Goal: Task Accomplishment & Management: Use online tool/utility

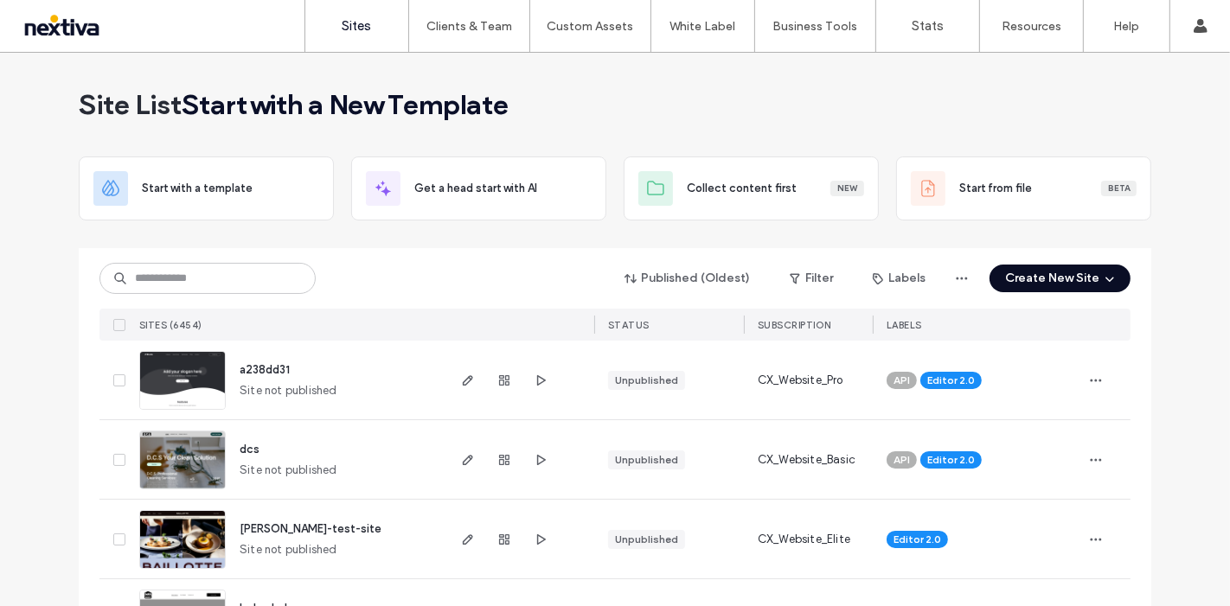
click at [1099, 282] on span "button" at bounding box center [1107, 279] width 17 height 26
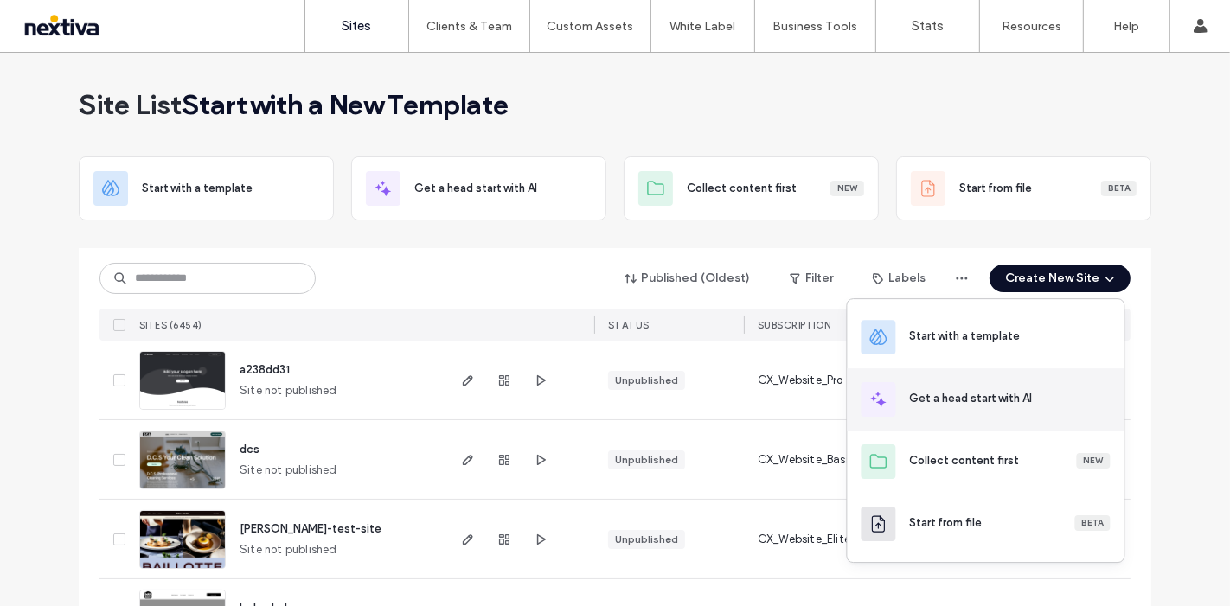
click at [1035, 394] on div "Get a head start with AI" at bounding box center [1010, 398] width 201 height 17
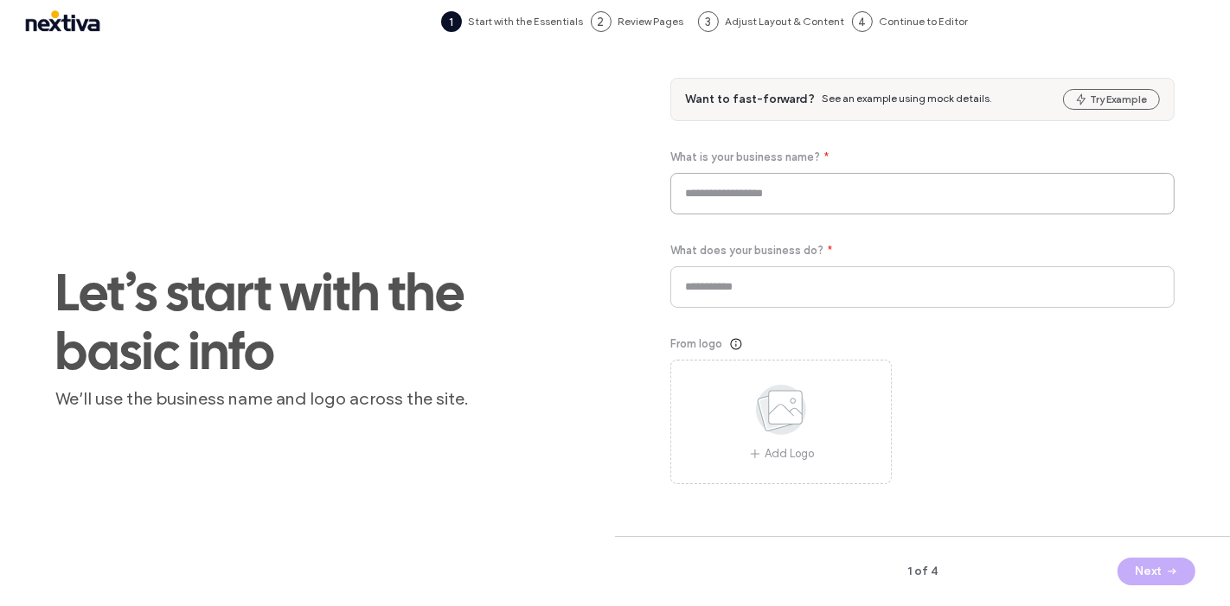
click at [722, 203] on input at bounding box center [922, 194] width 504 height 42
paste input "**********"
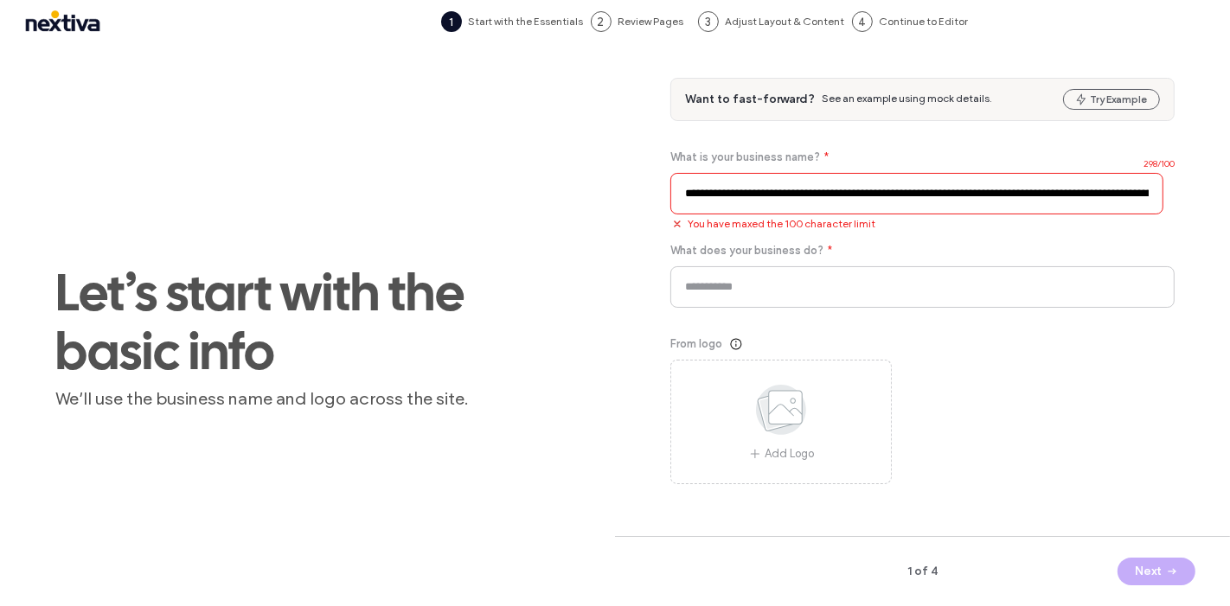
click at [901, 191] on input "**********" at bounding box center [916, 194] width 493 height 42
paste input
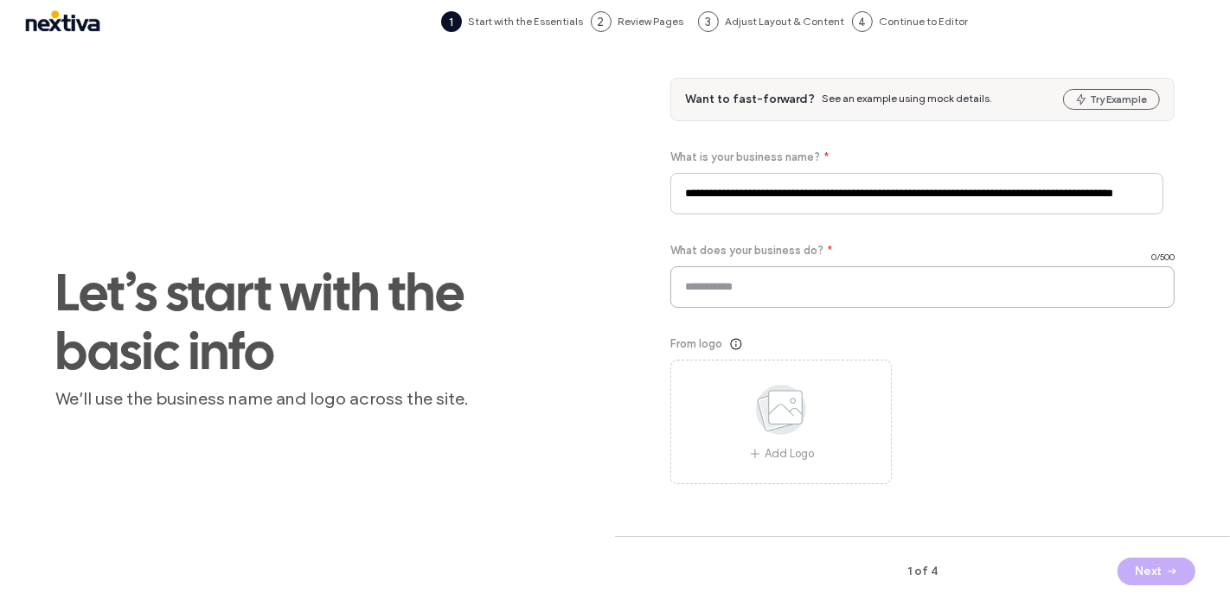
click at [932, 285] on input at bounding box center [922, 287] width 504 height 42
click at [926, 192] on input "**********" at bounding box center [916, 194] width 493 height 42
paste input
type input "**********"
click at [931, 295] on input at bounding box center [922, 287] width 504 height 42
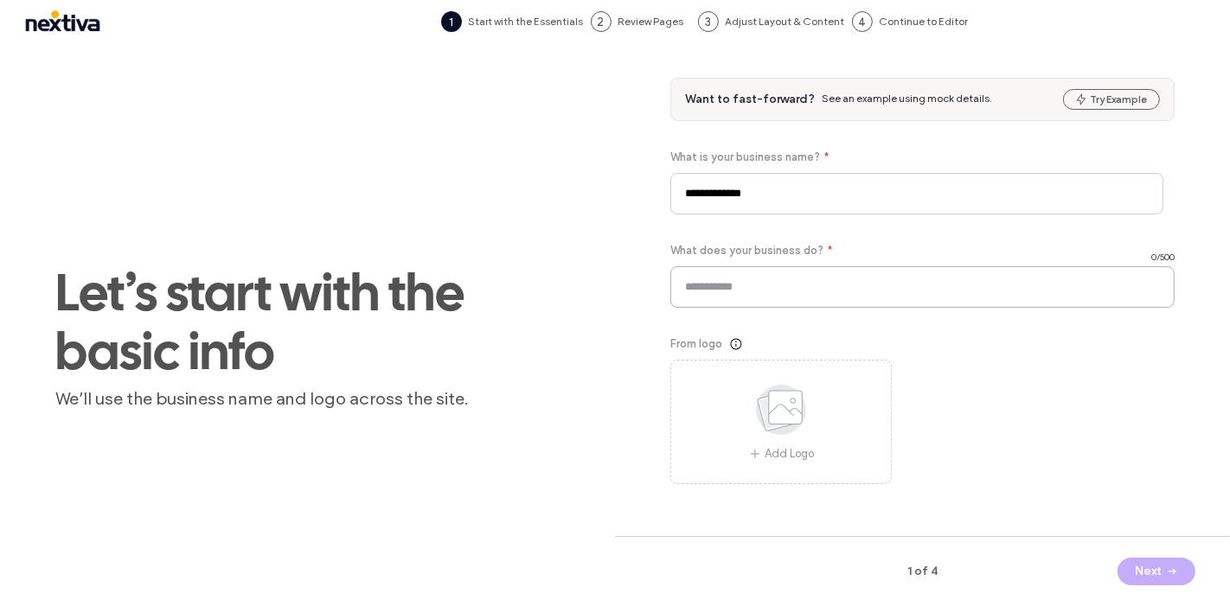
paste input "**********"
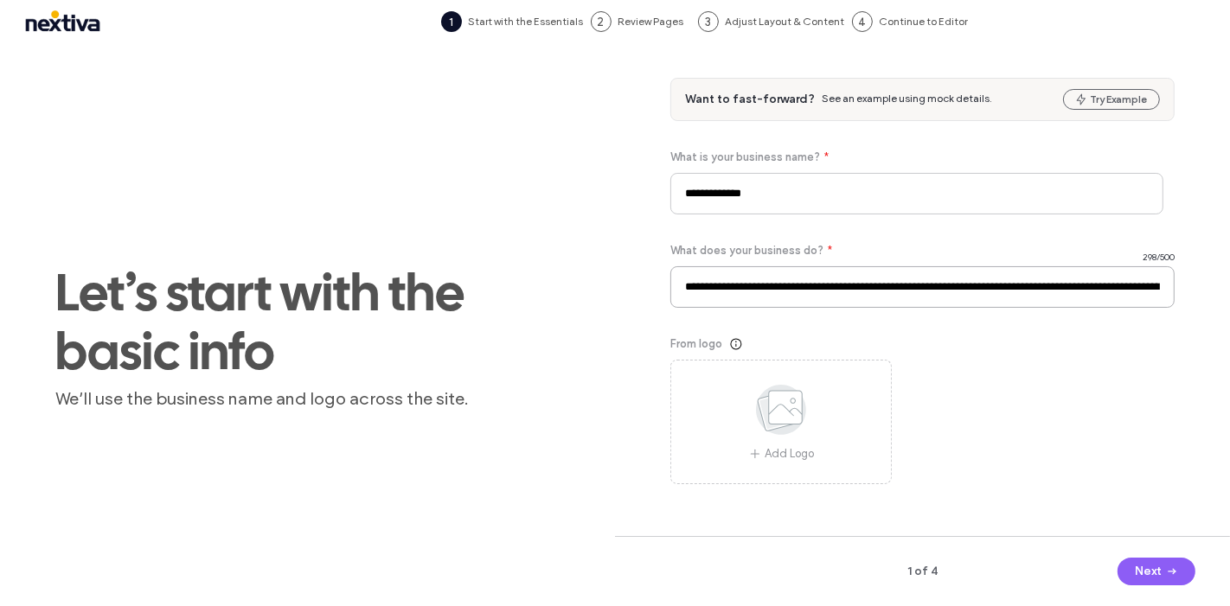
scroll to position [0, 1034]
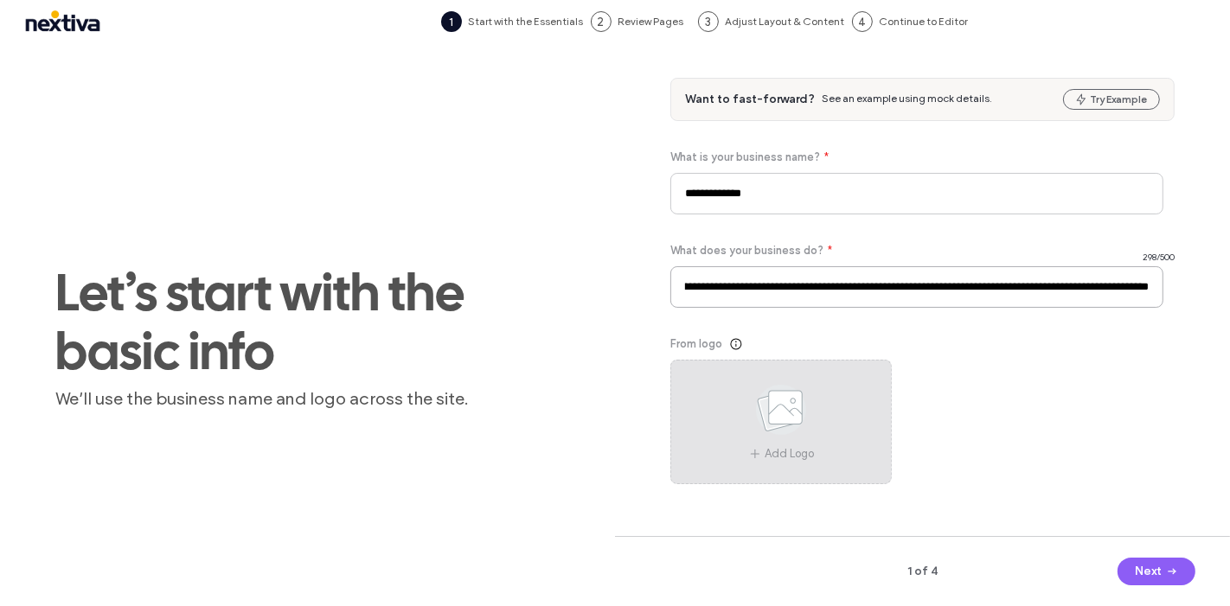
type input "**********"
click at [829, 430] on div "Add Logo" at bounding box center [780, 422] width 221 height 125
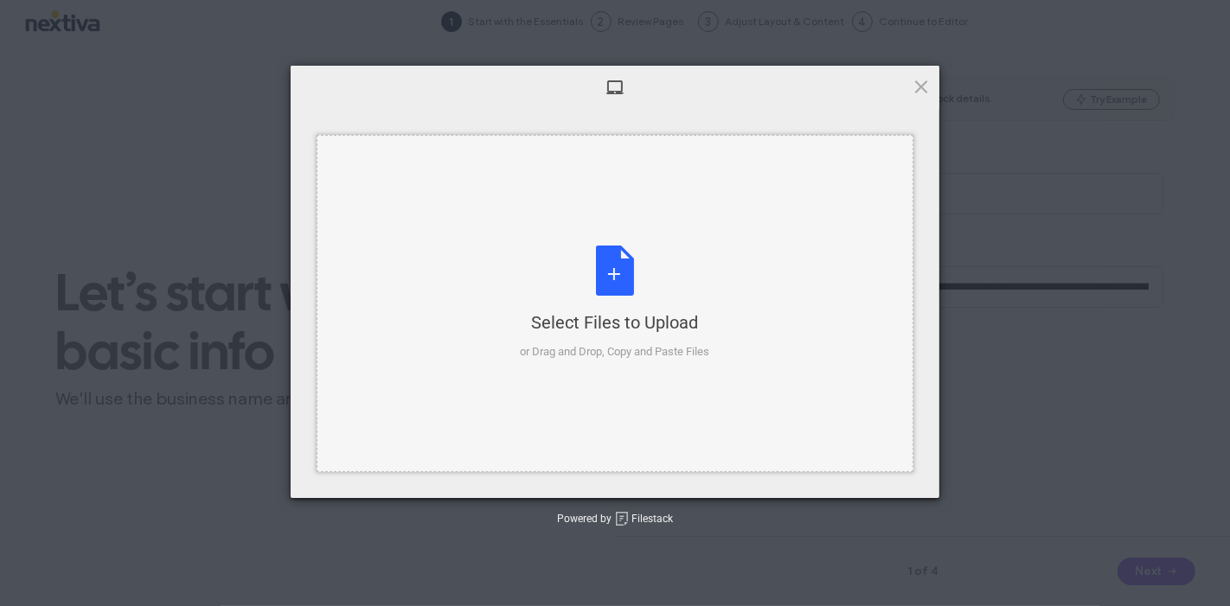
click at [578, 200] on div "Select Files to Upload or Drag and Drop, Copy and Paste Files" at bounding box center [615, 303] width 597 height 337
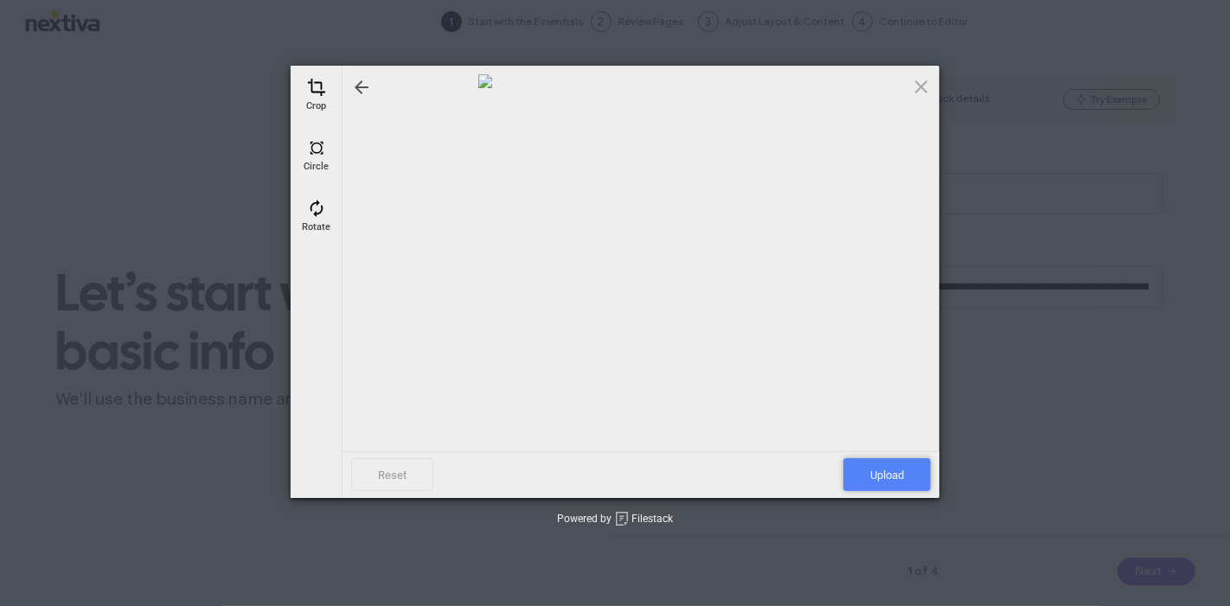
click at [880, 470] on span "Upload" at bounding box center [886, 474] width 87 height 33
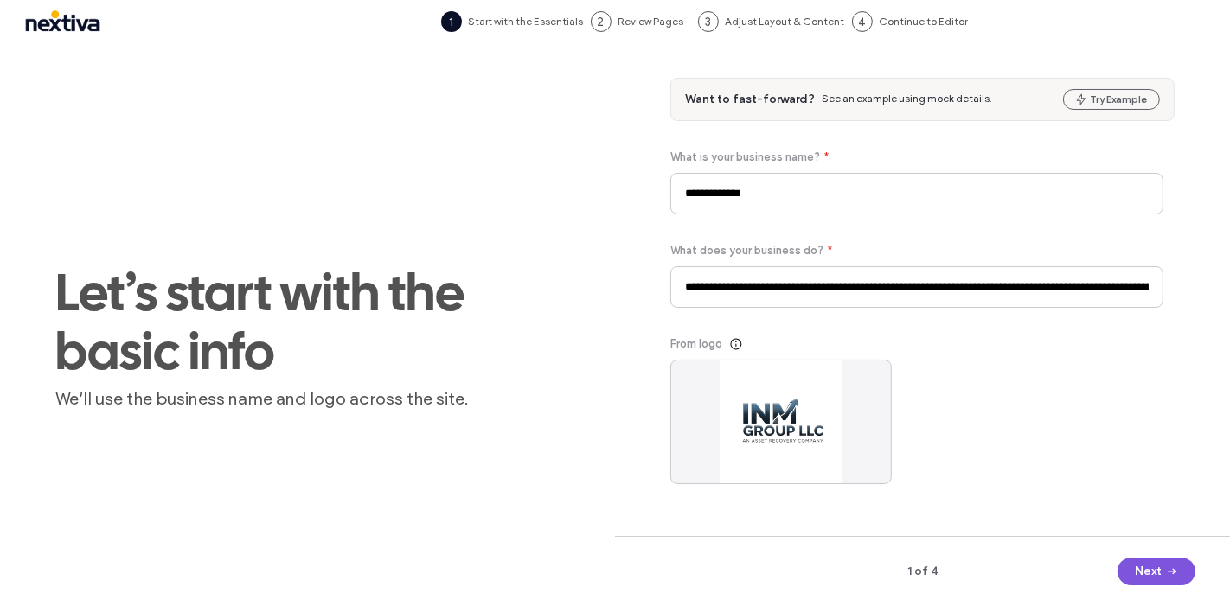
click at [1142, 565] on button "Next" at bounding box center [1156, 572] width 78 height 28
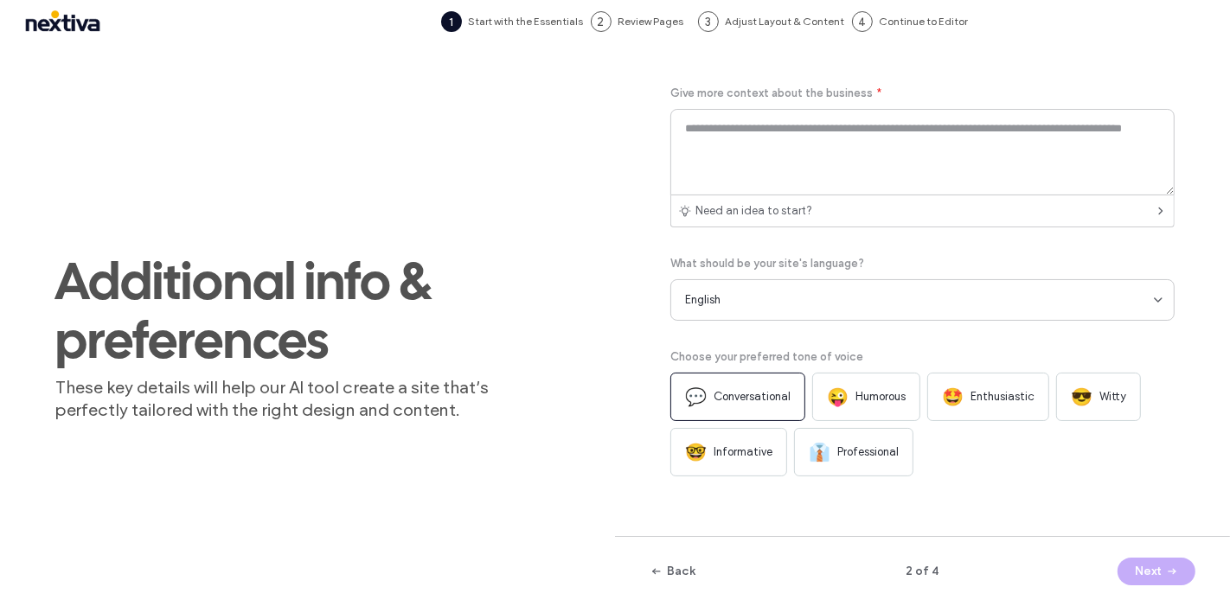
click at [832, 456] on div "👔 Professional" at bounding box center [853, 452] width 119 height 48
click at [819, 144] on textarea at bounding box center [922, 152] width 504 height 86
paste textarea "**********"
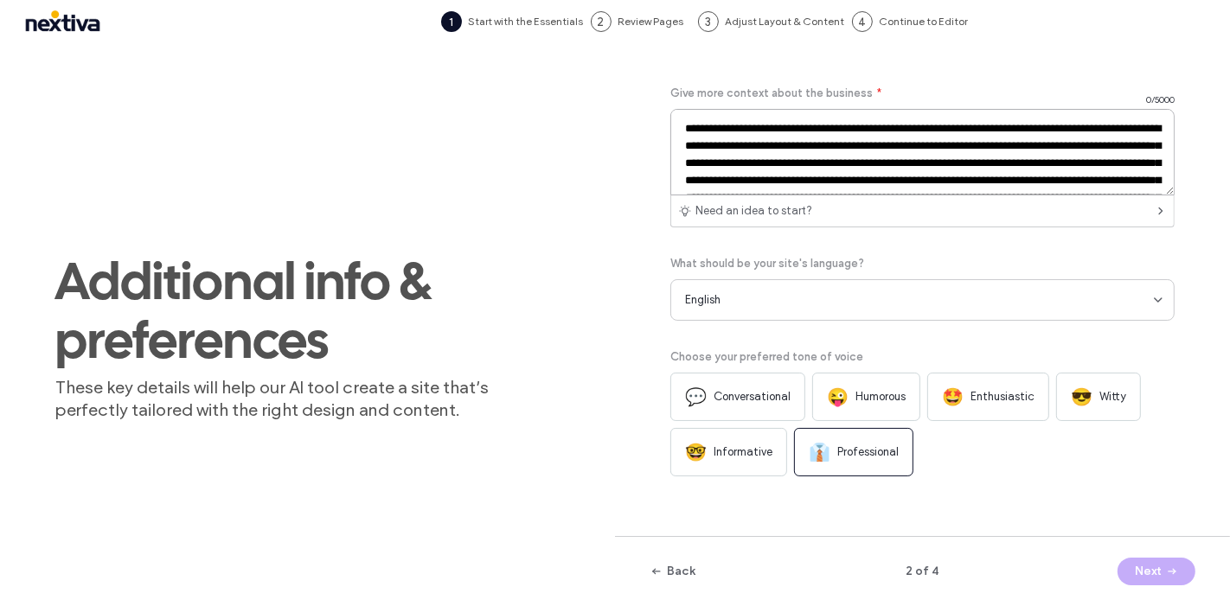
scroll to position [131, 0]
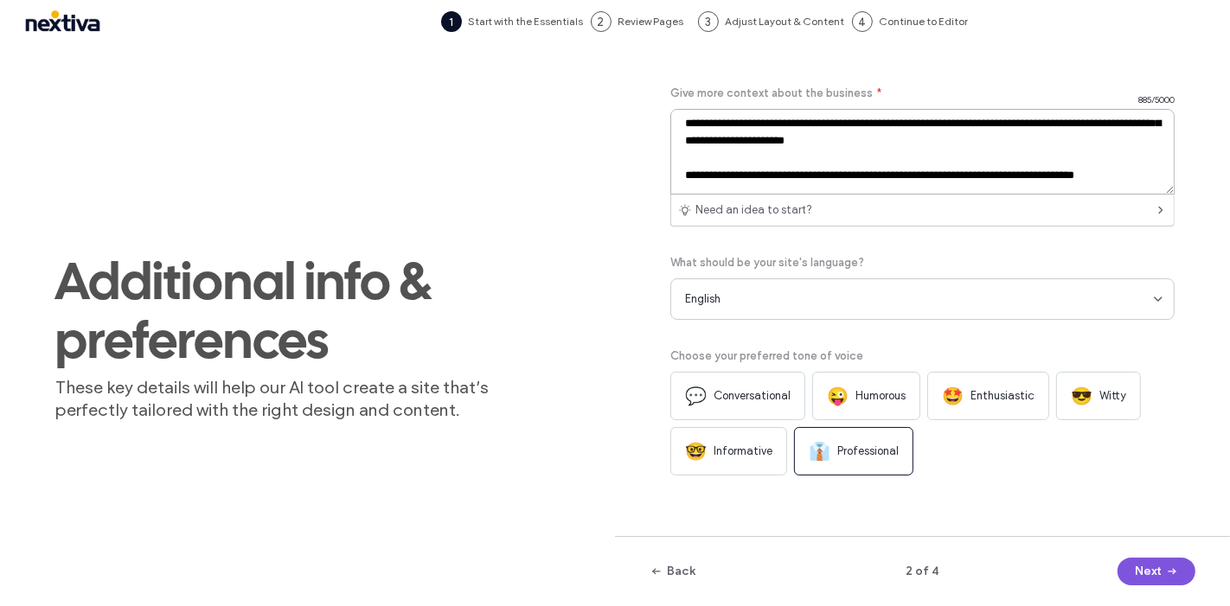
type textarea "**********"
click at [1136, 565] on button "Next" at bounding box center [1156, 572] width 78 height 28
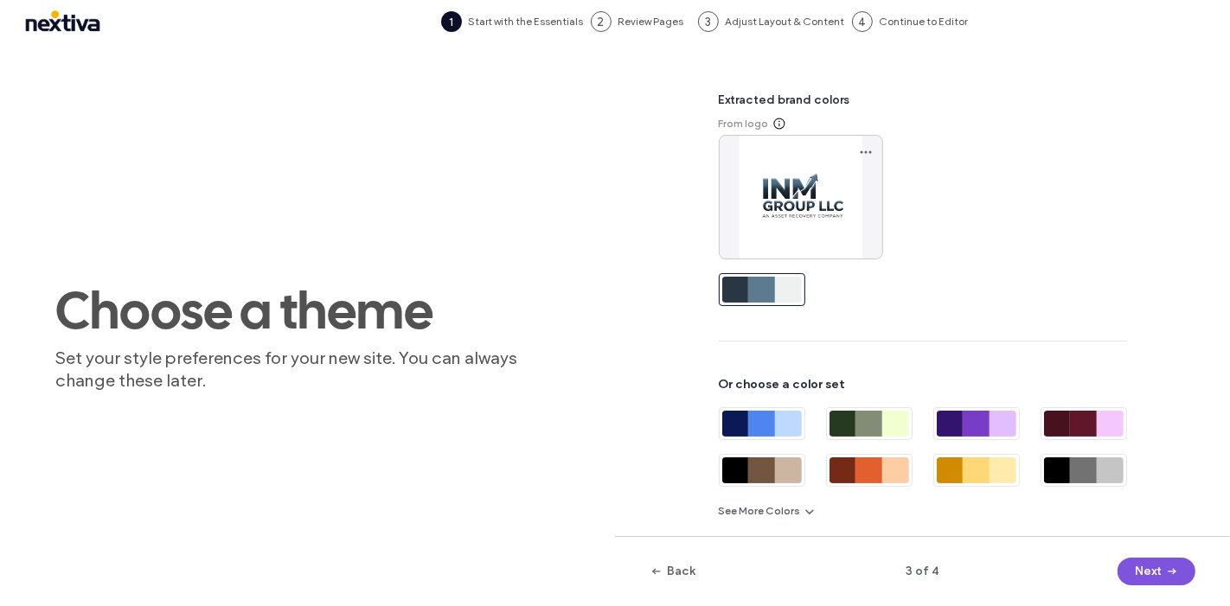
click at [1150, 572] on button "Next" at bounding box center [1156, 572] width 78 height 28
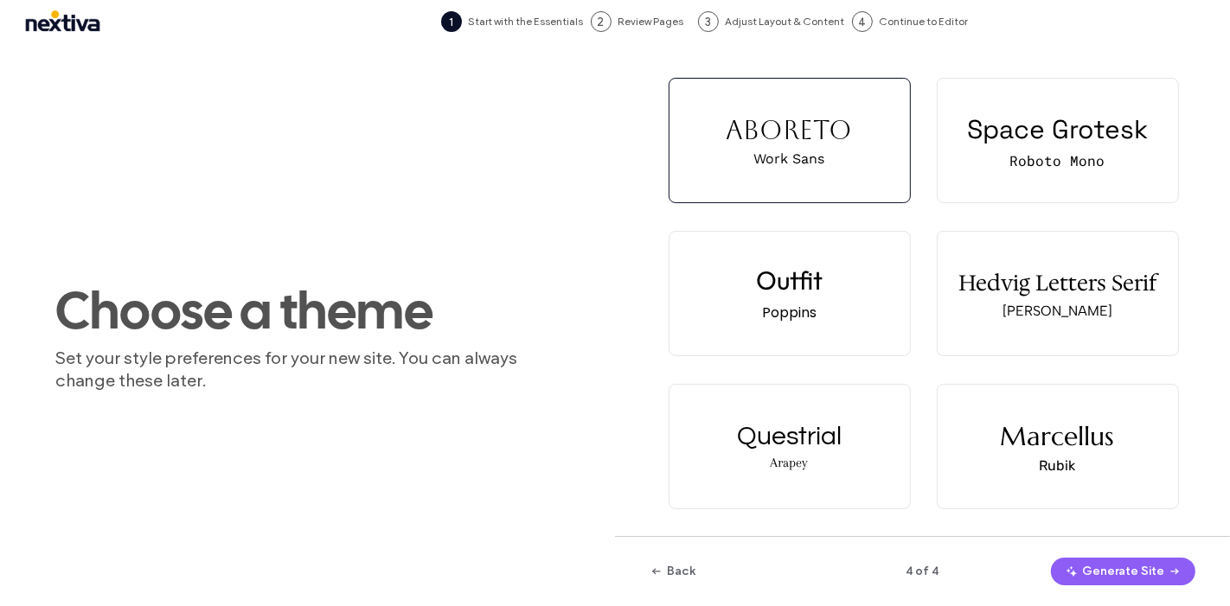
click at [1150, 572] on button "Generate Site" at bounding box center [1123, 572] width 144 height 28
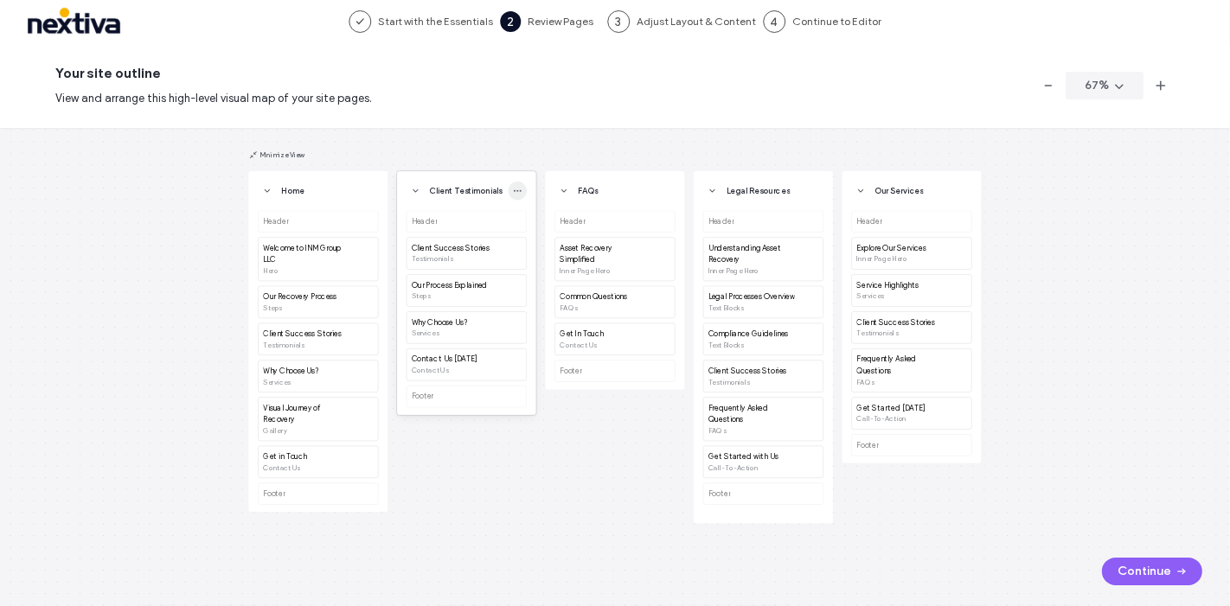
click at [522, 192] on span "button" at bounding box center [518, 191] width 18 height 18
click at [566, 317] on span "Delete" at bounding box center [559, 311] width 33 height 17
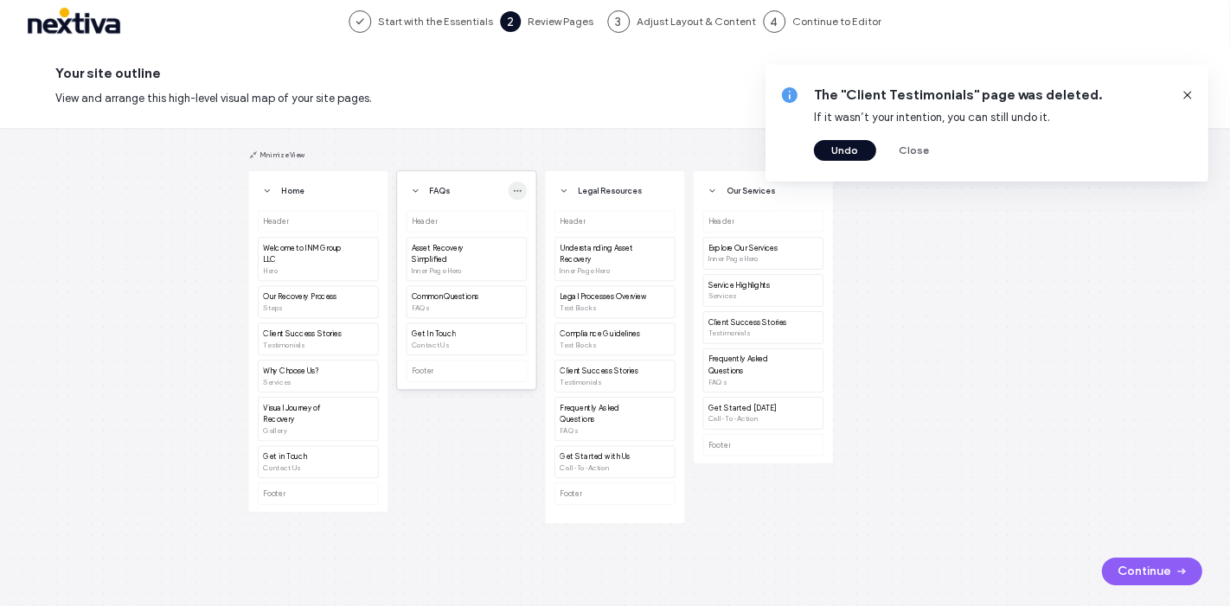
click at [521, 190] on use "button" at bounding box center [518, 191] width 8 height 2
click at [555, 312] on span "Delete" at bounding box center [559, 311] width 33 height 17
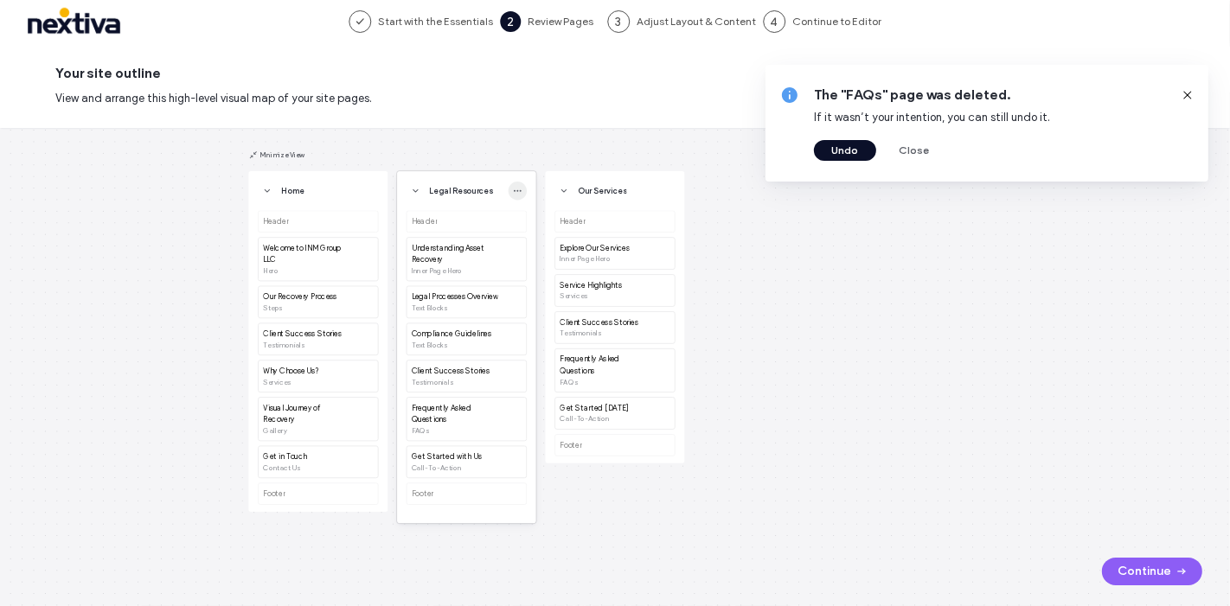
click at [519, 191] on icon "button" at bounding box center [518, 191] width 10 height 10
click at [562, 307] on span "Delete" at bounding box center [559, 311] width 33 height 17
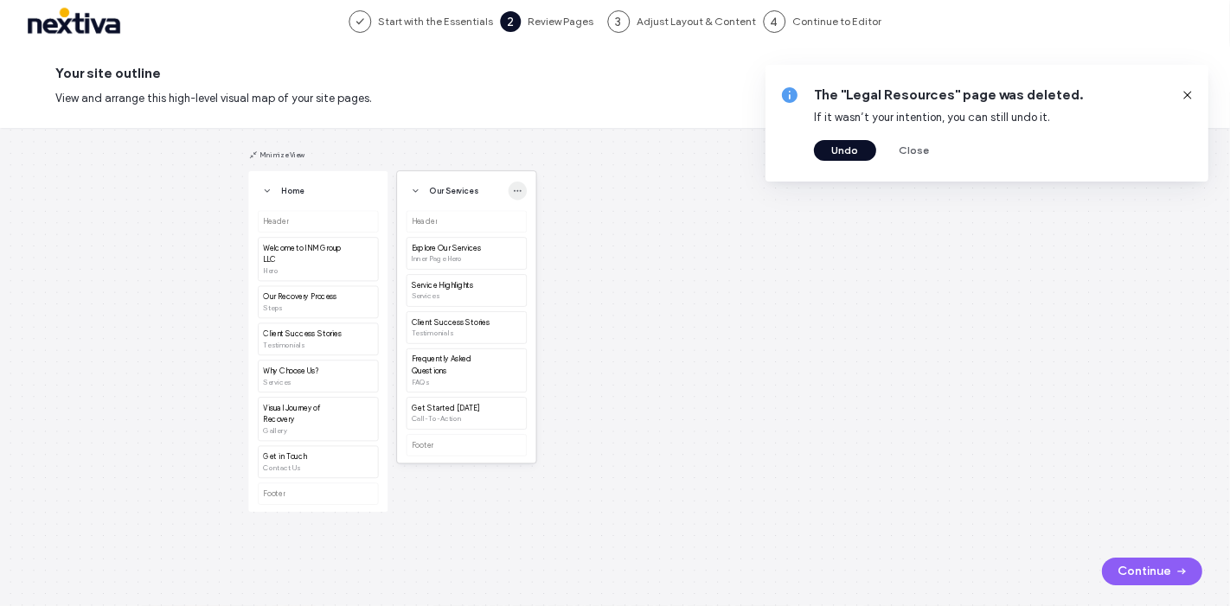
click at [518, 191] on use "button" at bounding box center [518, 191] width 8 height 2
click at [558, 309] on span "Delete" at bounding box center [559, 311] width 33 height 17
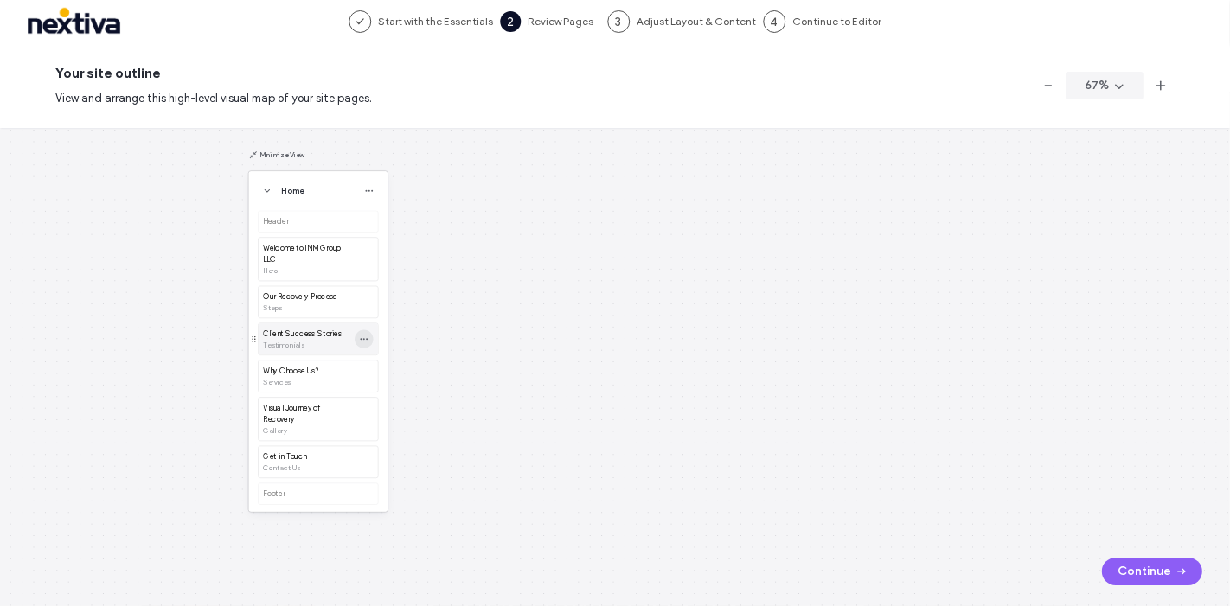
click at [365, 341] on icon "button" at bounding box center [364, 340] width 10 height 10
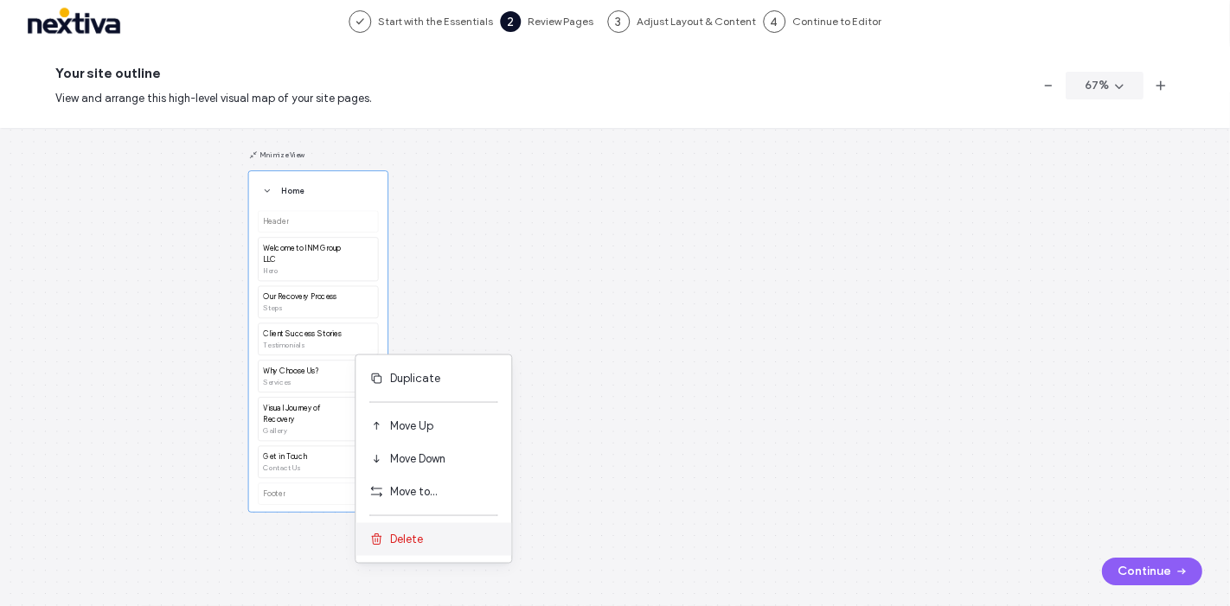
click at [420, 537] on span "Delete" at bounding box center [406, 539] width 33 height 17
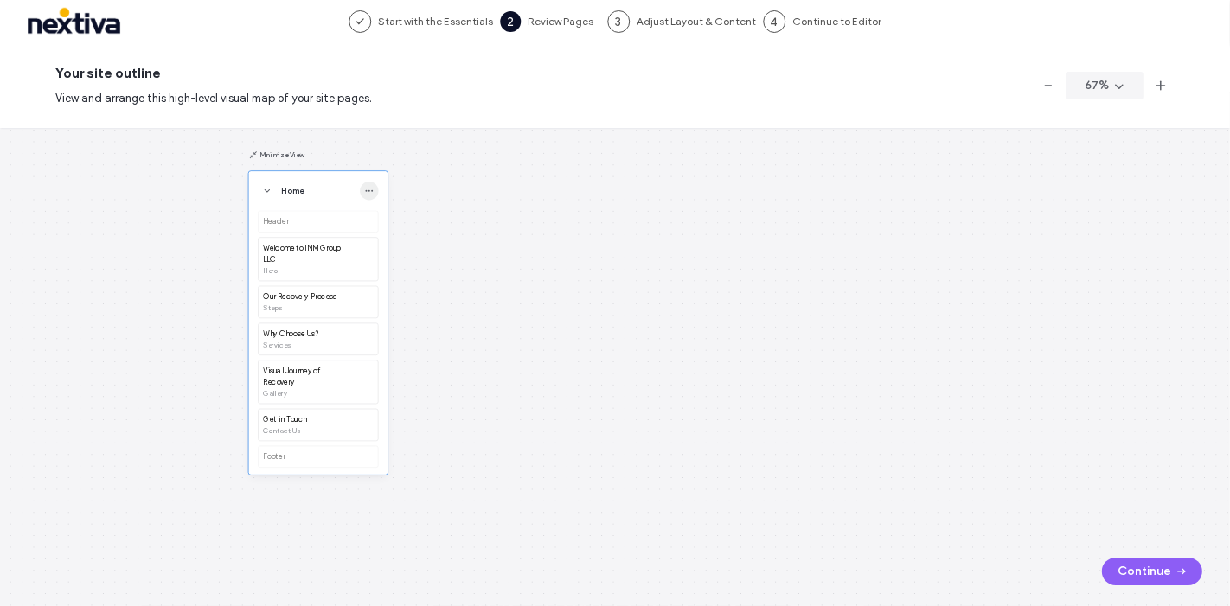
click at [366, 189] on icon "button" at bounding box center [370, 191] width 10 height 10
click at [302, 221] on div "Header Welcome to INM Group LLC Hero Our Recovery Process Steps Why Choose Us? …" at bounding box center [318, 340] width 120 height 258
click at [1148, 562] on button "Continue" at bounding box center [1152, 572] width 100 height 28
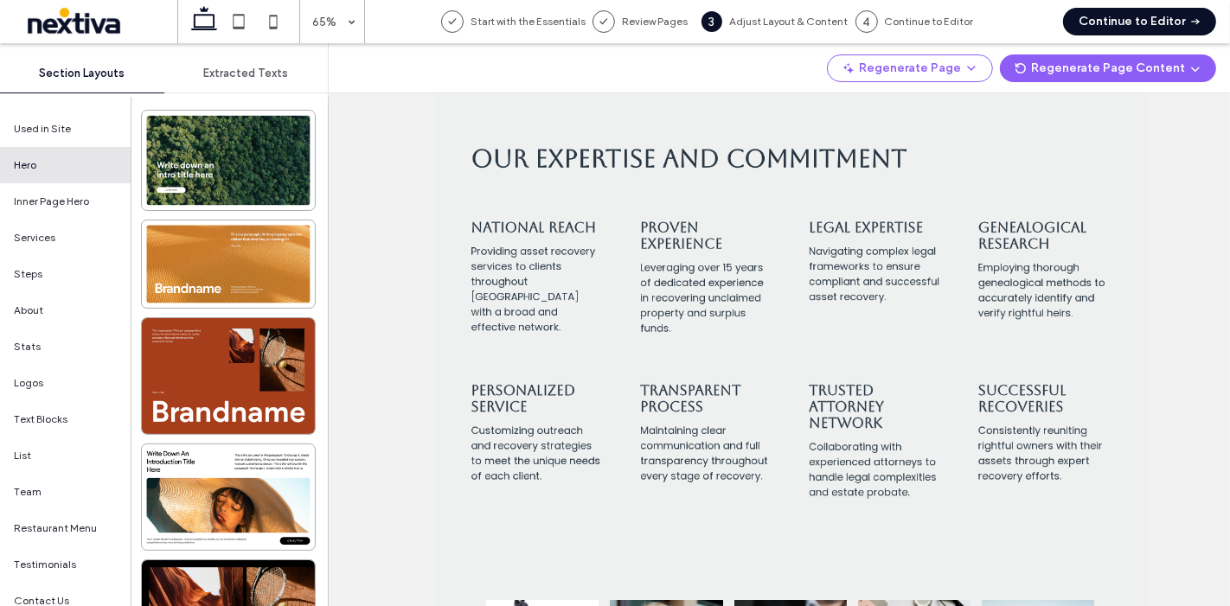
scroll to position [1441, 0]
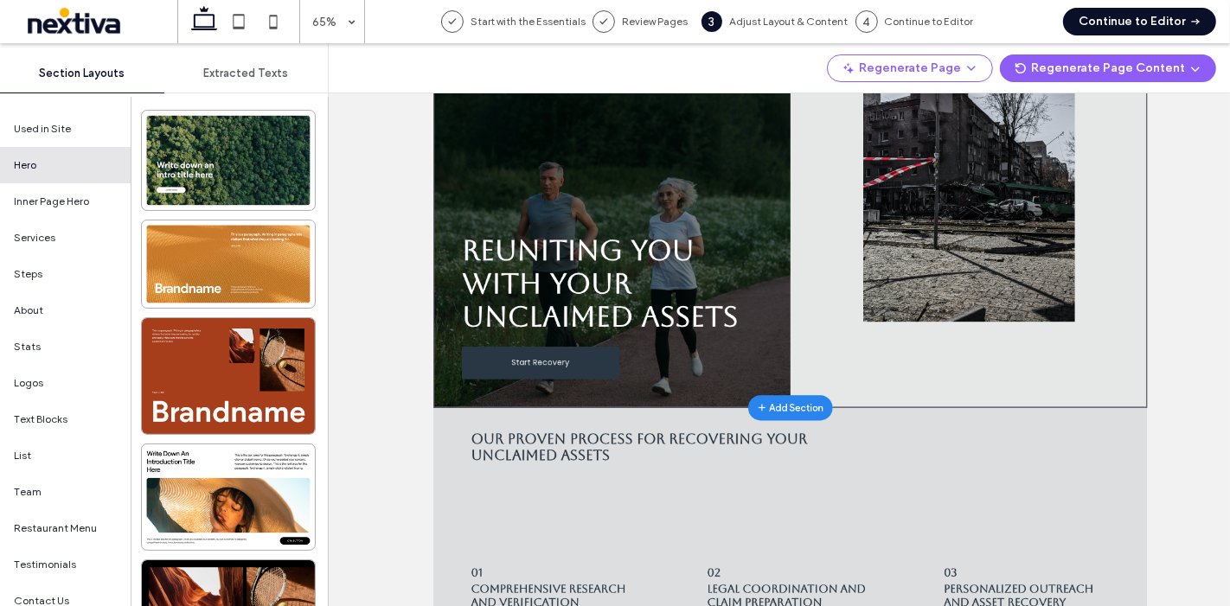
scroll to position [0, 0]
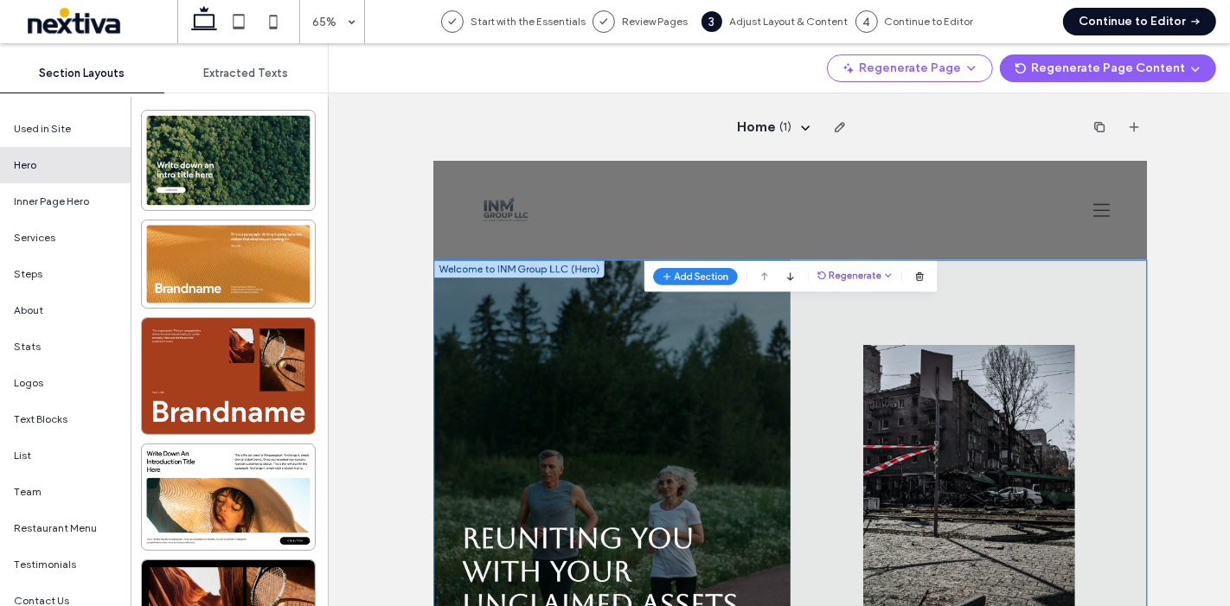
click at [1073, 331] on button "Regenerate" at bounding box center [1082, 336] width 116 height 21
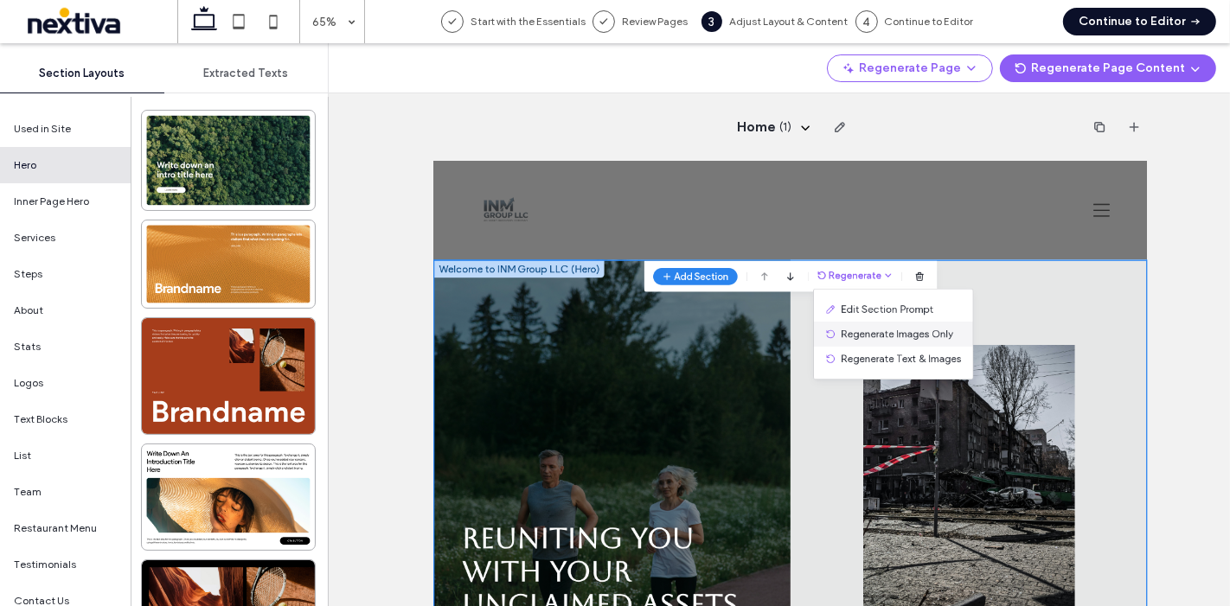
click at [1194, 426] on span "Regenerate Images Only" at bounding box center [1146, 426] width 173 height 17
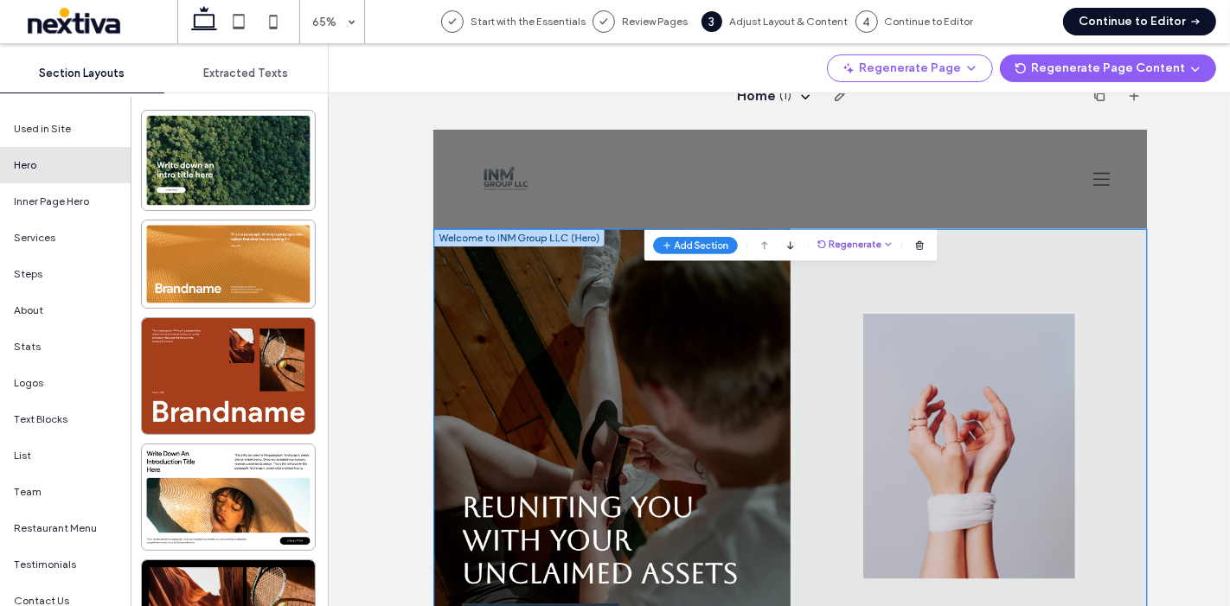
click at [1078, 304] on button "Regenerate" at bounding box center [1082, 305] width 116 height 21
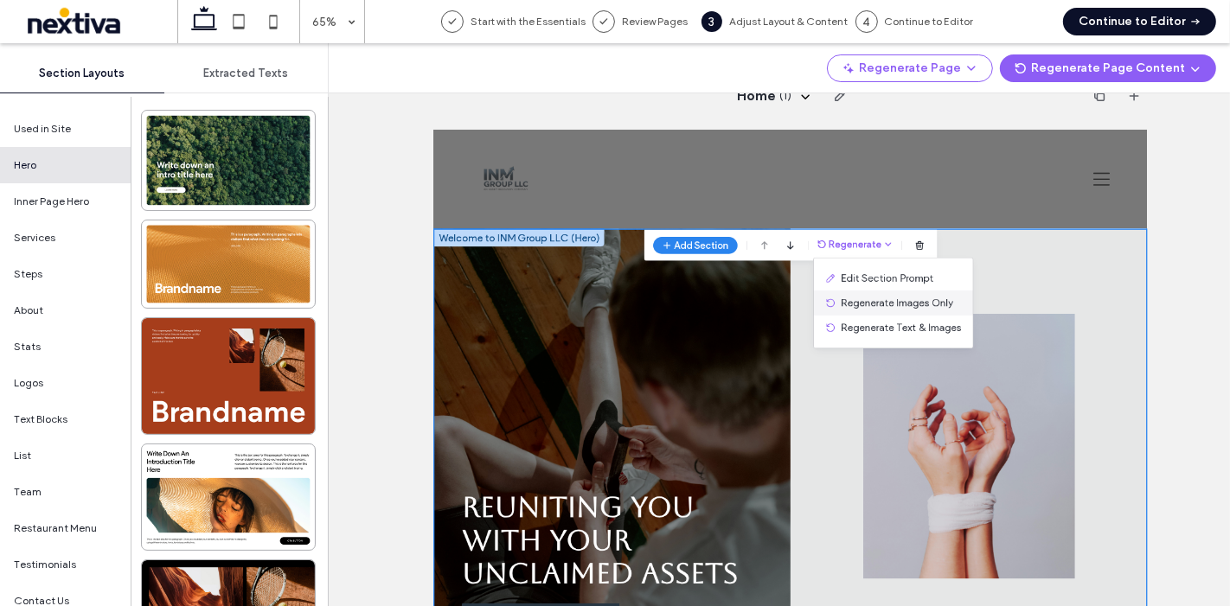
click at [1158, 399] on span "Regenerate Images Only" at bounding box center [1146, 395] width 173 height 17
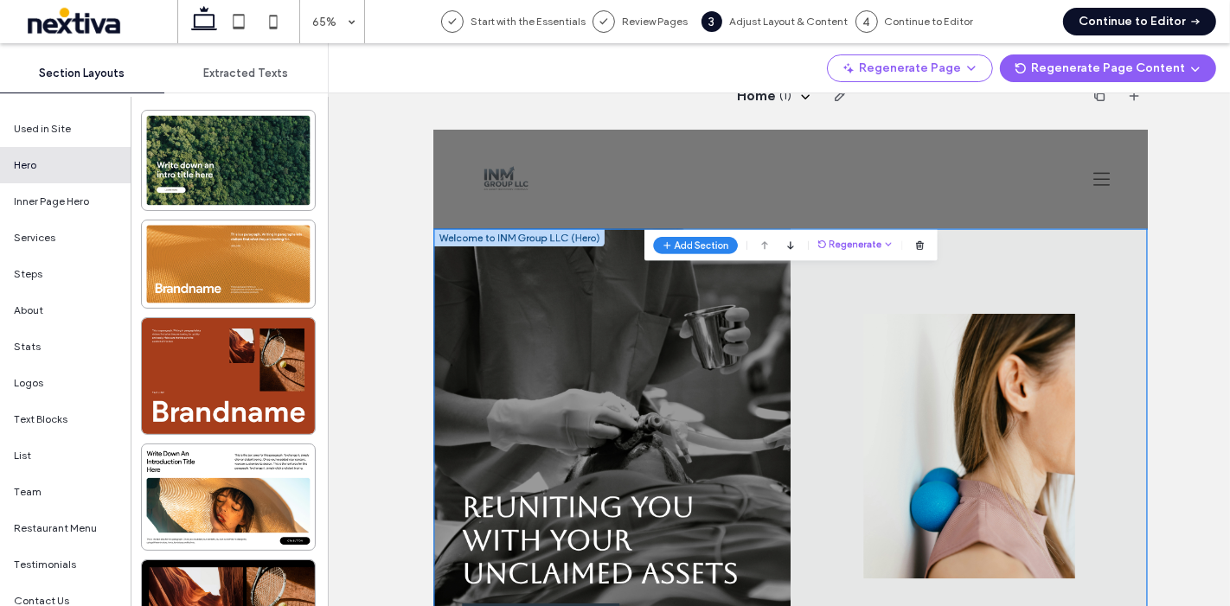
scroll to position [127, 0]
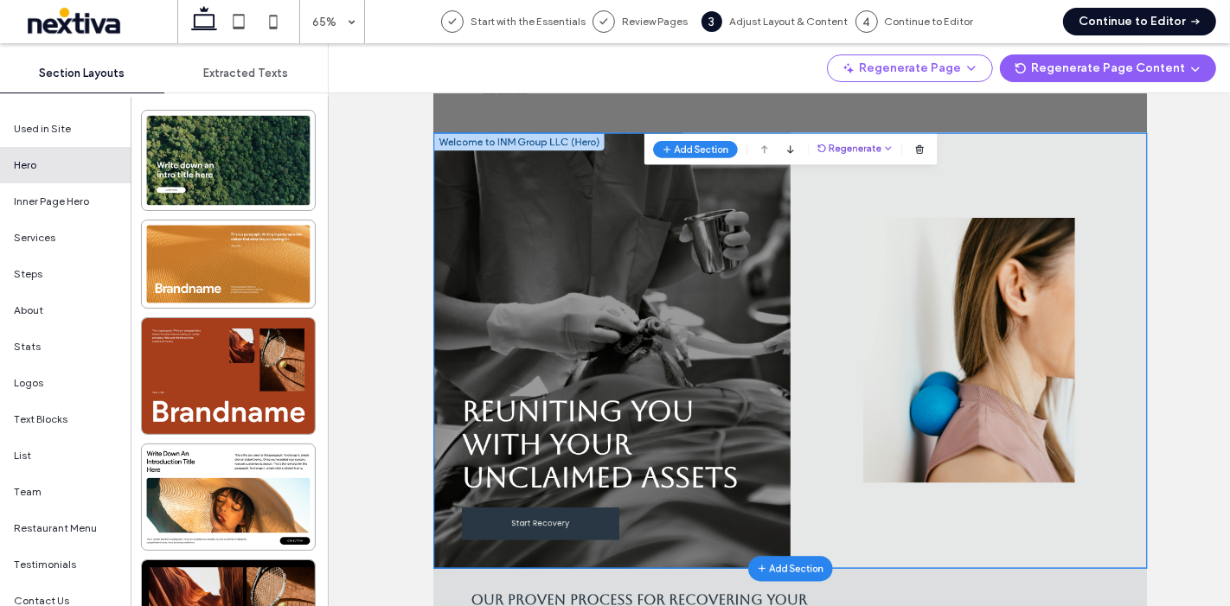
click at [1085, 203] on button "Regenerate" at bounding box center [1082, 210] width 116 height 21
click at [1111, 288] on div "Regenerate Images Only" at bounding box center [1141, 300] width 245 height 38
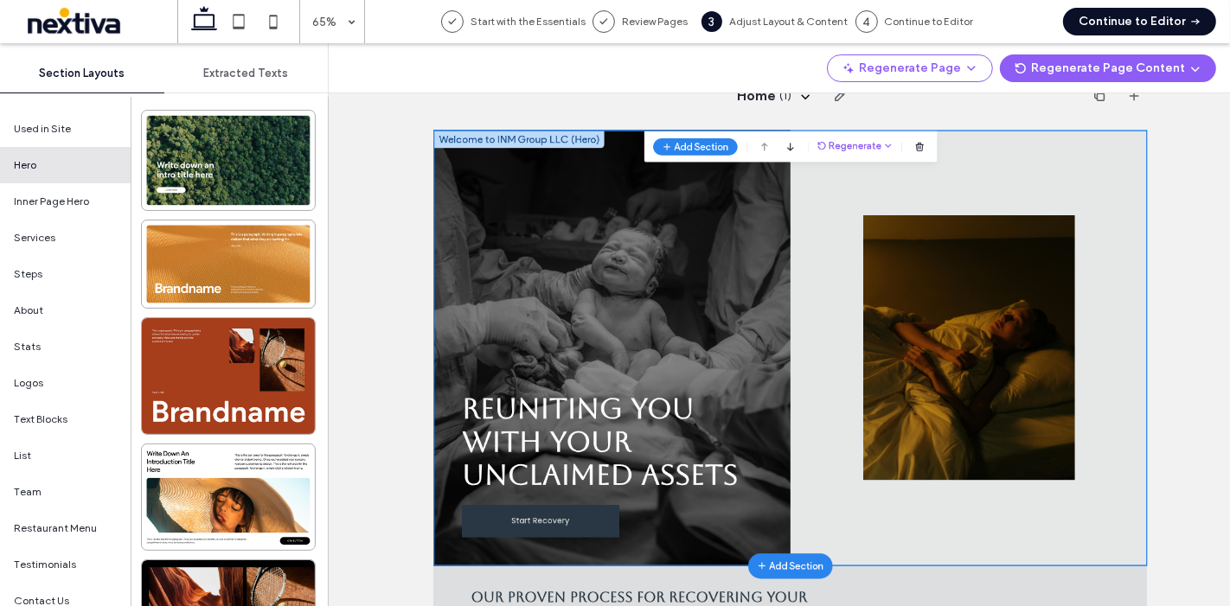
scroll to position [0, 0]
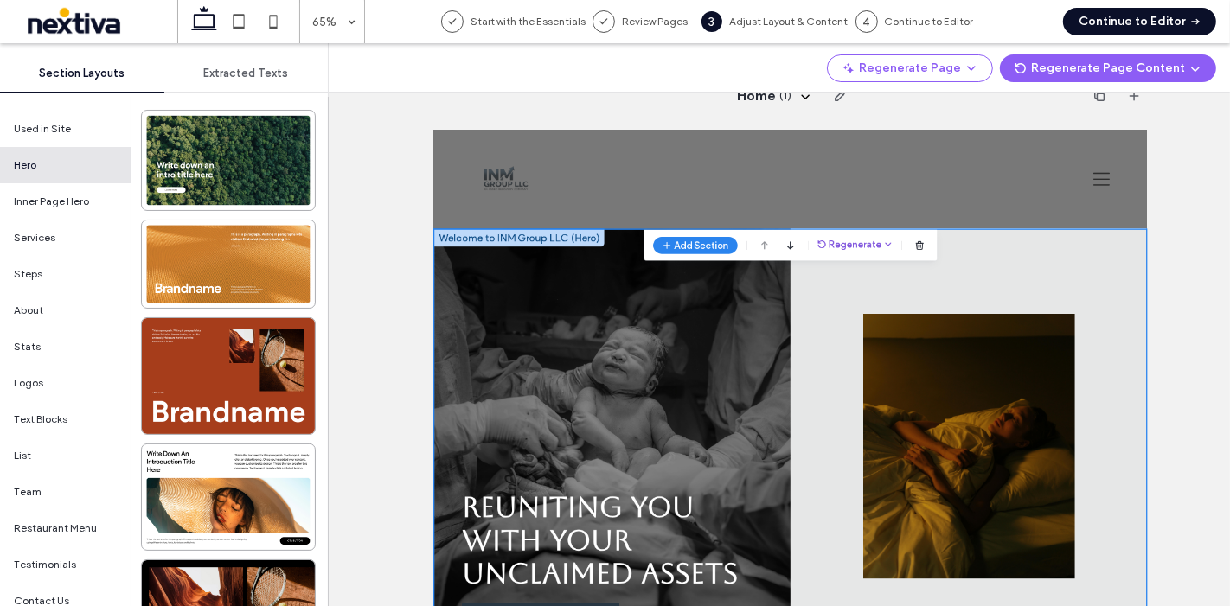
click at [1077, 300] on button "Regenerate" at bounding box center [1082, 305] width 116 height 21
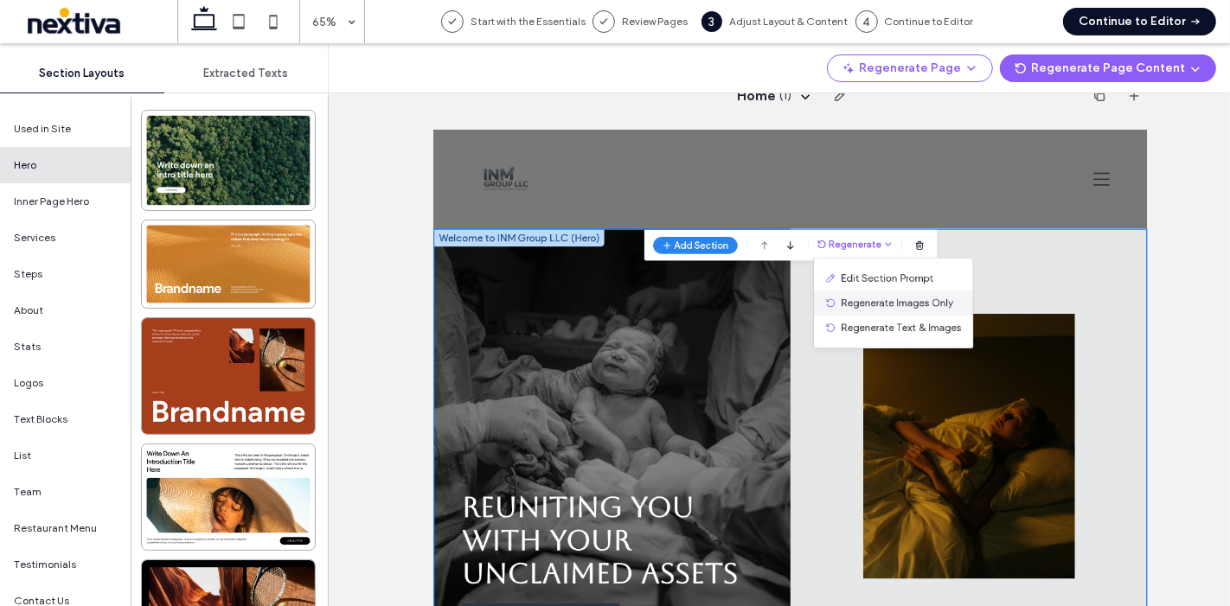
click at [1229, 390] on div "Regenerate Images Only" at bounding box center [1141, 395] width 245 height 38
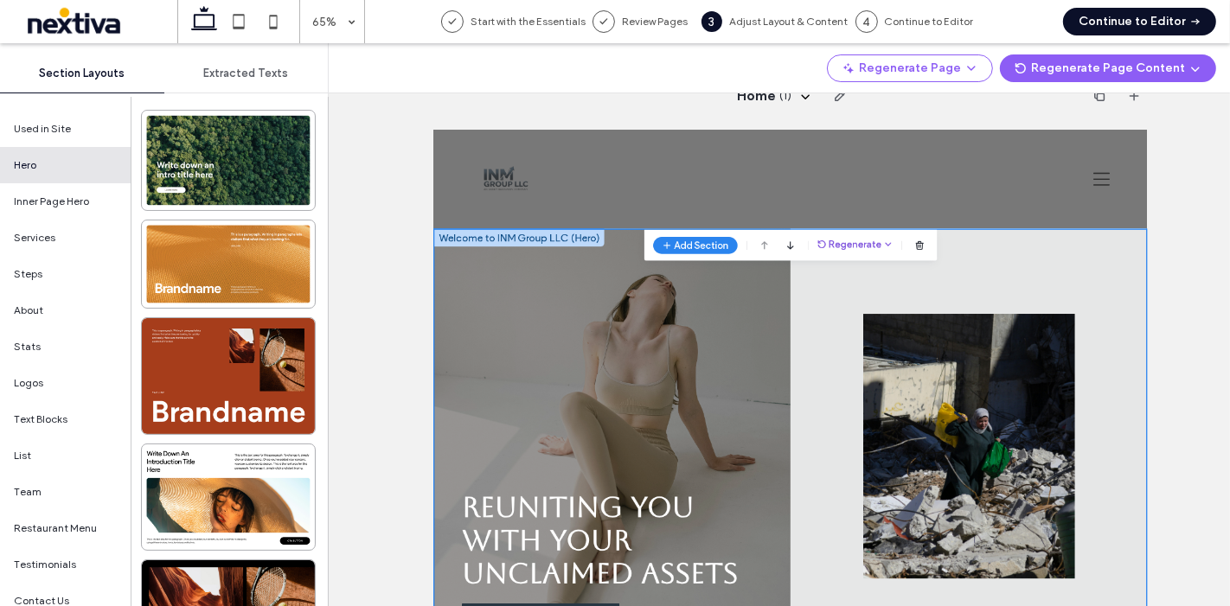
click at [1087, 297] on button "Regenerate" at bounding box center [1082, 305] width 116 height 21
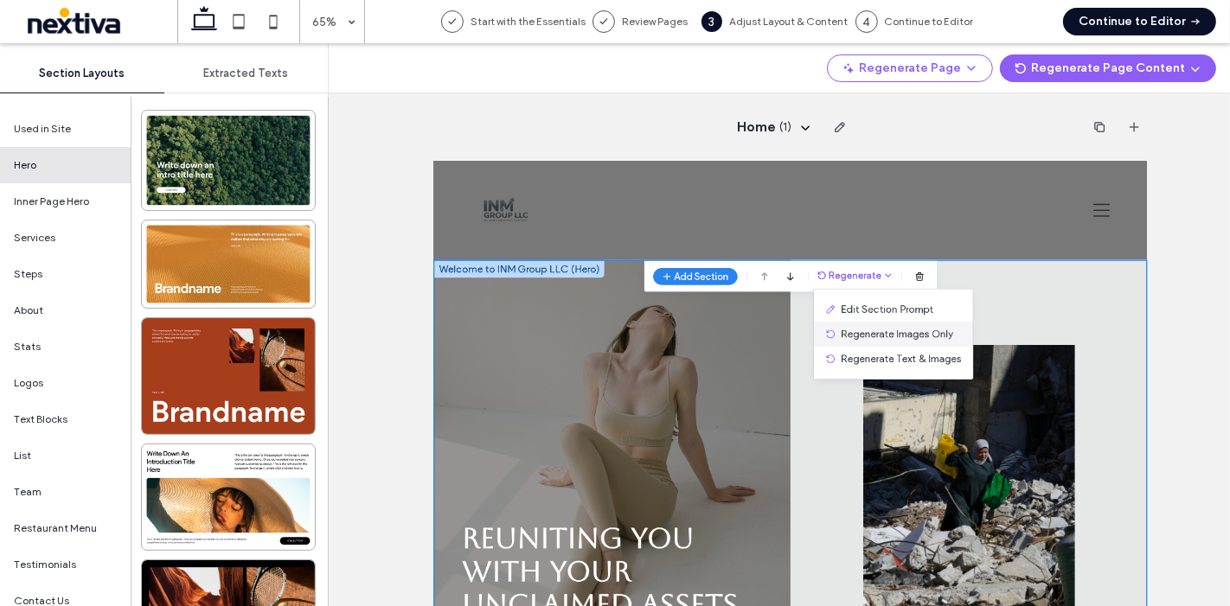
click at [1144, 387] on div "Edit Section Prompt Regenerate Images Only Regenerate Text & Images" at bounding box center [1141, 426] width 246 height 140
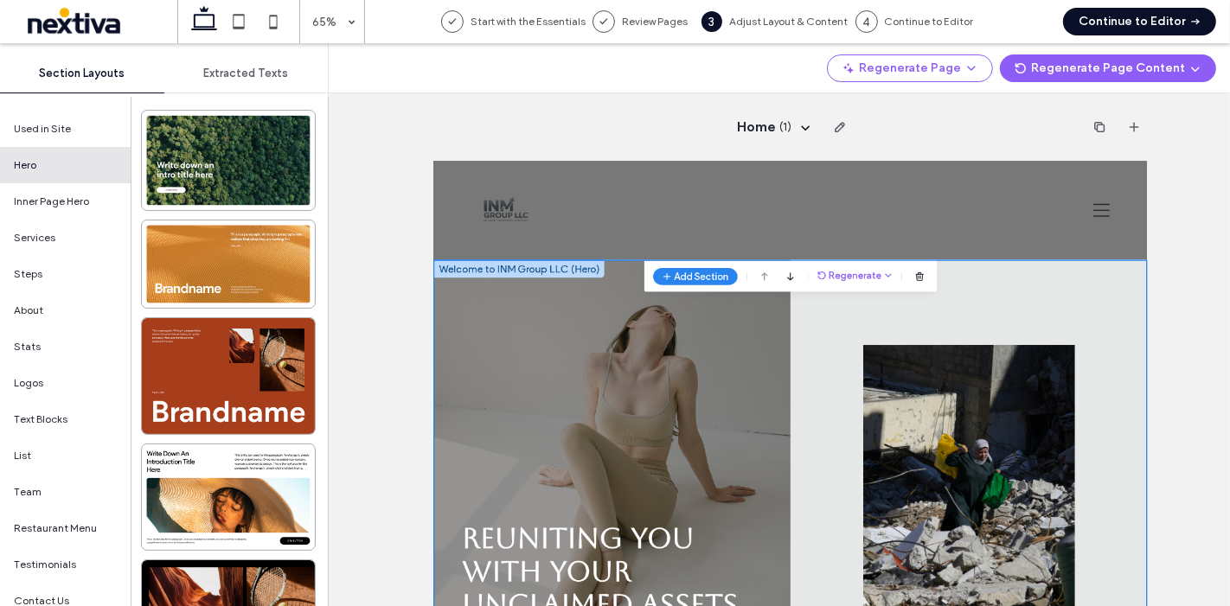
click at [1100, 320] on div "Add Section Sections can't be placed above the header. Sections can't be placed…" at bounding box center [983, 338] width 451 height 48
click at [1091, 342] on button "Regenerate" at bounding box center [1082, 336] width 116 height 21
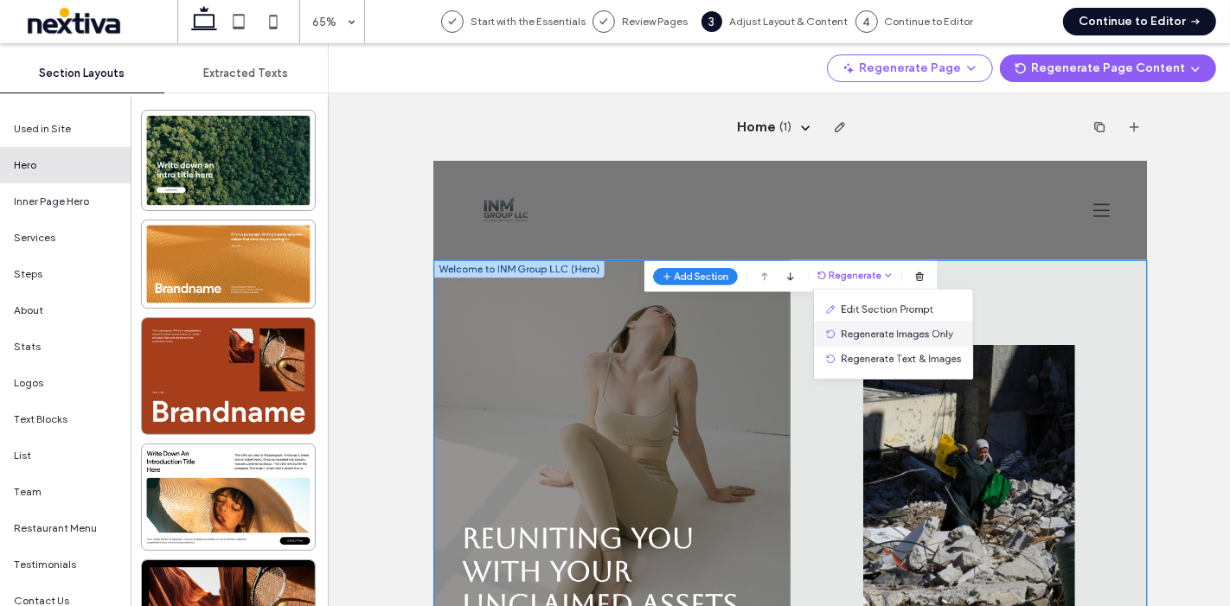
click at [1147, 418] on span "Regenerate Images Only" at bounding box center [1146, 426] width 173 height 17
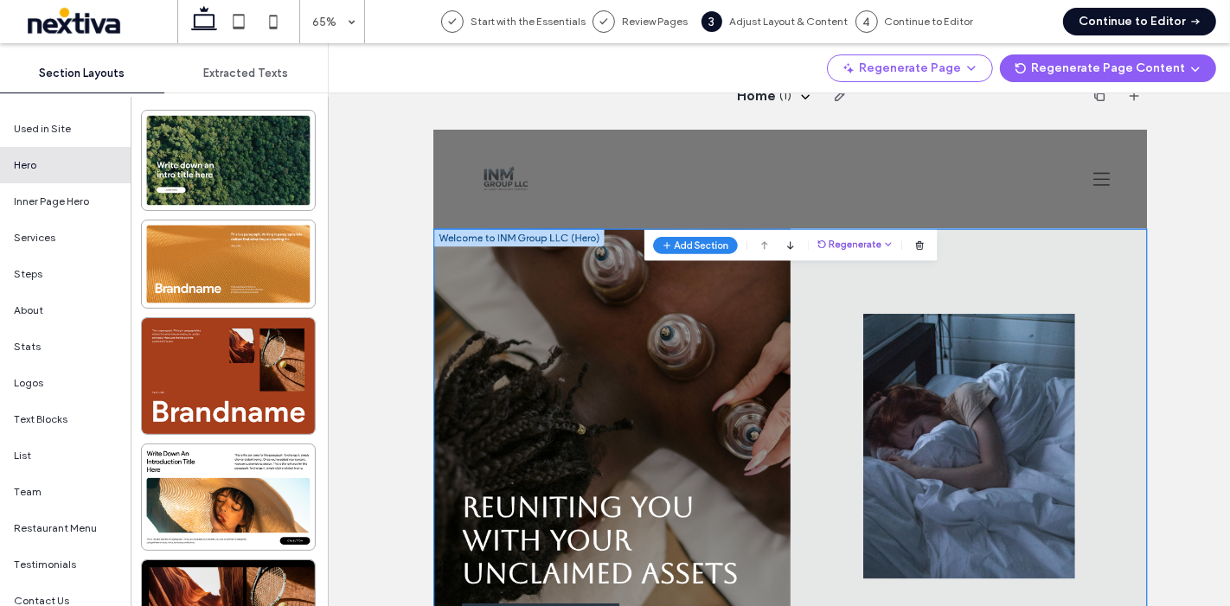
click at [1066, 305] on button "Regenerate" at bounding box center [1082, 305] width 116 height 21
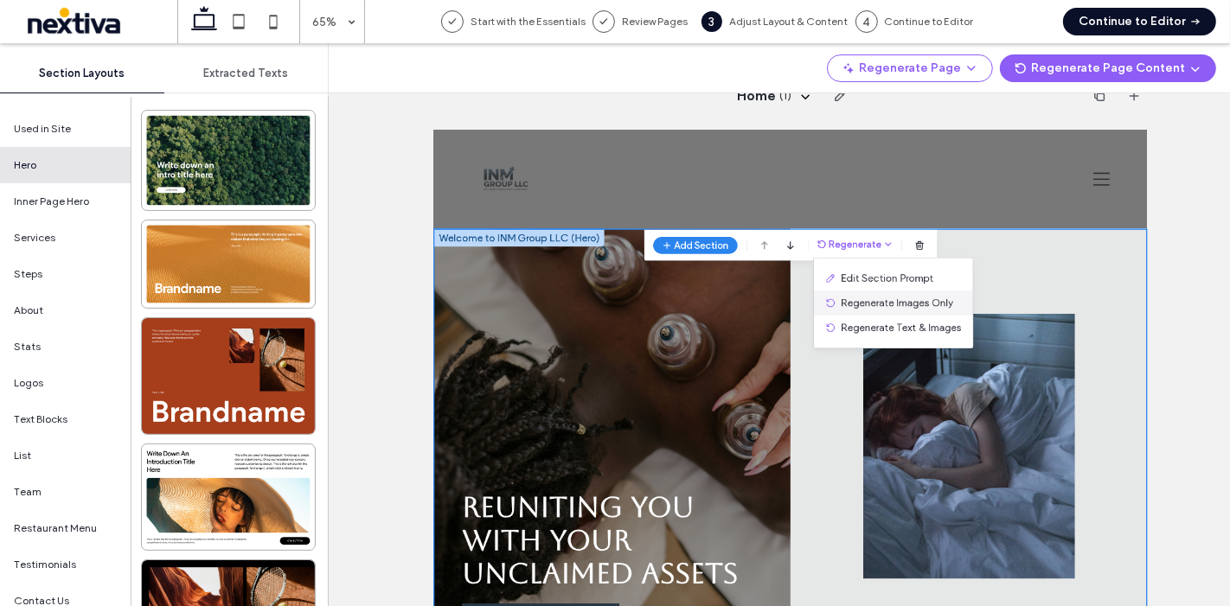
click at [1103, 411] on div "Regenerate Images Only" at bounding box center [1141, 395] width 245 height 38
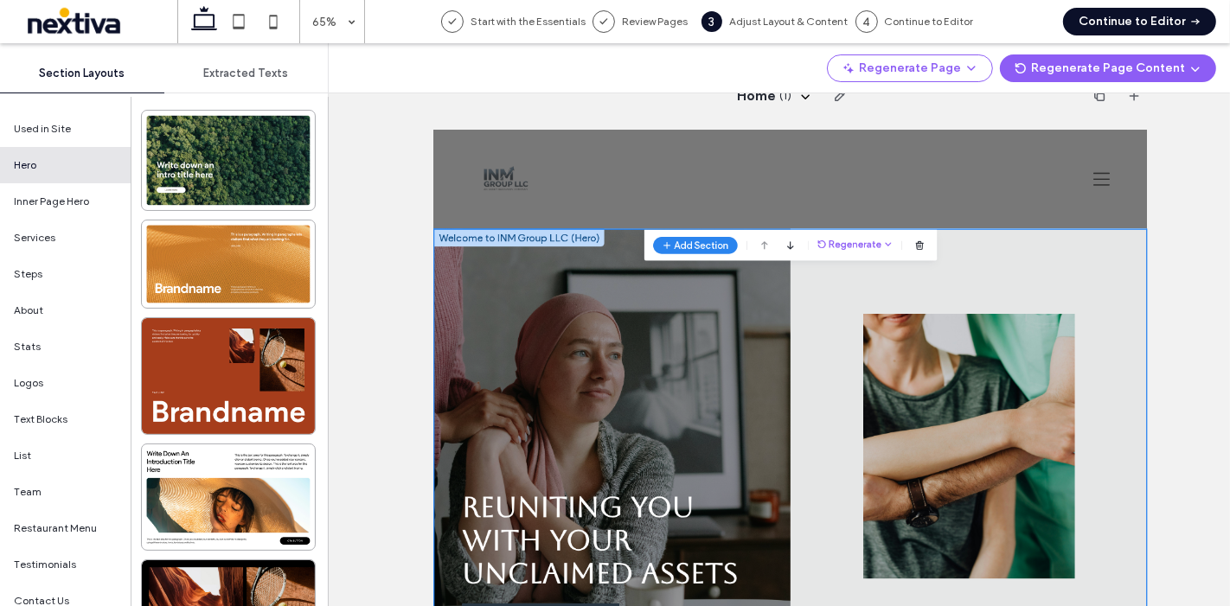
scroll to position [127, 0]
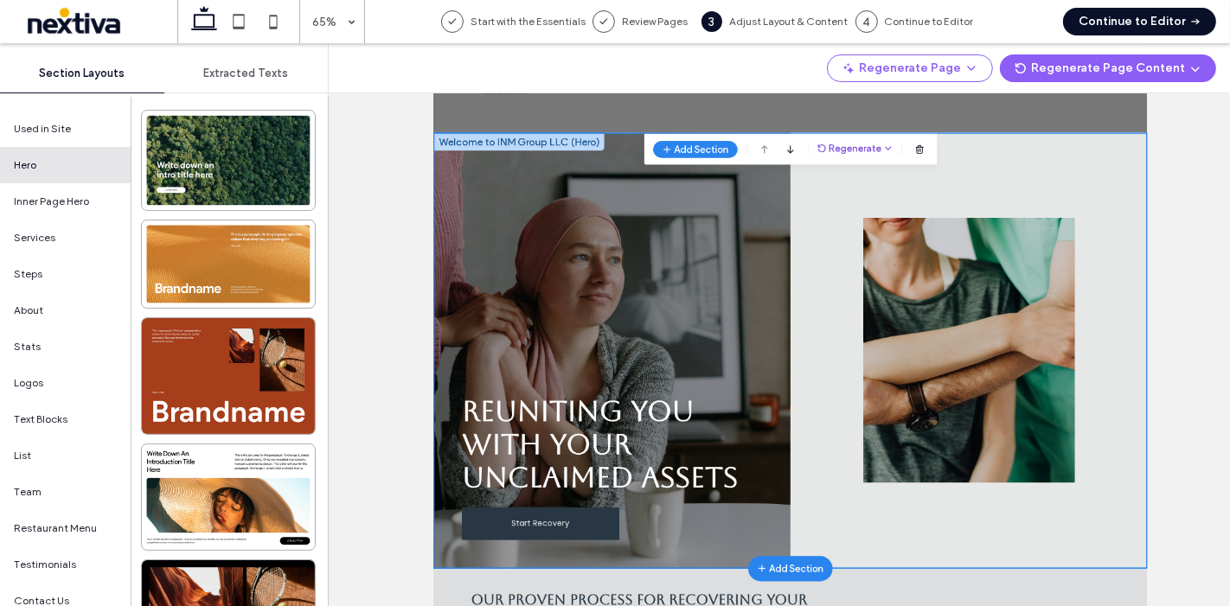
click at [1079, 217] on button "Regenerate" at bounding box center [1082, 210] width 116 height 21
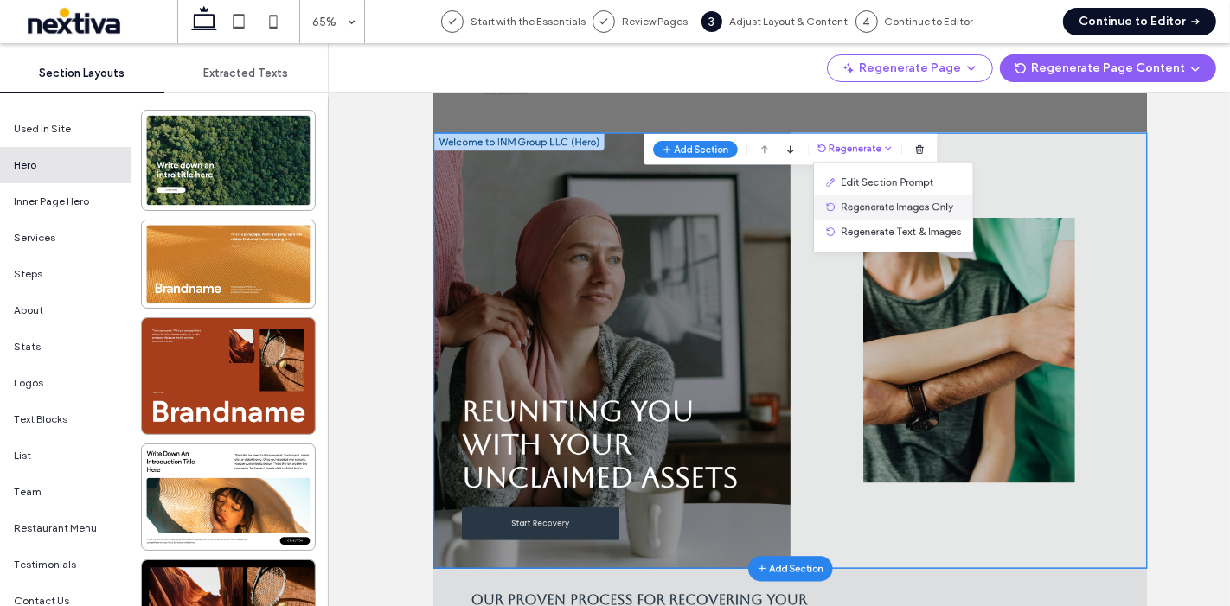
click at [1109, 294] on span "Regenerate Images Only" at bounding box center [1146, 299] width 173 height 17
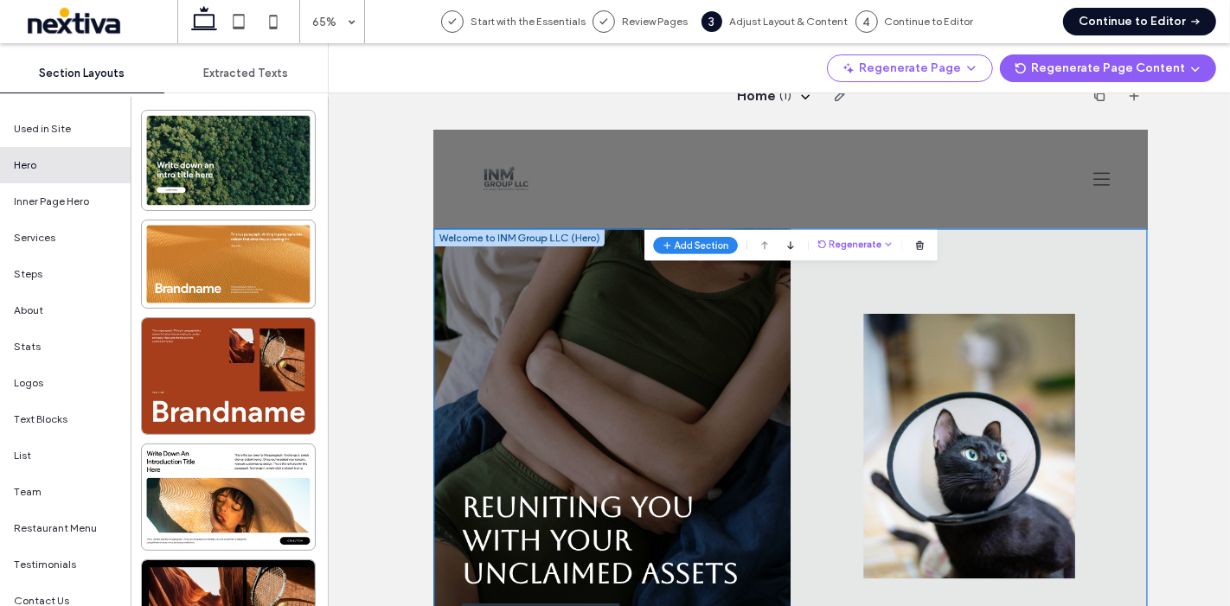
scroll to position [0, 0]
click at [1058, 324] on div "Add Section Sections can't be placed above the header. Sections can't be placed…" at bounding box center [983, 307] width 451 height 48
click at [1091, 305] on button "Regenerate" at bounding box center [1082, 305] width 116 height 21
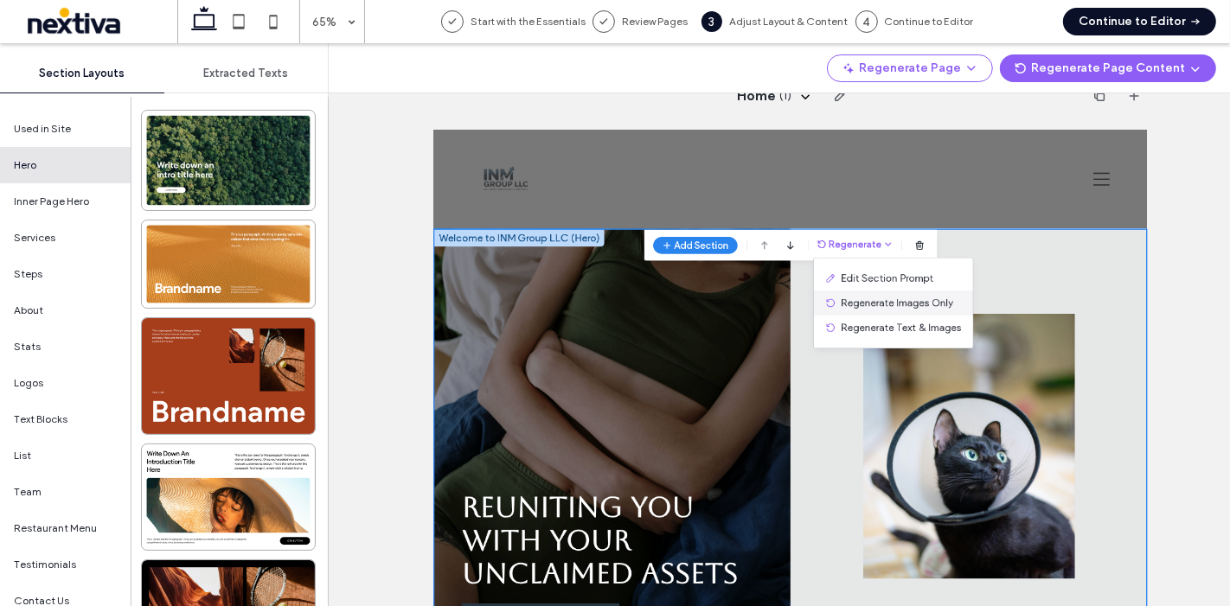
click at [1103, 384] on div "Regenerate Images Only" at bounding box center [1141, 395] width 245 height 38
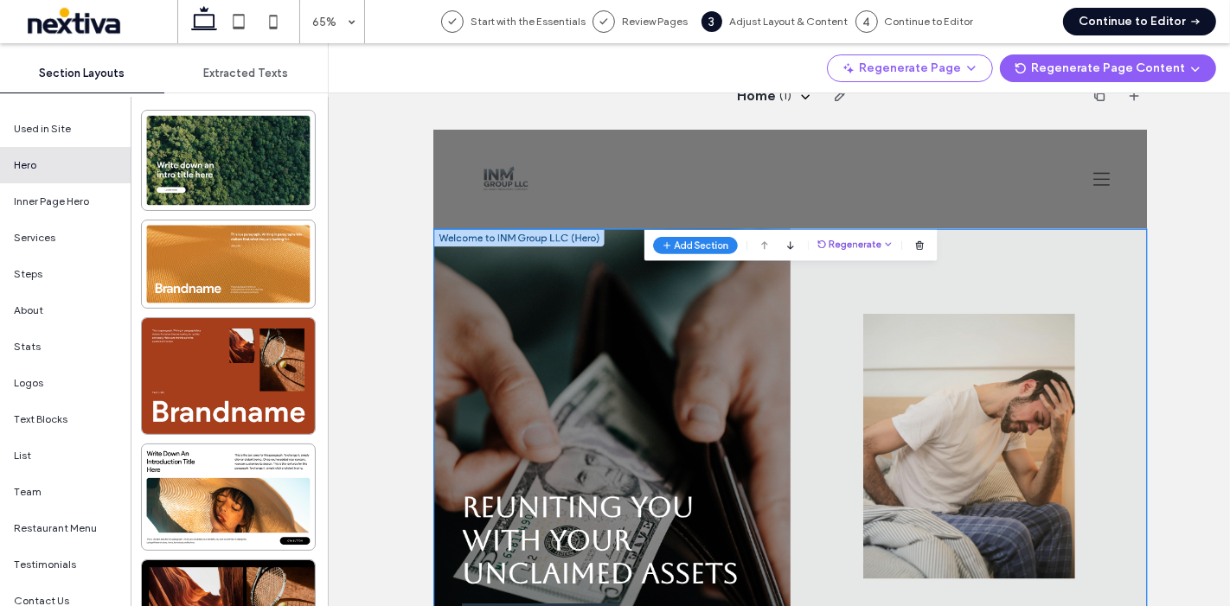
click at [1098, 298] on button "Regenerate" at bounding box center [1082, 305] width 116 height 21
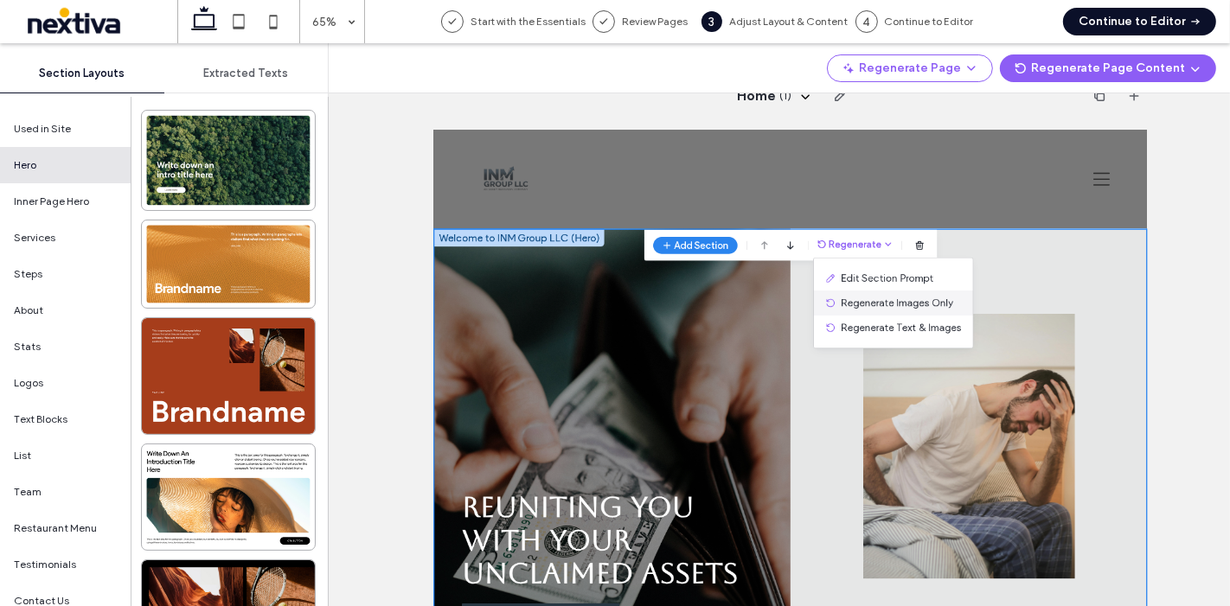
click at [1112, 389] on span "Regenerate Images Only" at bounding box center [1146, 395] width 173 height 17
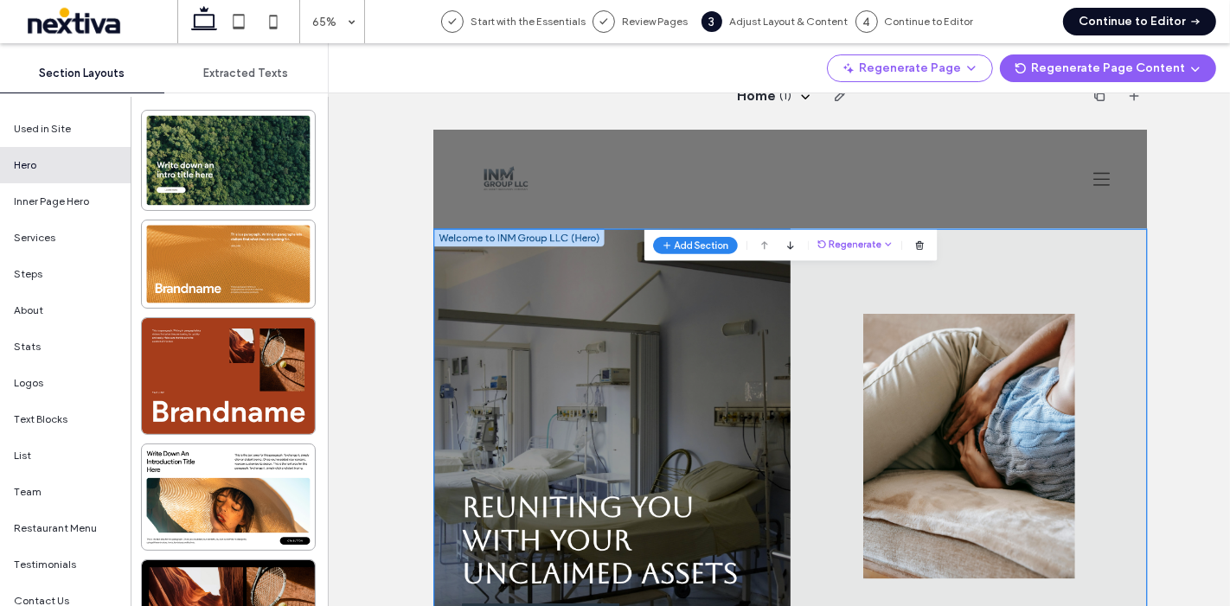
click at [1168, 13] on button "Continue to Editor" at bounding box center [1139, 22] width 153 height 28
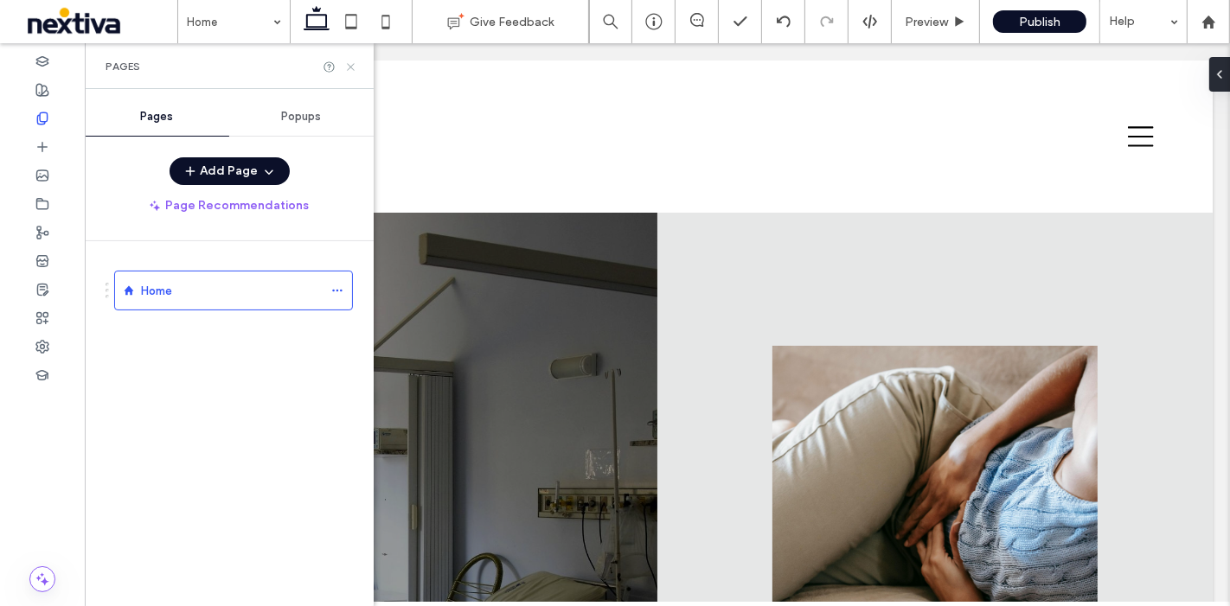
click at [351, 67] on use at bounding box center [350, 66] width 7 height 7
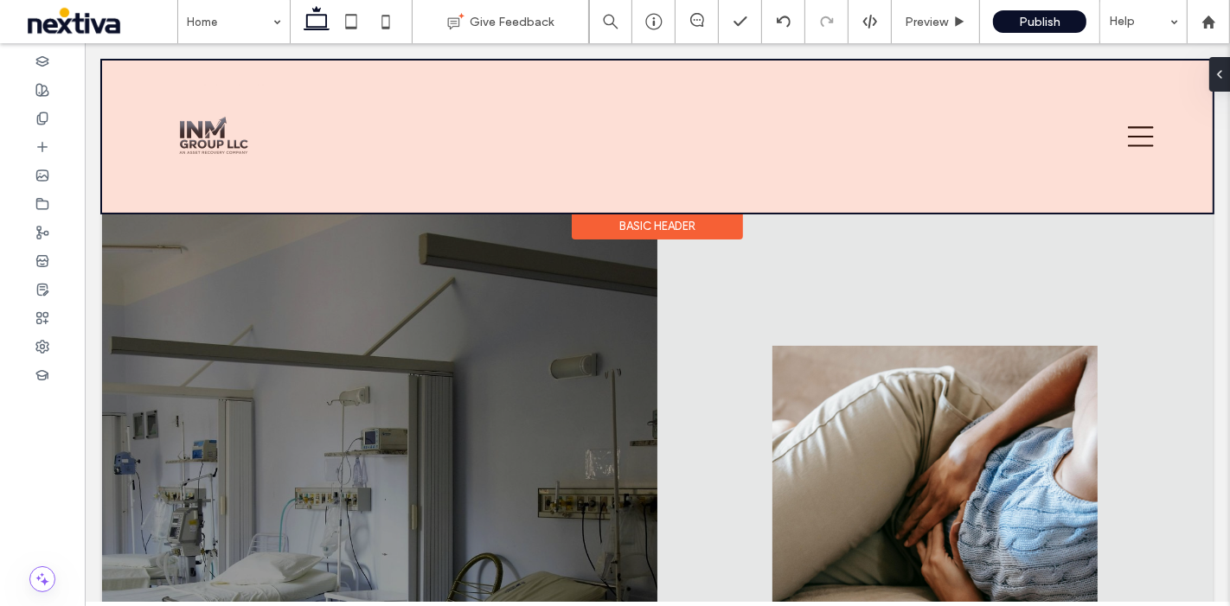
click at [200, 111] on div at bounding box center [656, 137] width 1110 height 152
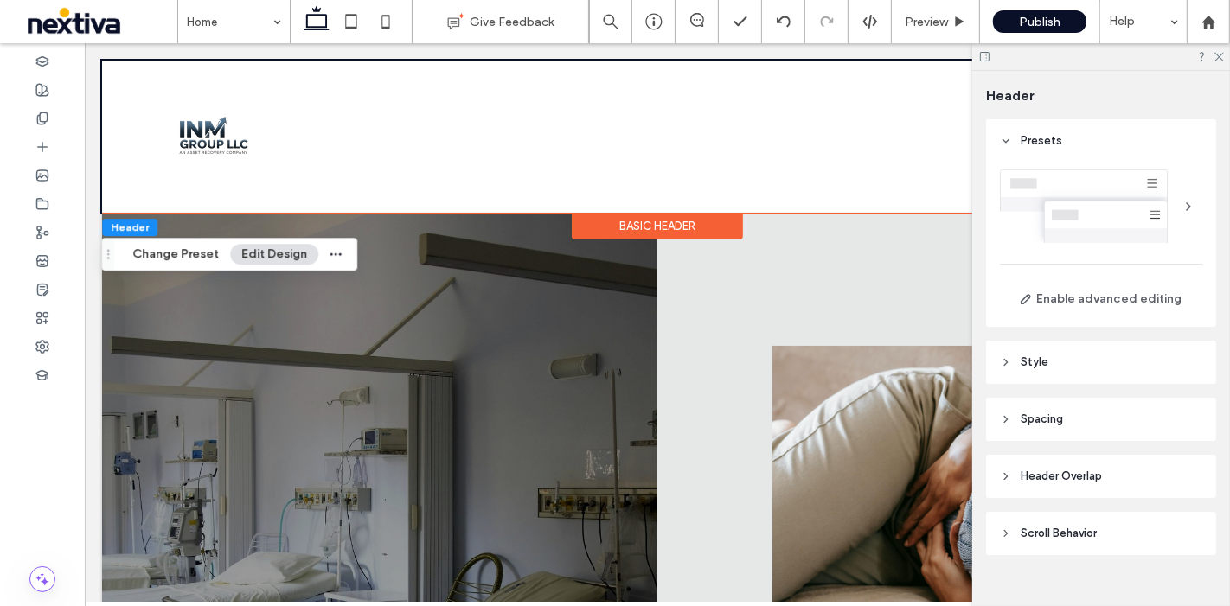
click at [1228, 52] on div at bounding box center [1101, 56] width 258 height 27
click at [637, 221] on div "Basic Header" at bounding box center [656, 226] width 171 height 27
click at [1134, 206] on div at bounding box center [1101, 207] width 202 height 74
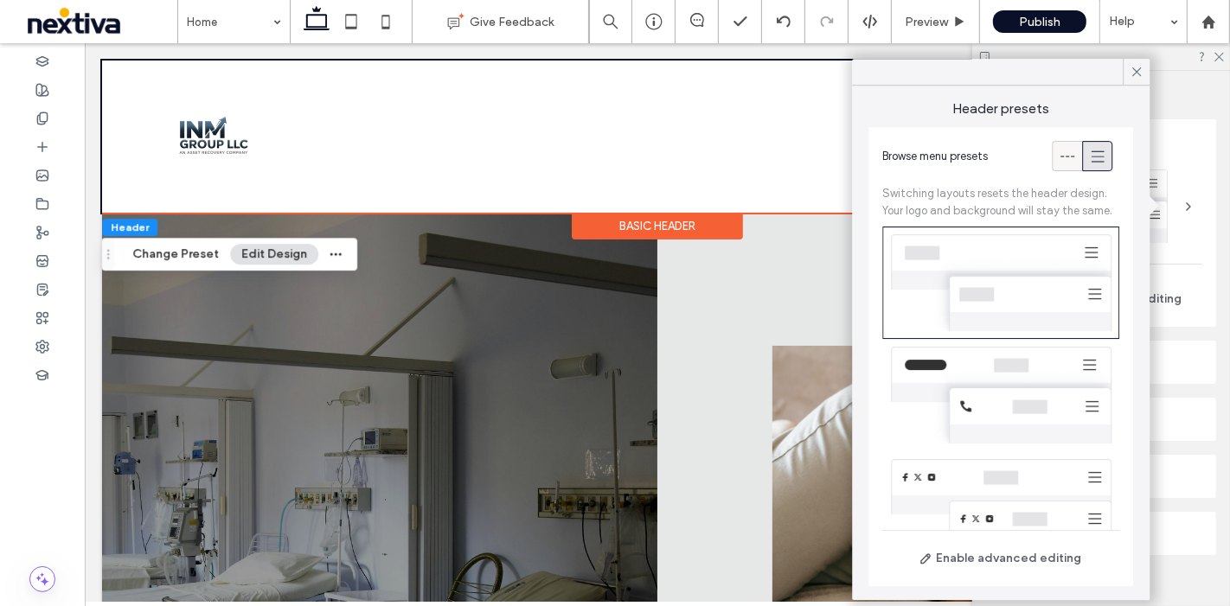
click at [1065, 159] on div at bounding box center [1067, 156] width 29 height 29
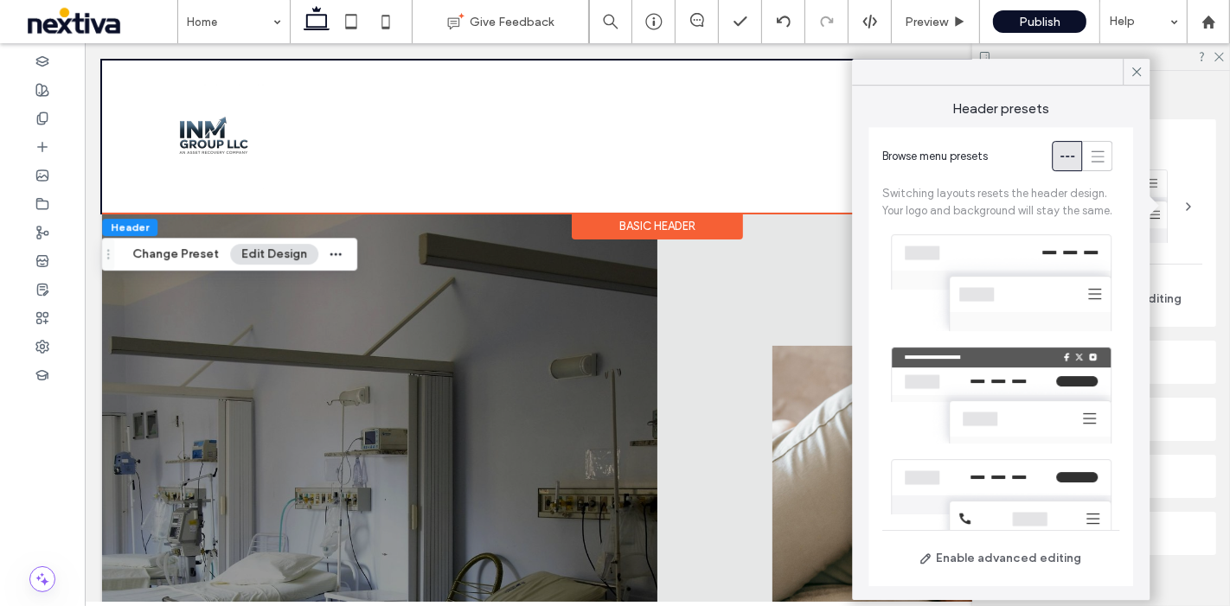
click at [1042, 272] on div at bounding box center [1000, 283] width 237 height 112
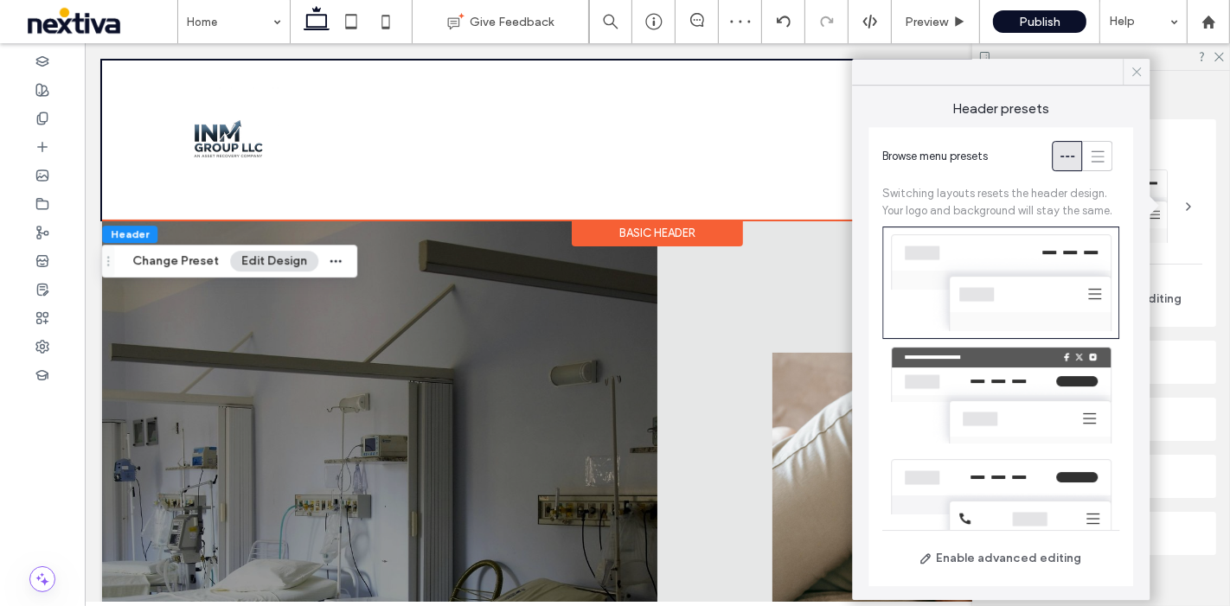
click at [1131, 78] on icon at bounding box center [1137, 72] width 16 height 16
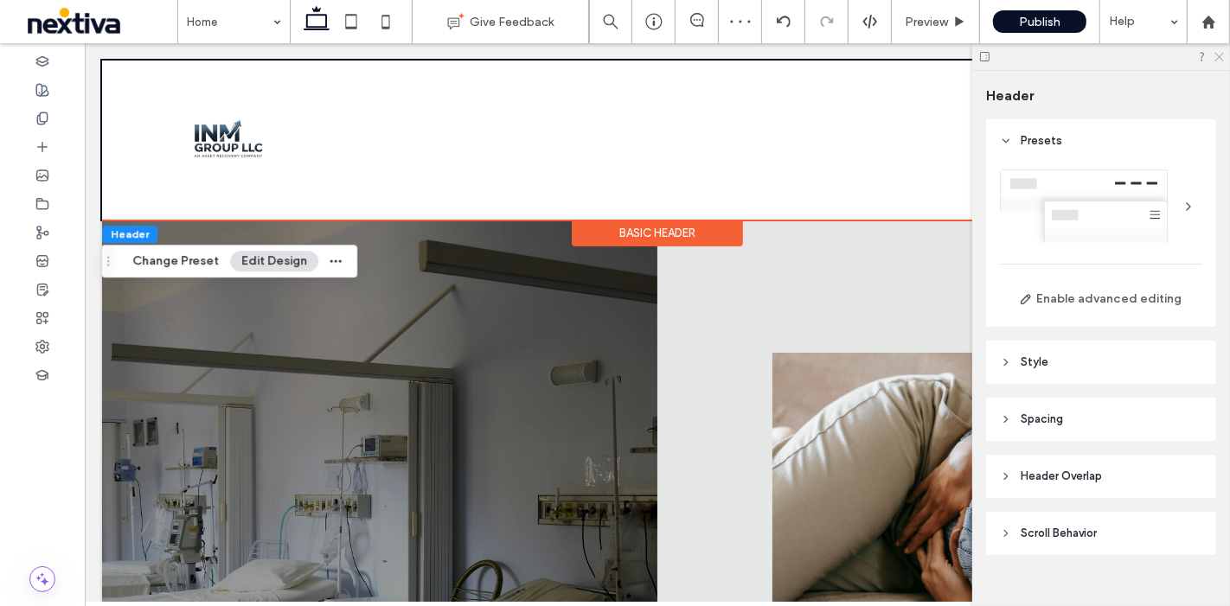
click at [1215, 55] on icon at bounding box center [1218, 55] width 11 height 11
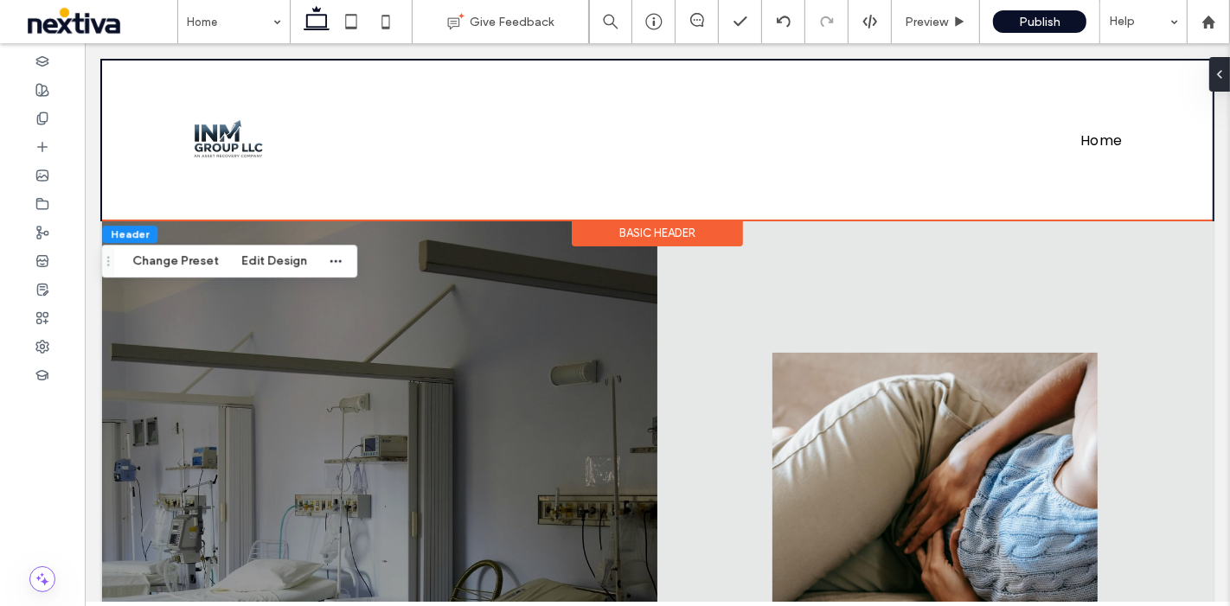
click at [1009, 73] on div "Home Section Basic Header" at bounding box center [656, 140] width 1110 height 159
click at [636, 238] on div "Basic Header" at bounding box center [656, 233] width 171 height 27
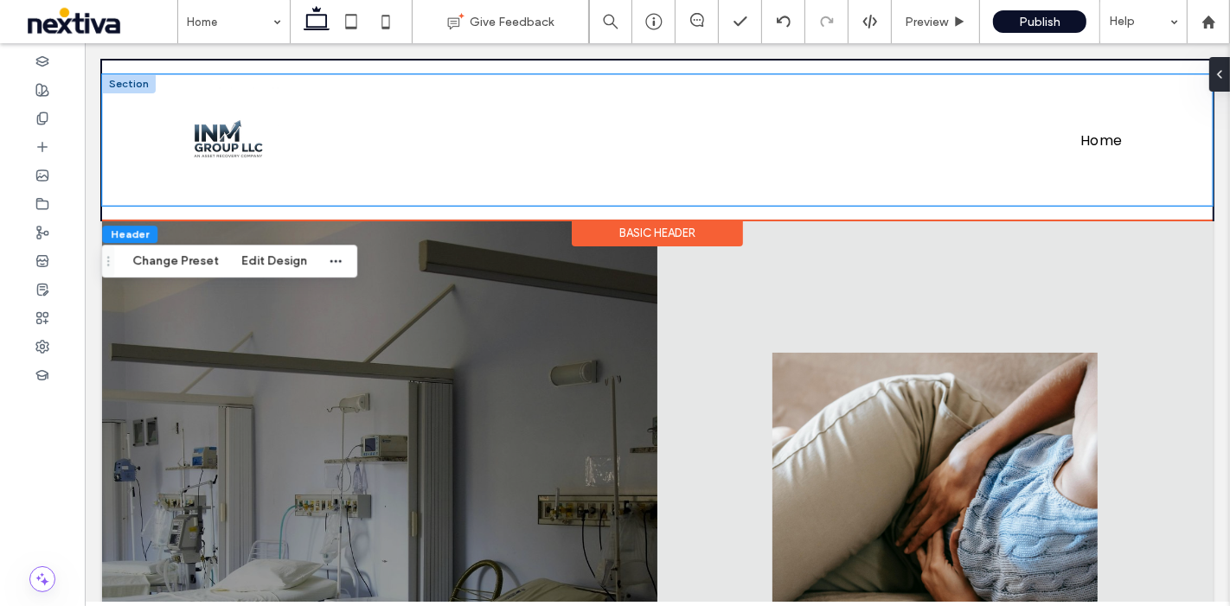
click at [888, 77] on div "Home" at bounding box center [657, 139] width 1038 height 131
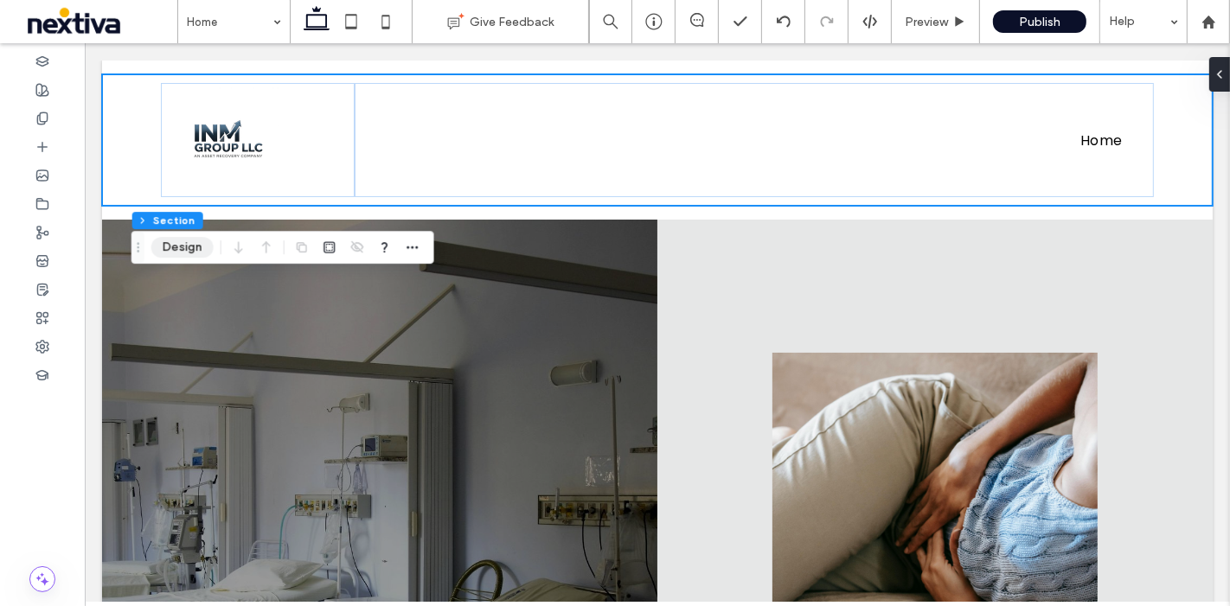
click at [180, 240] on button "Design" at bounding box center [182, 247] width 62 height 21
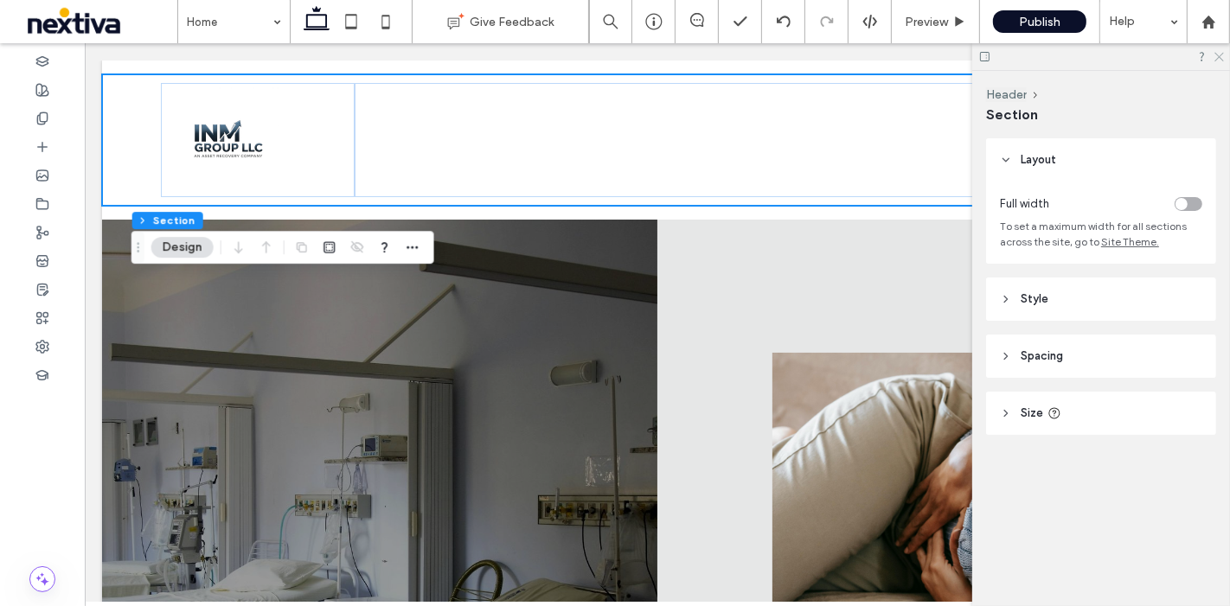
click at [1219, 60] on icon at bounding box center [1218, 55] width 11 height 11
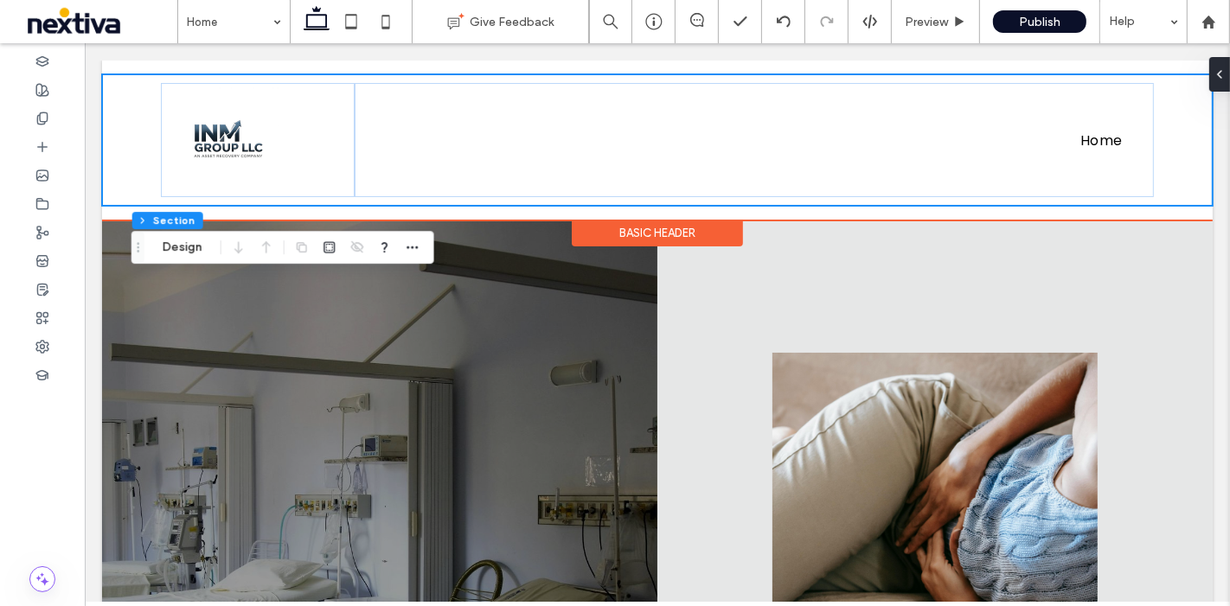
click at [1049, 66] on div "Home Section Basic Header" at bounding box center [656, 140] width 1110 height 159
click at [1050, 79] on div "Home" at bounding box center [657, 139] width 1038 height 131
click at [681, 221] on div "Basic Header" at bounding box center [656, 233] width 171 height 27
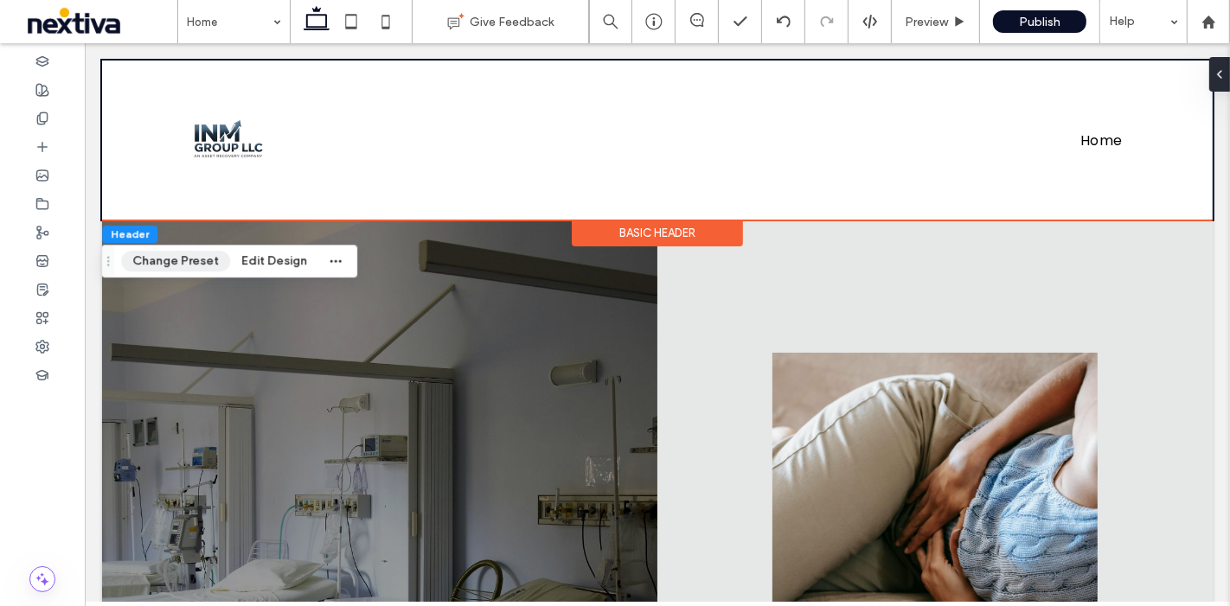
click at [170, 252] on button "Change Preset" at bounding box center [175, 261] width 109 height 21
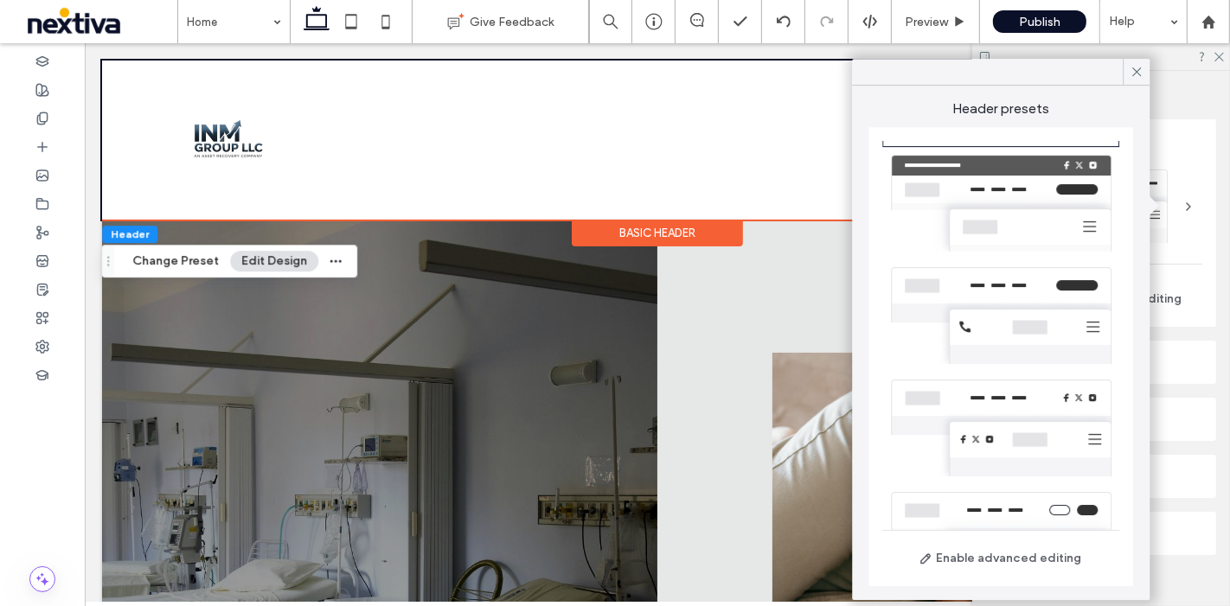
scroll to position [96, 0]
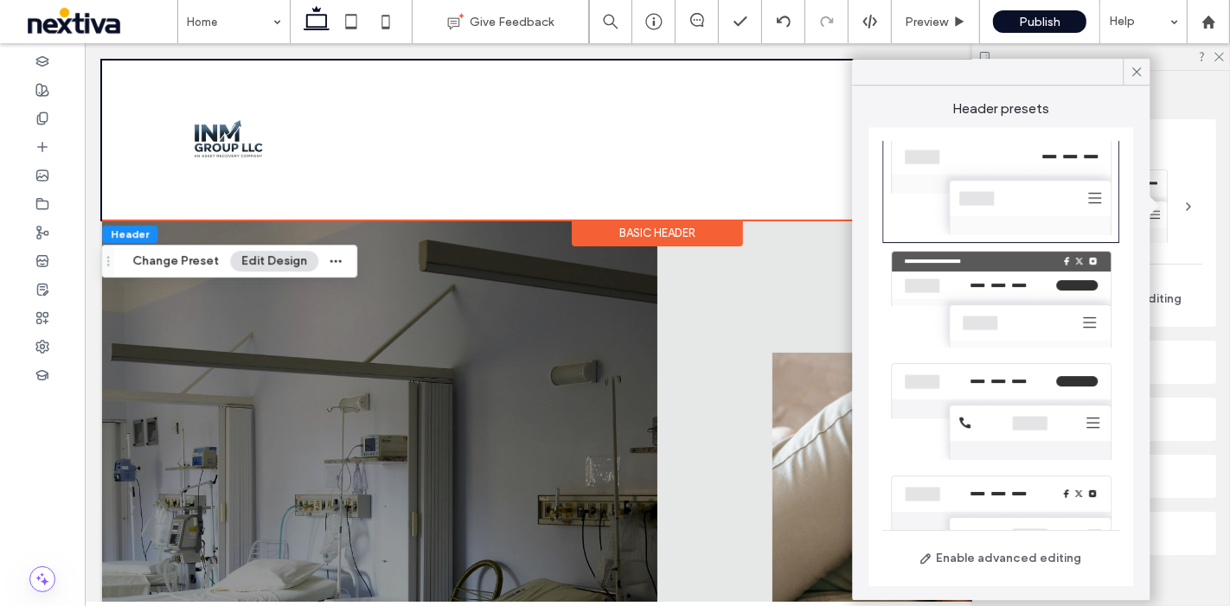
click at [1045, 277] on div at bounding box center [1000, 299] width 237 height 112
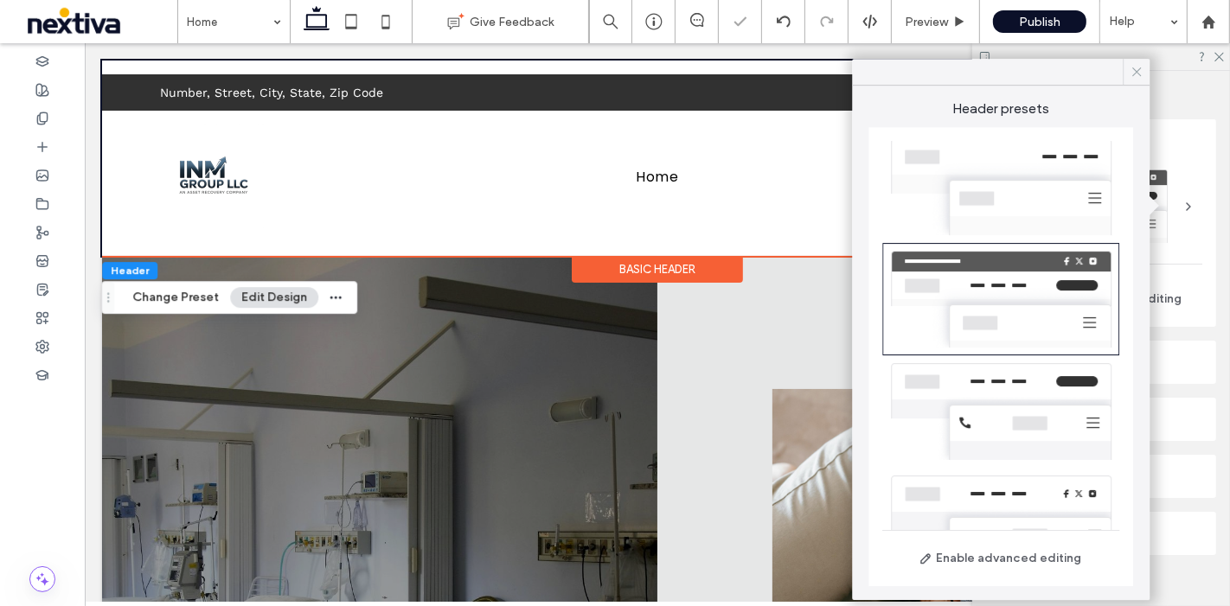
click at [1129, 73] on icon at bounding box center [1137, 72] width 16 height 16
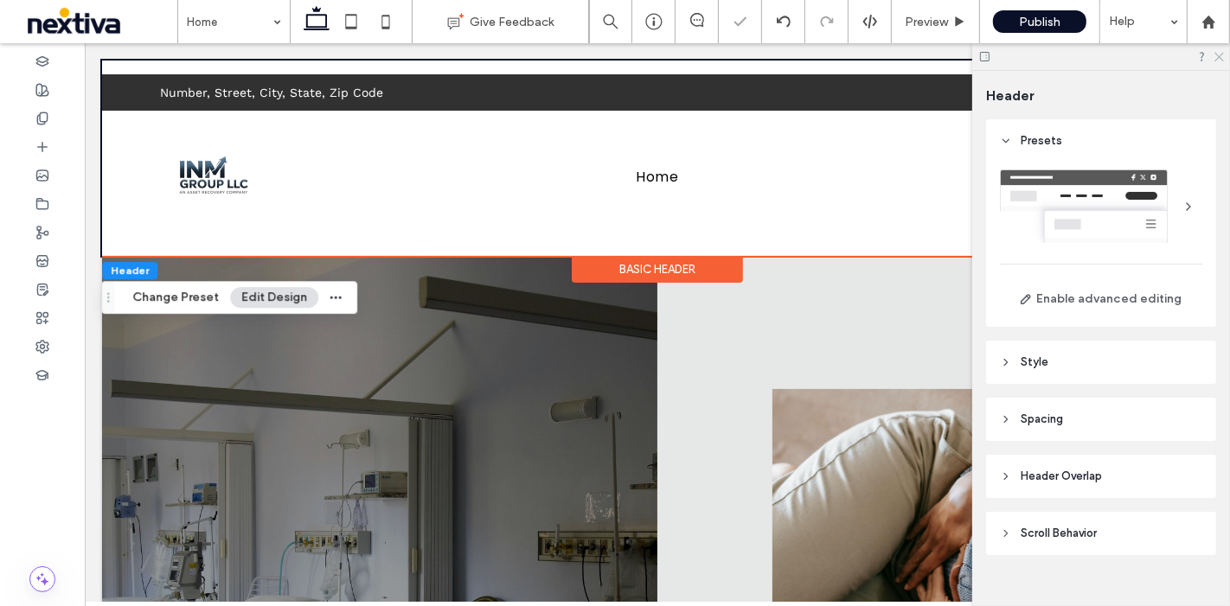
click at [1220, 58] on use at bounding box center [1219, 58] width 10 height 10
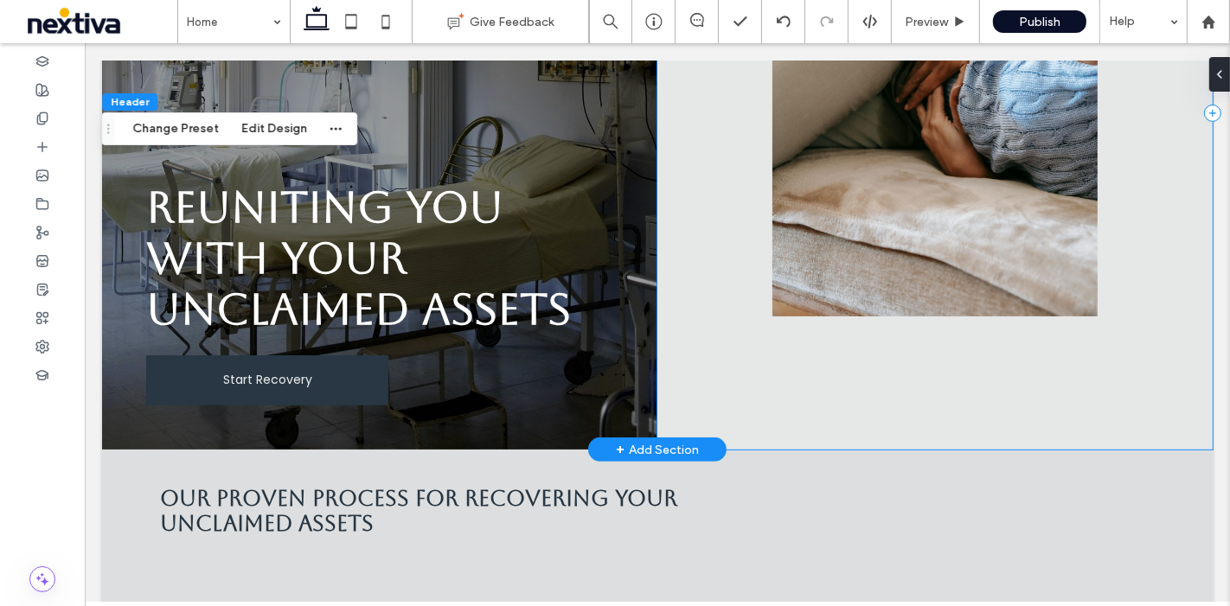
scroll to position [288, 0]
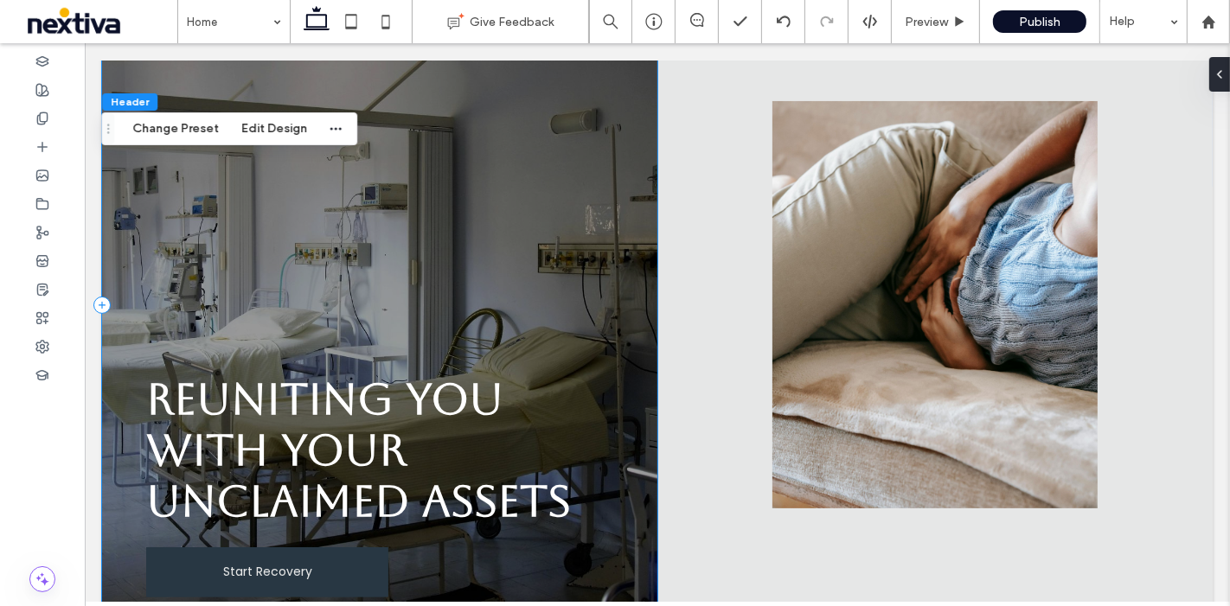
click at [446, 162] on div "Reuniting You with Your Unclaimed Assets Start Recovery" at bounding box center [378, 305] width 555 height 674
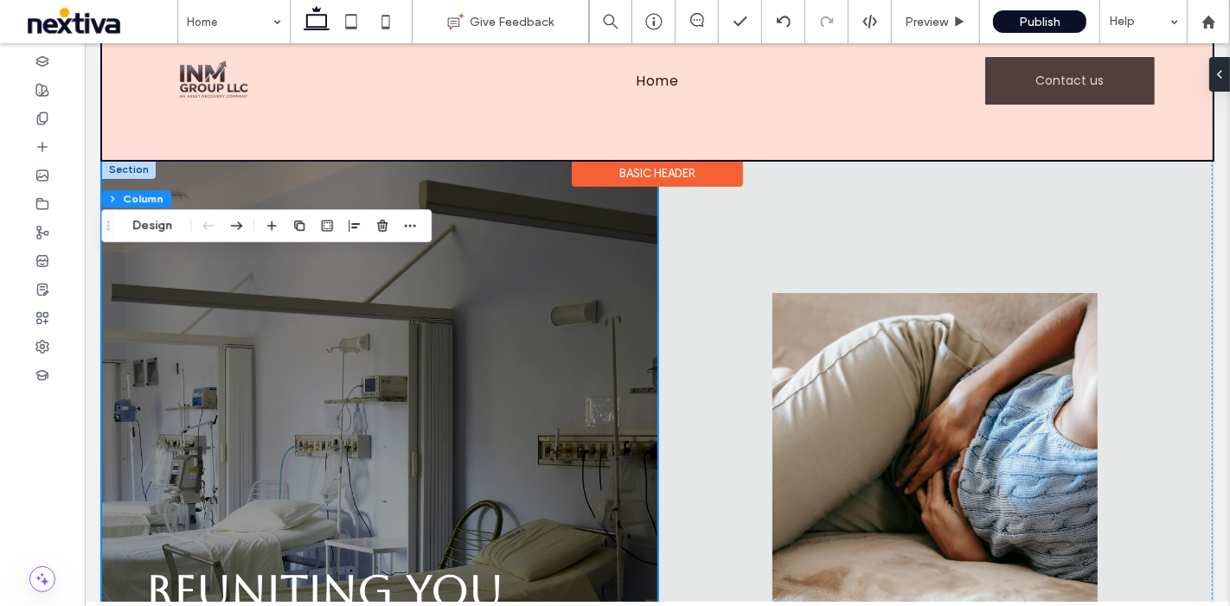
scroll to position [0, 0]
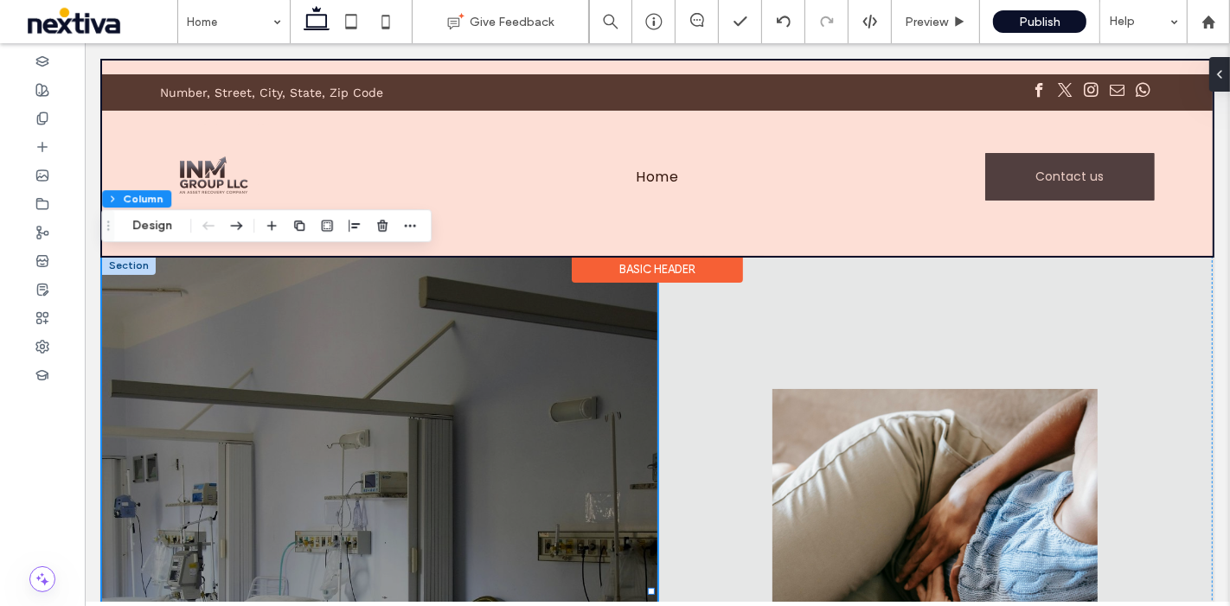
click at [212, 146] on div at bounding box center [656, 158] width 1110 height 195
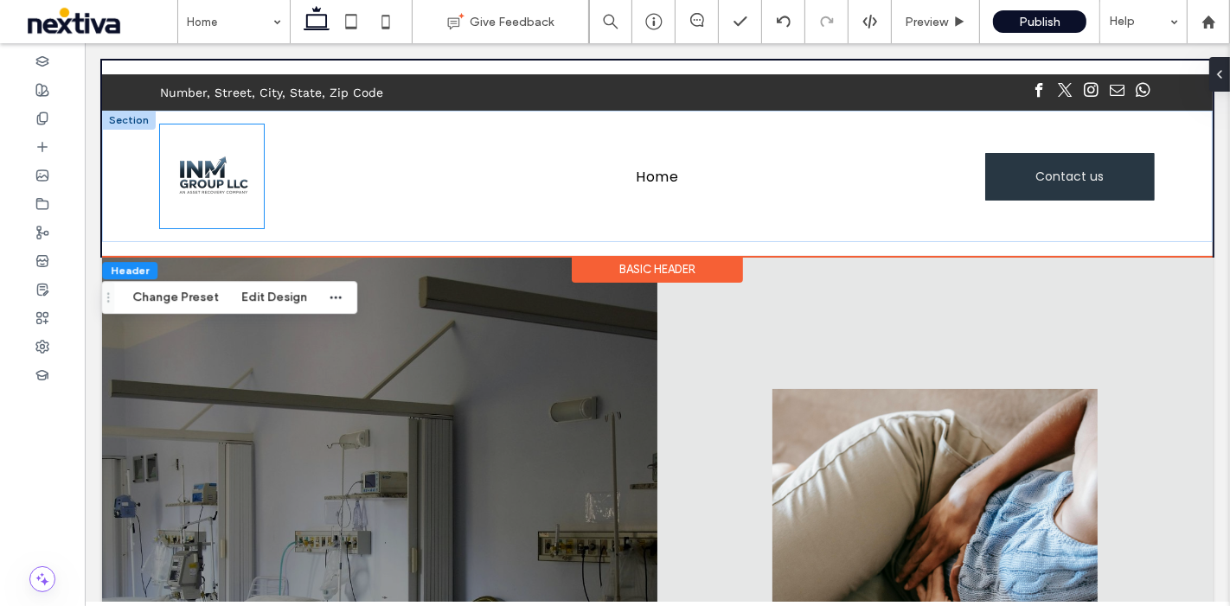
click at [227, 171] on img at bounding box center [211, 177] width 104 height 104
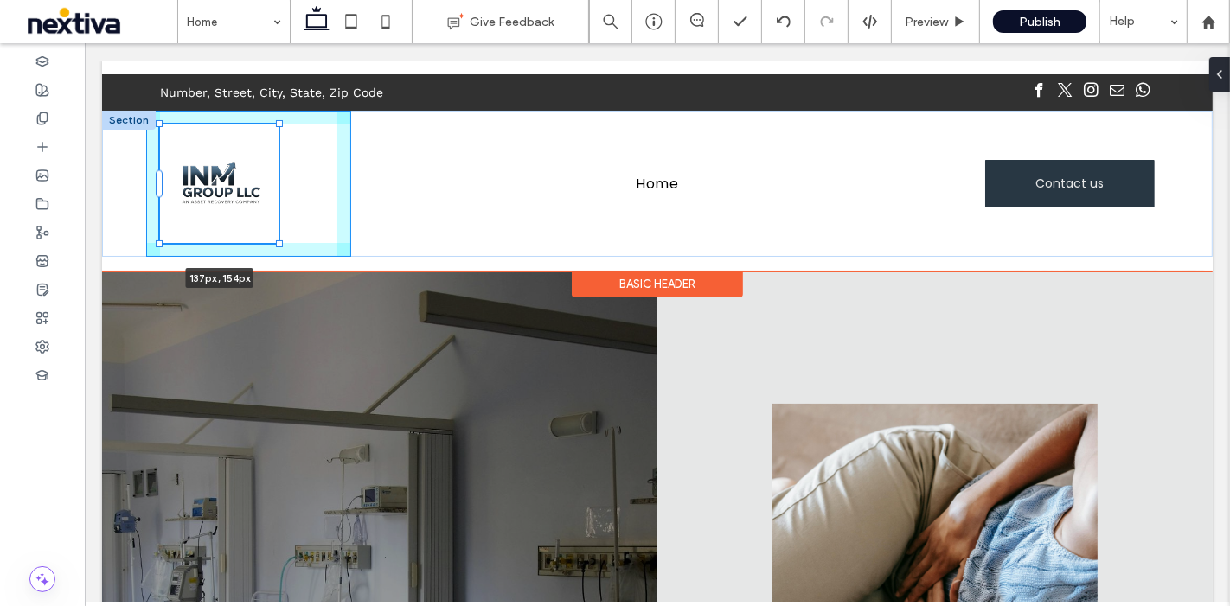
drag, startPoint x: 266, startPoint y: 225, endPoint x: 292, endPoint y: 227, distance: 26.9
click at [292, 227] on div "137px , 154px Home Contact us" at bounding box center [656, 184] width 1110 height 146
type input "***"
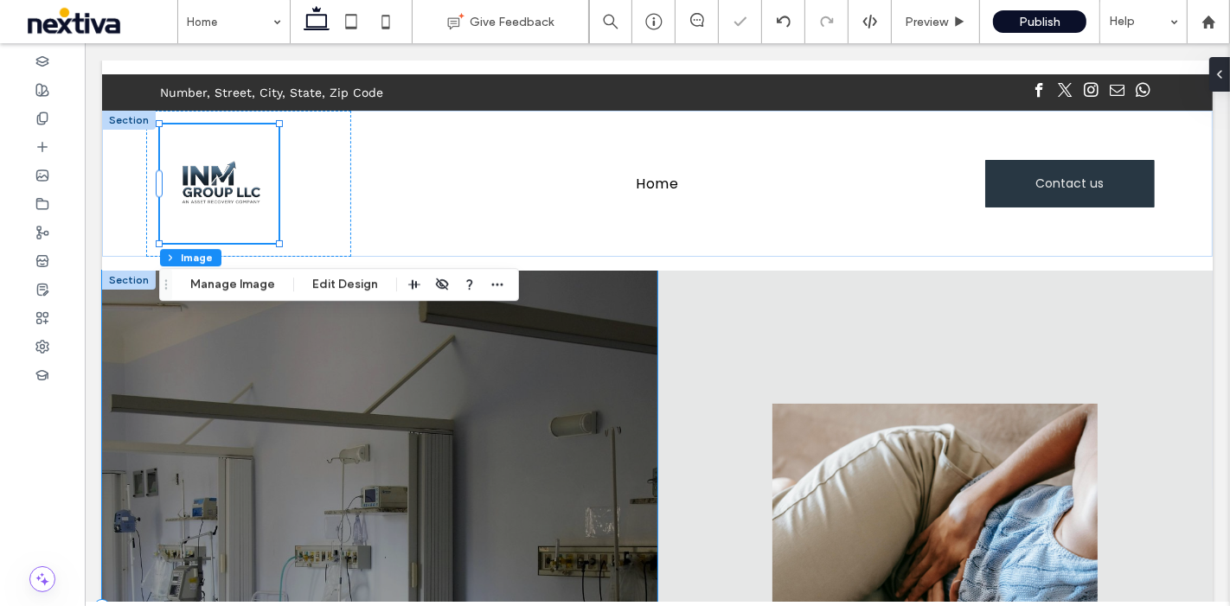
click at [344, 431] on div "Reuniting You with Your Unclaimed Assets Start Recovery" at bounding box center [378, 608] width 555 height 674
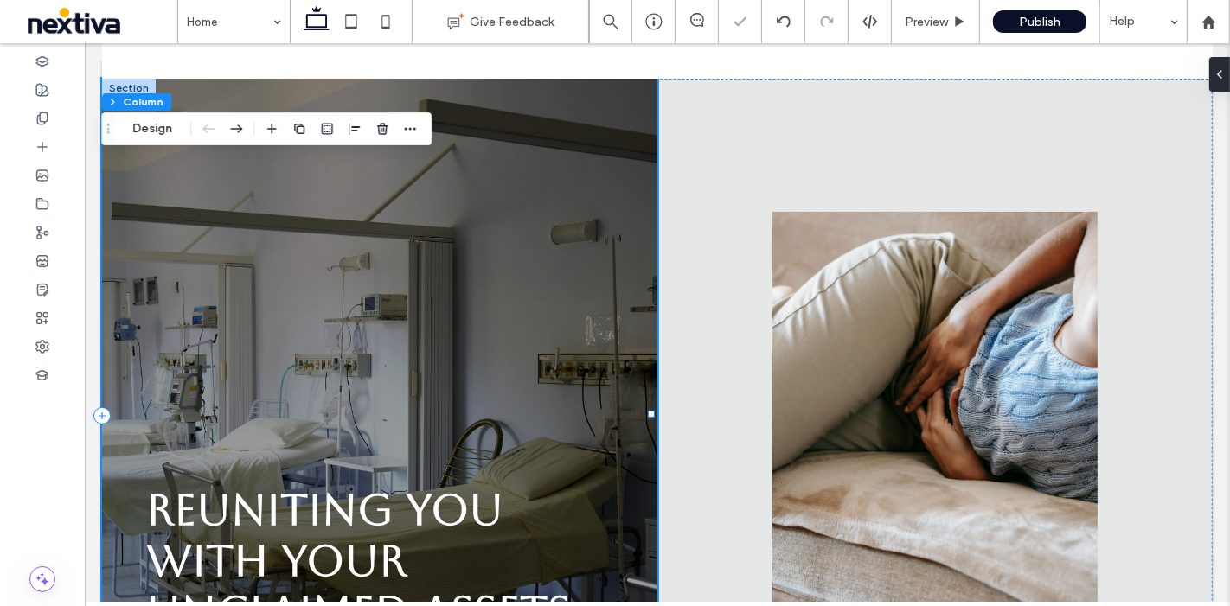
scroll to position [288, 0]
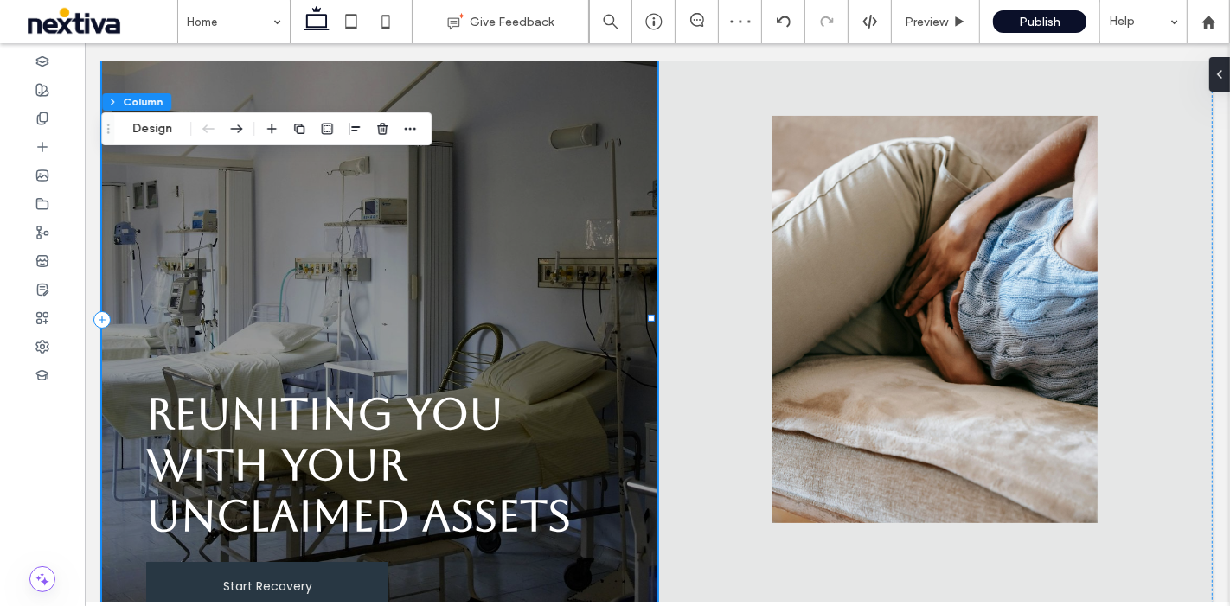
click at [516, 195] on div "Reuniting You with Your Unclaimed Assets Start Recovery" at bounding box center [378, 320] width 555 height 674
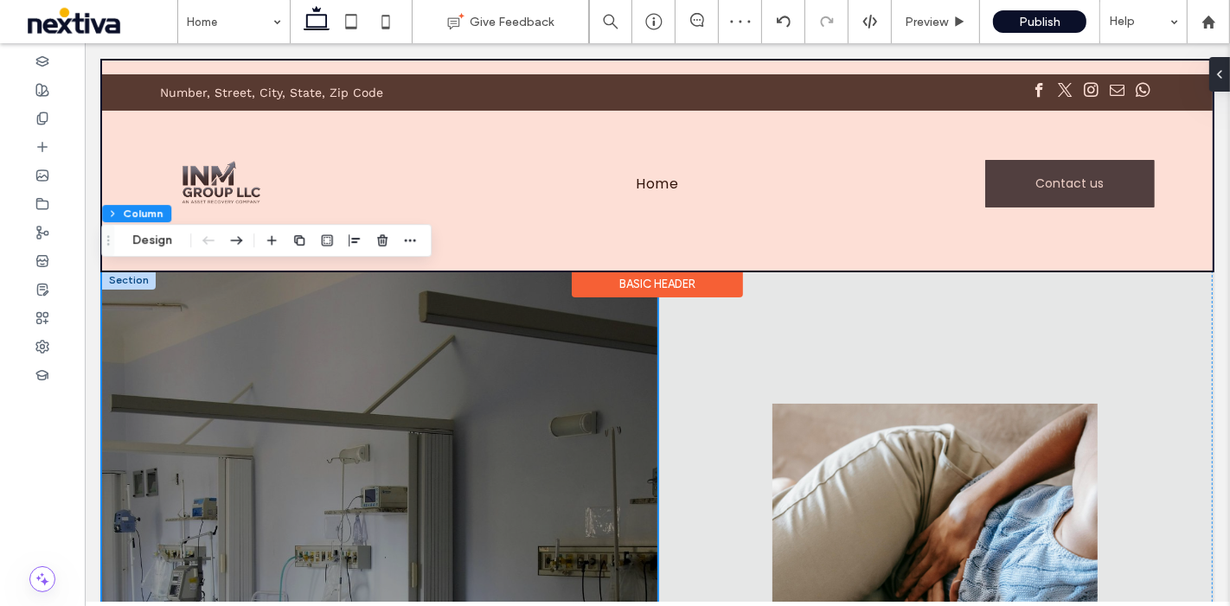
scroll to position [96, 0]
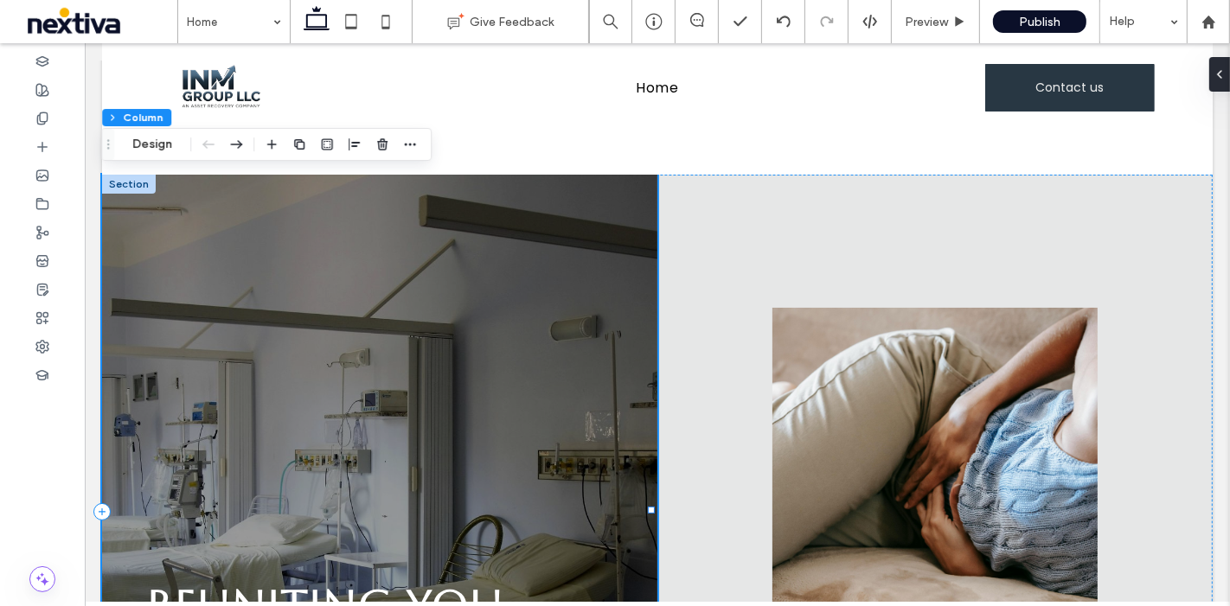
click at [337, 316] on div "Reuniting You with Your Unclaimed Assets Start Recovery" at bounding box center [378, 512] width 555 height 674
click at [166, 144] on button "Design" at bounding box center [152, 144] width 62 height 21
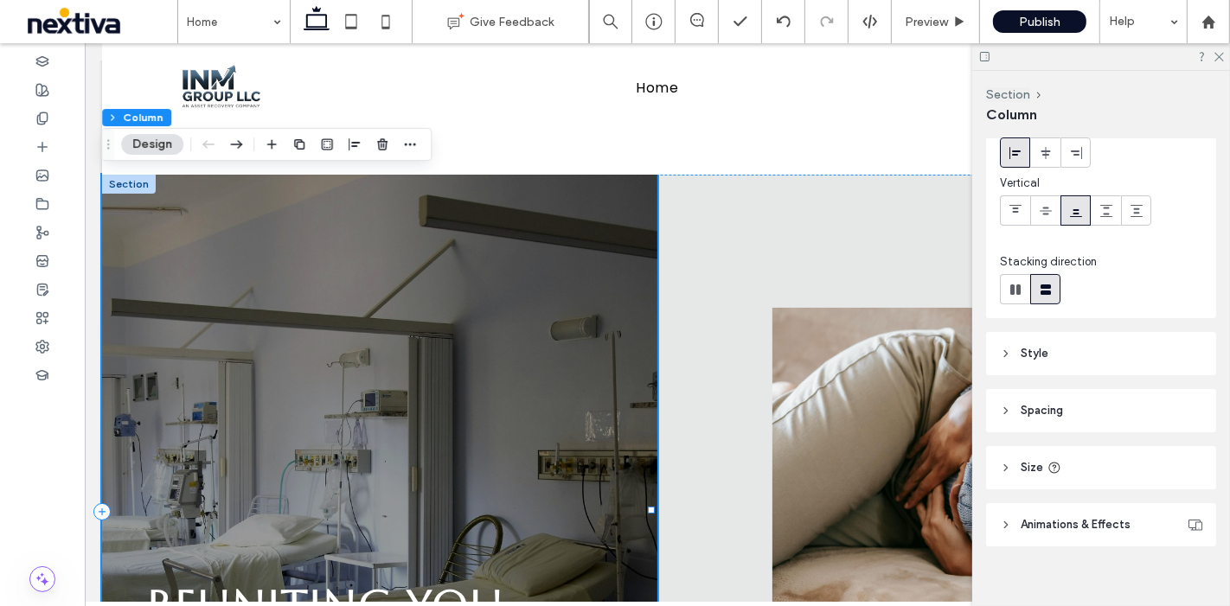
click at [276, 390] on div "Reuniting You with Your Unclaimed Assets Start Recovery" at bounding box center [378, 512] width 555 height 674
click at [1216, 56] on icon at bounding box center [1218, 55] width 11 height 11
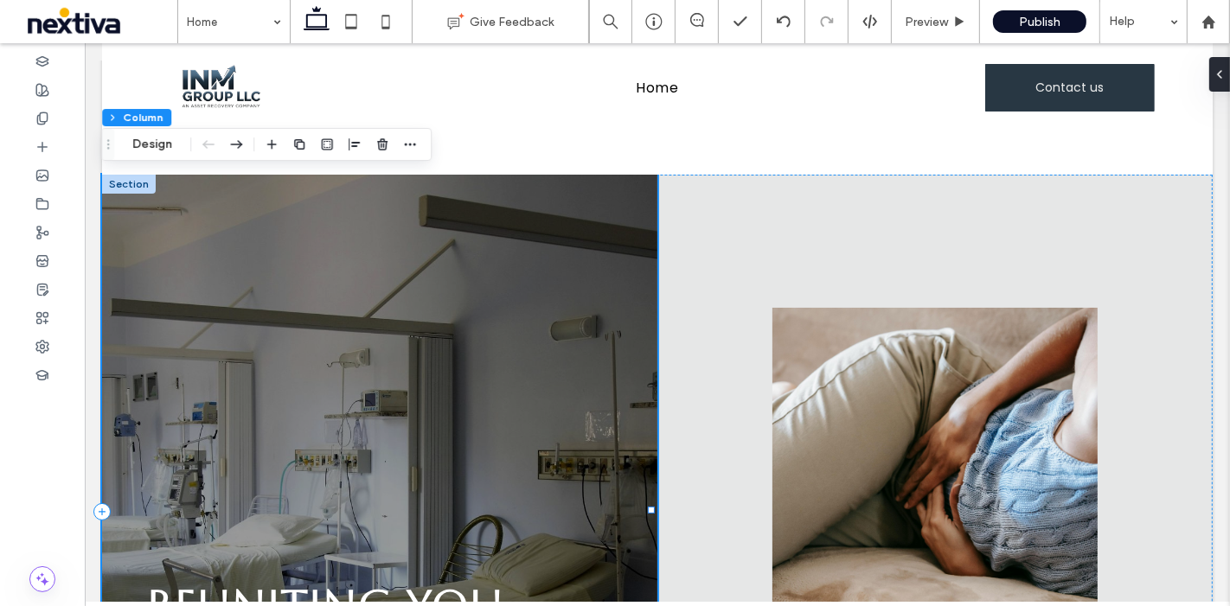
click at [269, 296] on div "Reuniting You with Your Unclaimed Assets Start Recovery" at bounding box center [378, 512] width 555 height 674
click at [433, 267] on div "Reuniting You with Your Unclaimed Assets Start Recovery" at bounding box center [378, 512] width 555 height 674
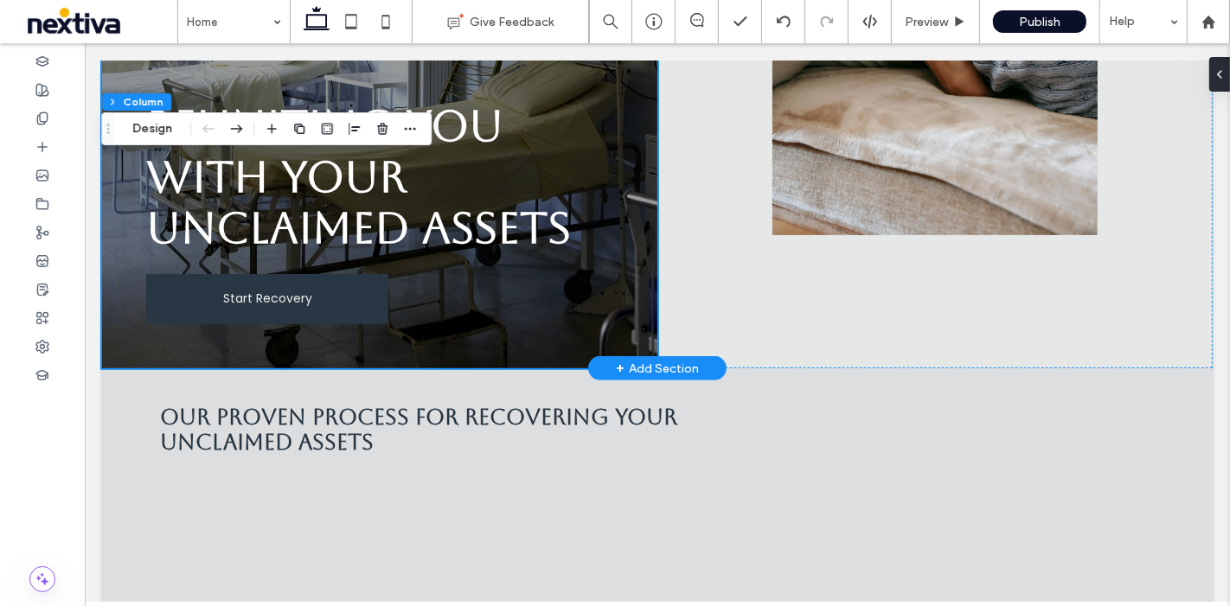
scroll to position [384, 0]
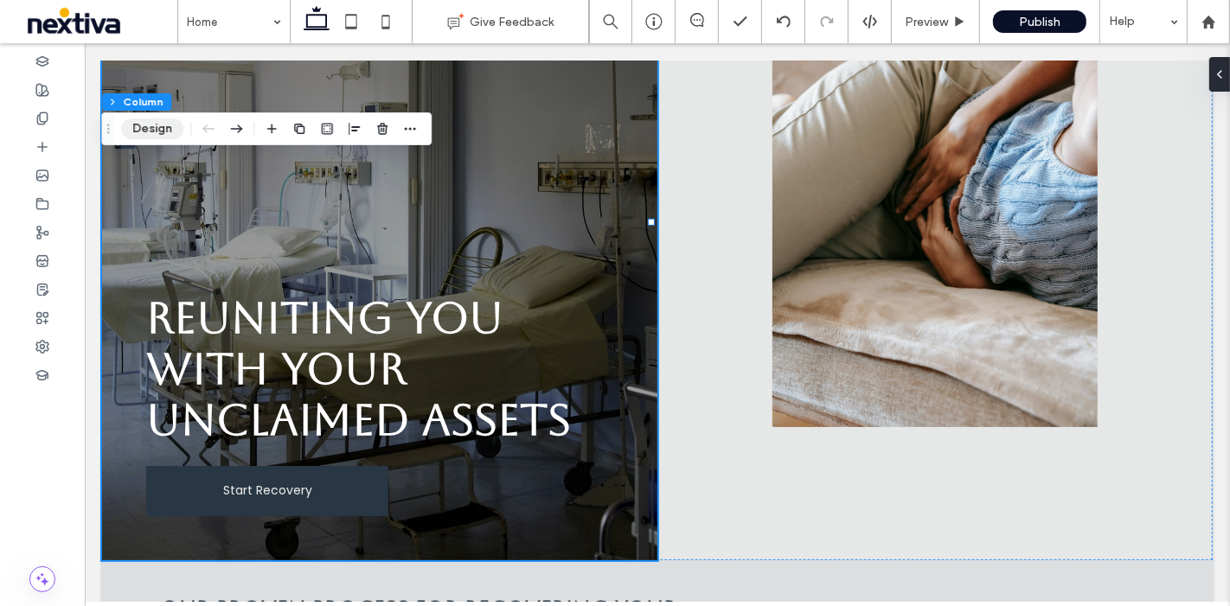
click at [165, 138] on button "Design" at bounding box center [152, 128] width 62 height 21
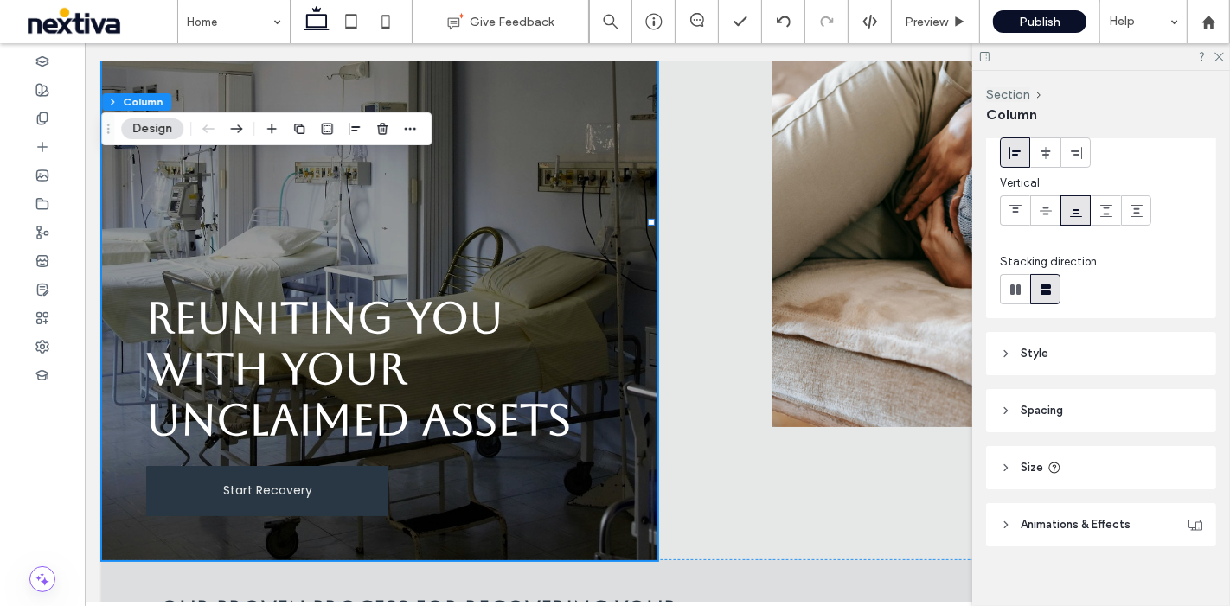
scroll to position [111, 0]
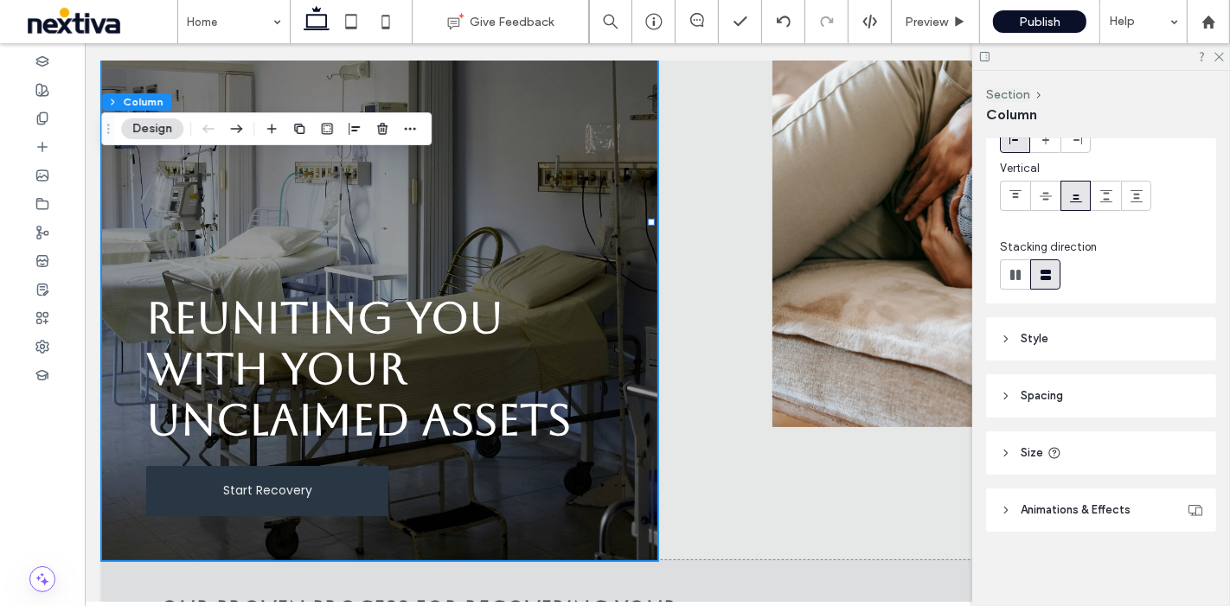
click at [1072, 498] on header "Animations & Effects" at bounding box center [1101, 510] width 230 height 43
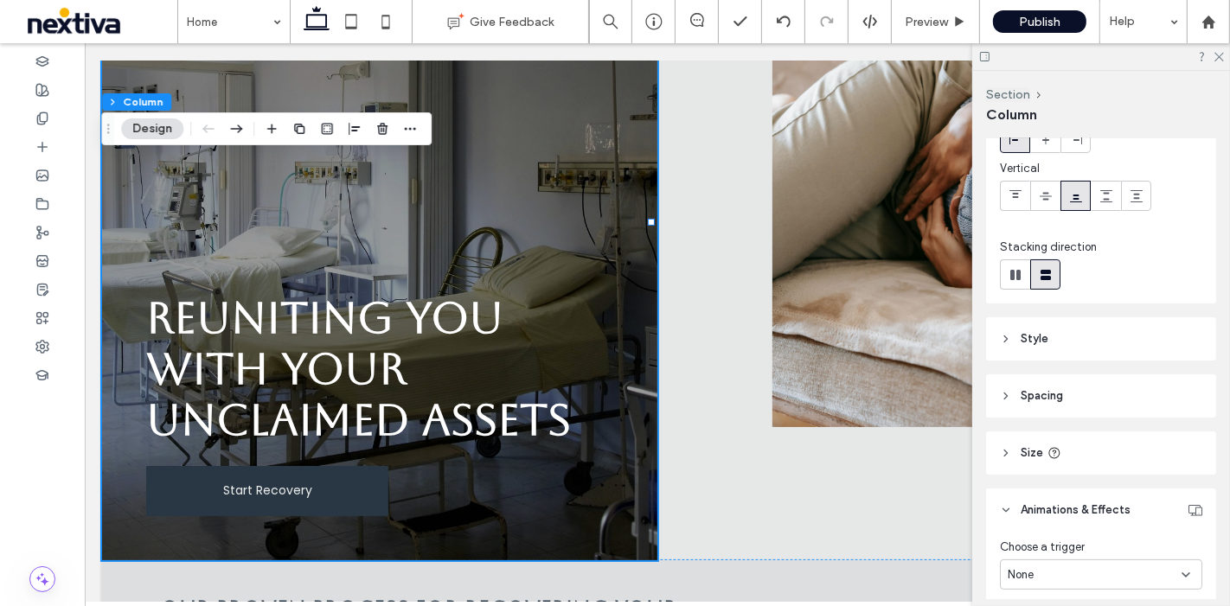
scroll to position [182, 0]
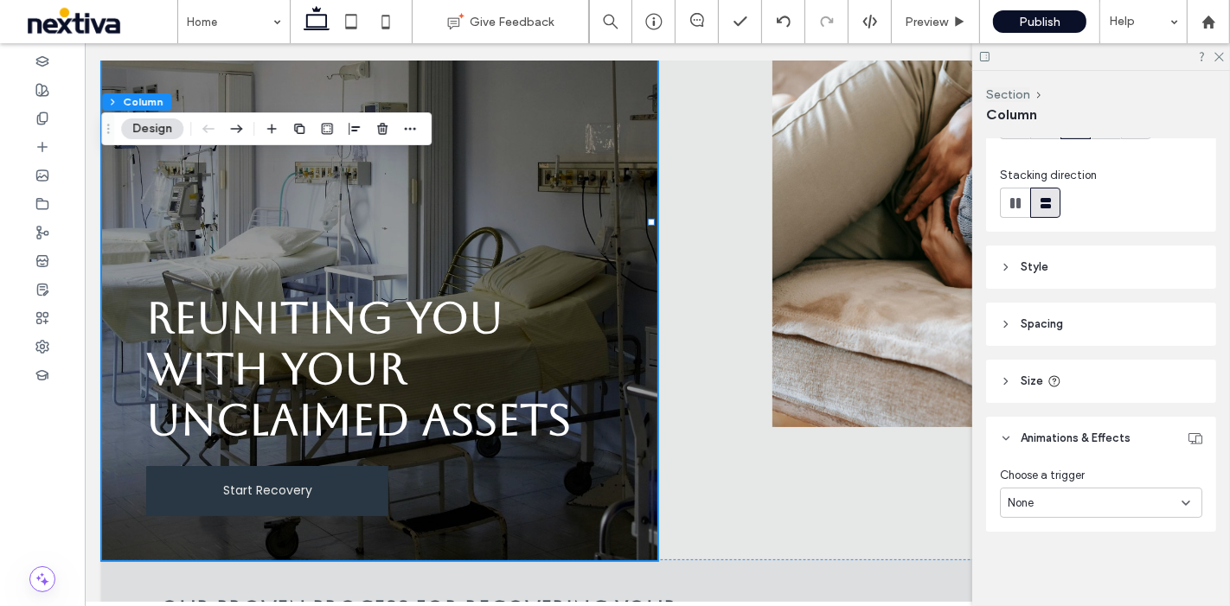
click at [1045, 369] on header "Size" at bounding box center [1101, 381] width 230 height 43
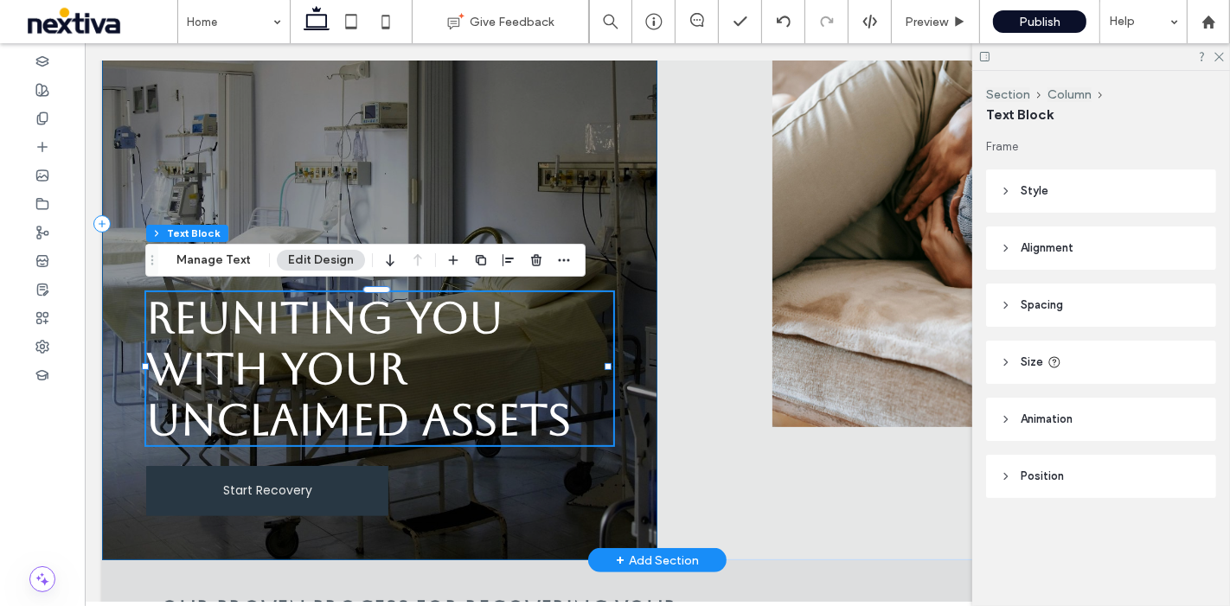
click at [359, 176] on div "Reuniting You with Your Unclaimed Assets Start Recovery" at bounding box center [378, 224] width 555 height 674
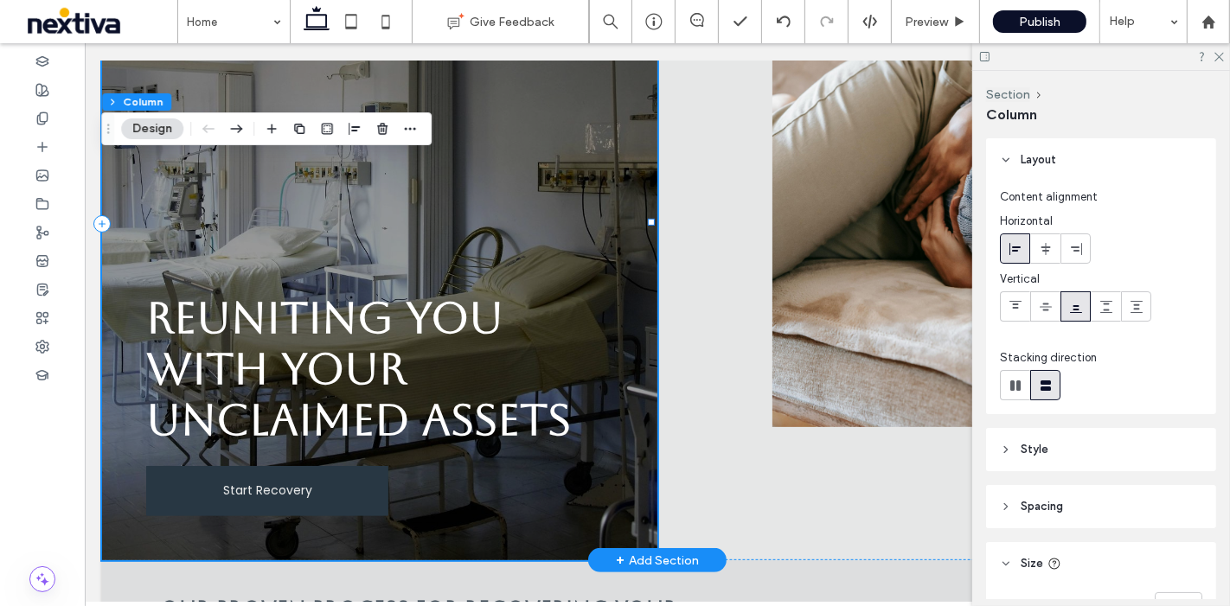
click at [359, 176] on div "Reuniting You with Your Unclaimed Assets Start Recovery" at bounding box center [378, 224] width 555 height 674
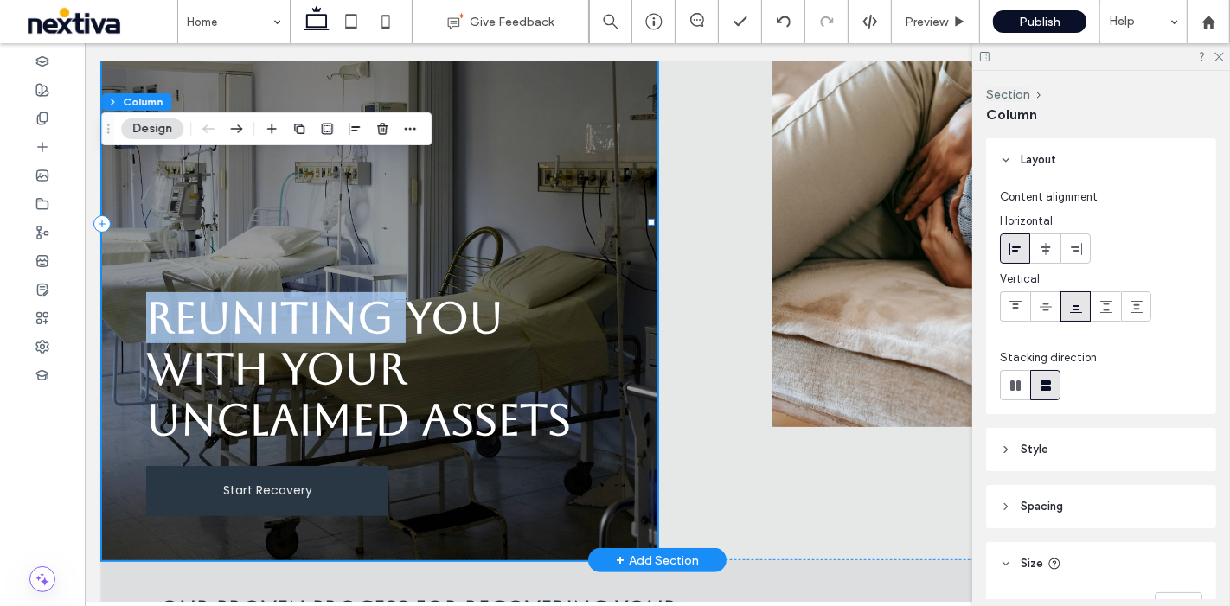
click at [359, 176] on div "Reuniting You with Your Unclaimed Assets Start Recovery" at bounding box center [378, 224] width 555 height 674
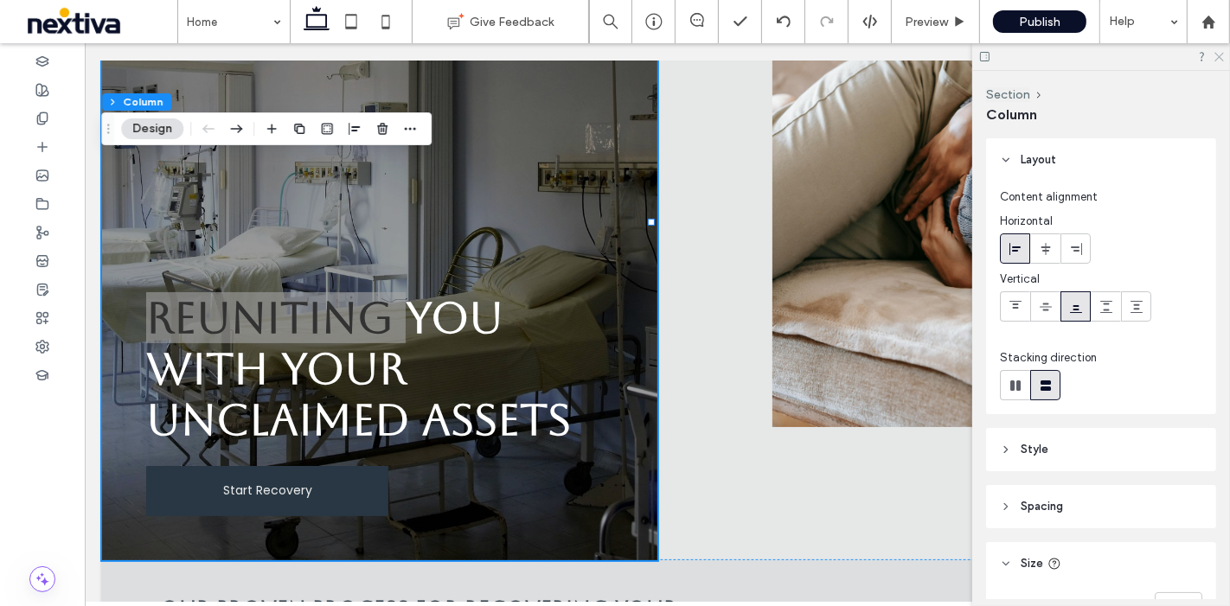
click at [1220, 59] on icon at bounding box center [1218, 55] width 11 height 11
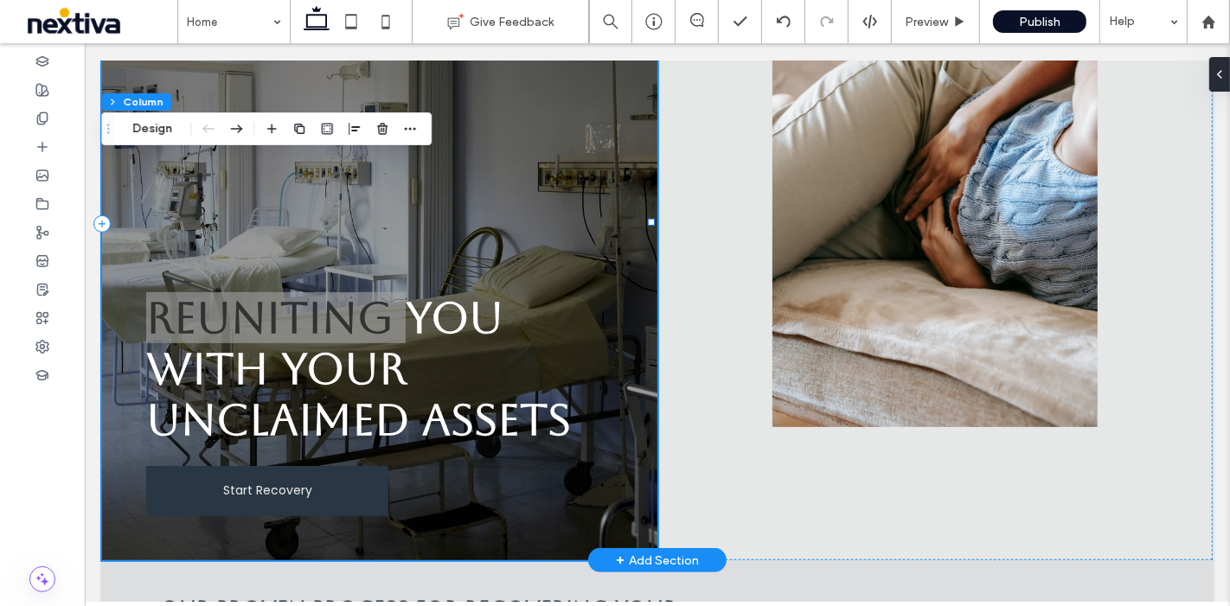
scroll to position [96, 0]
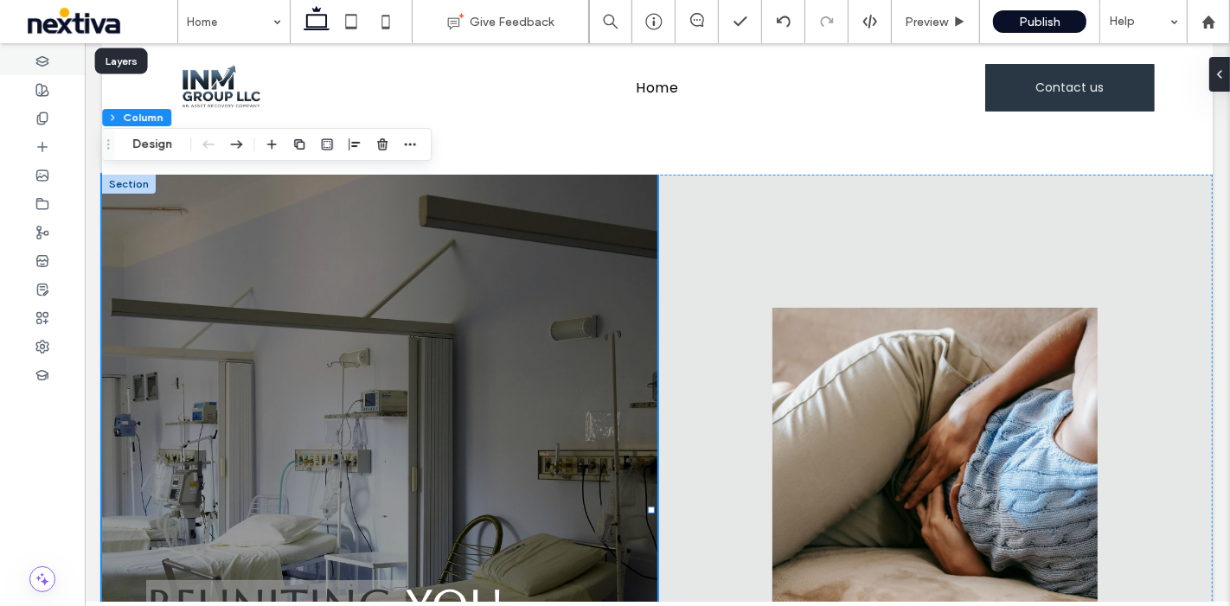
click at [47, 58] on use at bounding box center [41, 61] width 11 height 10
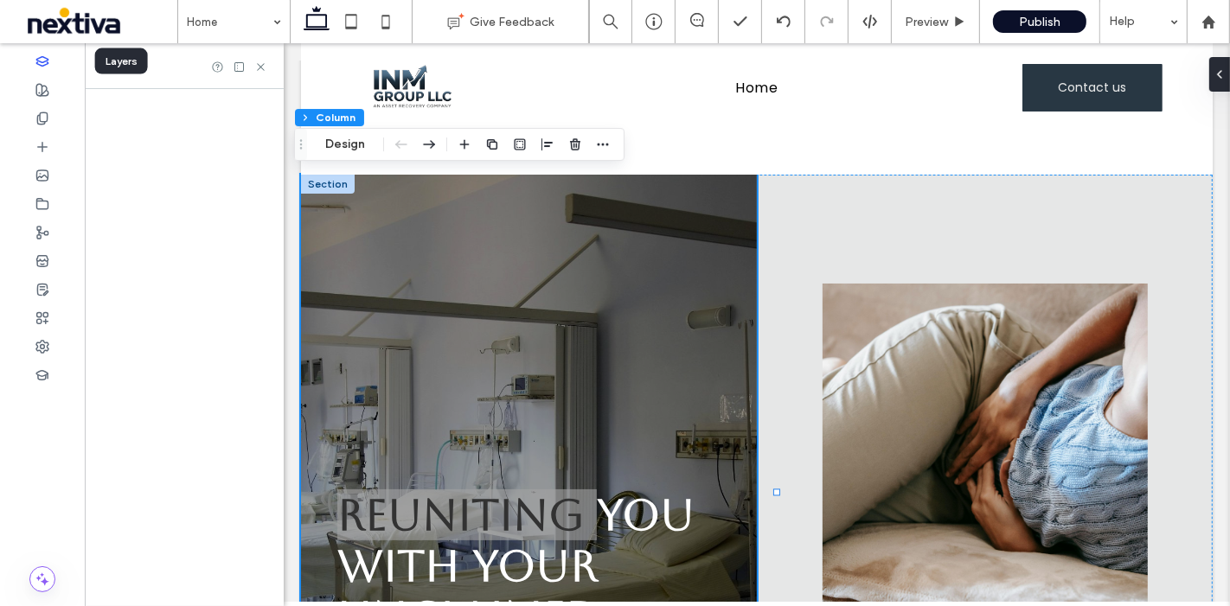
scroll to position [285, 0]
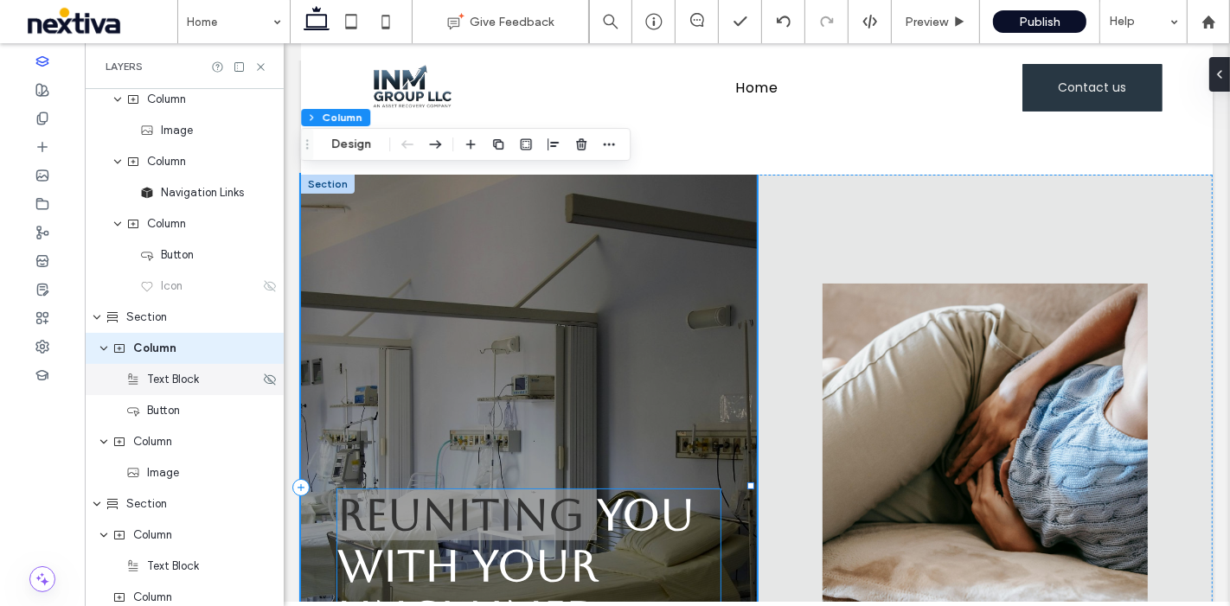
click at [180, 389] on div "Text Block" at bounding box center [184, 379] width 199 height 31
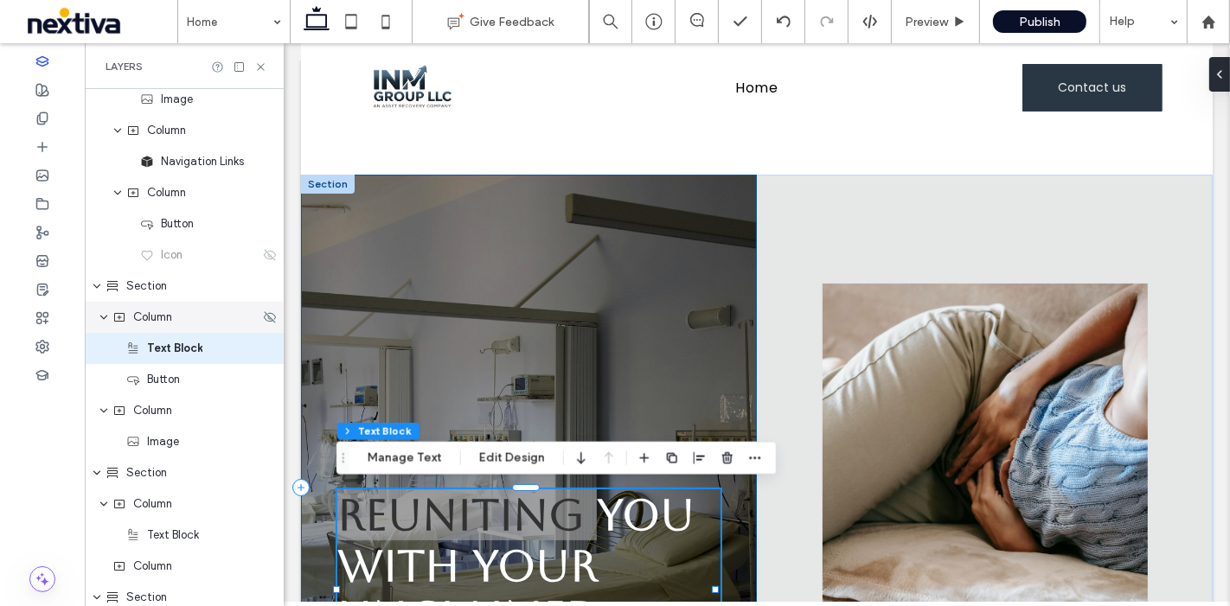
click at [170, 326] on div "Column" at bounding box center [184, 317] width 199 height 31
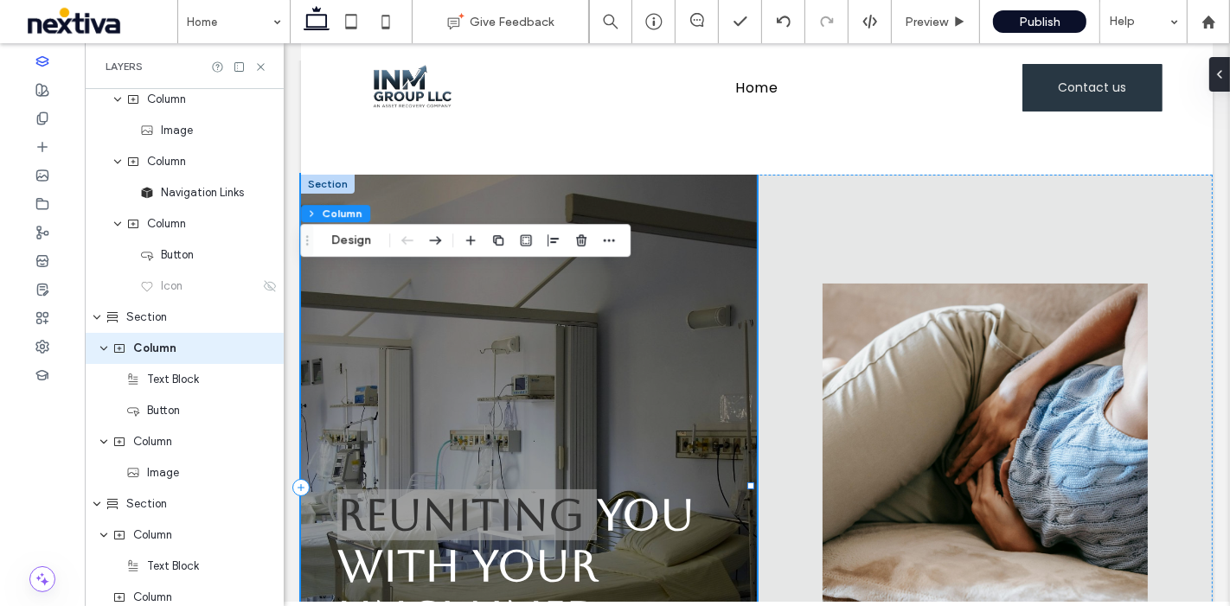
scroll to position [0, 0]
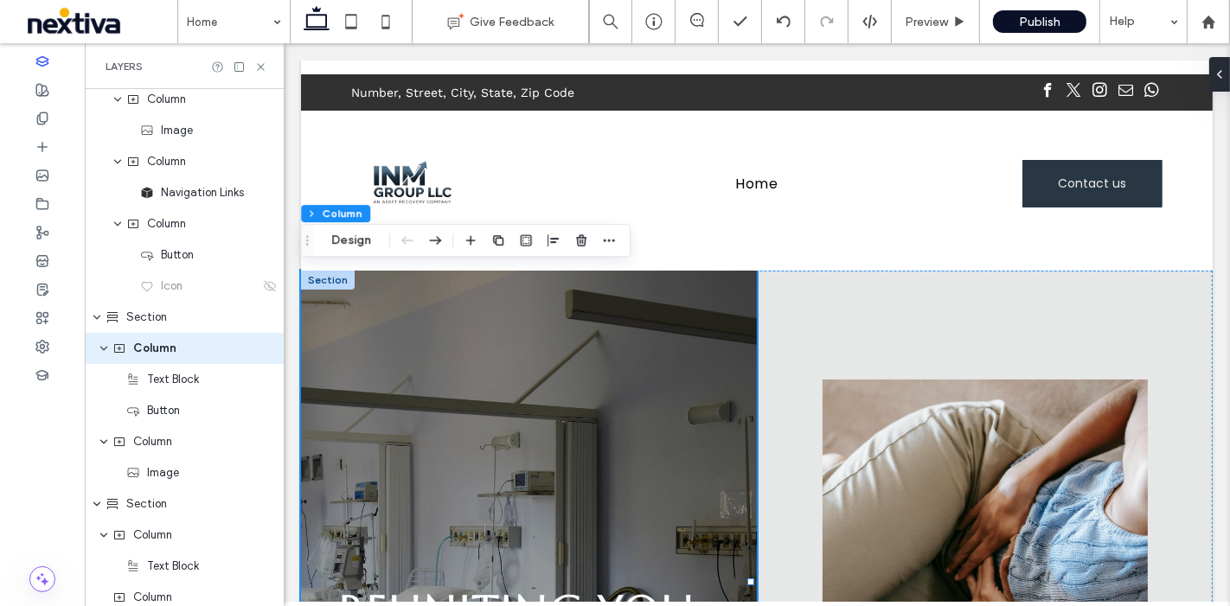
click at [342, 278] on div at bounding box center [327, 280] width 54 height 19
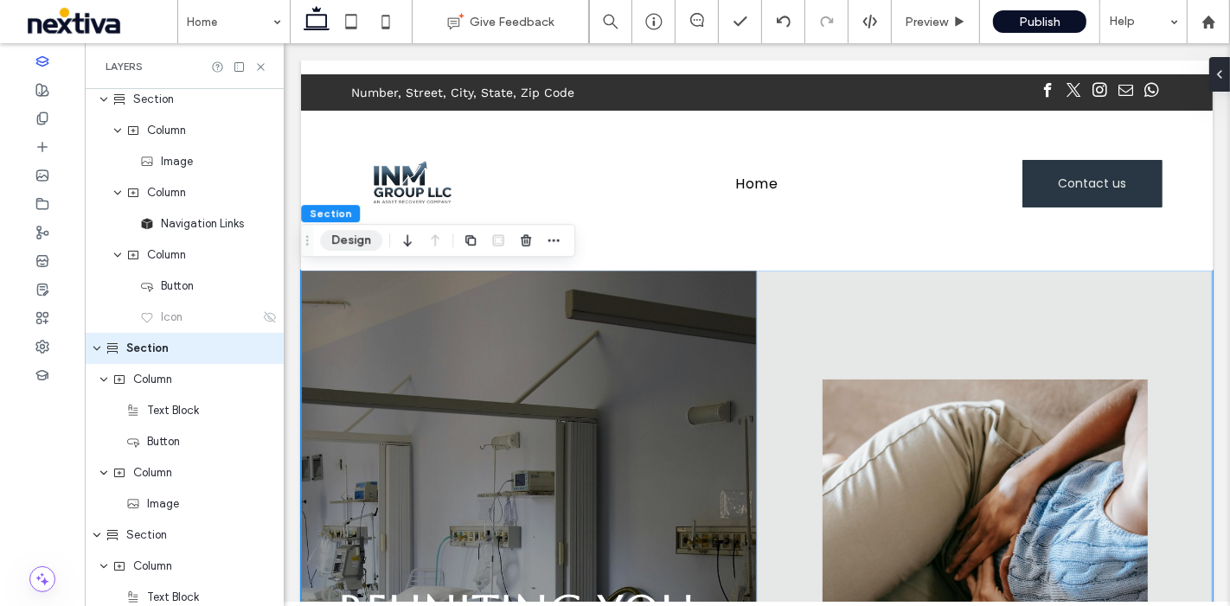
click at [343, 240] on button "Design" at bounding box center [351, 240] width 62 height 21
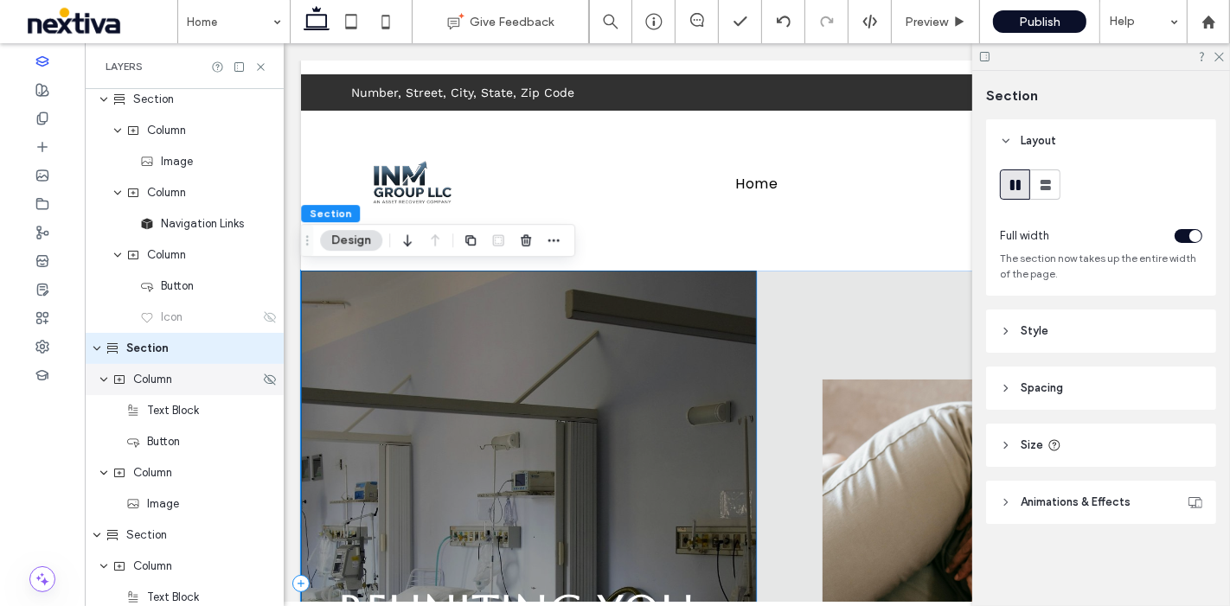
click at [167, 374] on span "Column" at bounding box center [152, 379] width 39 height 17
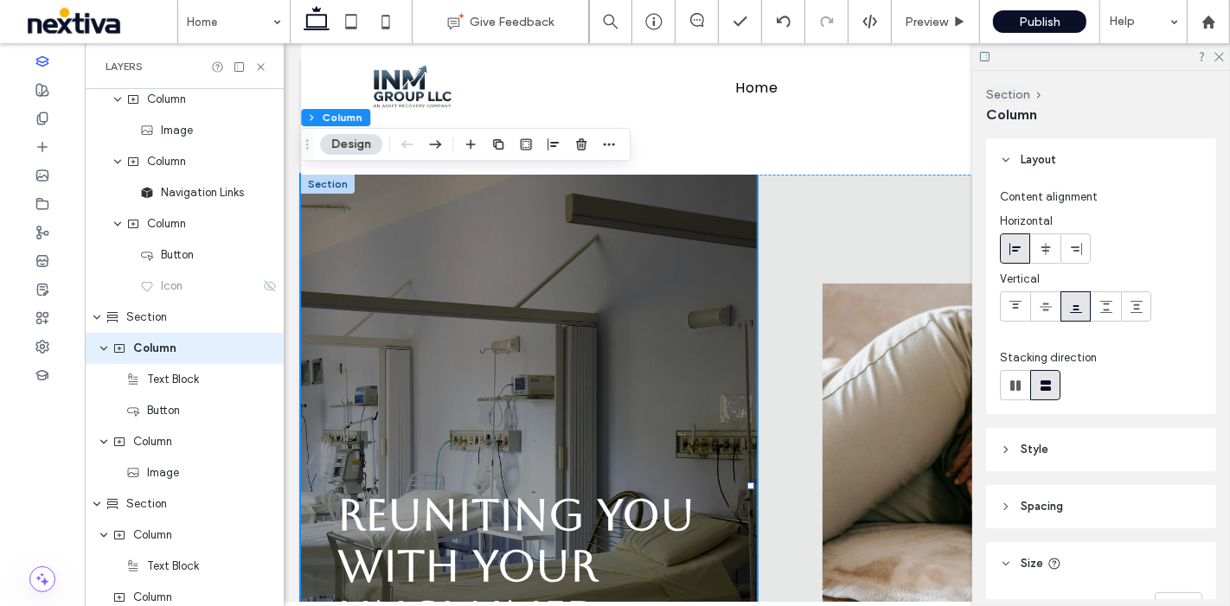
scroll to position [234, 0]
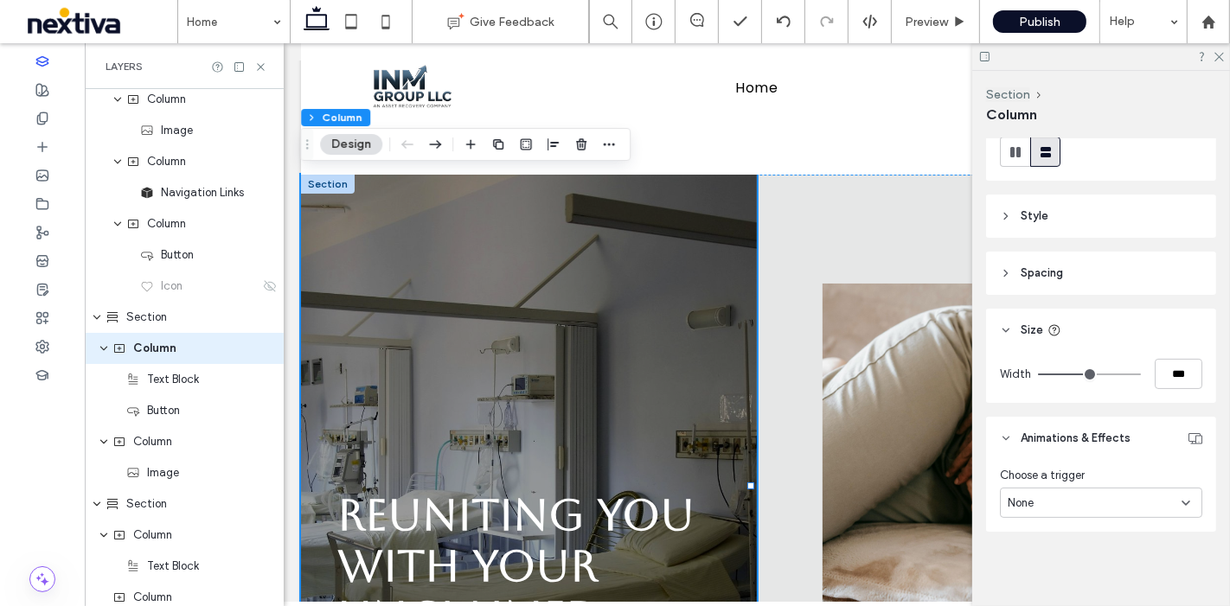
click at [1108, 503] on div "None" at bounding box center [1095, 503] width 174 height 17
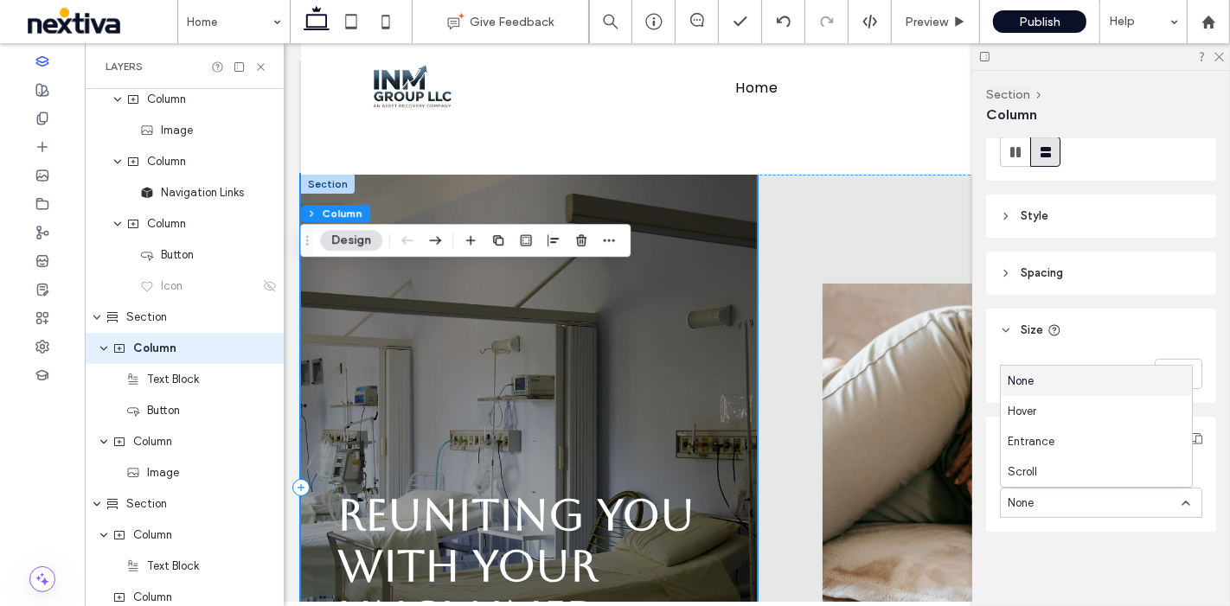
scroll to position [0, 0]
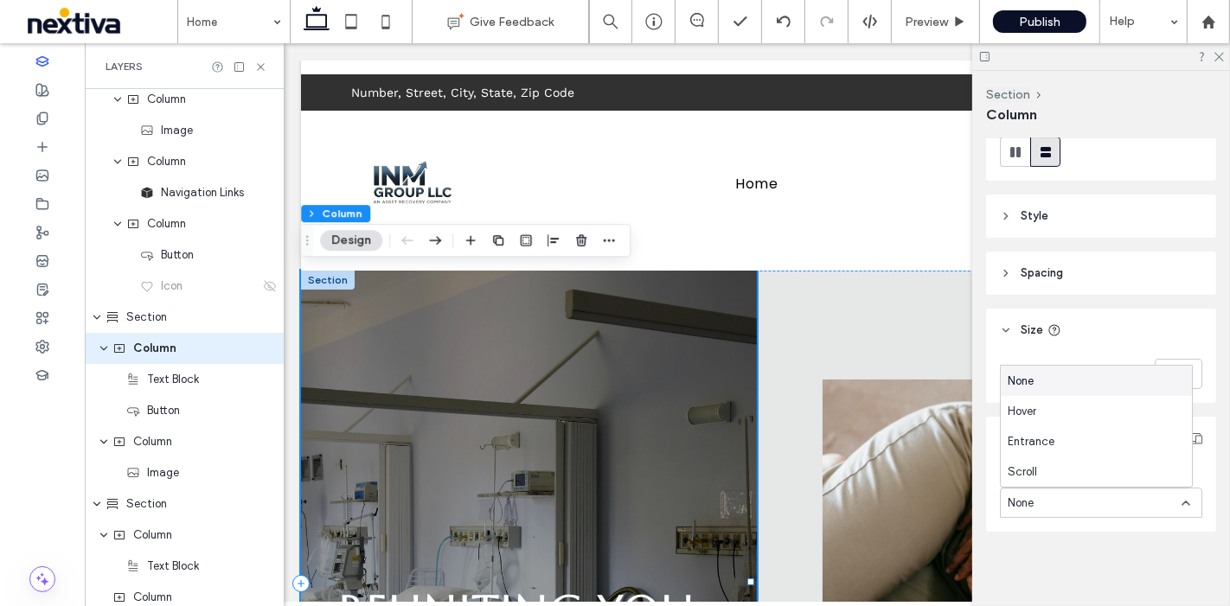
click at [414, 318] on div "Reuniting You with Your Unclaimed Assets Start Recovery" at bounding box center [528, 584] width 456 height 626
click at [1220, 57] on icon at bounding box center [1218, 55] width 11 height 11
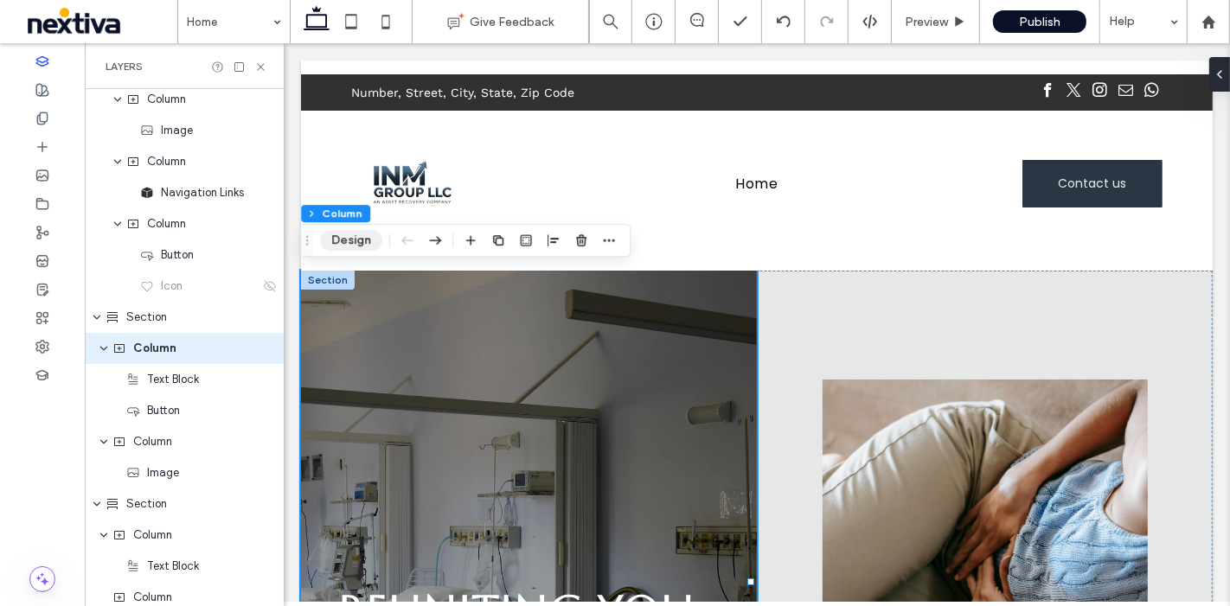
click at [348, 240] on button "Design" at bounding box center [351, 240] width 62 height 21
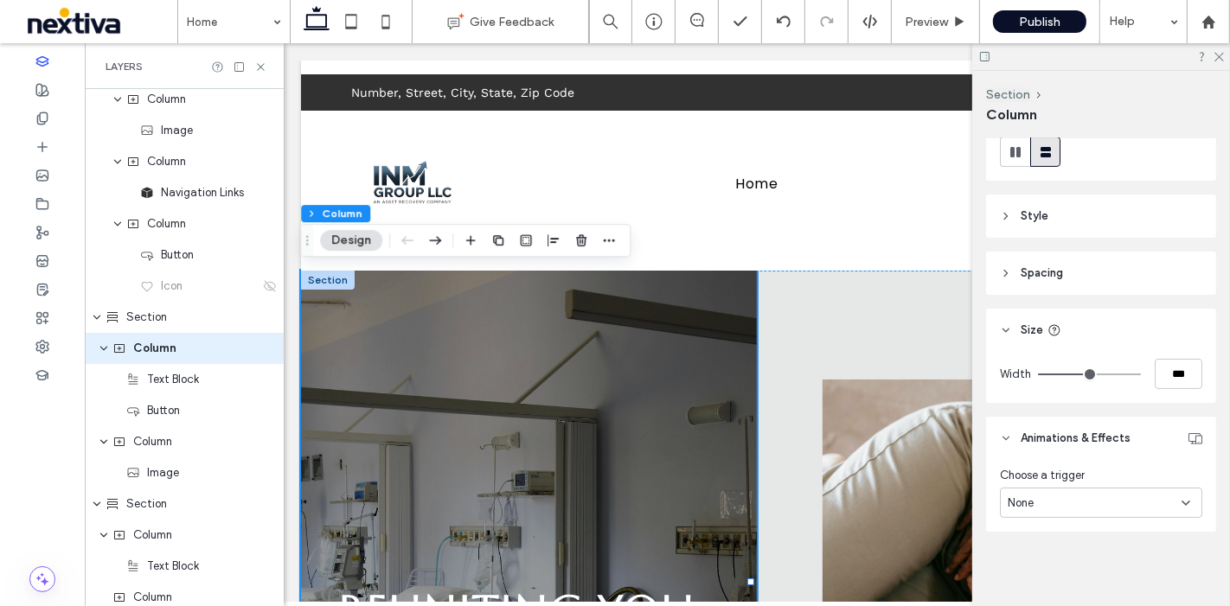
click at [1222, 65] on div at bounding box center [1101, 56] width 258 height 27
click at [1218, 55] on icon at bounding box center [1218, 55] width 11 height 11
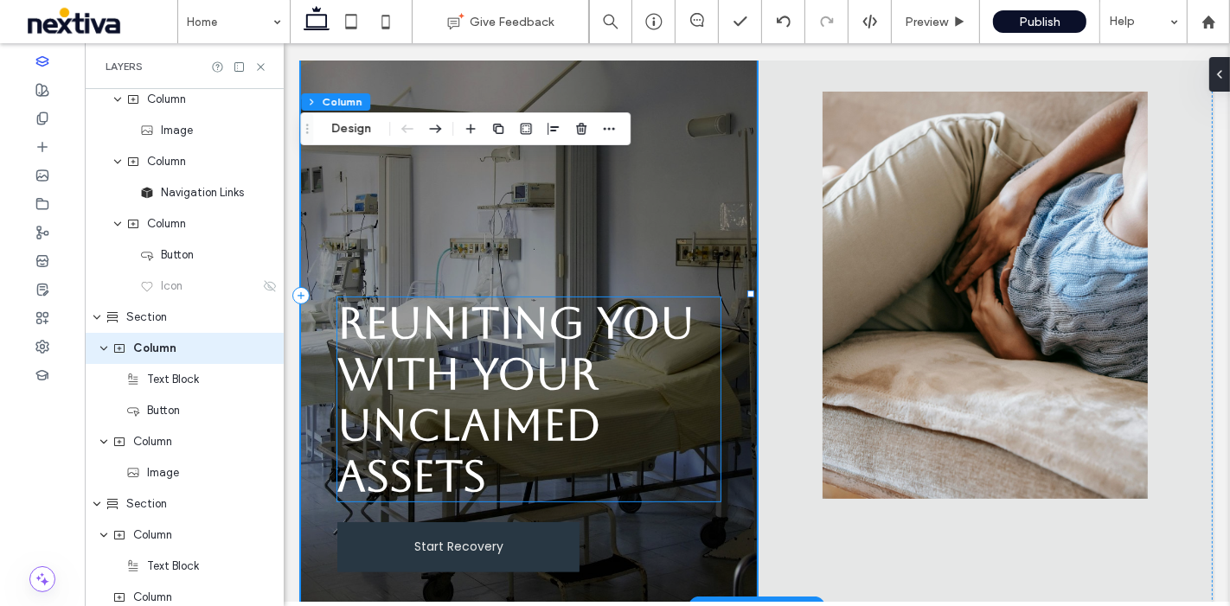
scroll to position [192, 0]
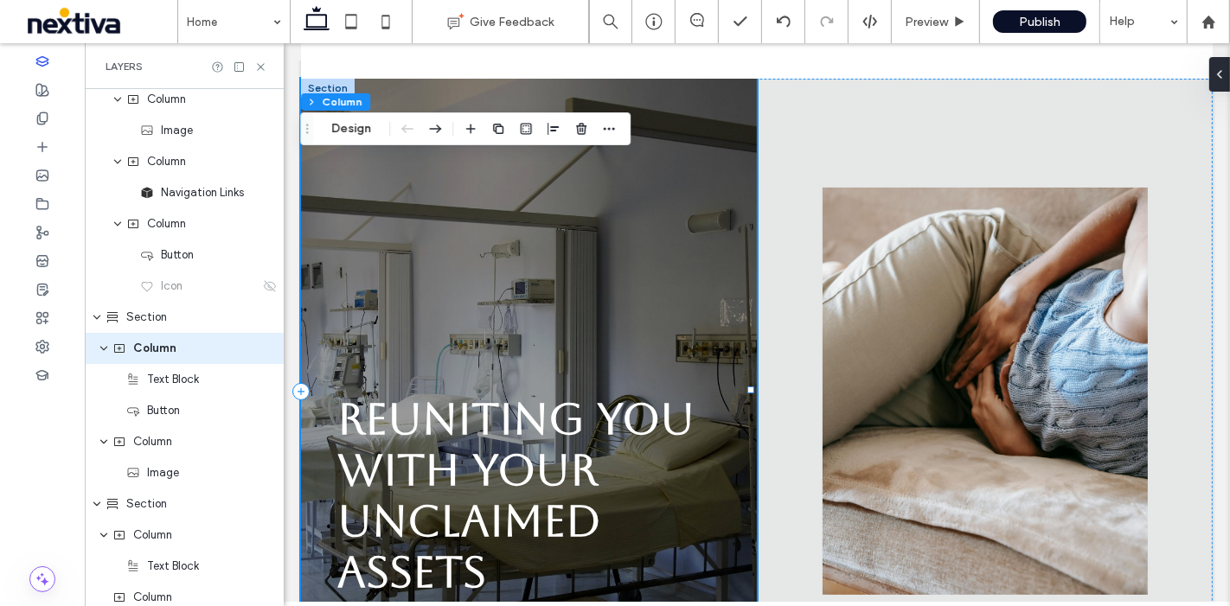
click at [721, 366] on div "Reuniting You with Your Unclaimed Assets Start Recovery" at bounding box center [528, 392] width 456 height 626
click at [733, 369] on div "Reuniting You with Your Unclaimed Assets Start Recovery" at bounding box center [528, 392] width 456 height 626
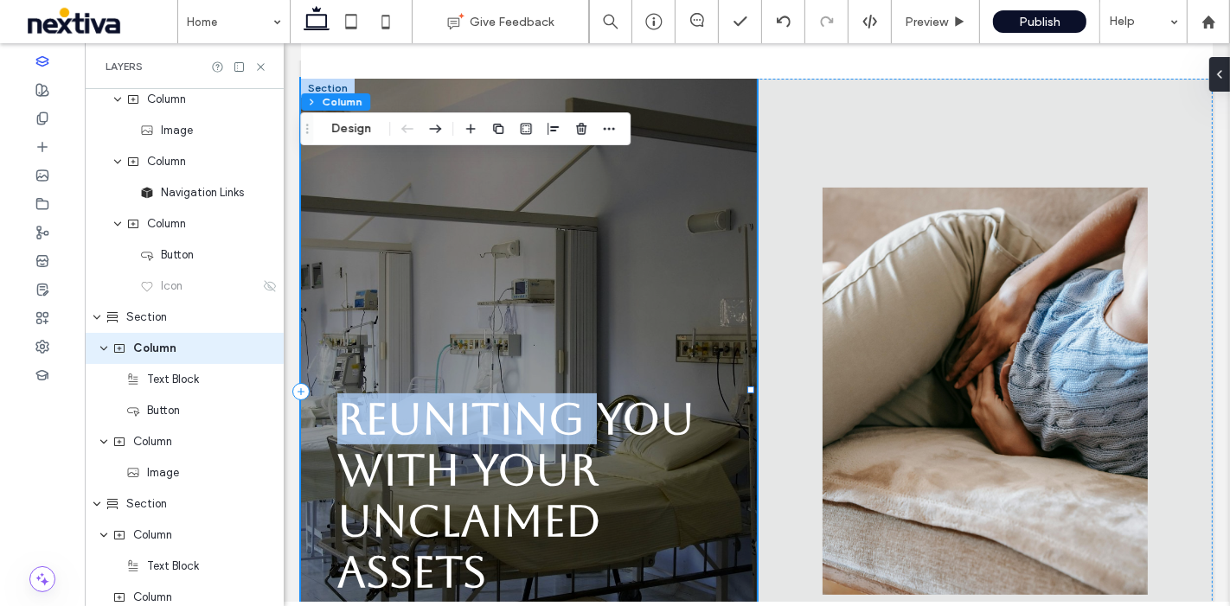
click at [733, 369] on div "Reuniting You with Your Unclaimed Assets Start Recovery" at bounding box center [528, 392] width 456 height 626
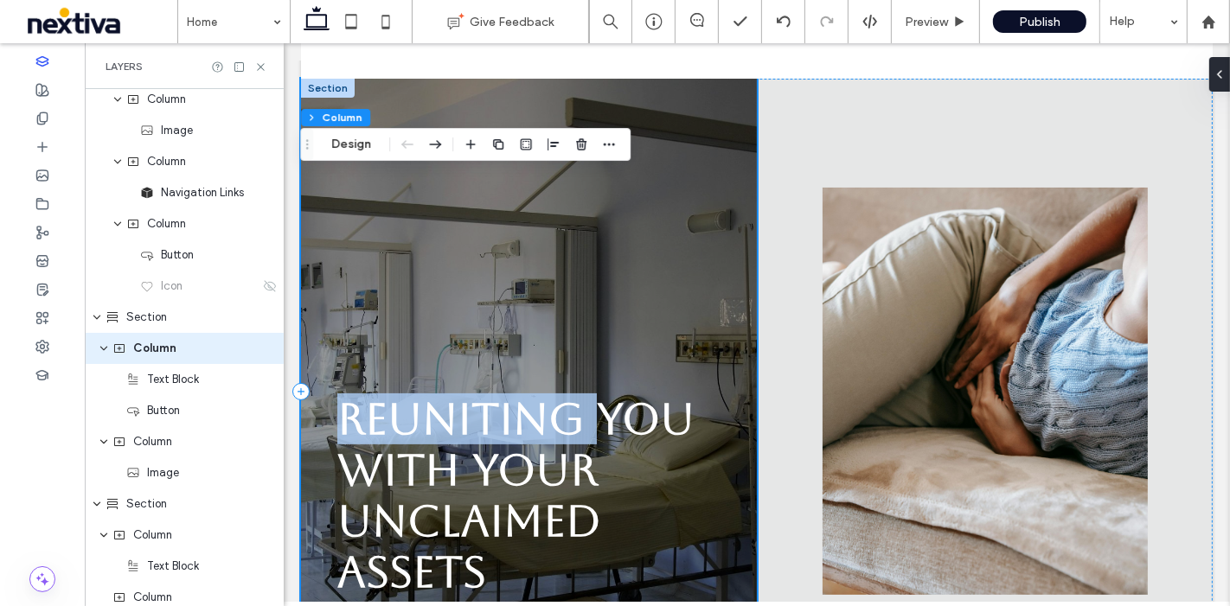
scroll to position [0, 0]
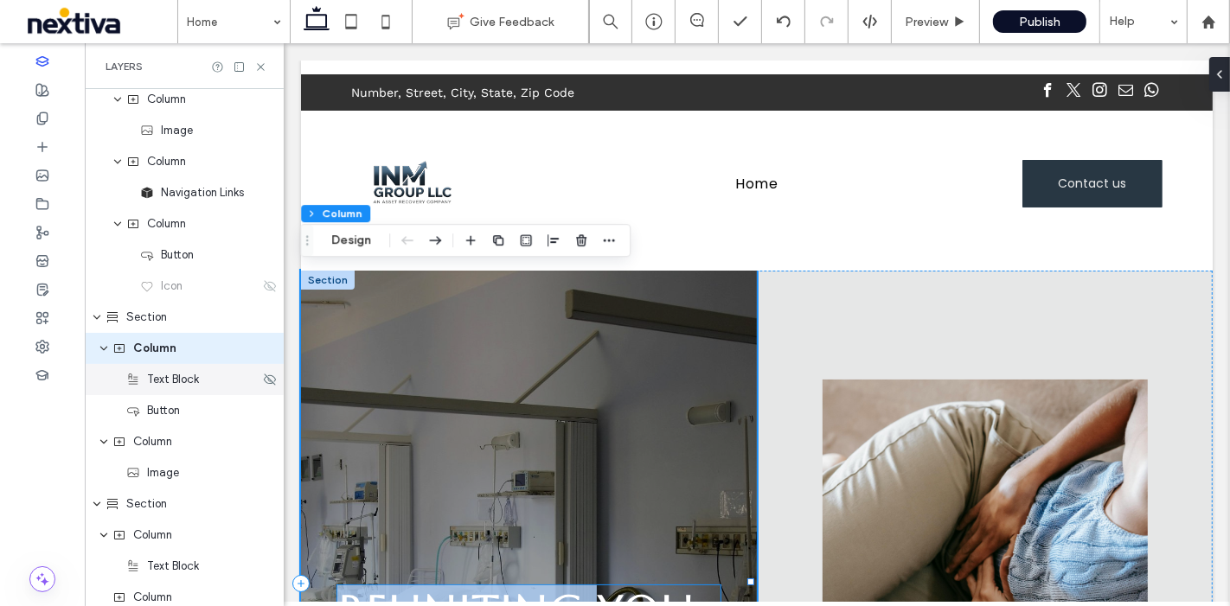
click at [186, 378] on span "Text Block" at bounding box center [173, 379] width 52 height 17
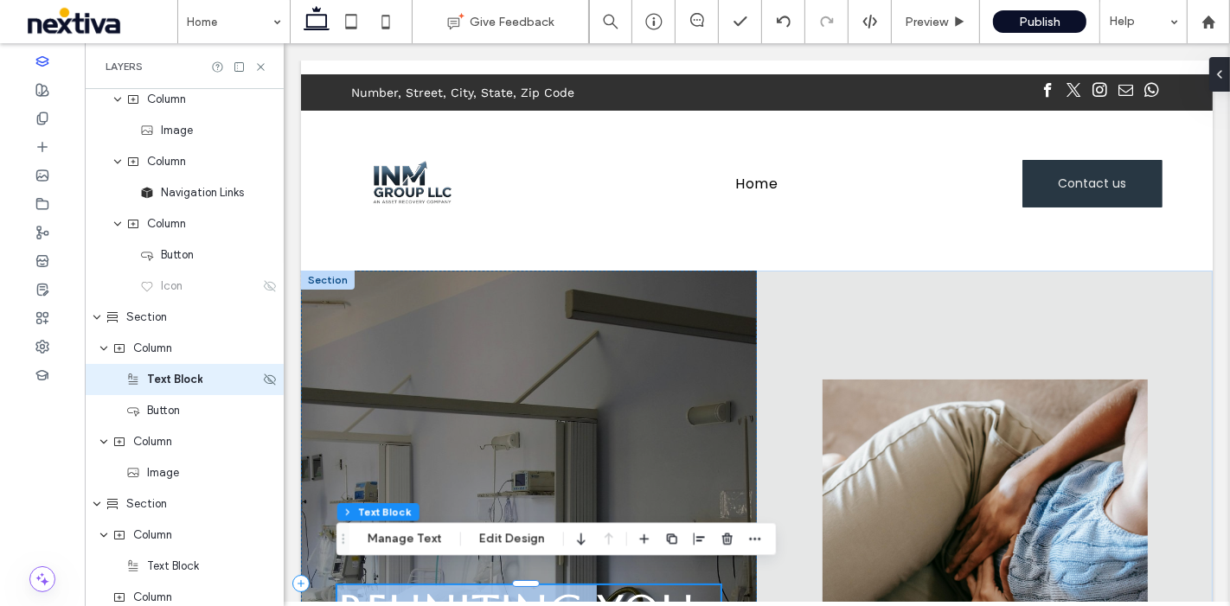
scroll to position [317, 0]
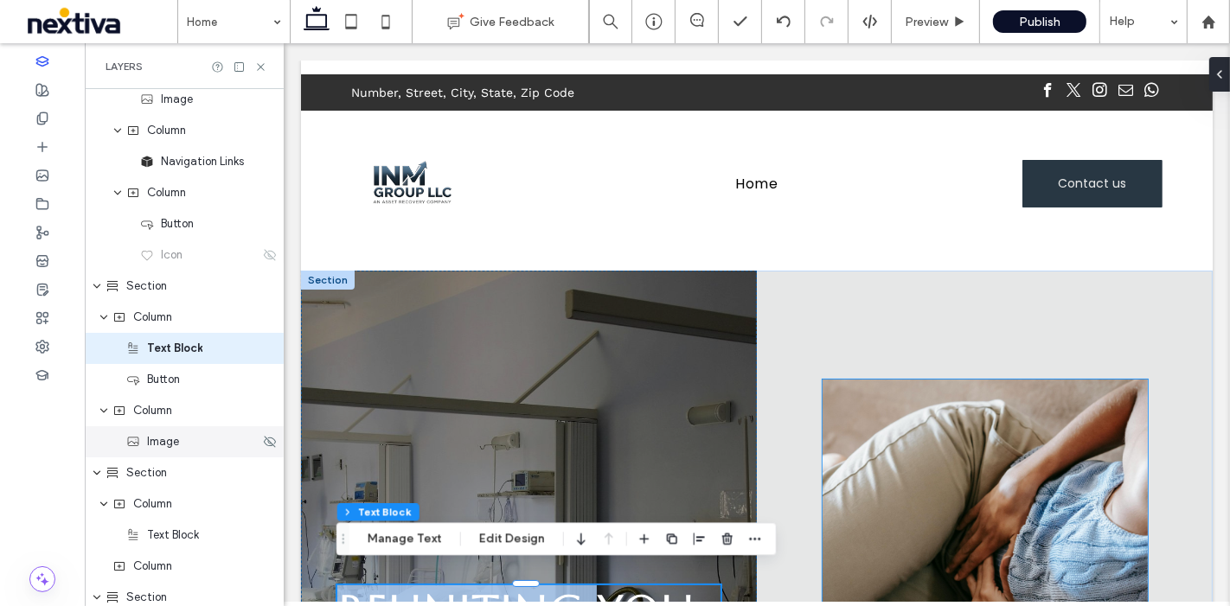
click at [188, 445] on div "Image" at bounding box center [192, 441] width 133 height 17
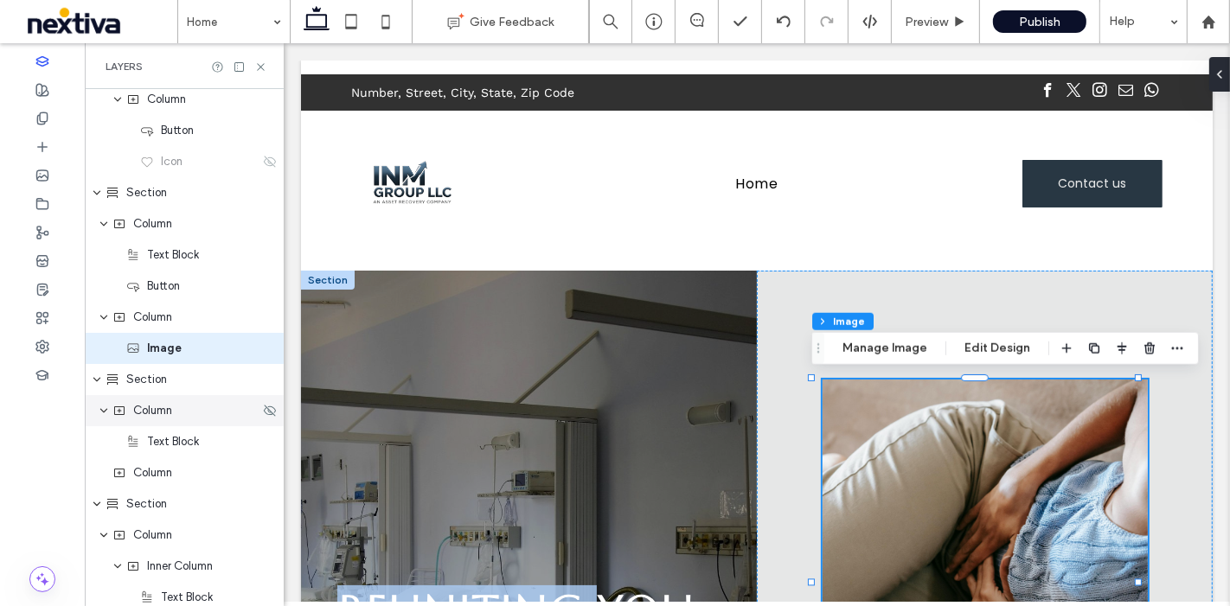
click at [188, 416] on div "Column" at bounding box center [185, 410] width 147 height 17
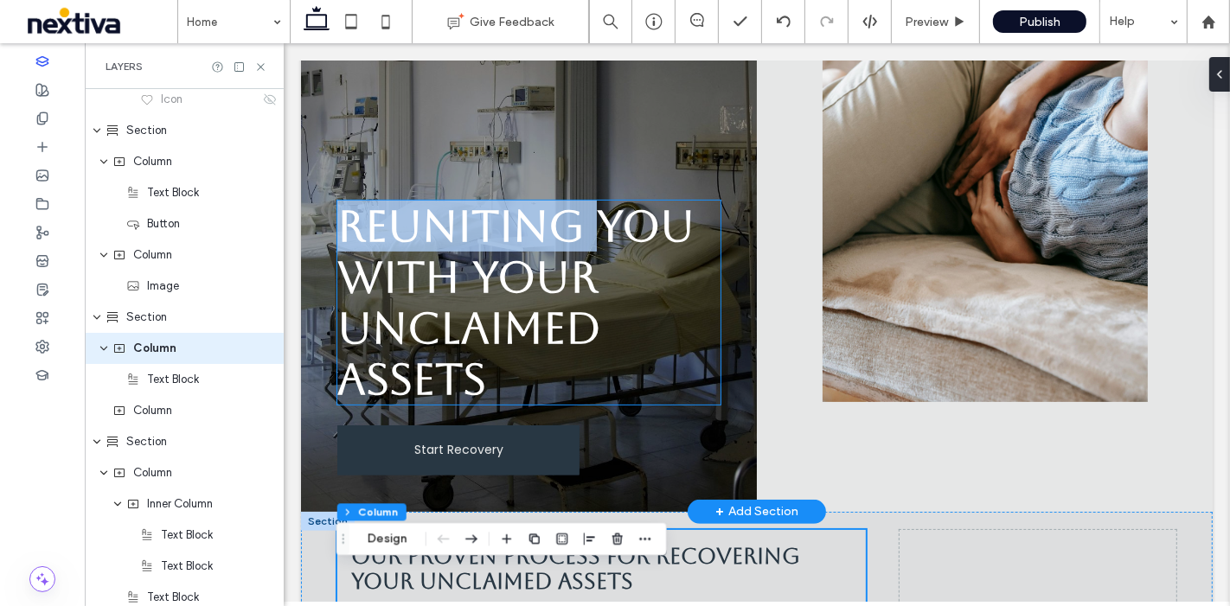
scroll to position [193, 0]
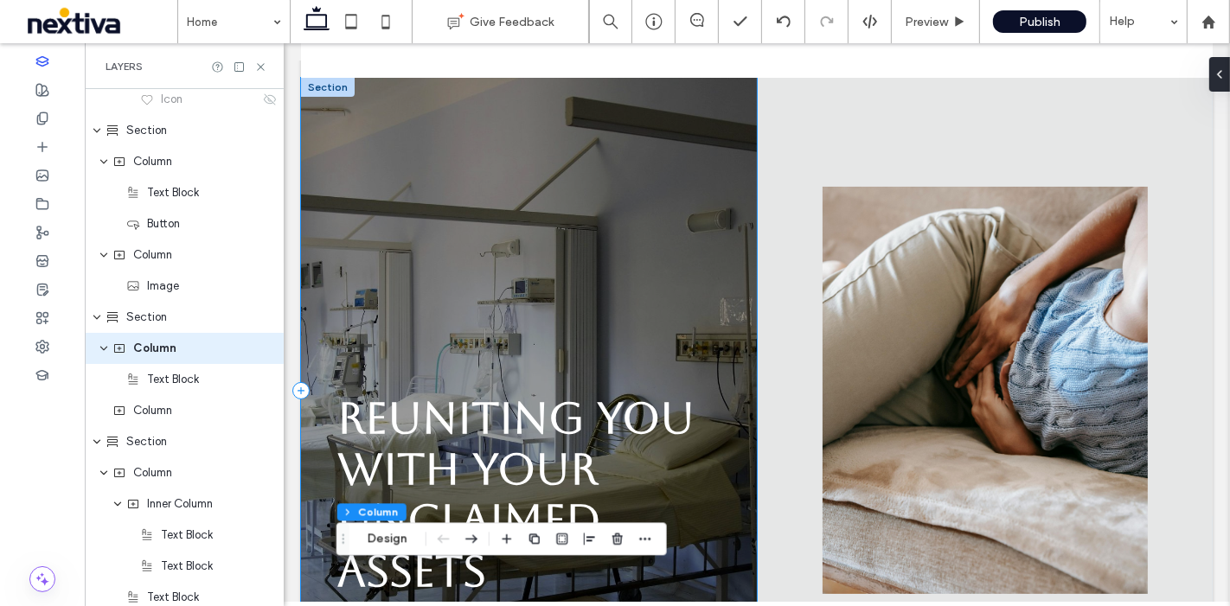
click at [449, 154] on div "Reuniting You with Your Unclaimed Assets Start Recovery" at bounding box center [528, 391] width 456 height 626
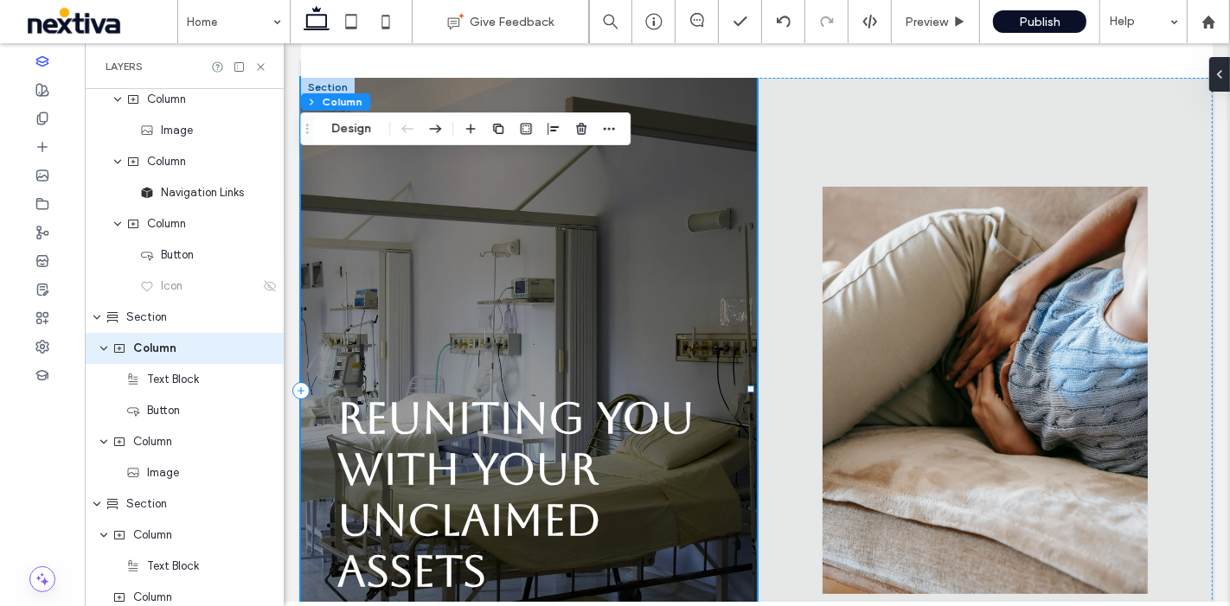
scroll to position [1, 0]
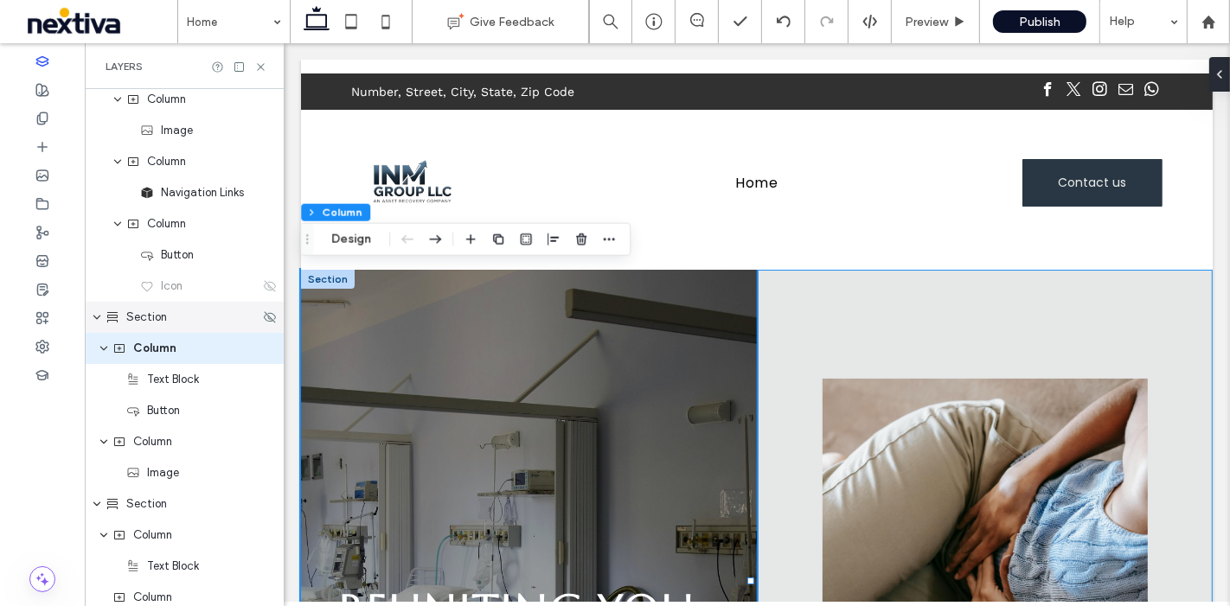
click at [175, 322] on div "Section" at bounding box center [183, 317] width 154 height 17
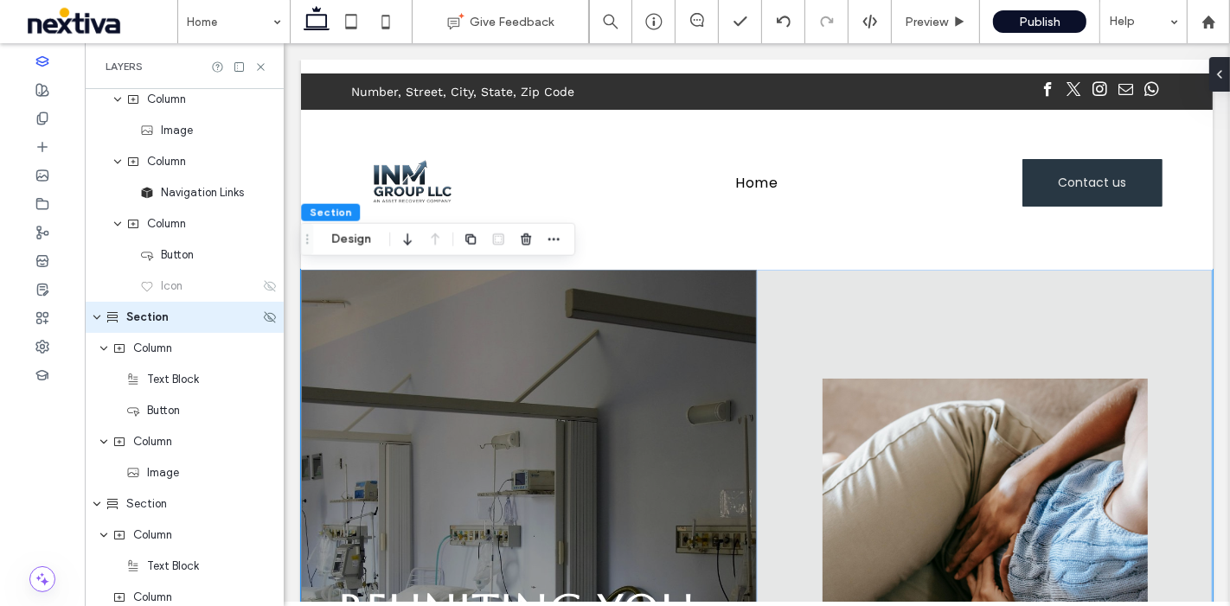
scroll to position [254, 0]
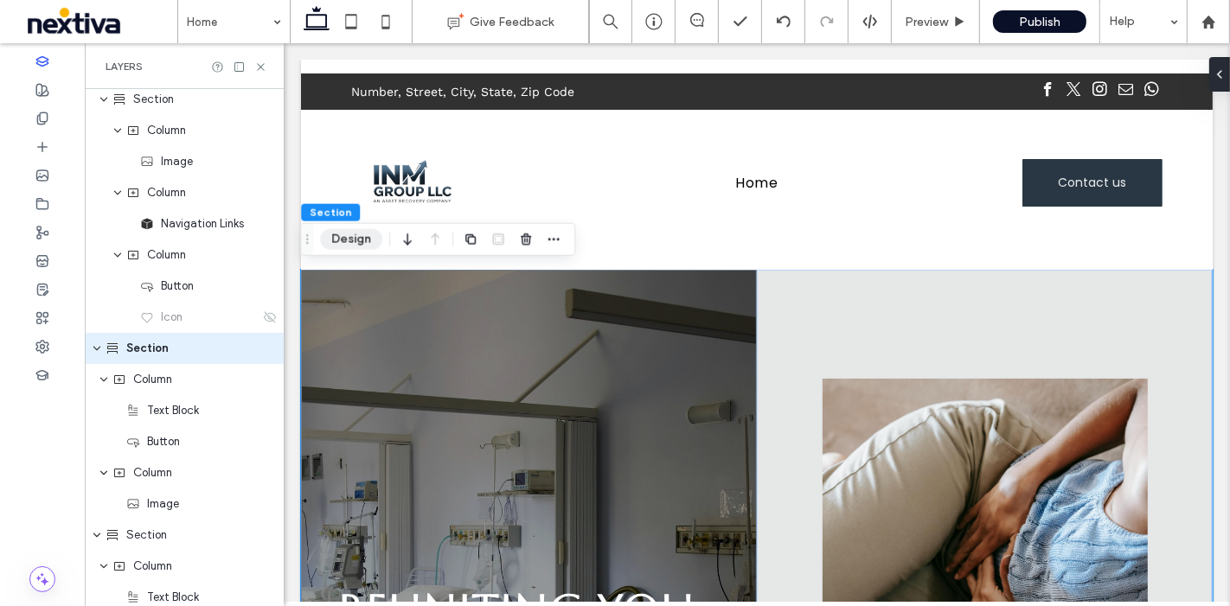
click at [352, 237] on button "Design" at bounding box center [351, 239] width 62 height 21
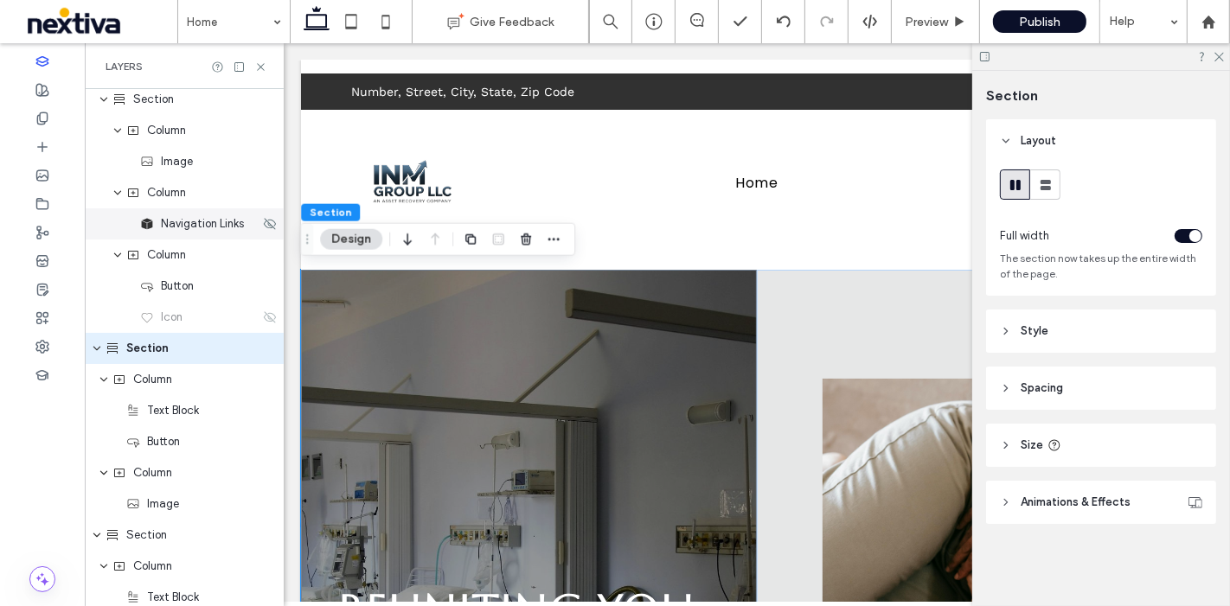
click at [200, 290] on div "Button" at bounding box center [206, 286] width 133 height 17
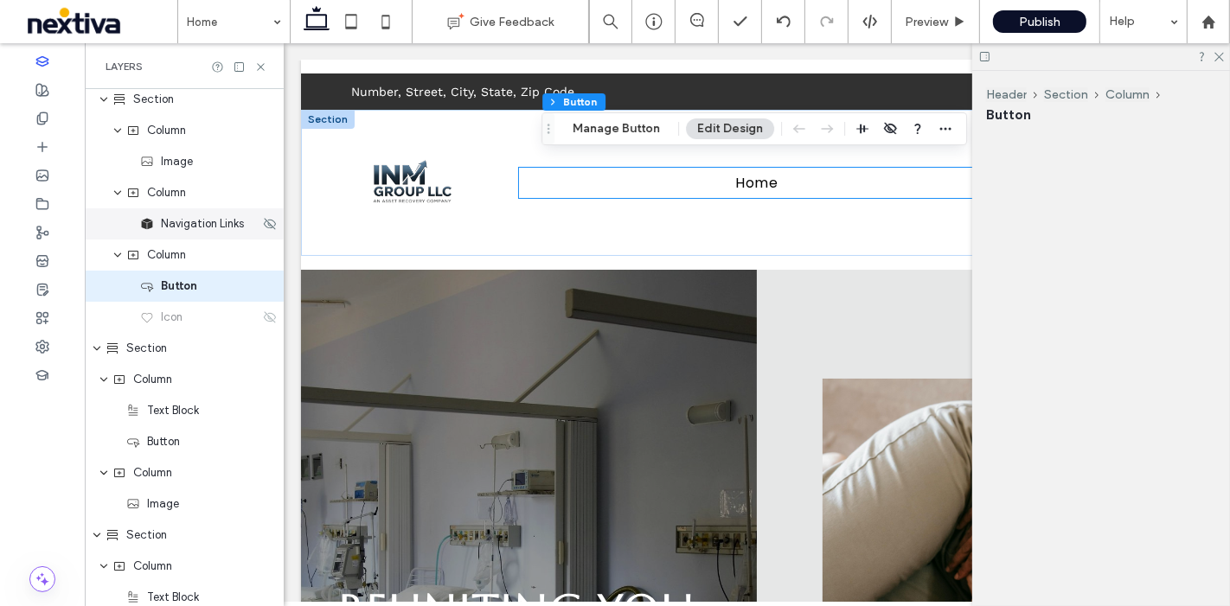
scroll to position [192, 0]
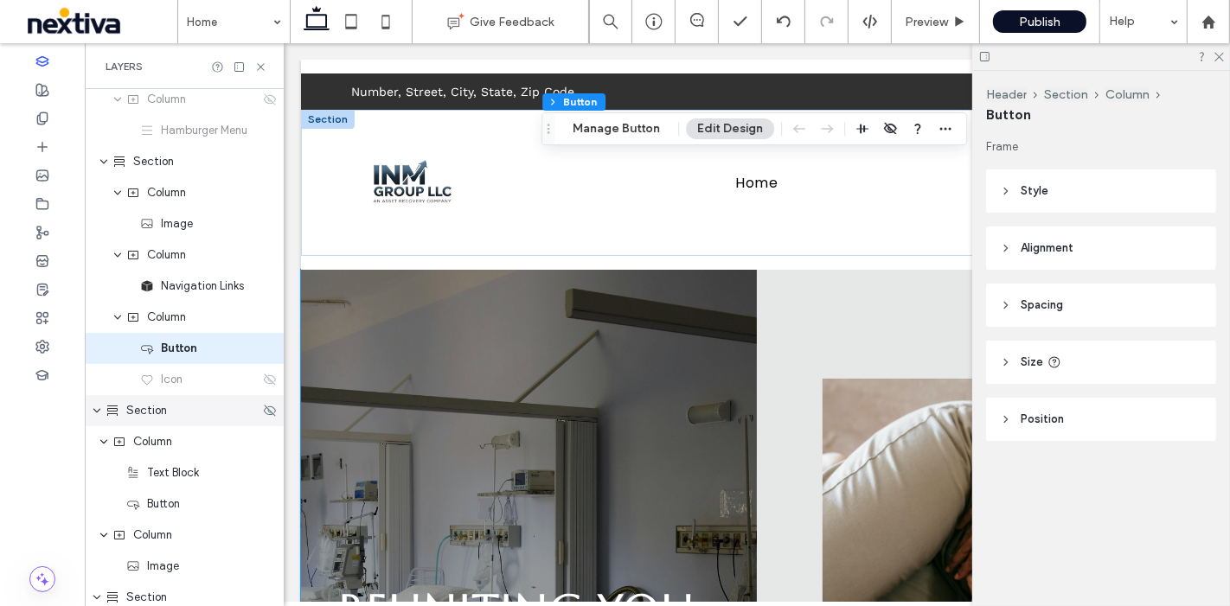
click at [135, 419] on div "Section" at bounding box center [184, 410] width 199 height 31
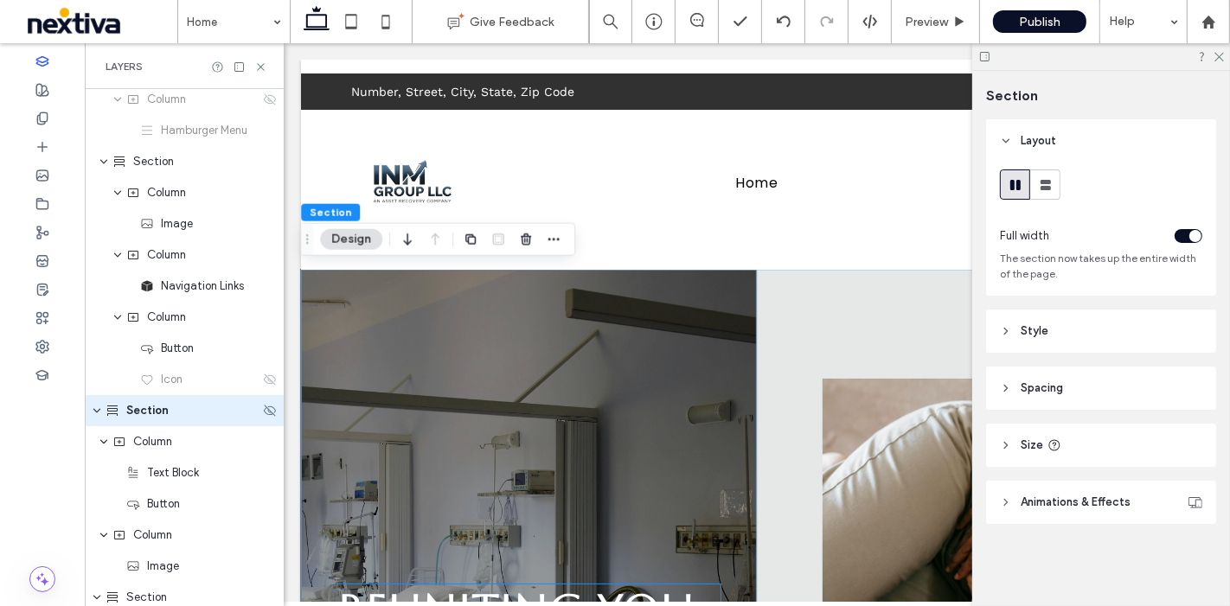
scroll to position [254, 0]
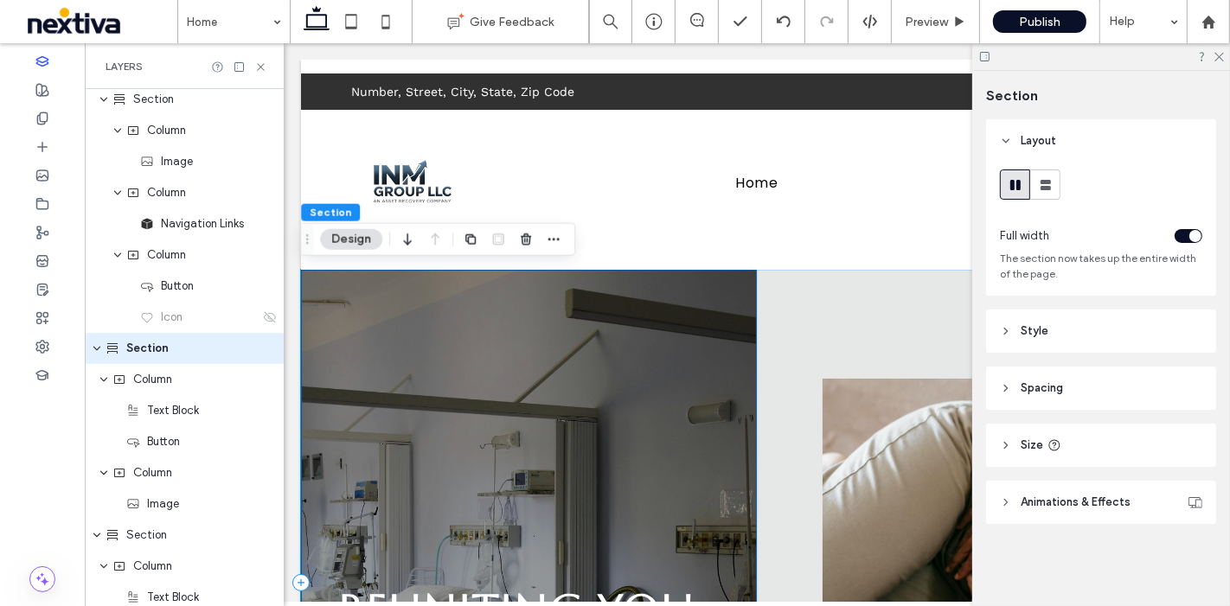
click at [576, 336] on div "Reuniting You with Your Unclaimed Assets Start Recovery" at bounding box center [528, 583] width 456 height 626
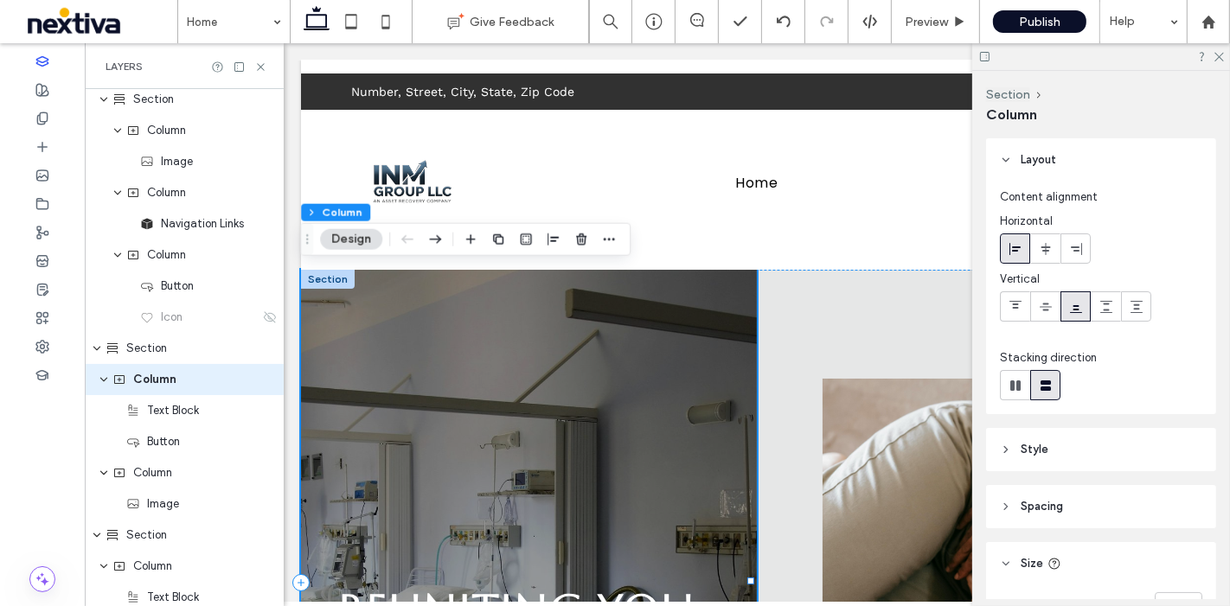
scroll to position [285, 0]
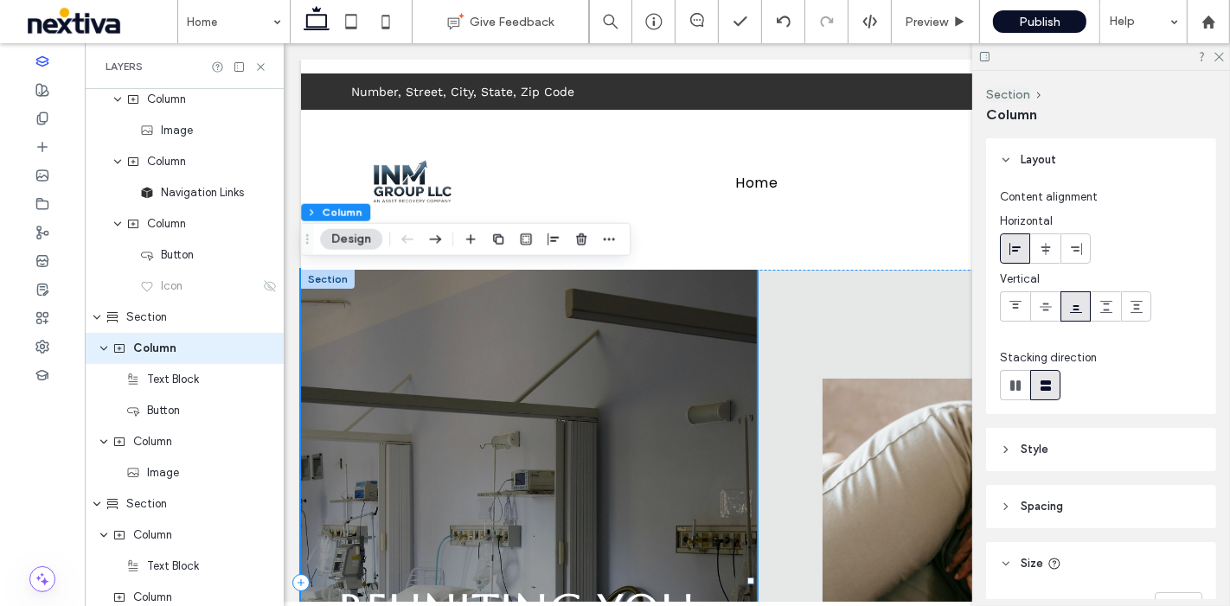
click at [576, 336] on div "Reuniting You with Your Unclaimed Assets Start Recovery" at bounding box center [528, 583] width 456 height 626
click at [554, 337] on div "Reuniting You with Your Unclaimed Assets Start Recovery" at bounding box center [528, 583] width 456 height 626
click at [553, 337] on div "Reuniting You with Your Unclaimed Assets Start Recovery" at bounding box center [528, 583] width 456 height 626
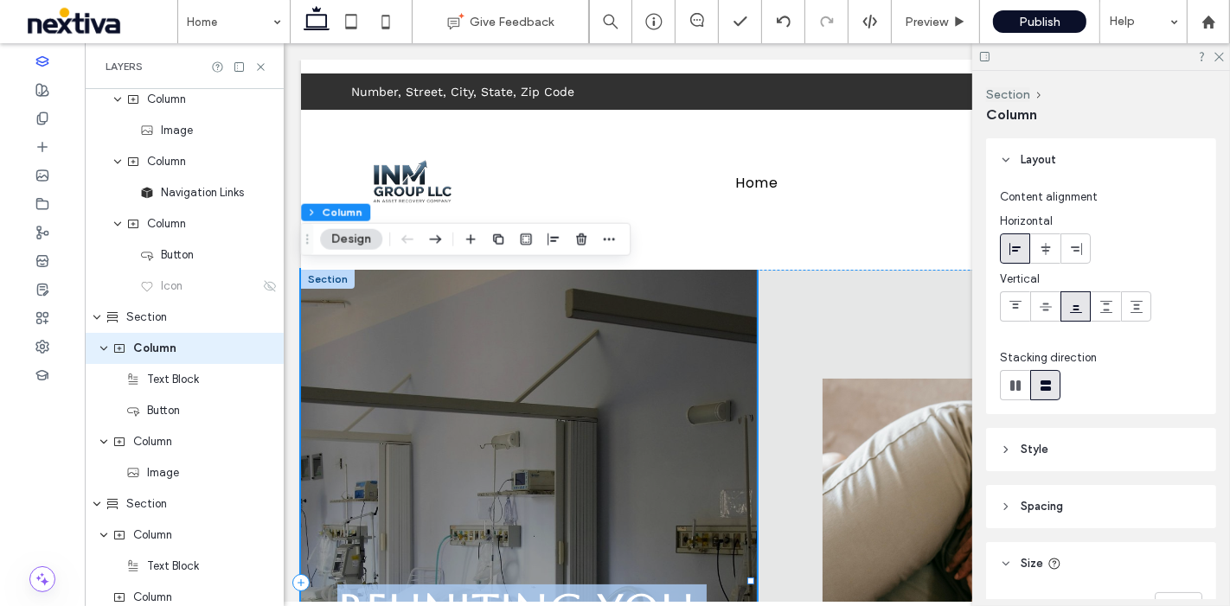
click at [553, 338] on div "Reuniting You with Your Unclaimed Assets Start Recovery" at bounding box center [528, 583] width 456 height 626
click at [548, 342] on div "Reuniting You with Your Unclaimed Assets Start Recovery" at bounding box center [528, 583] width 456 height 626
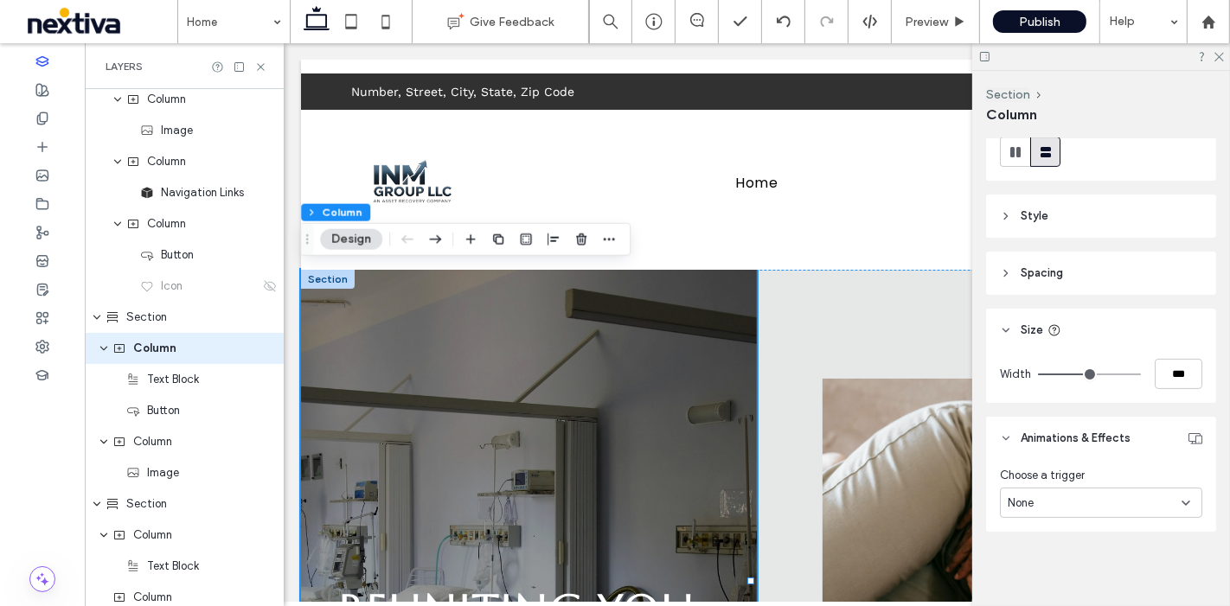
click at [1009, 436] on icon at bounding box center [1006, 438] width 12 height 12
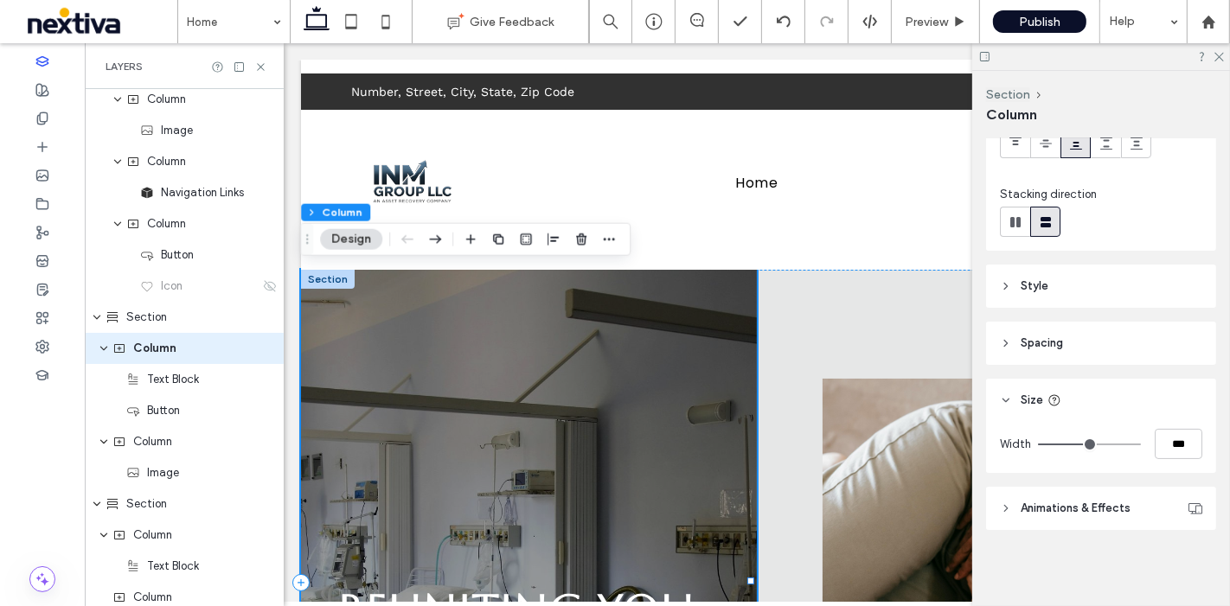
scroll to position [162, 0]
click at [686, 355] on div "Reuniting You with Your Unclaimed Assets Start Recovery" at bounding box center [528, 583] width 456 height 626
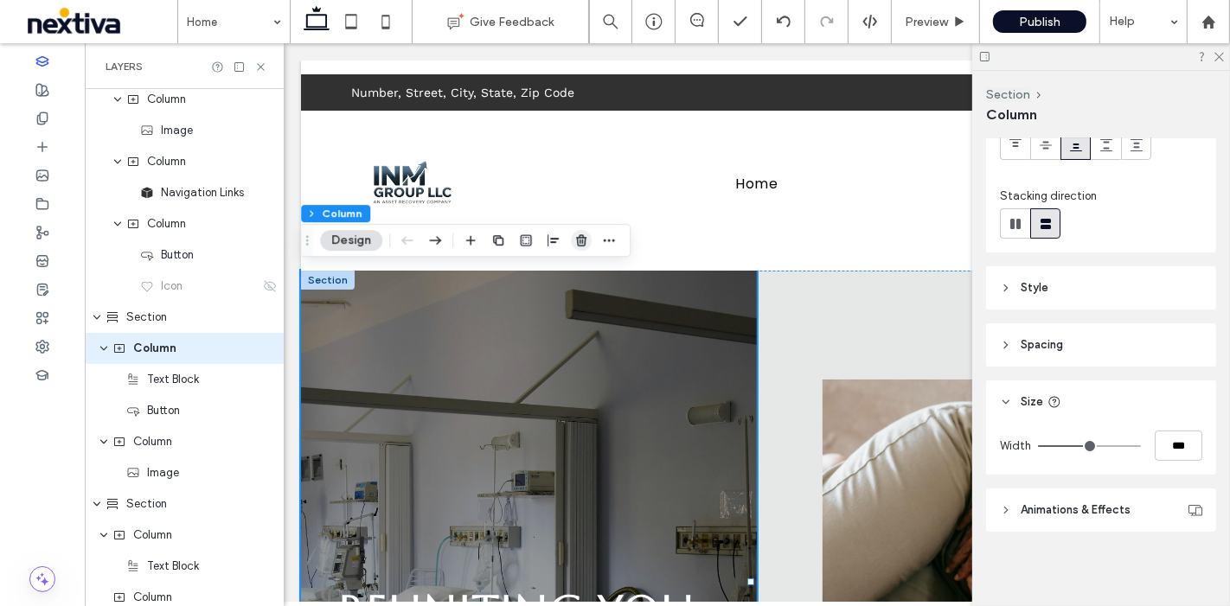
drag, startPoint x: 588, startPoint y: 243, endPoint x: 304, endPoint y: 202, distance: 286.7
click at [588, 243] on span "button" at bounding box center [581, 240] width 21 height 21
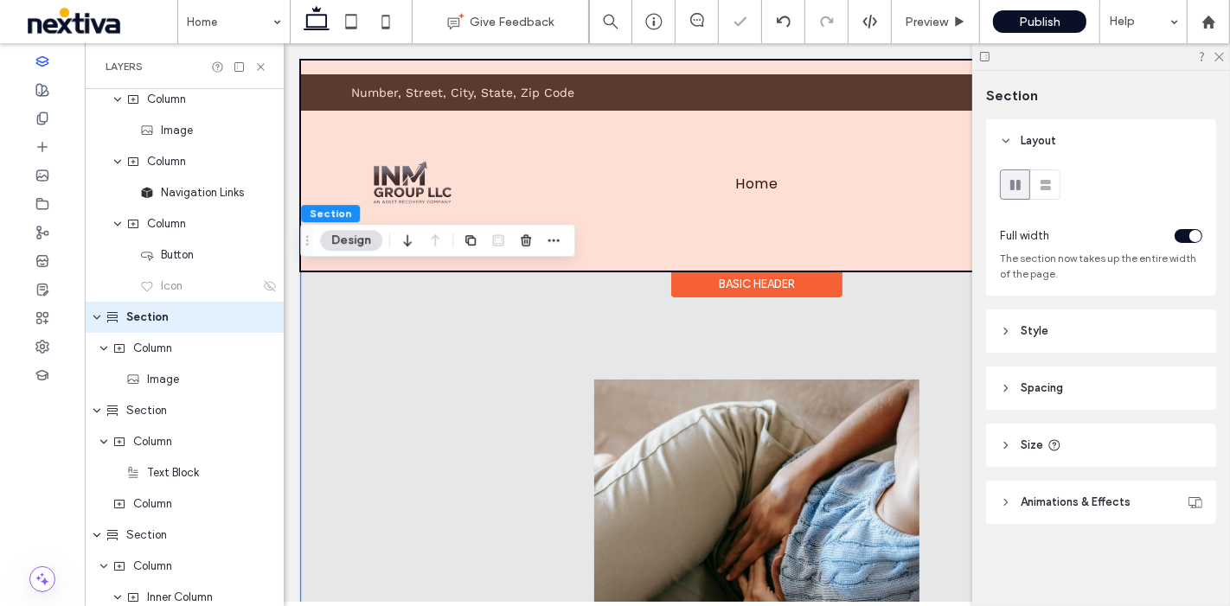
scroll to position [254, 0]
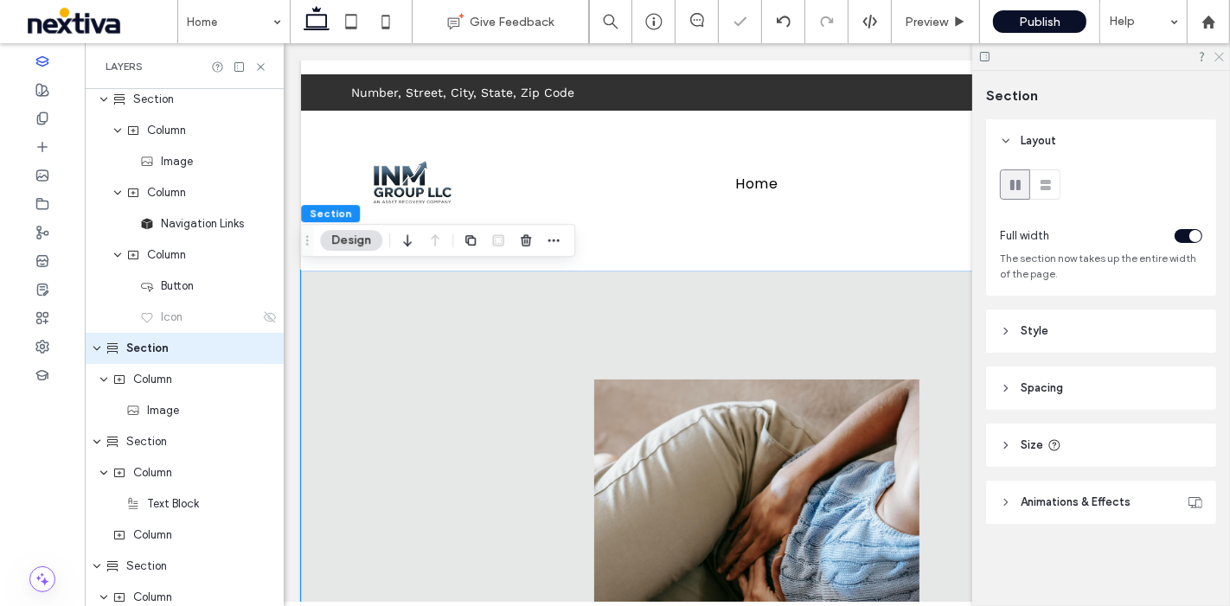
click at [1216, 53] on icon at bounding box center [1218, 55] width 11 height 11
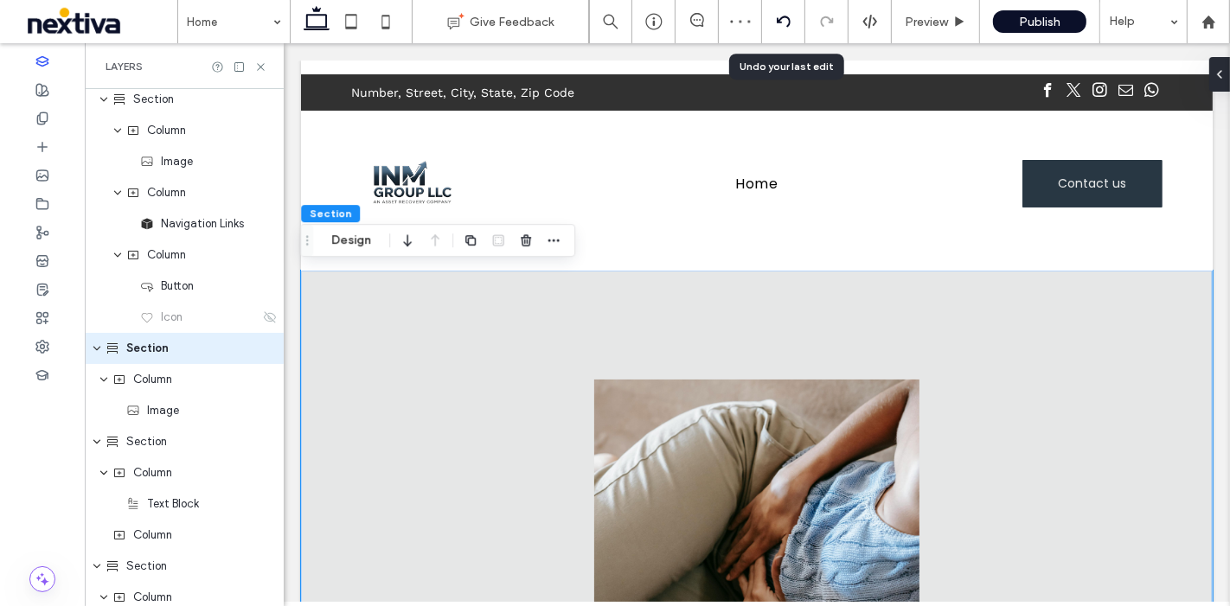
click at [784, 26] on icon at bounding box center [784, 22] width 14 height 14
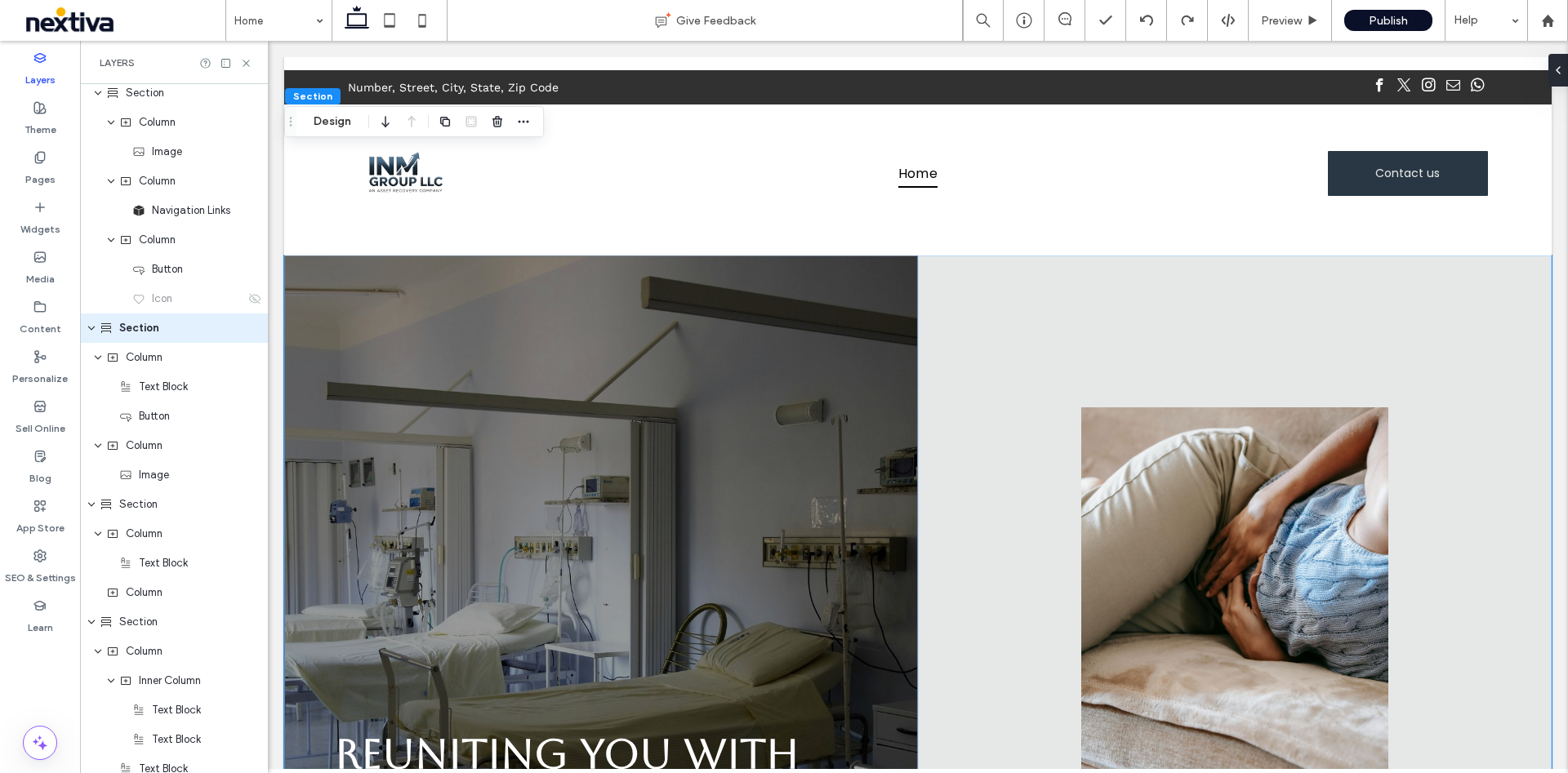
scroll to position [367, 0]
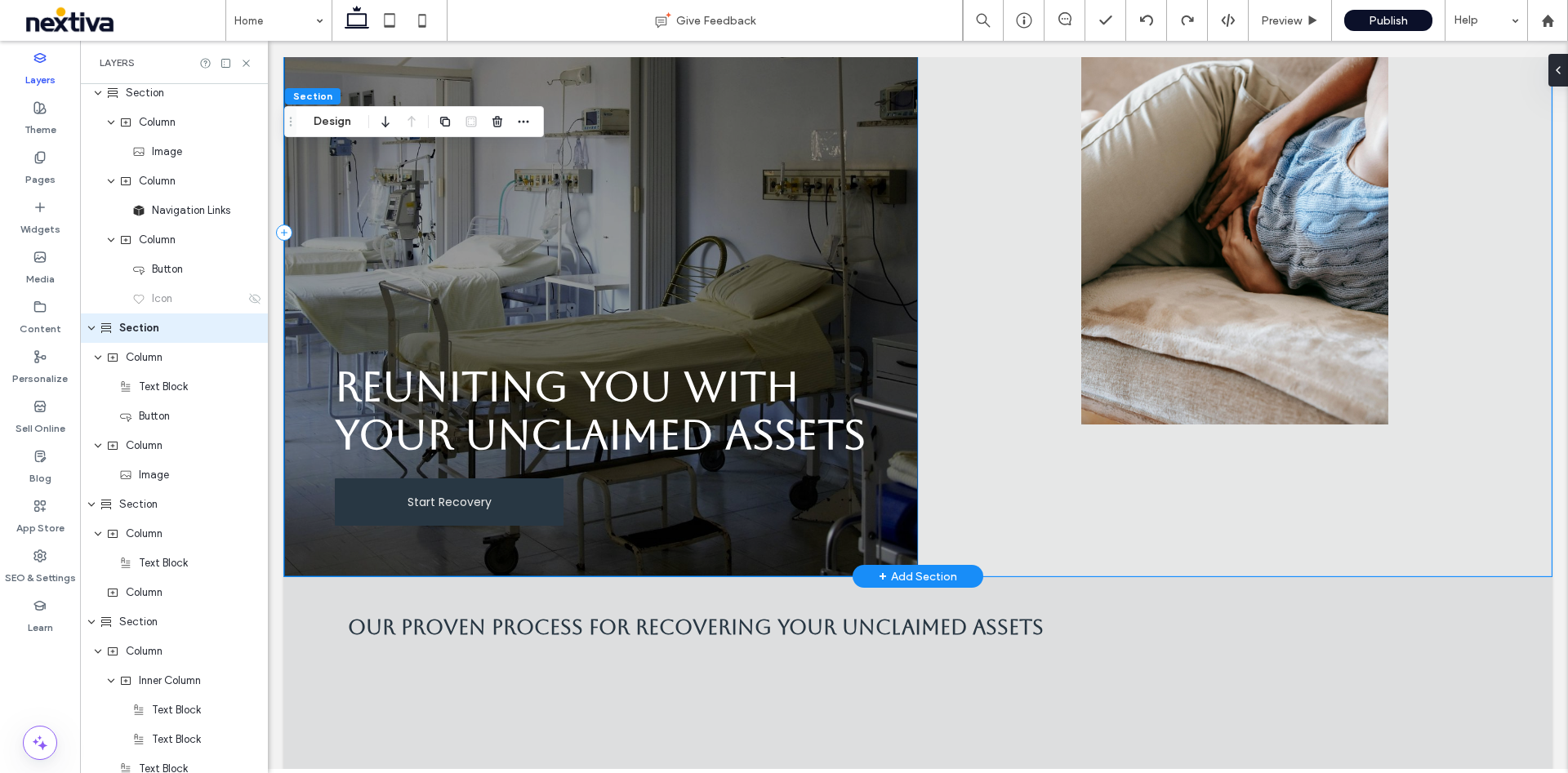
click at [876, 524] on div "Reuniting You with Your Unclaimed Assets Start Recovery" at bounding box center [600, 232] width 633 height 688
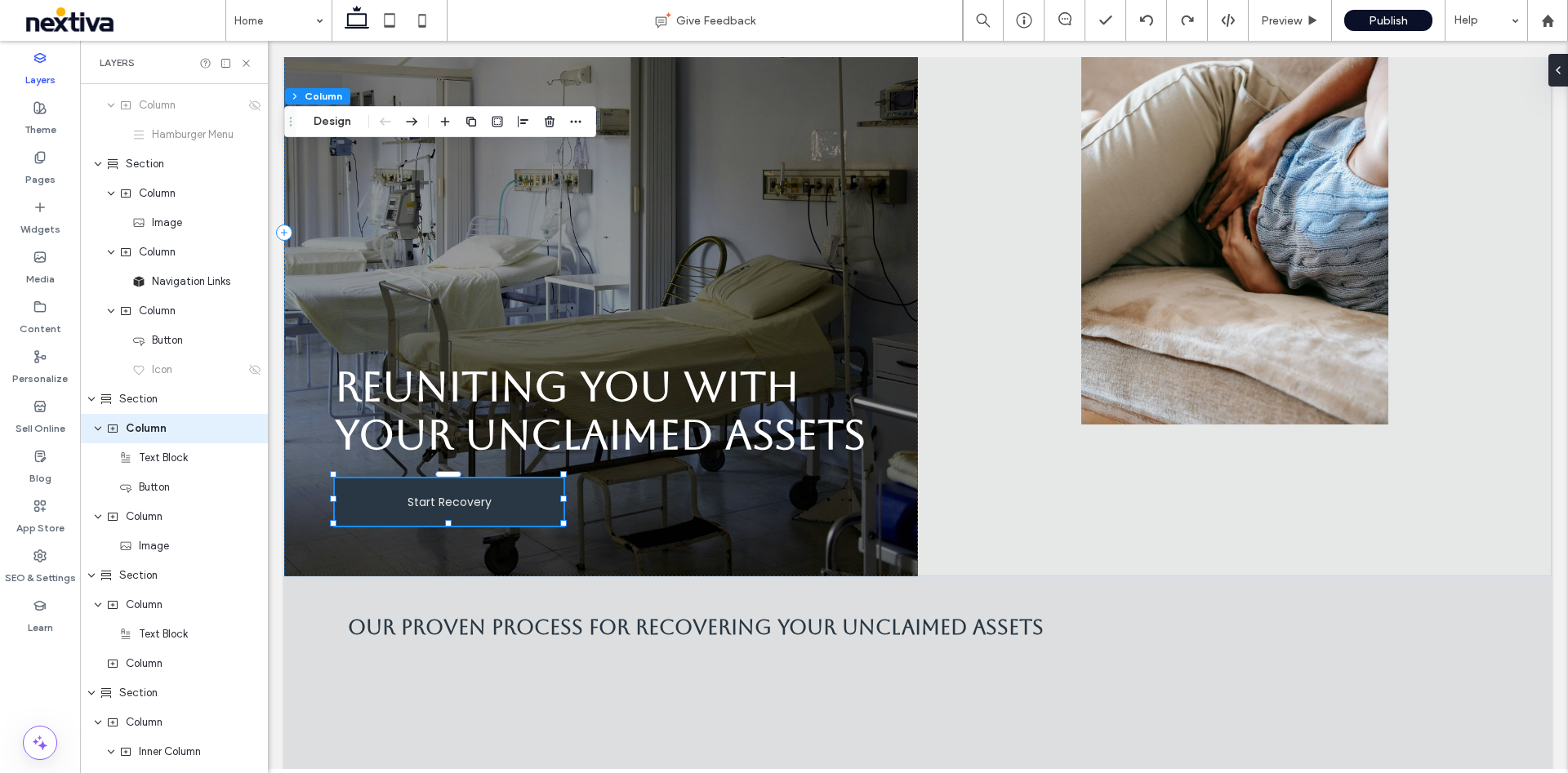
scroll to position [228, 0]
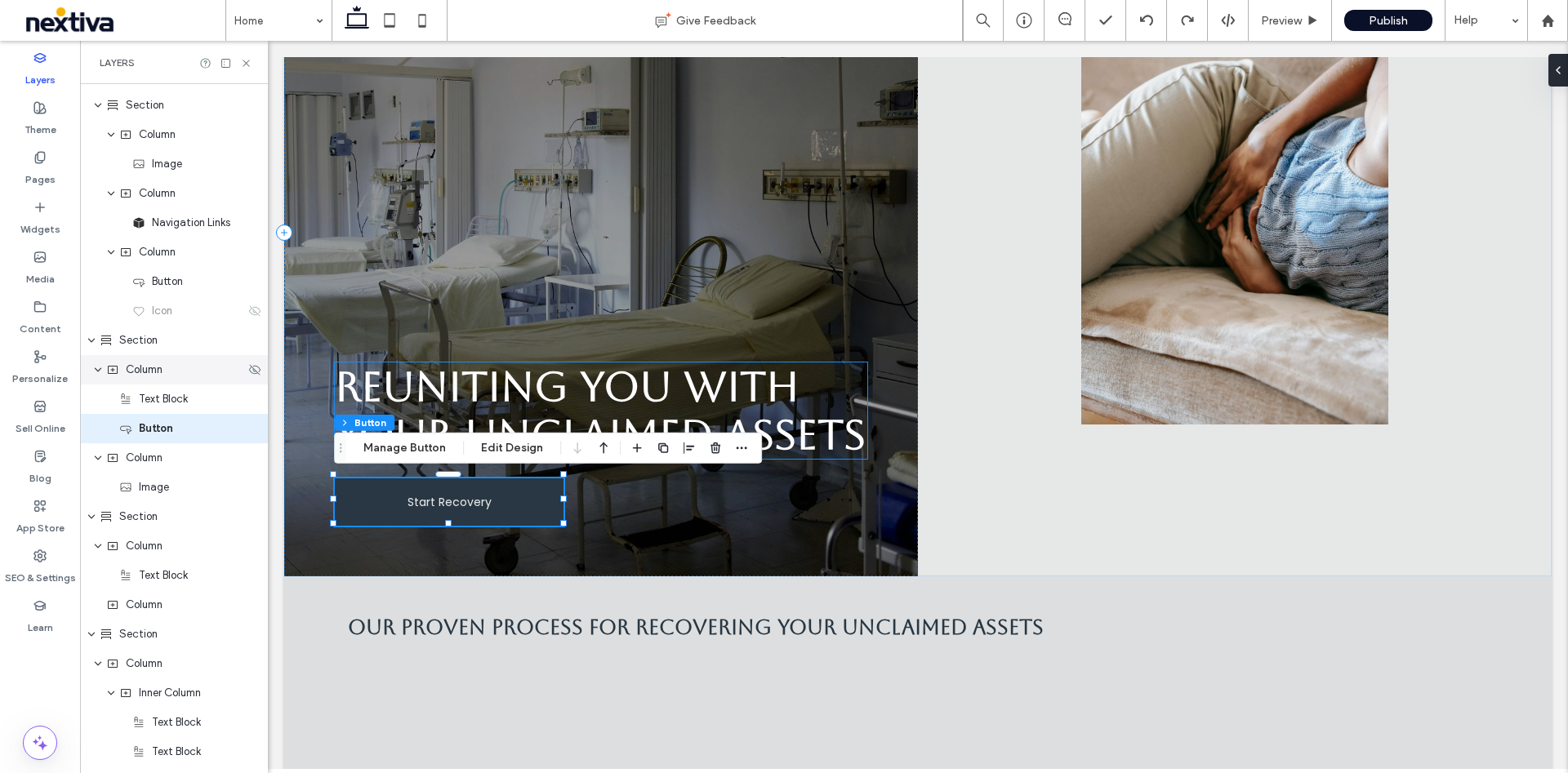
click at [176, 401] on span "Text Block" at bounding box center [163, 398] width 49 height 16
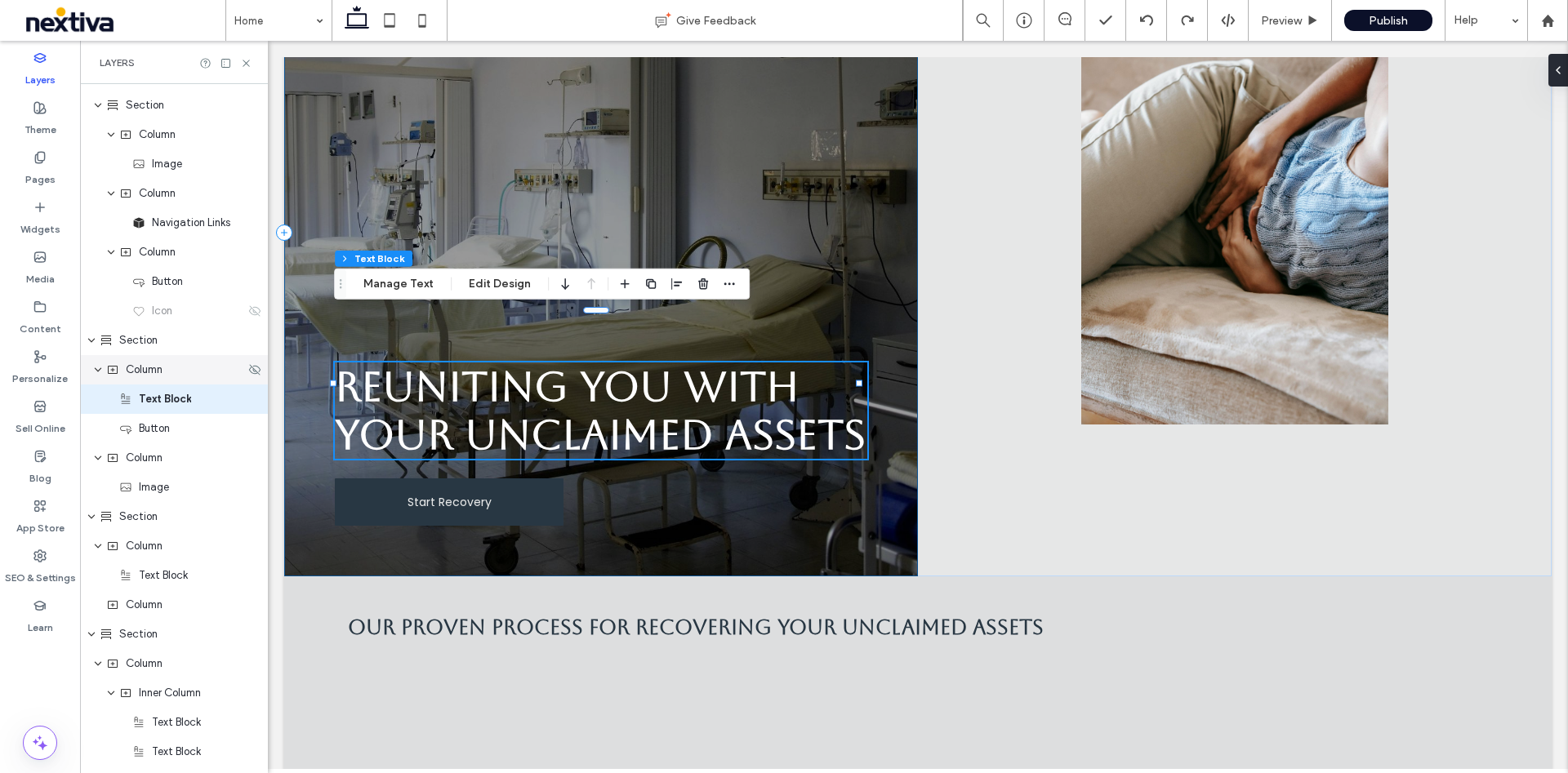
scroll to position [199, 0]
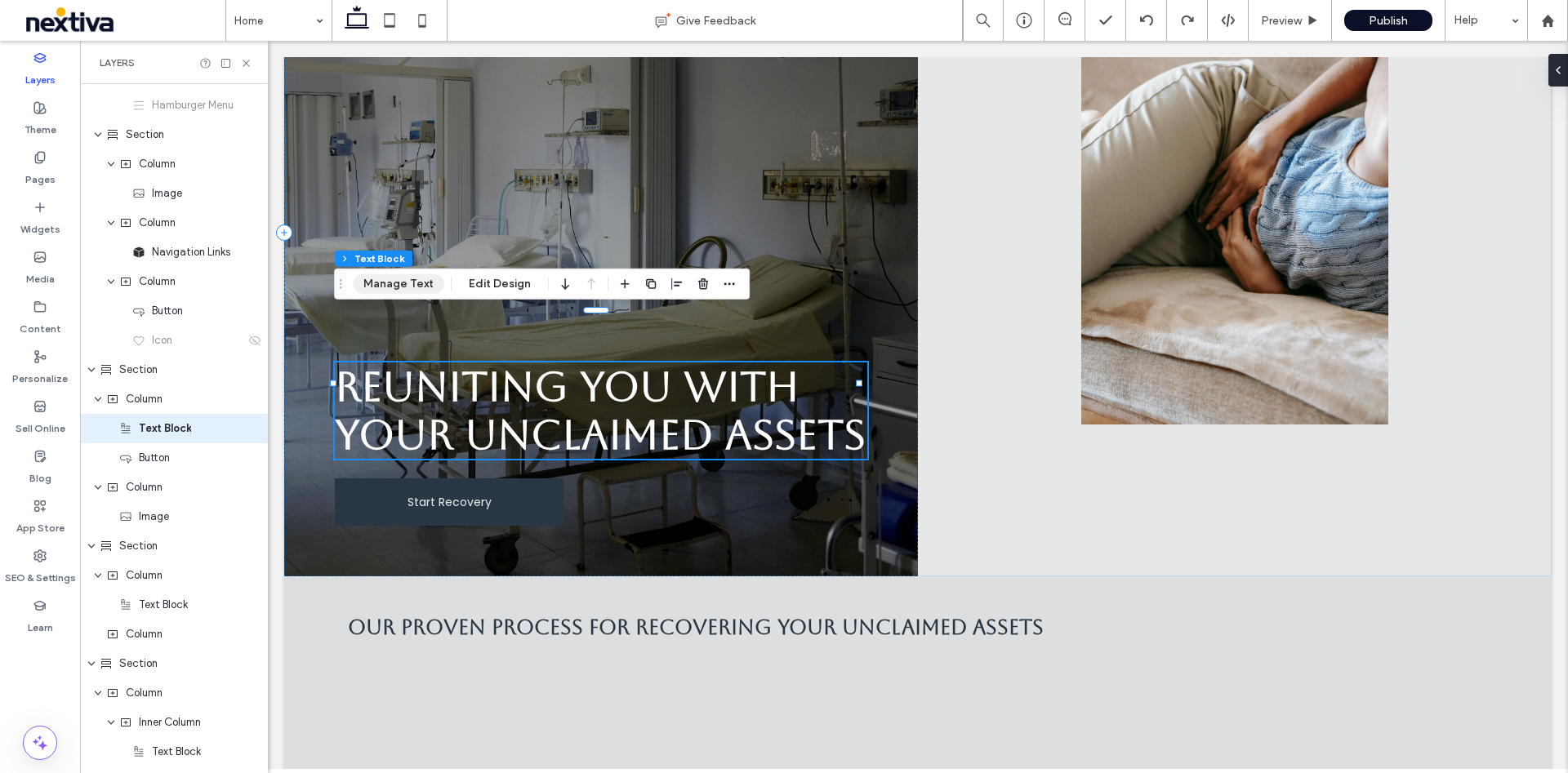
click at [413, 292] on button "Manage Text" at bounding box center [398, 284] width 92 height 20
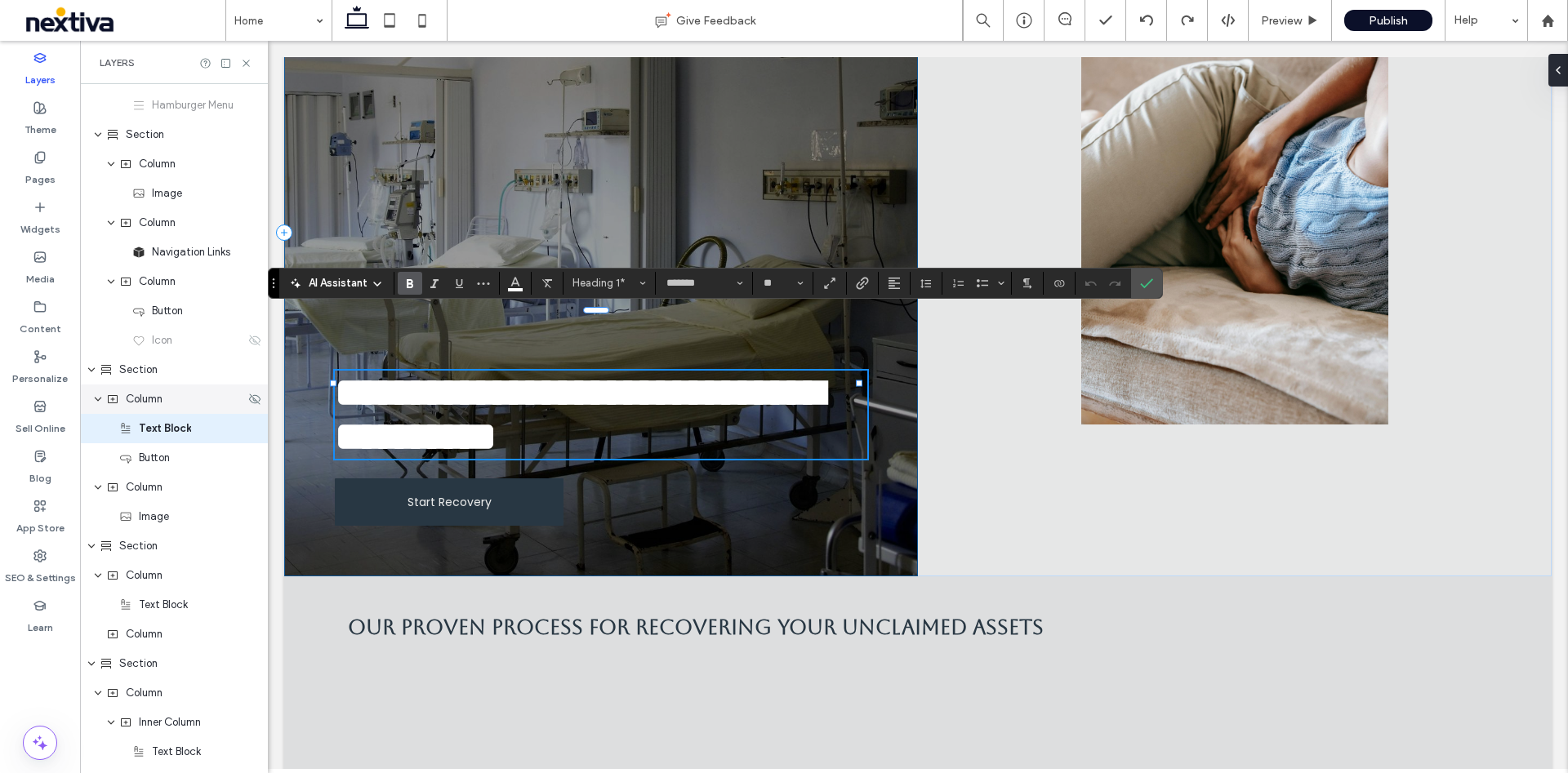
click at [174, 402] on div "Column" at bounding box center [175, 398] width 139 height 16
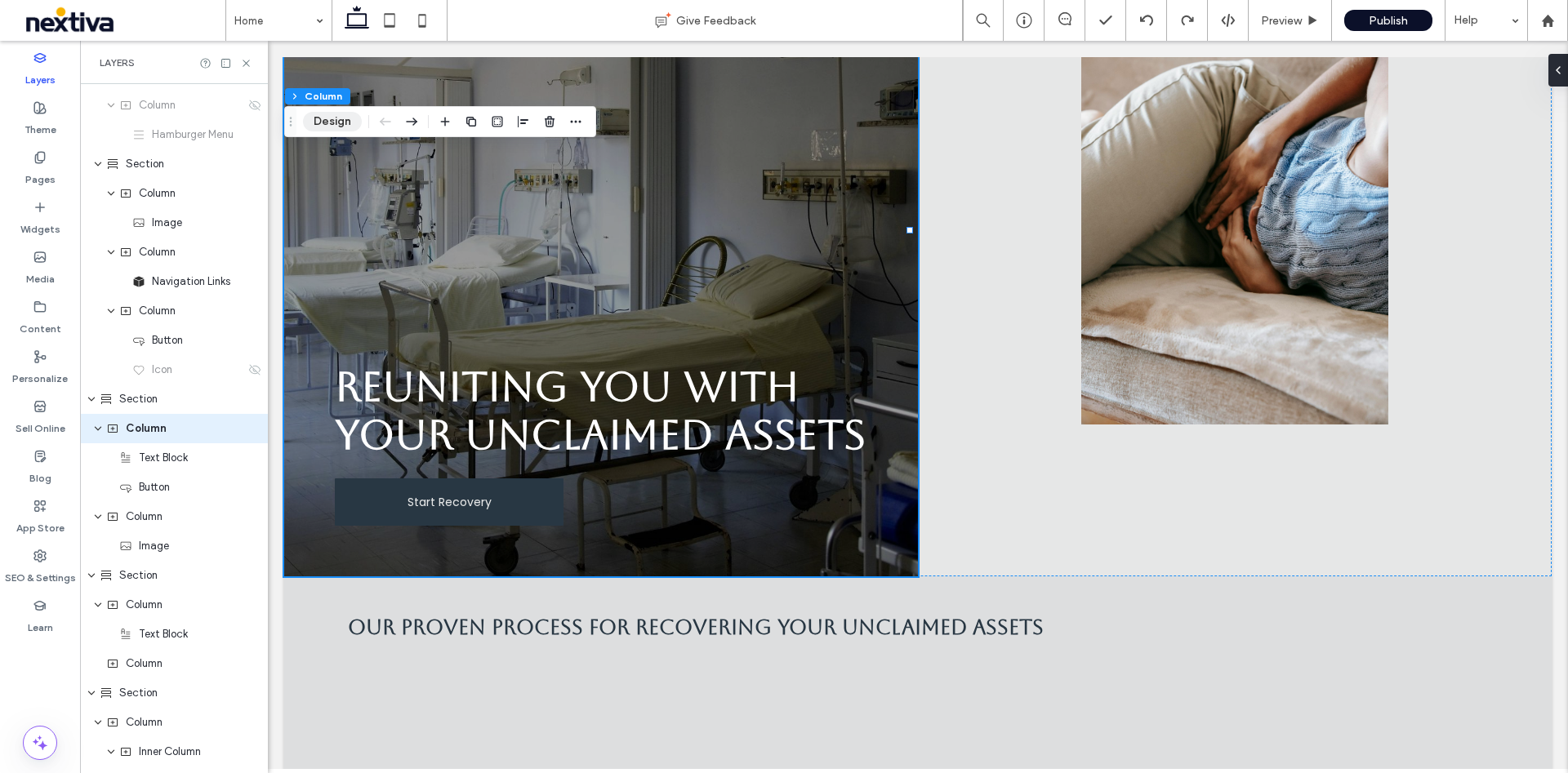
click at [330, 124] on button "Design" at bounding box center [332, 121] width 59 height 20
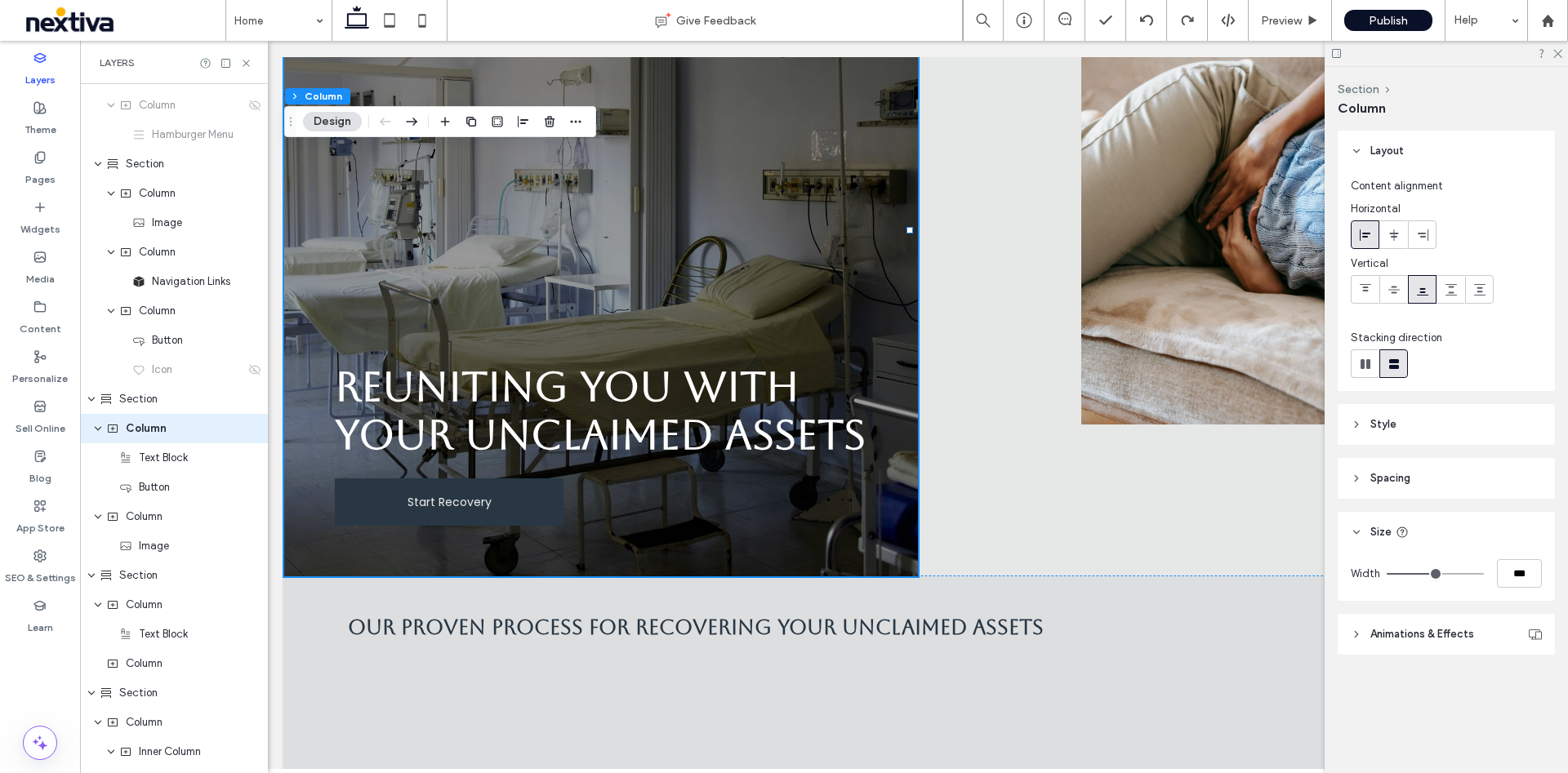
click at [1160, 571] on span "Animations & Effects" at bounding box center [1422, 633] width 104 height 16
click at [146, 404] on span "Section" at bounding box center [138, 398] width 39 height 16
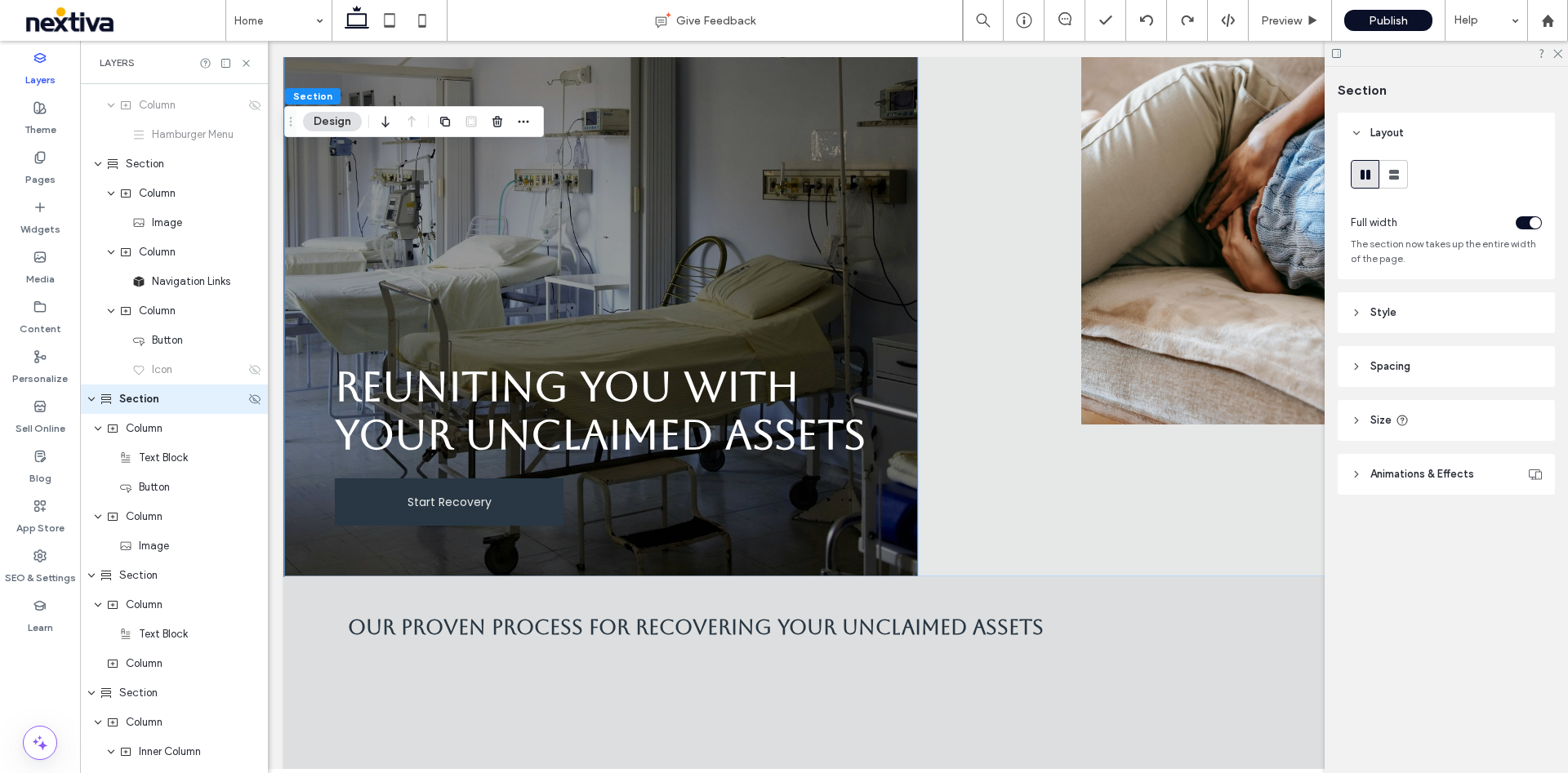
scroll to position [141, 0]
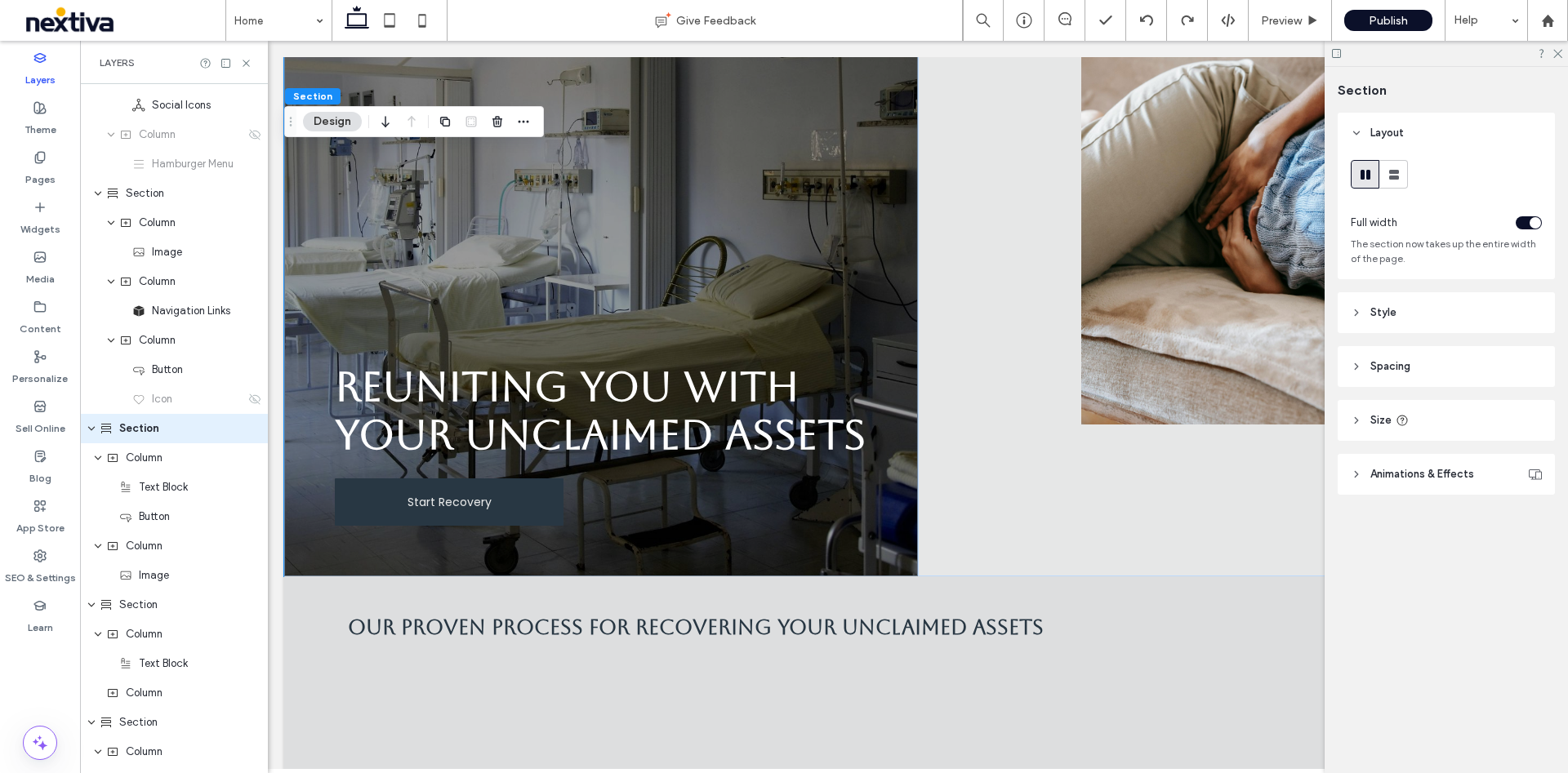
click at [1160, 483] on header "Animations & Effects" at bounding box center [1446, 474] width 217 height 41
click at [1160, 426] on header "Size" at bounding box center [1446, 420] width 217 height 41
click at [1160, 383] on header "Spacing" at bounding box center [1446, 366] width 217 height 41
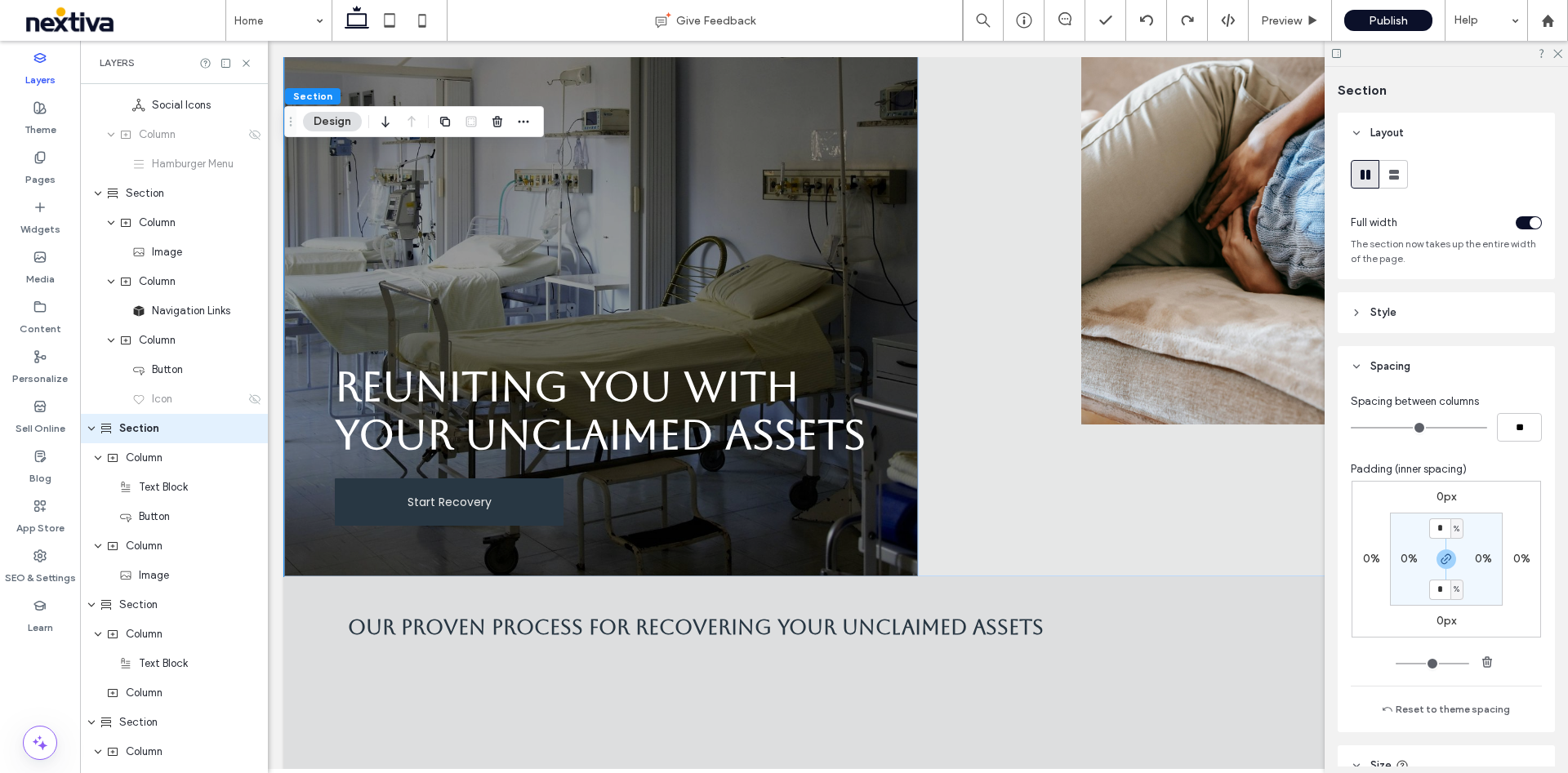
click at [1160, 309] on header "Style" at bounding box center [1446, 312] width 217 height 41
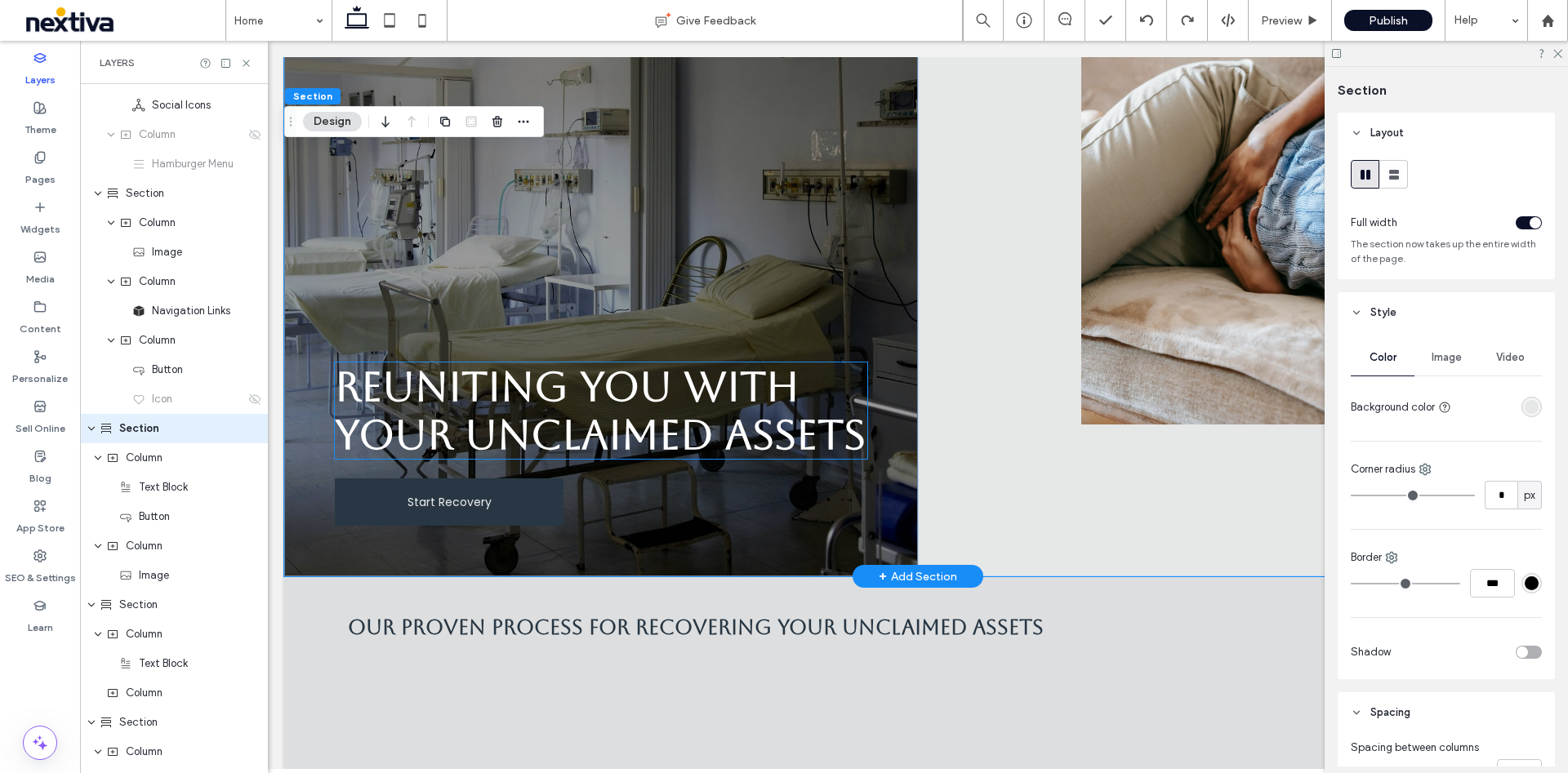
click at [483, 438] on h1 "Reuniting You with Your Unclaimed Assets" at bounding box center [601, 411] width 532 height 96
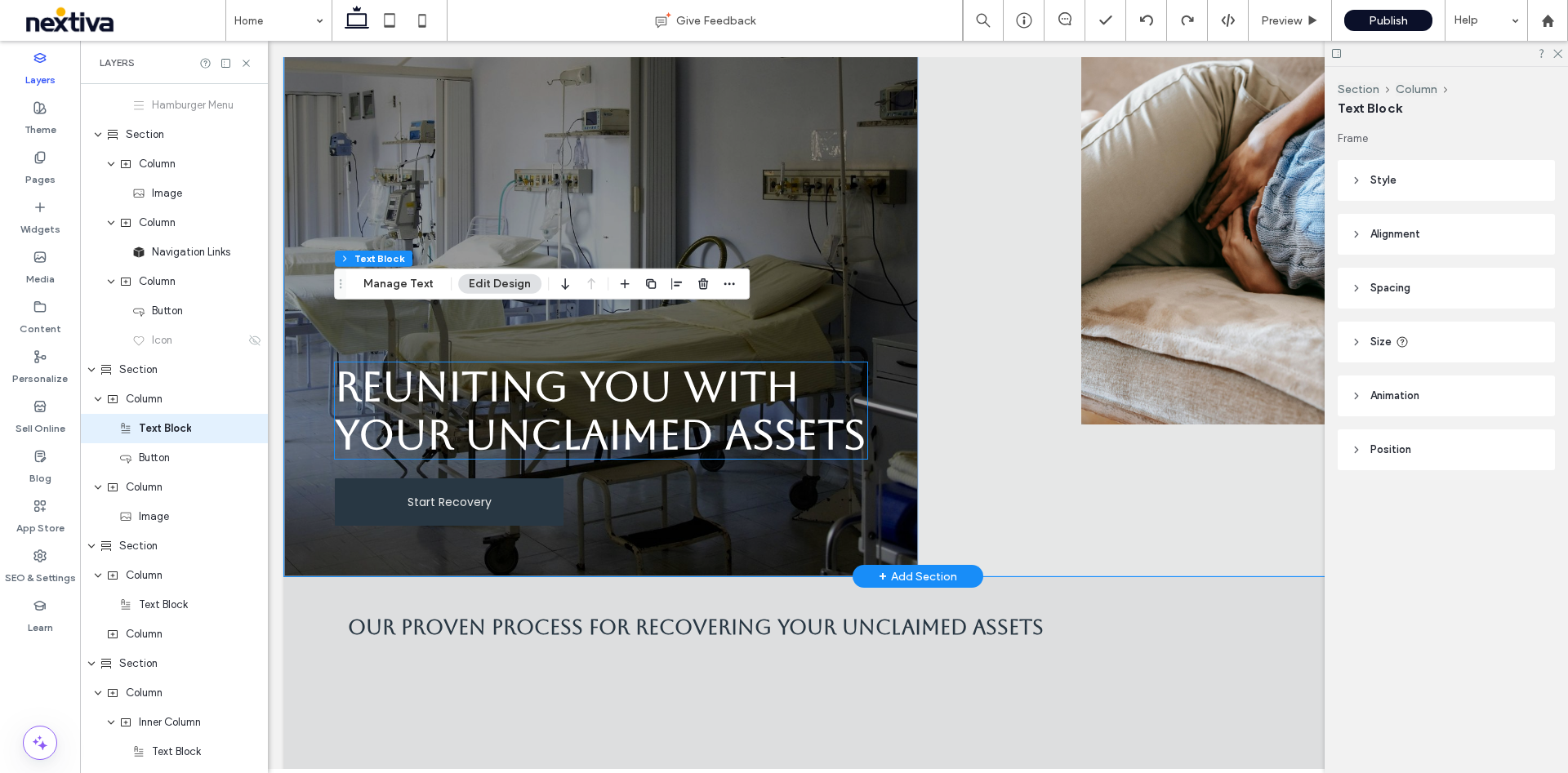
click at [483, 438] on h1 "Reuniting You with Your Unclaimed Assets" at bounding box center [601, 411] width 532 height 96
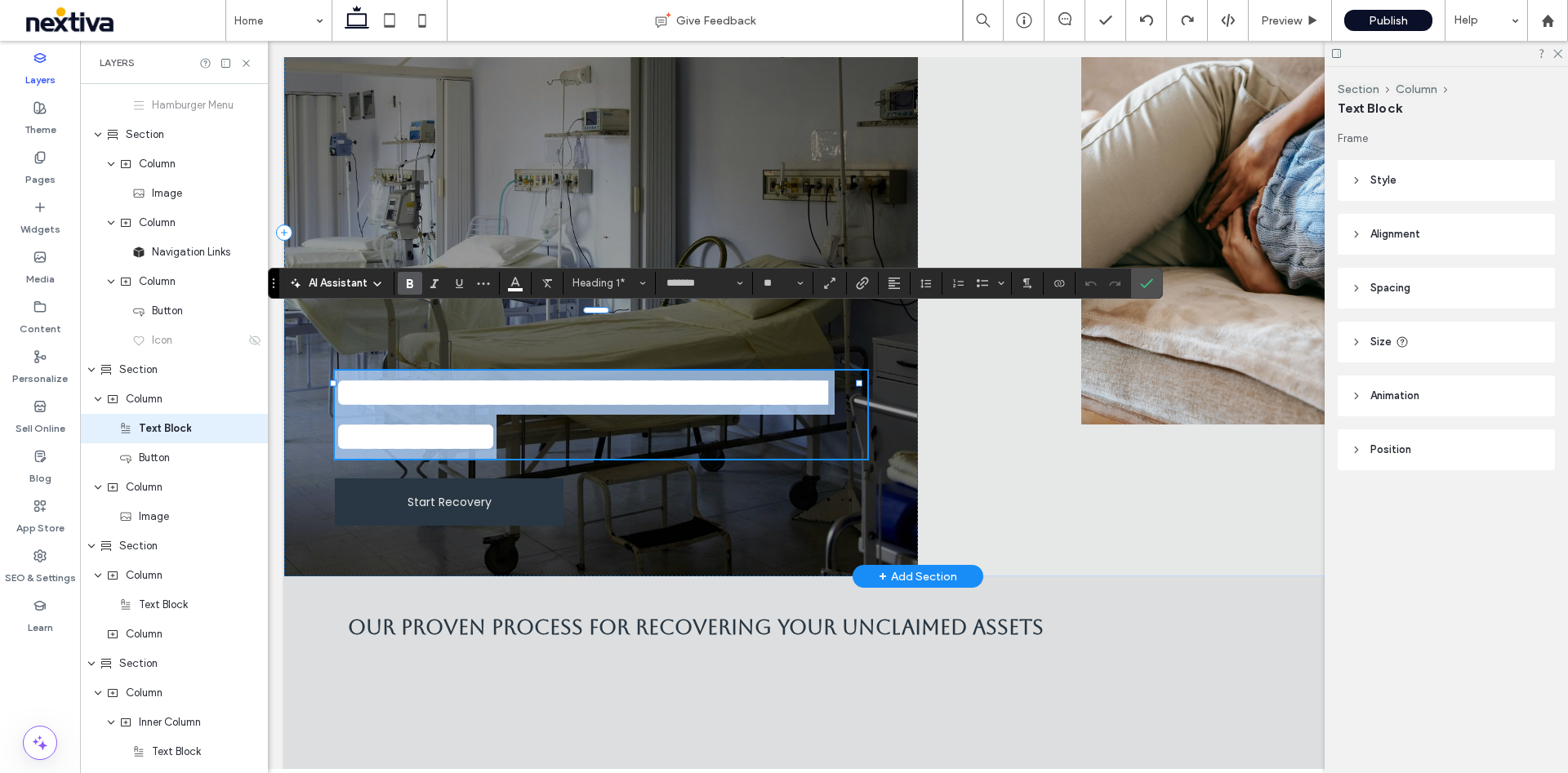
copy span "**********"
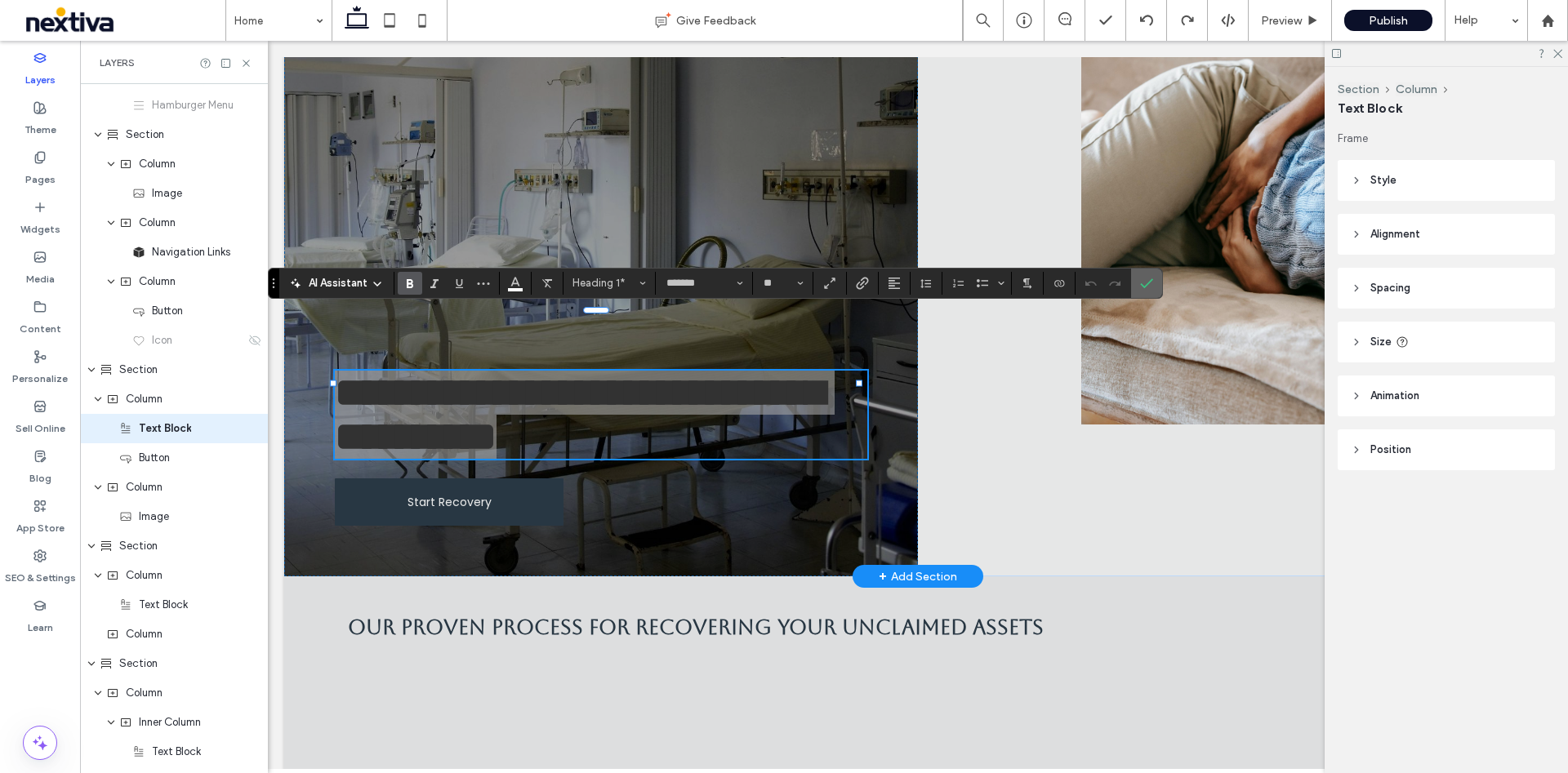
click at [1143, 291] on span "Confirm" at bounding box center [1143, 283] width 8 height 29
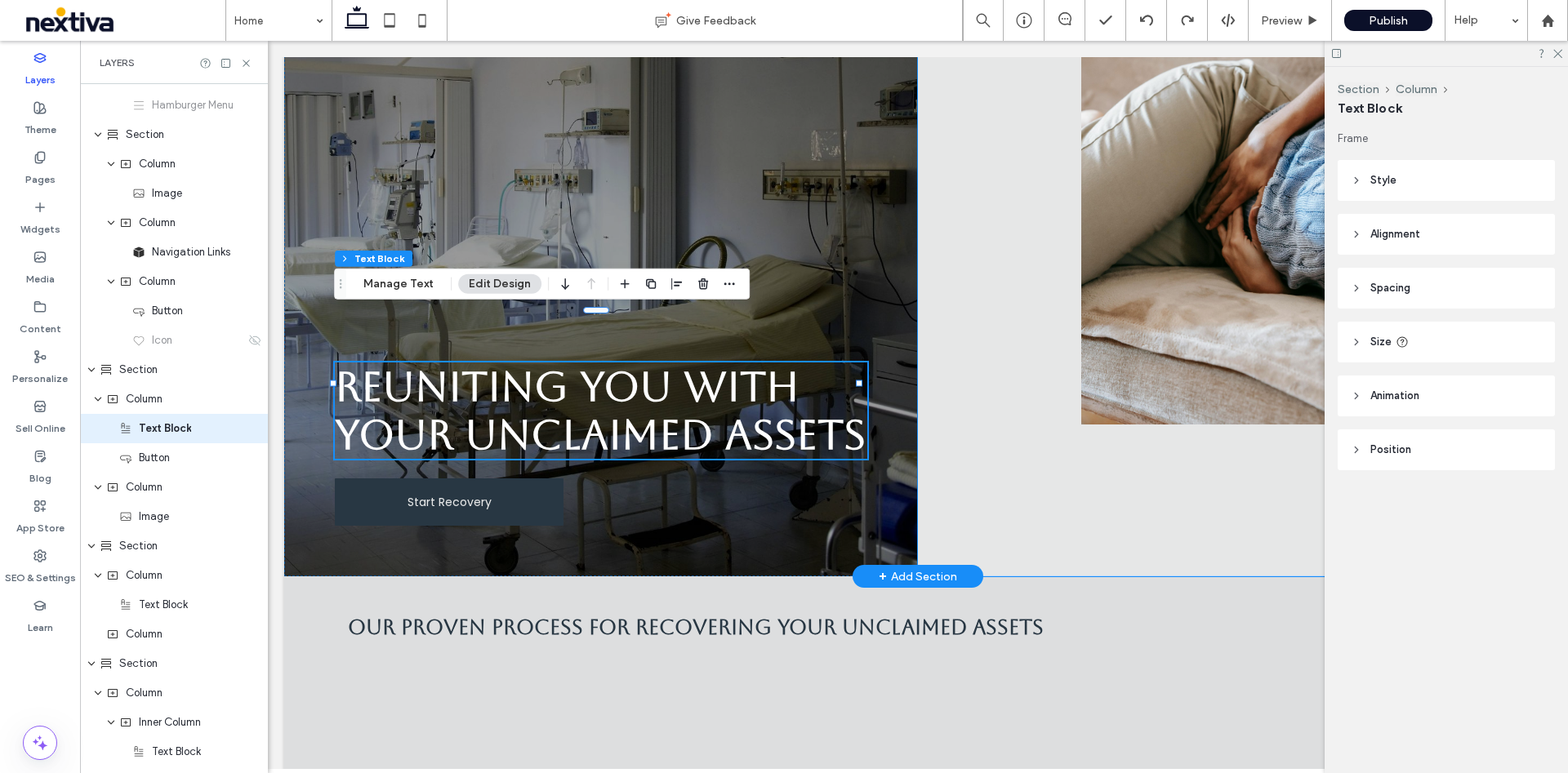
click at [1010, 472] on div at bounding box center [1234, 232] width 633 height 688
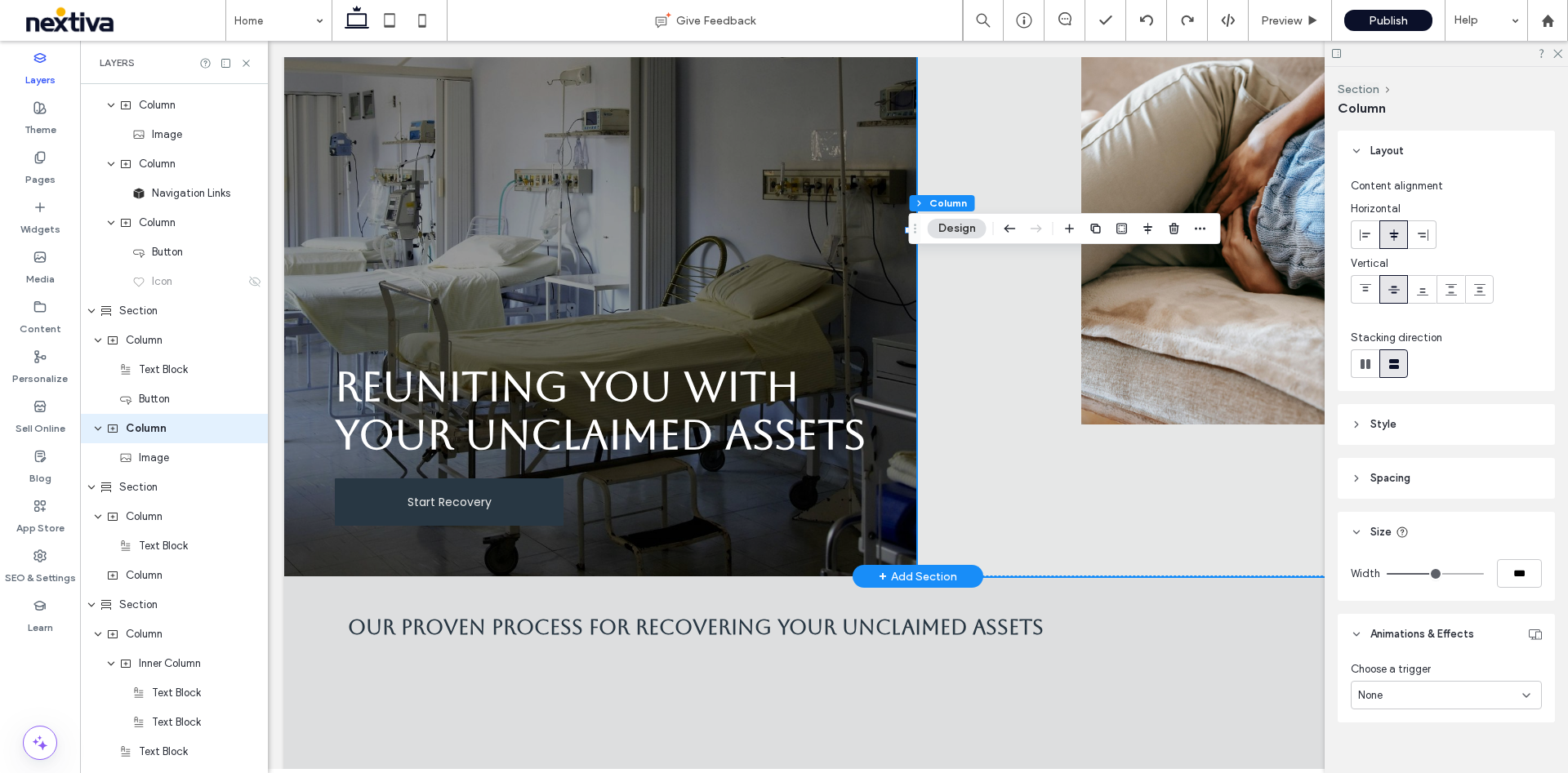
scroll to position [0, 0]
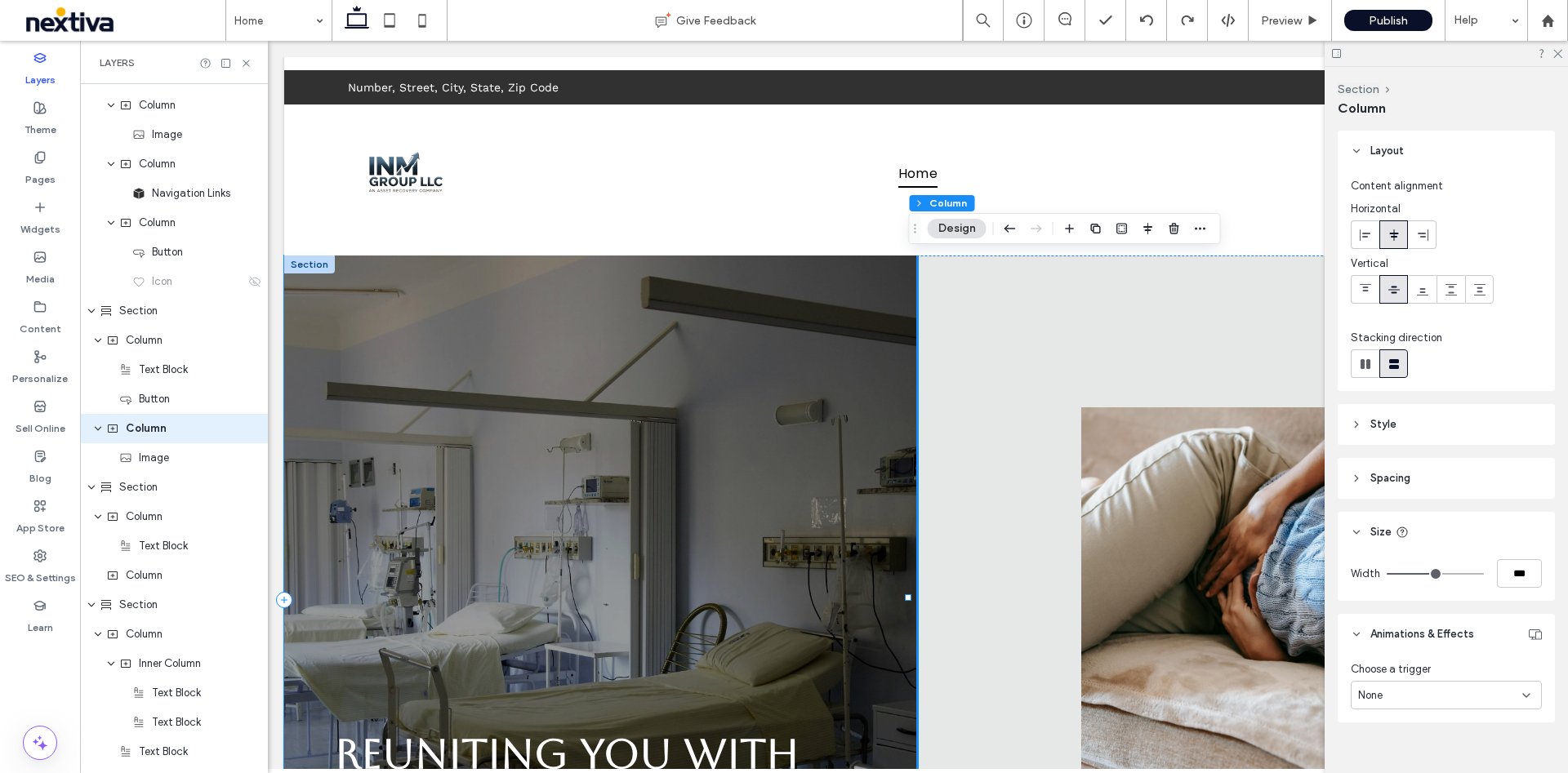
click at [655, 344] on div "Reuniting You with Your Unclaimed Assets Start Recovery" at bounding box center [600, 599] width 633 height 688
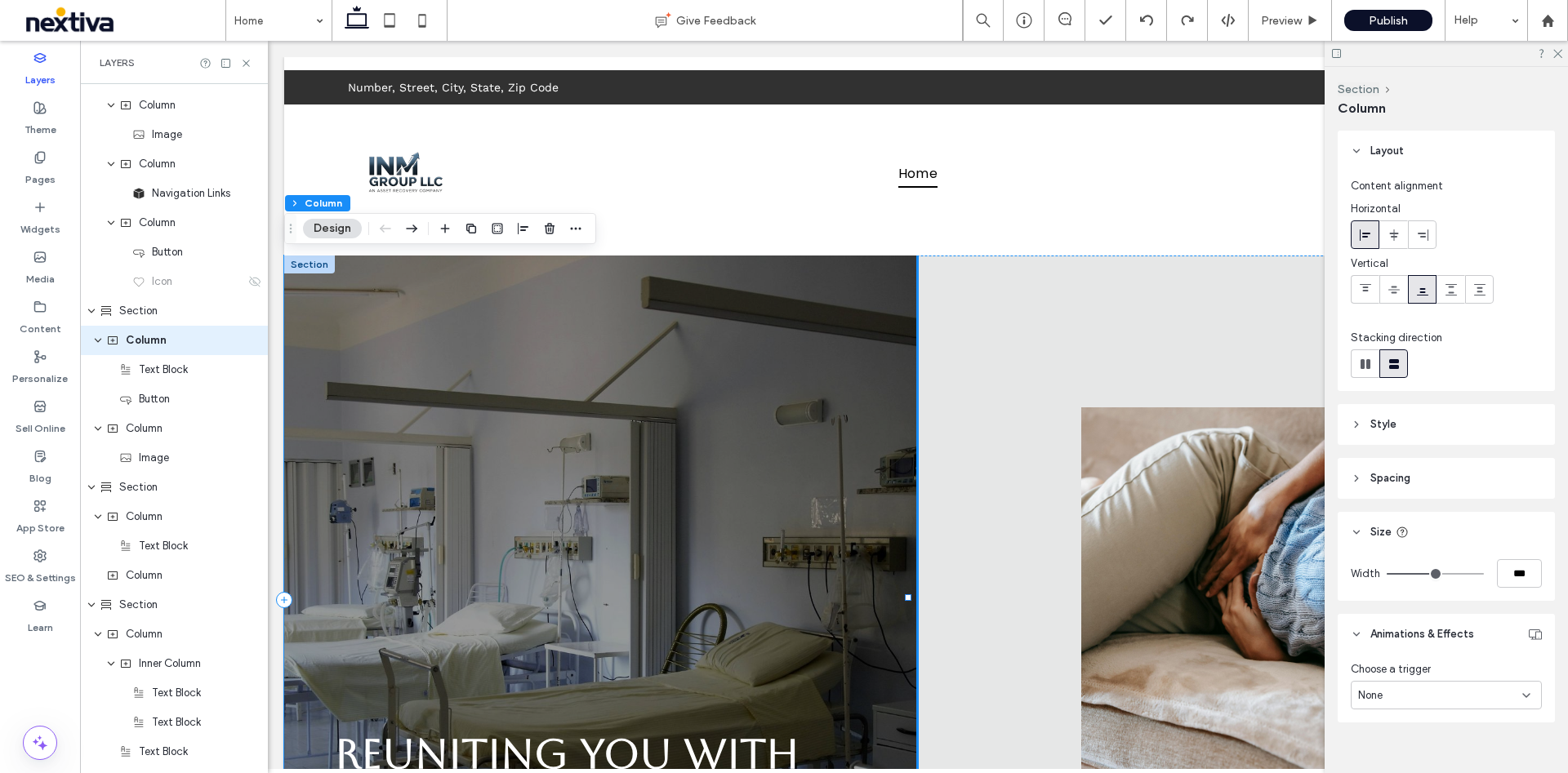
scroll to position [170, 0]
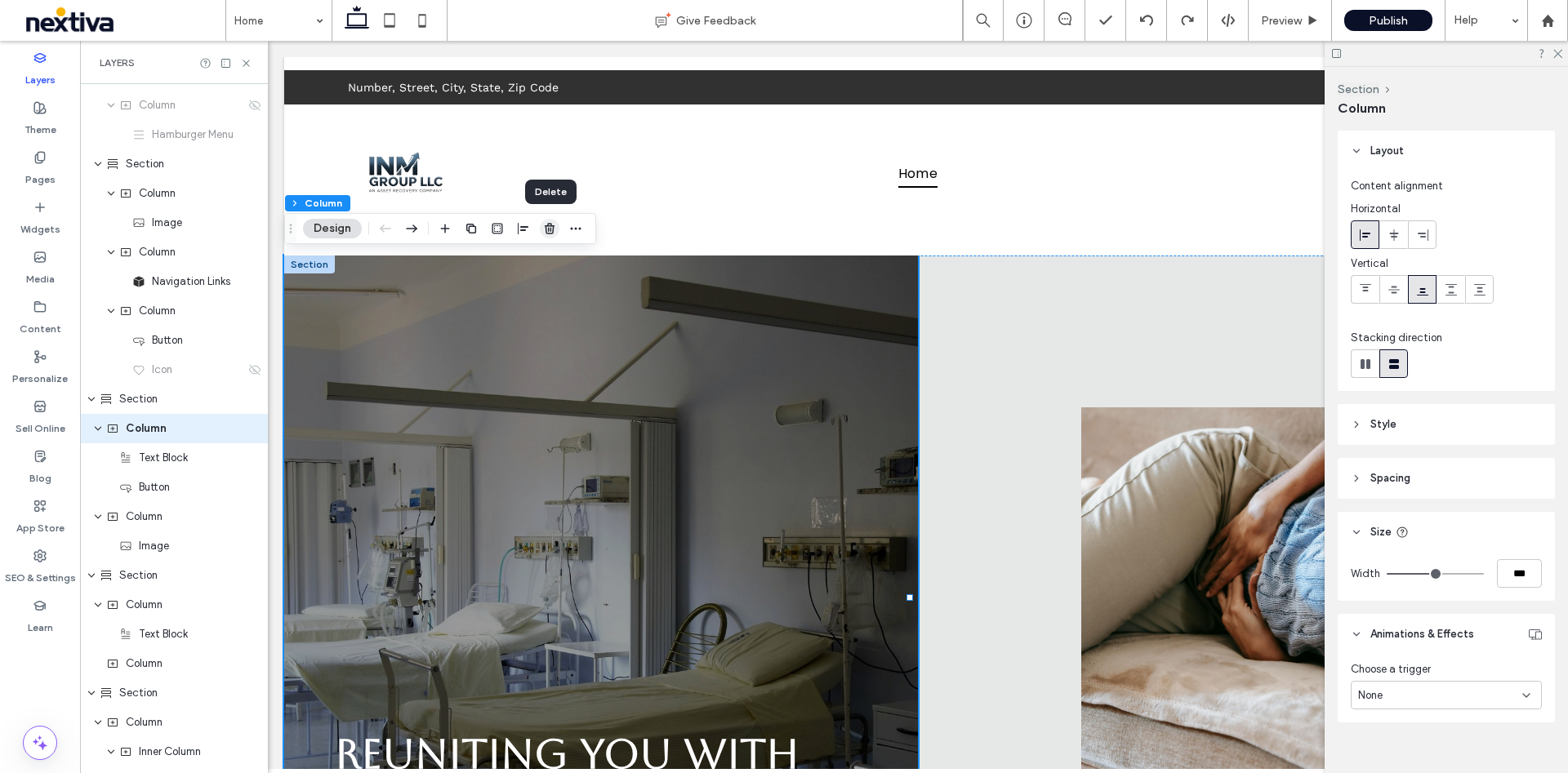
click at [547, 232] on icon "button" at bounding box center [549, 228] width 13 height 13
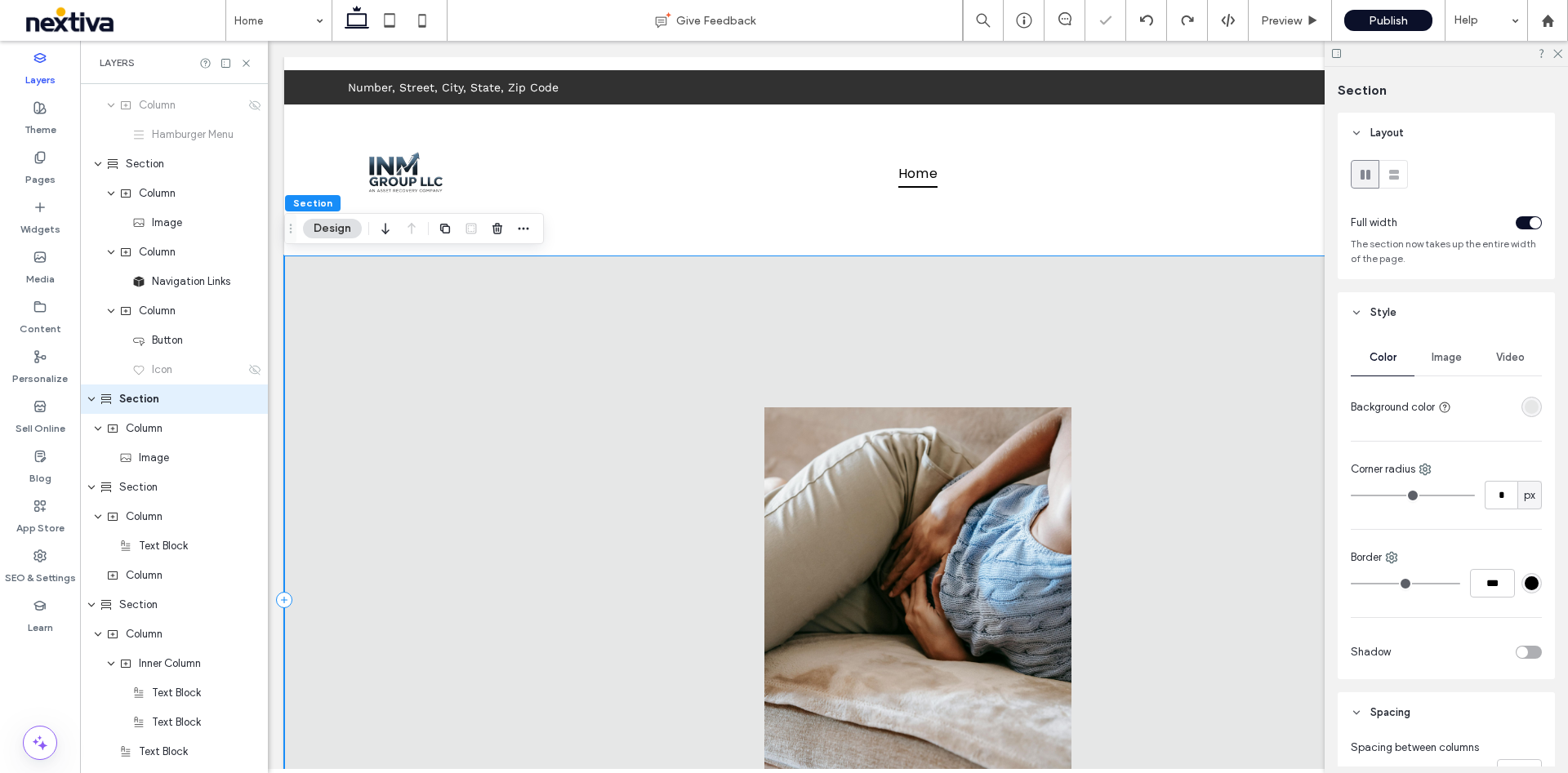
scroll to position [141, 0]
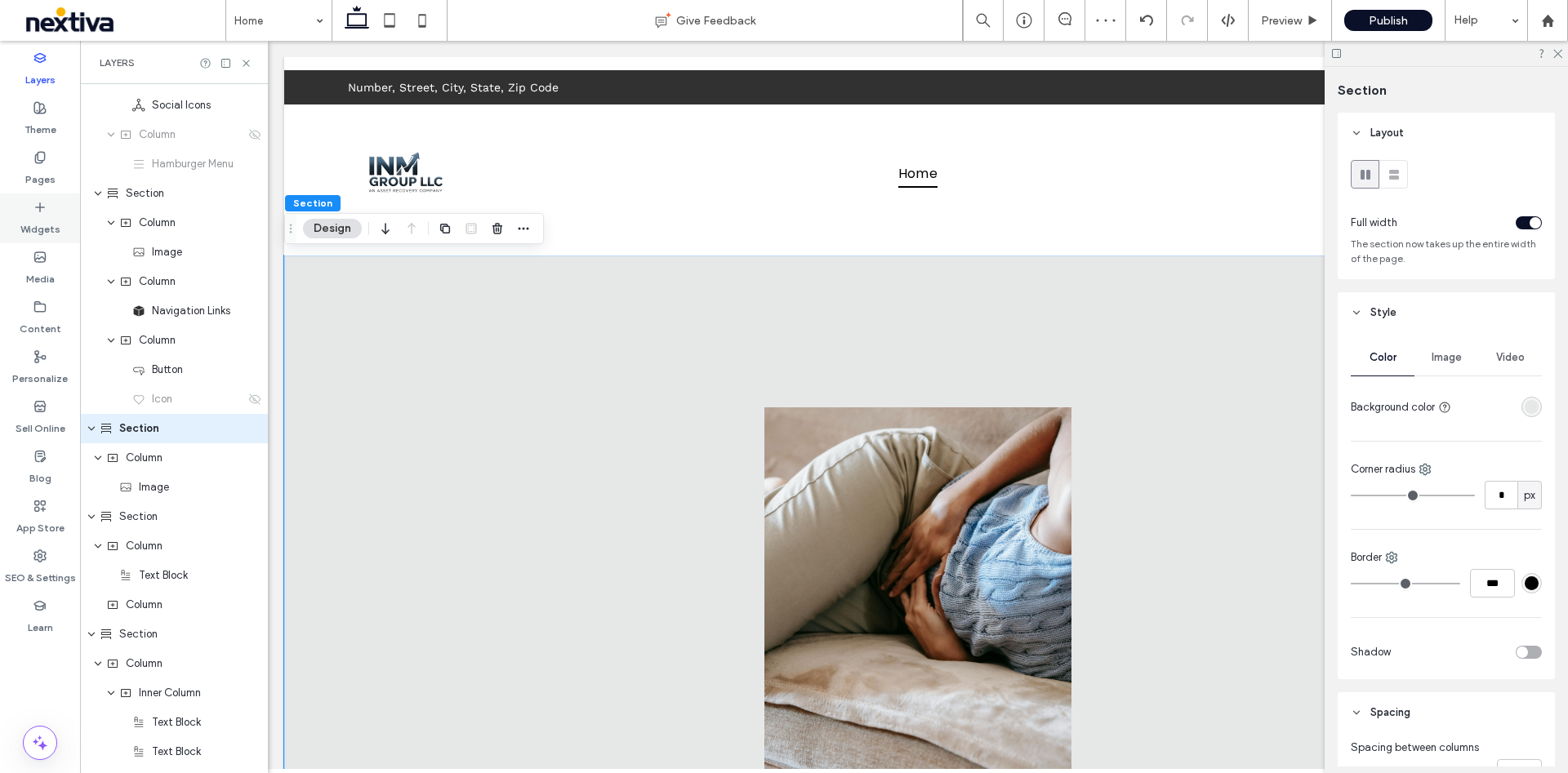
click at [19, 221] on div "Widgets" at bounding box center [40, 218] width 80 height 50
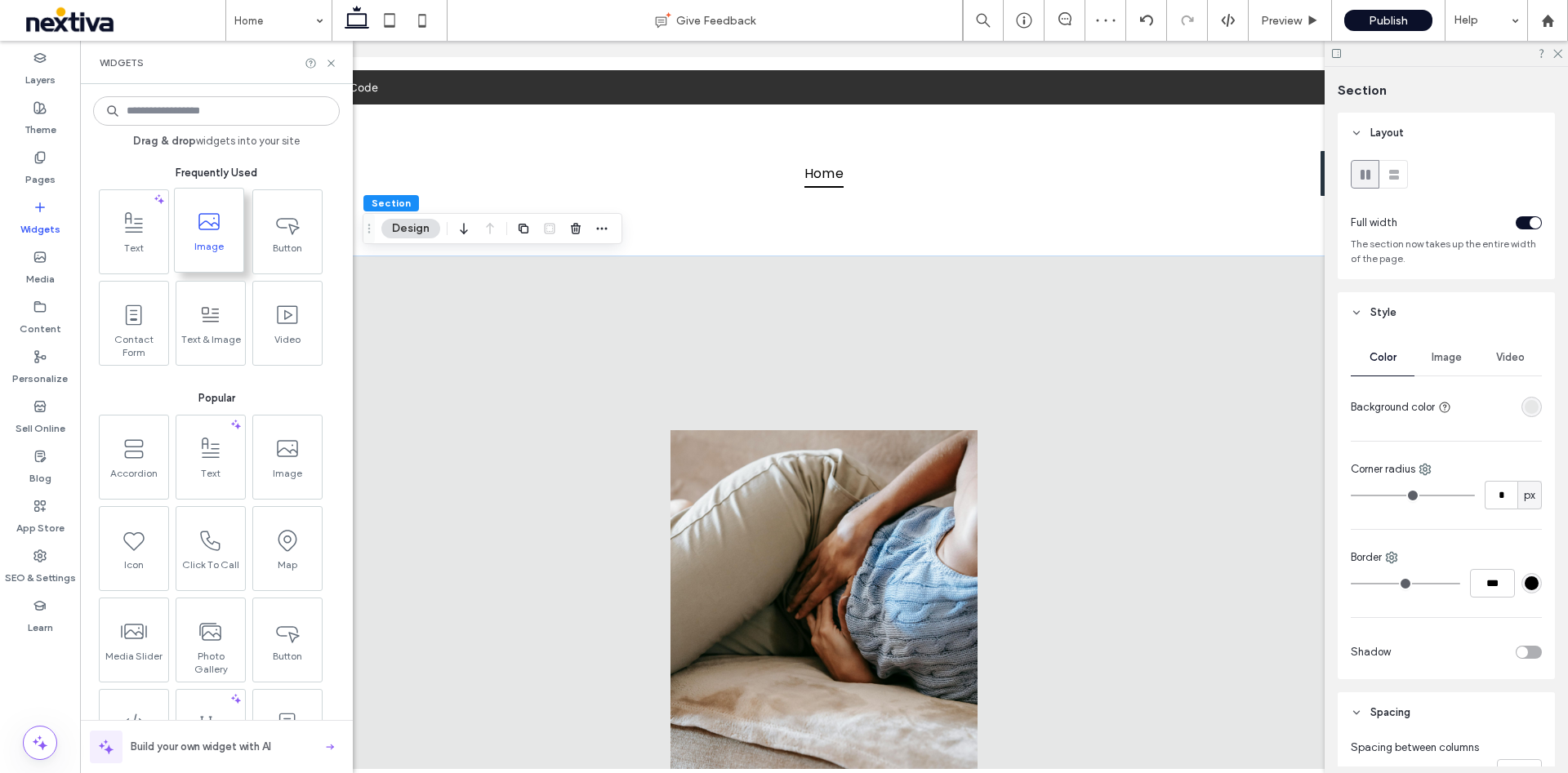
click at [211, 255] on span "Image" at bounding box center [209, 251] width 69 height 23
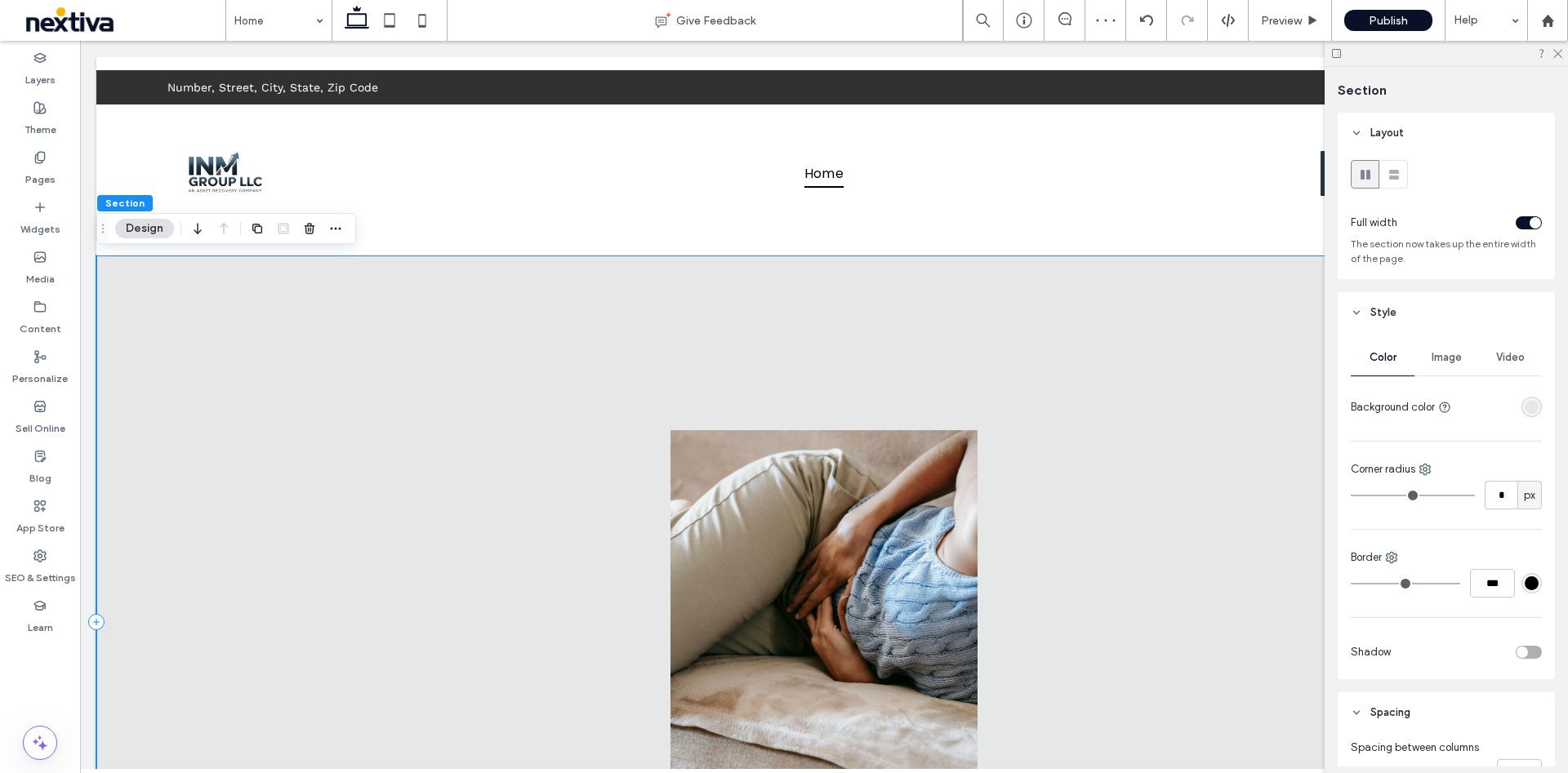
scroll to position [567, 0]
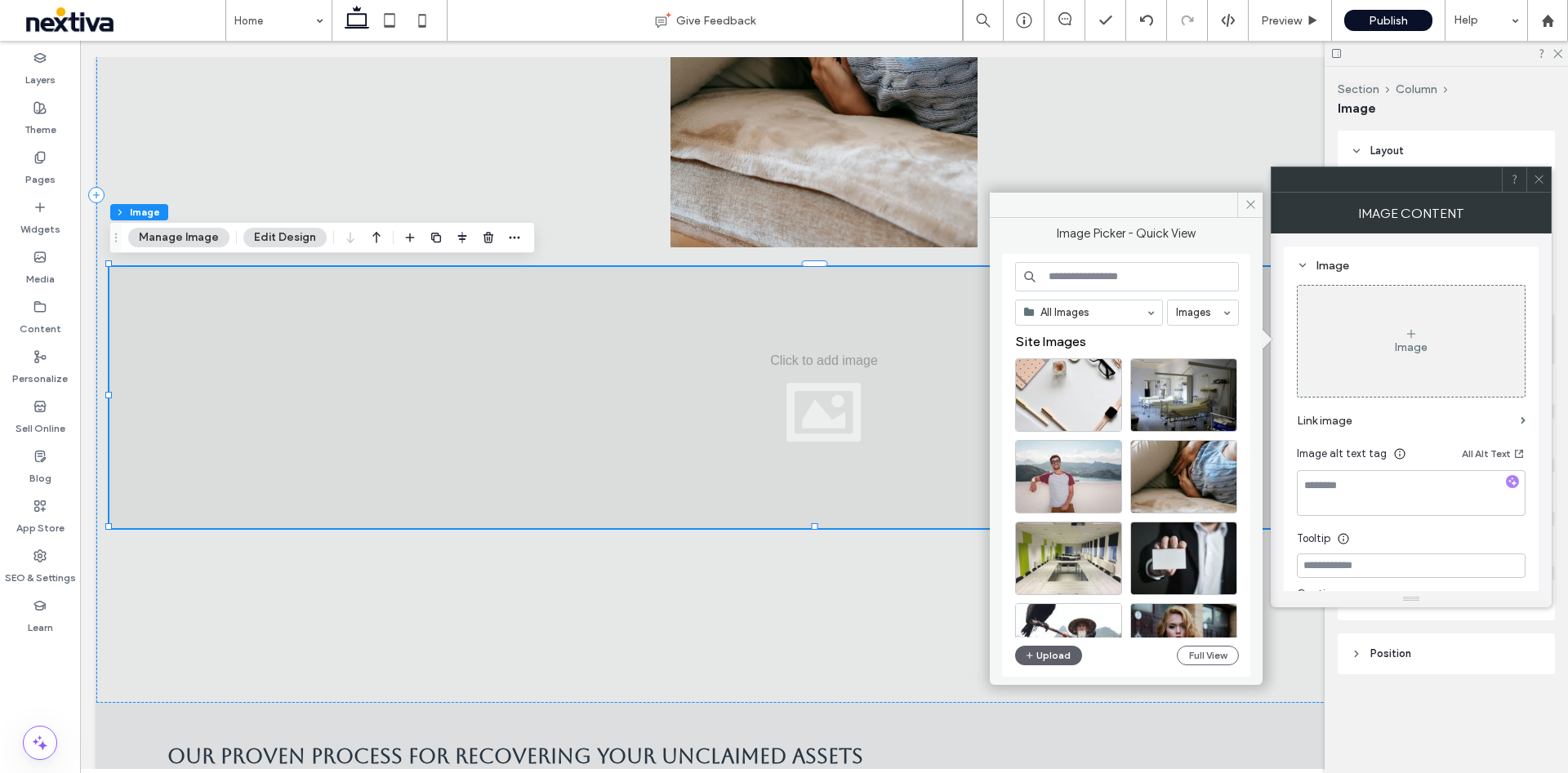
click at [1160, 174] on icon at bounding box center [1538, 178] width 12 height 12
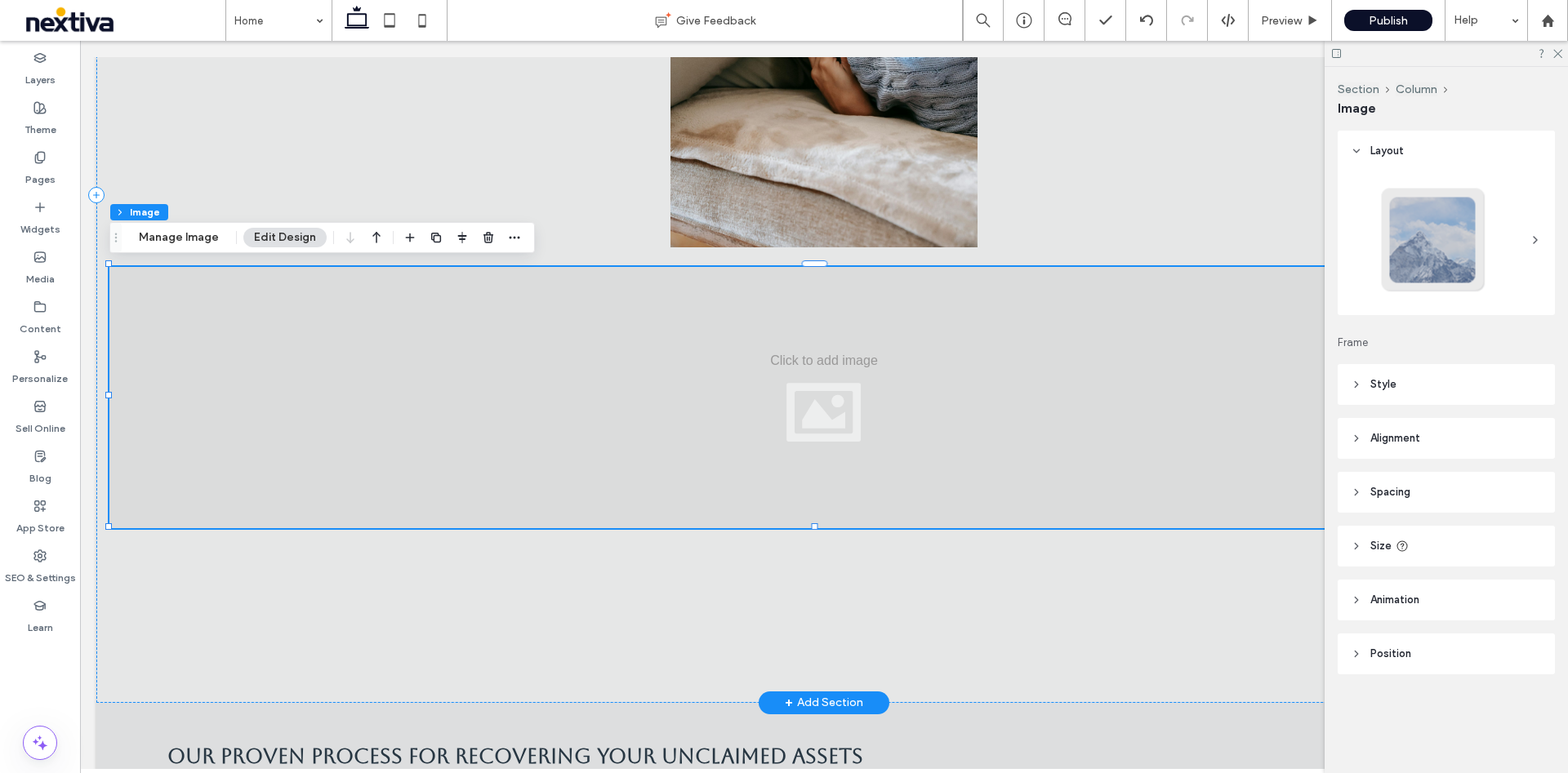
click at [655, 462] on div at bounding box center [824, 397] width 1429 height 261
click at [482, 249] on div at bounding box center [488, 237] width 20 height 29
click at [483, 241] on icon "button" at bounding box center [488, 238] width 13 height 13
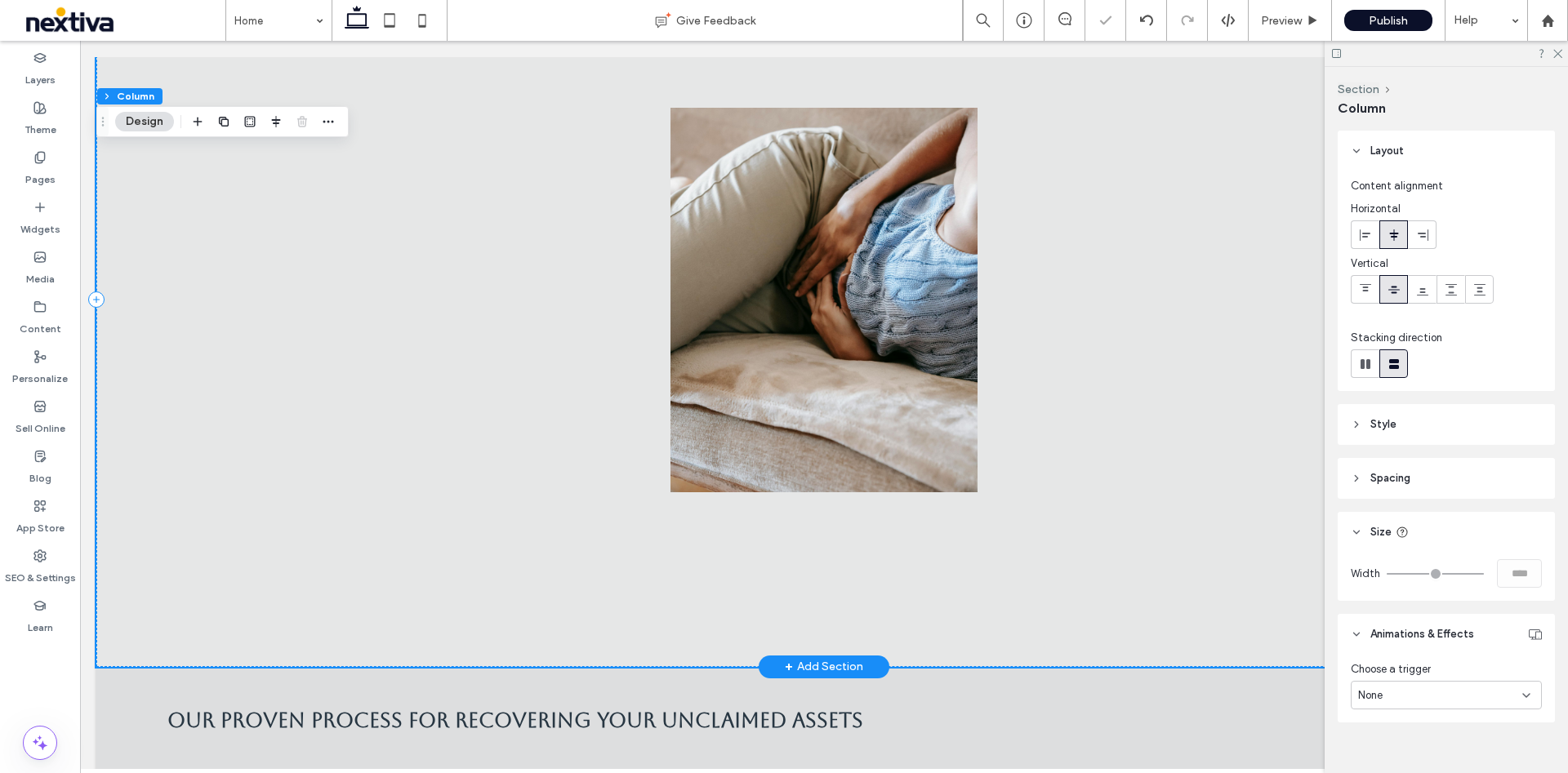
scroll to position [200, 0]
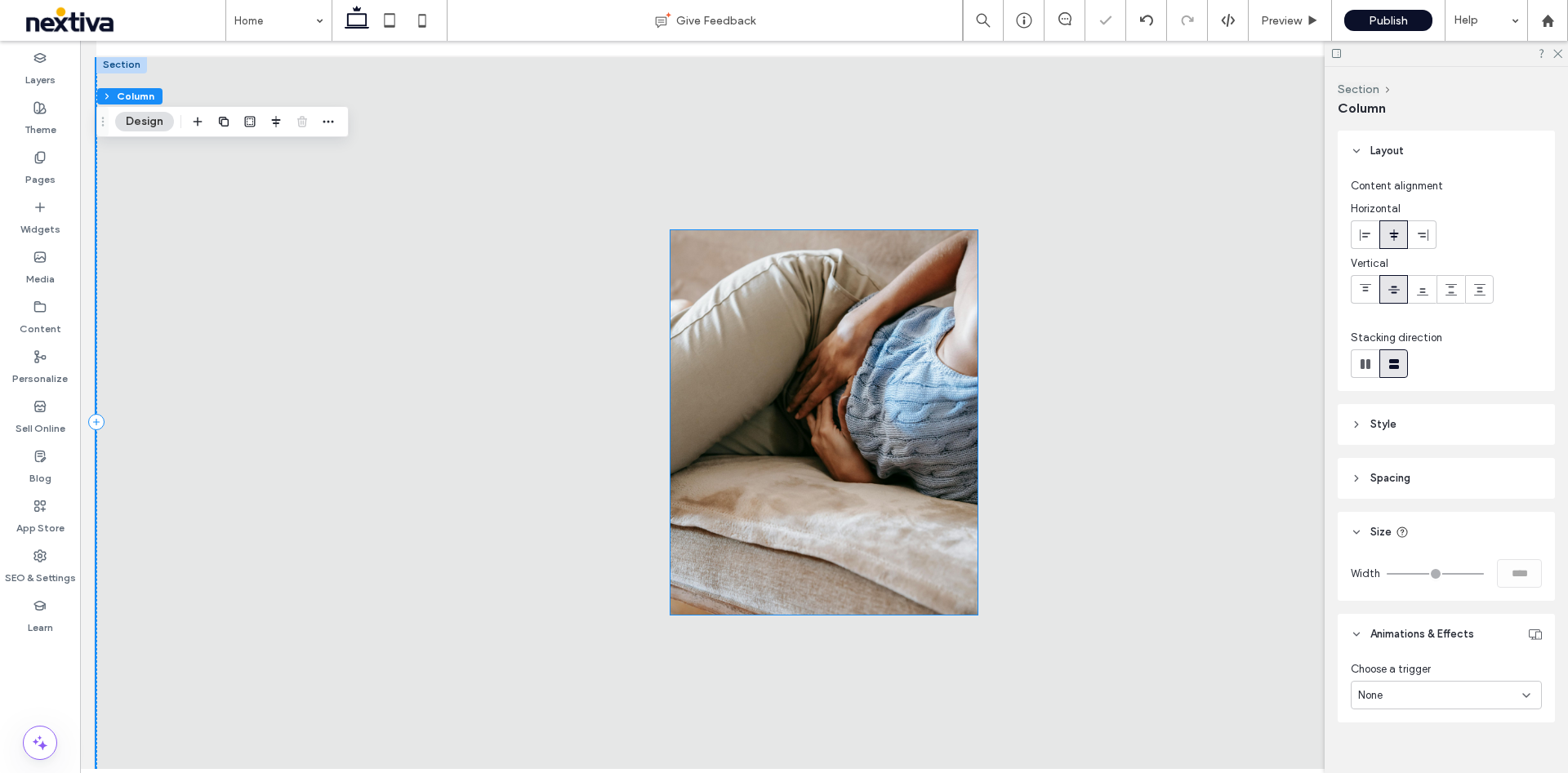
click at [730, 495] on img at bounding box center [823, 422] width 307 height 384
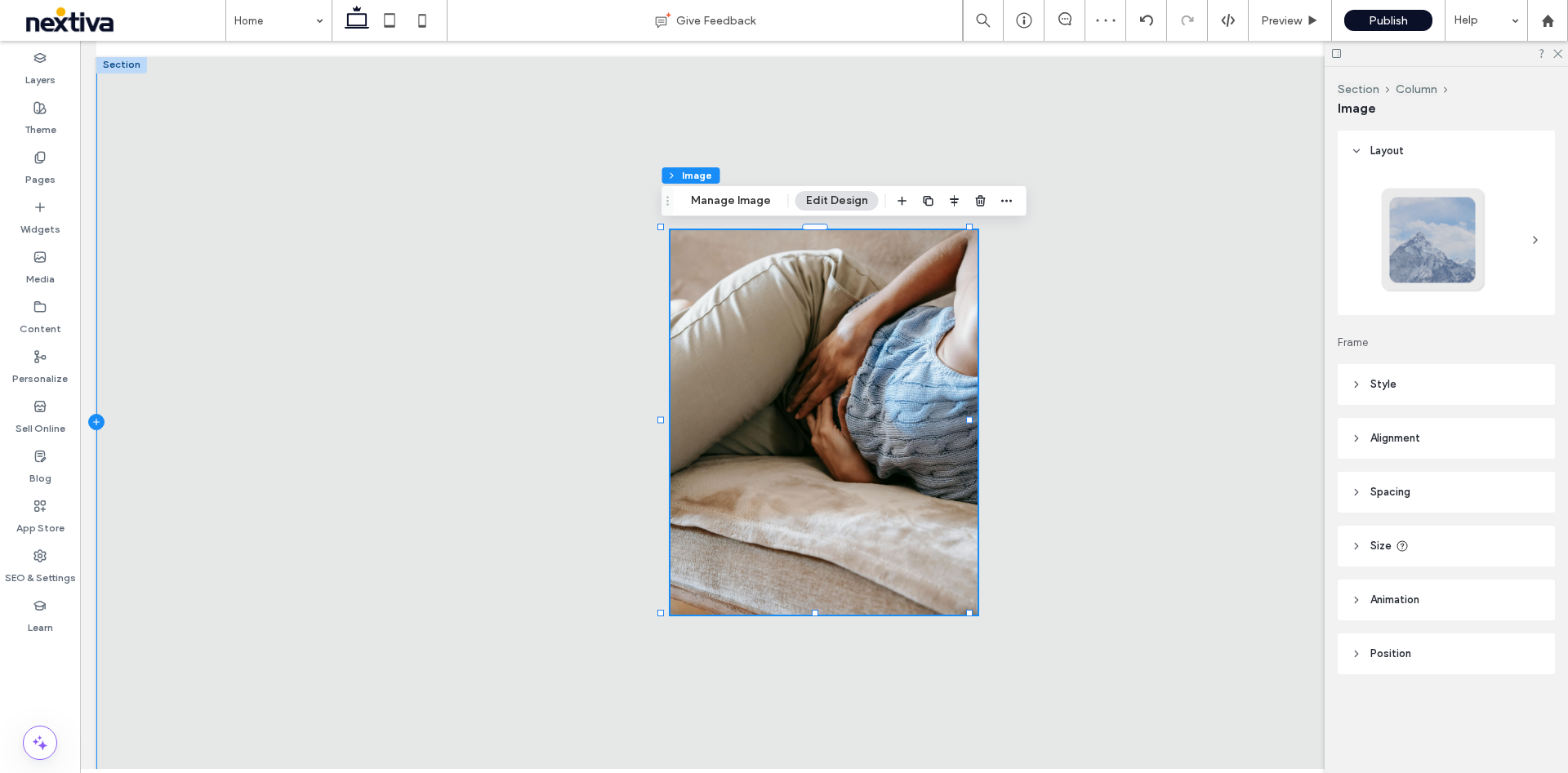
click at [97, 413] on icon at bounding box center [95, 421] width 16 height 16
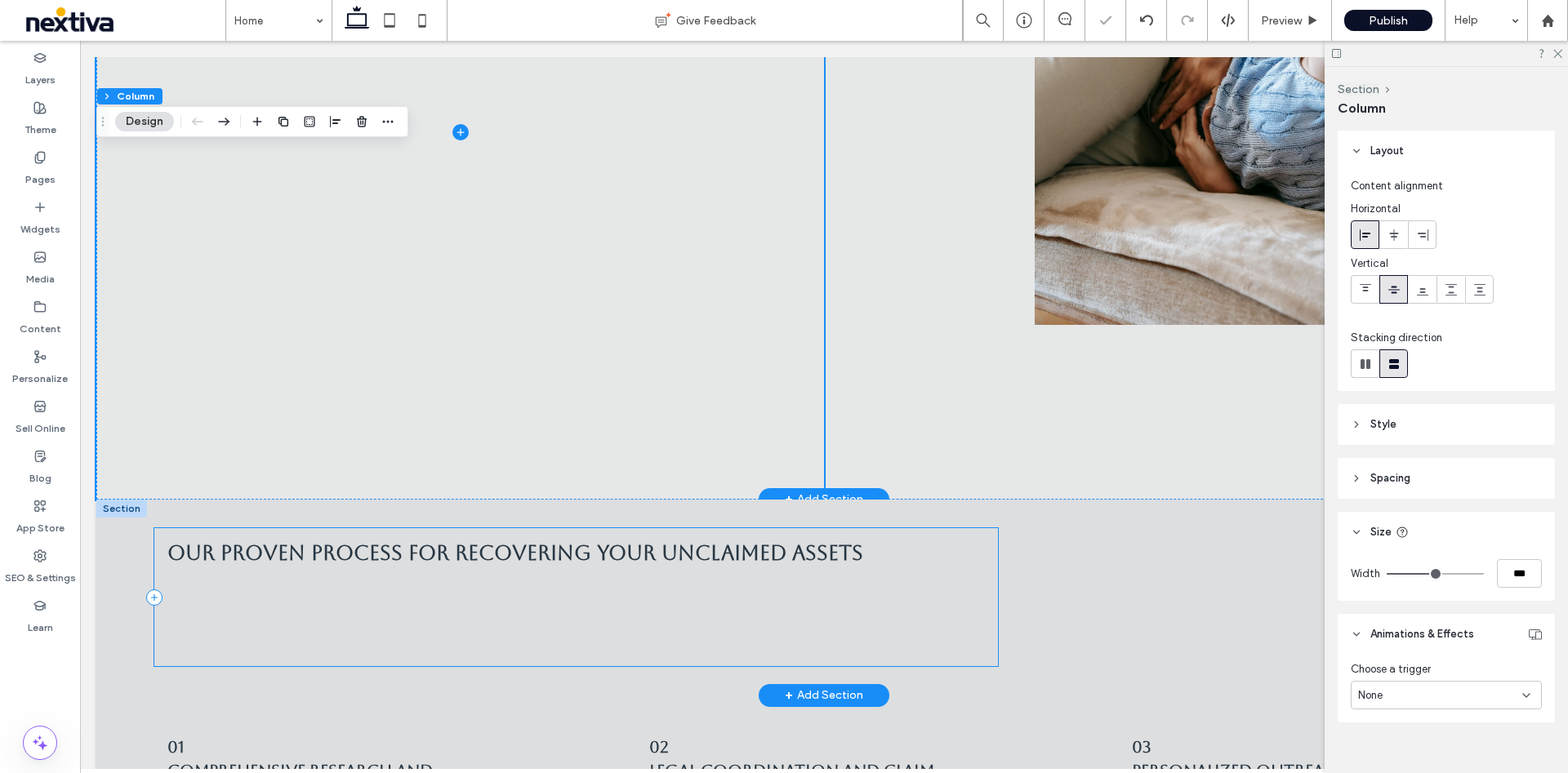
scroll to position [123, 0]
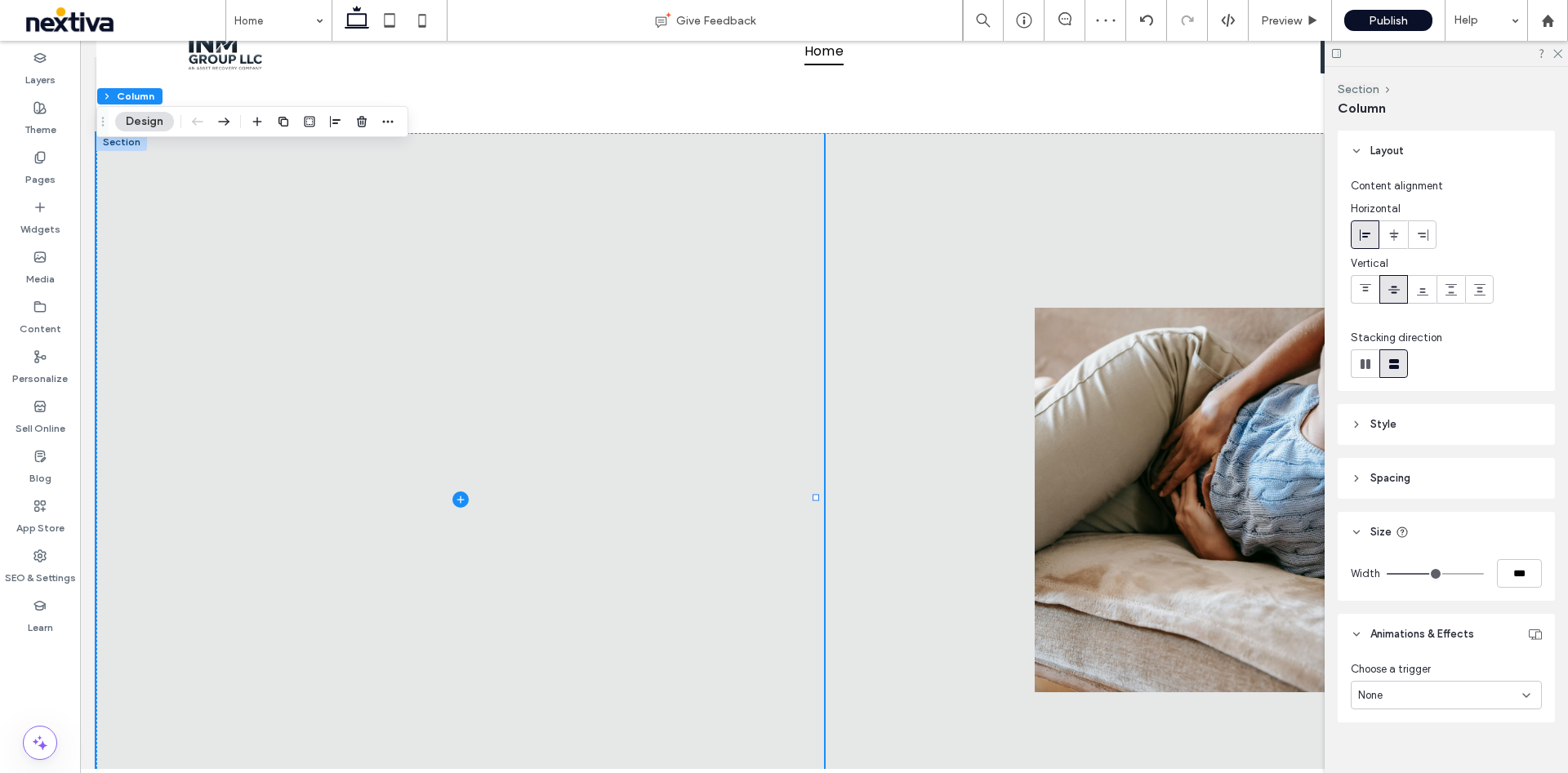
click at [144, 120] on button "Design" at bounding box center [144, 121] width 59 height 20
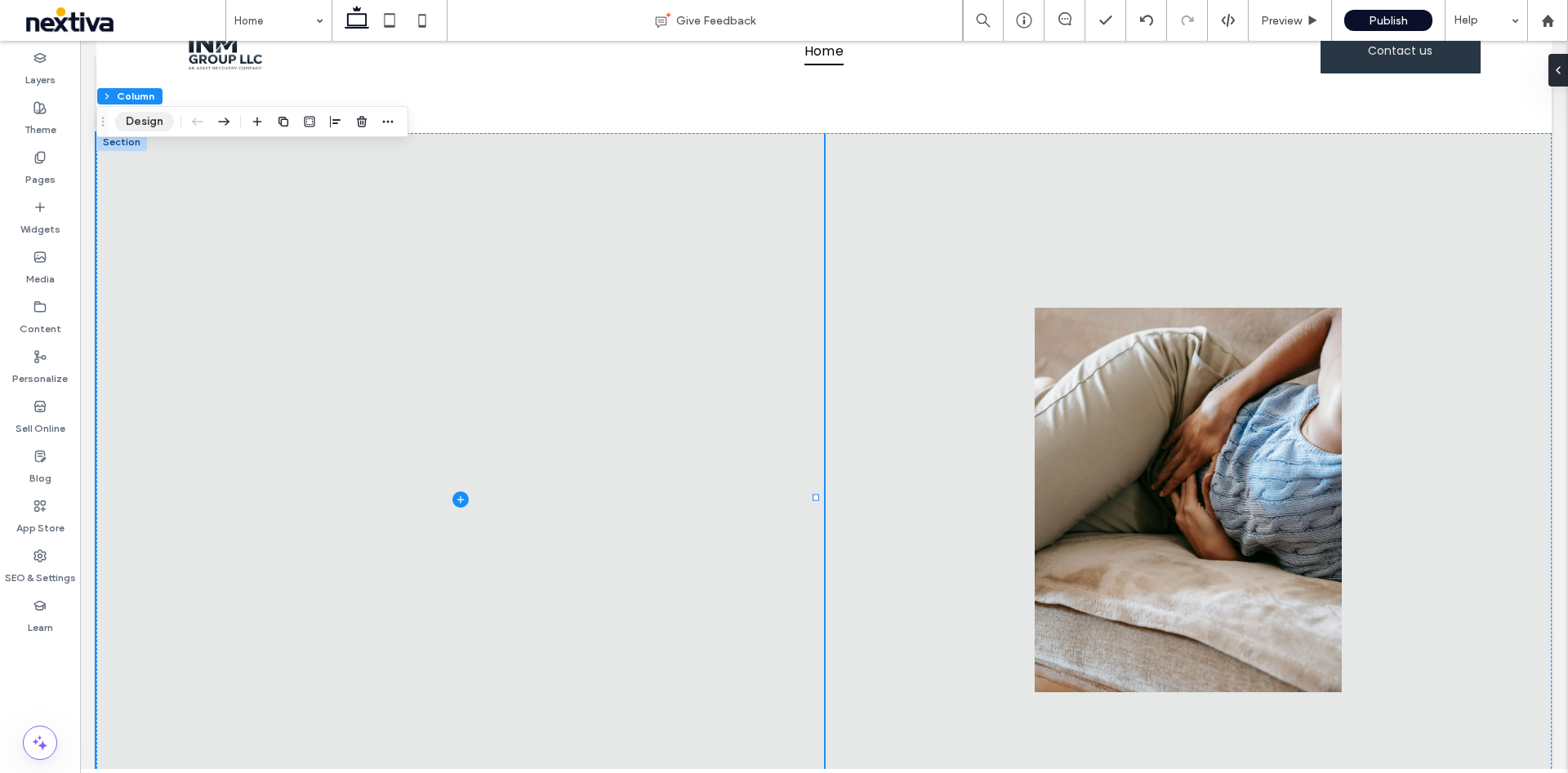
click at [144, 120] on button "Design" at bounding box center [144, 121] width 59 height 20
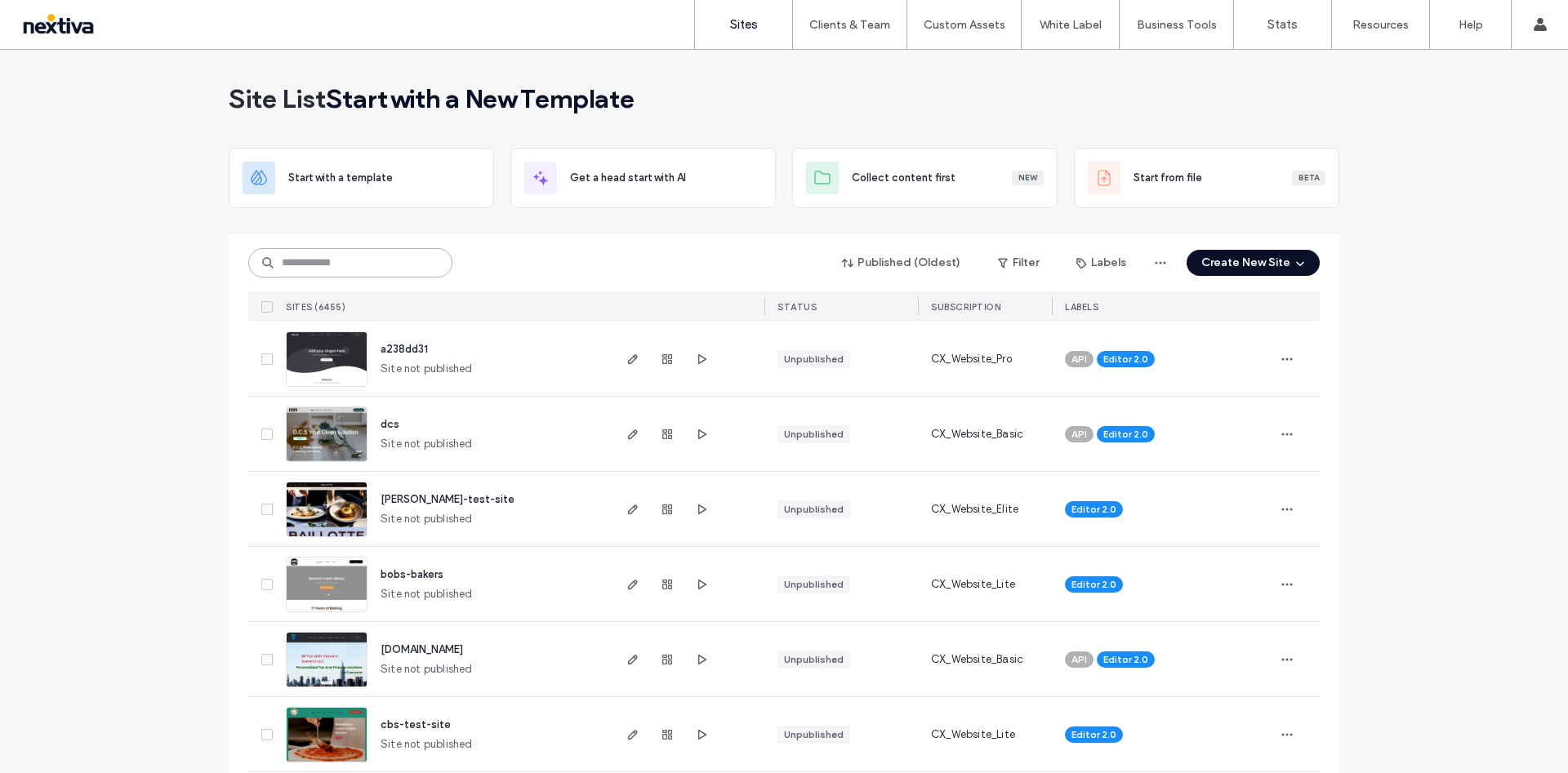
click at [339, 263] on input at bounding box center [350, 262] width 204 height 29
paste input "**********"
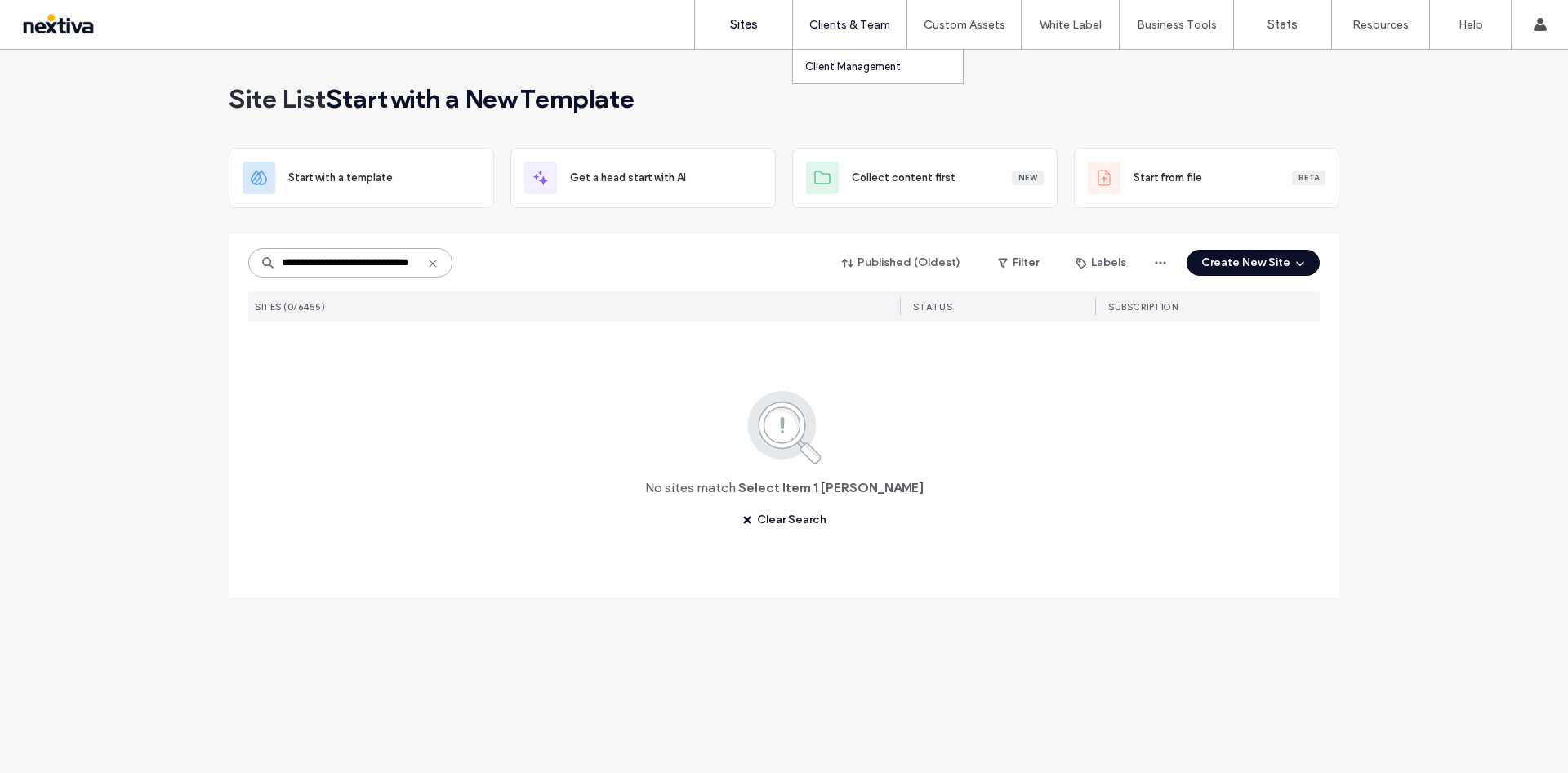
type input "**********"
click at [851, 61] on label "Client Management" at bounding box center [852, 66] width 95 height 12
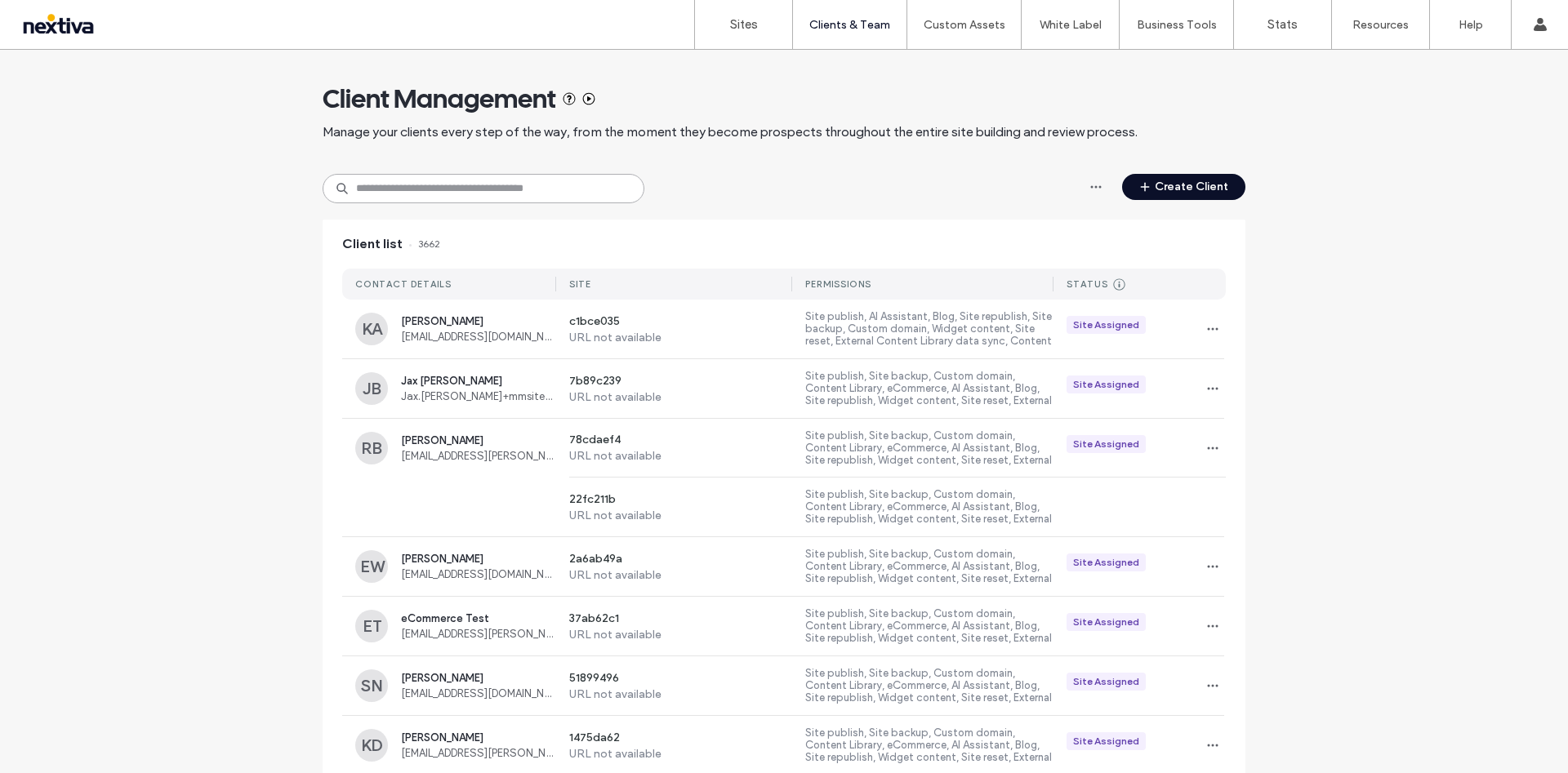
click at [437, 196] on input at bounding box center [483, 188] width 322 height 29
paste input "**********"
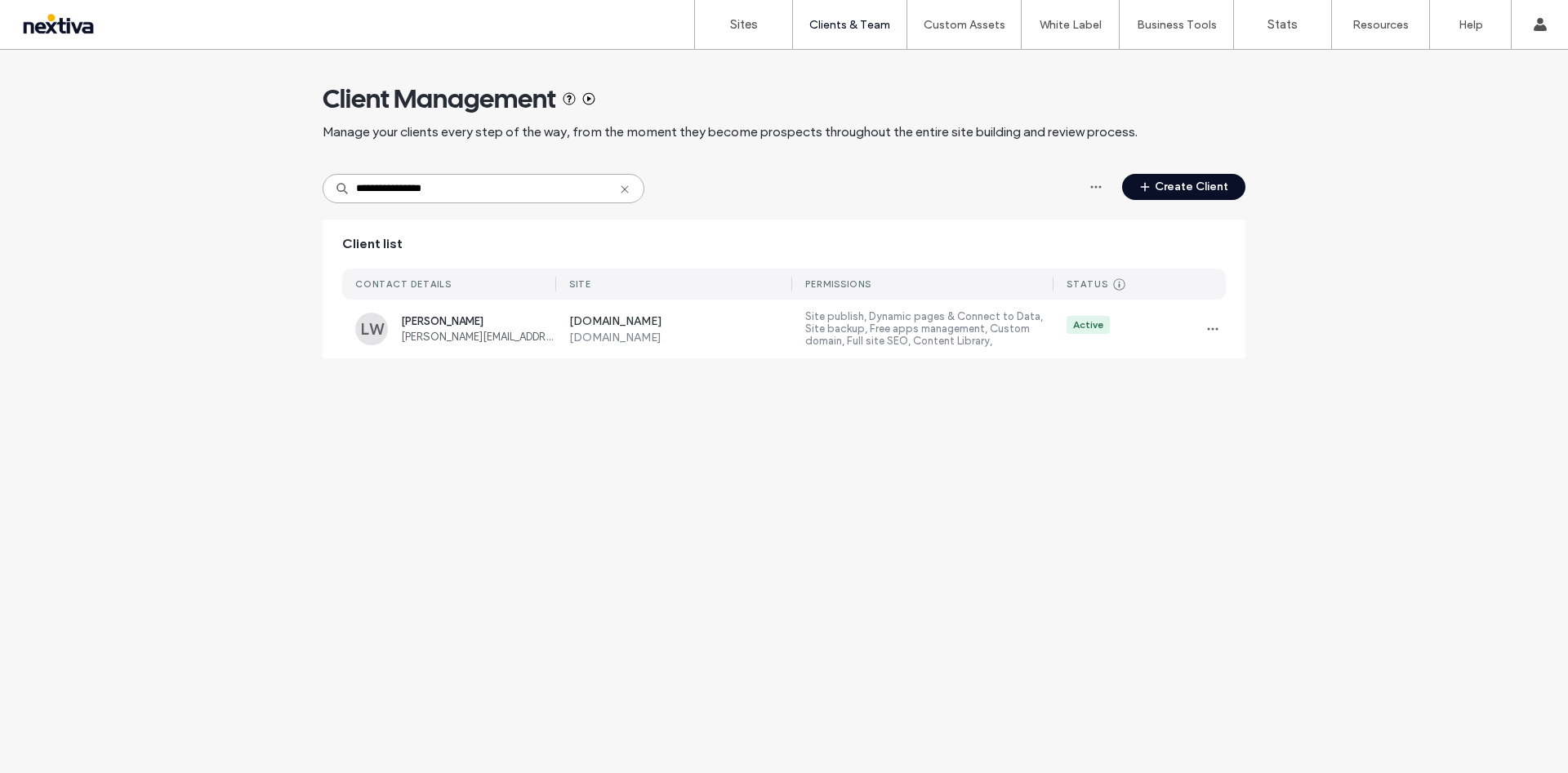
type input "**********"
click at [595, 338] on label "www.notebuyerandseller.com" at bounding box center [681, 337] width 224 height 14
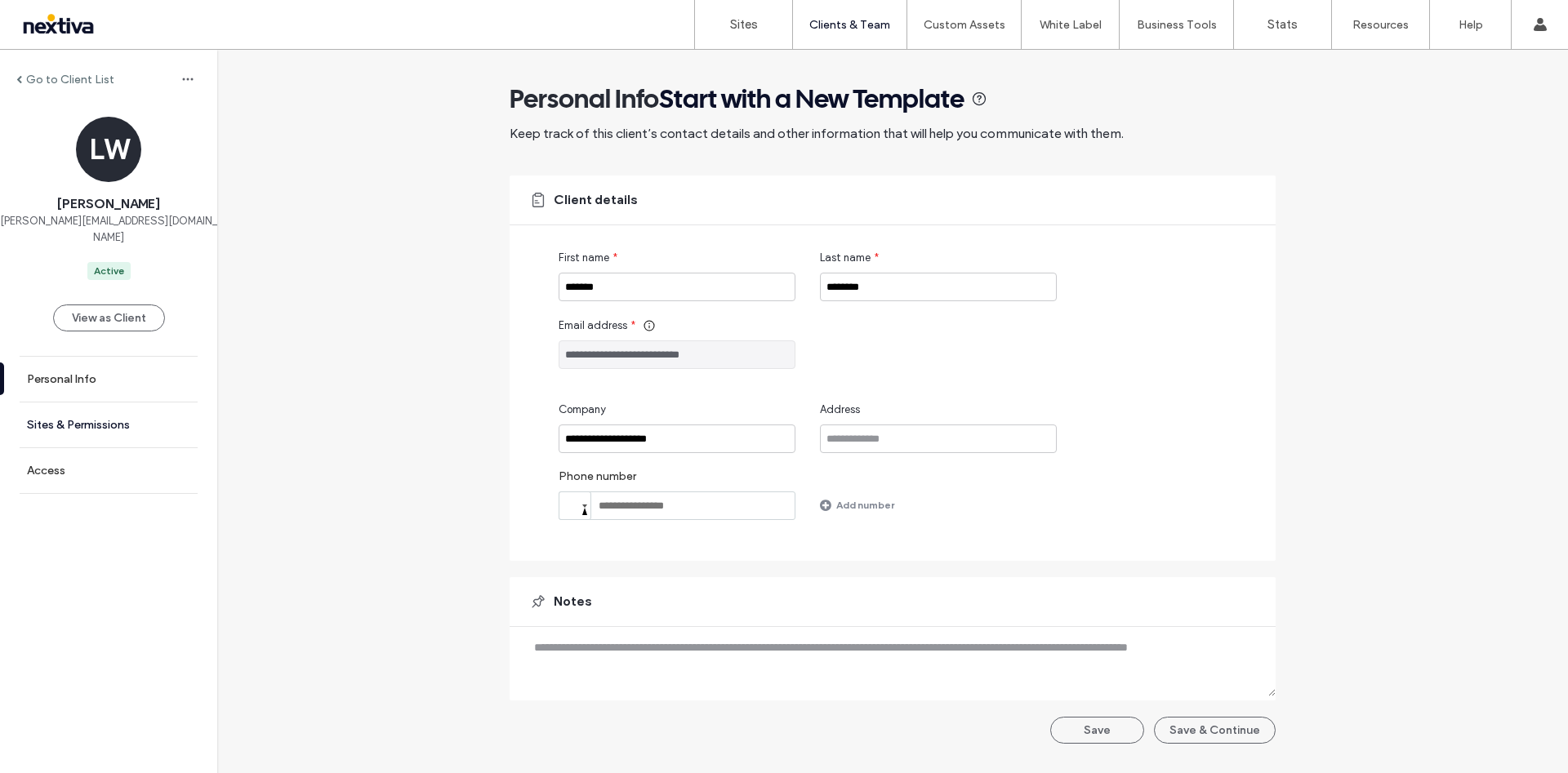
click at [99, 418] on label "Sites & Permissions" at bounding box center [78, 425] width 103 height 14
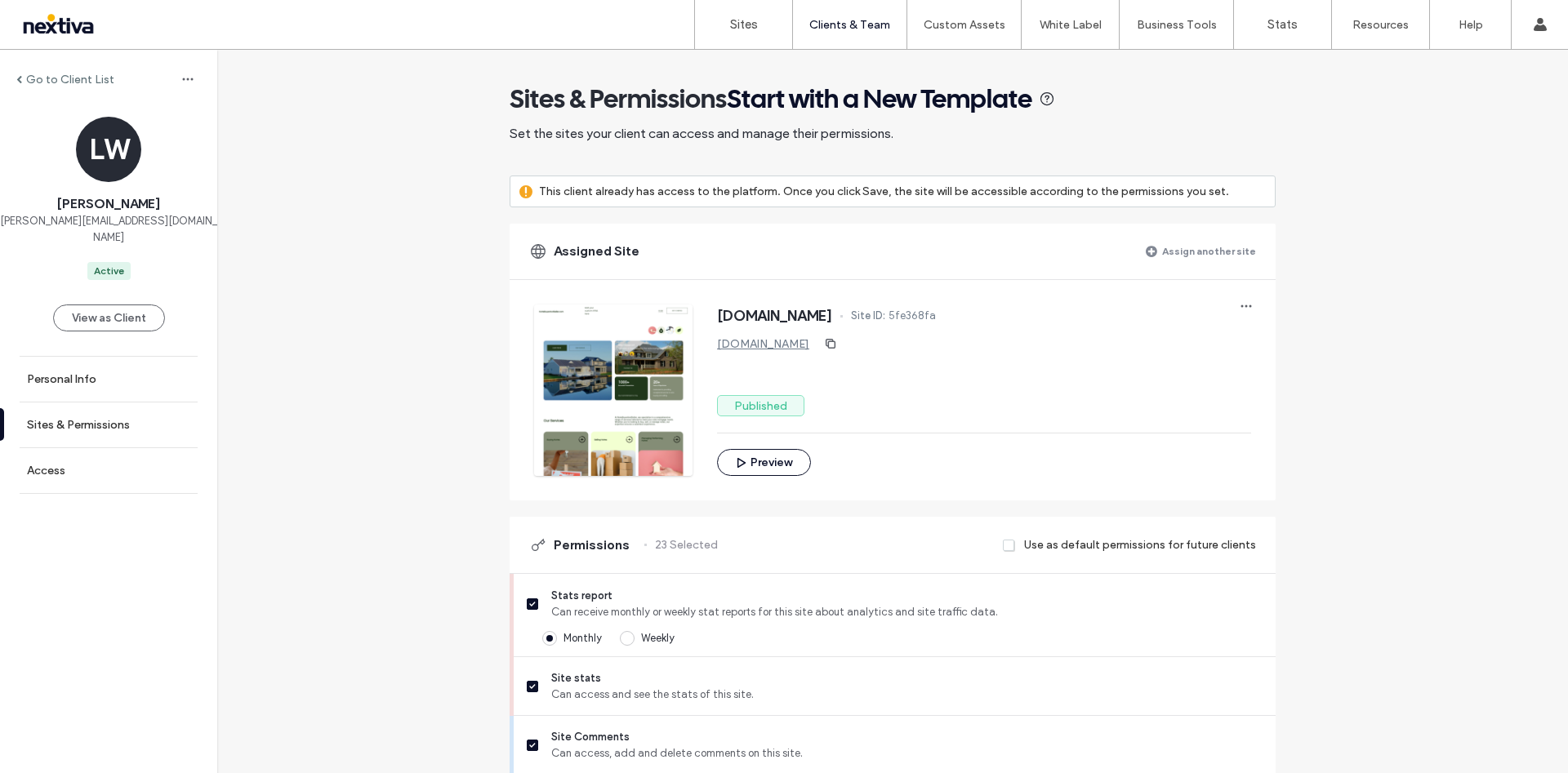
click at [936, 317] on span "5fe368fa" at bounding box center [912, 315] width 47 height 16
copy span "5fe368fa"
click at [67, 15] on div at bounding box center [105, 25] width 185 height 26
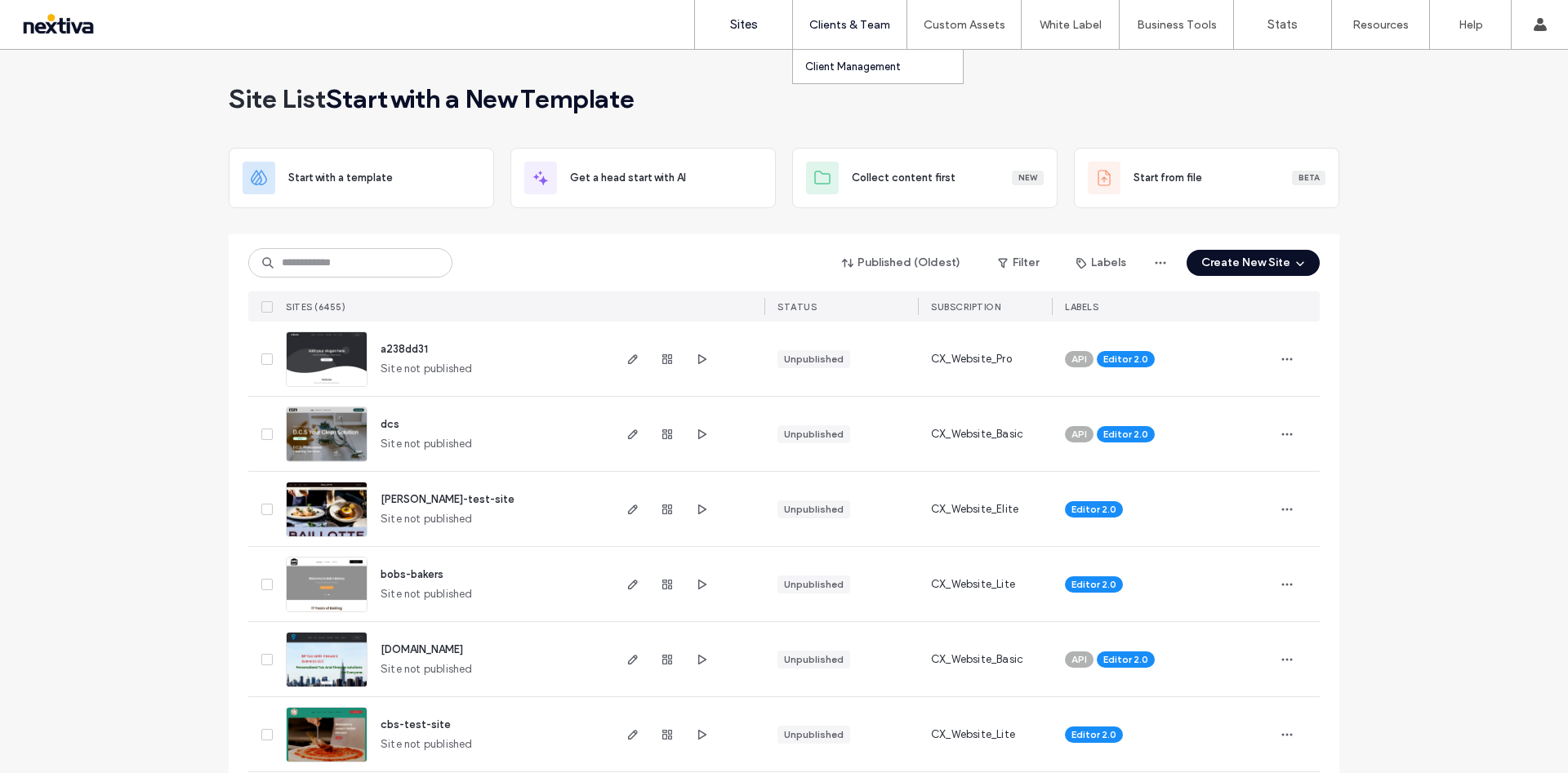
click at [878, 63] on label "Client Management" at bounding box center [852, 66] width 95 height 12
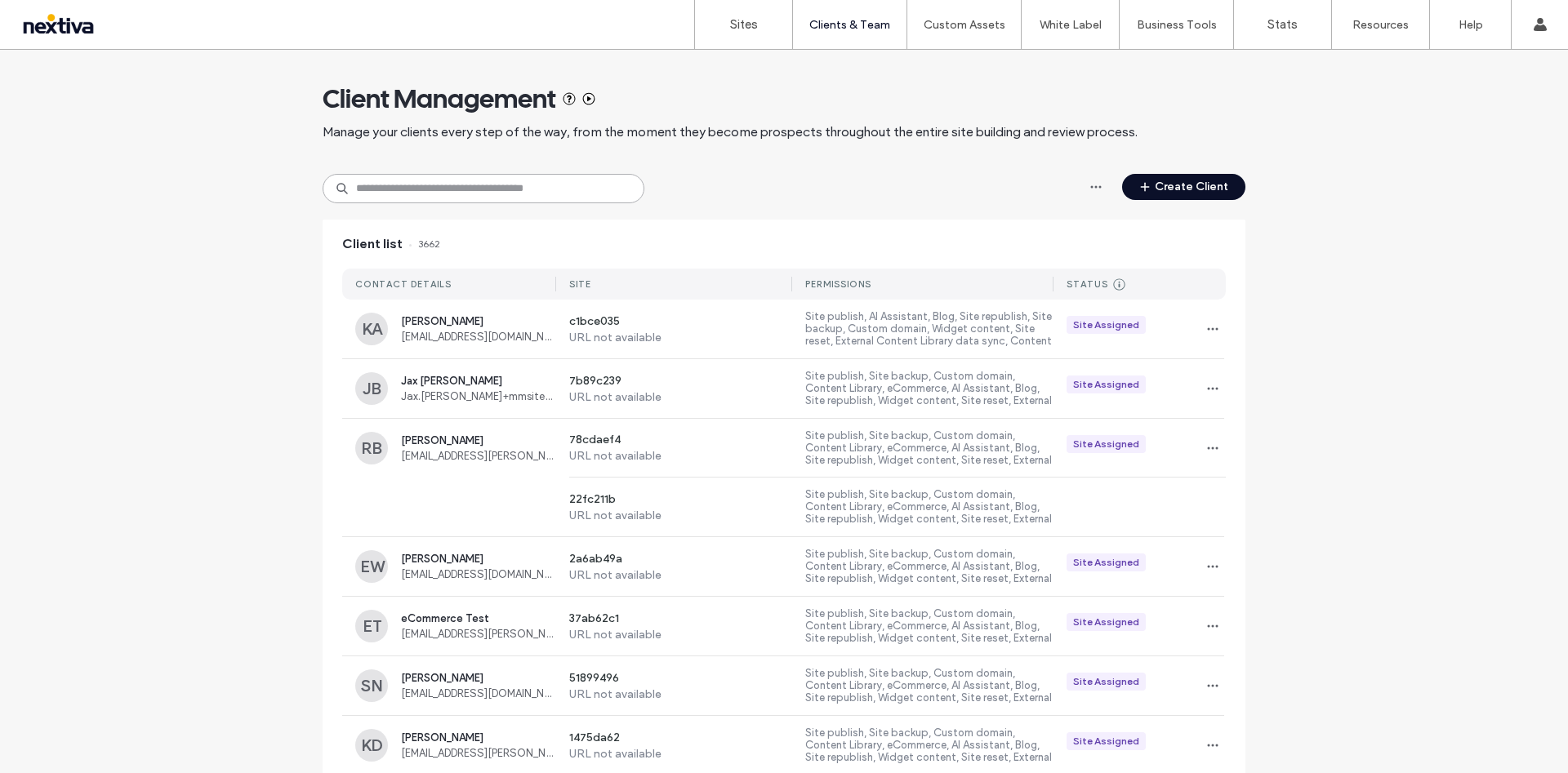
click at [450, 191] on input at bounding box center [483, 188] width 322 height 29
click at [675, 336] on label "URL not available" at bounding box center [681, 337] width 224 height 14
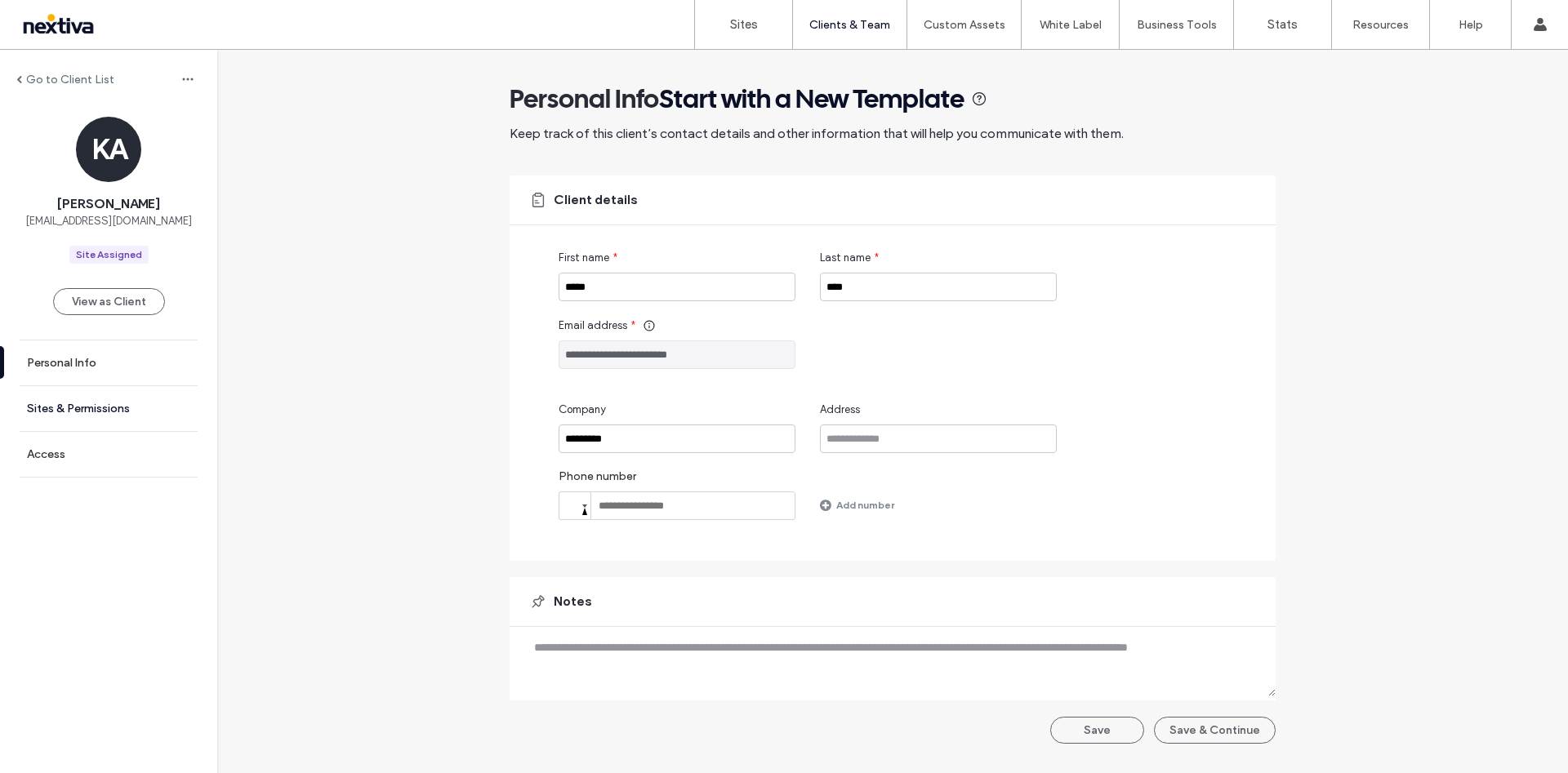
click at [93, 417] on link "Sites & Permissions" at bounding box center [109, 409] width 217 height 45
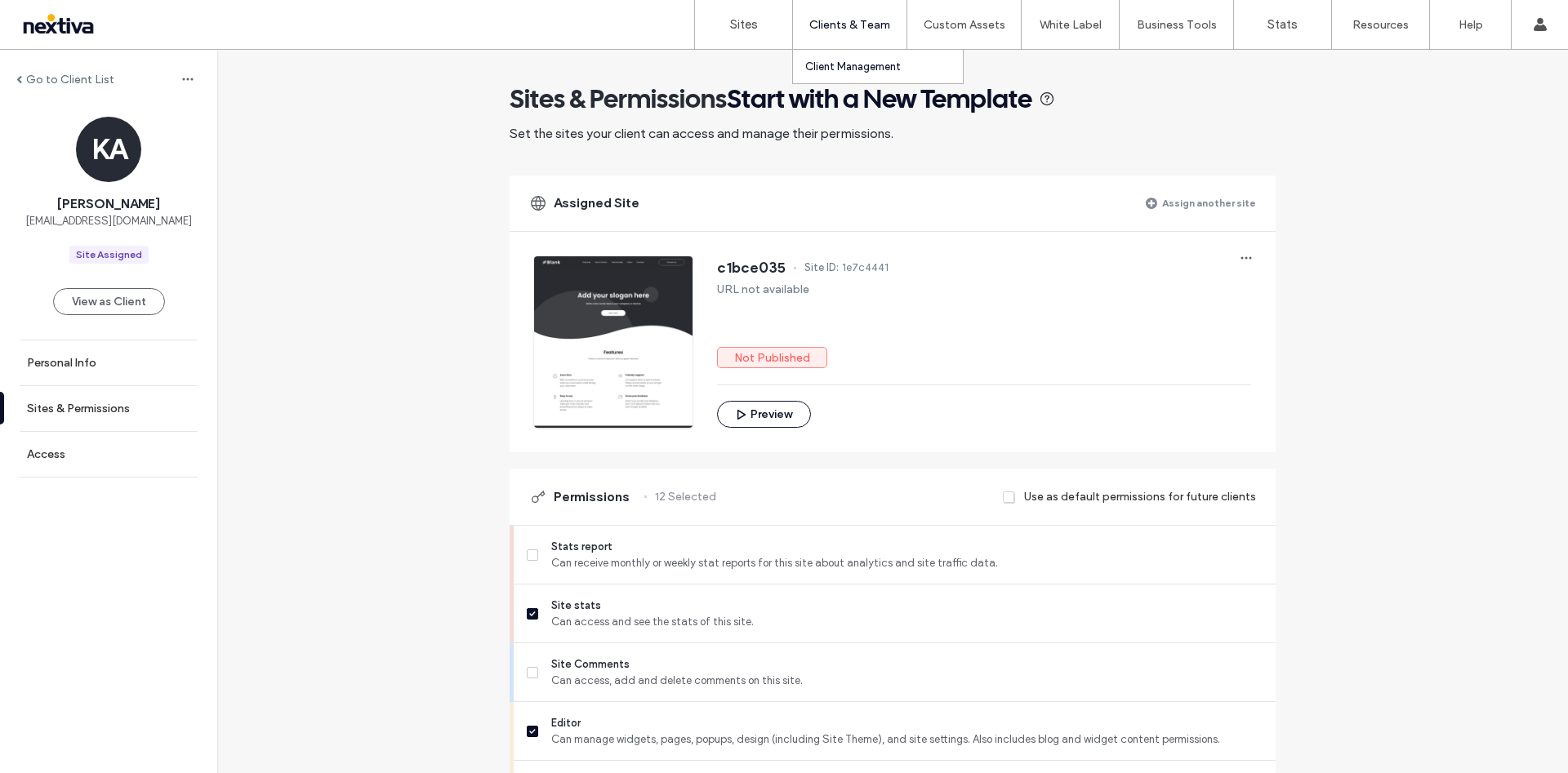
click at [895, 76] on link "Client Management" at bounding box center [884, 66] width 158 height 33
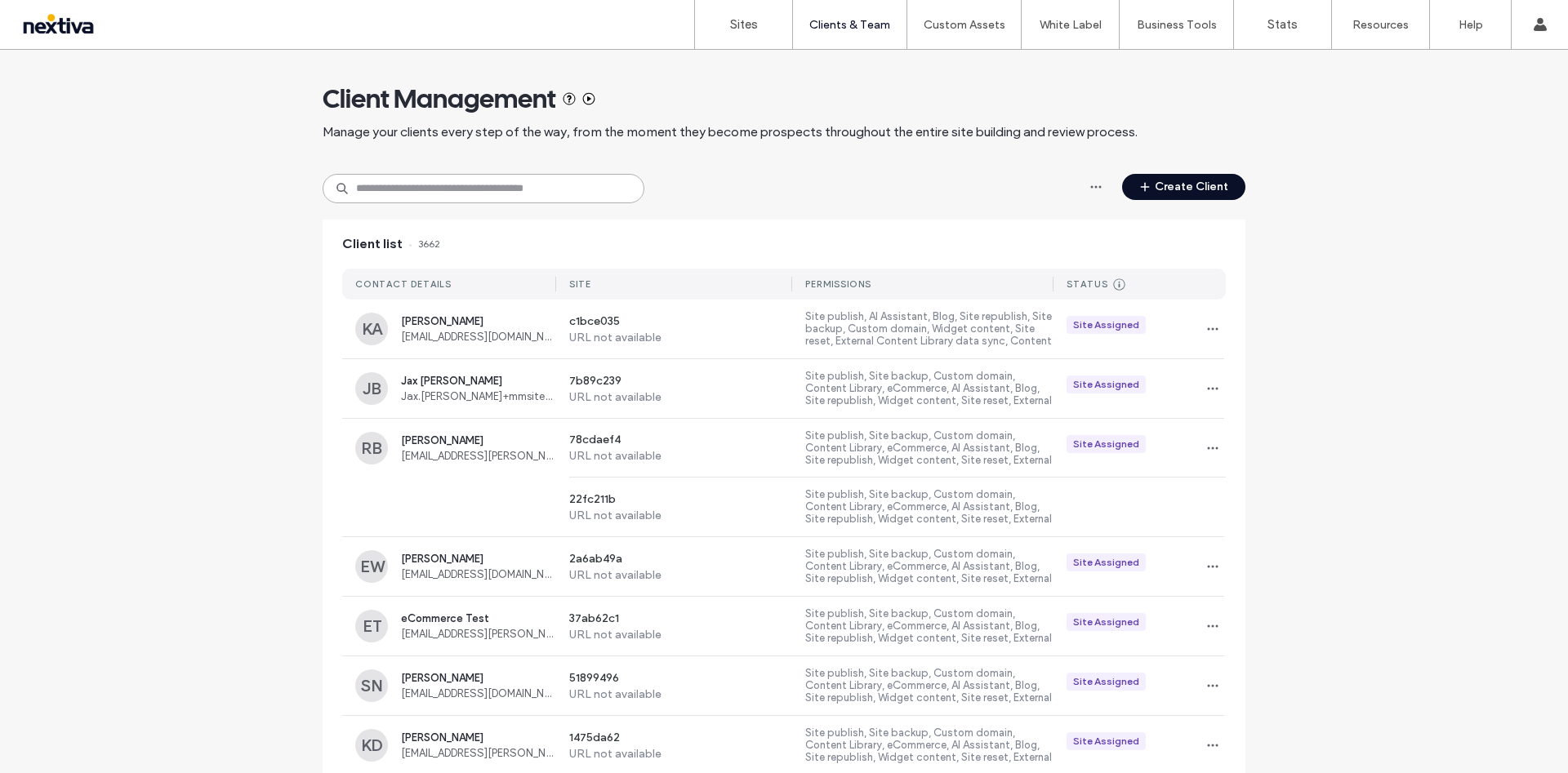
click at [426, 193] on input at bounding box center [483, 188] width 322 height 29
paste input "**********"
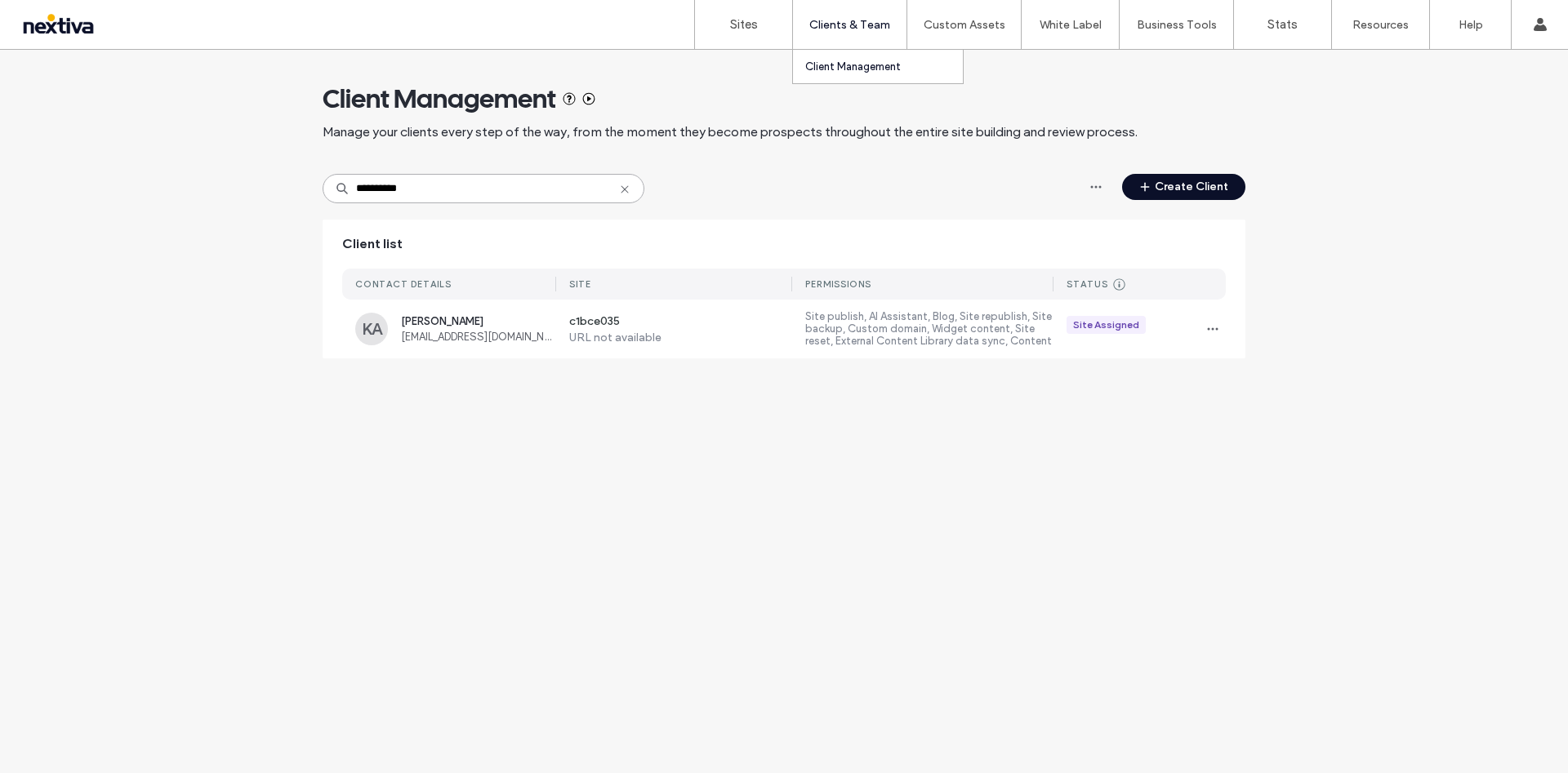
type input "**********"
click at [877, 76] on link "Client Management" at bounding box center [884, 66] width 158 height 33
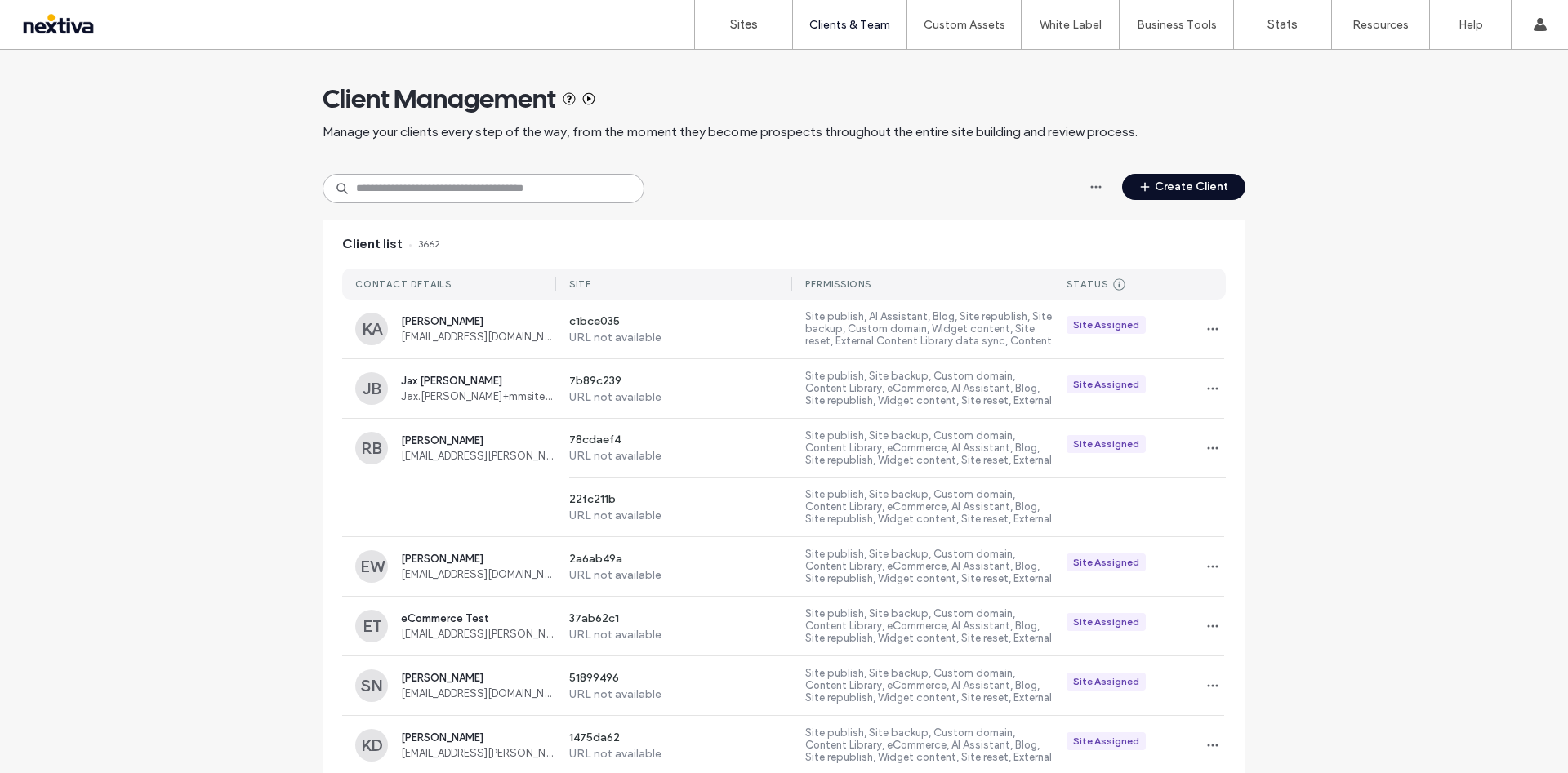
click at [491, 196] on input at bounding box center [483, 188] width 322 height 29
paste input "**********"
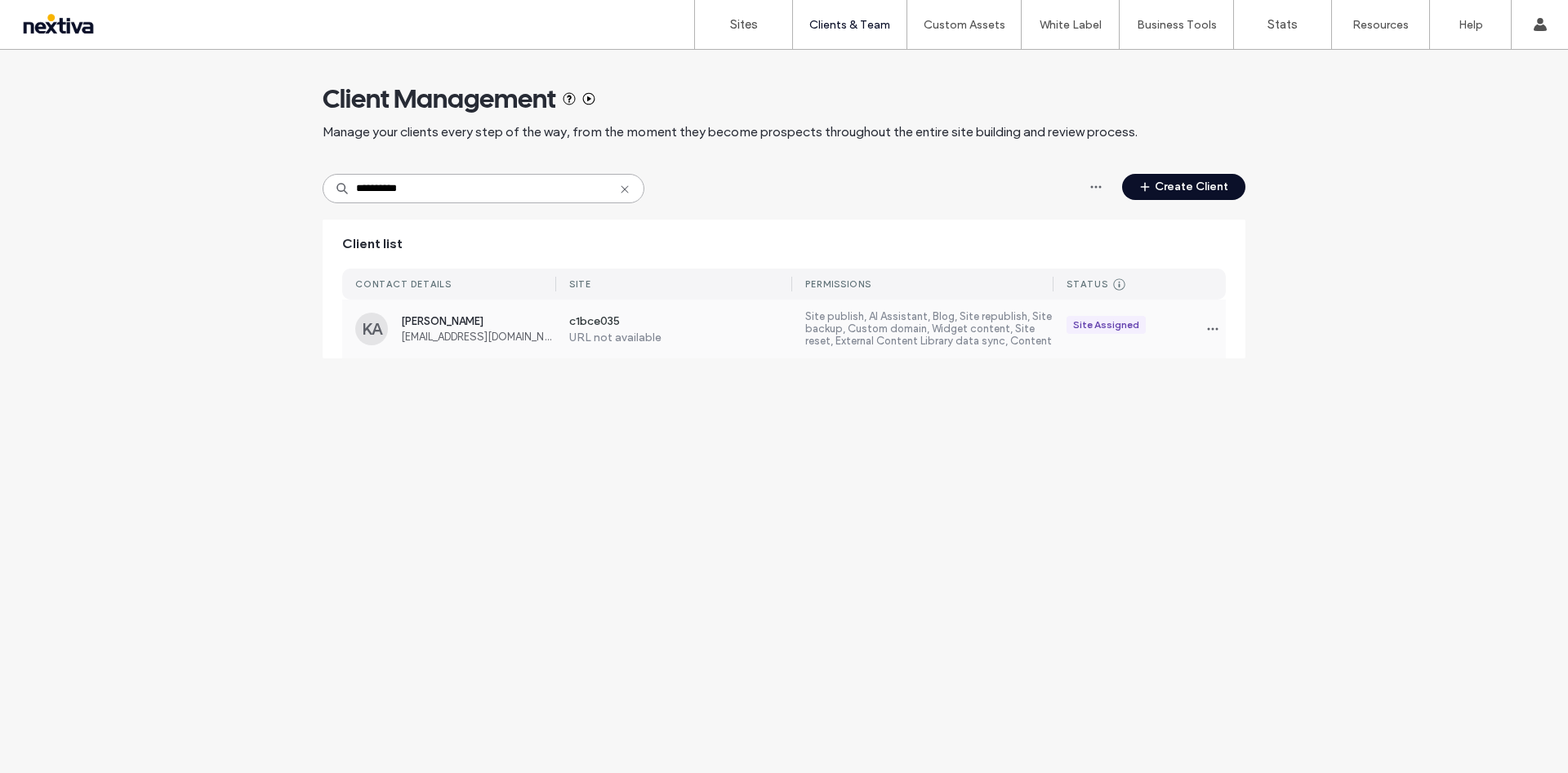
type input "**********"
click at [619, 328] on label "c1bce035" at bounding box center [681, 322] width 224 height 16
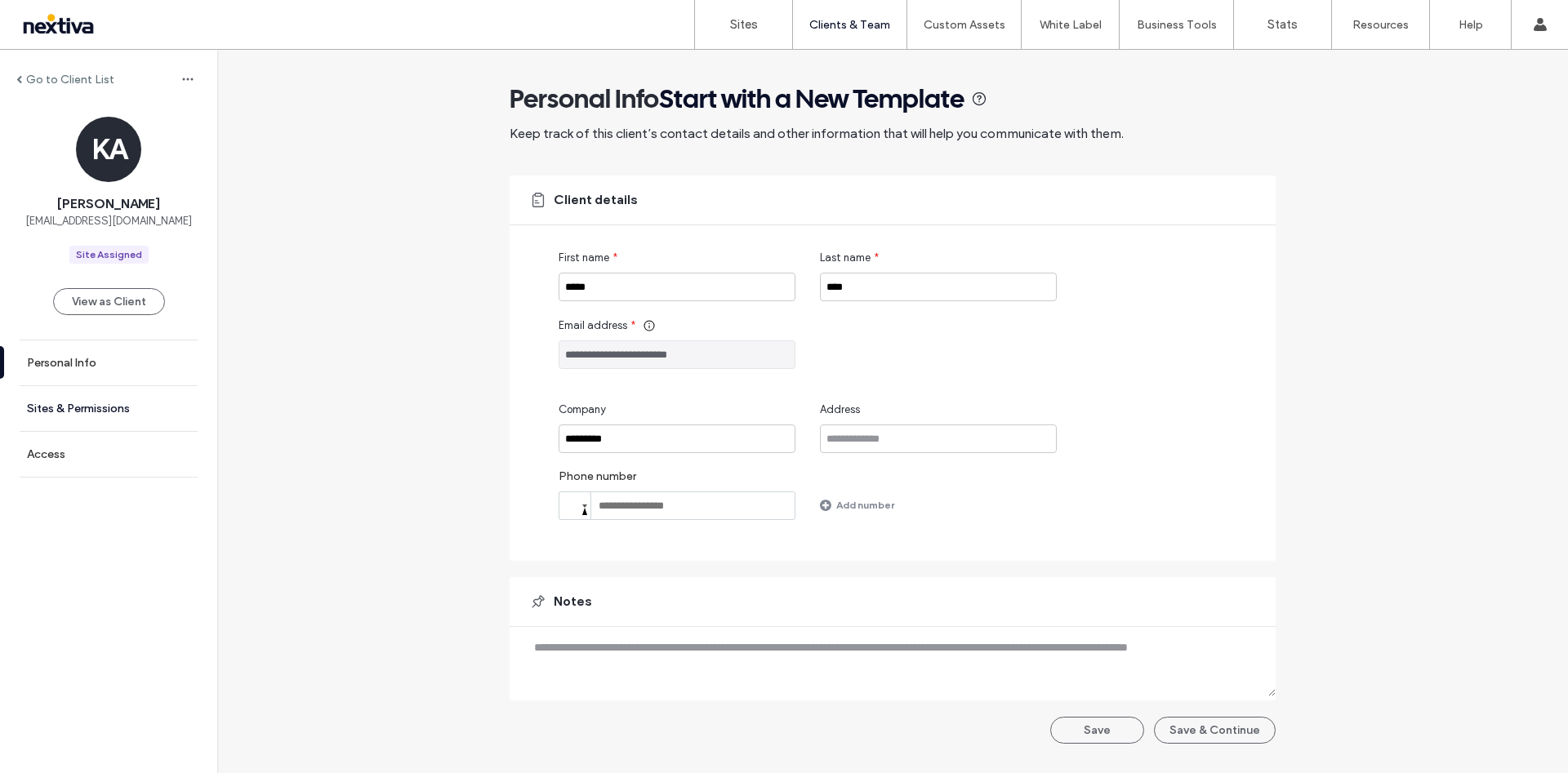
click at [165, 397] on link "Sites & Permissions" at bounding box center [109, 409] width 217 height 45
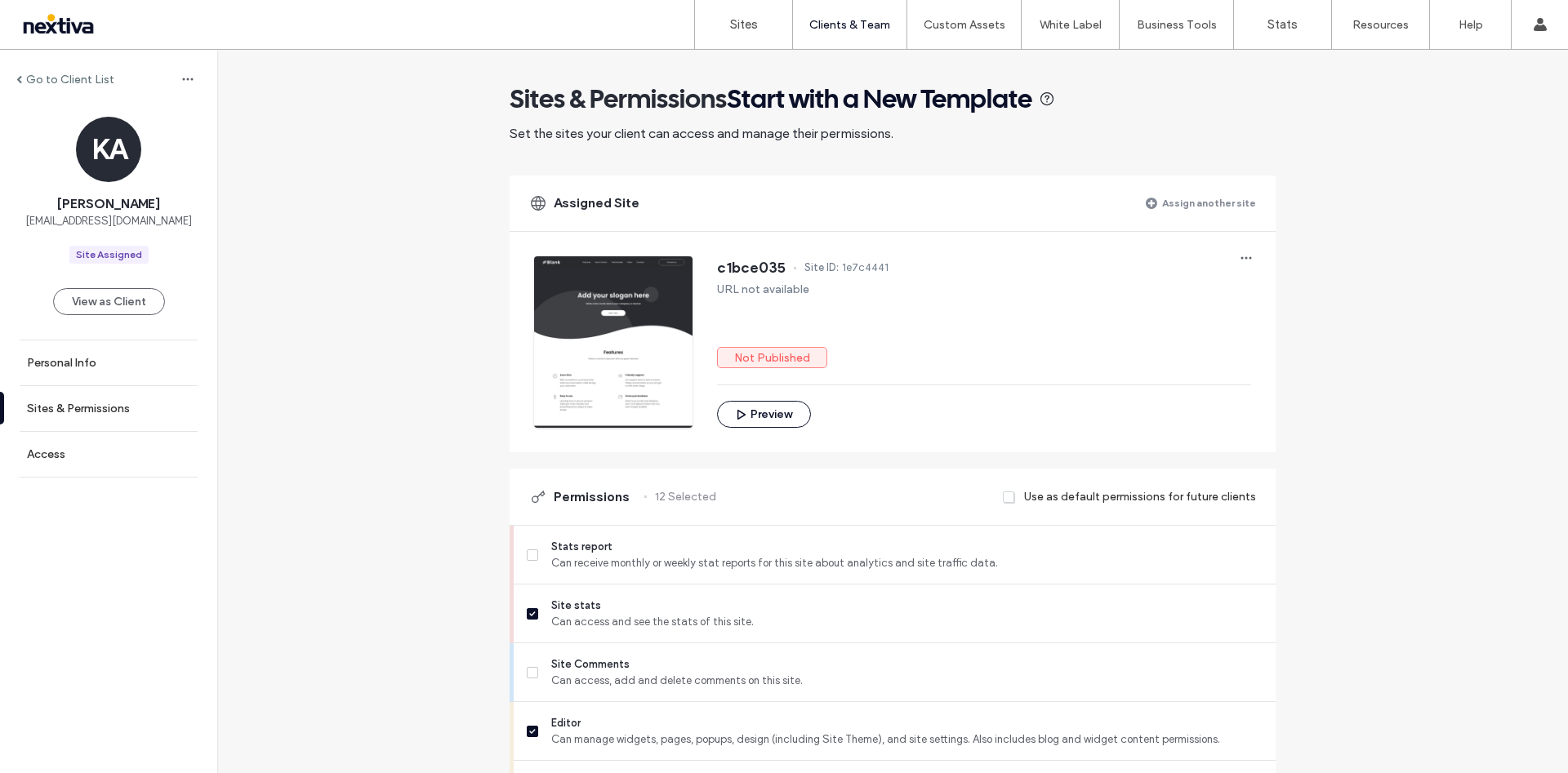
click at [1199, 212] on label "Assign another site" at bounding box center [1208, 203] width 93 height 28
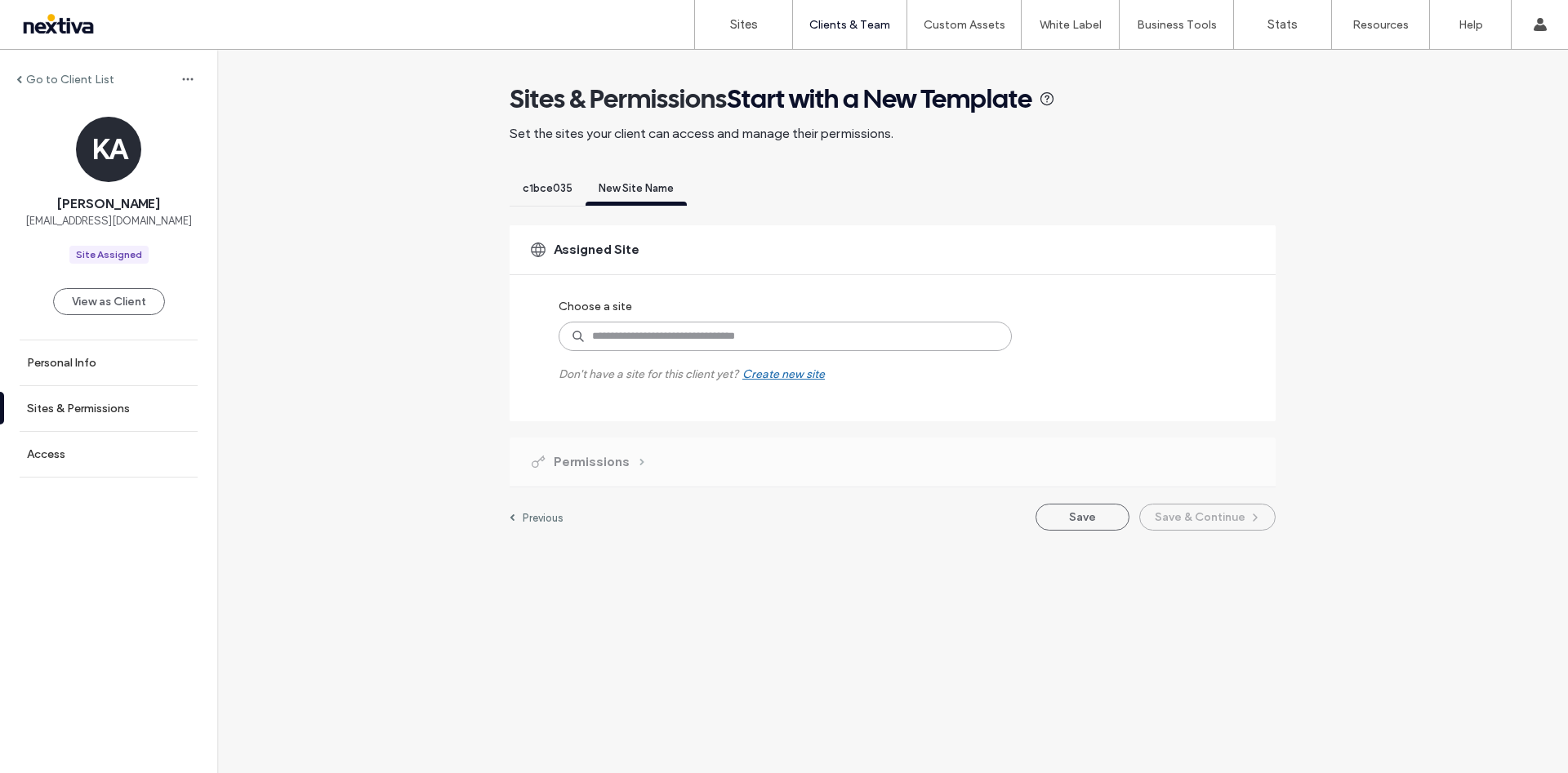
click at [731, 344] on input at bounding box center [785, 336] width 453 height 29
paste input "********"
type input "********"
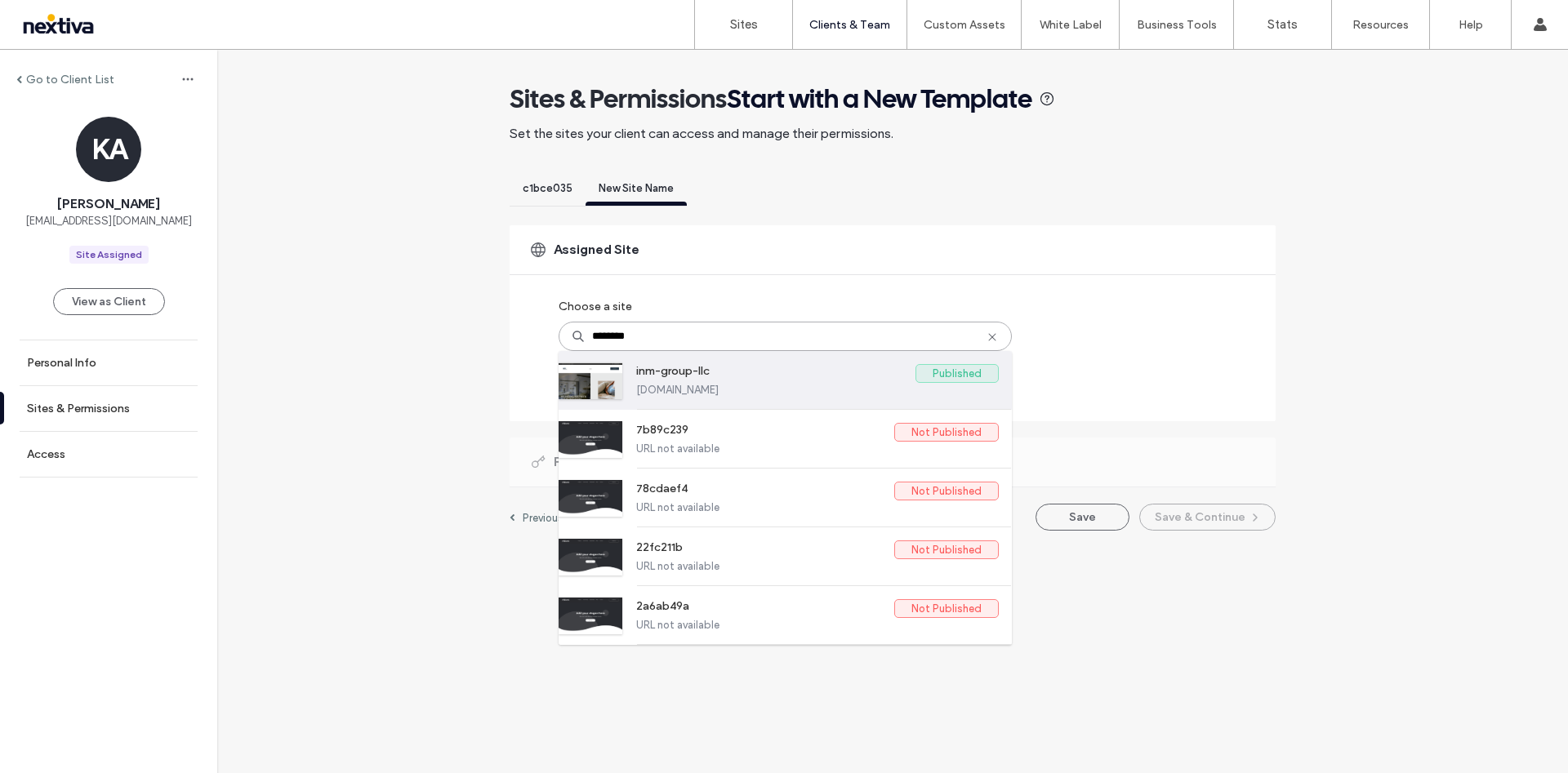
click at [720, 387] on label "inm-group-llc.nextiva.site" at bounding box center [818, 389] width 362 height 12
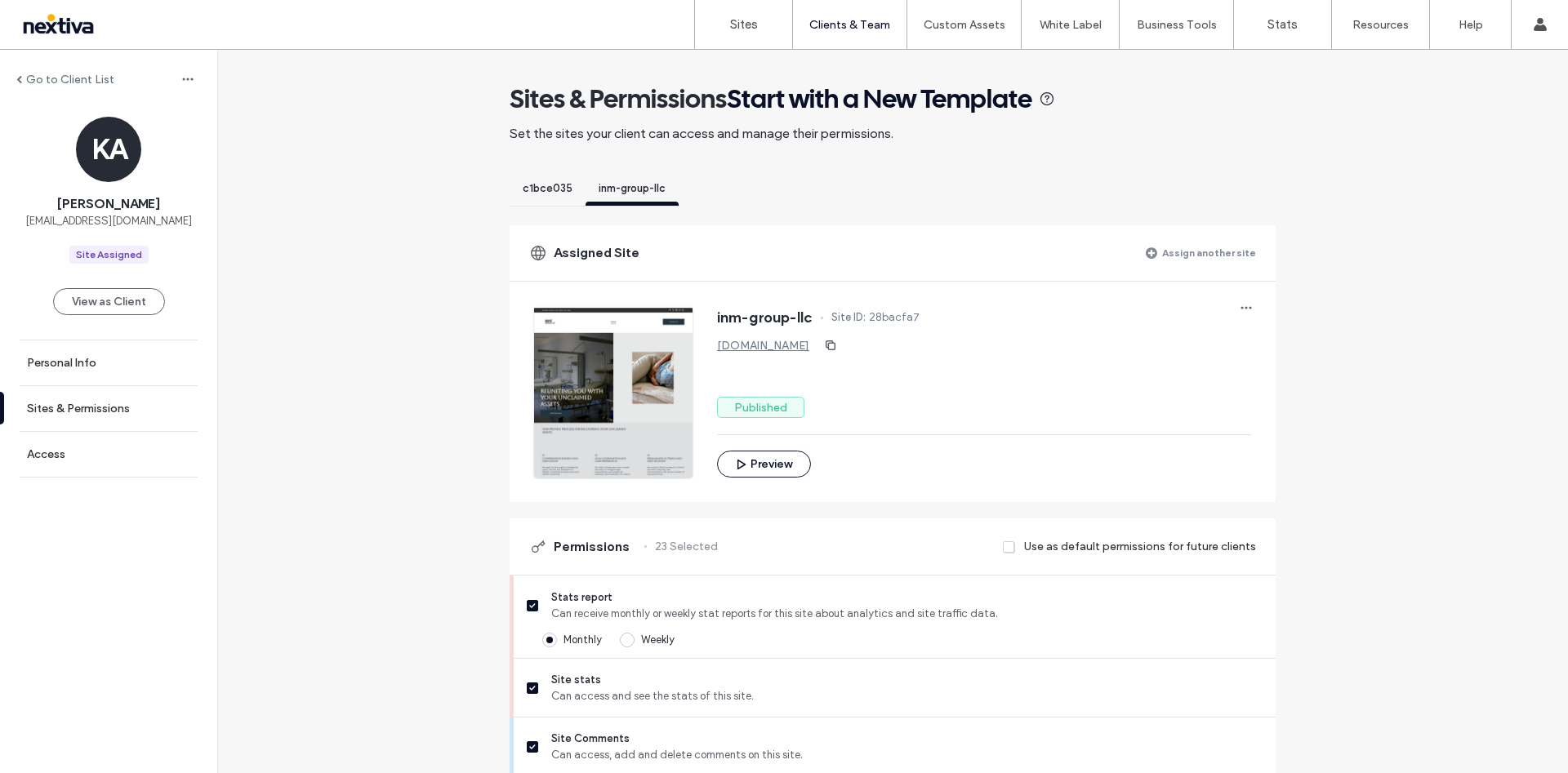
click at [557, 177] on div "c1bce035" at bounding box center [548, 191] width 76 height 30
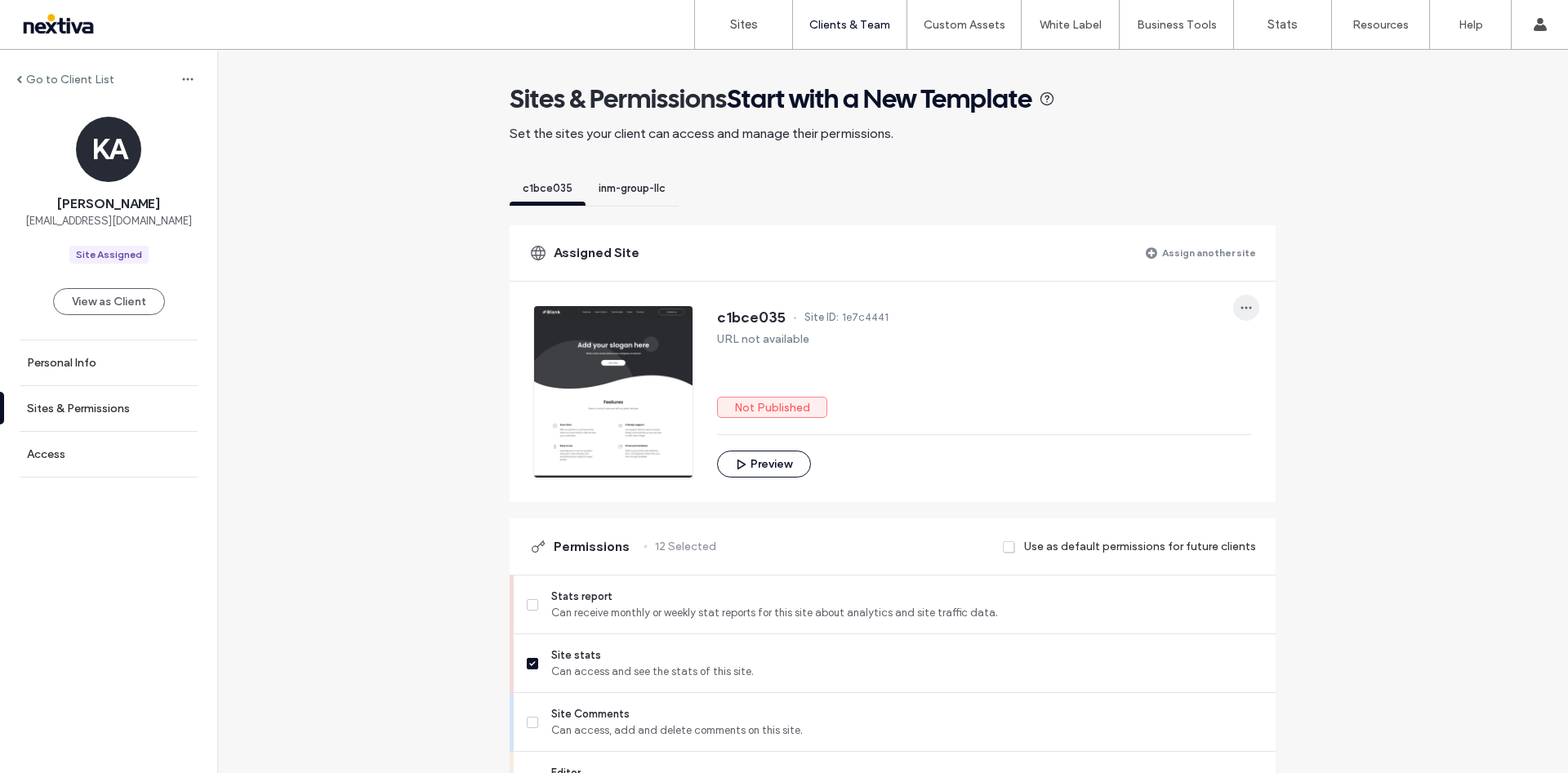
click at [1245, 311] on icon "button" at bounding box center [1246, 308] width 13 height 13
click at [1267, 356] on span "Unassign site" at bounding box center [1292, 349] width 64 height 16
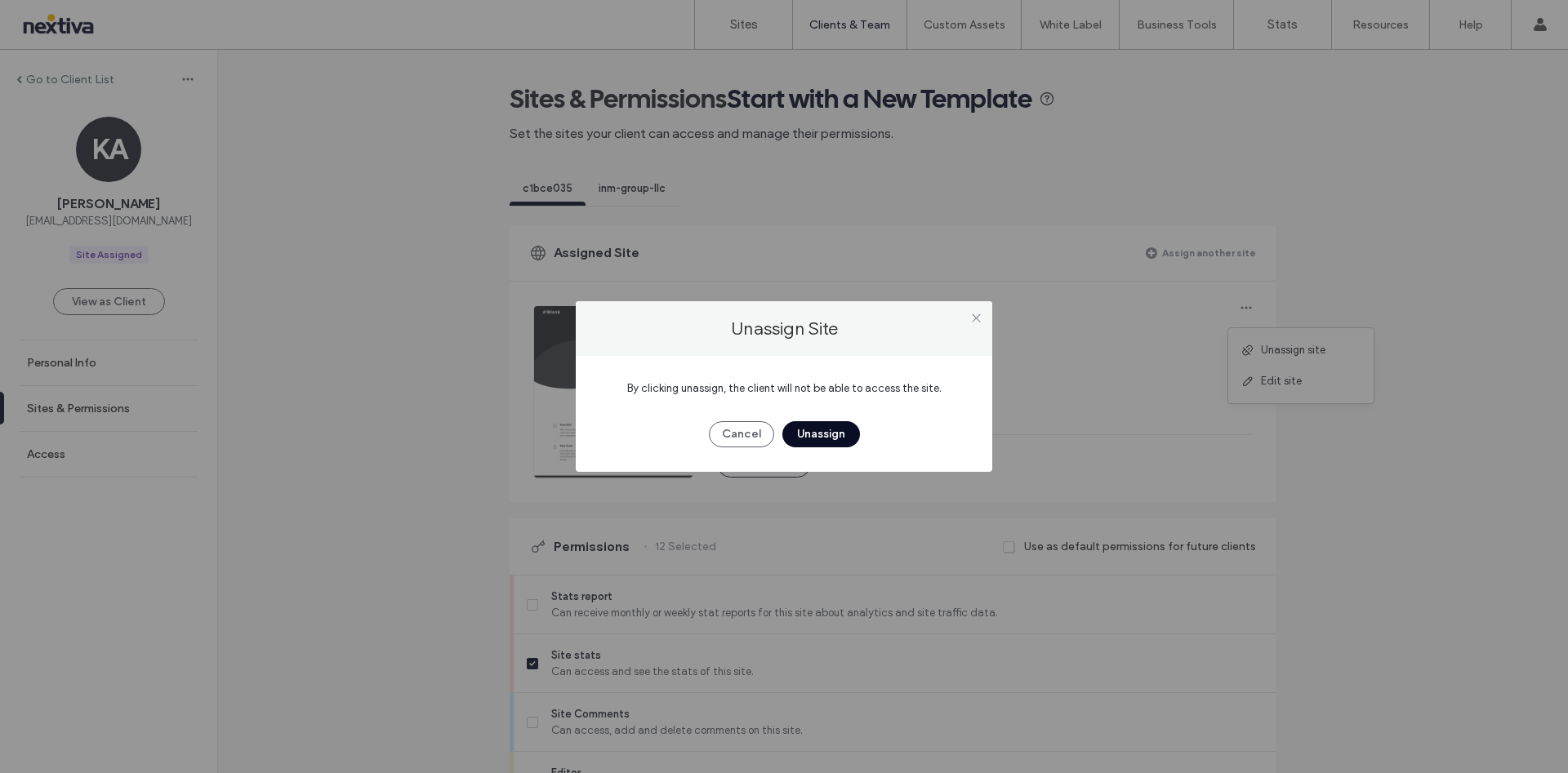
click at [831, 429] on button "Unassign" at bounding box center [821, 434] width 77 height 26
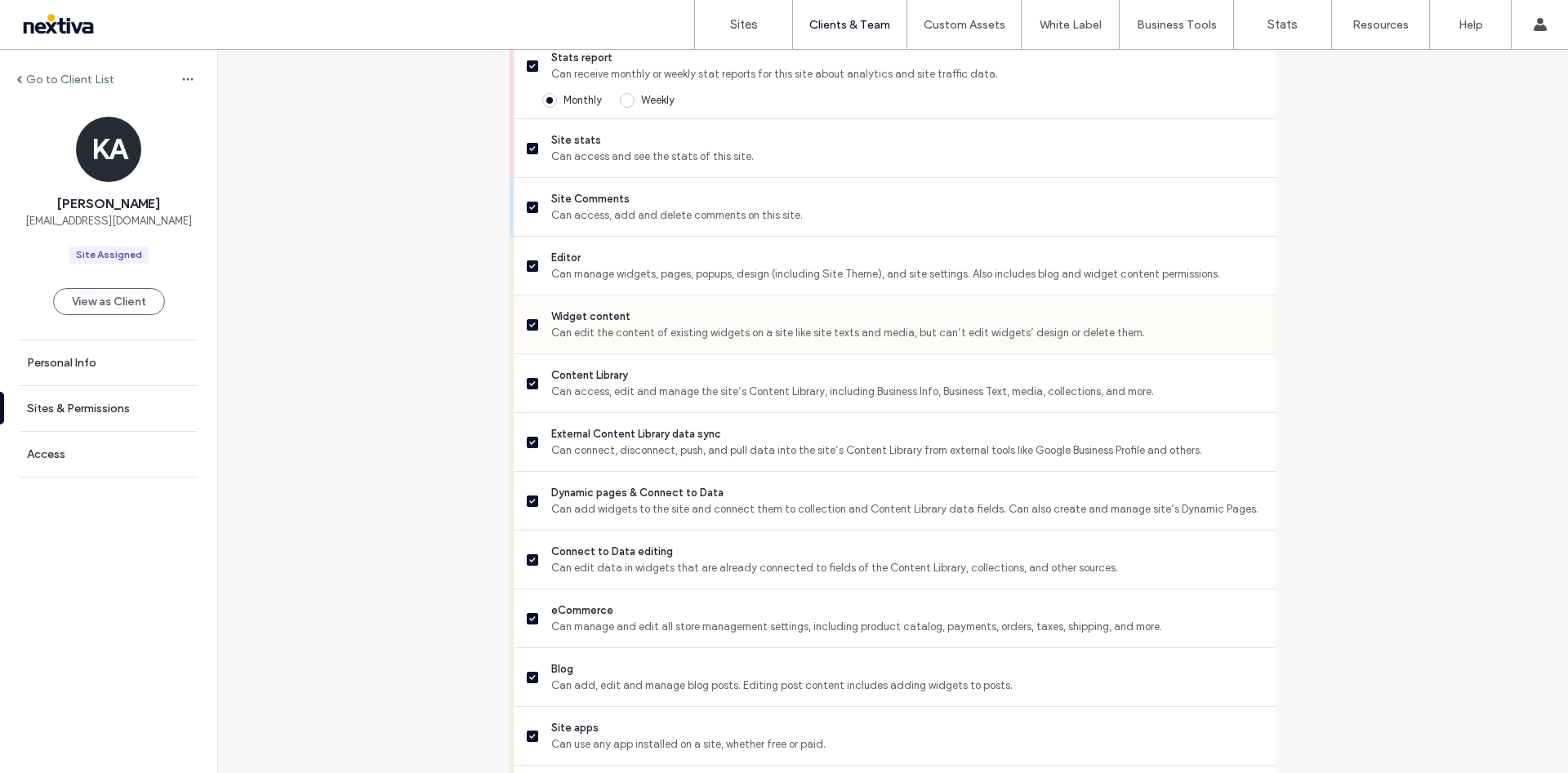
scroll to position [1188, 0]
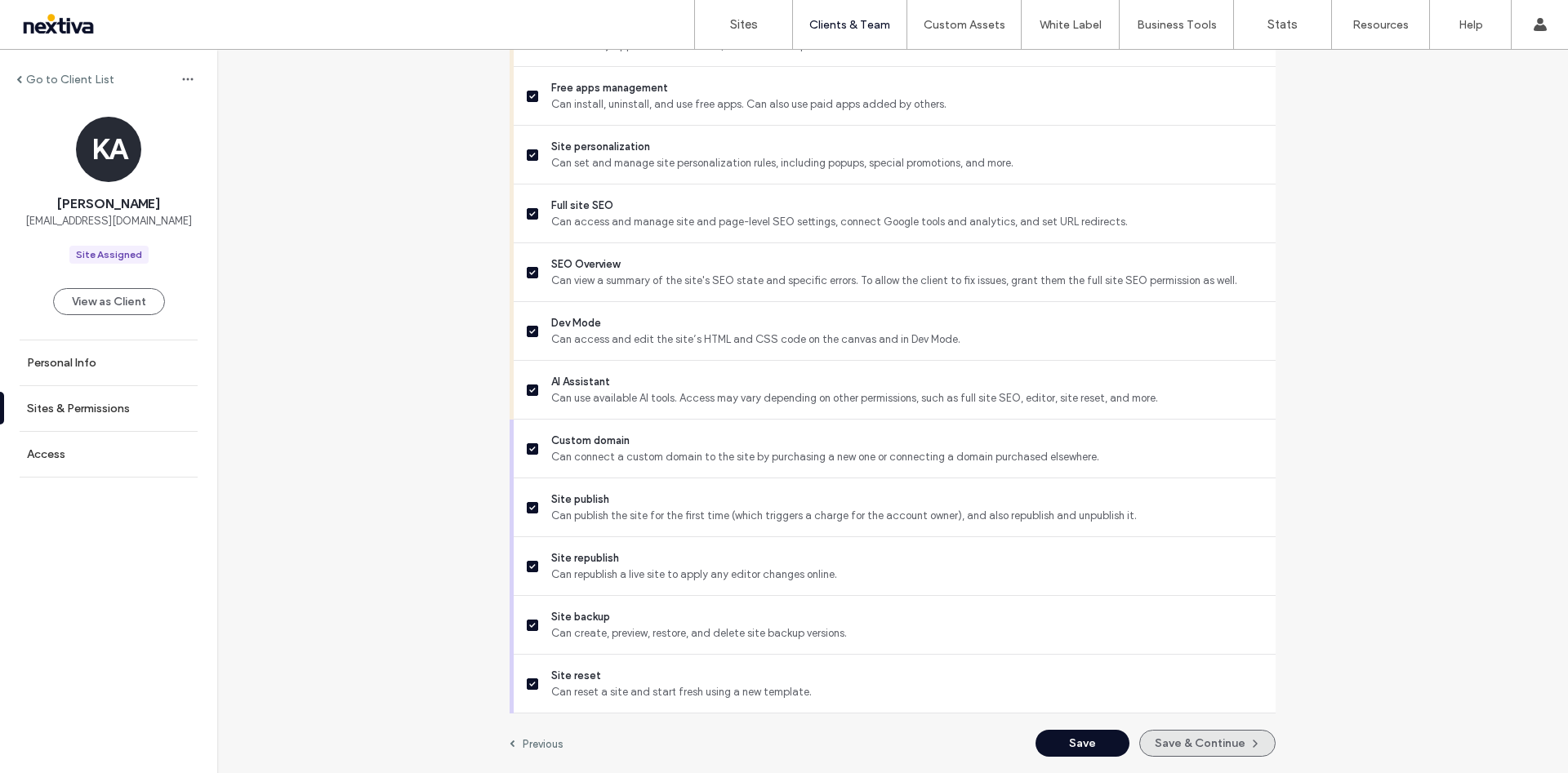
click at [1194, 744] on button "Save & Continue" at bounding box center [1206, 743] width 136 height 27
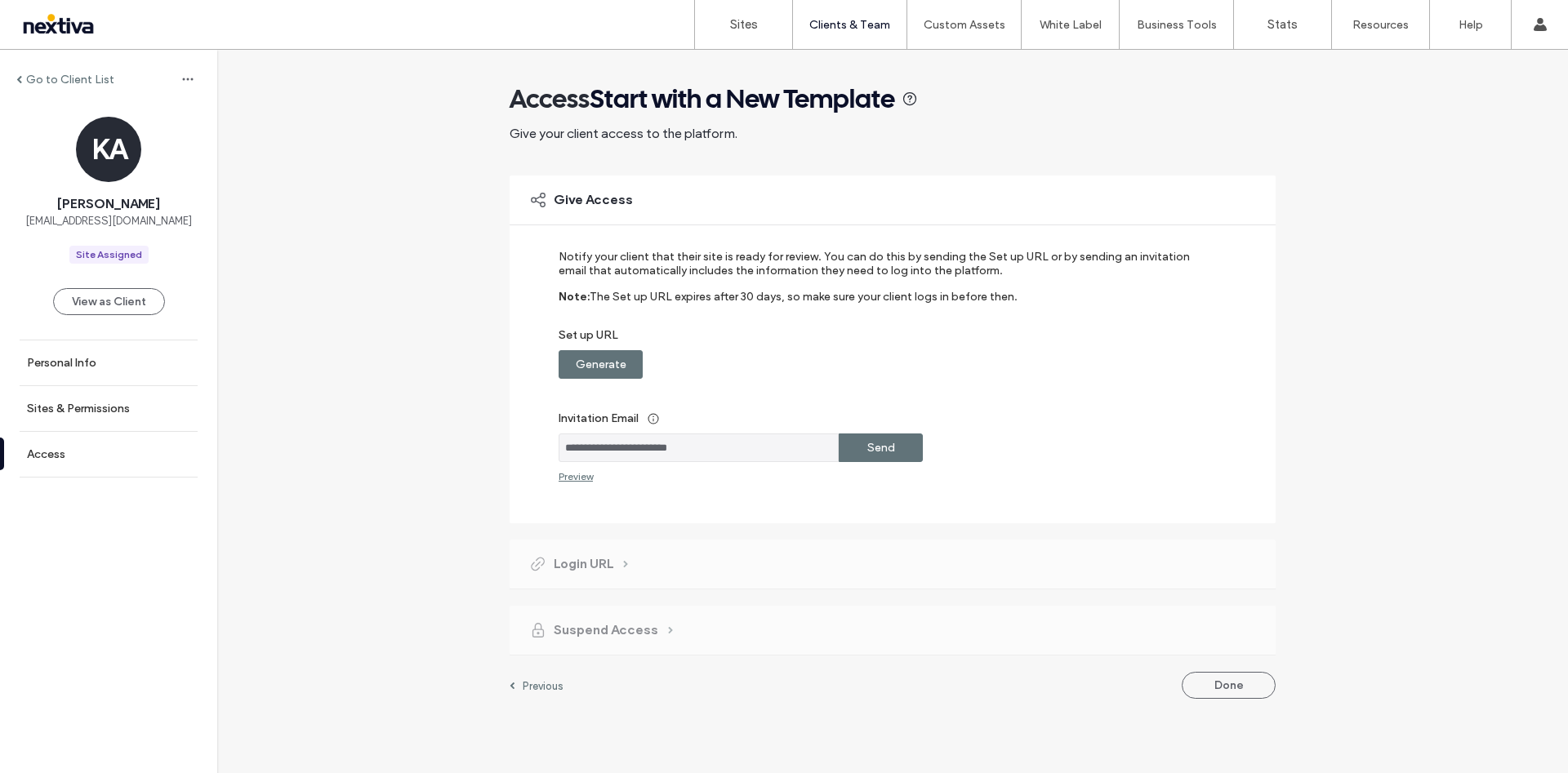
click at [903, 451] on div "Send" at bounding box center [880, 447] width 84 height 28
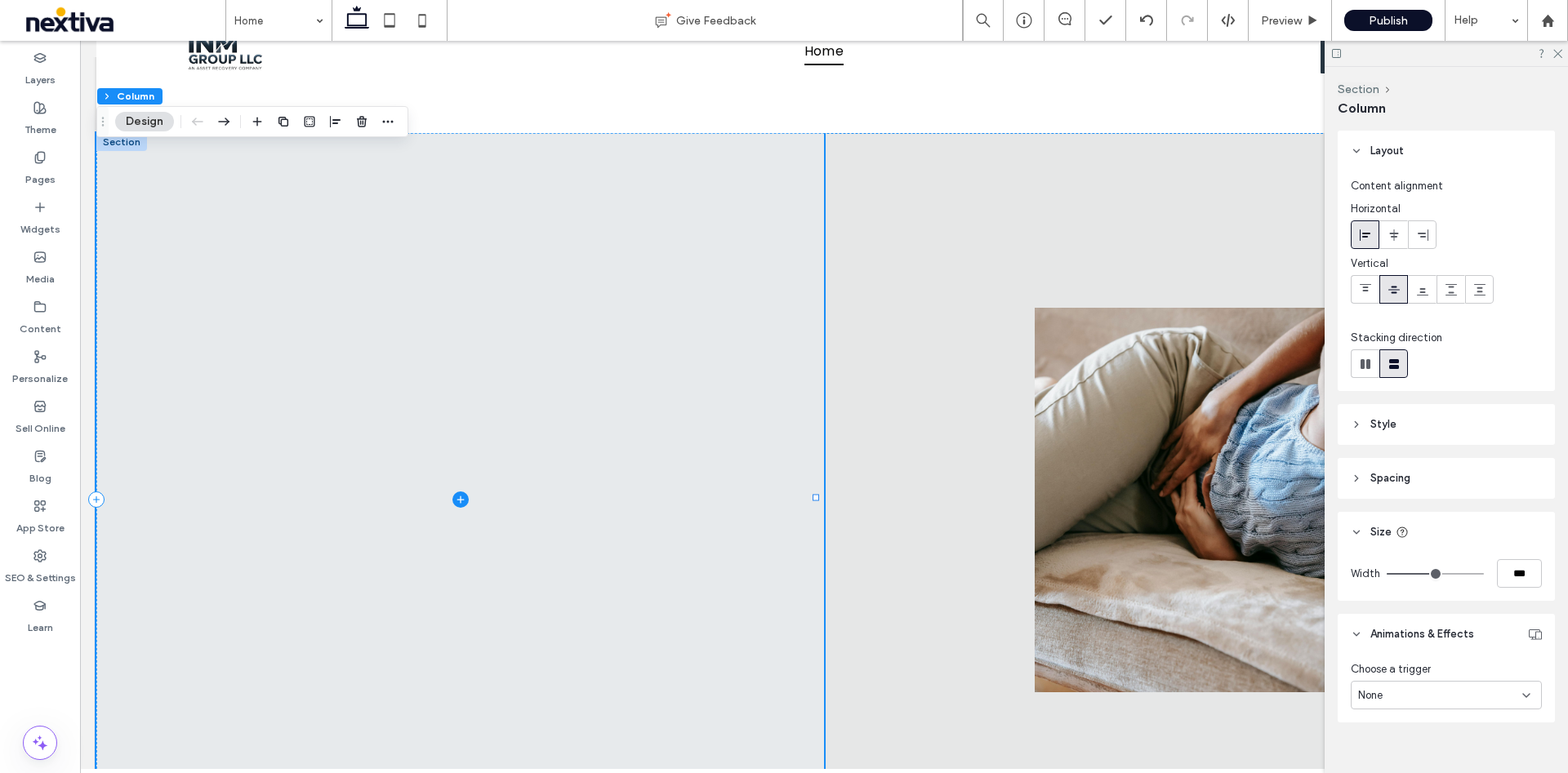
click at [680, 352] on span at bounding box center [460, 500] width 728 height 734
click at [53, 225] on label "Widgets" at bounding box center [41, 226] width 40 height 23
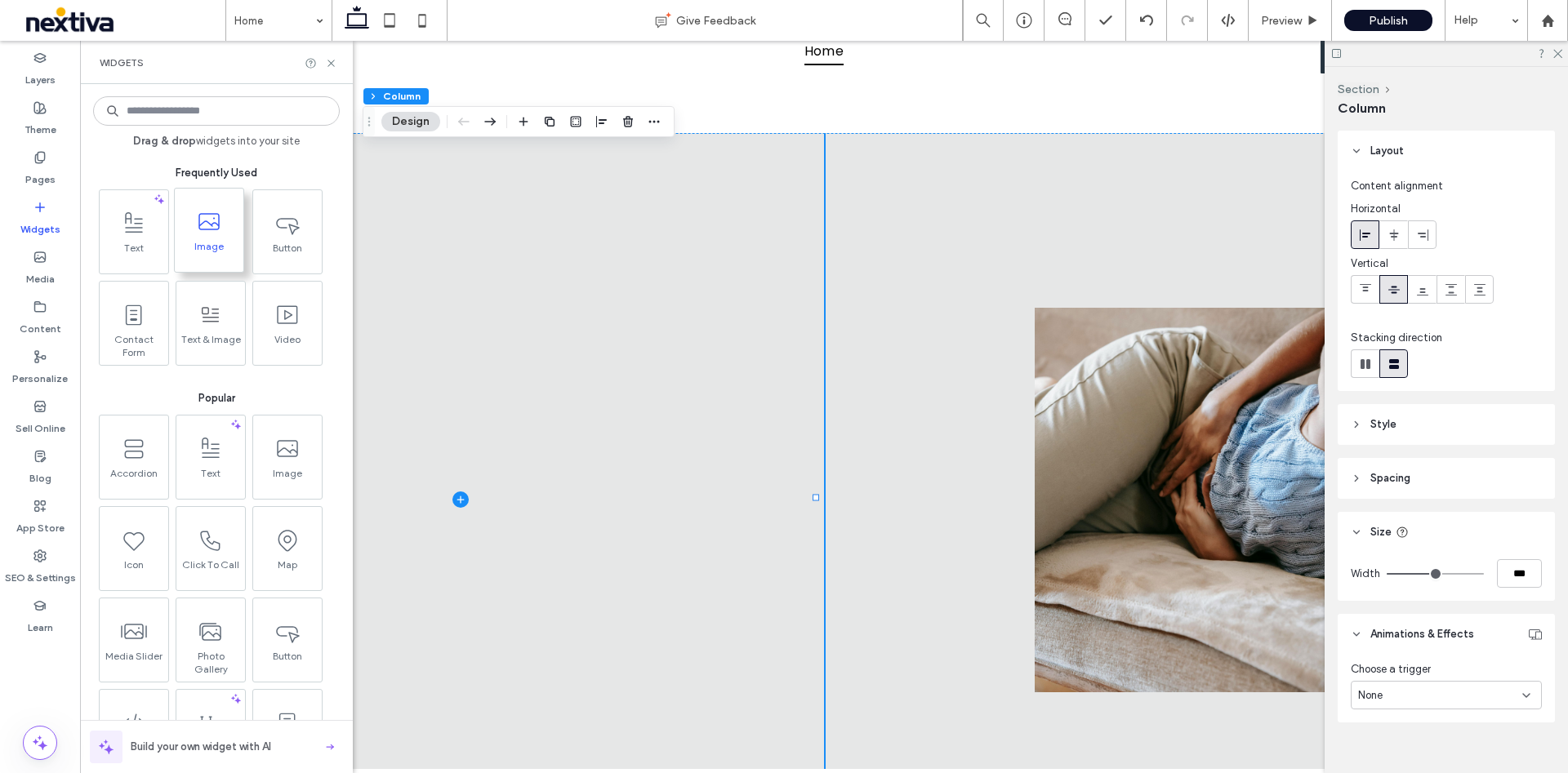
click at [205, 230] on icon at bounding box center [210, 222] width 26 height 26
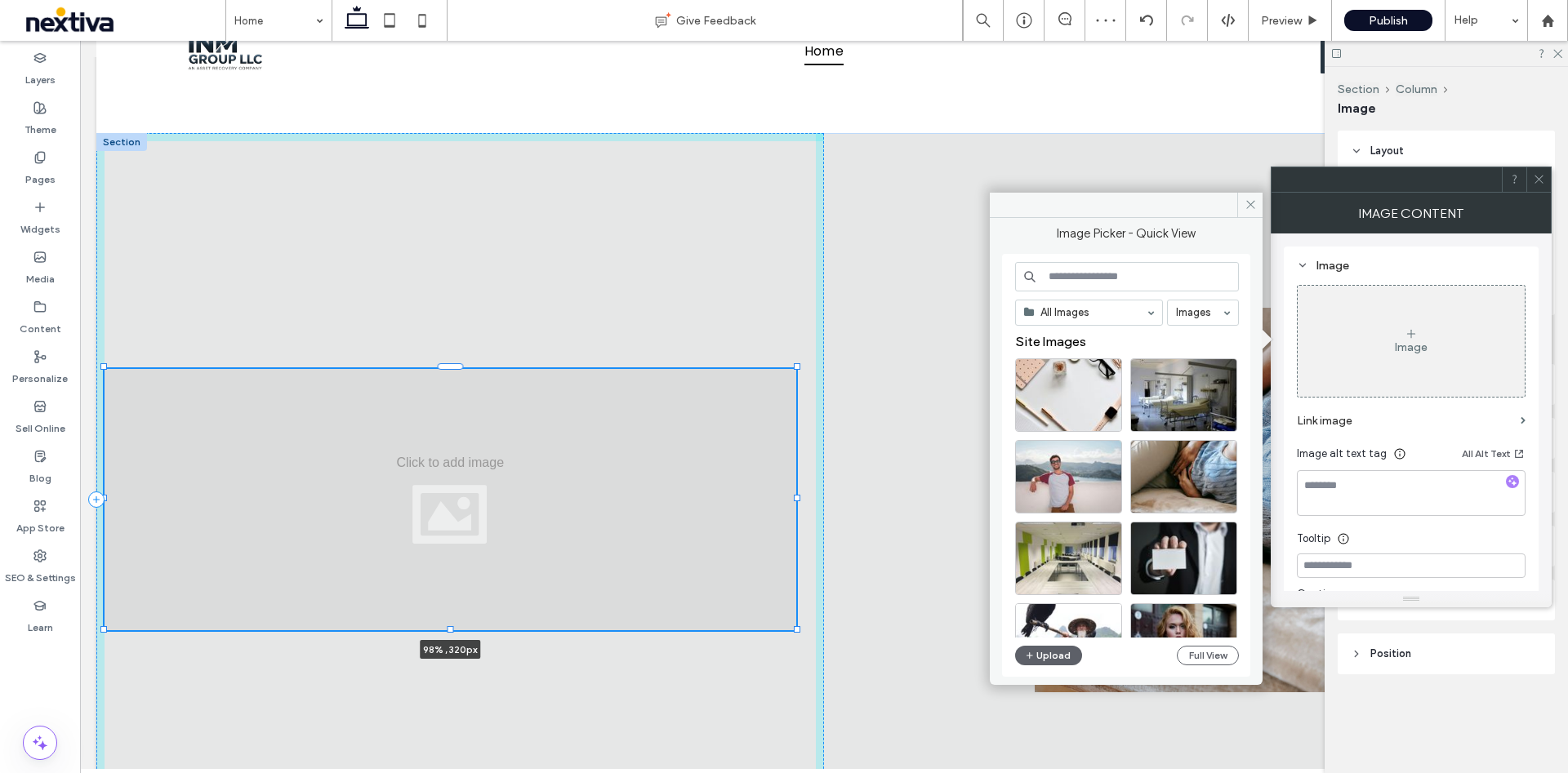
drag, startPoint x: 806, startPoint y: 497, endPoint x: 796, endPoint y: 496, distance: 10.0
click at [796, 496] on div at bounding box center [797, 497] width 7 height 7
type input "**"
type input "****"
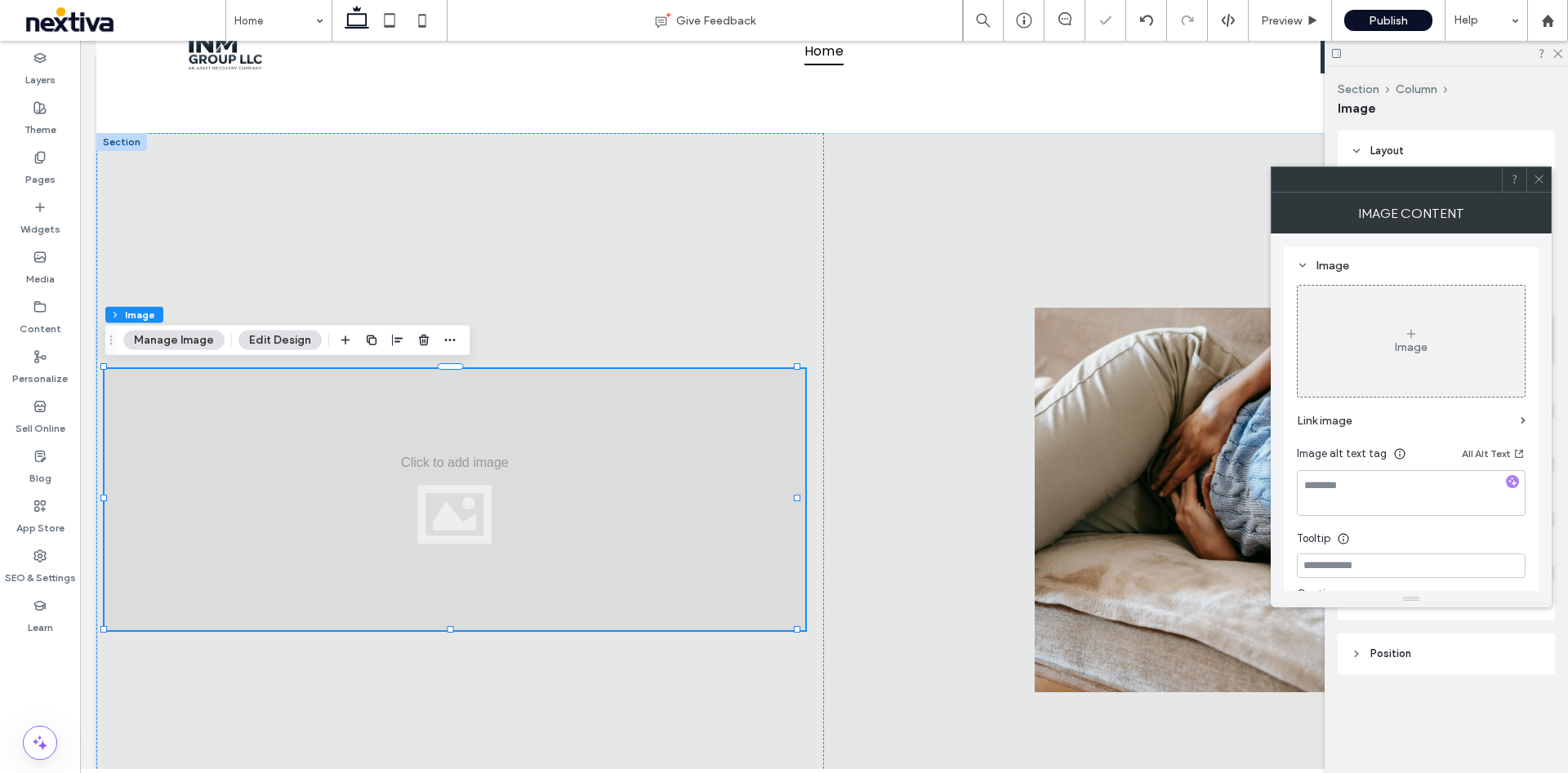
click at [1539, 178] on use at bounding box center [1538, 179] width 8 height 8
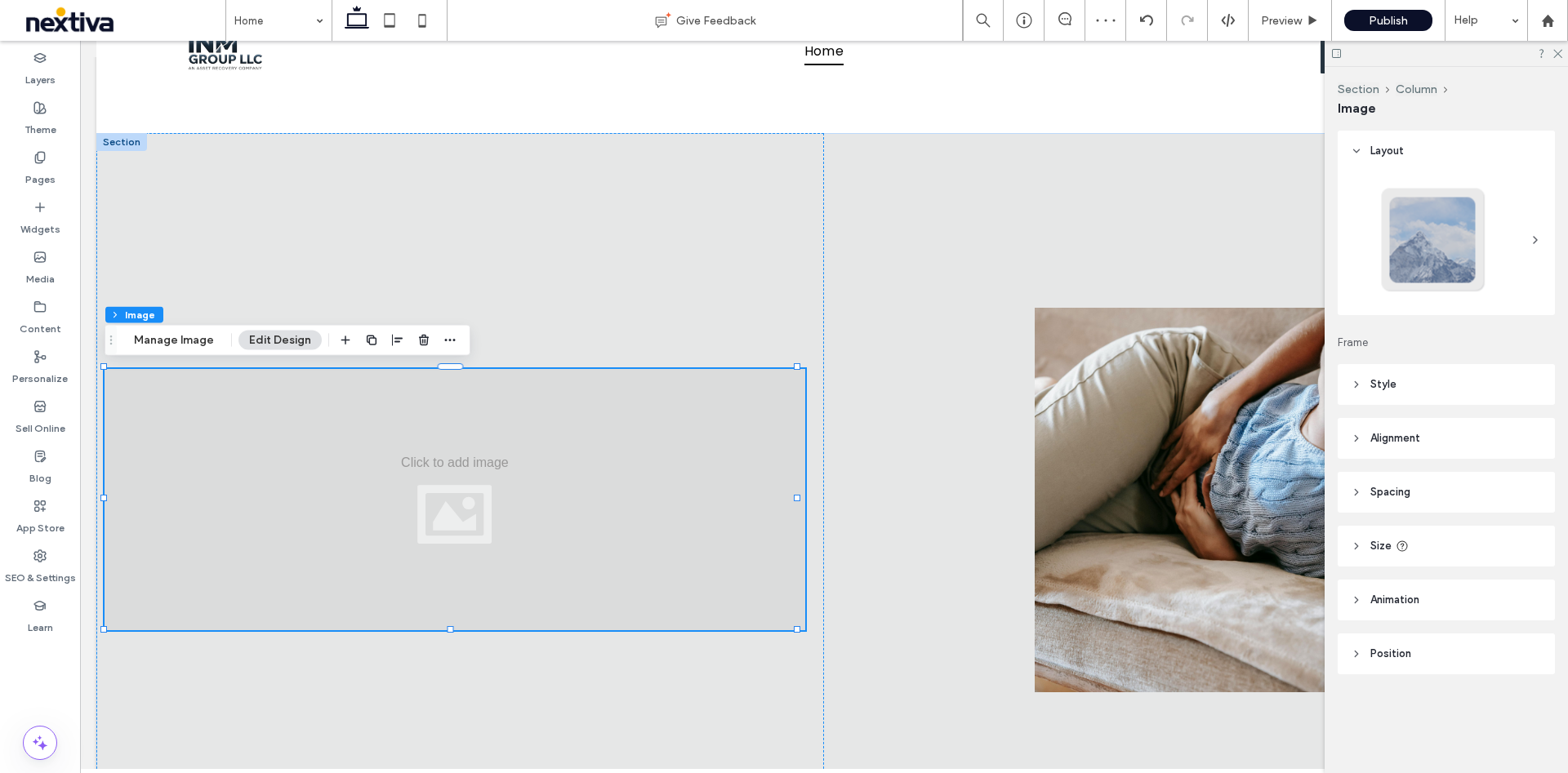
click at [1556, 45] on div at bounding box center [1446, 53] width 244 height 25
click at [1560, 50] on icon at bounding box center [1556, 52] width 10 height 10
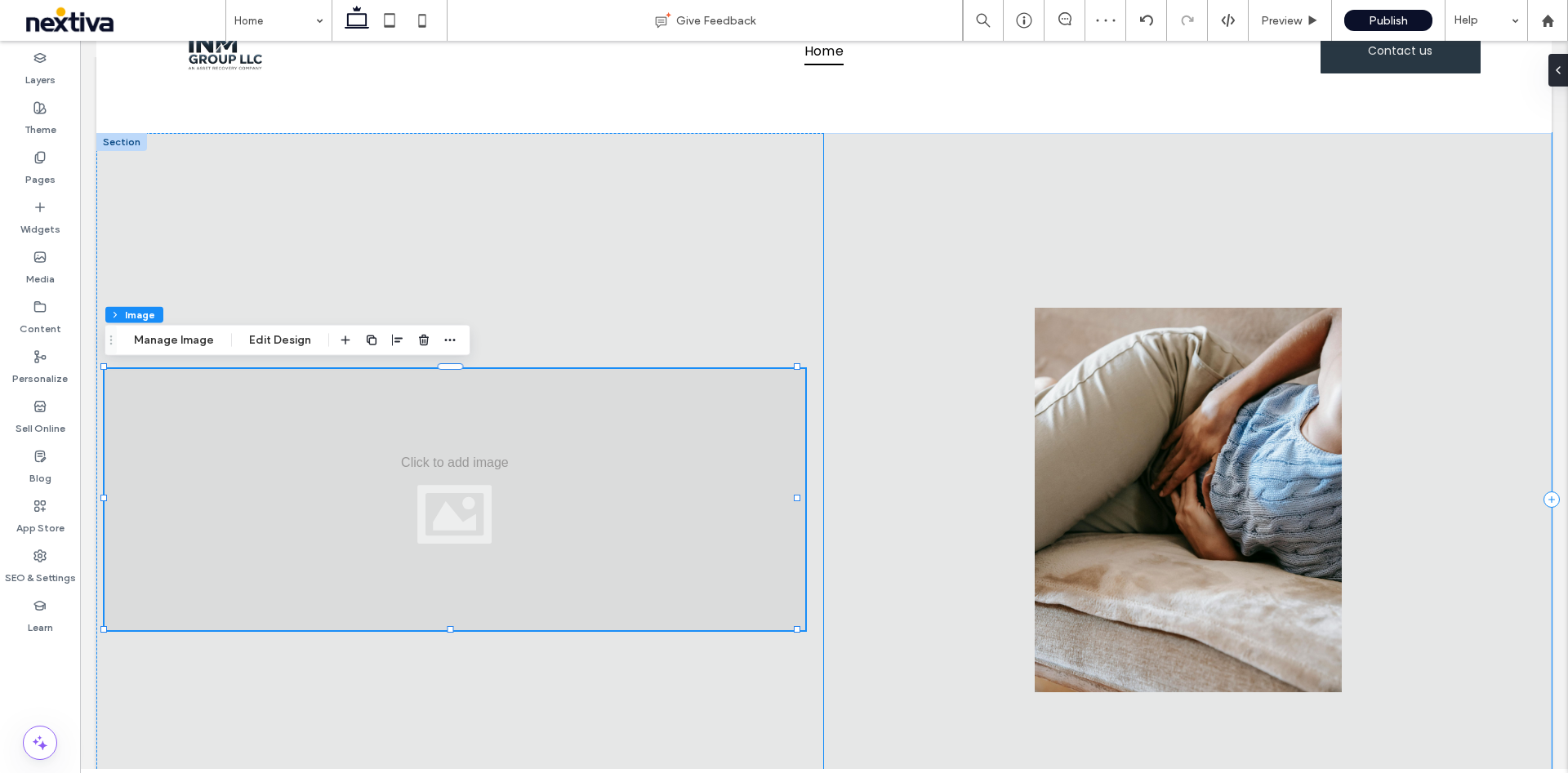
click at [1053, 209] on div at bounding box center [1188, 500] width 728 height 734
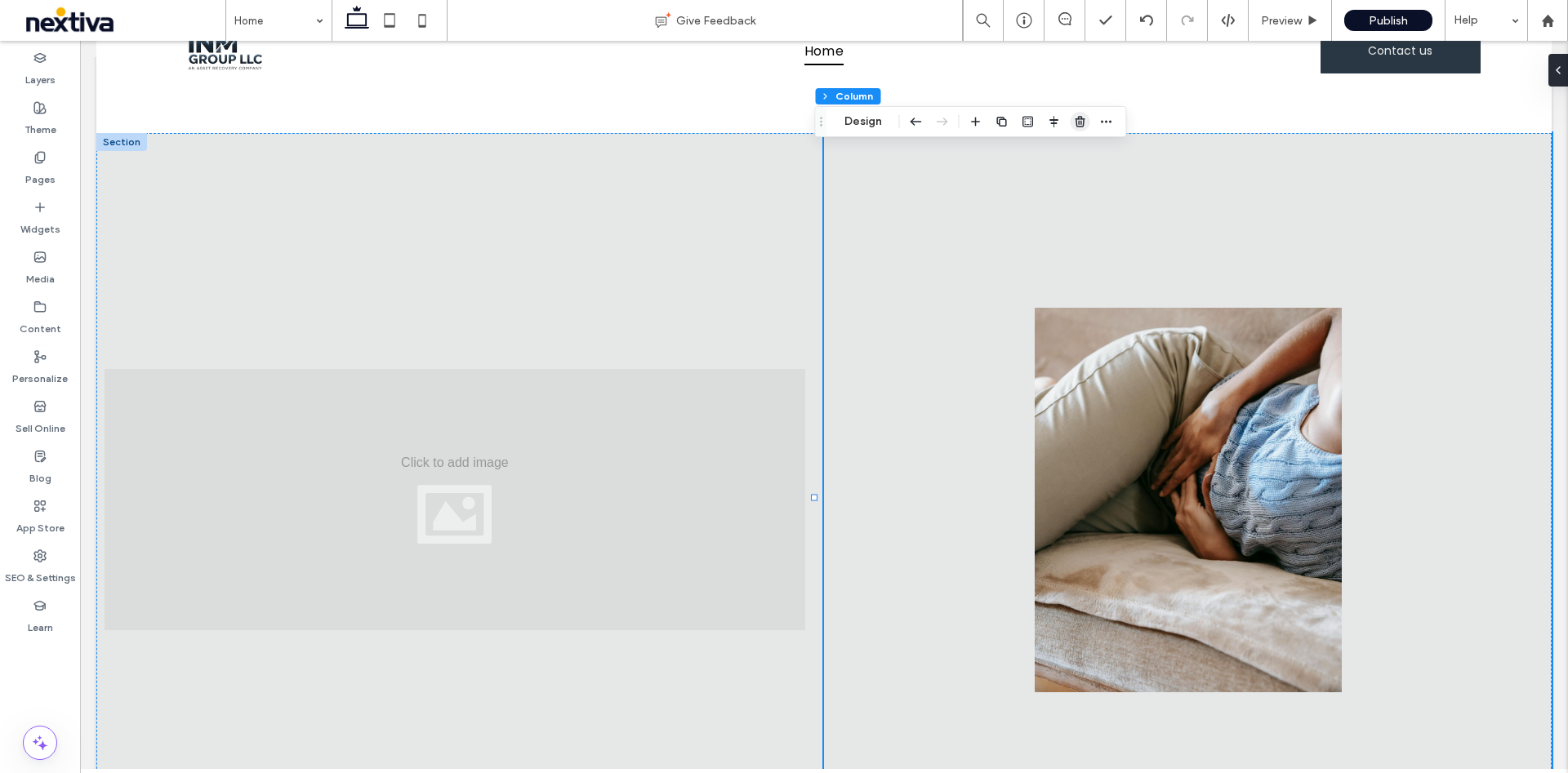
click at [1074, 116] on icon "button" at bounding box center [1080, 122] width 13 height 13
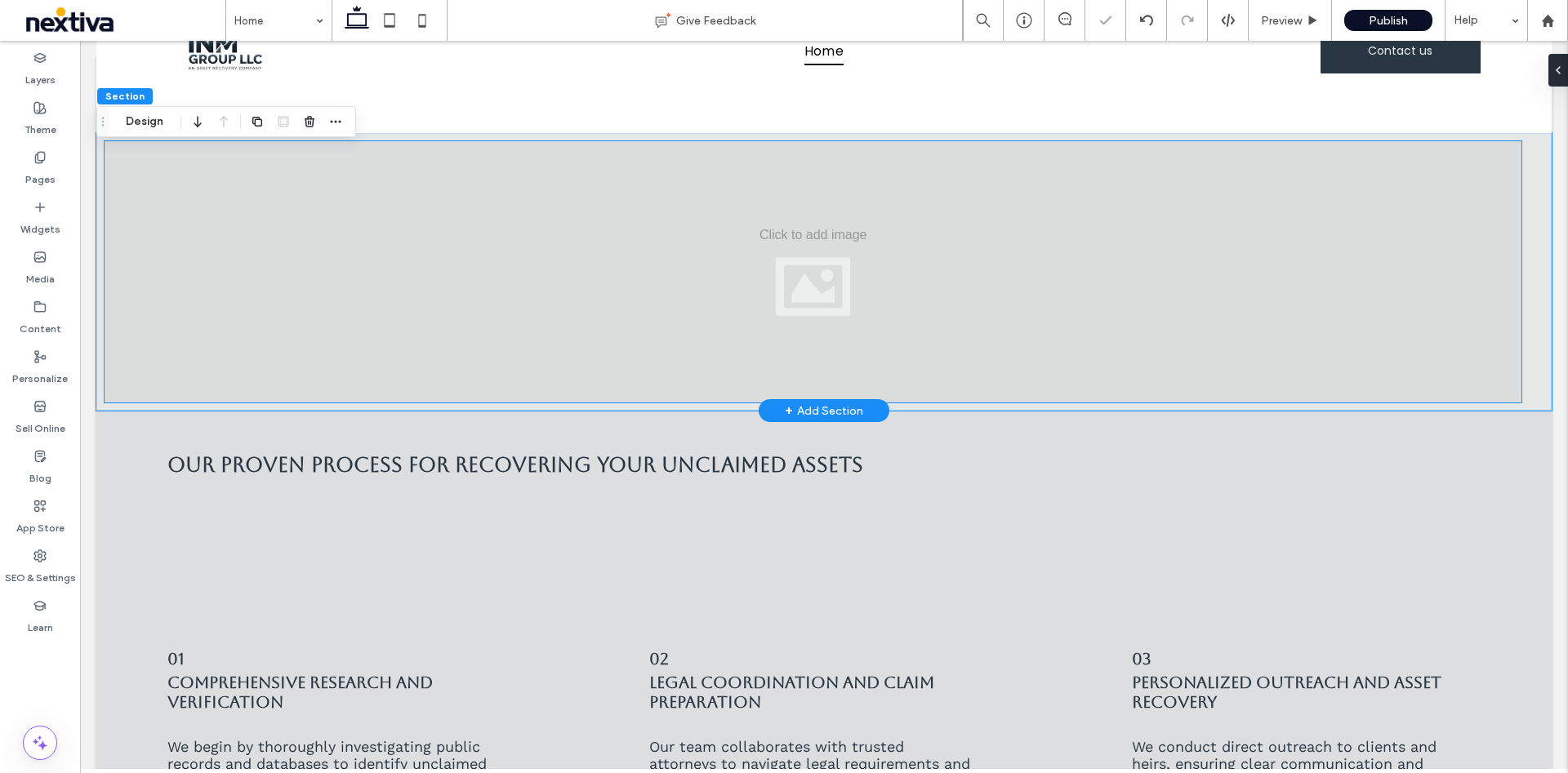
click at [992, 341] on div at bounding box center [813, 272] width 1417 height 261
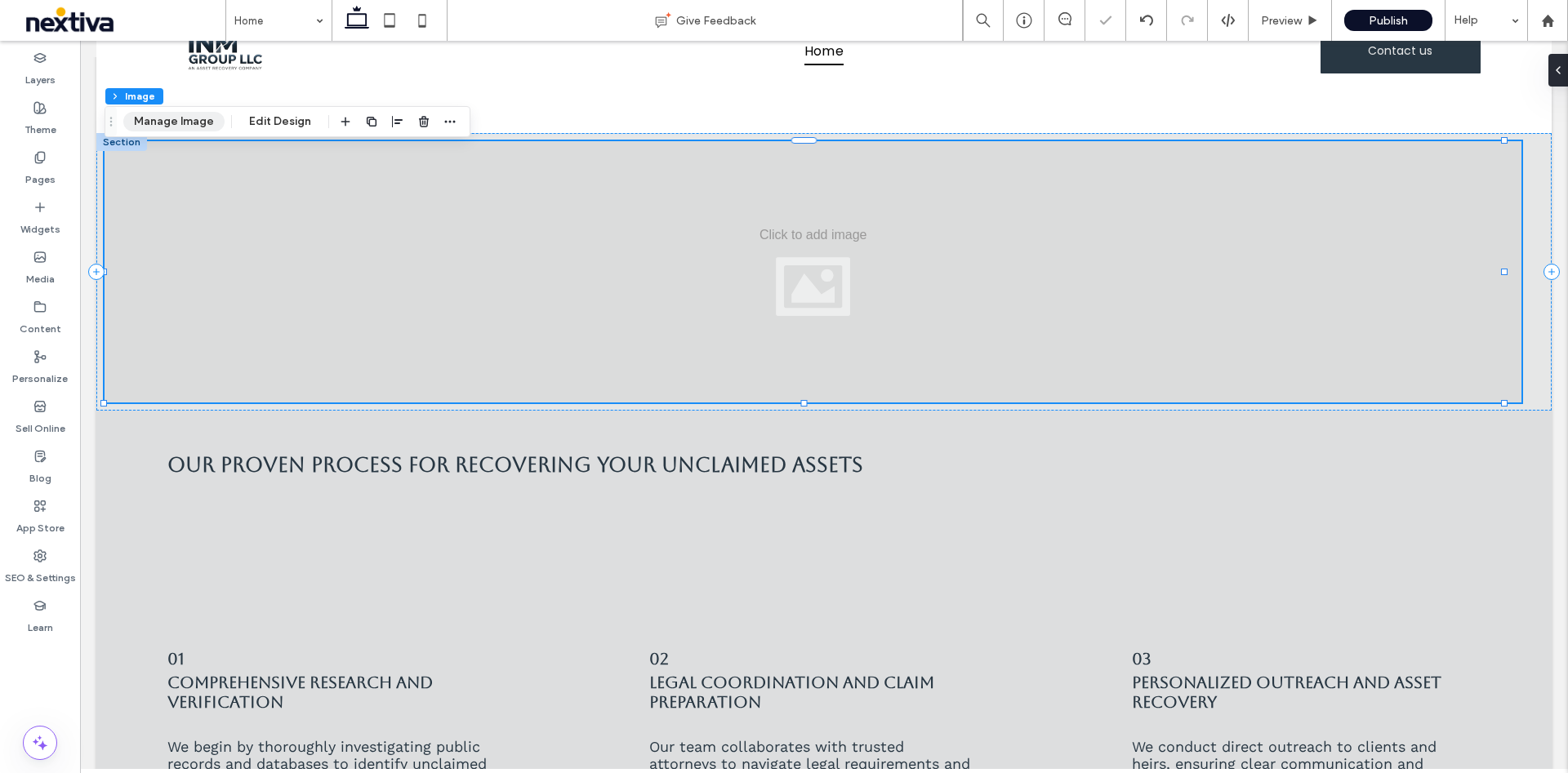
click at [170, 126] on button "Manage Image" at bounding box center [174, 121] width 101 height 20
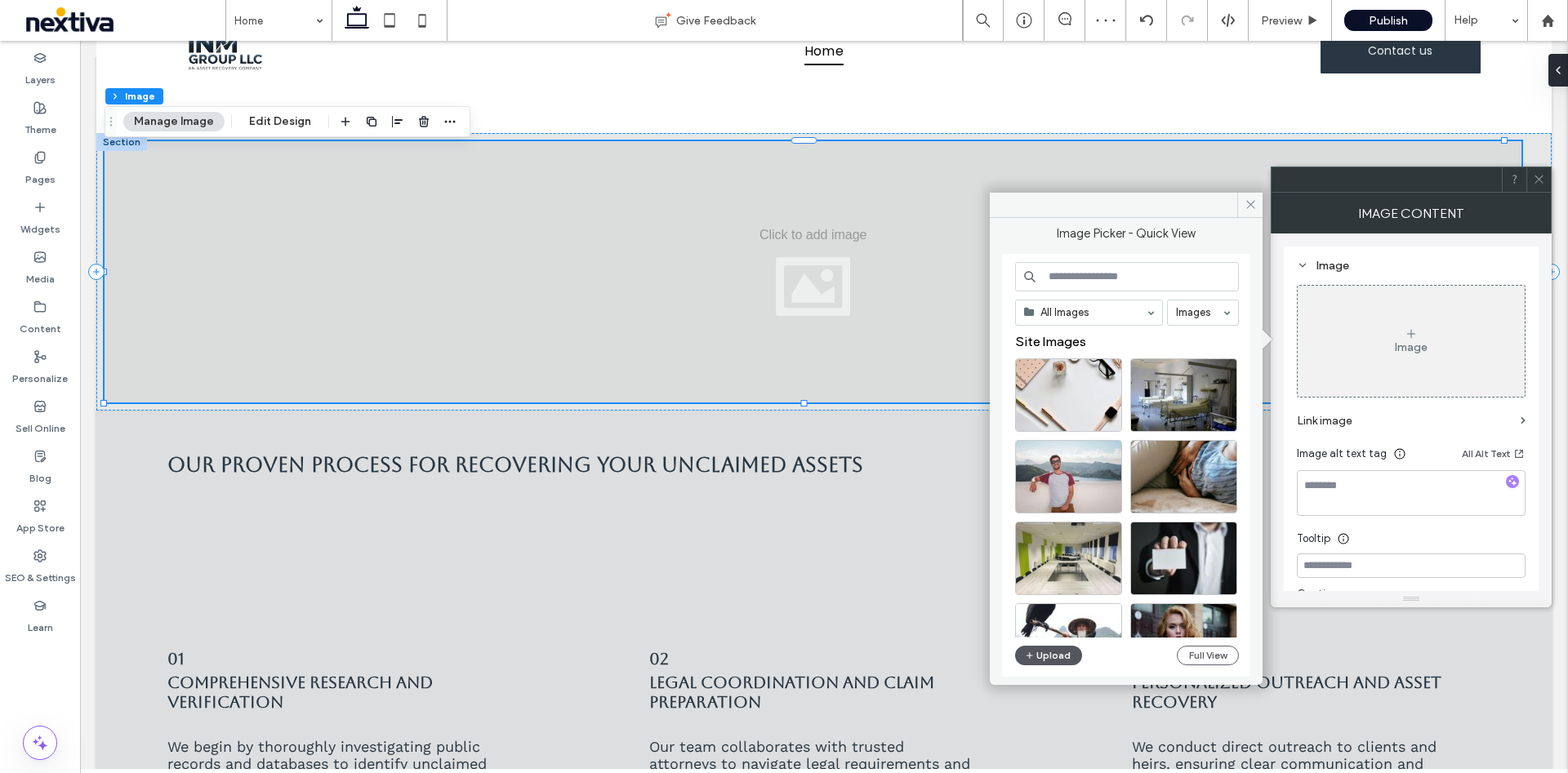
click at [1067, 648] on button "Upload" at bounding box center [1048, 655] width 67 height 20
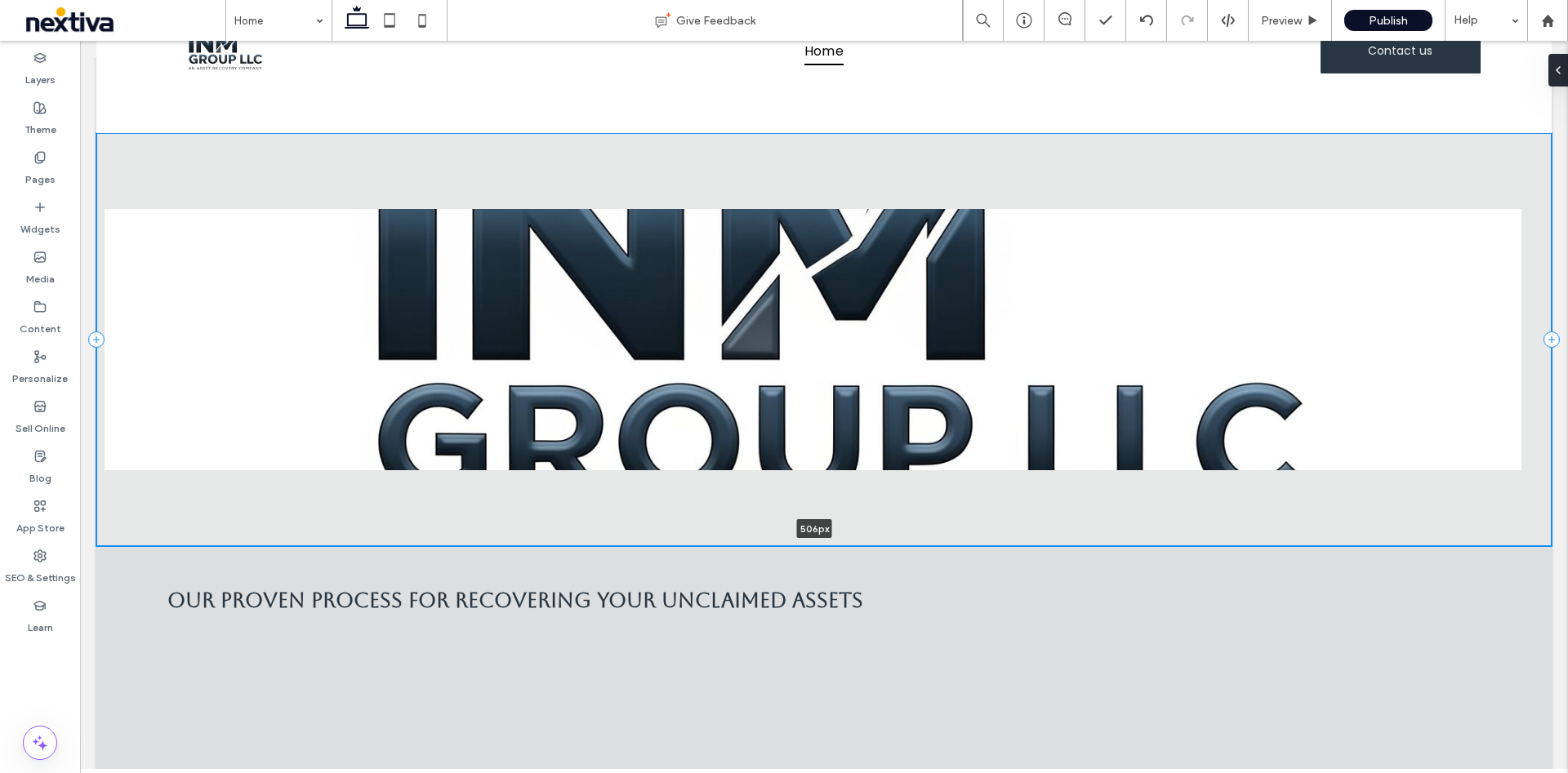
drag, startPoint x: 983, startPoint y: 409, endPoint x: 980, endPoint y: 508, distance: 99.0
click at [985, 542] on div at bounding box center [814, 546] width 1436 height 8
type input "***"
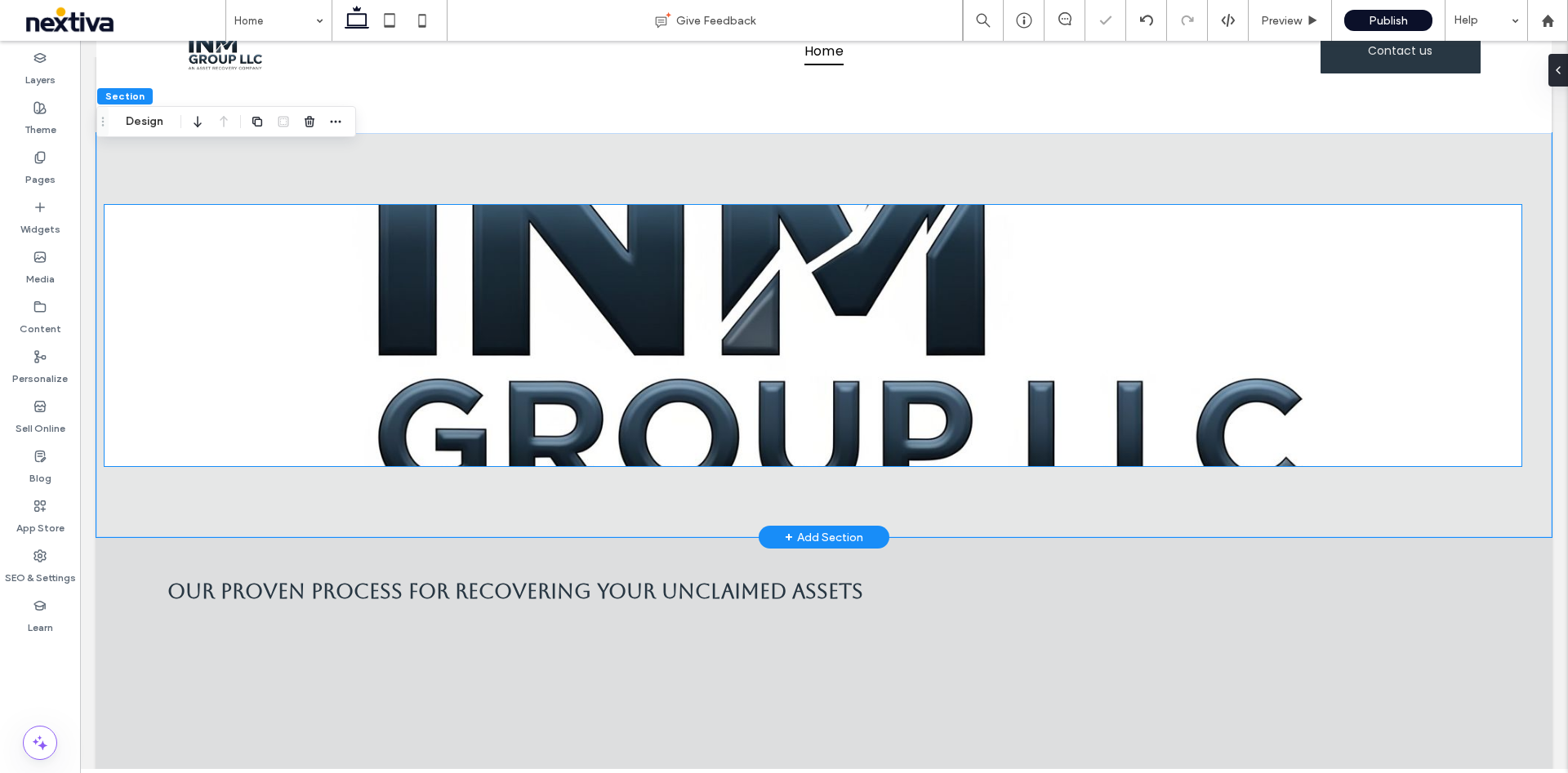
click at [920, 365] on img at bounding box center [813, 335] width 1417 height 261
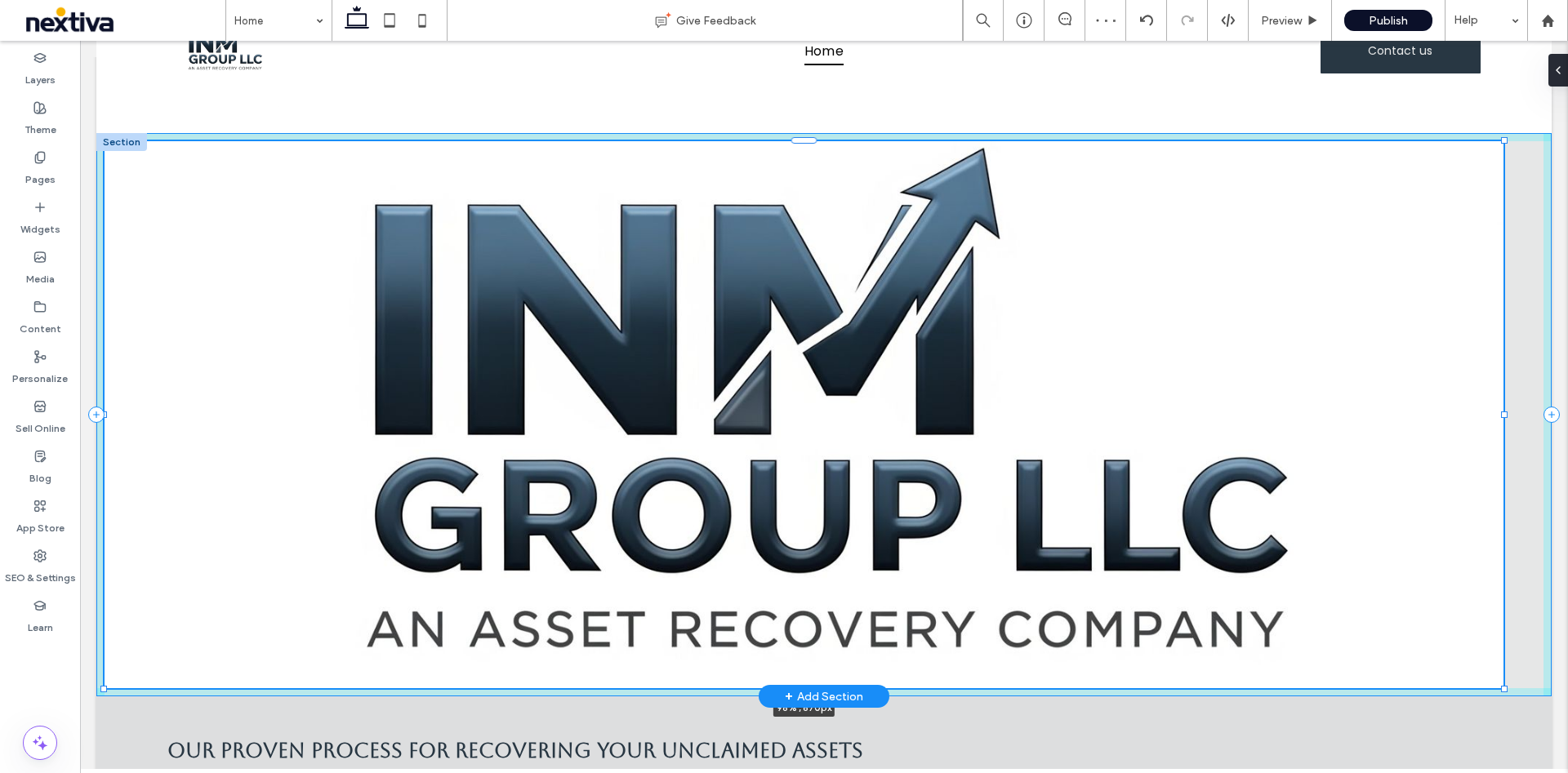
drag, startPoint x: 801, startPoint y: 464, endPoint x: 804, endPoint y: 610, distance: 146.0
click at [804, 610] on div "98% , 670px" at bounding box center [823, 414] width 1455 height 563
type input "***"
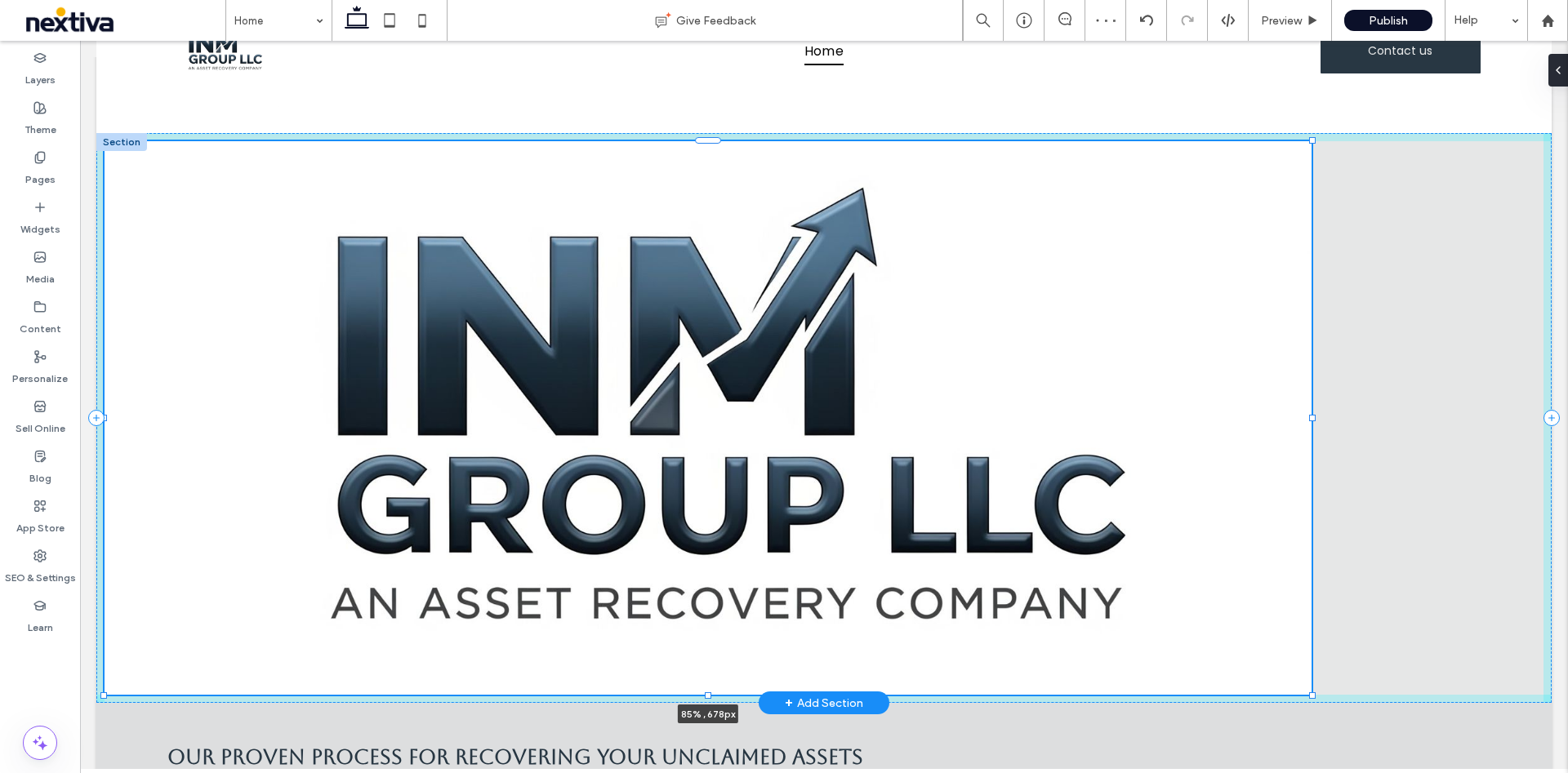
drag, startPoint x: 106, startPoint y: 420, endPoint x: 298, endPoint y: 429, distance: 192.2
click at [298, 429] on div "85% , 678px" at bounding box center [823, 418] width 1455 height 570
type input "**"
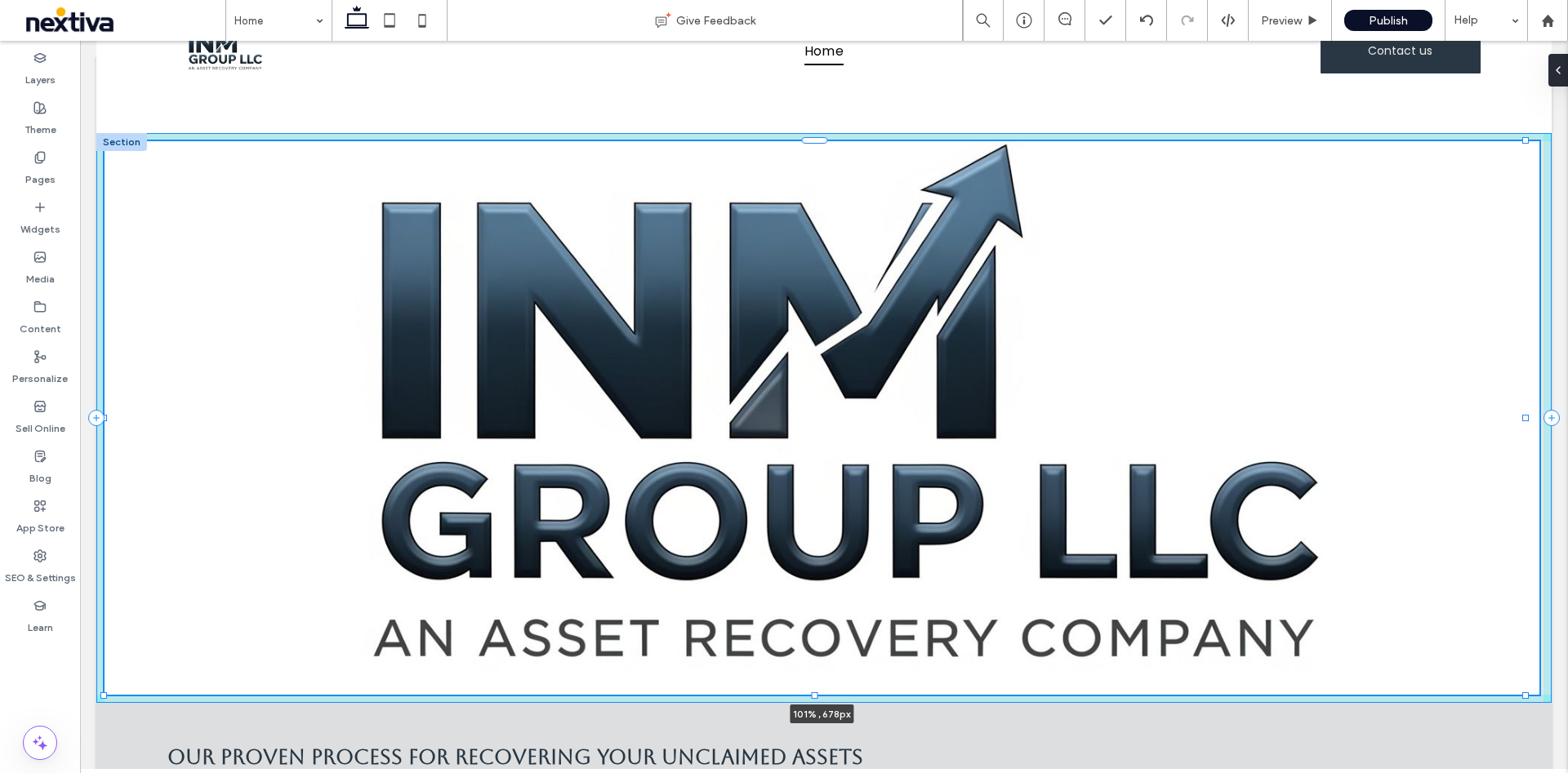
drag, startPoint x: 1314, startPoint y: 417, endPoint x: 969, endPoint y: 765, distance: 490.0
type input "***"
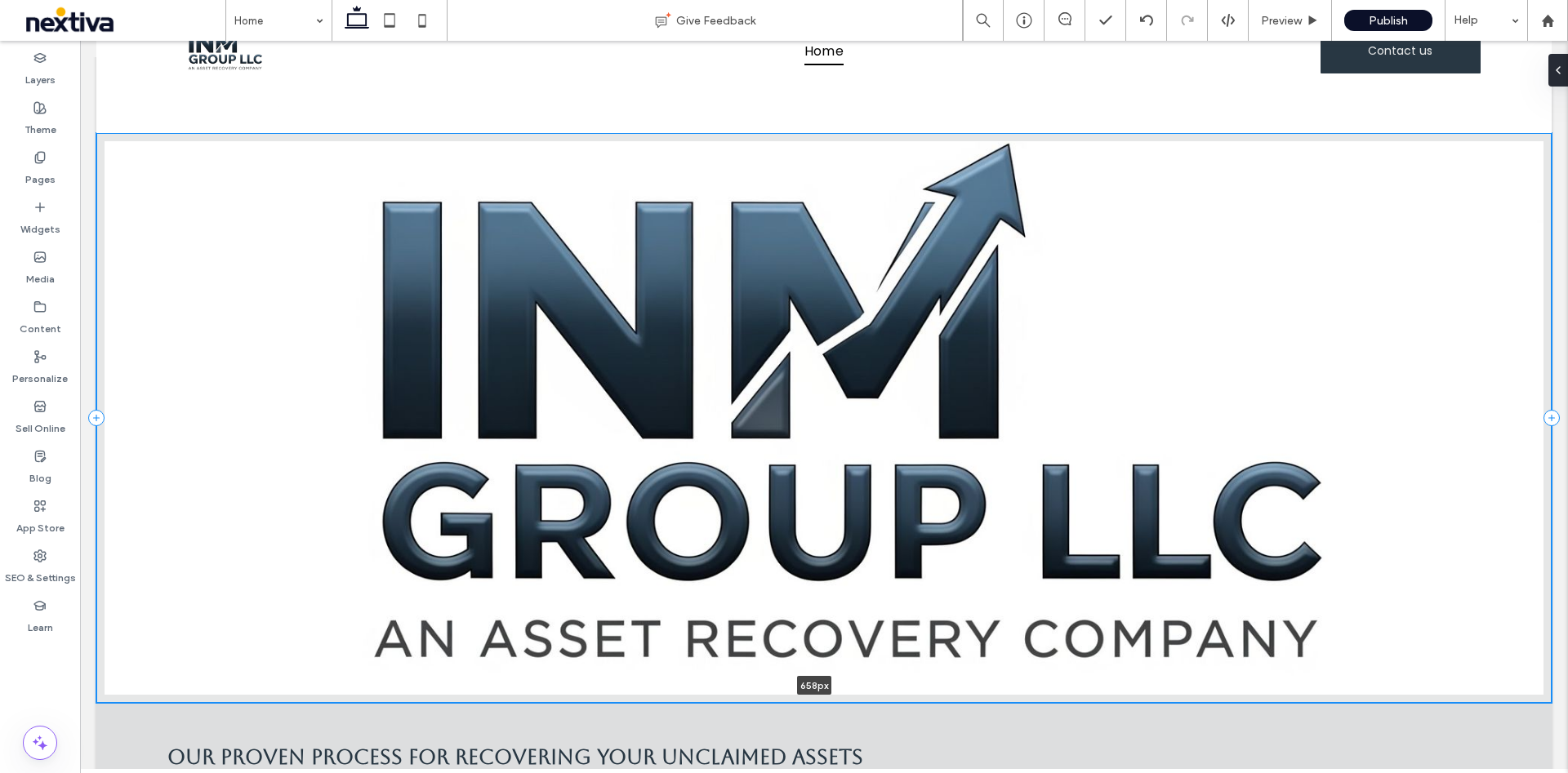
drag, startPoint x: 452, startPoint y: 698, endPoint x: 454, endPoint y: 667, distance: 31.1
click at [454, 667] on div "658px Section + Add Section" at bounding box center [823, 418] width 1455 height 570
type input "***"
click at [531, 287] on img at bounding box center [824, 418] width 1439 height 553
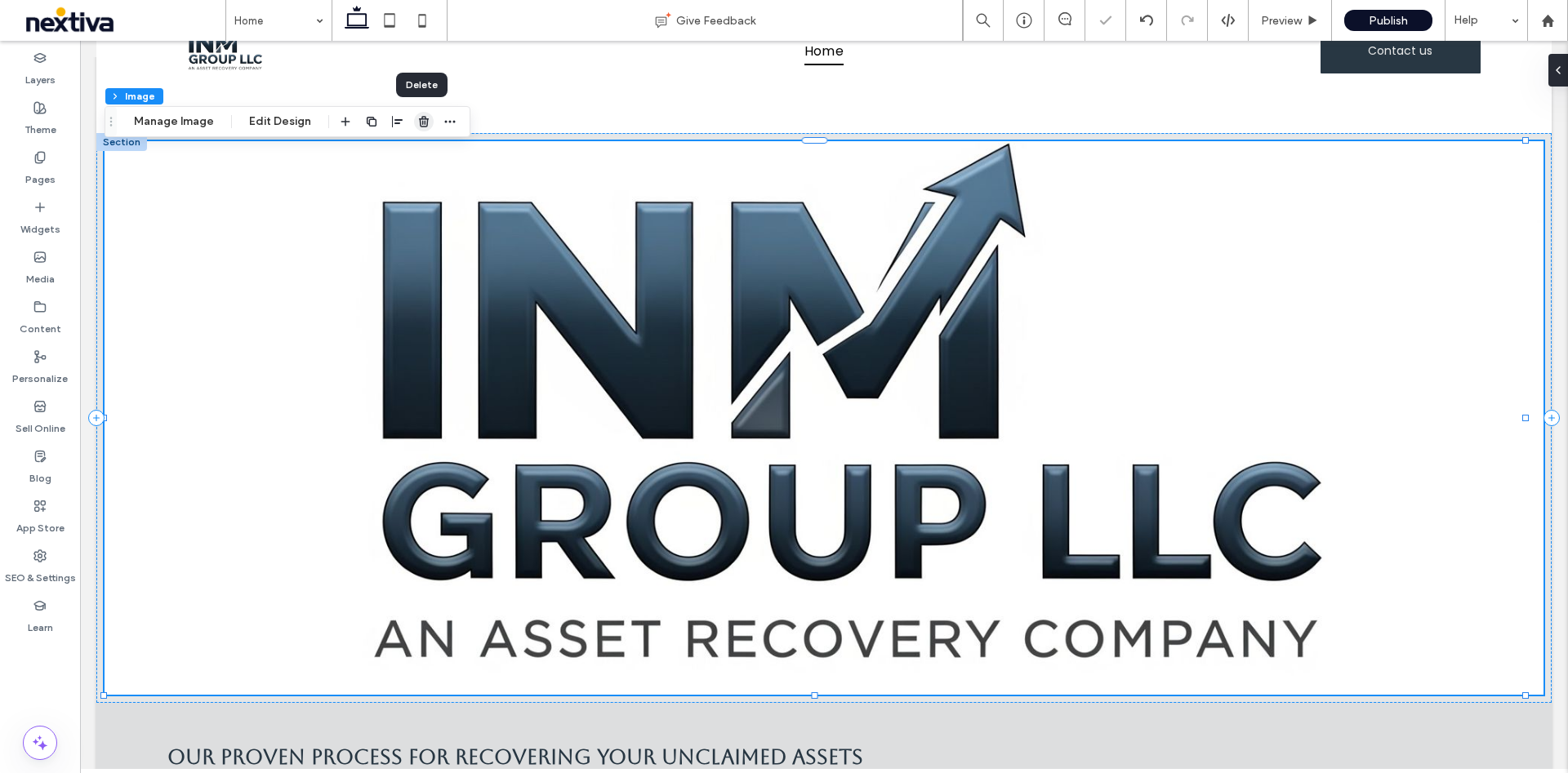
click at [419, 123] on use "button" at bounding box center [424, 121] width 9 height 10
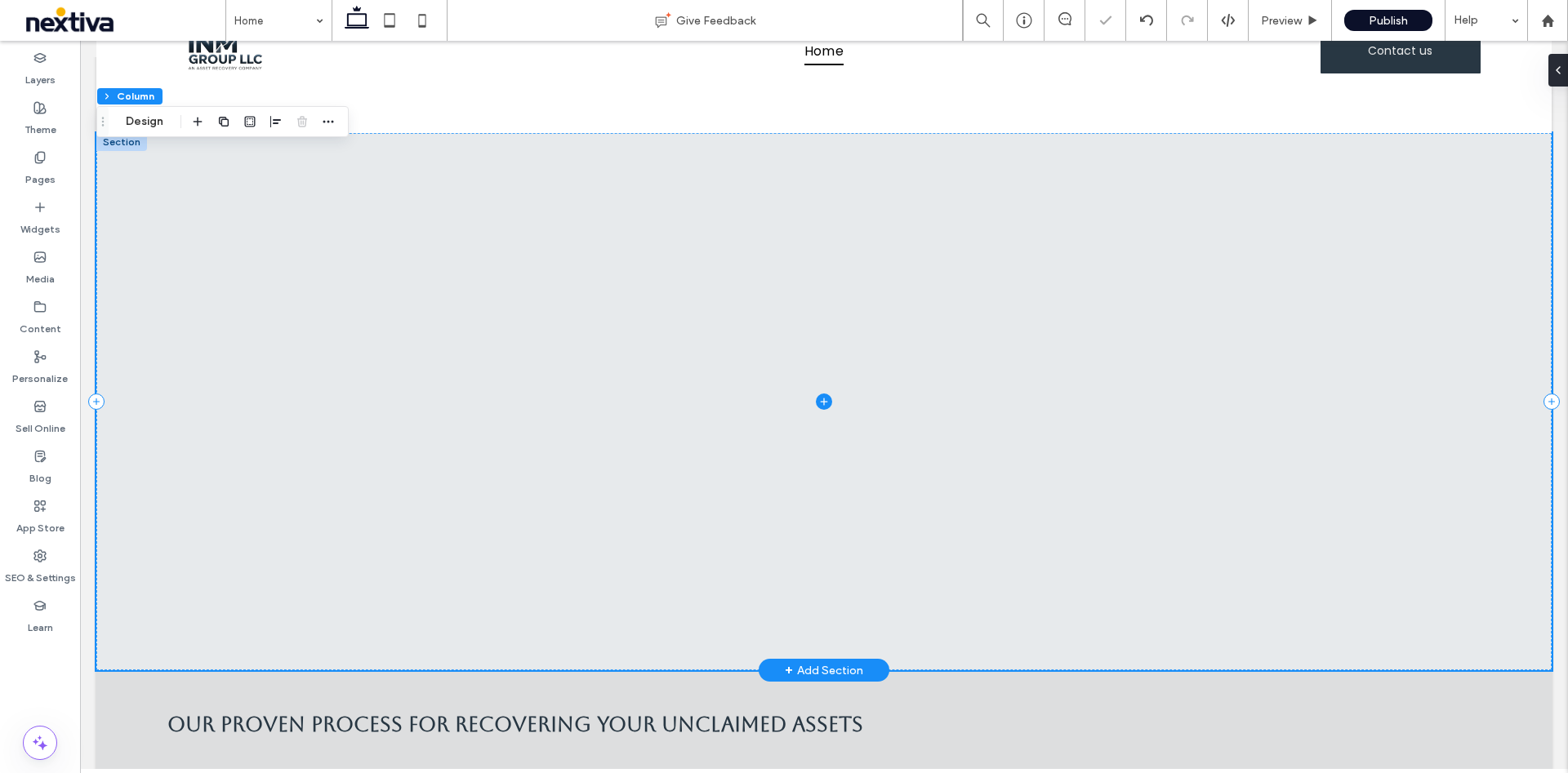
click at [359, 292] on span at bounding box center [823, 401] width 1455 height 537
click at [115, 146] on div at bounding box center [122, 142] width 51 height 18
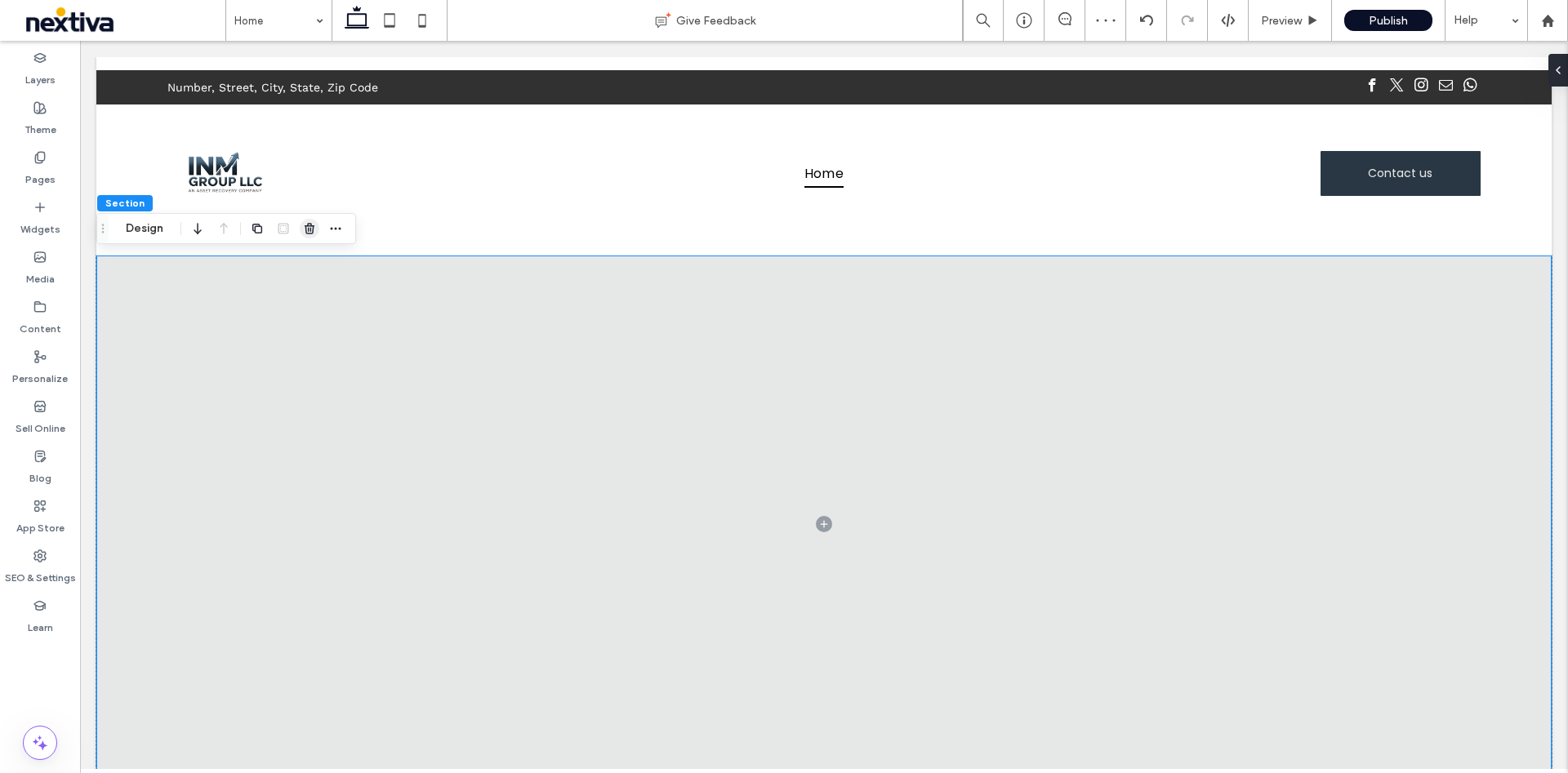
click at [310, 225] on icon "button" at bounding box center [310, 228] width 13 height 13
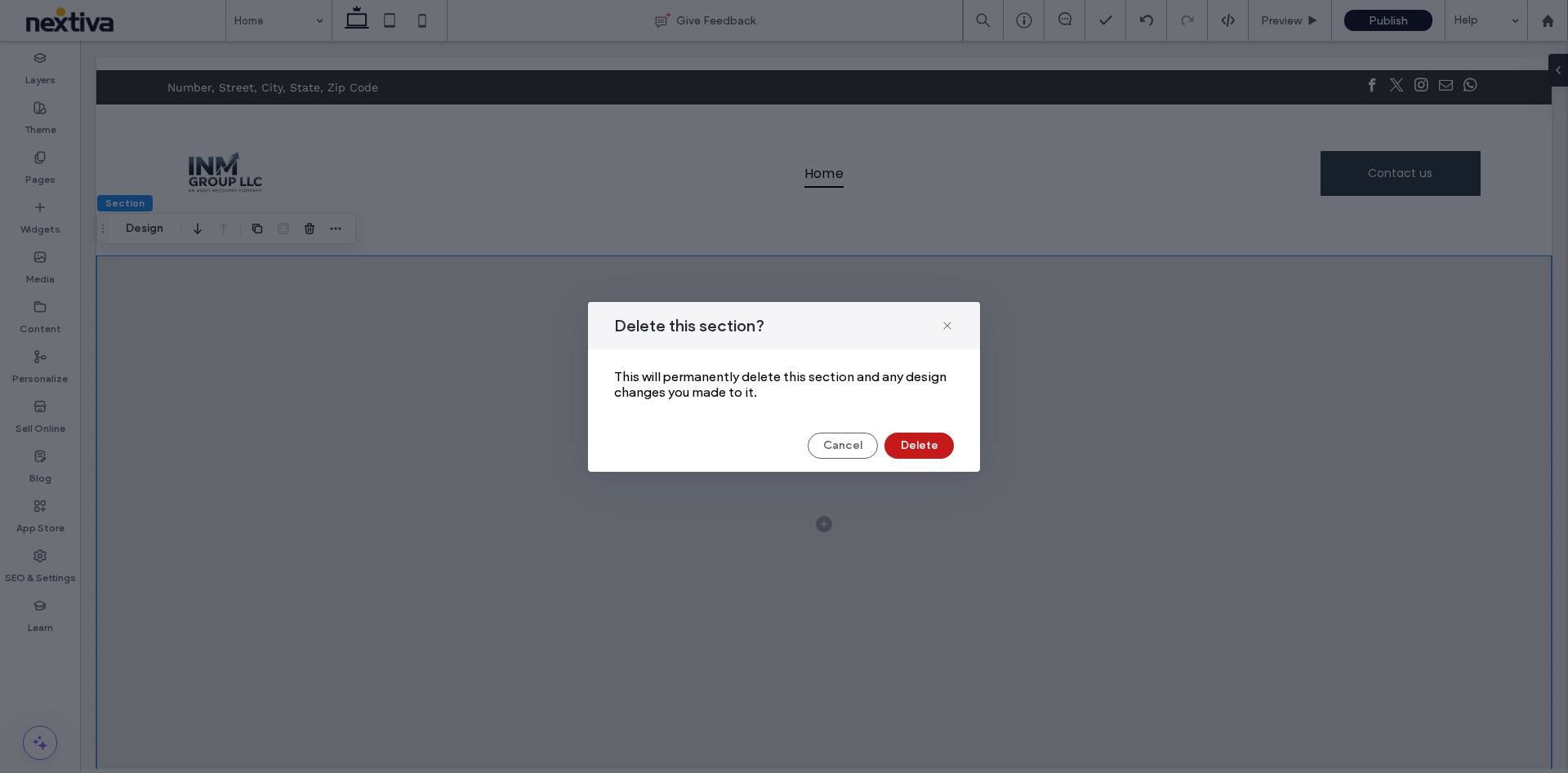
click at [947, 448] on button "Delete" at bounding box center [919, 445] width 70 height 26
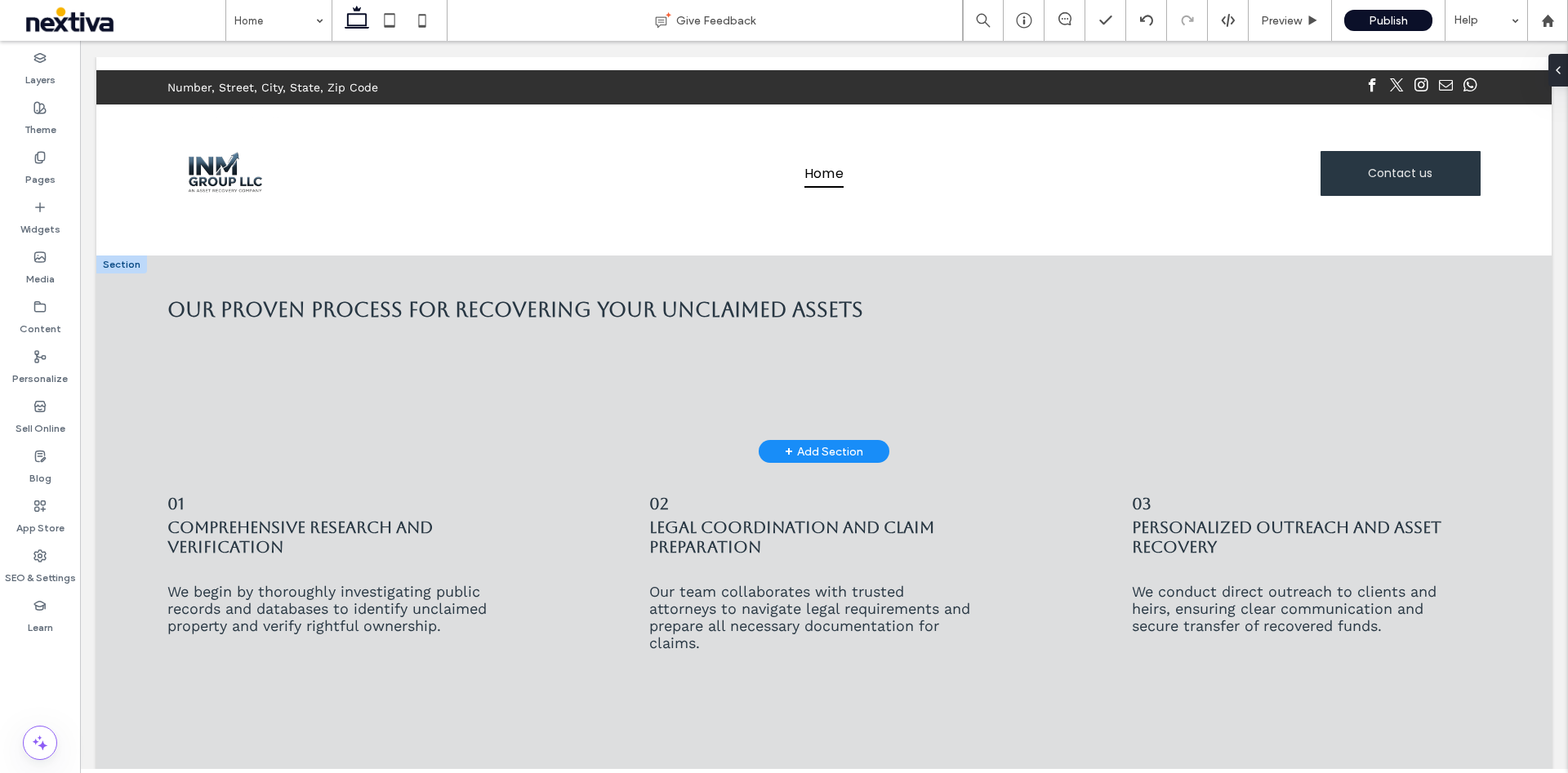
click at [818, 446] on div "+ Add Section" at bounding box center [823, 451] width 78 height 18
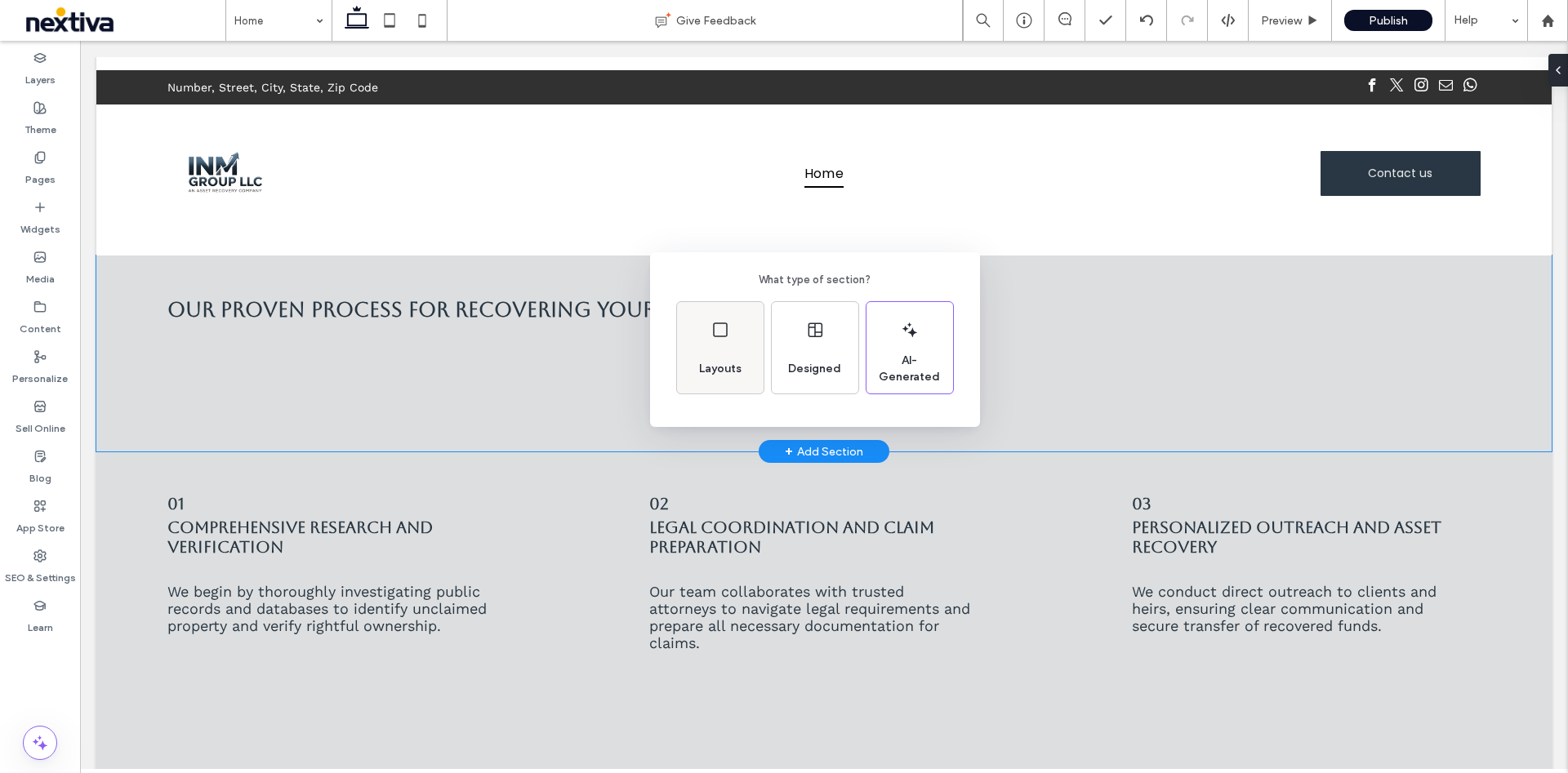
click at [713, 339] on icon at bounding box center [719, 329] width 20 height 20
click at [762, 328] on icon at bounding box center [760, 319] width 41 height 41
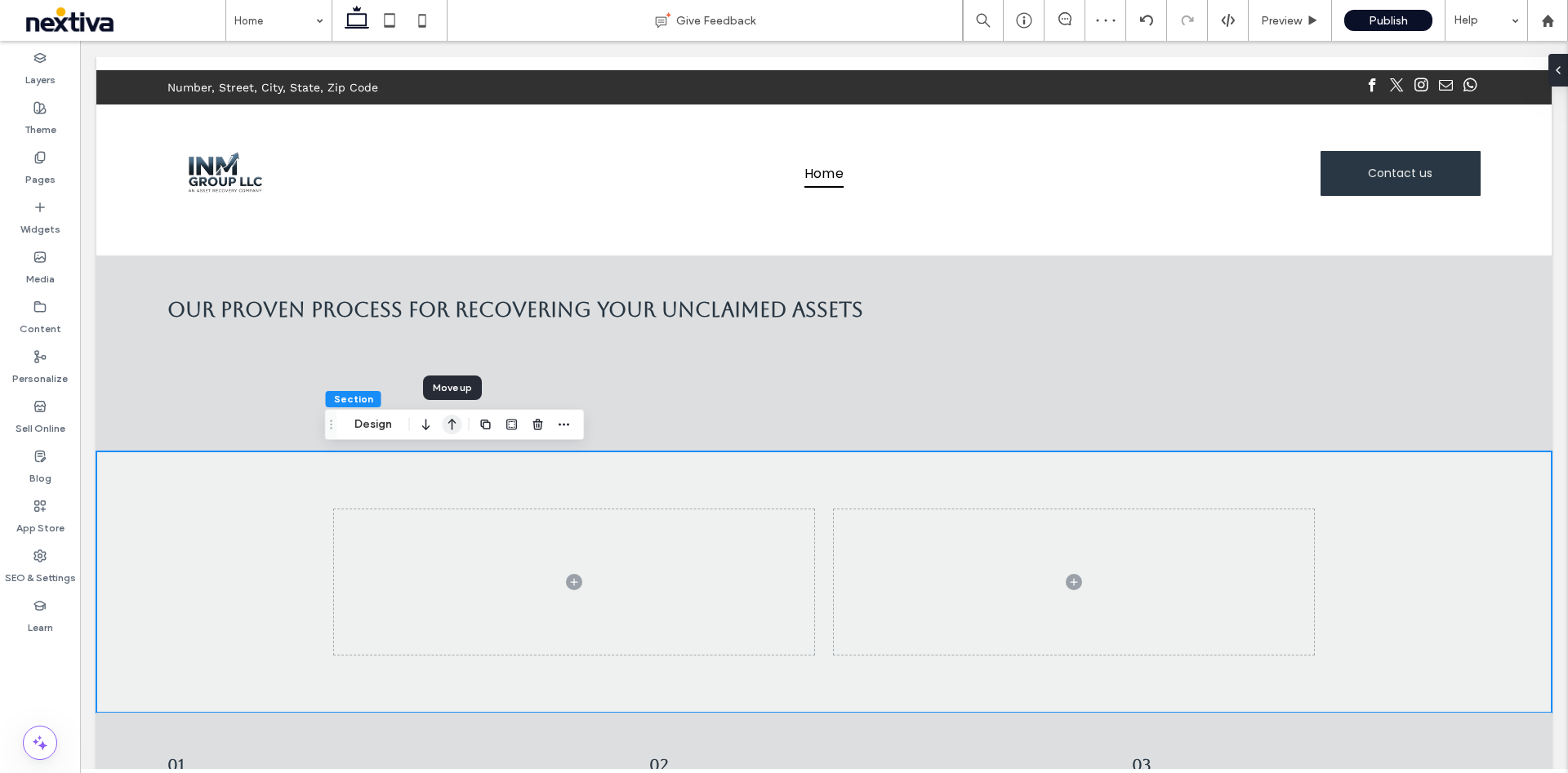
click at [450, 424] on icon "button" at bounding box center [452, 424] width 20 height 29
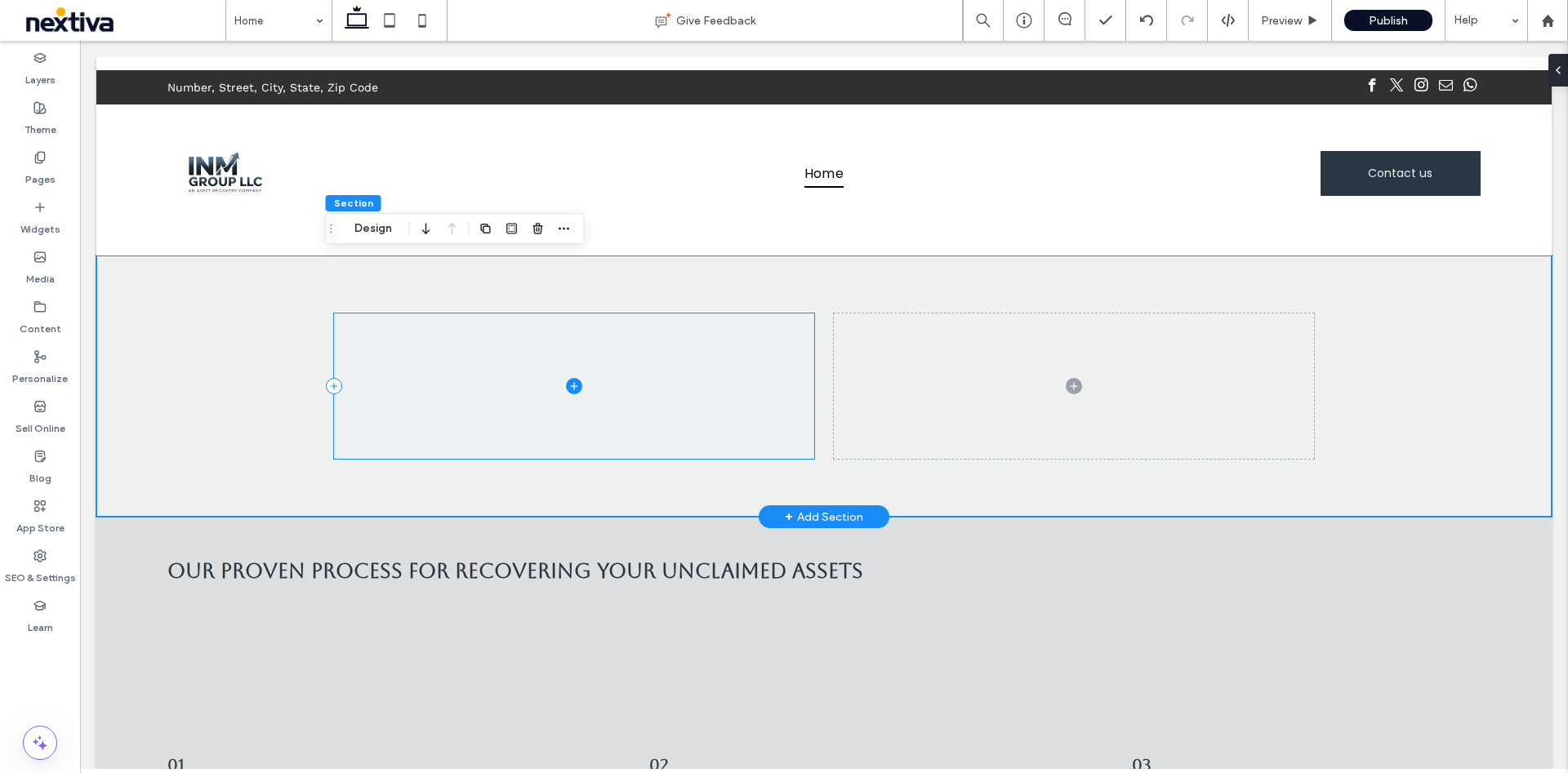
click at [562, 374] on span at bounding box center [574, 385] width 481 height 144
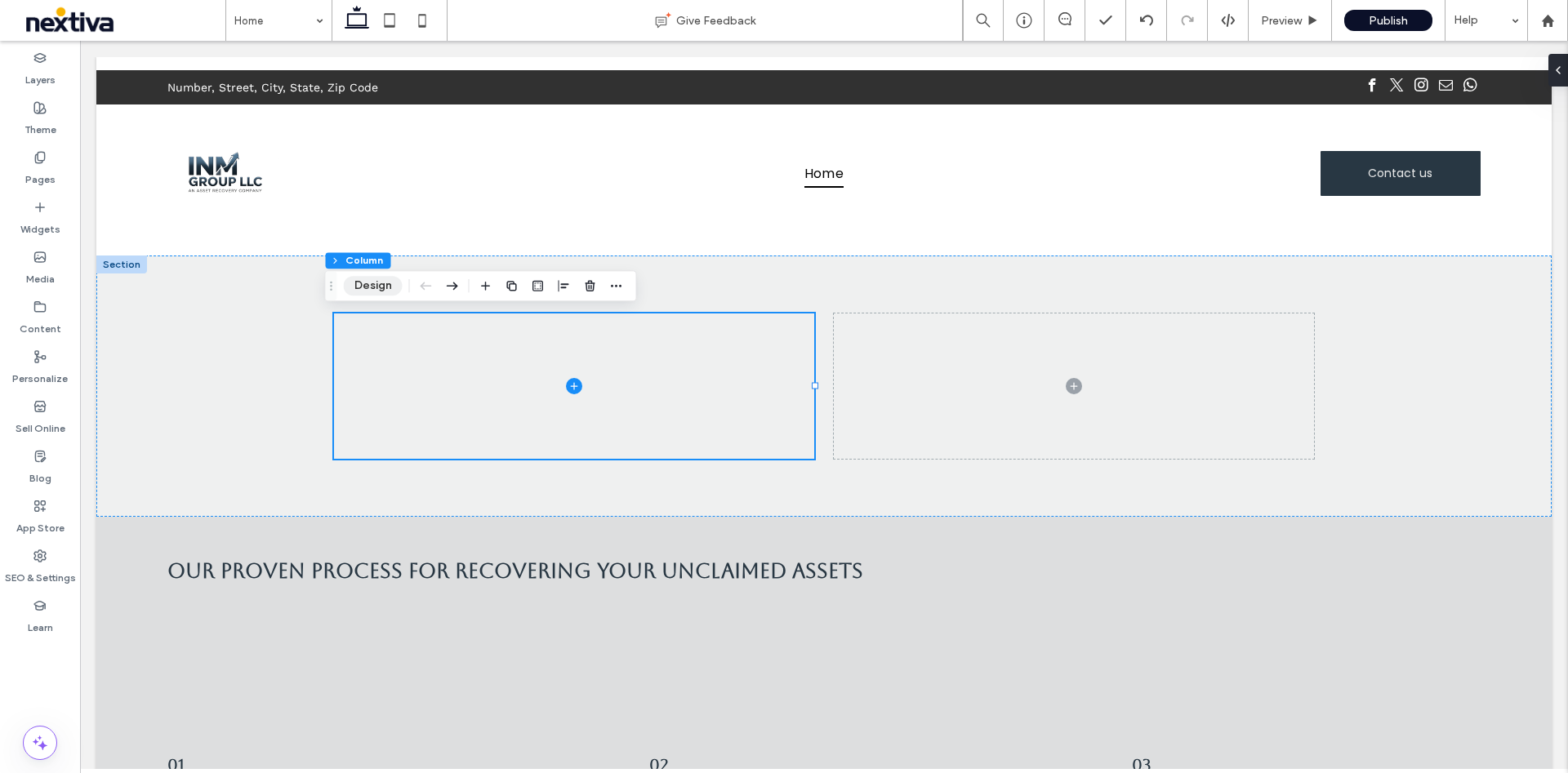
click at [358, 282] on button "Design" at bounding box center [373, 285] width 59 height 20
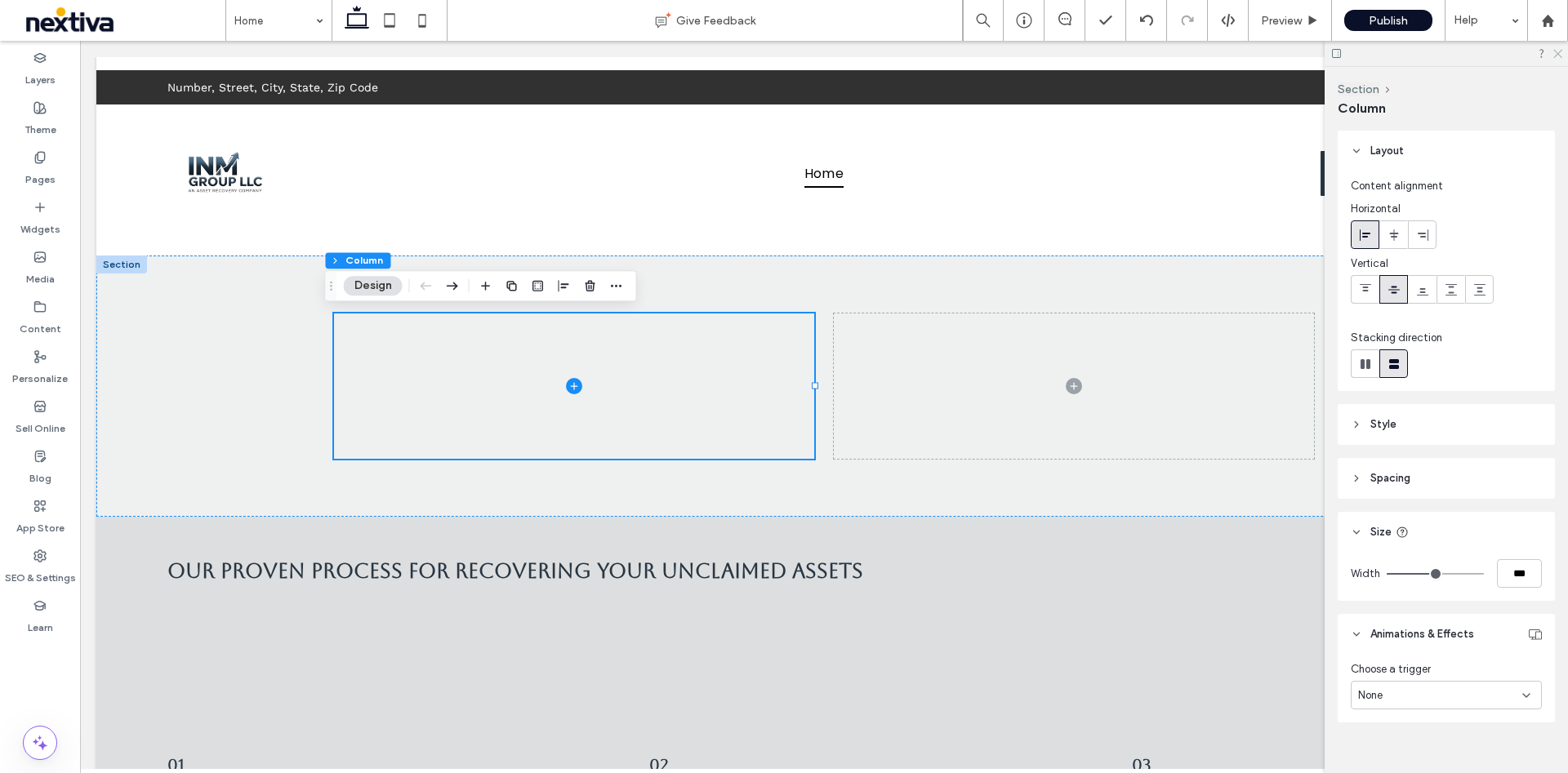
click at [1560, 51] on icon at bounding box center [1556, 52] width 10 height 10
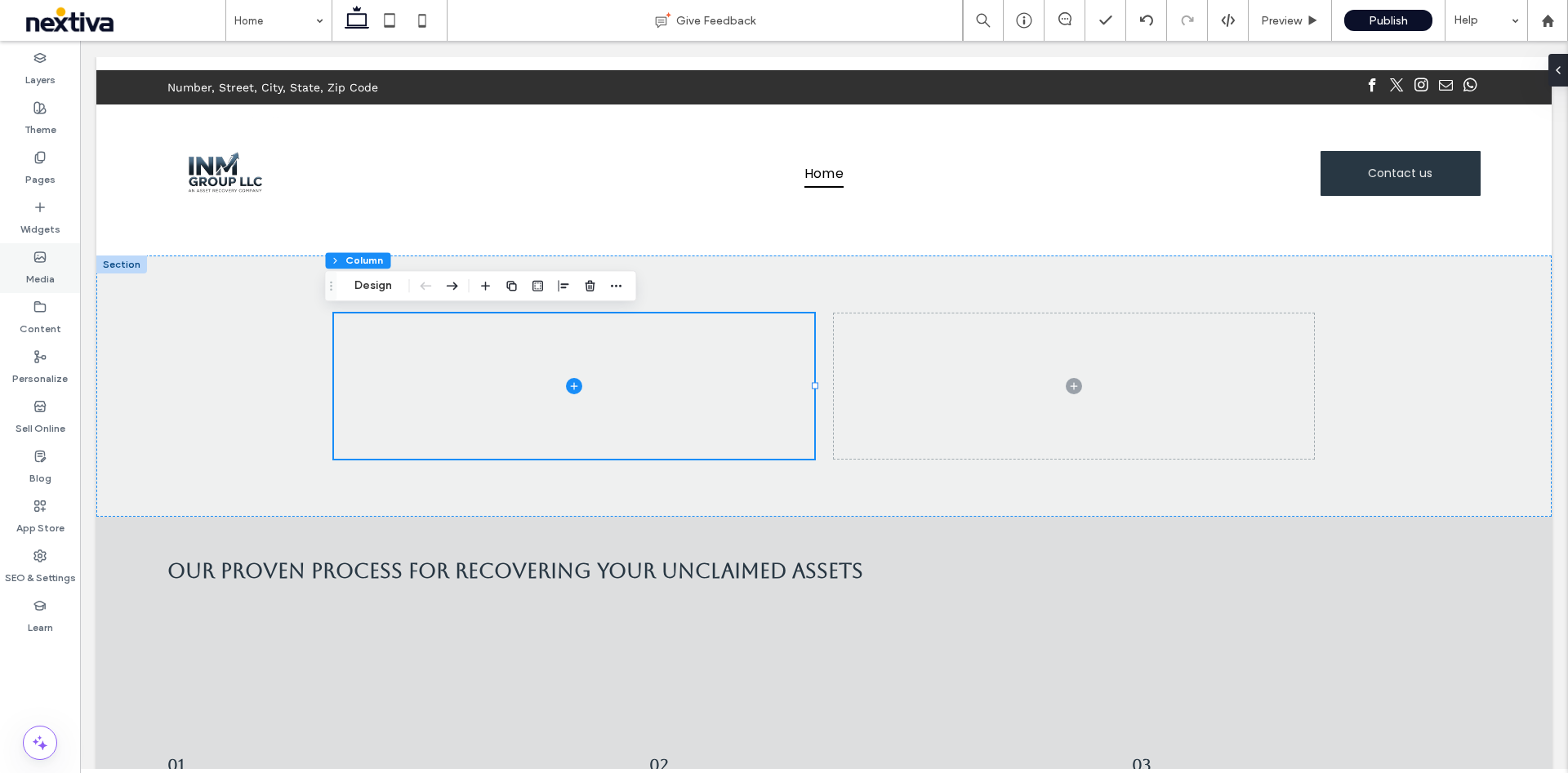
click at [51, 265] on label "Media" at bounding box center [41, 275] width 28 height 23
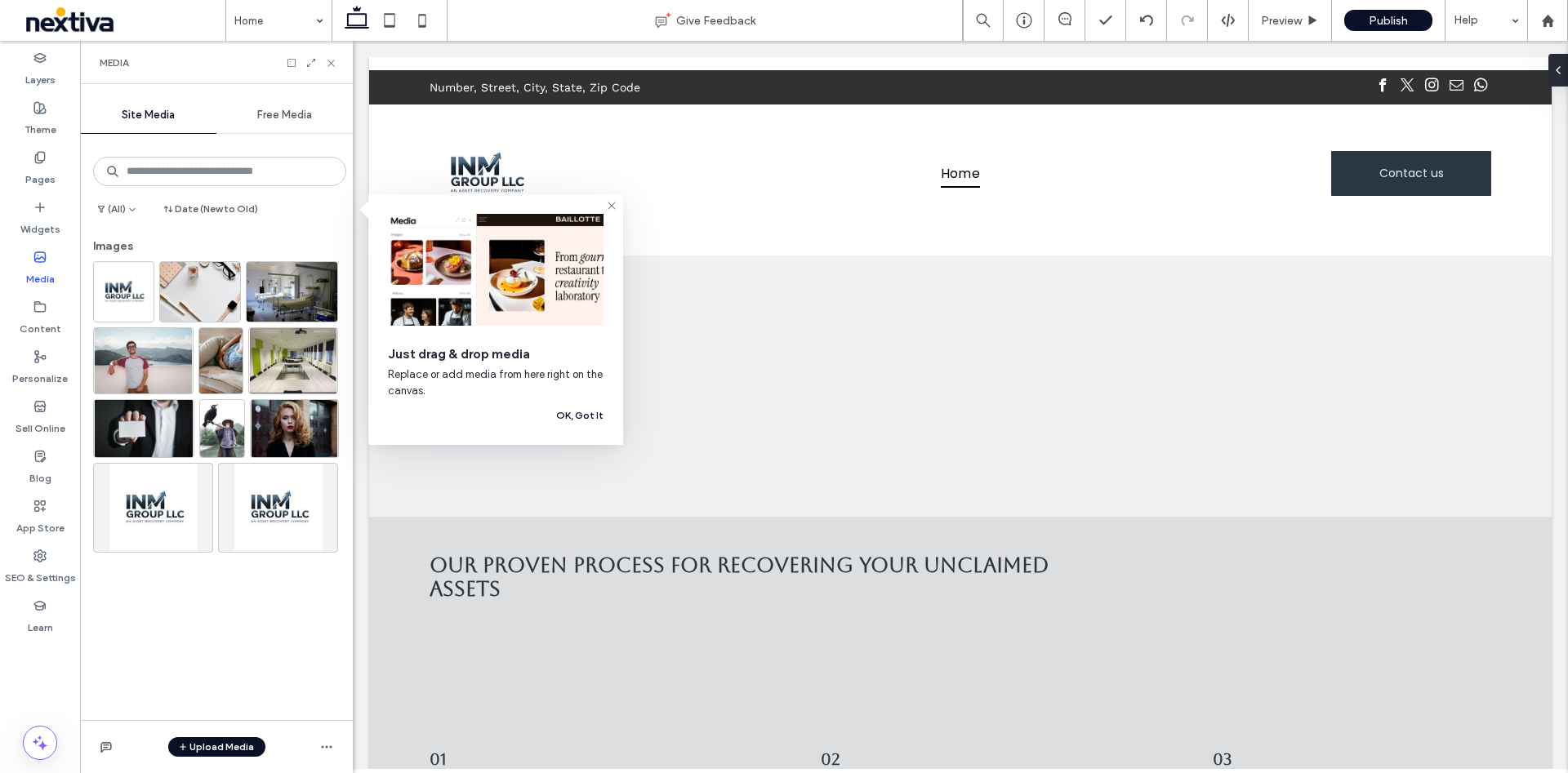
click at [278, 112] on span "Free Media" at bounding box center [284, 115] width 55 height 13
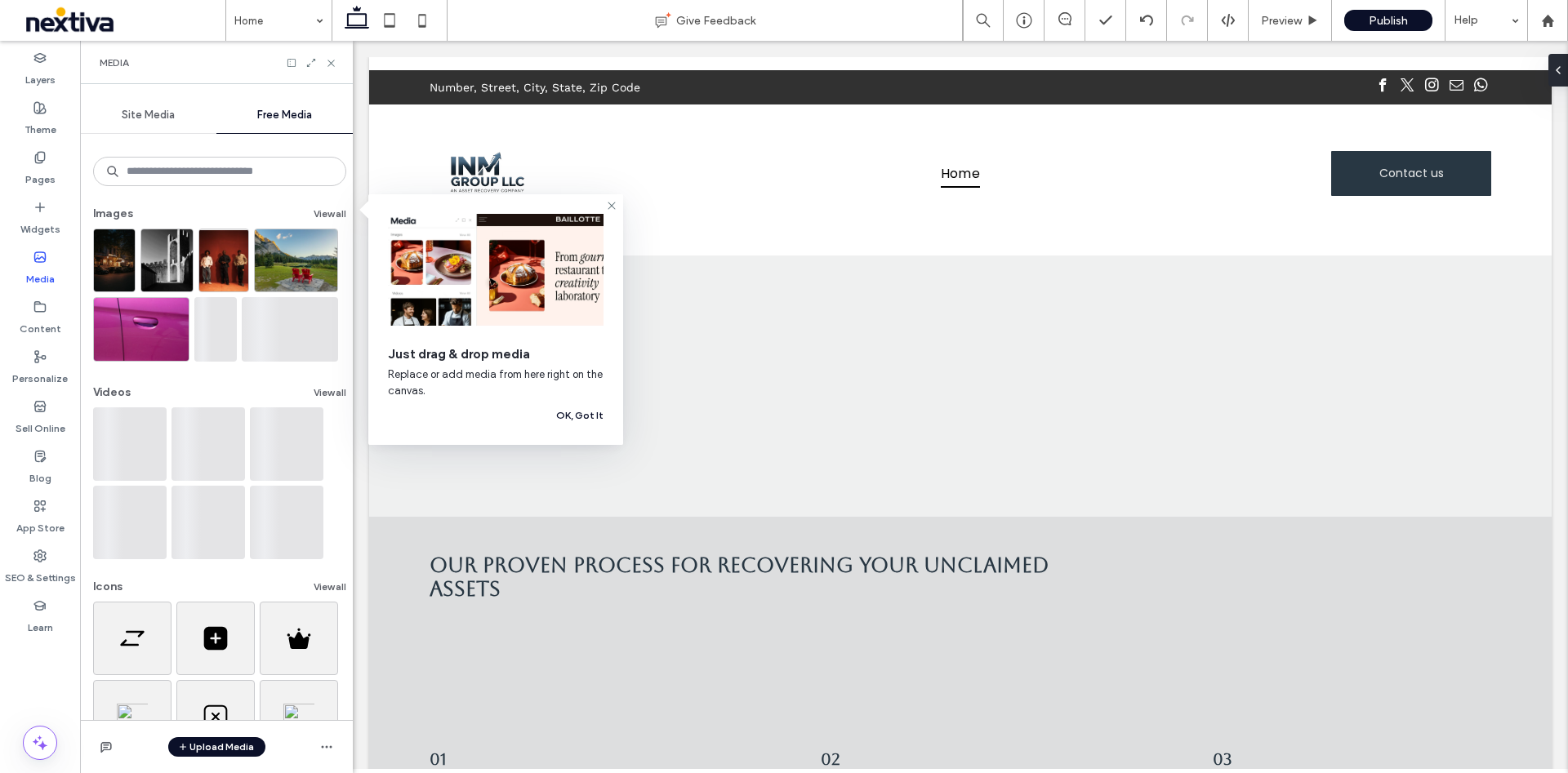
click at [145, 111] on span "Site Media" at bounding box center [148, 115] width 53 height 13
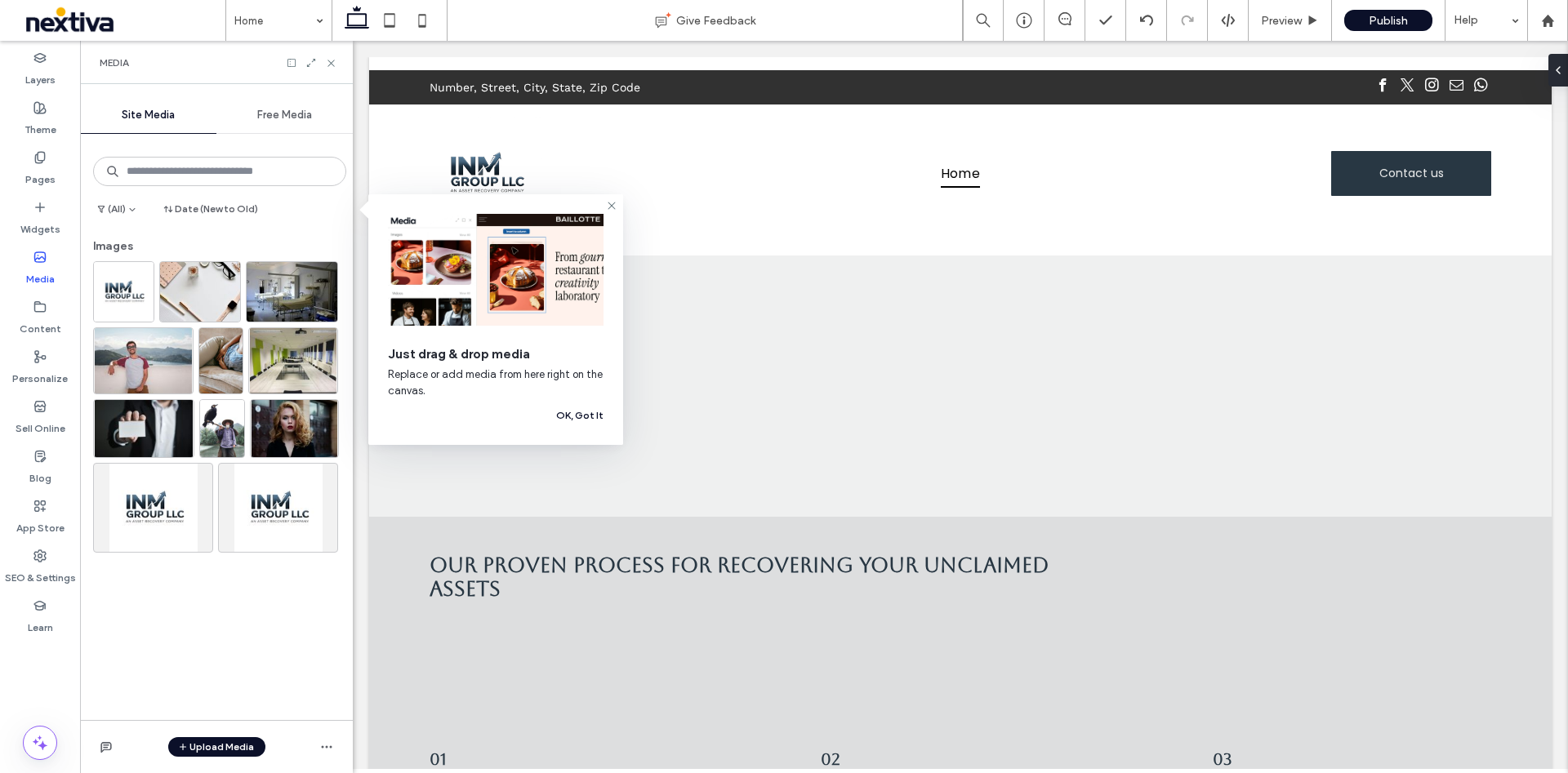
click at [292, 120] on span "Free Media" at bounding box center [284, 115] width 55 height 13
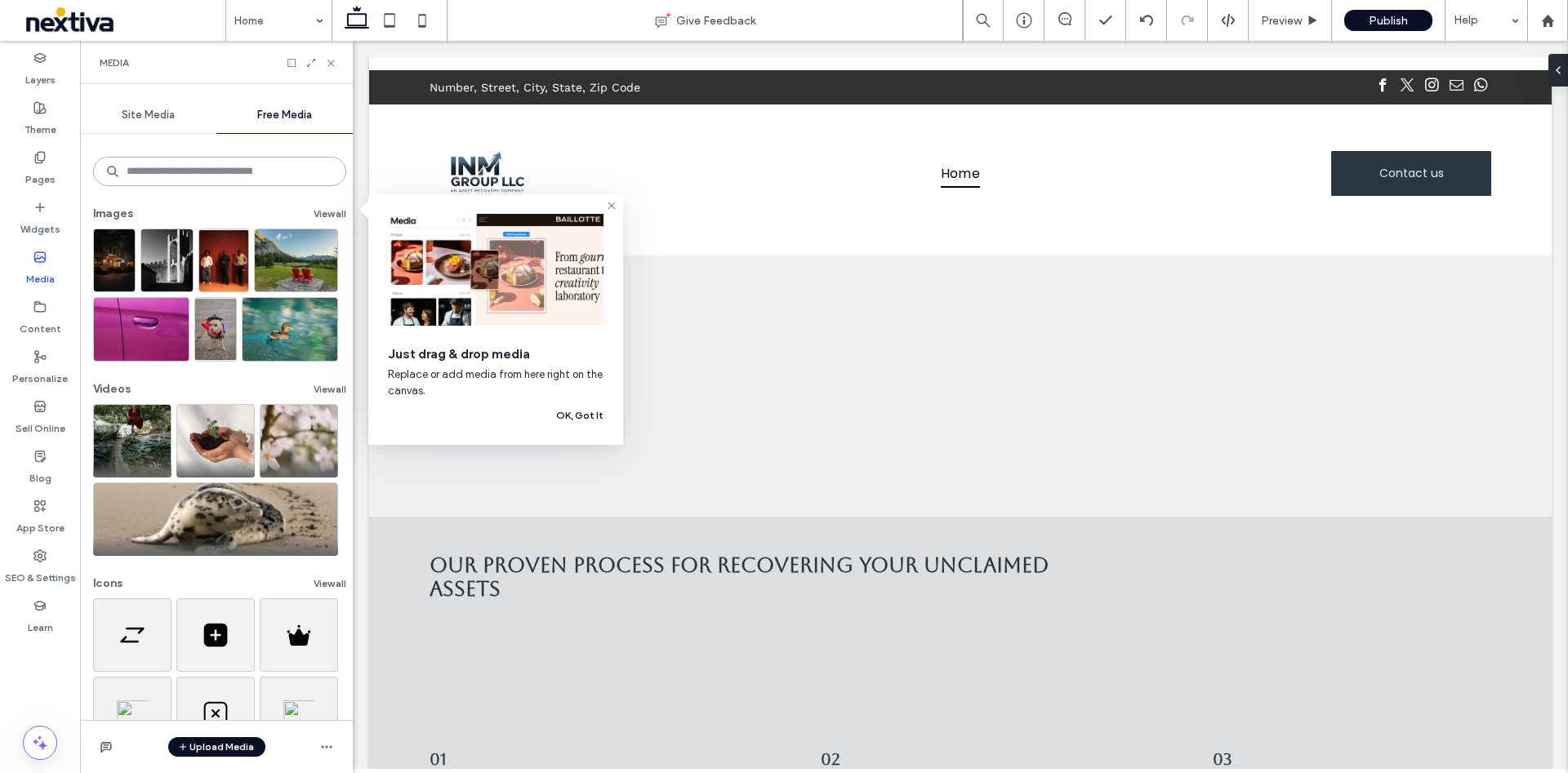
click at [232, 181] on input at bounding box center [220, 171] width 253 height 29
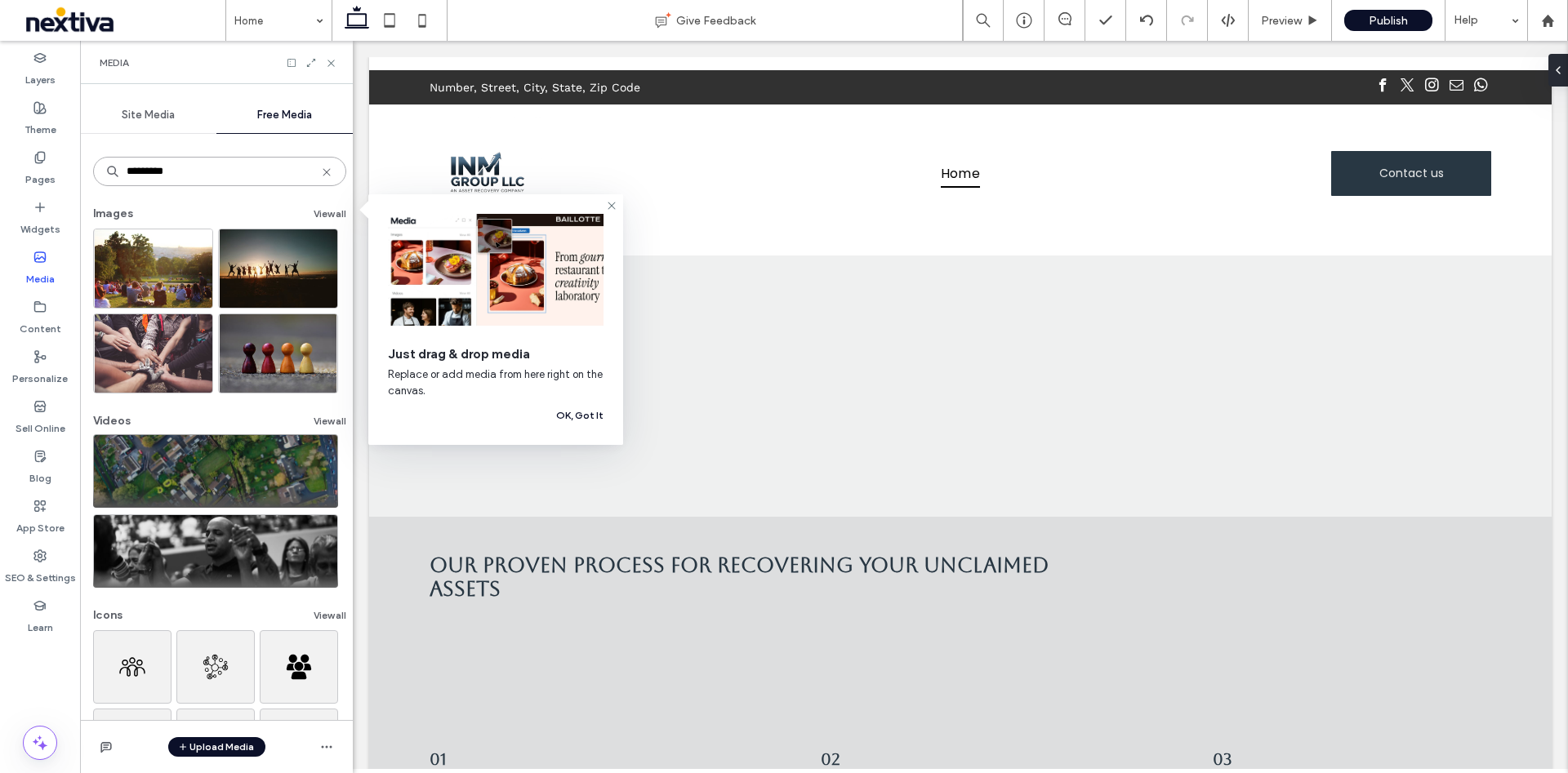
type input "*********"
click at [229, 485] on video at bounding box center [215, 471] width 244 height 74
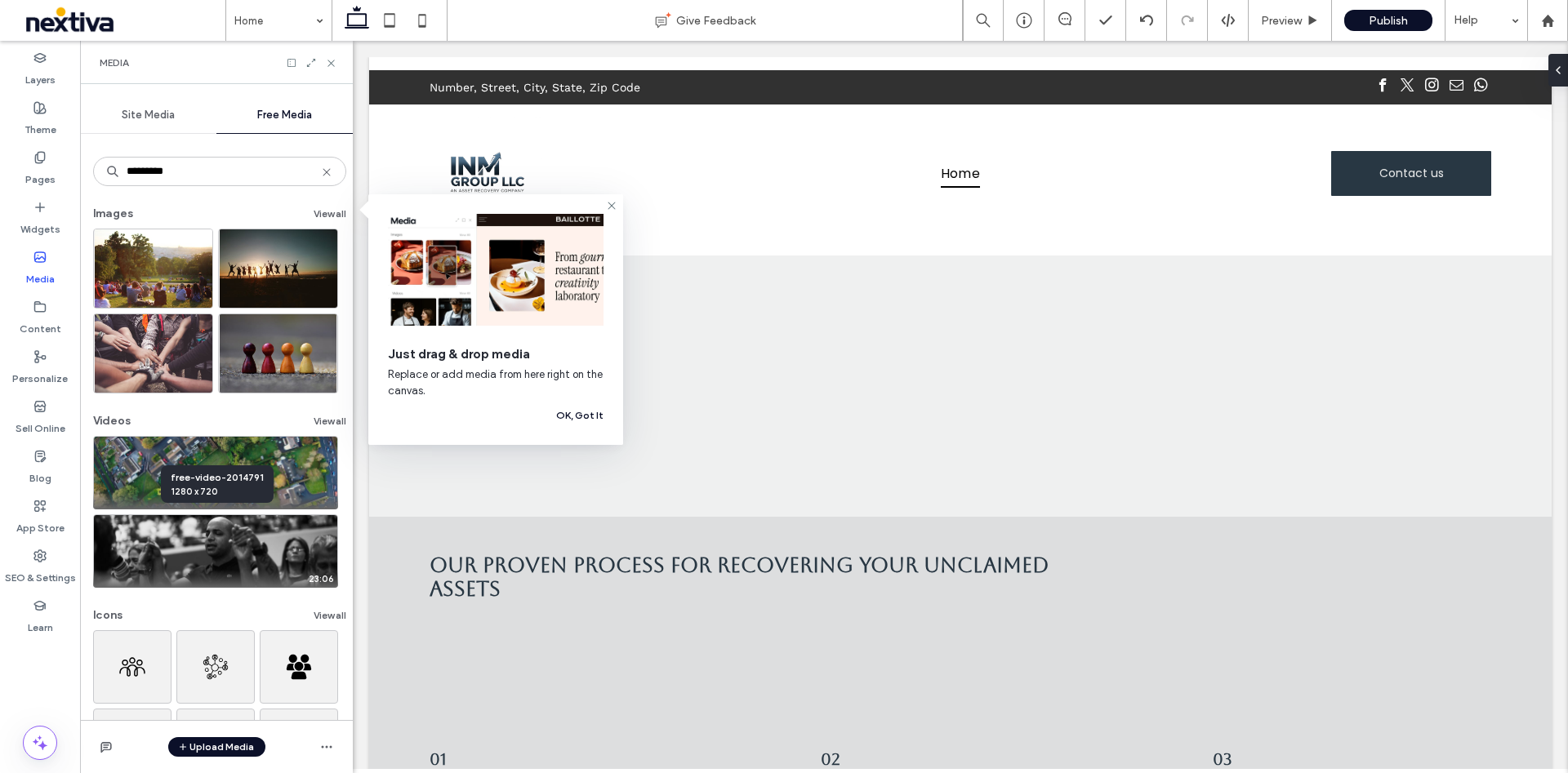
click at [244, 486] on span "1280 x 720" at bounding box center [217, 492] width 93 height 13
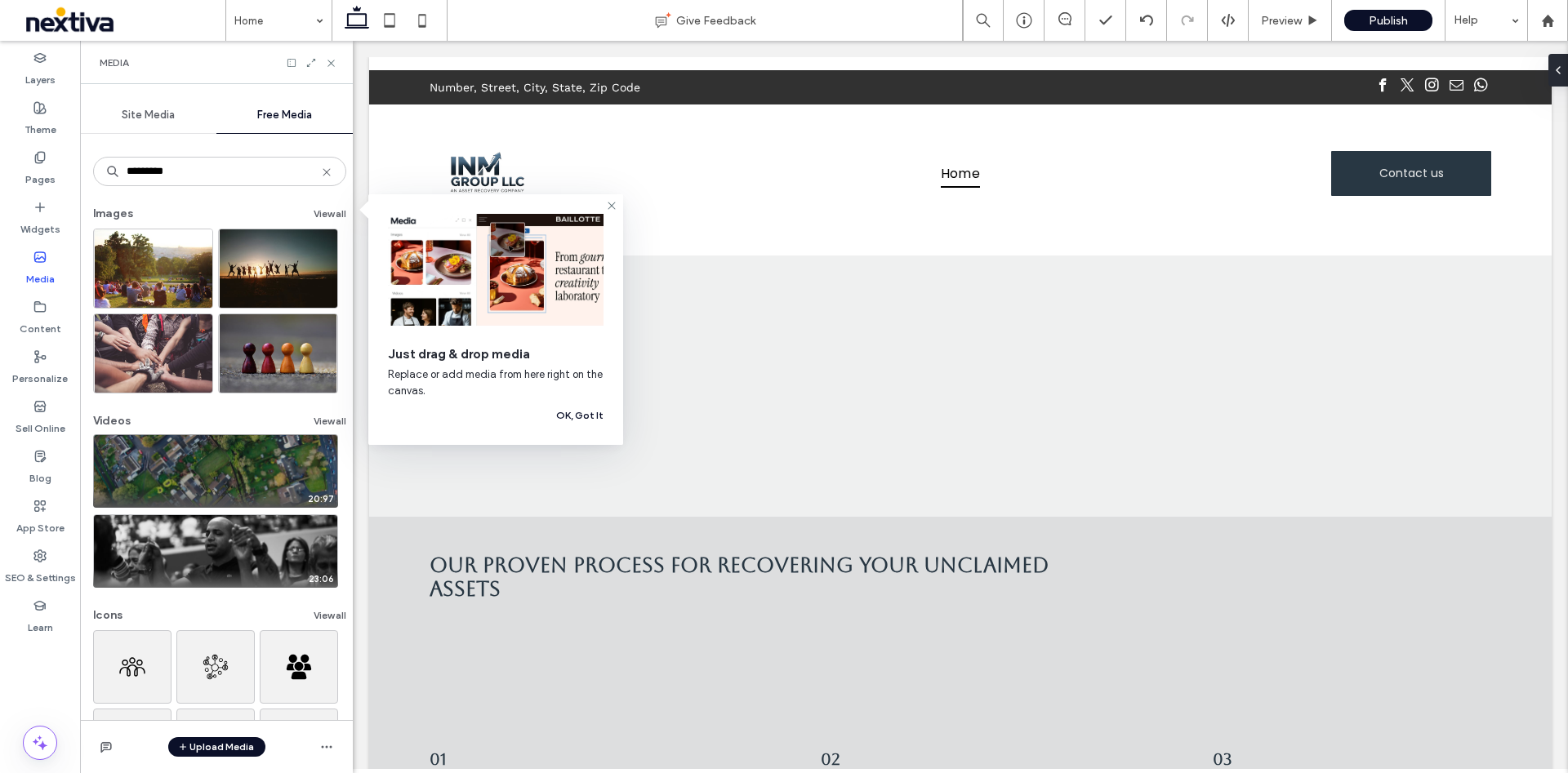
click at [307, 462] on video at bounding box center [215, 471] width 244 height 74
click at [317, 462] on video at bounding box center [215, 471] width 244 height 74
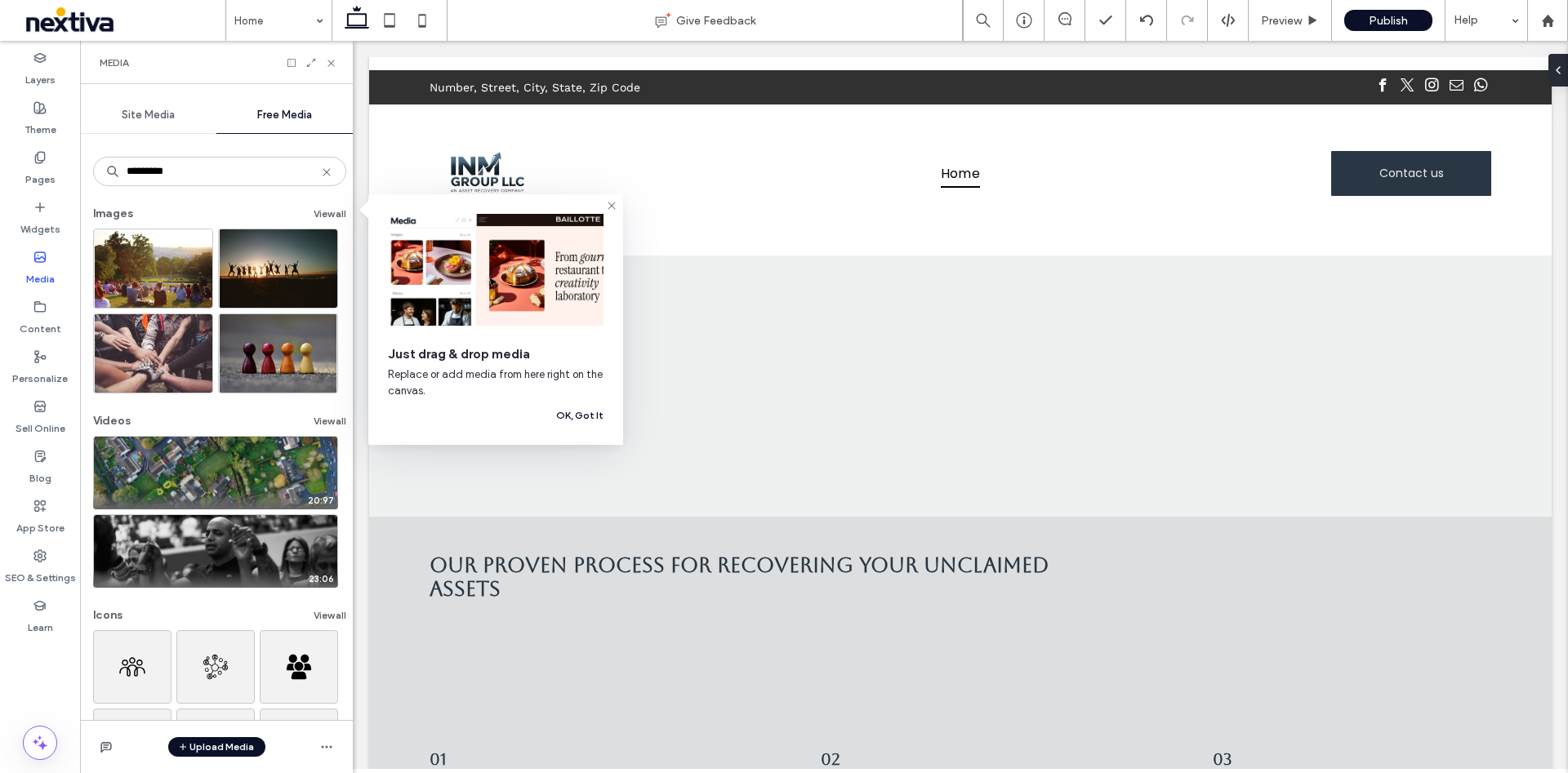
click at [139, 109] on span "Site Media" at bounding box center [148, 115] width 53 height 13
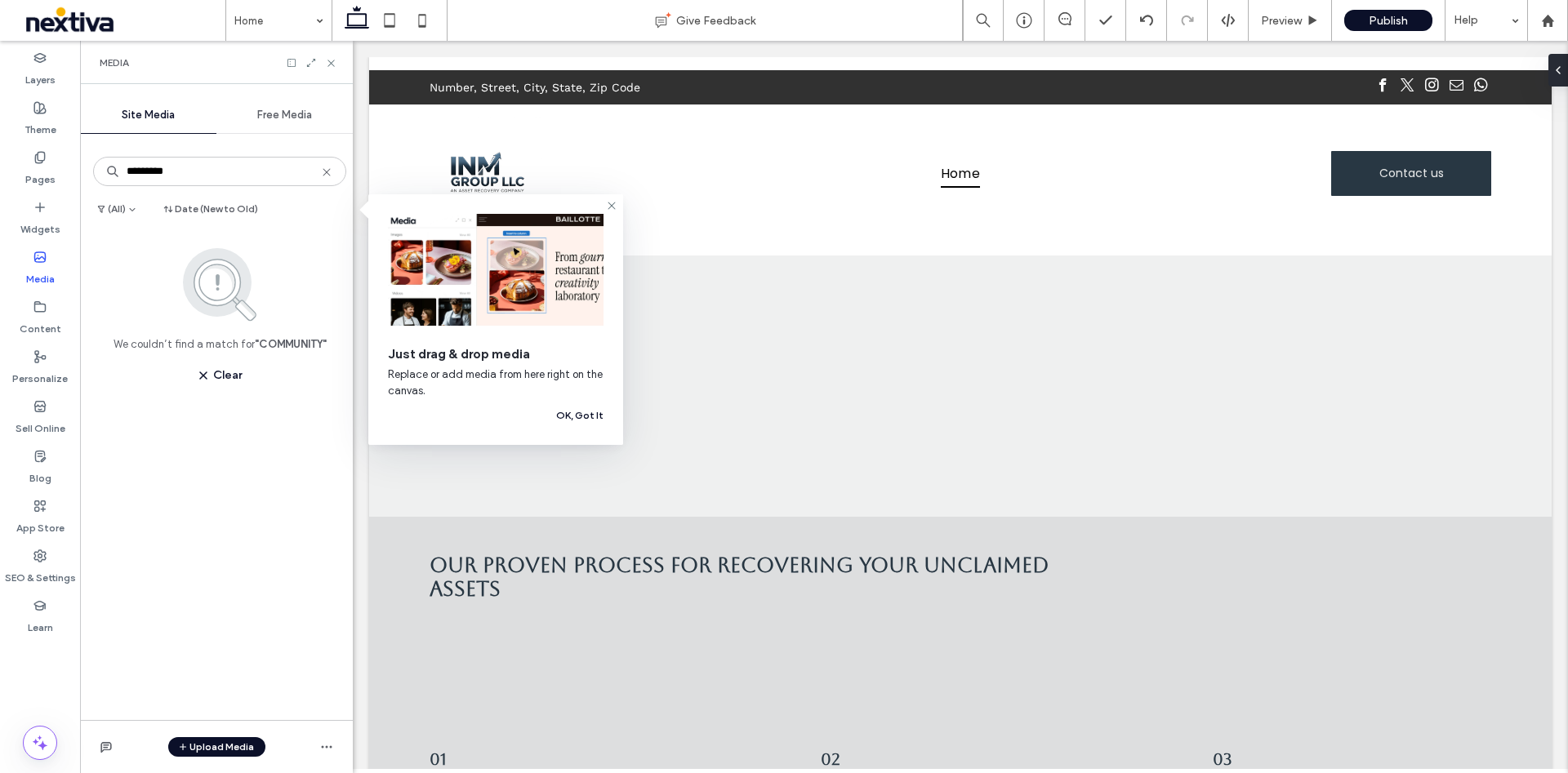
click at [275, 114] on span "Free Media" at bounding box center [284, 115] width 55 height 13
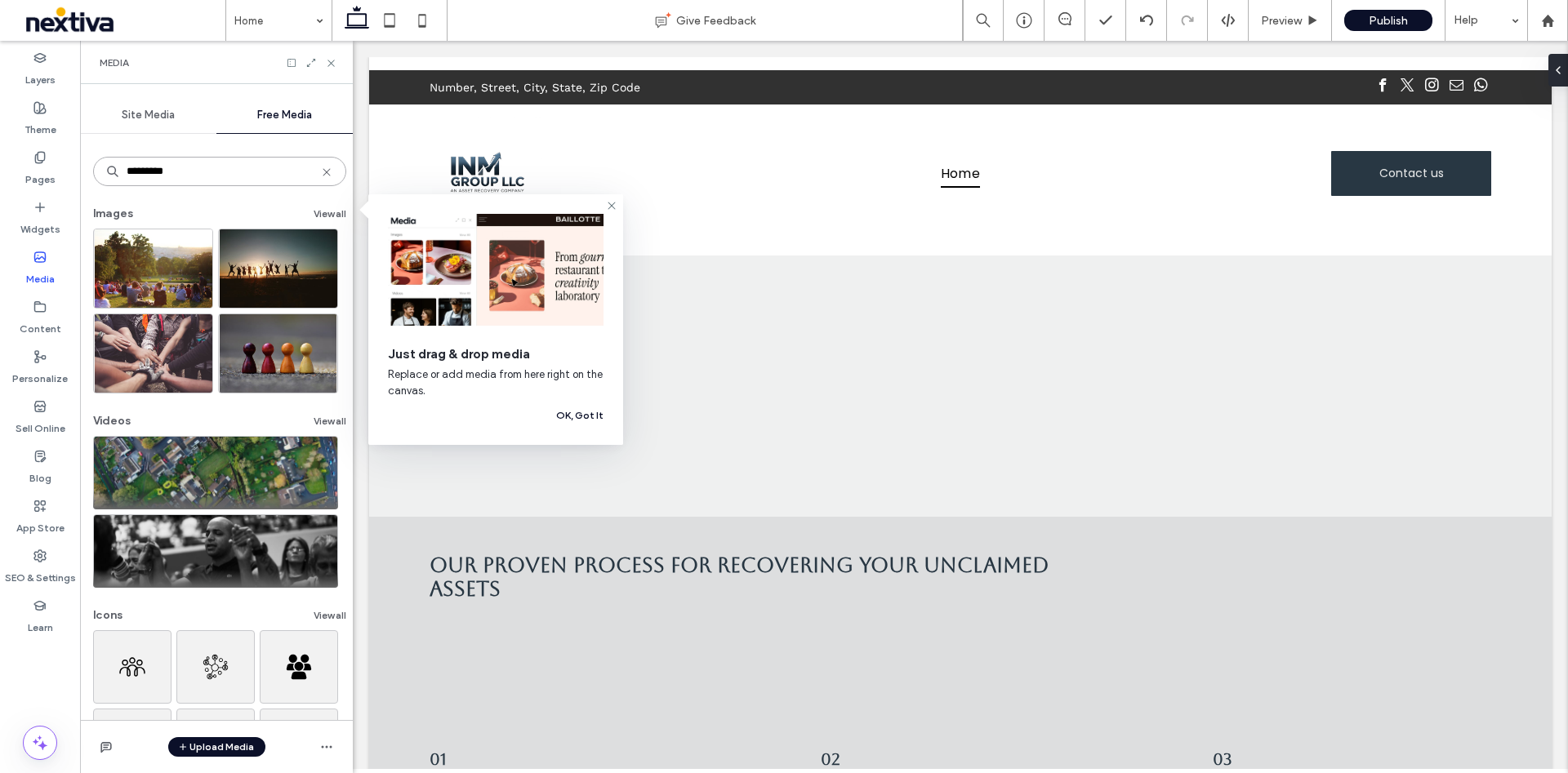
click at [246, 174] on input "*********" at bounding box center [220, 171] width 253 height 29
click at [616, 205] on icon at bounding box center [612, 206] width 13 height 13
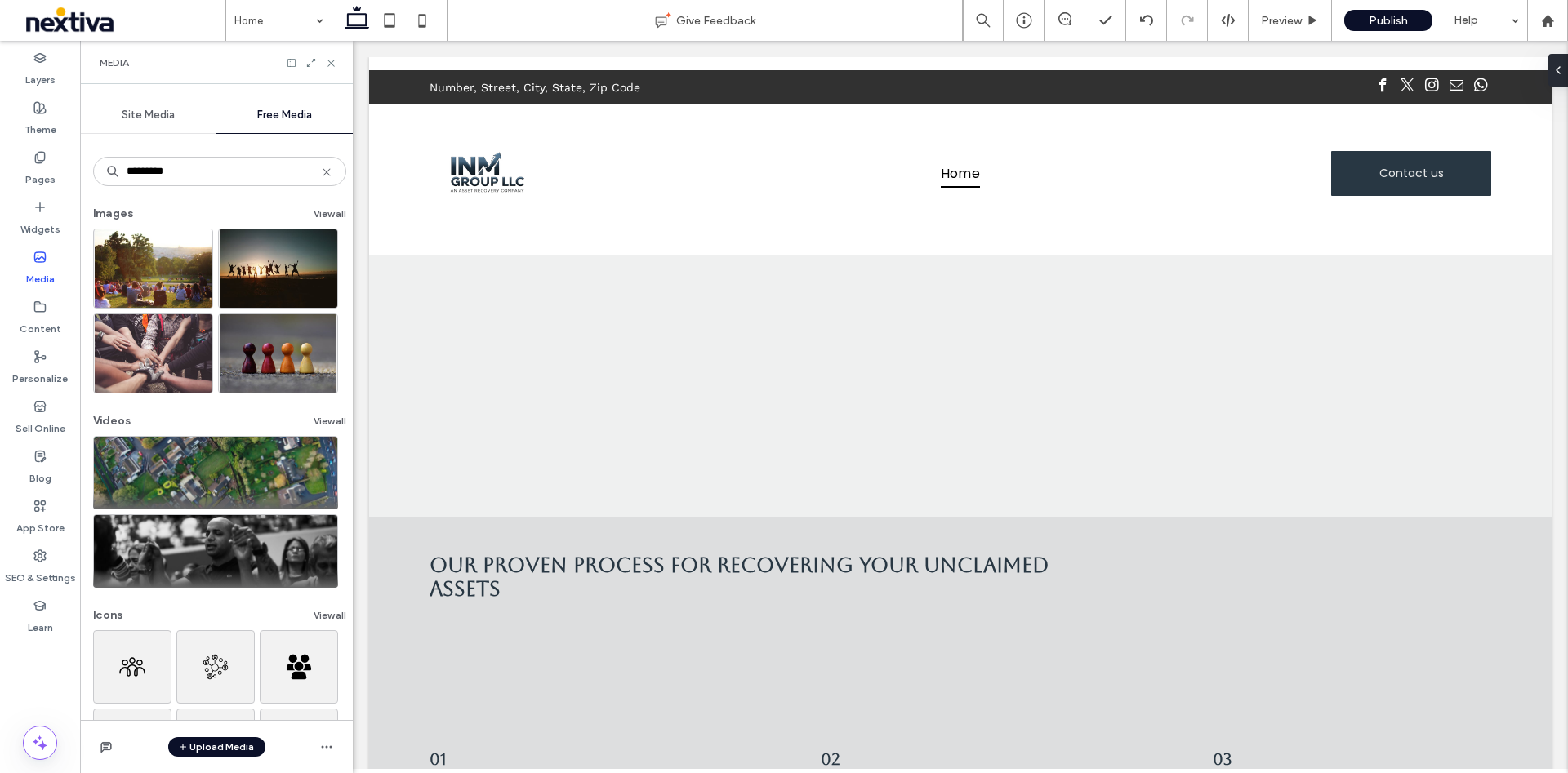
click at [133, 106] on div "Site Media" at bounding box center [148, 115] width 136 height 36
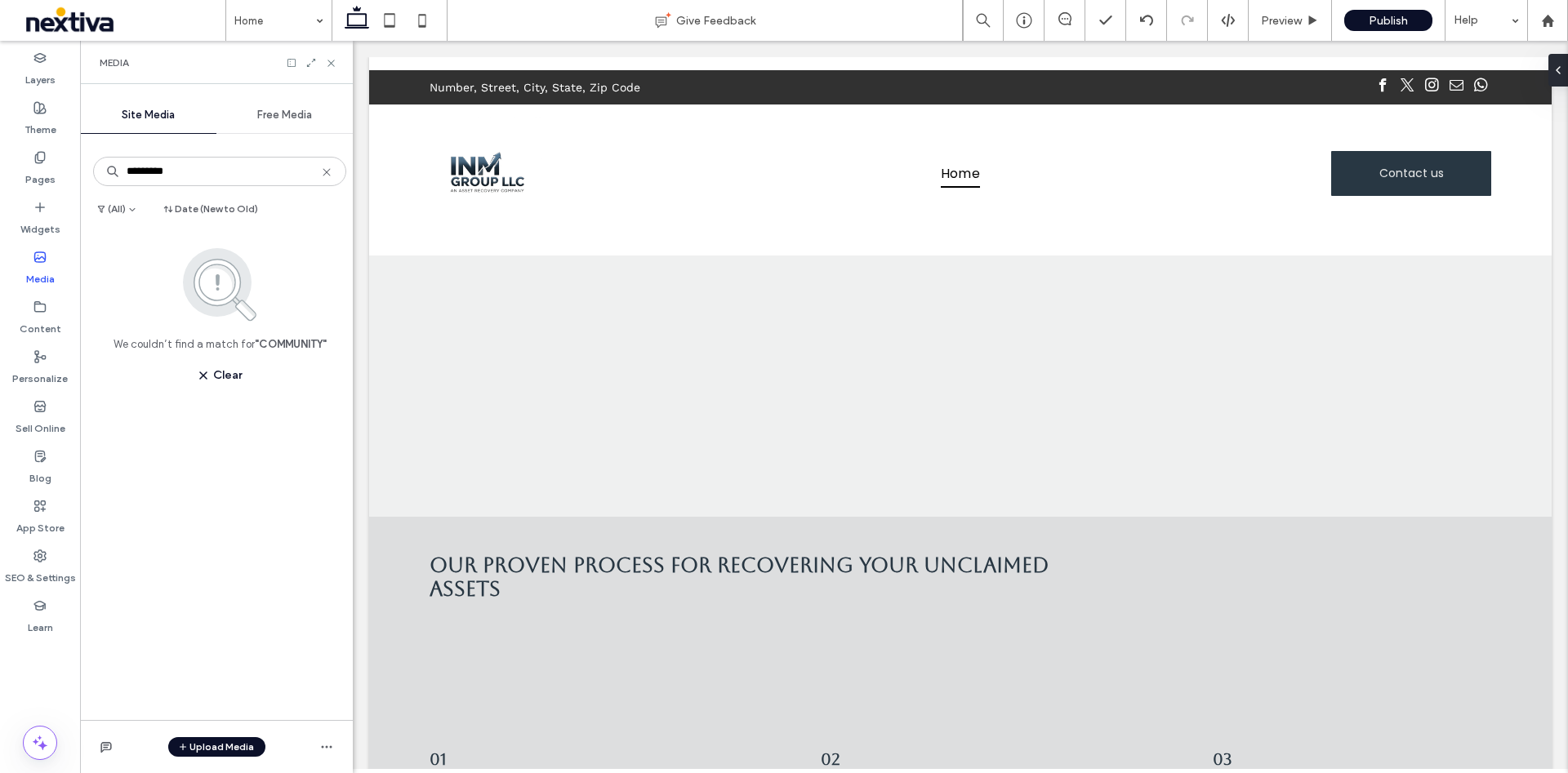
click at [307, 118] on span "Free Media" at bounding box center [284, 115] width 55 height 13
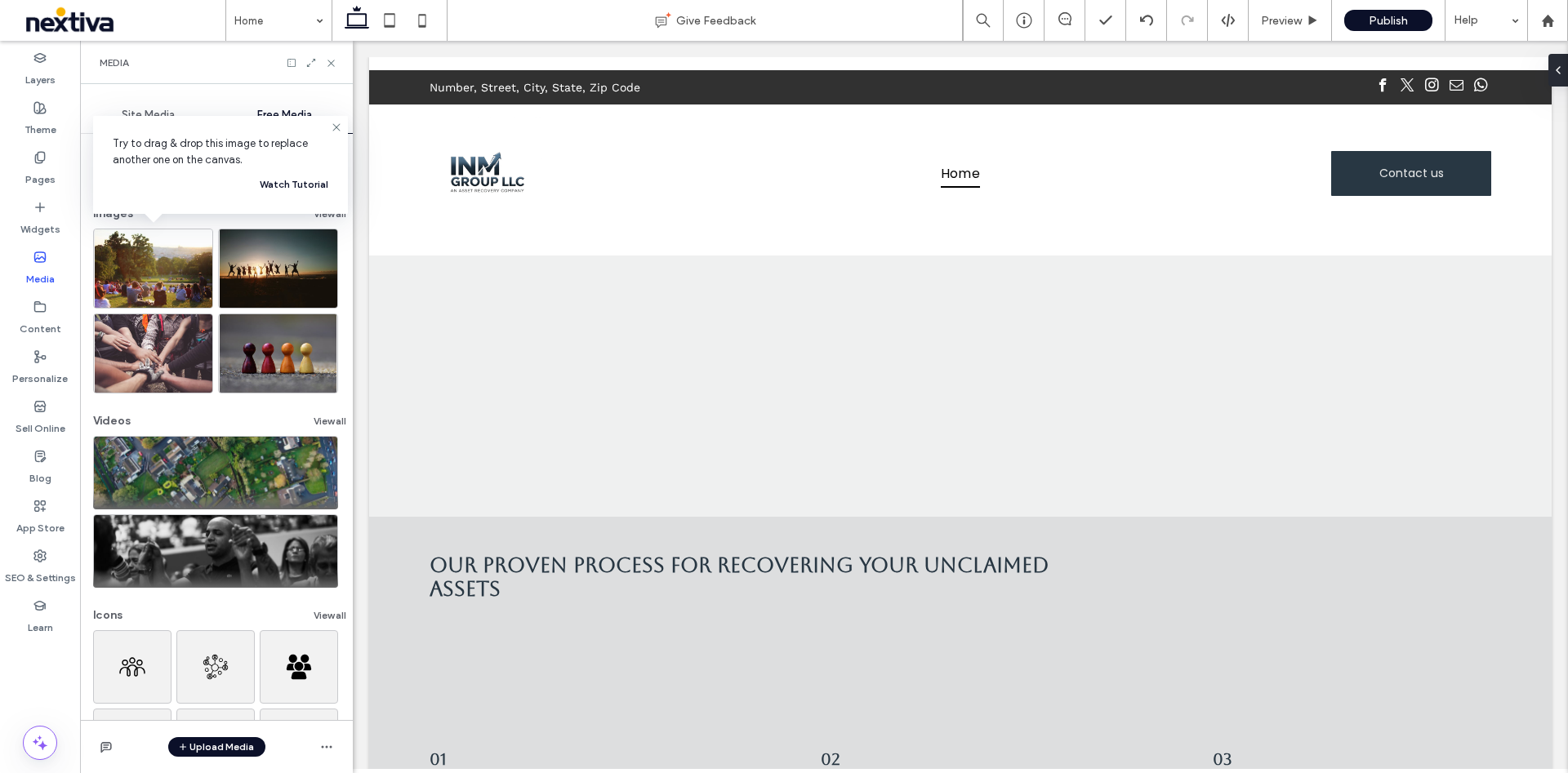
click at [344, 129] on div "Try to drag & drop this image to replace another one on the canvas. Watch Tutor…" at bounding box center [221, 165] width 255 height 98
click at [332, 130] on icon at bounding box center [336, 127] width 13 height 13
click at [326, 170] on input "*********" at bounding box center [220, 171] width 253 height 29
drag, startPoint x: 304, startPoint y: 166, endPoint x: 136, endPoint y: 193, distance: 170.2
click at [104, 176] on input "*********" at bounding box center [220, 171] width 253 height 29
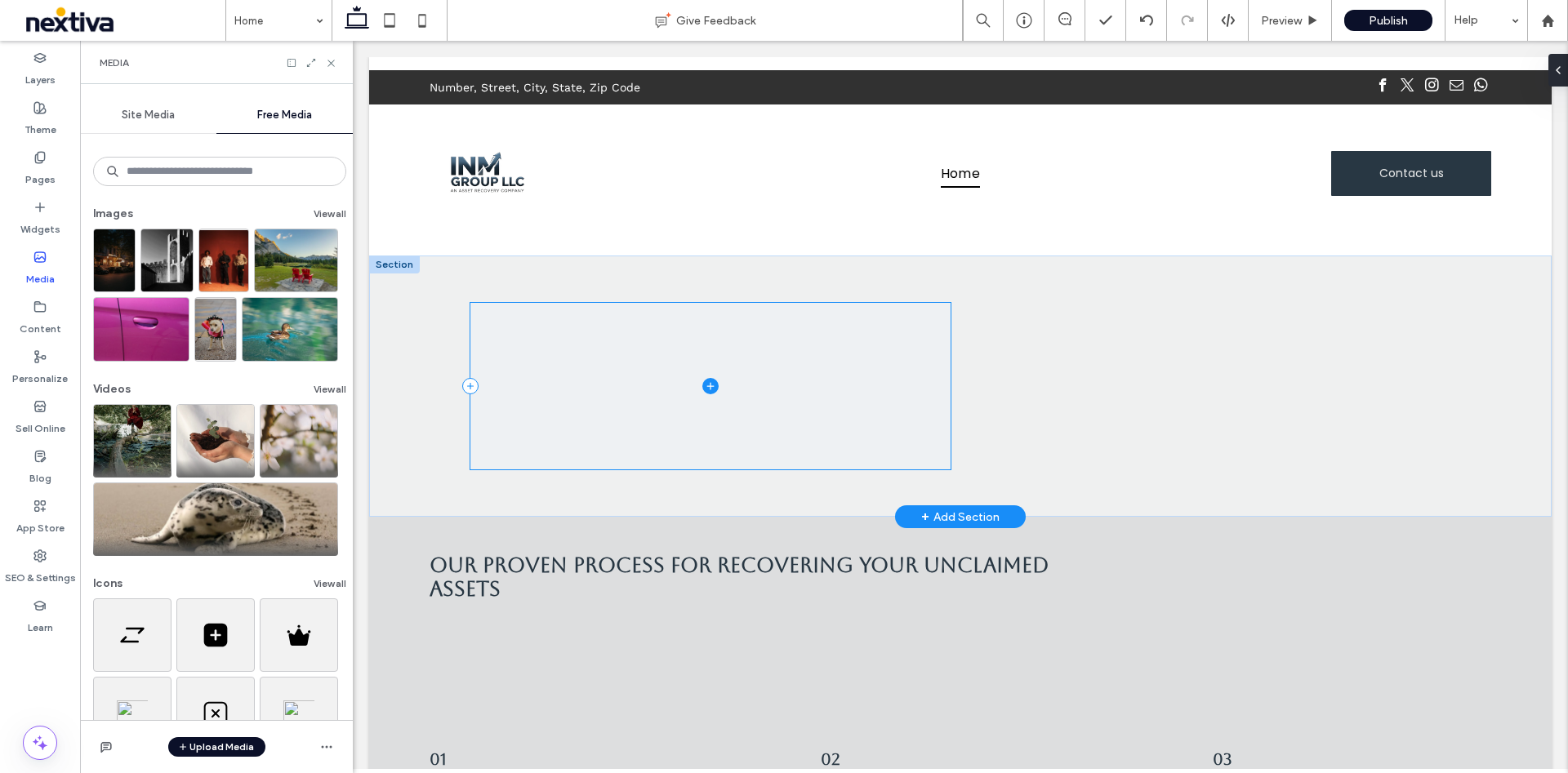
click at [751, 369] on span at bounding box center [710, 386] width 481 height 166
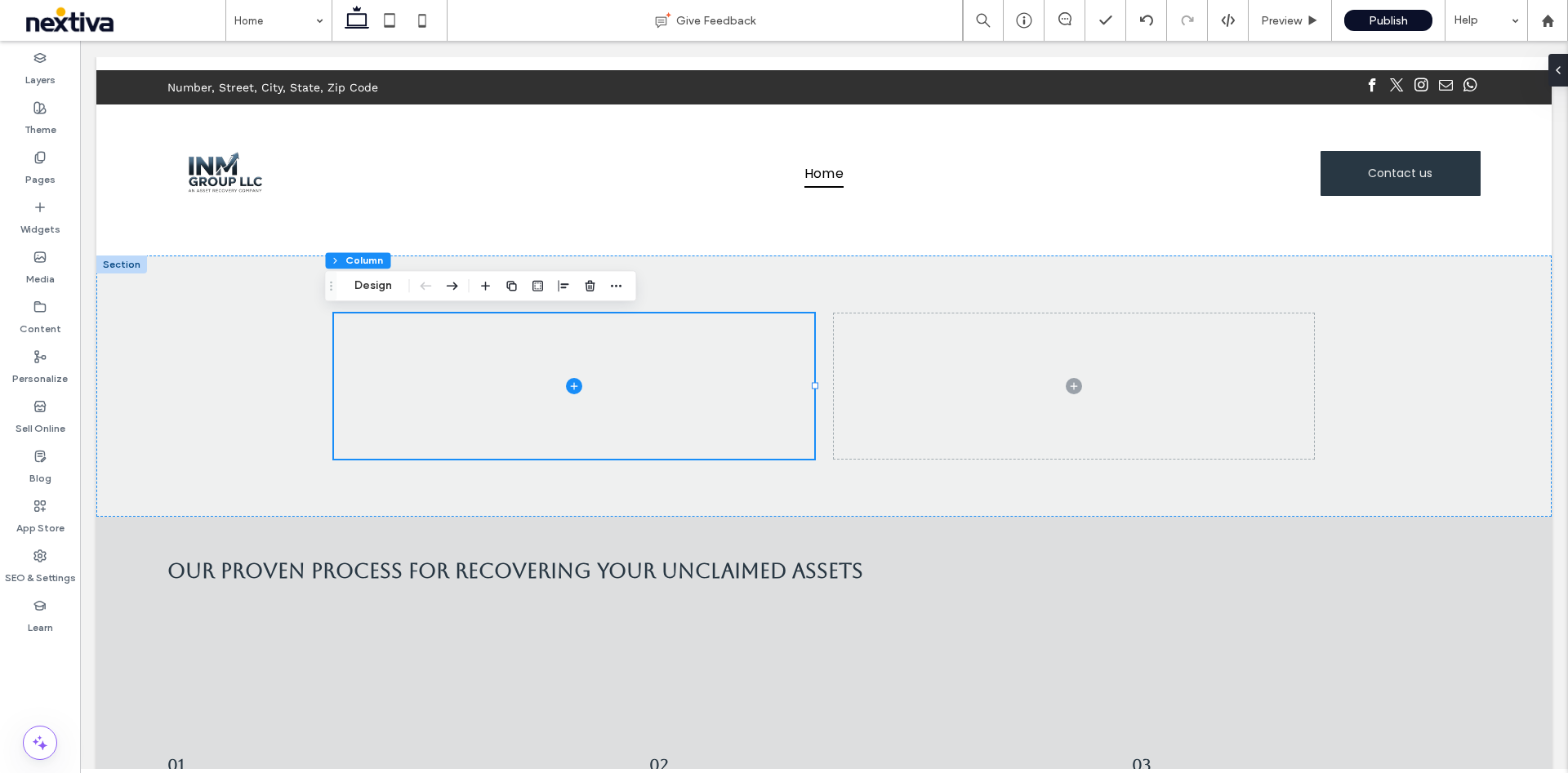
click at [371, 275] on div "Section Column Design" at bounding box center [481, 285] width 312 height 31
click at [383, 284] on button "Design" at bounding box center [373, 285] width 59 height 20
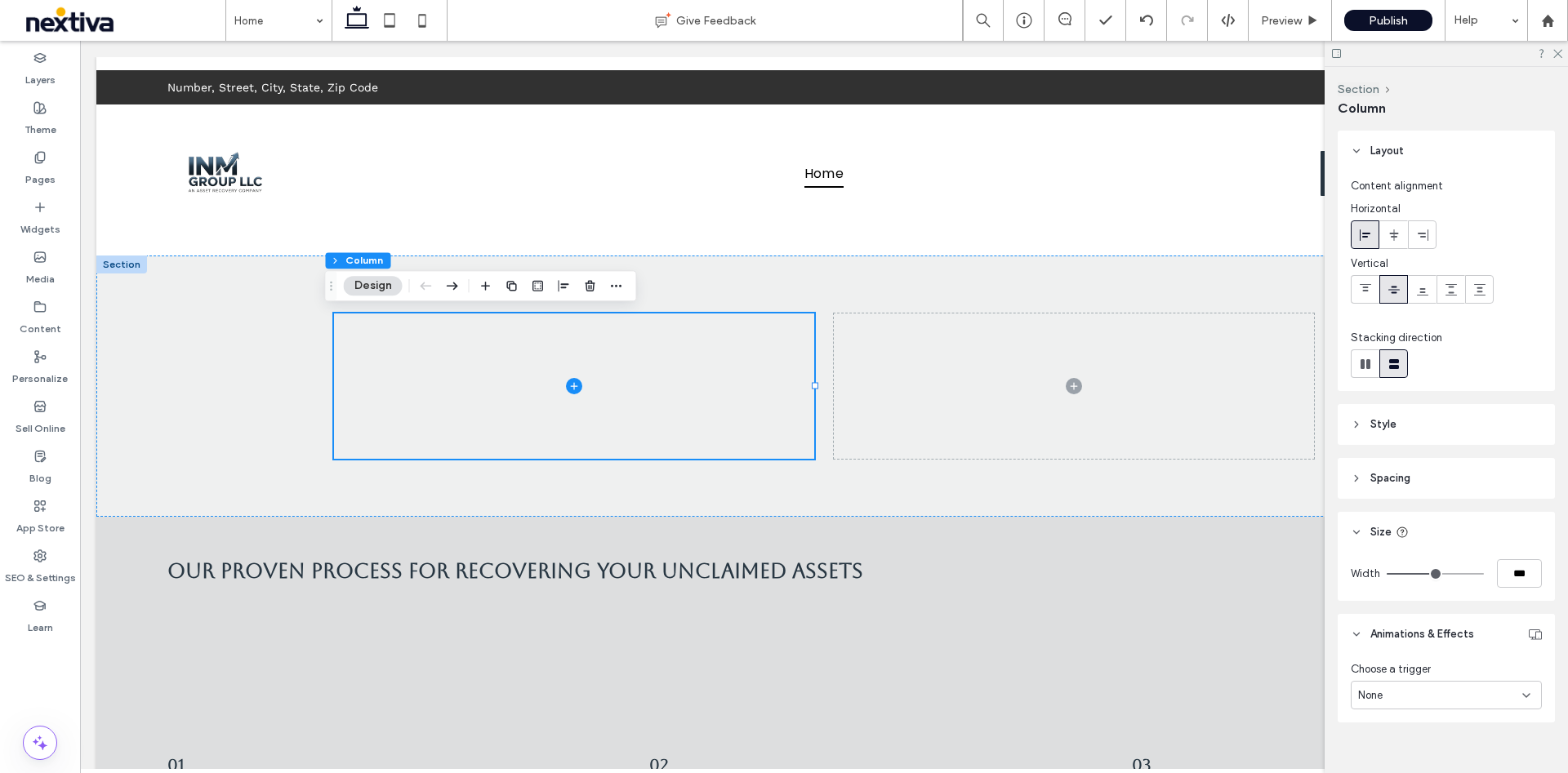
click at [1391, 476] on span "Spacing" at bounding box center [1390, 478] width 40 height 16
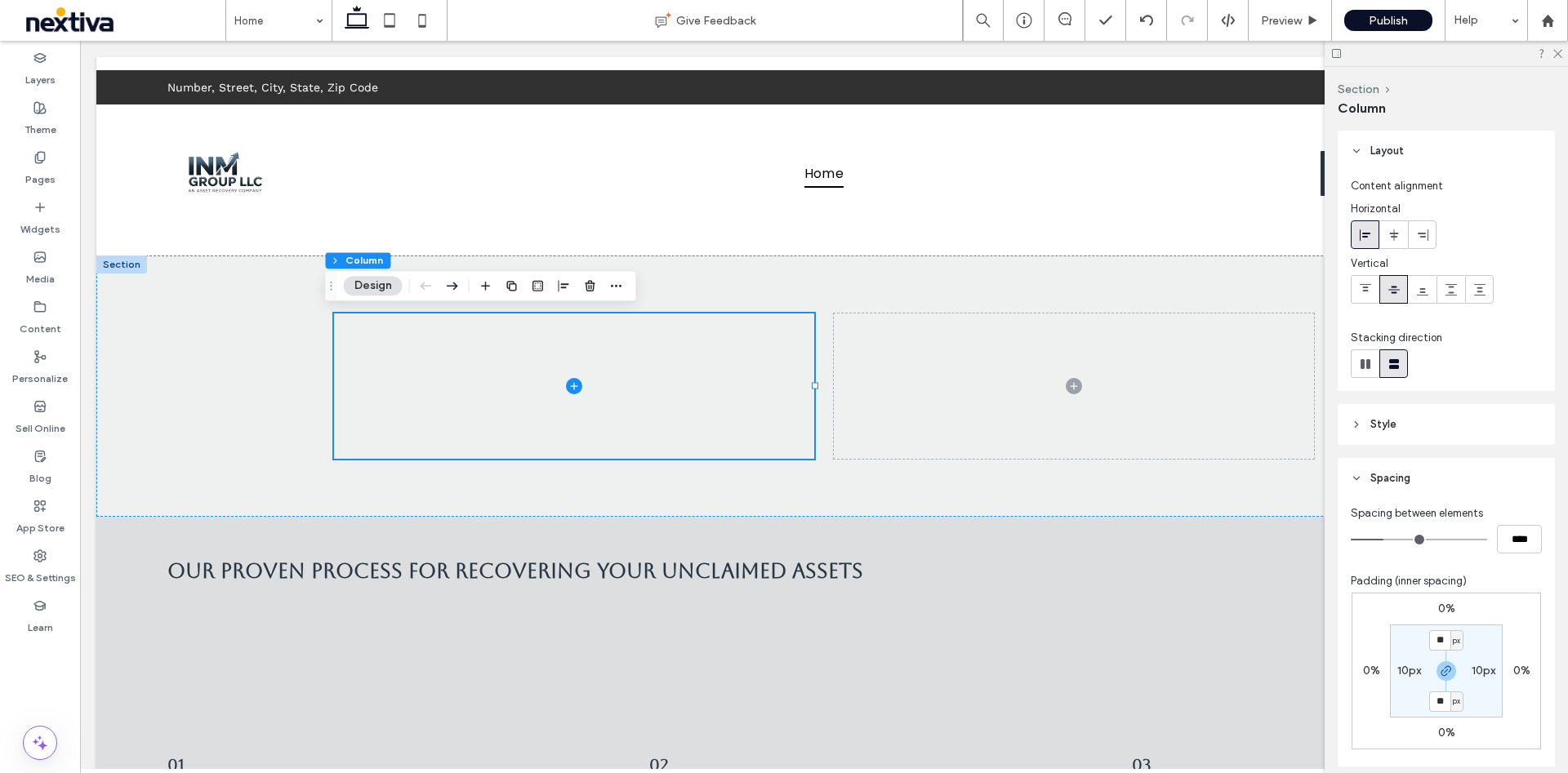
click at [1391, 476] on span "Spacing" at bounding box center [1390, 478] width 40 height 16
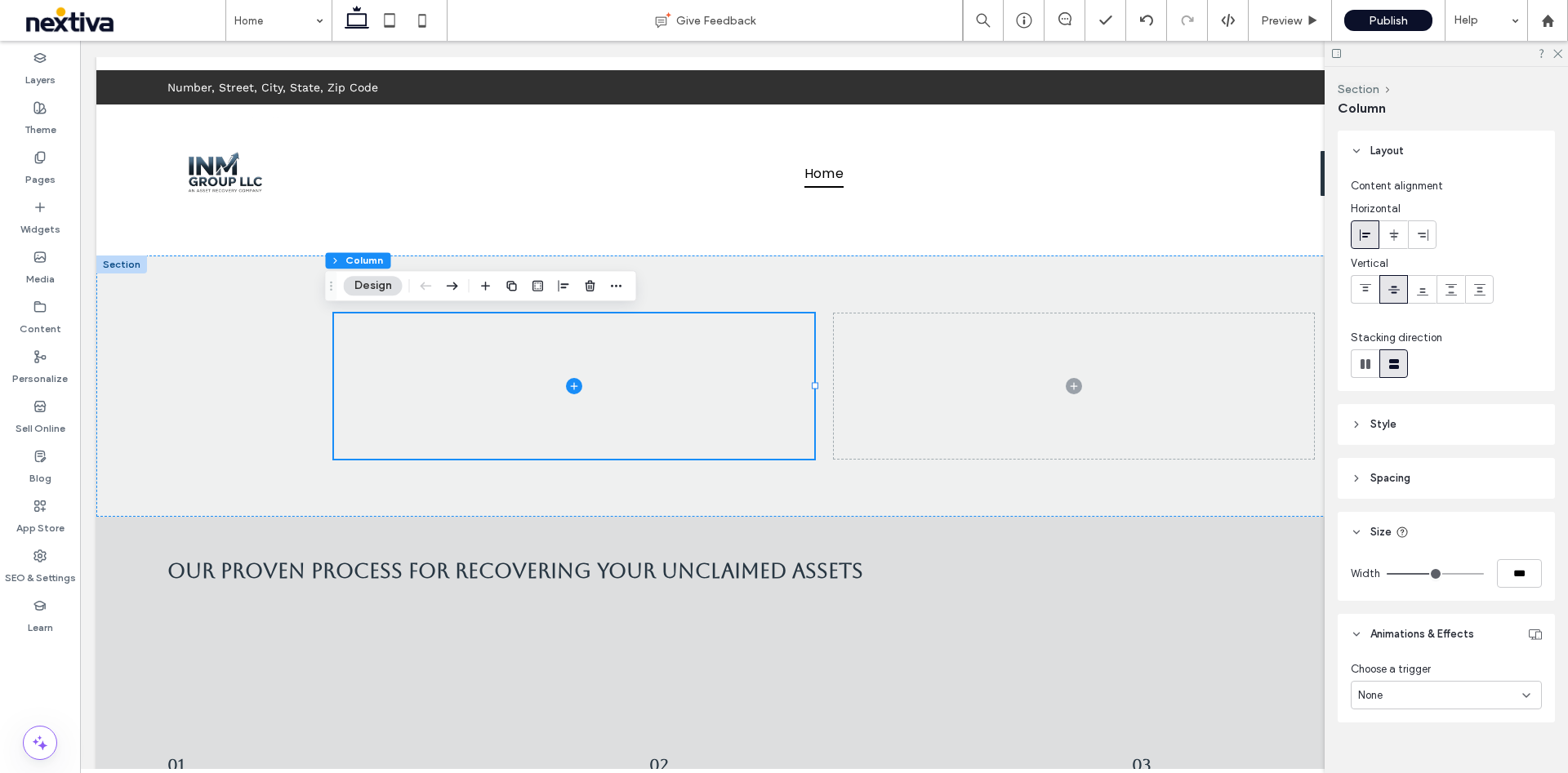
click at [1405, 419] on header "Style" at bounding box center [1446, 424] width 217 height 41
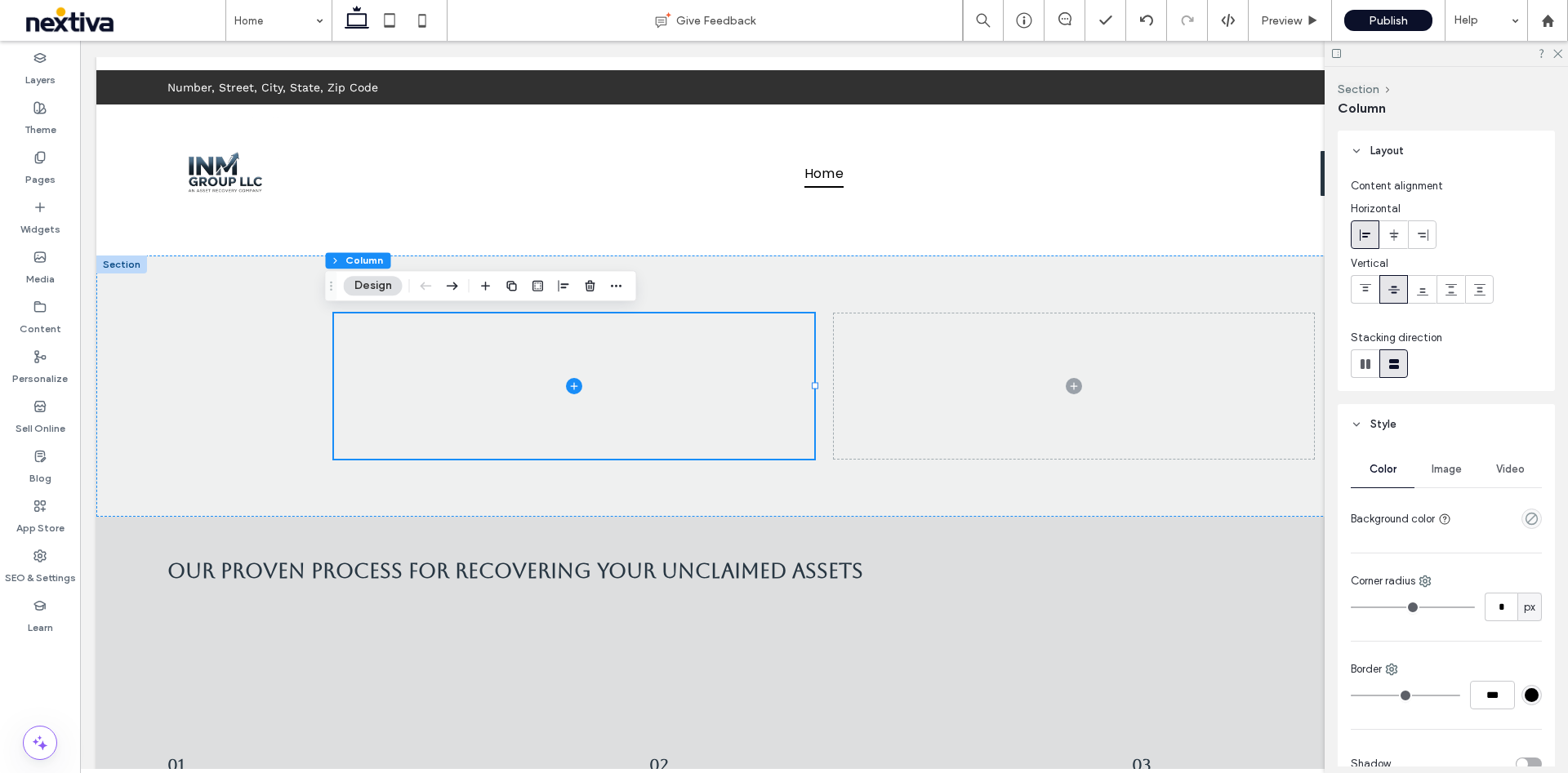
click at [1454, 473] on span "Image" at bounding box center [1446, 469] width 30 height 13
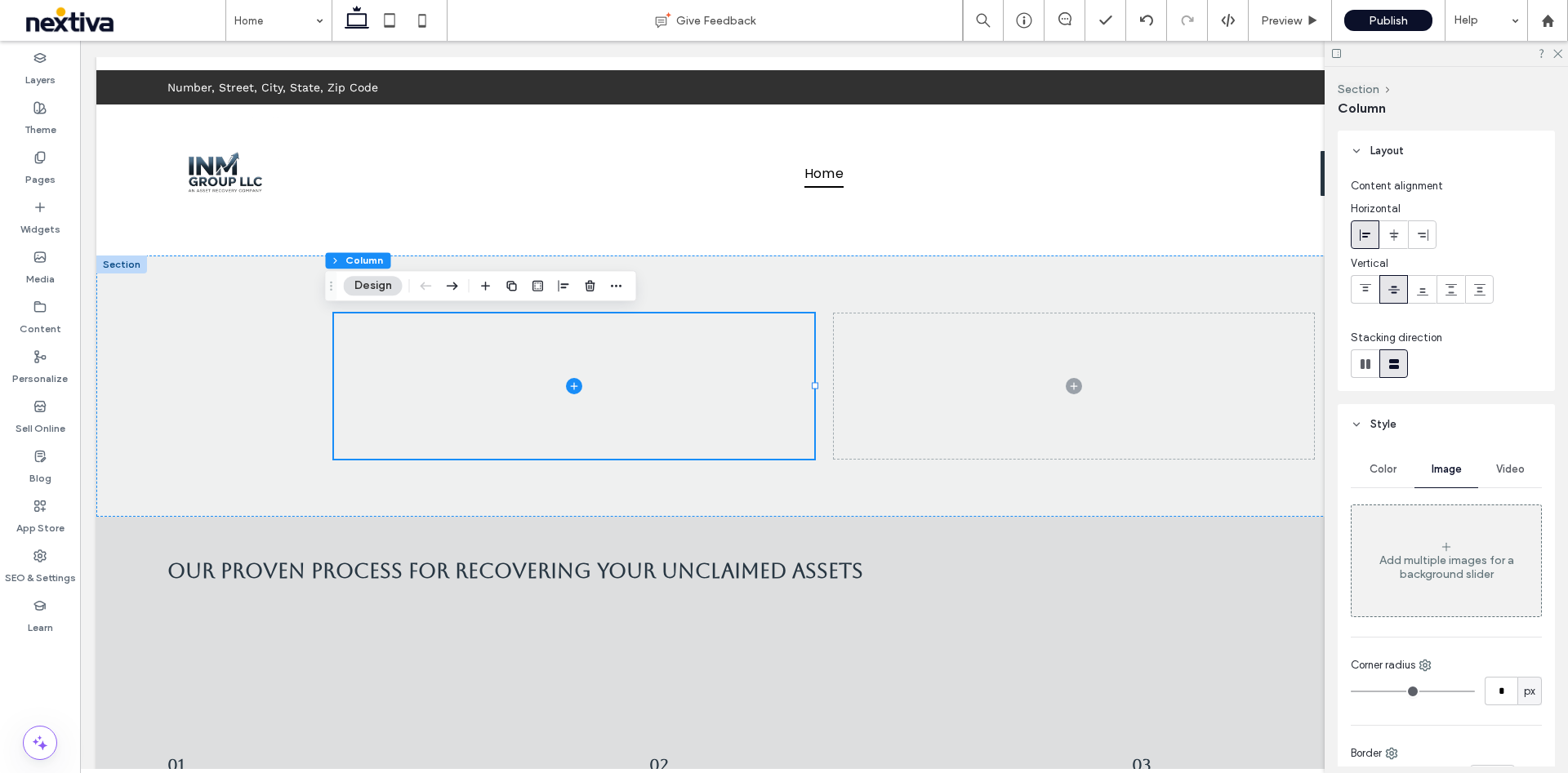
click at [1450, 553] on div "Add multiple images for a background slider" at bounding box center [1445, 566] width 190 height 27
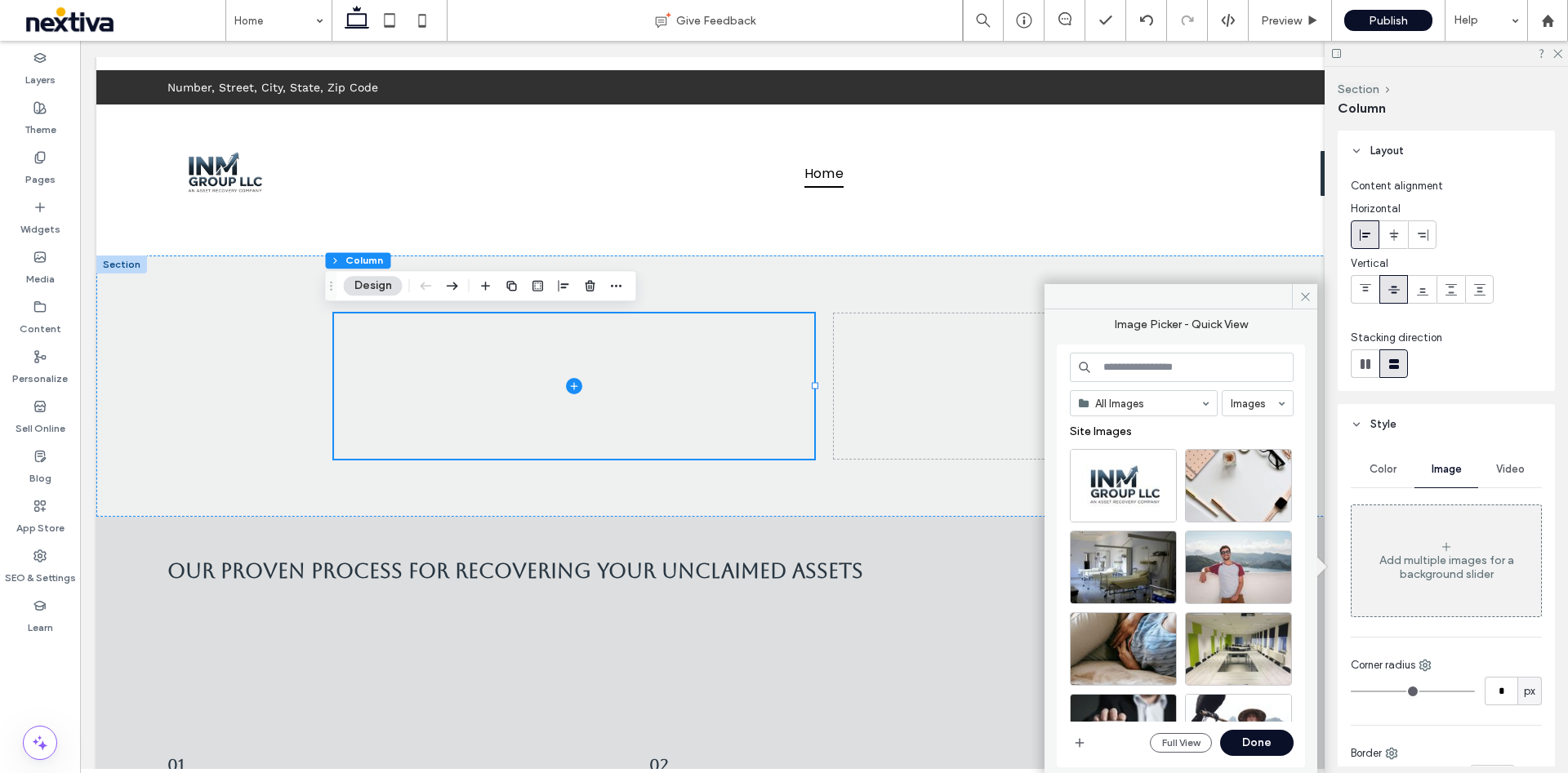
click at [1203, 372] on input at bounding box center [1181, 367] width 224 height 29
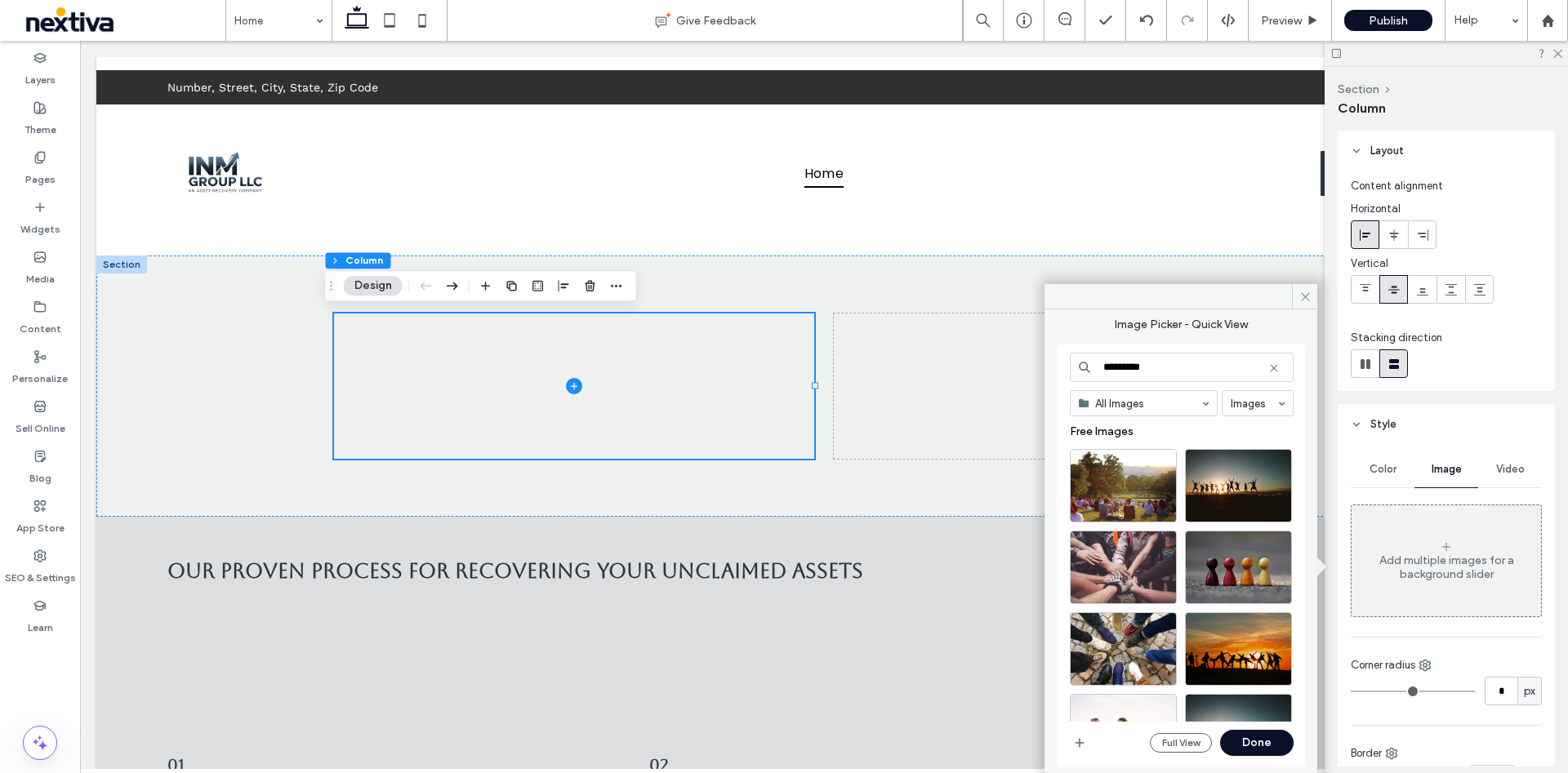
type input "*********"
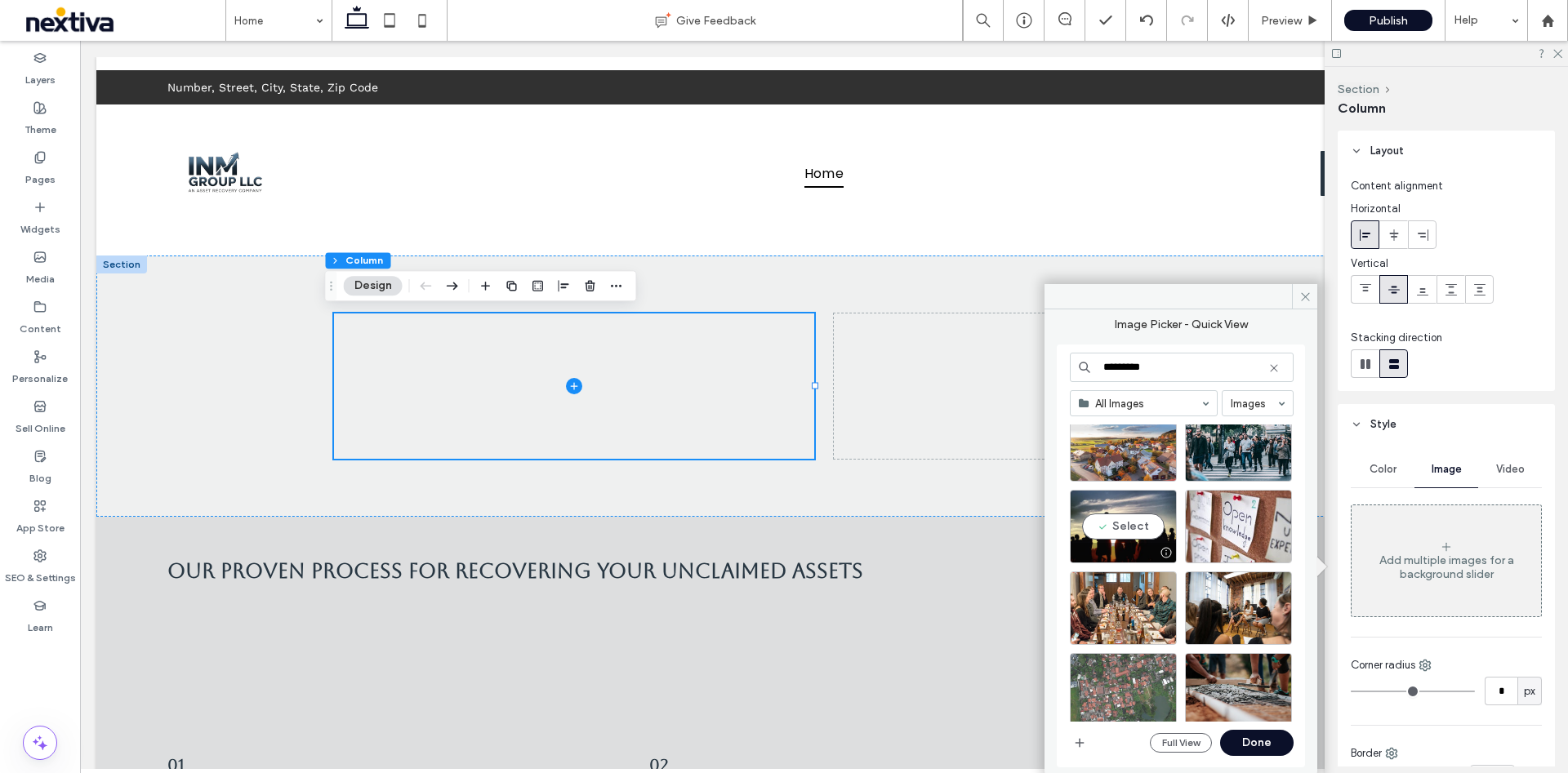
scroll to position [490, 0]
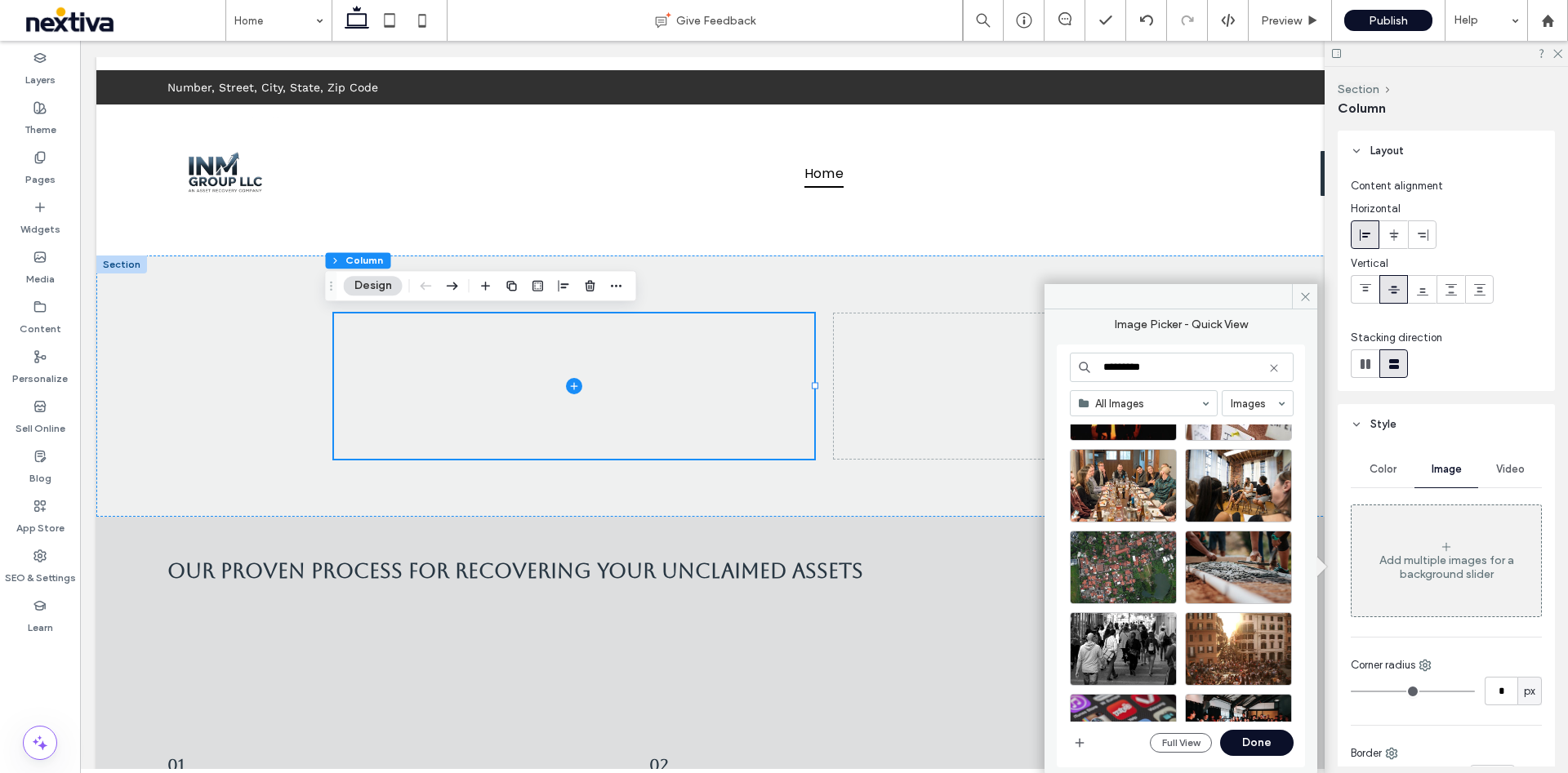
click at [1499, 471] on span "Video" at bounding box center [1509, 469] width 28 height 13
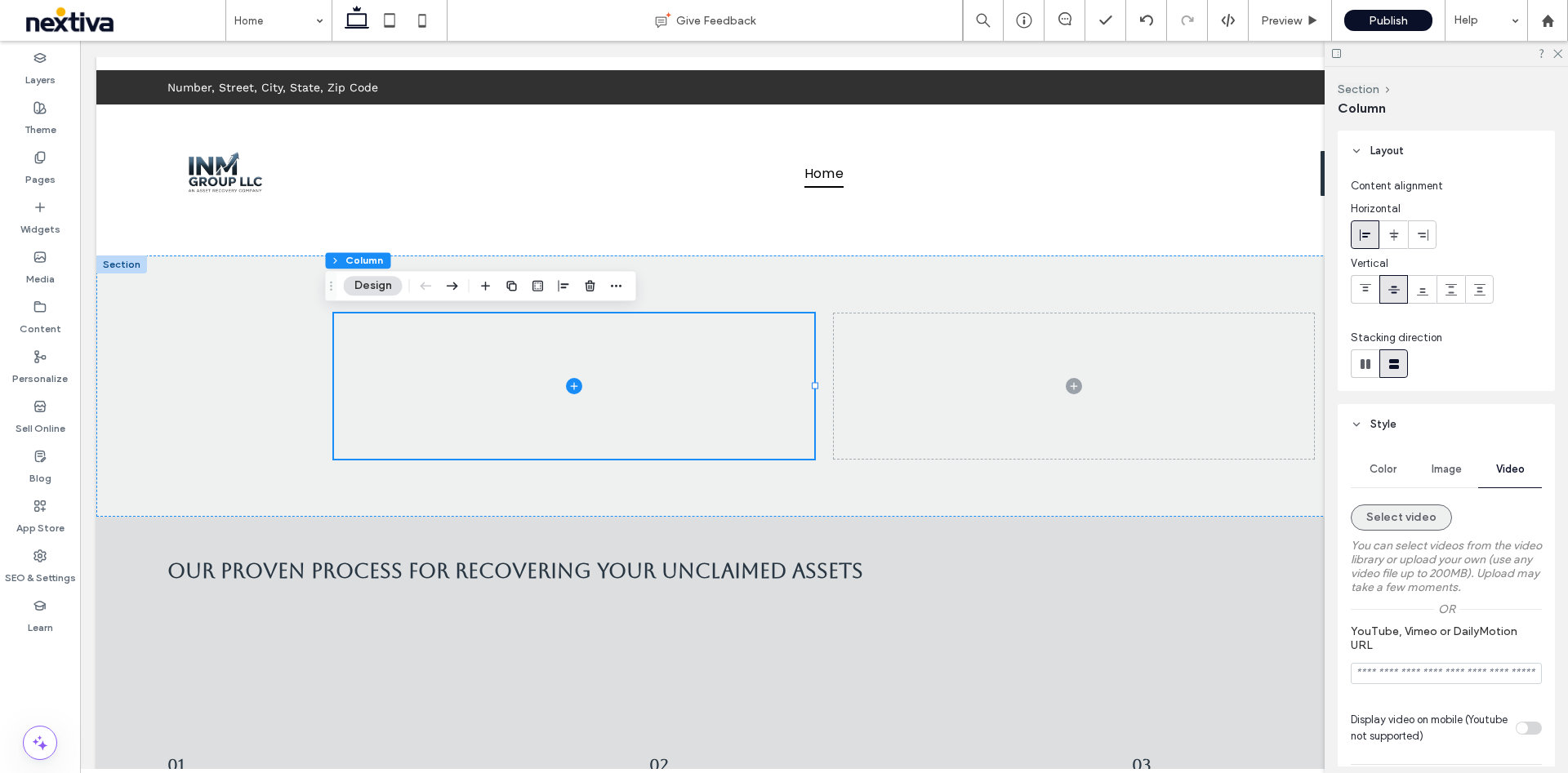
click at [1418, 504] on button "Select video" at bounding box center [1400, 517] width 101 height 26
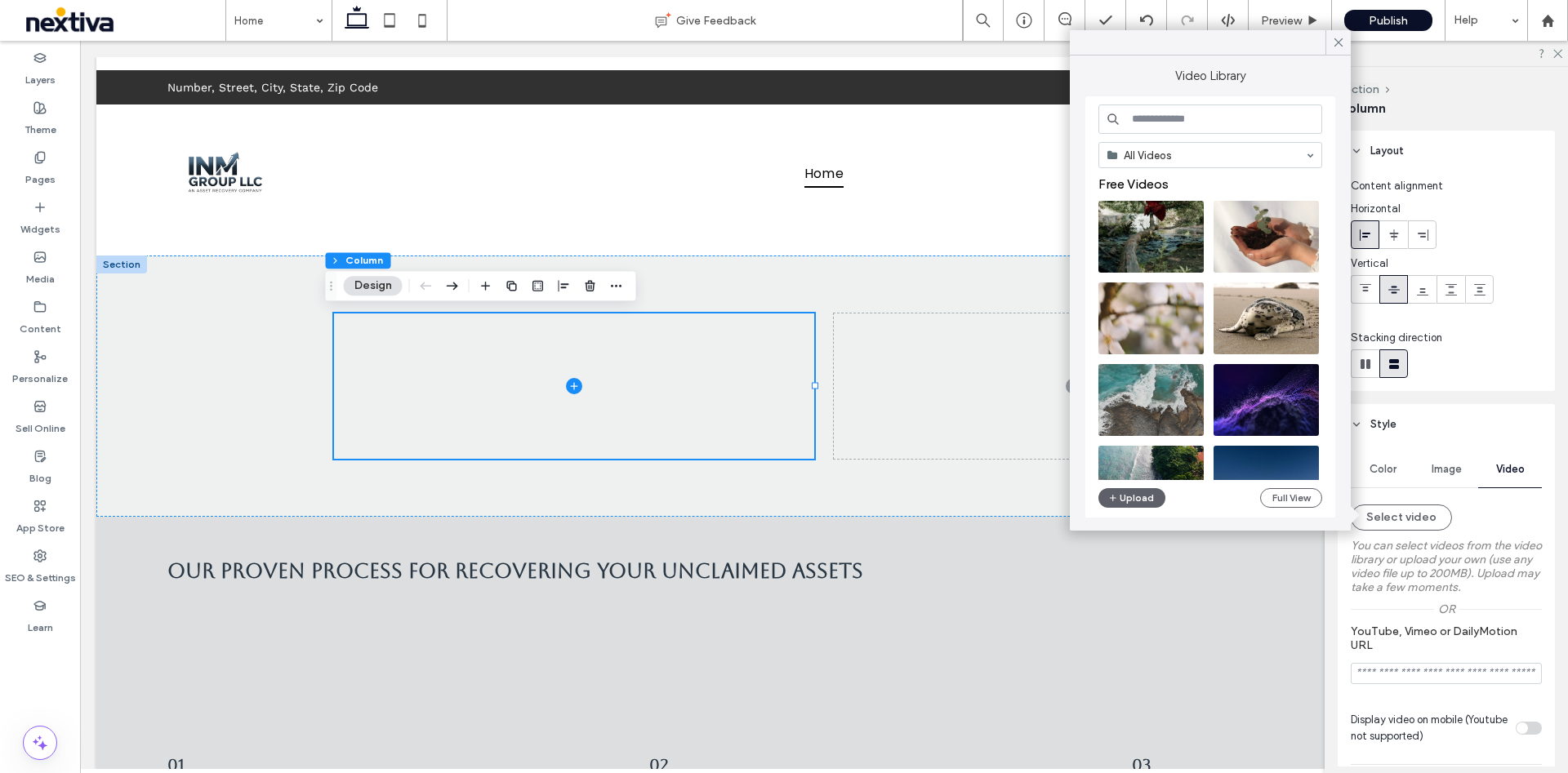
click at [1205, 126] on input at bounding box center [1209, 119] width 224 height 29
type input "**********"
type input "*"
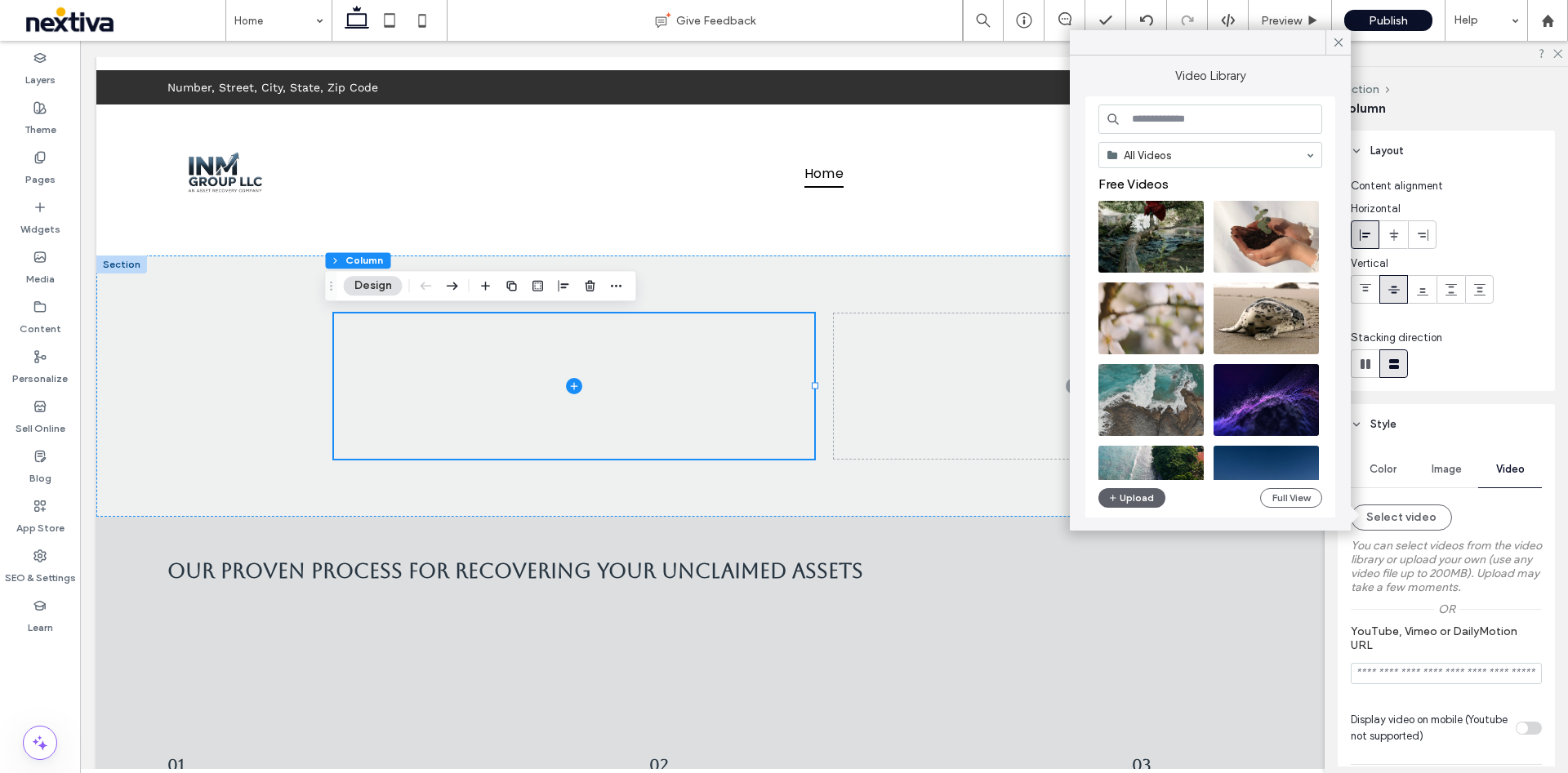
type input "*"
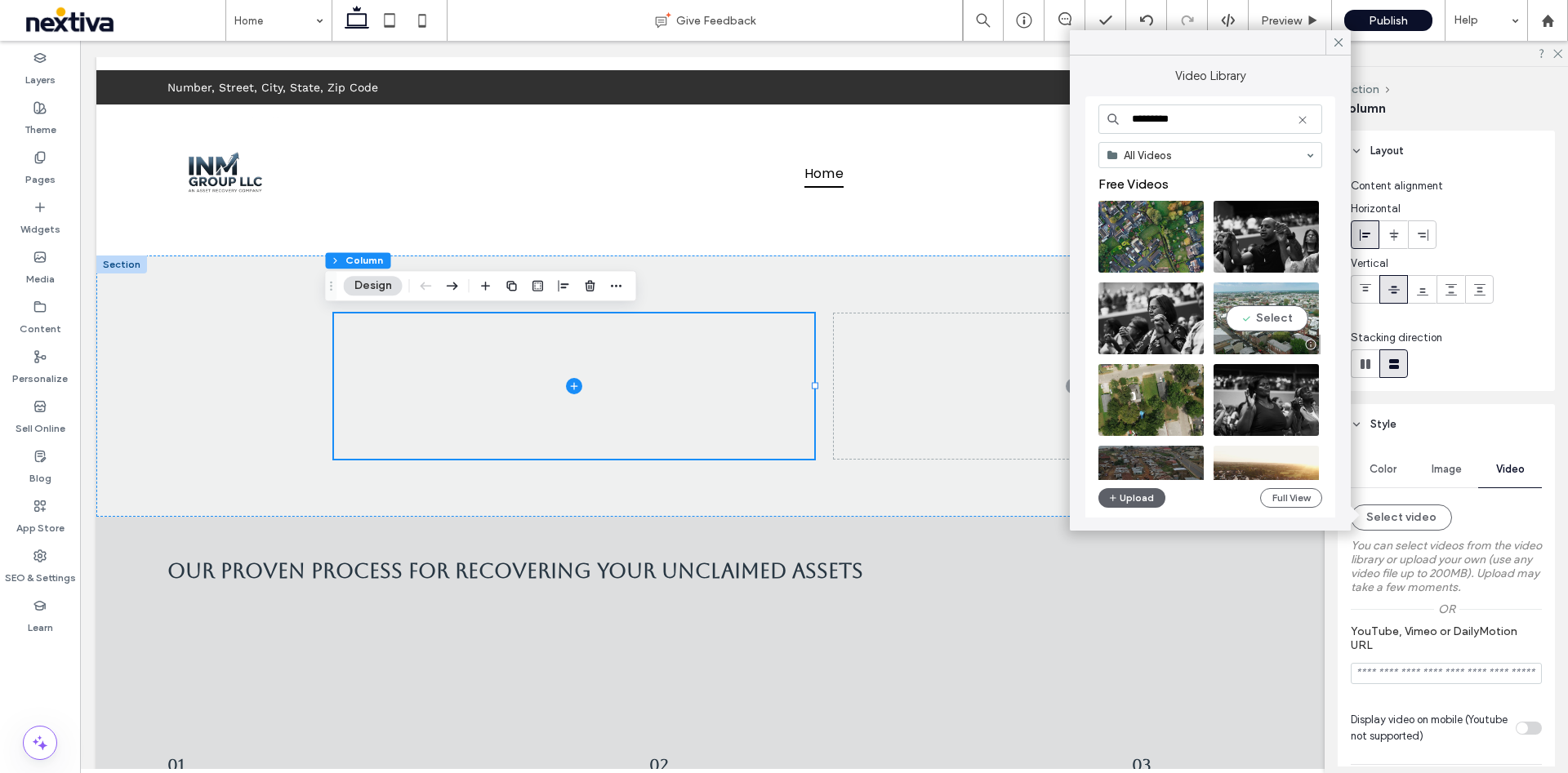
type input "*********"
click at [1265, 311] on video at bounding box center [1266, 318] width 106 height 72
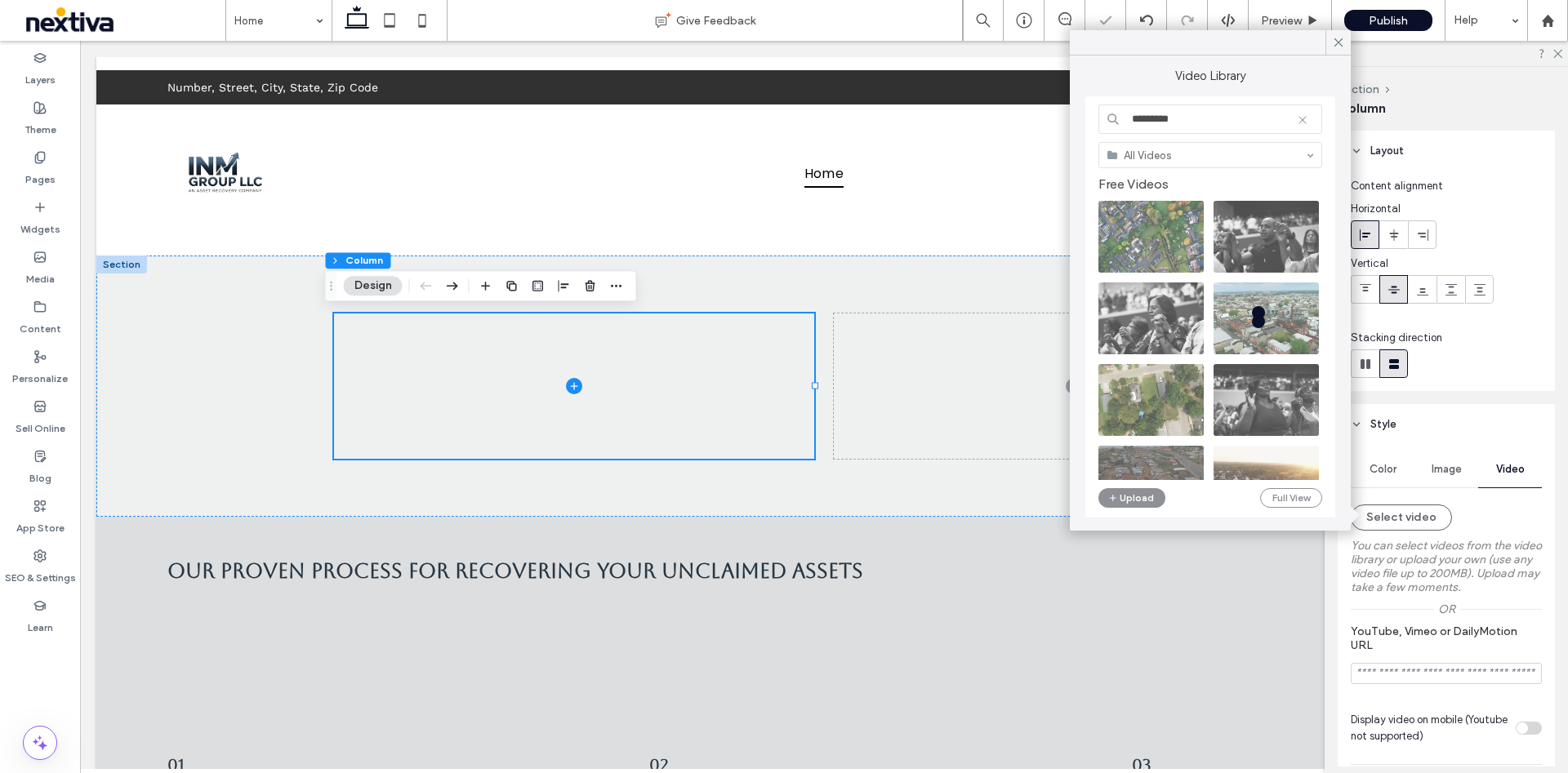
type input "**********"
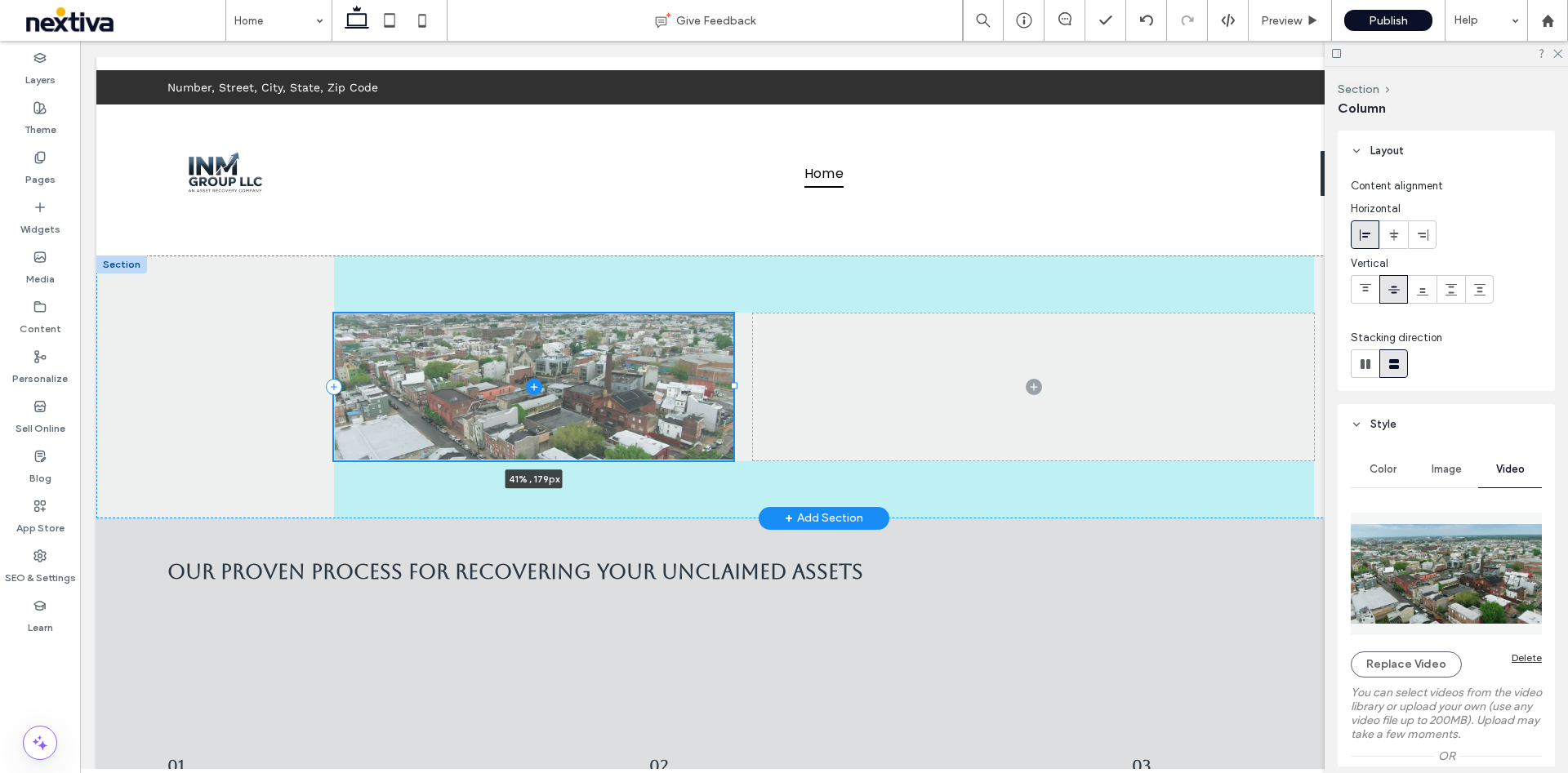
drag, startPoint x: 804, startPoint y: 383, endPoint x: 723, endPoint y: 426, distance: 91.7
click at [335, 313] on div at bounding box center [334, 312] width 1 height 1
type input "**"
type input "*****"
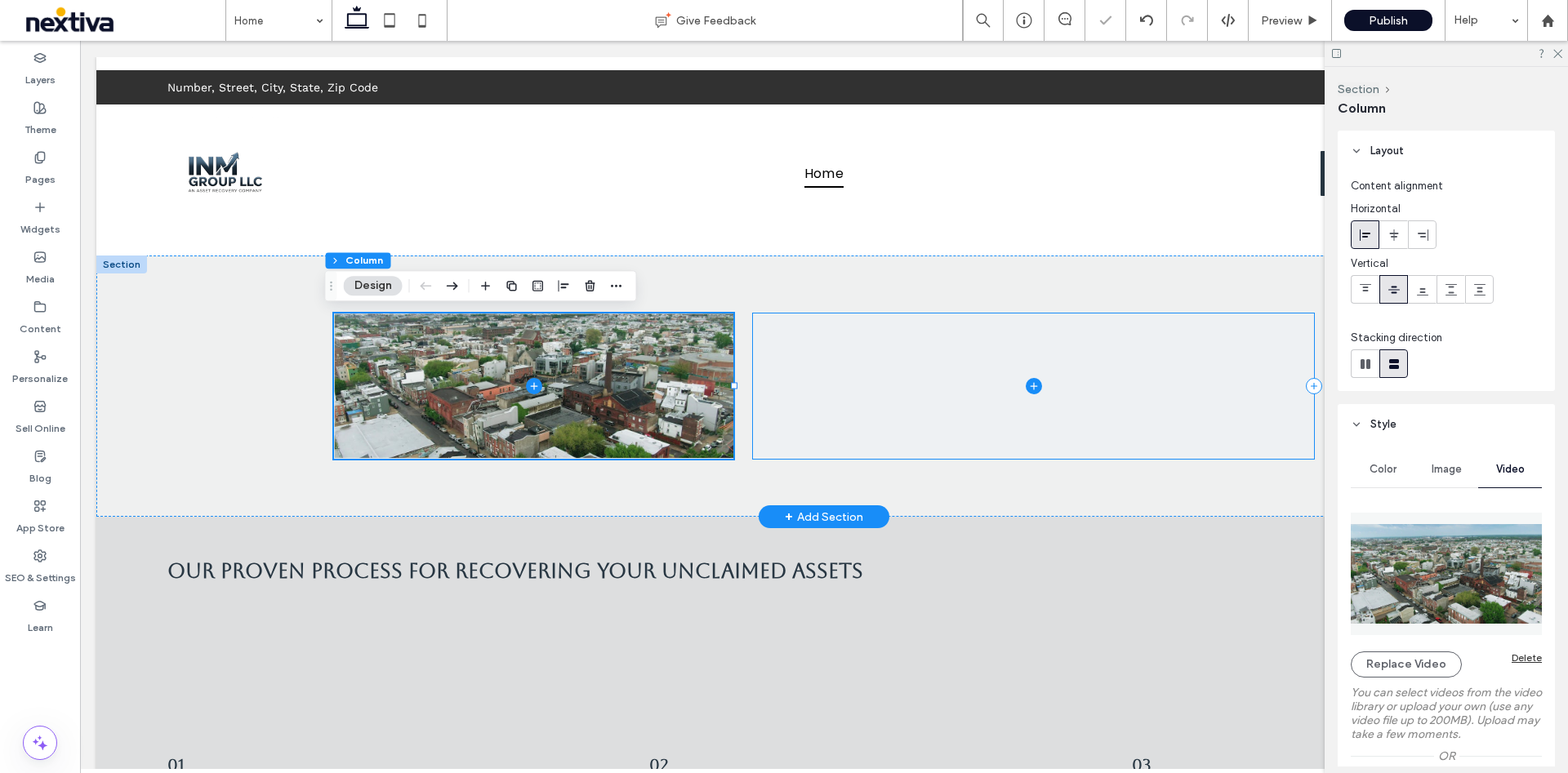
click at [904, 382] on span at bounding box center [1033, 385] width 561 height 144
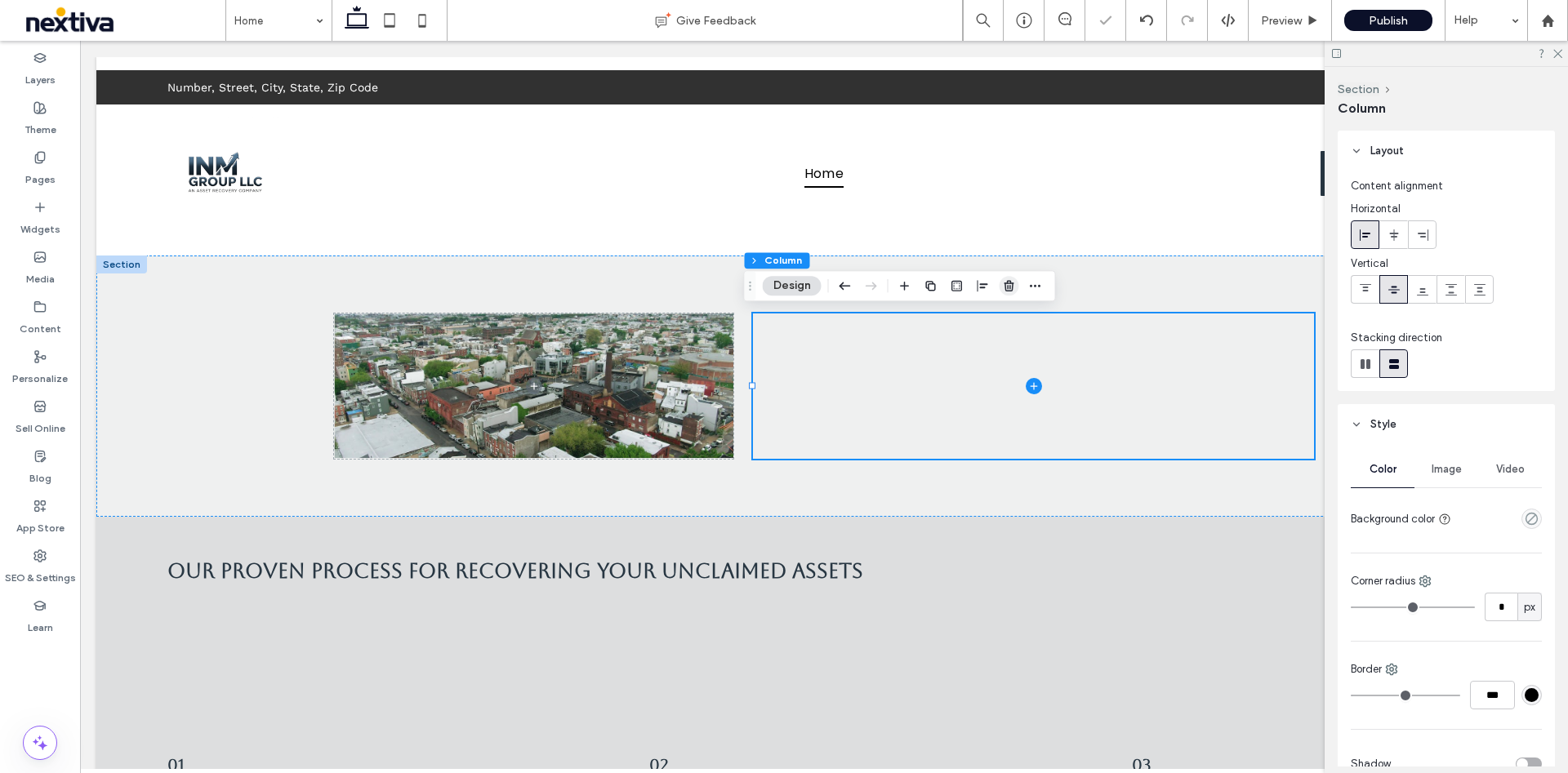
click at [1003, 283] on icon "button" at bounding box center [1009, 286] width 13 height 13
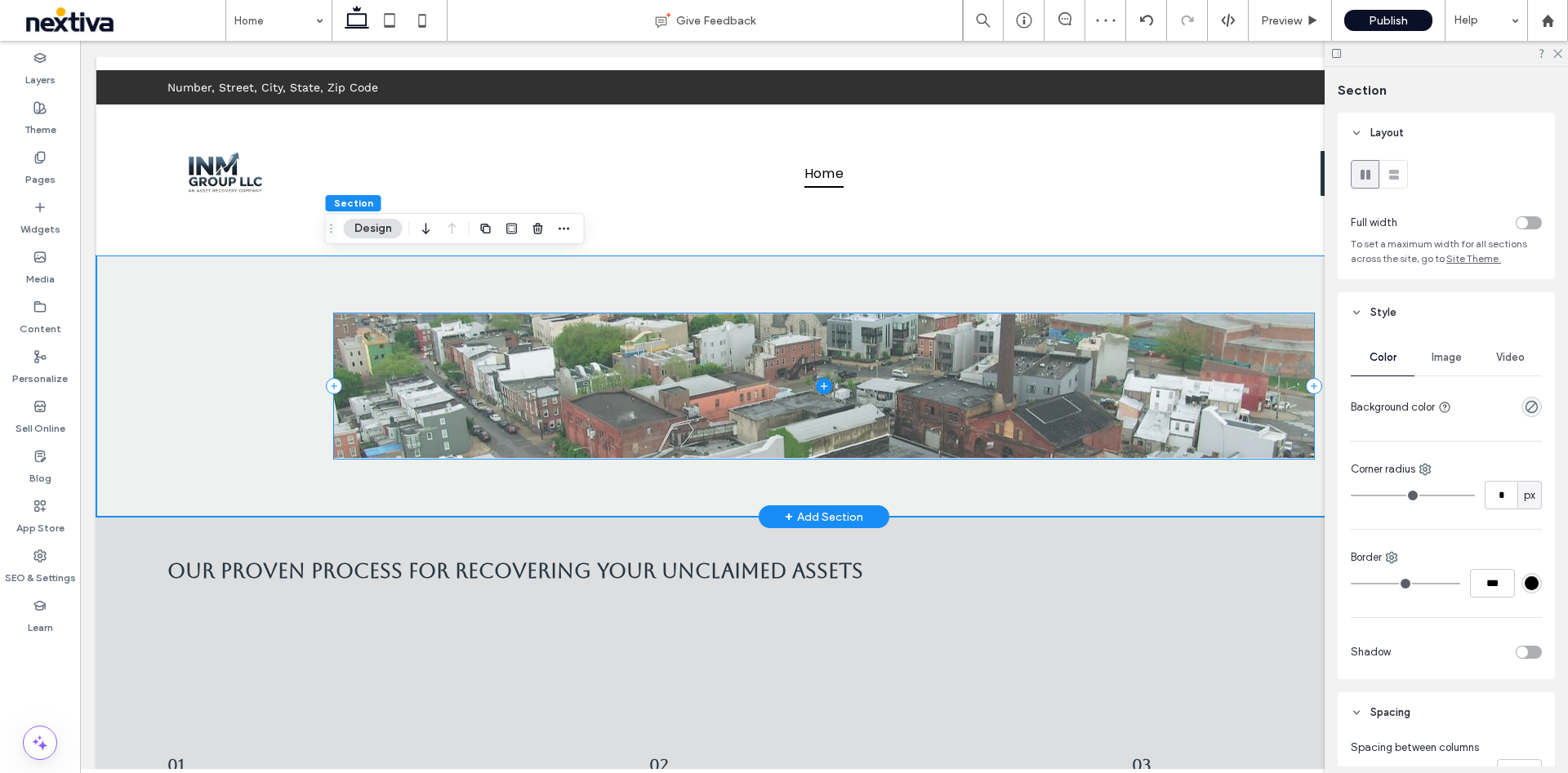
click at [615, 358] on span at bounding box center [824, 385] width 980 height 144
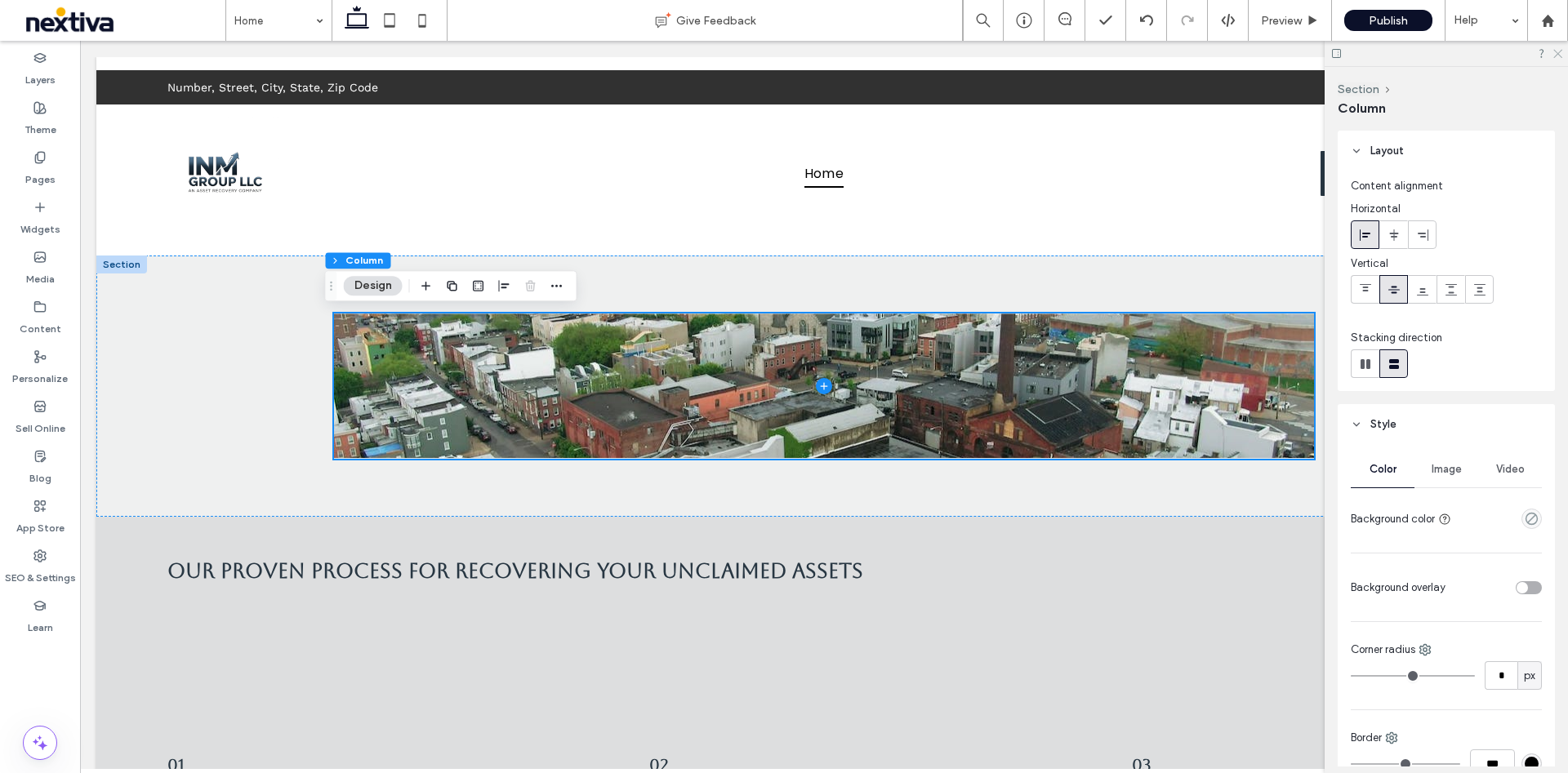
click at [1557, 51] on icon at bounding box center [1556, 52] width 10 height 10
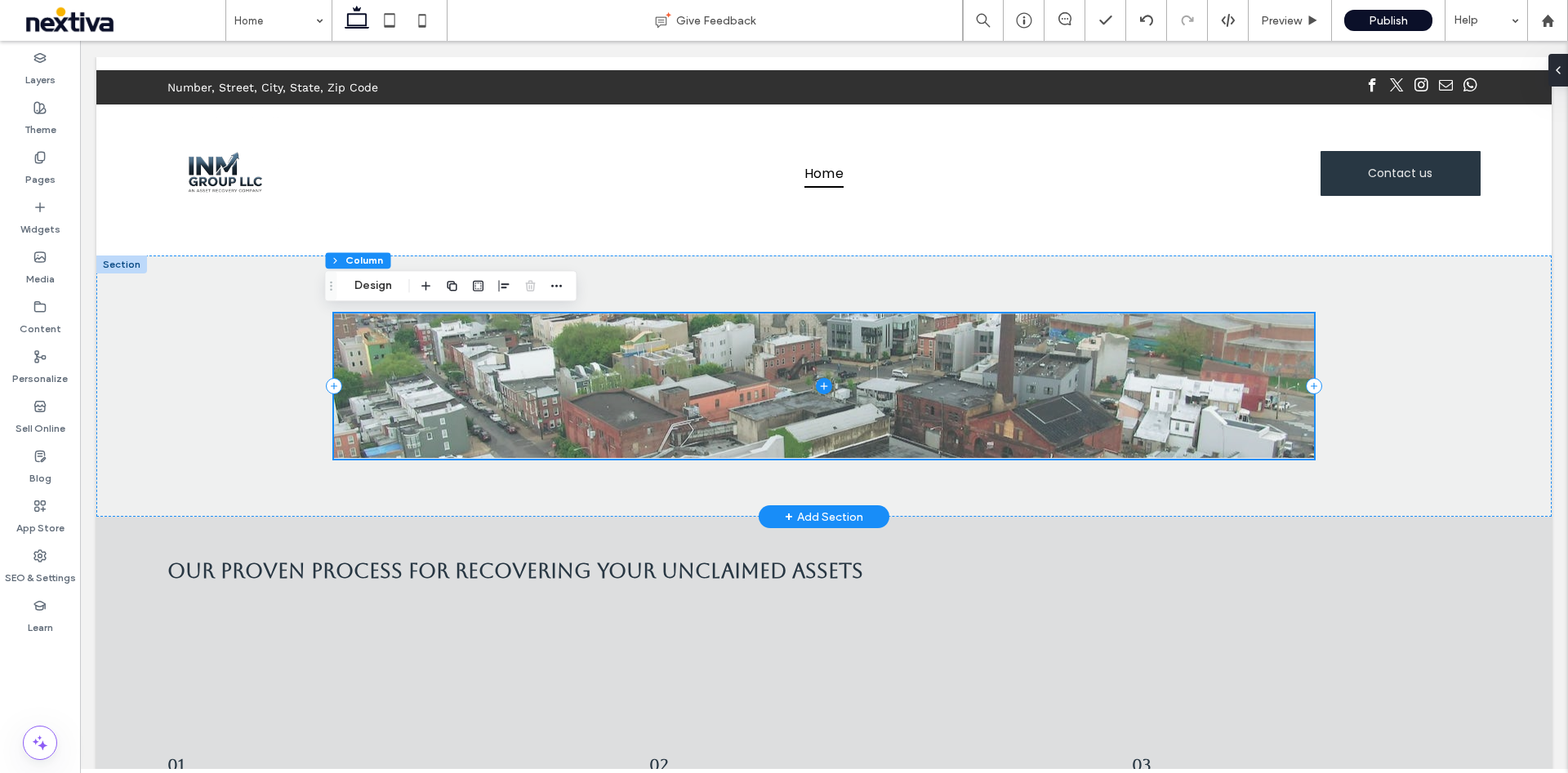
click at [1241, 439] on span at bounding box center [824, 385] width 980 height 144
click at [822, 324] on span at bounding box center [824, 385] width 980 height 144
click at [1306, 388] on icon at bounding box center [1313, 385] width 16 height 16
type input "**"
type input "***"
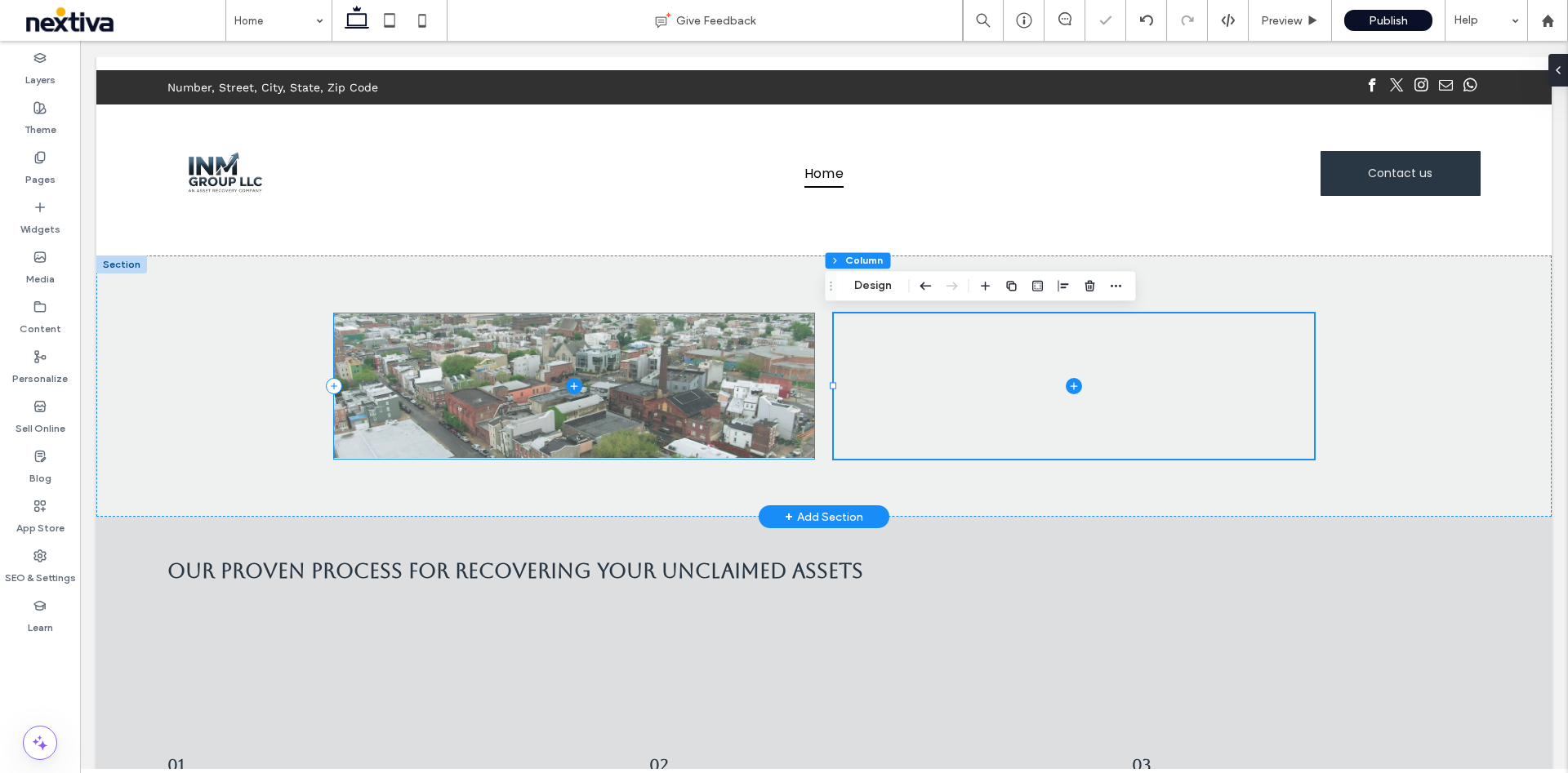
click at [736, 366] on span at bounding box center [574, 385] width 481 height 144
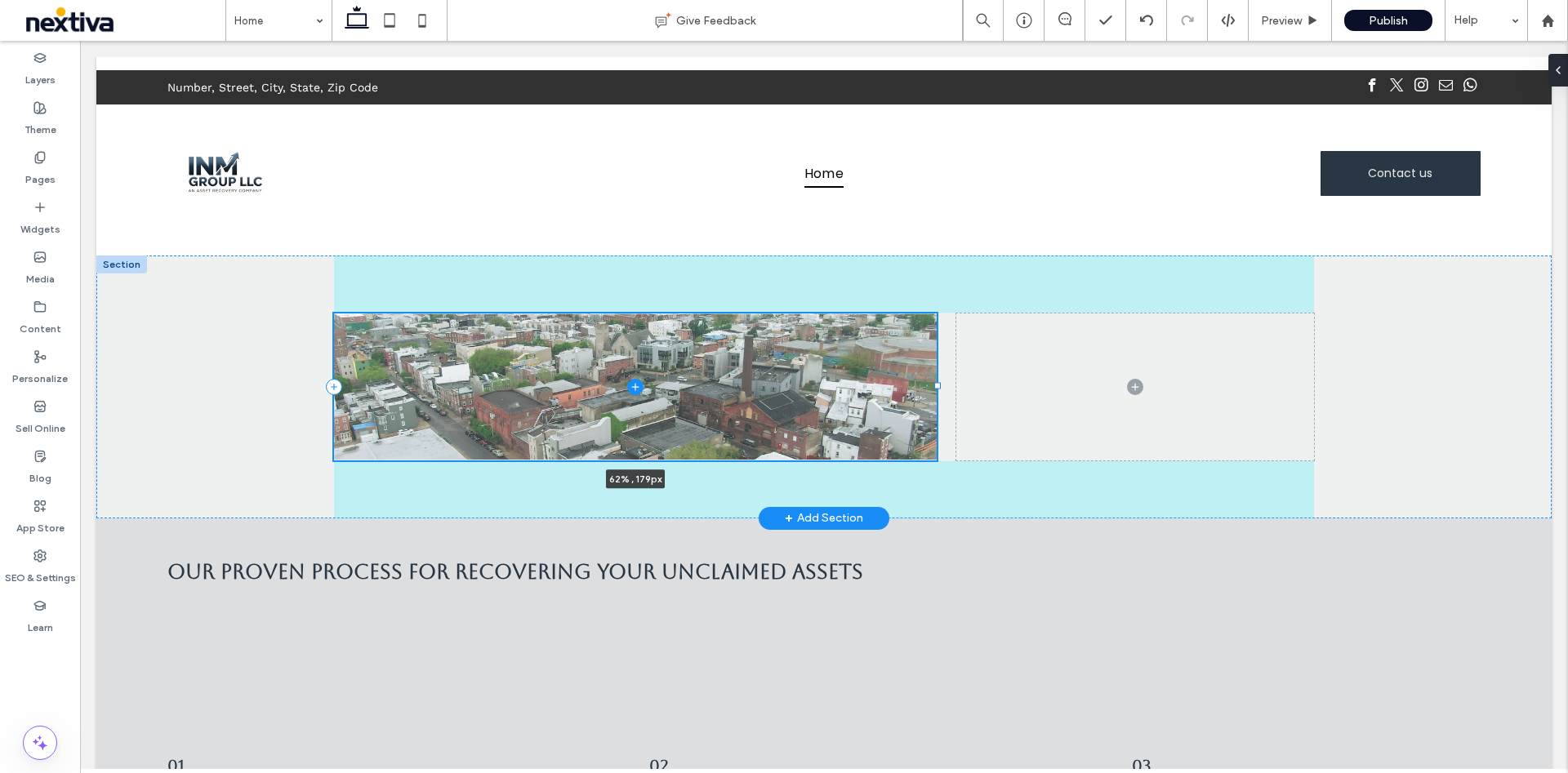
drag, startPoint x: 804, startPoint y: 386, endPoint x: 927, endPoint y: 443, distance: 135.6
click at [335, 313] on div at bounding box center [334, 312] width 1 height 1
type input "**"
type input "*****"
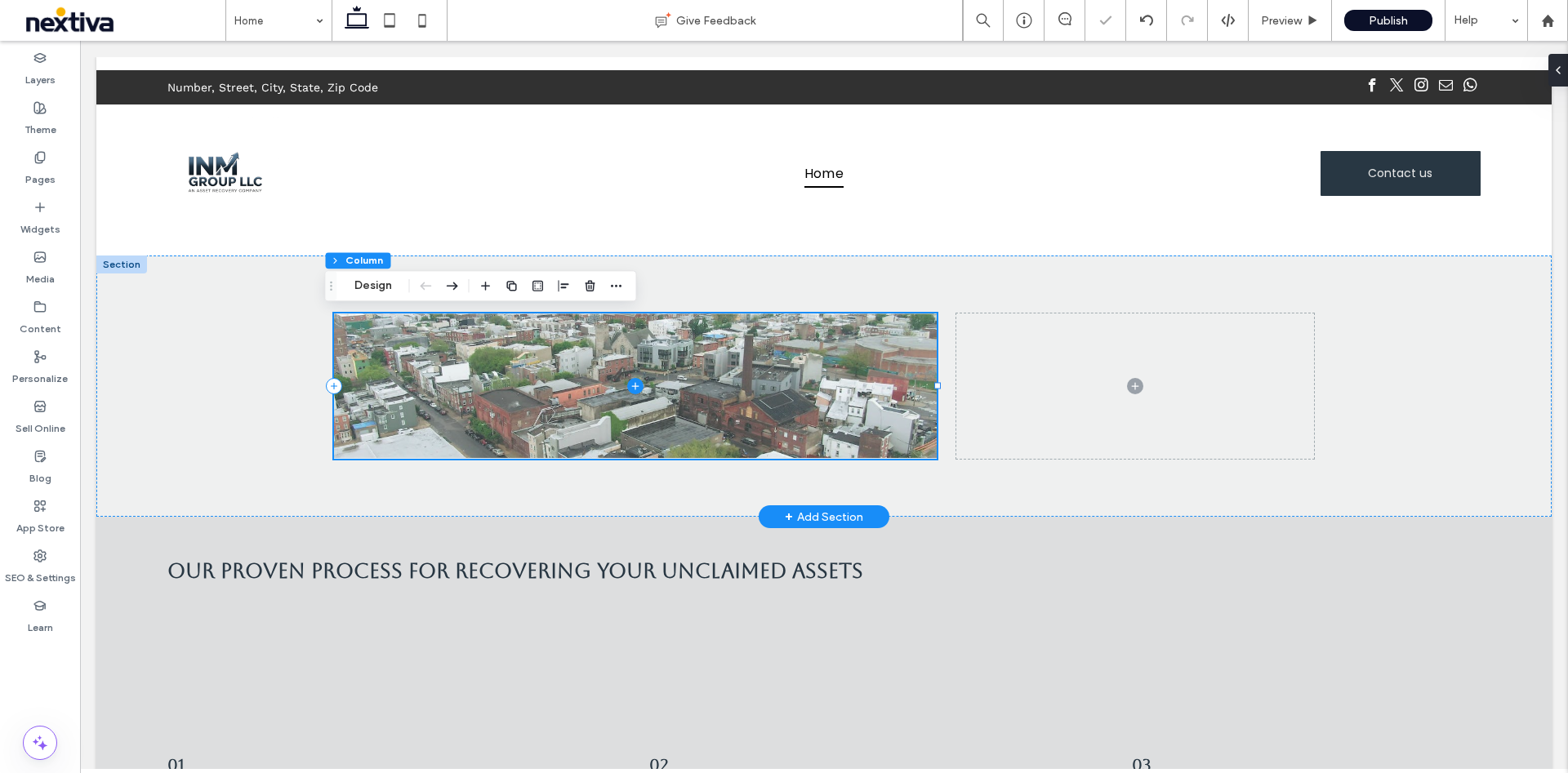
click at [843, 383] on span at bounding box center [635, 385] width 602 height 144
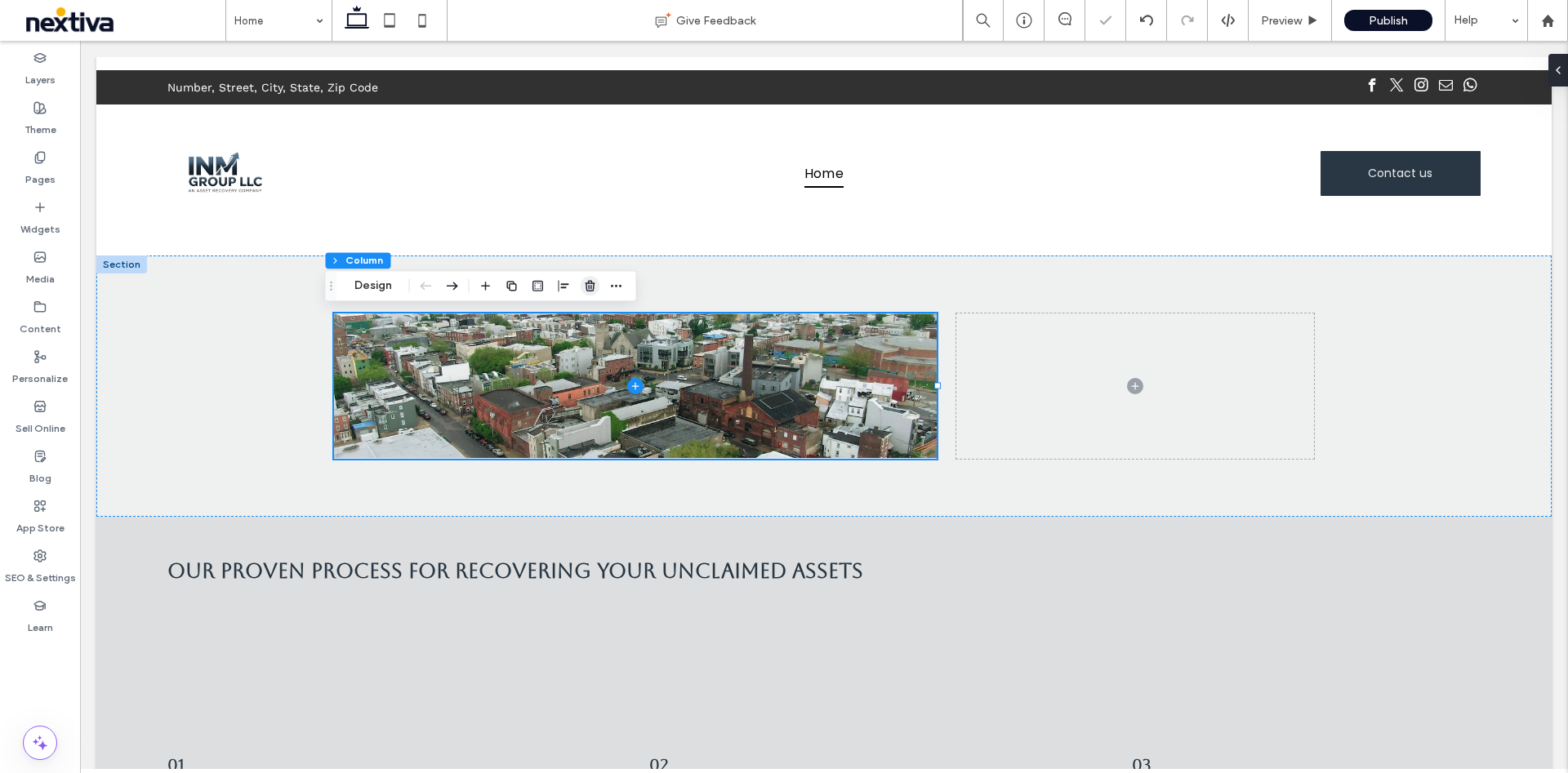
click at [593, 287] on use "button" at bounding box center [589, 286] width 9 height 10
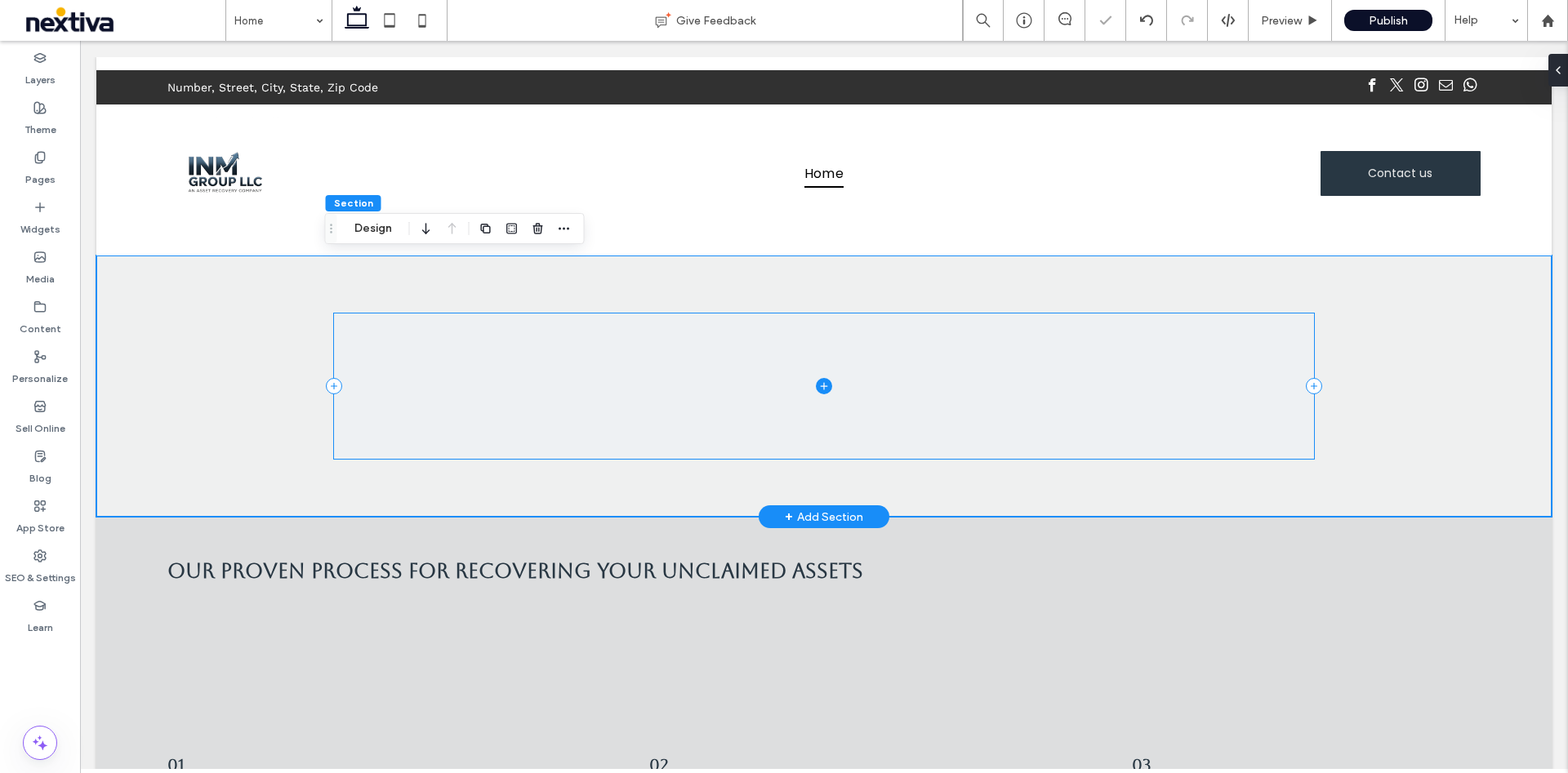
click at [697, 355] on span at bounding box center [824, 385] width 980 height 144
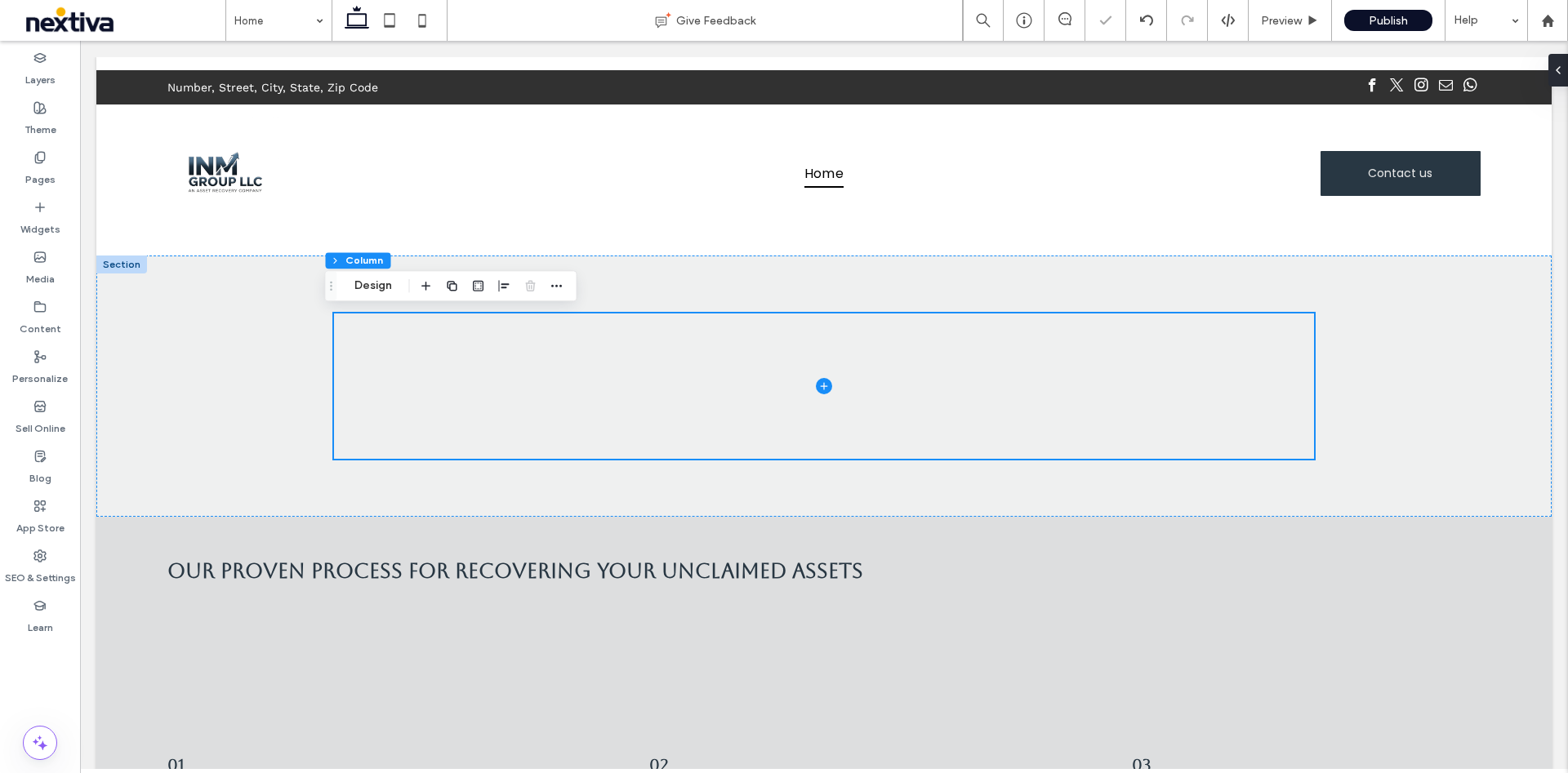
click at [529, 294] on div at bounding box center [531, 285] width 20 height 29
click at [449, 335] on span at bounding box center [824, 385] width 980 height 144
click at [121, 262] on div at bounding box center [122, 264] width 51 height 18
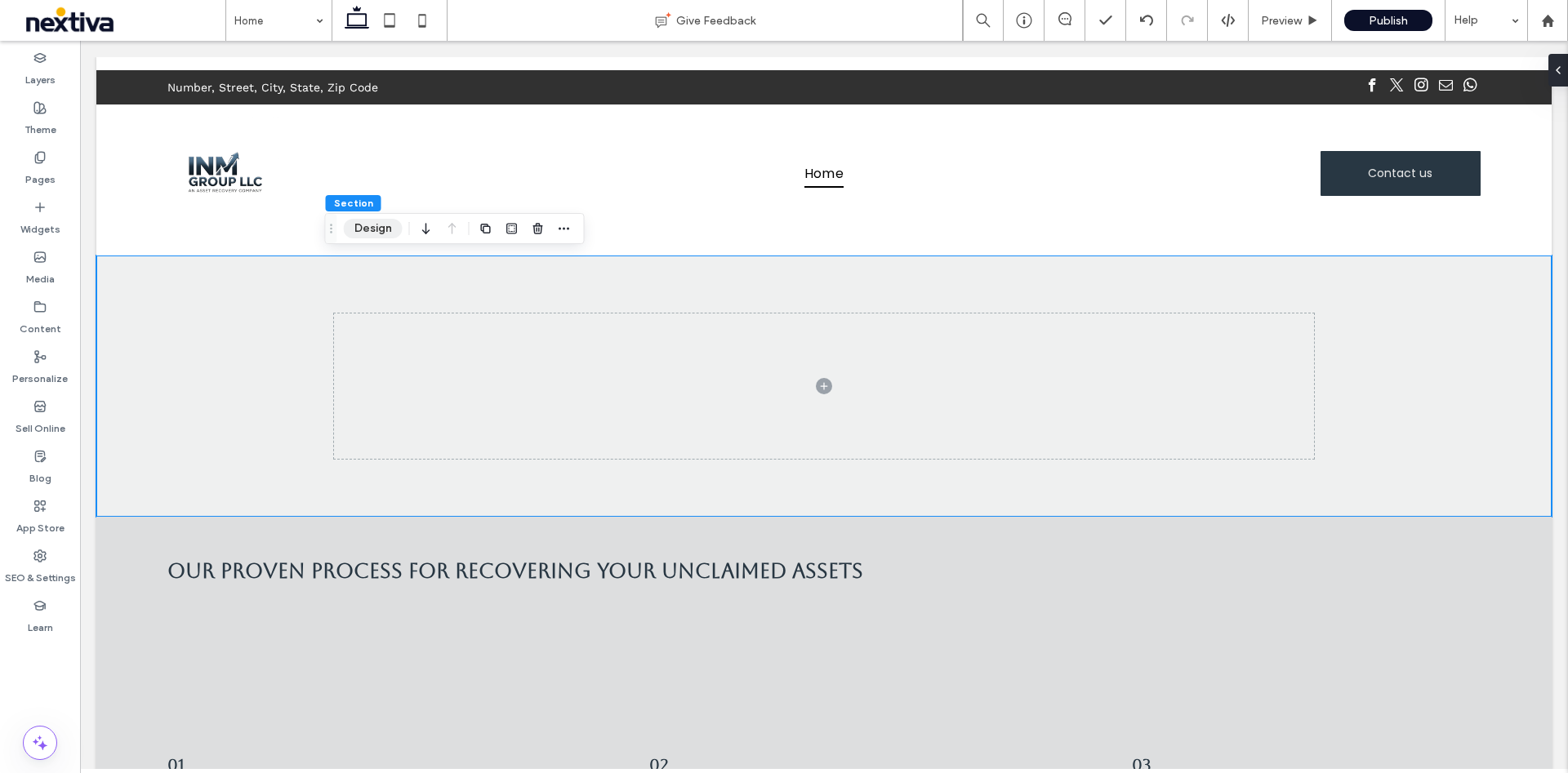
click at [369, 228] on button "Design" at bounding box center [373, 228] width 59 height 20
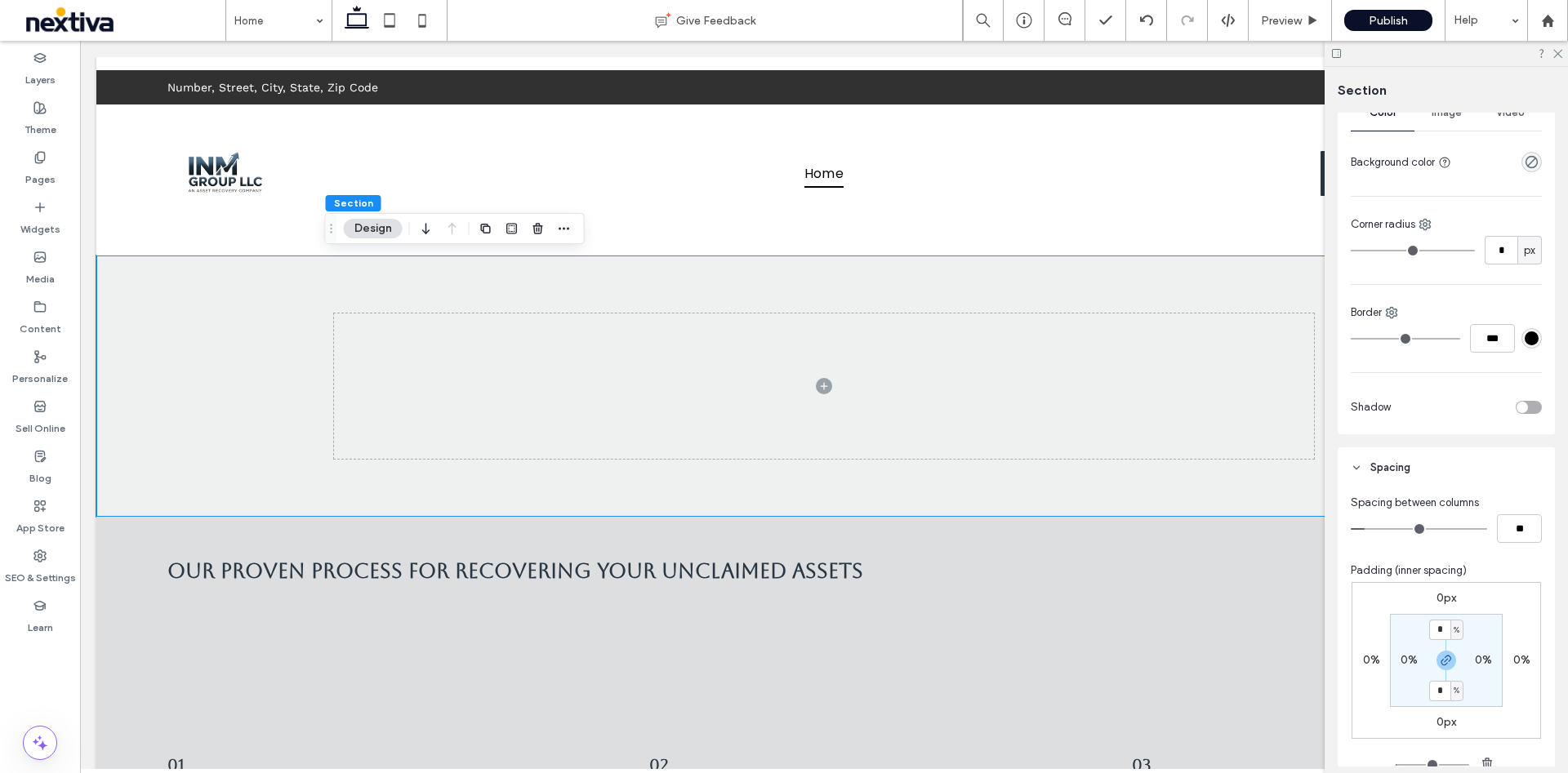
scroll to position [0, 0]
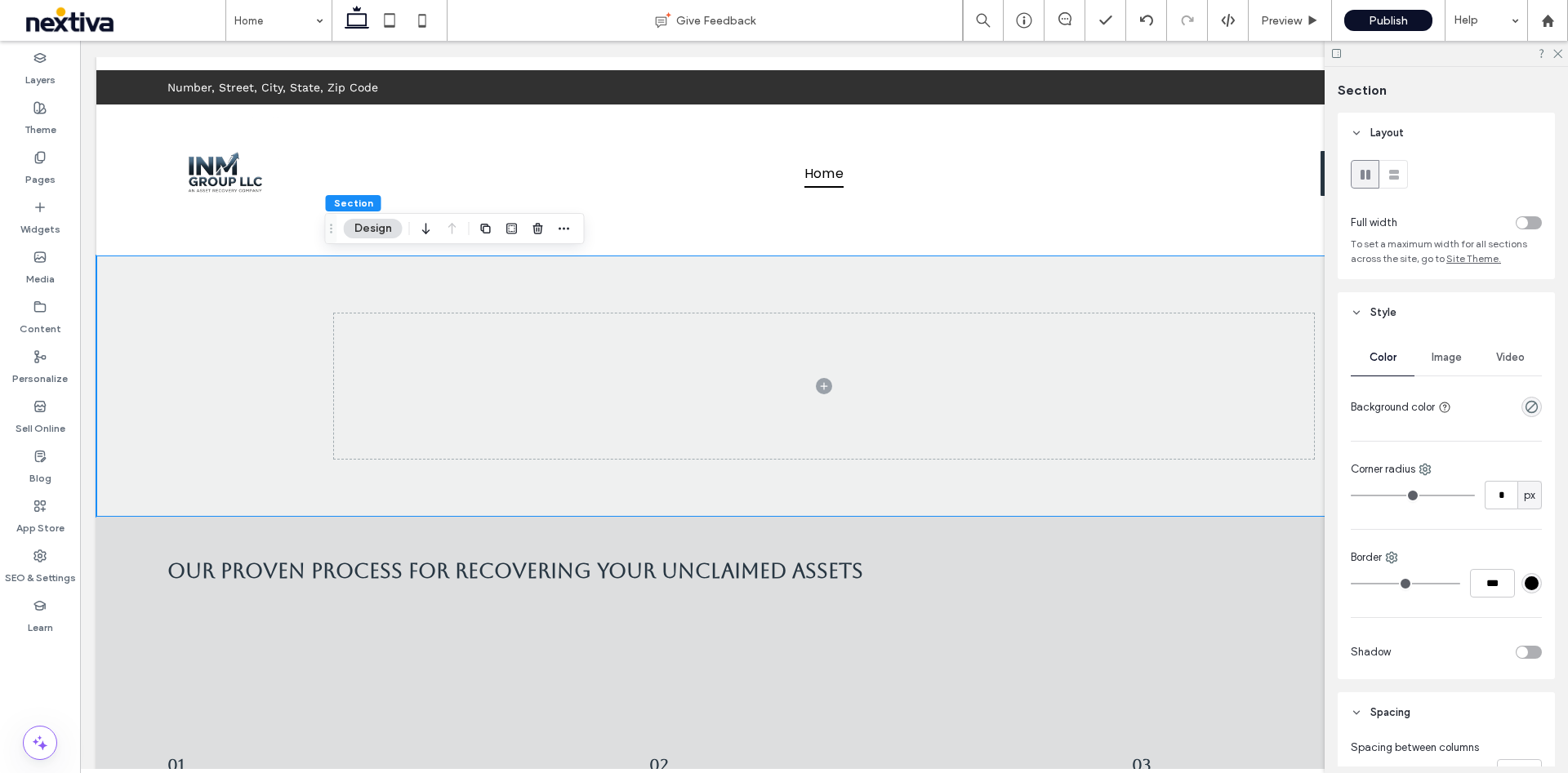
click at [1440, 361] on span "Image" at bounding box center [1446, 358] width 30 height 13
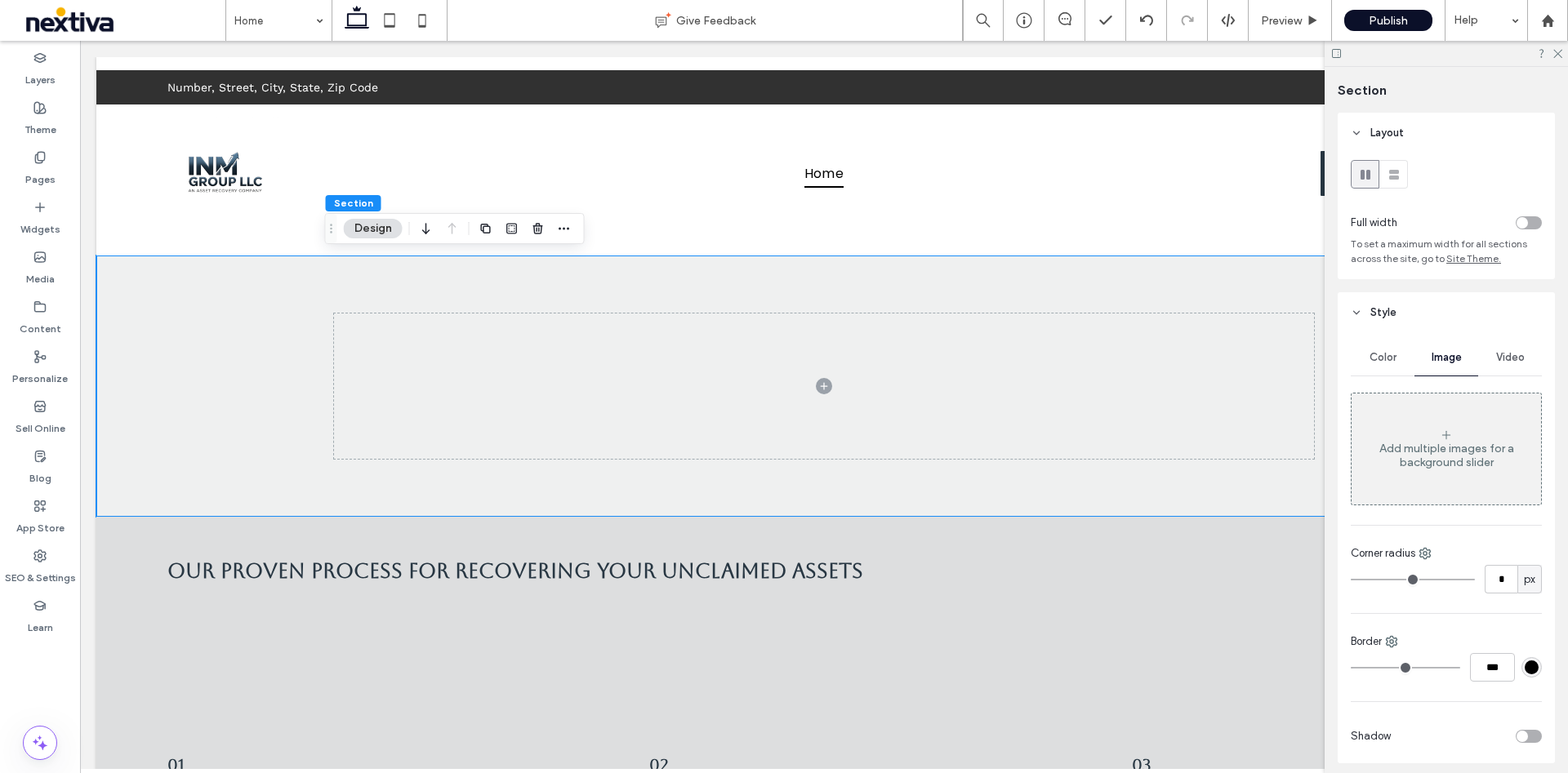
click at [1499, 365] on div "Video" at bounding box center [1509, 358] width 63 height 36
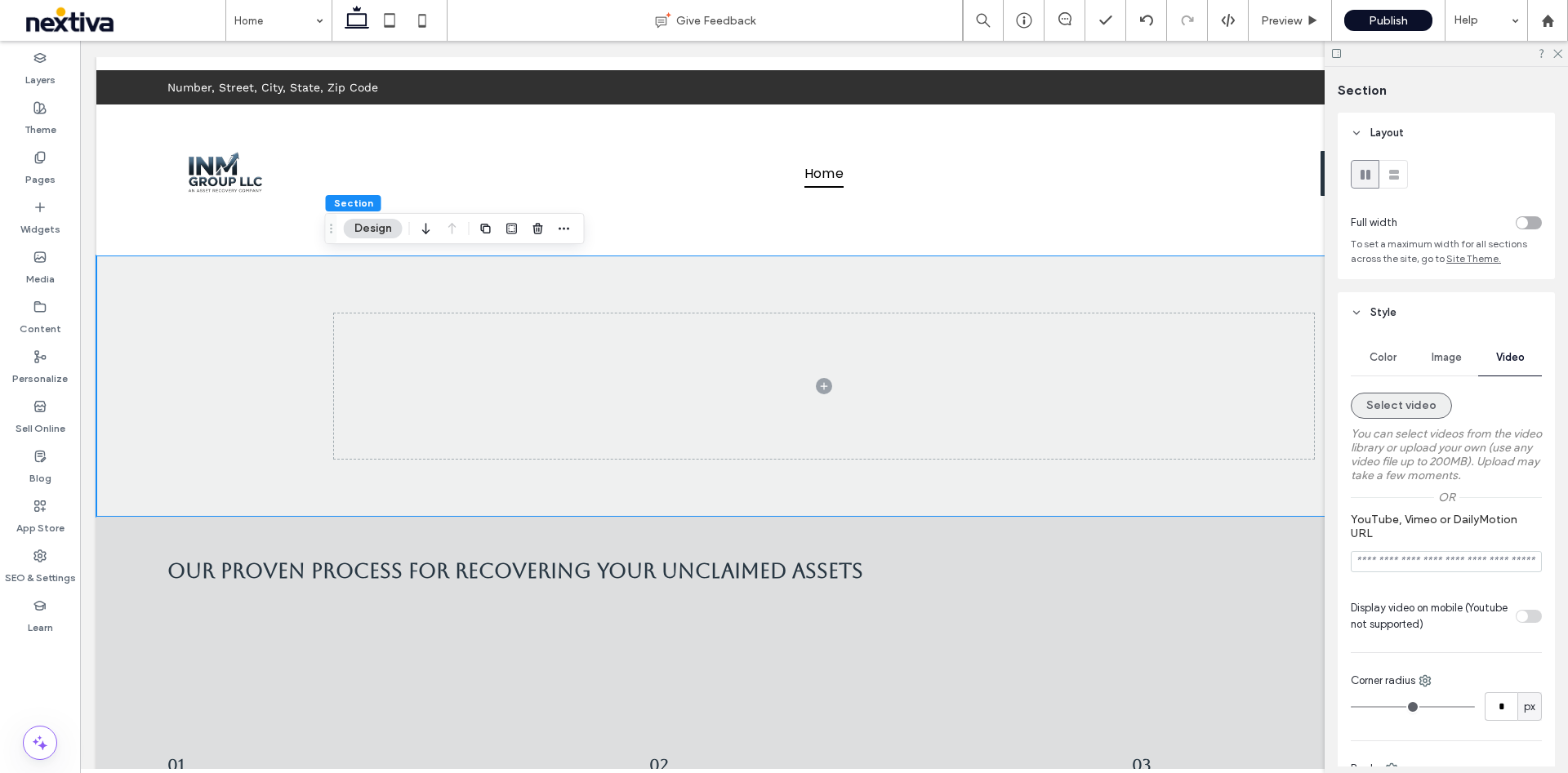
click at [1400, 406] on button "Select video" at bounding box center [1400, 406] width 101 height 26
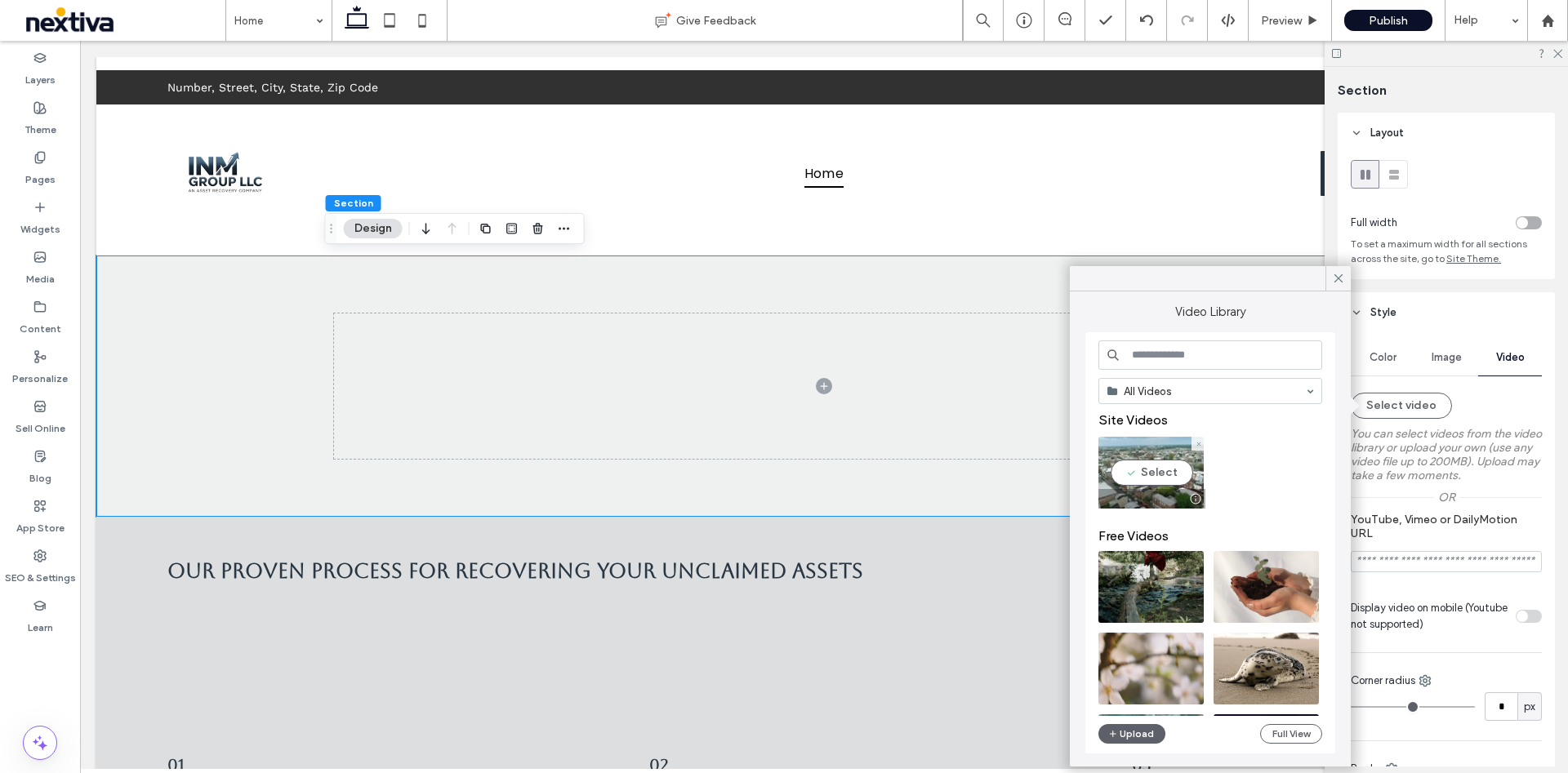
click at [1170, 473] on video at bounding box center [1151, 473] width 106 height 72
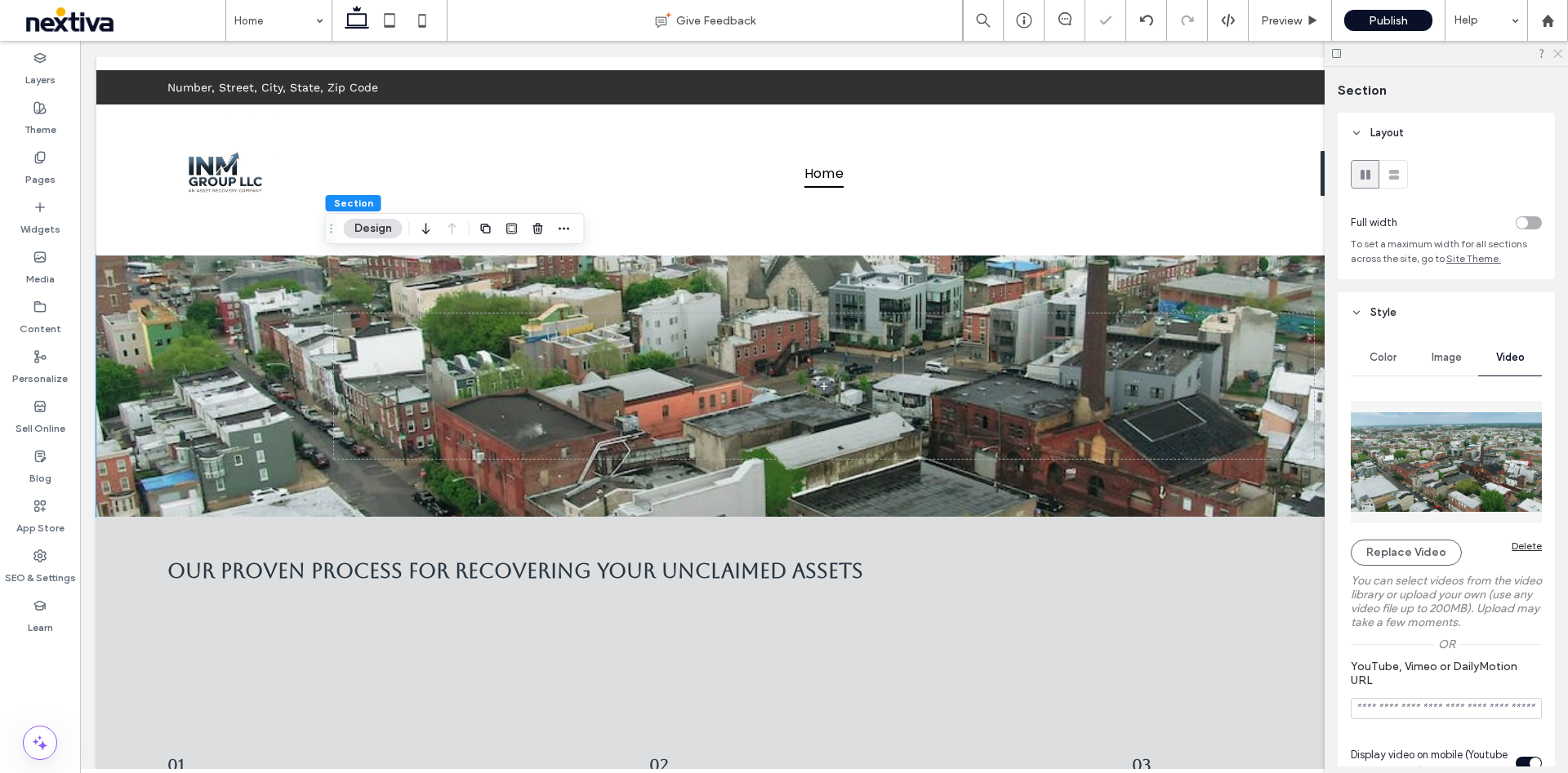
click at [1556, 48] on icon at bounding box center [1556, 52] width 10 height 10
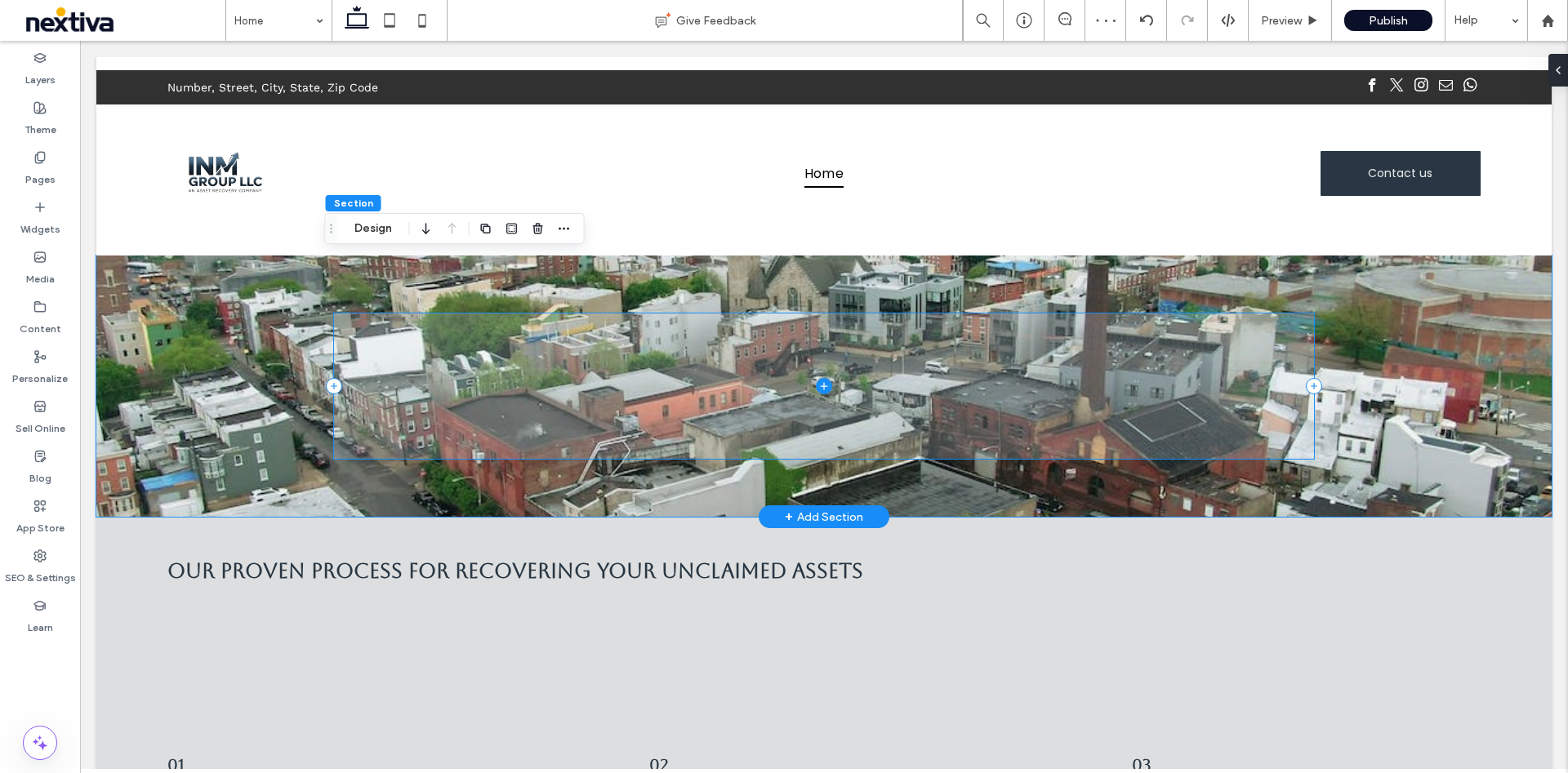
click at [1211, 355] on span at bounding box center [824, 385] width 980 height 144
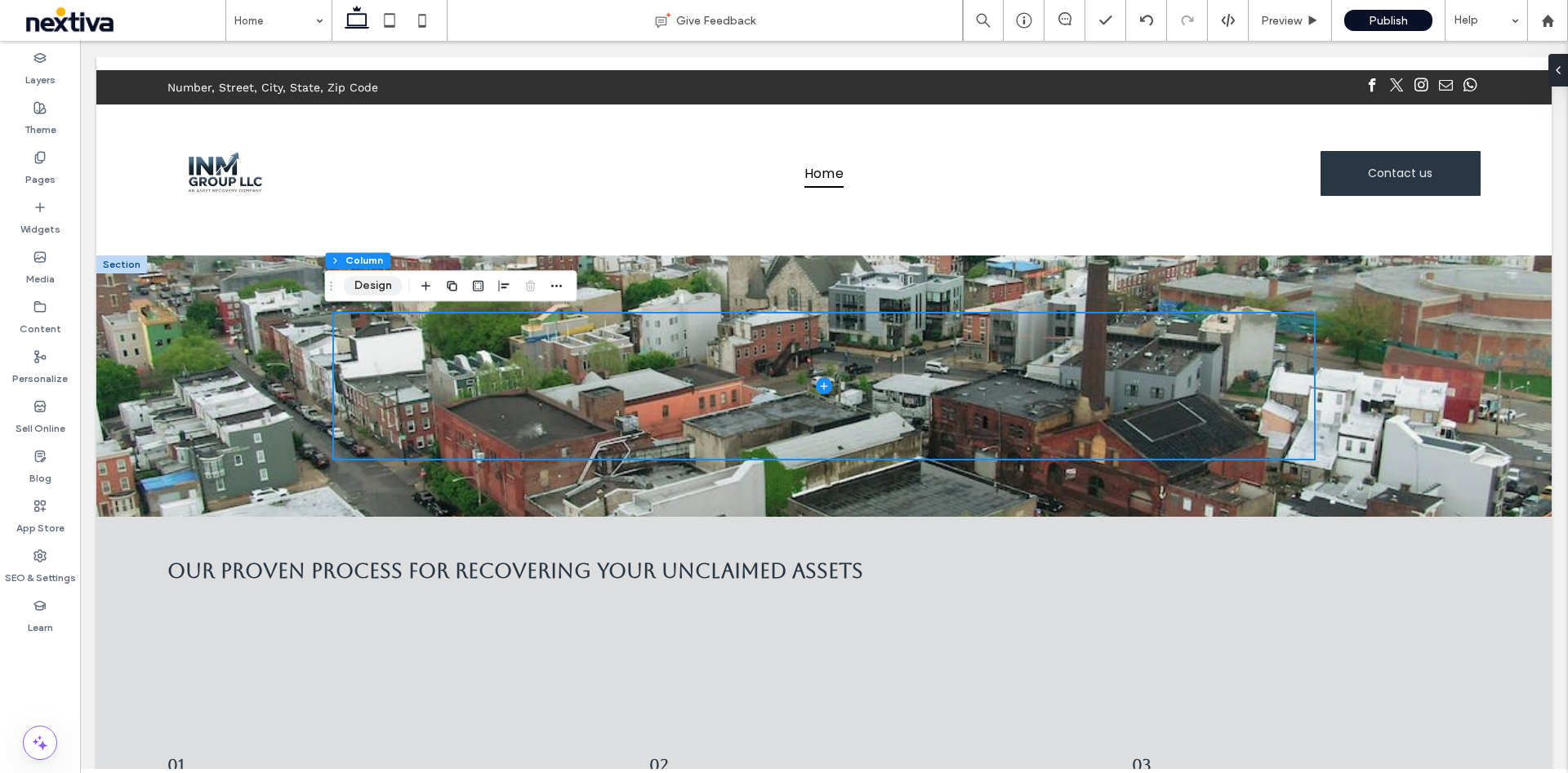
click at [379, 289] on button "Design" at bounding box center [373, 285] width 59 height 20
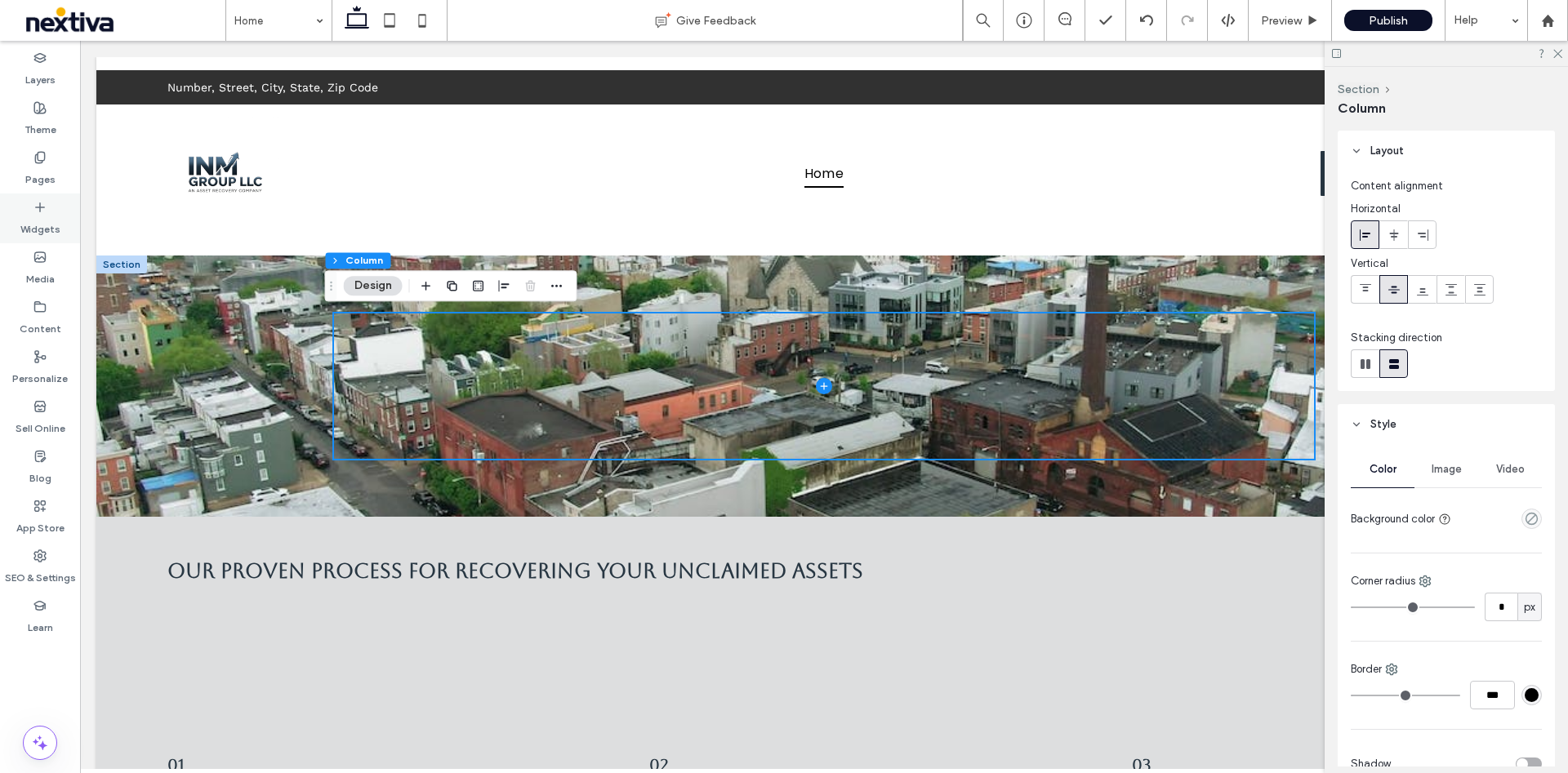
click at [59, 210] on div "Widgets" at bounding box center [40, 218] width 80 height 50
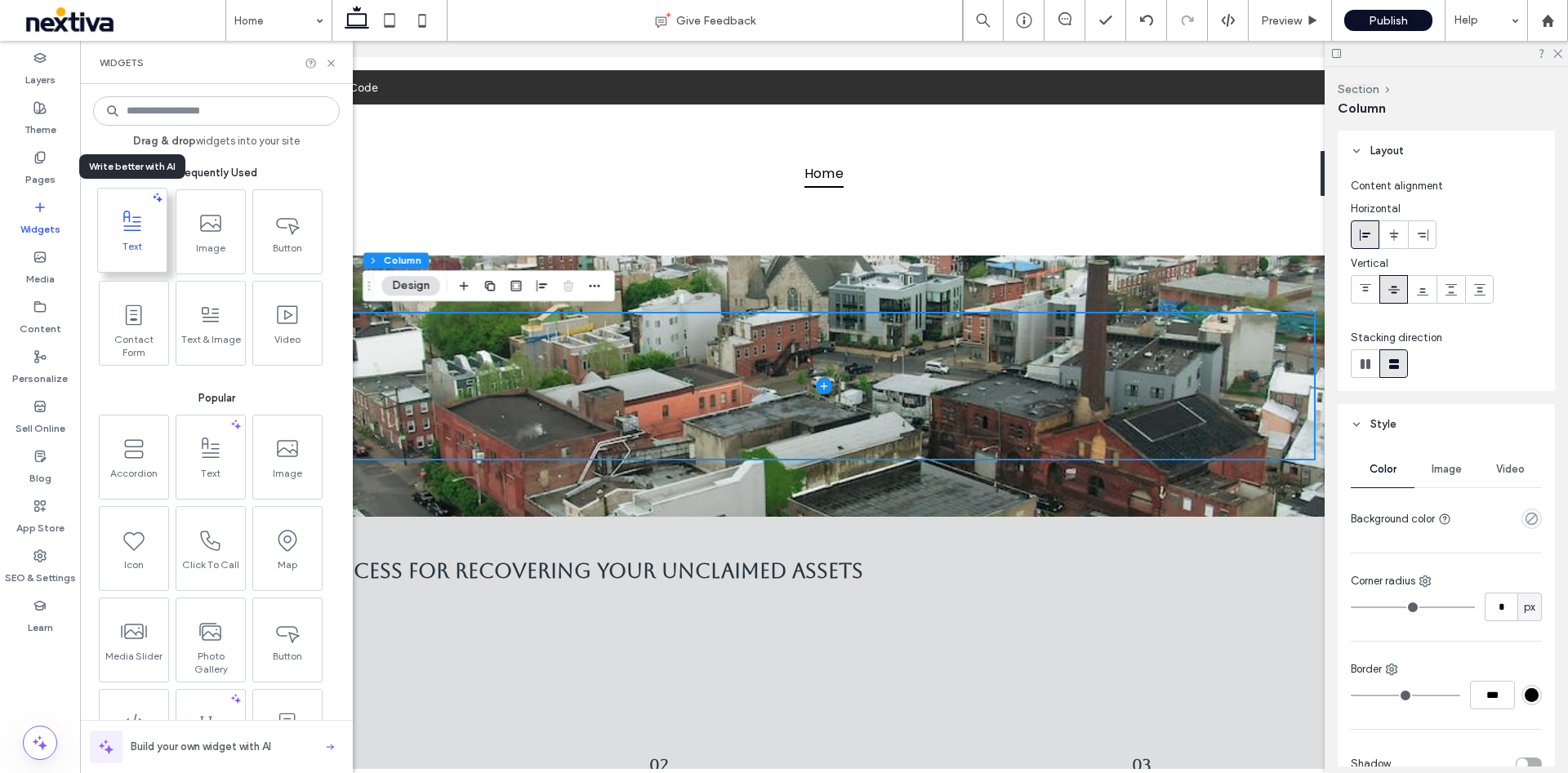
click at [142, 218] on icon at bounding box center [132, 222] width 26 height 26
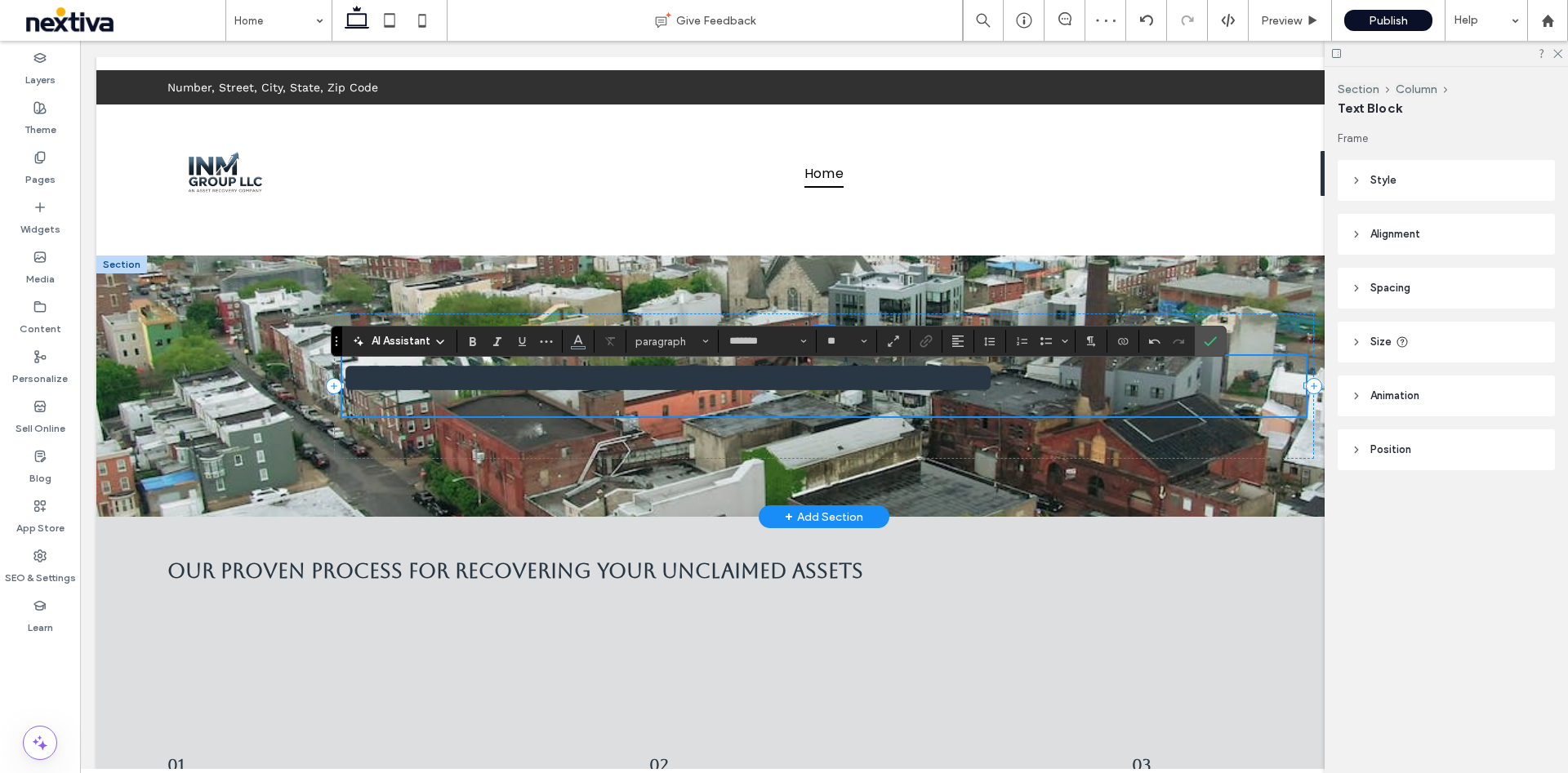
type input "*******"
type input "**"
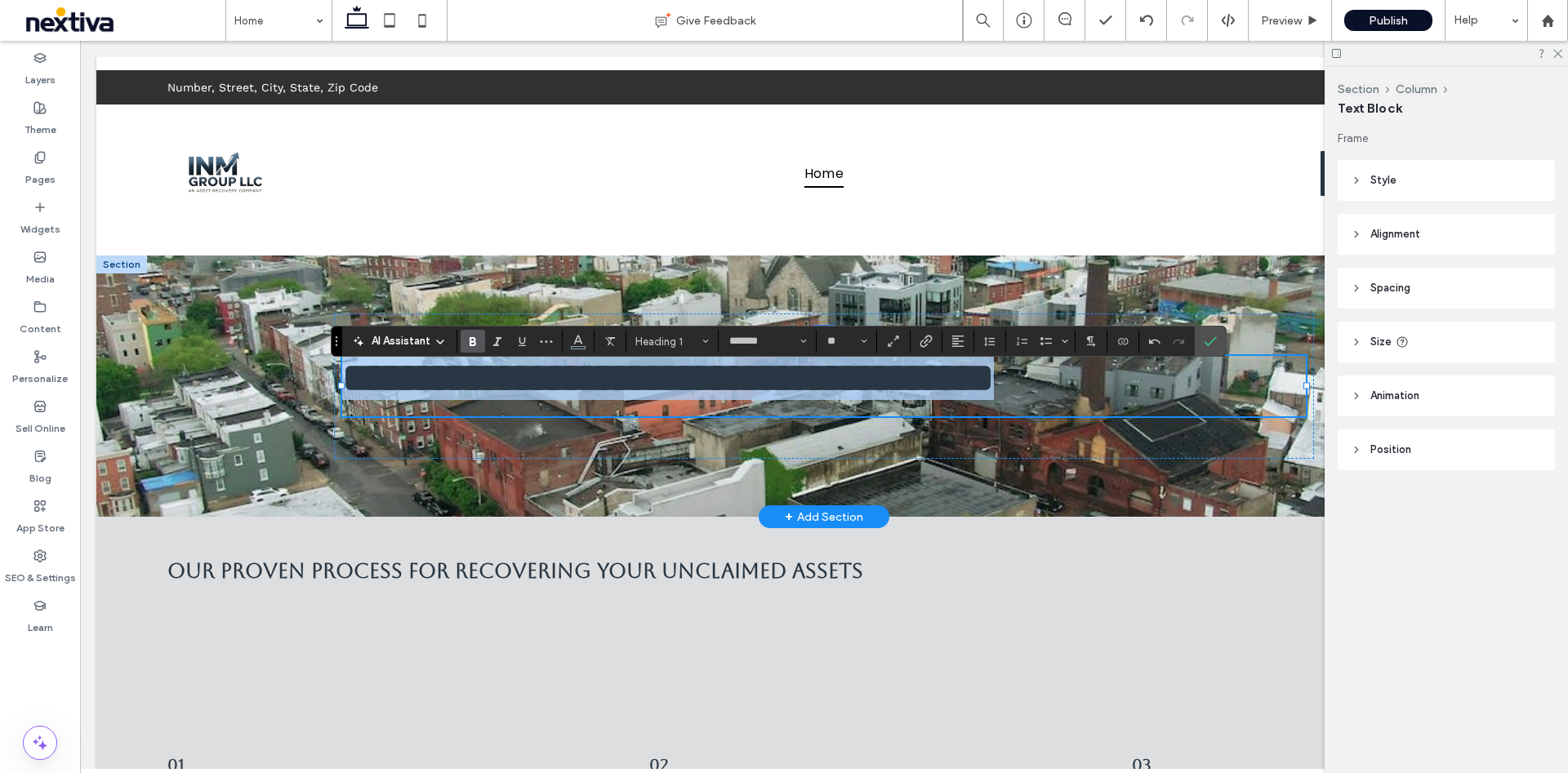
drag, startPoint x: 529, startPoint y: 420, endPoint x: 318, endPoint y: 345, distance: 223.9
click at [317, 345] on div "**********" at bounding box center [823, 386] width 1455 height 261
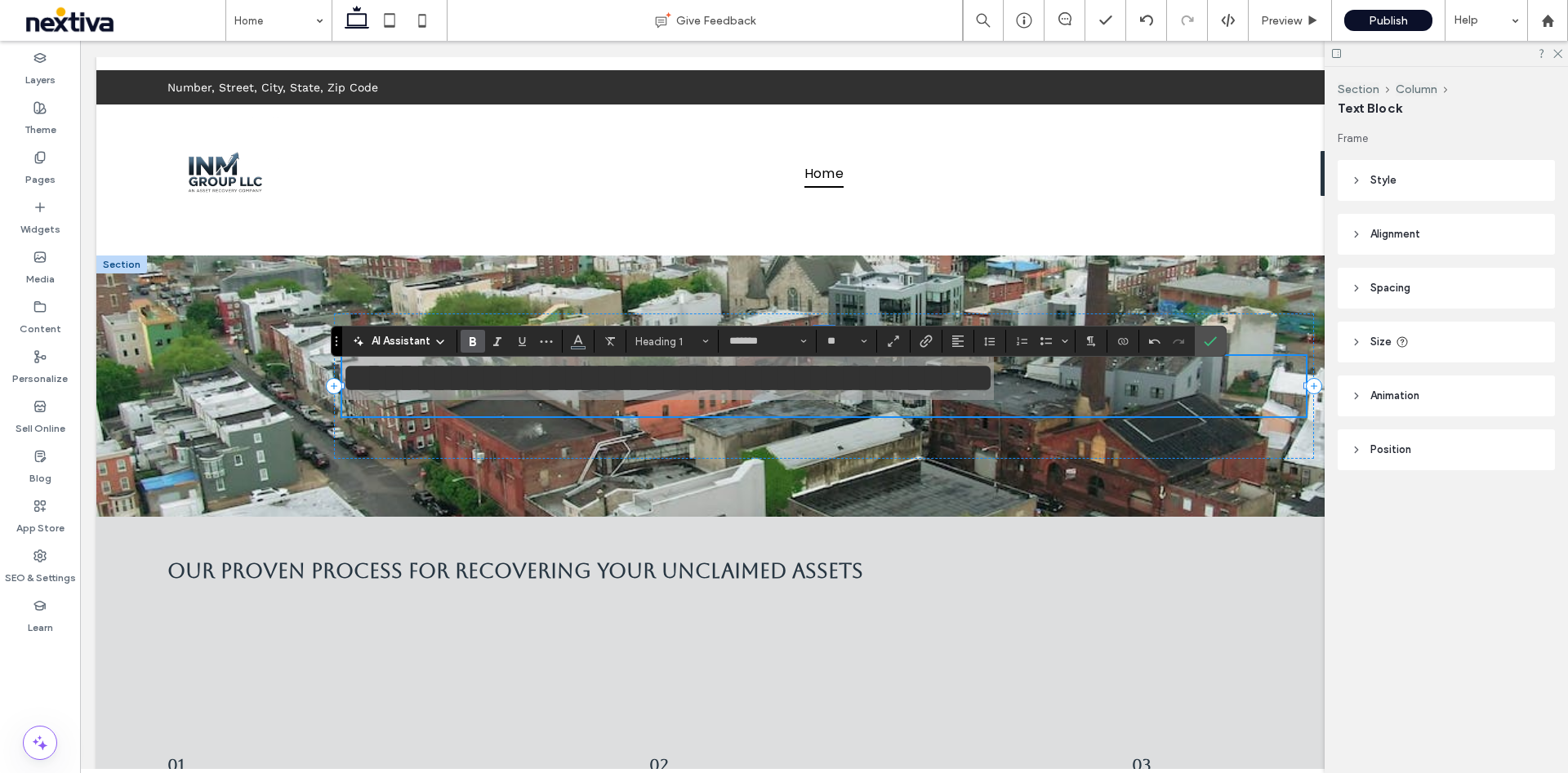
click at [563, 348] on section at bounding box center [579, 341] width 32 height 23
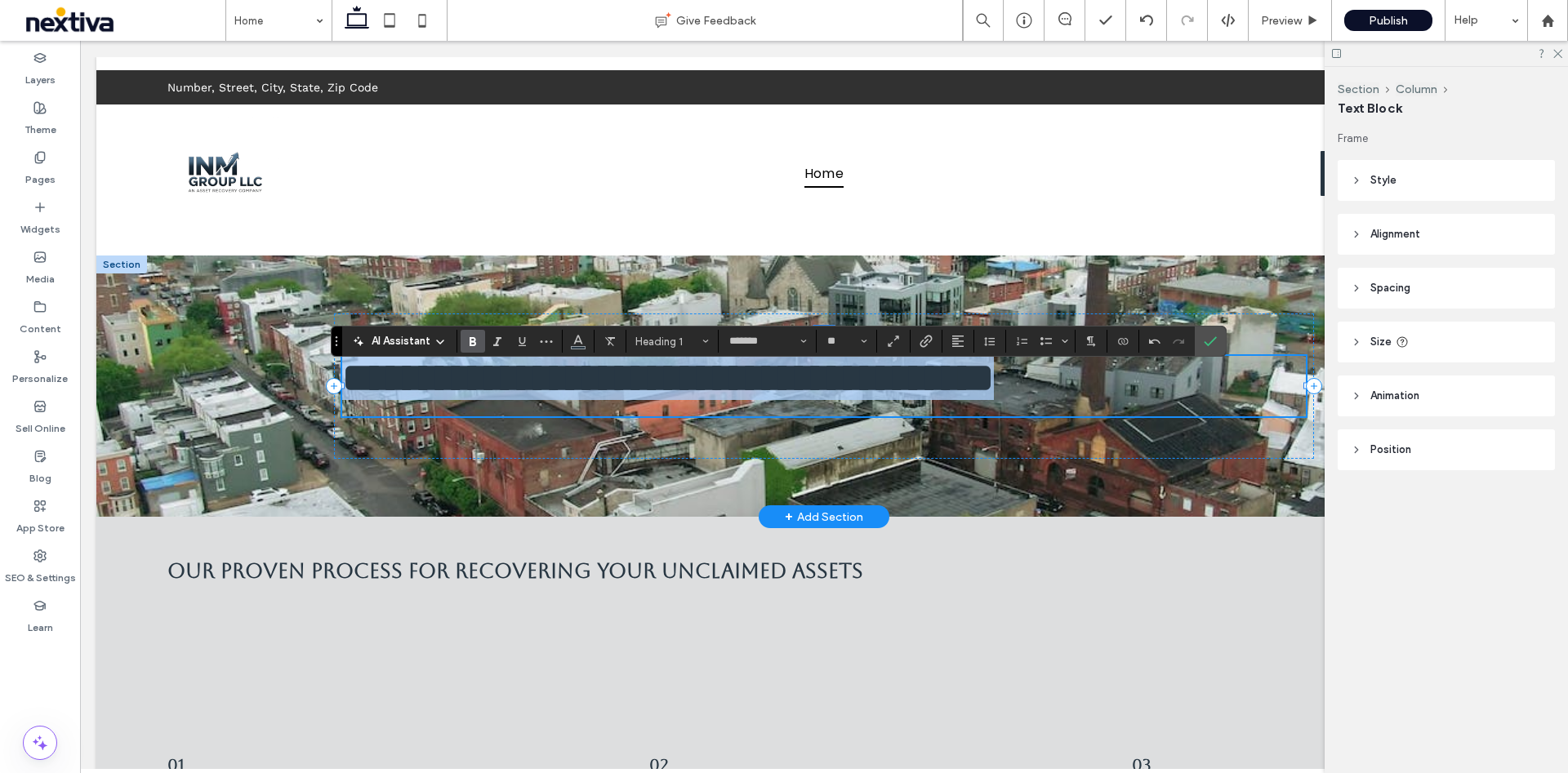
click at [504, 400] on h1 "**********" at bounding box center [823, 378] width 964 height 44
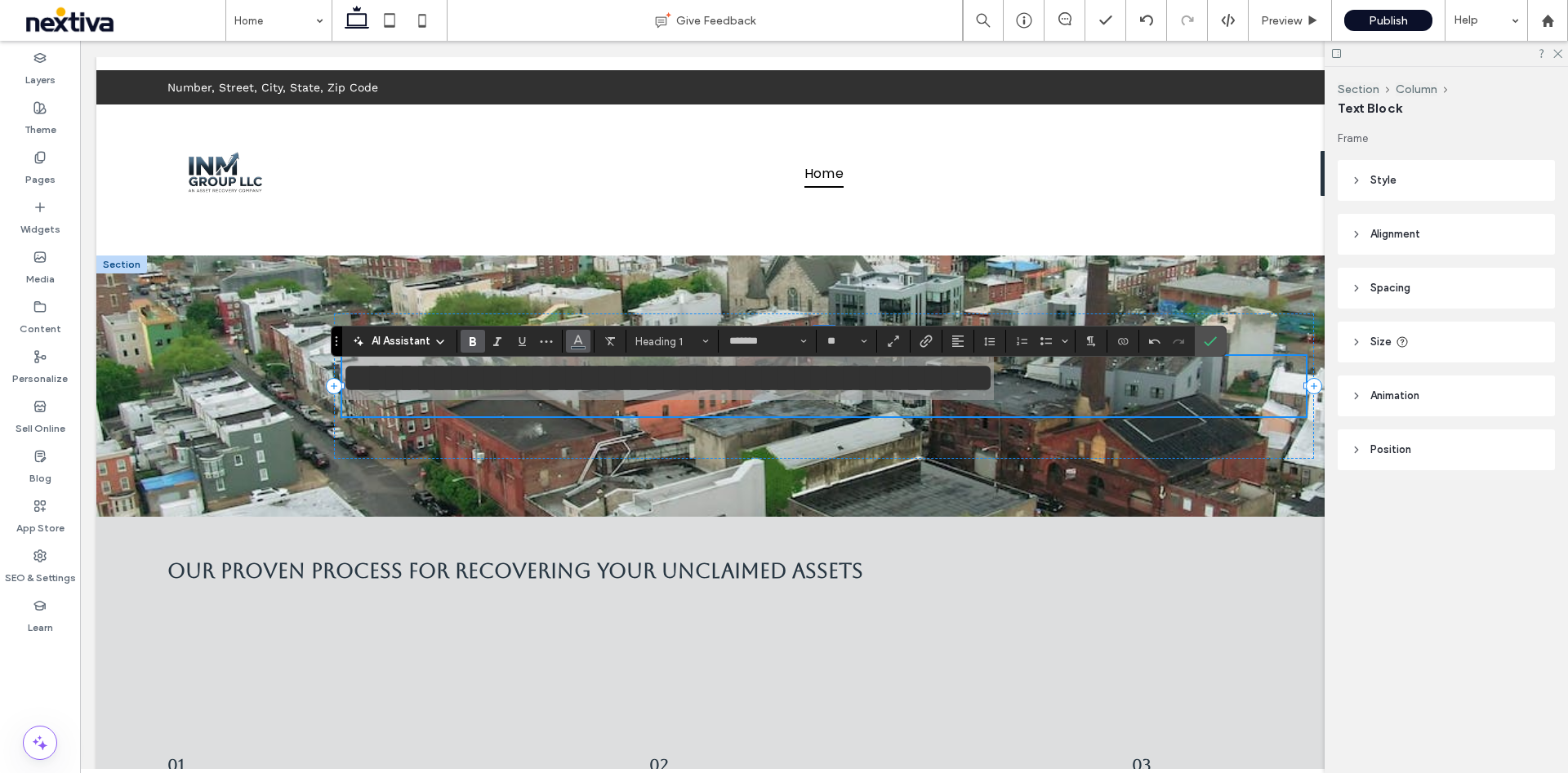
click at [578, 347] on span "Color" at bounding box center [578, 340] width 13 height 21
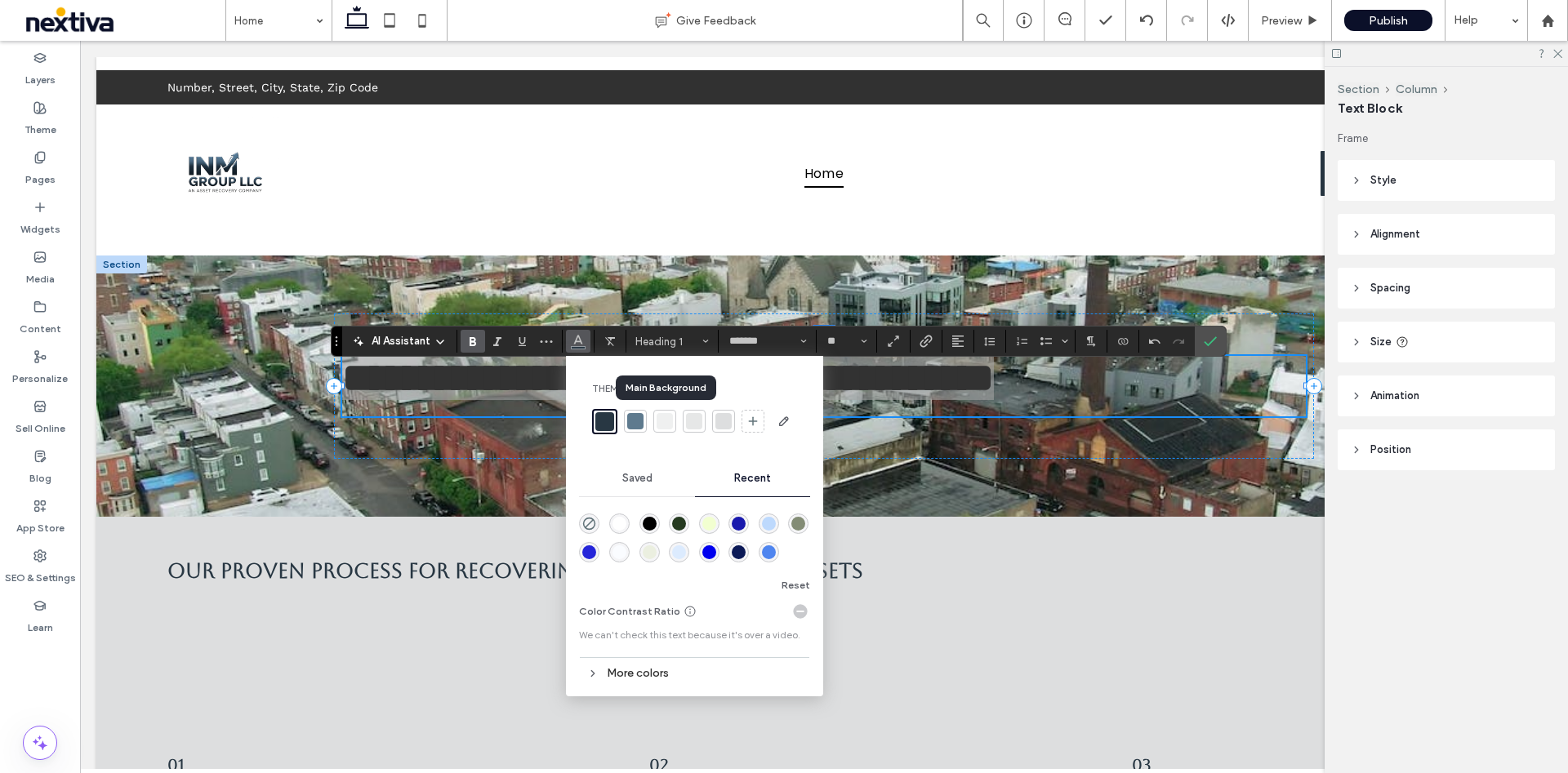
click at [668, 420] on div at bounding box center [664, 421] width 16 height 16
click at [625, 517] on div "rgba(255, 255, 255, 1)" at bounding box center [619, 523] width 14 height 14
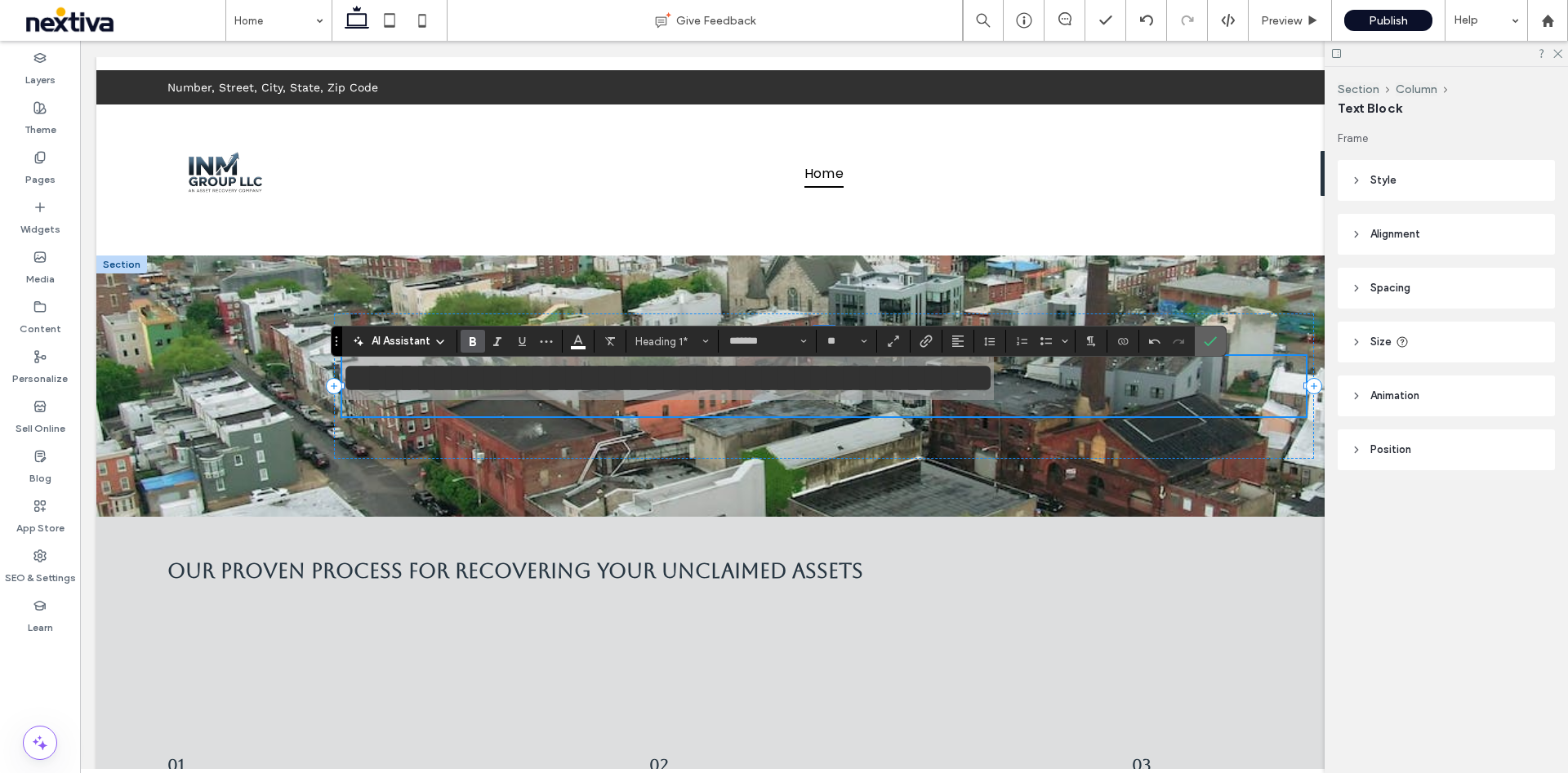
click at [1204, 347] on span "Confirm" at bounding box center [1207, 341] width 8 height 29
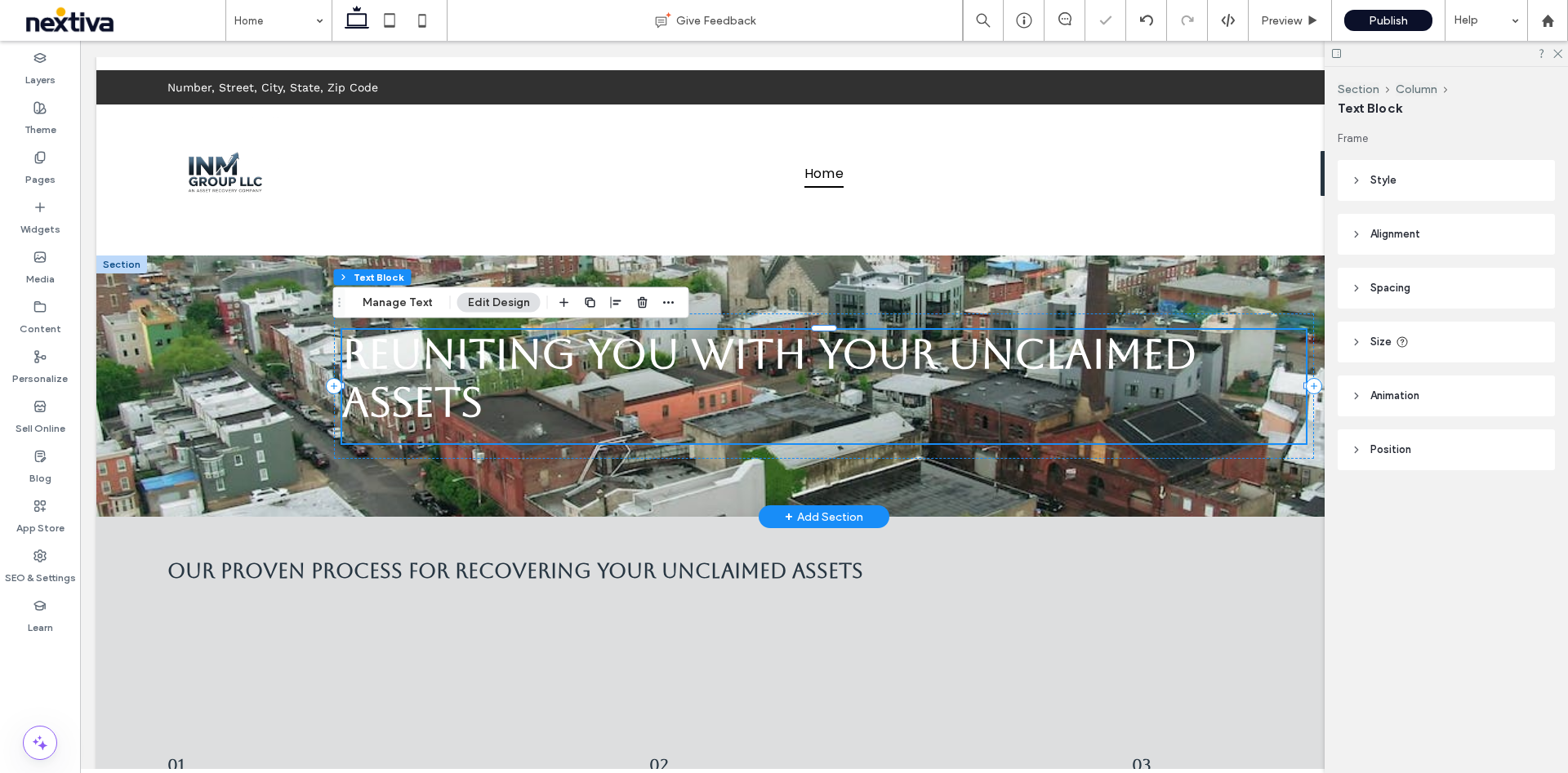
click at [529, 412] on h1 "Reuniting You with Your Unclaimed Assets" at bounding box center [823, 378] width 964 height 96
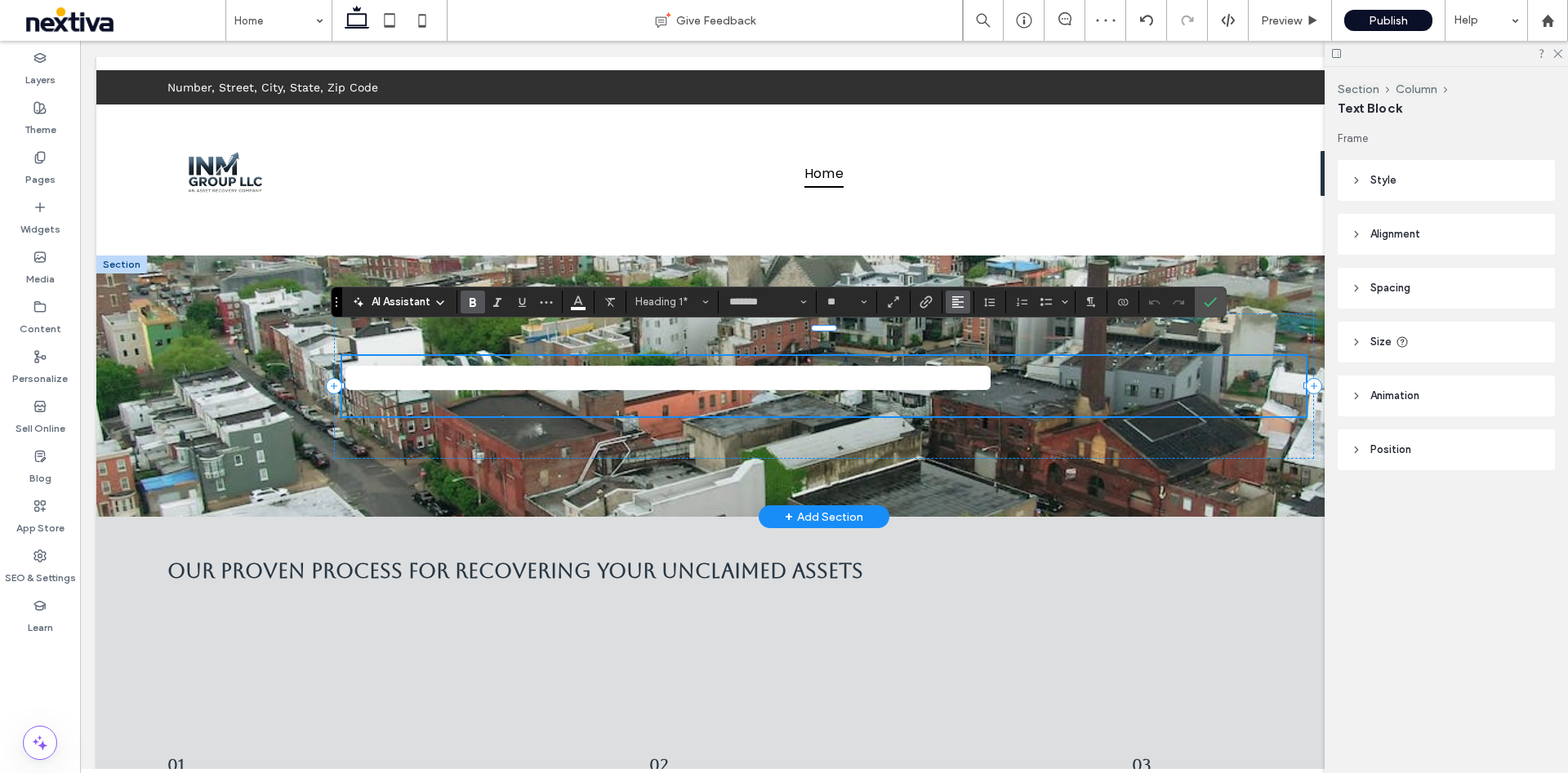
click at [957, 303] on icon "Alignment" at bounding box center [958, 302] width 13 height 13
click at [974, 353] on icon "ui.textEditor.alignment.center" at bounding box center [970, 352] width 13 height 13
click at [1560, 51] on use at bounding box center [1558, 55] width 9 height 9
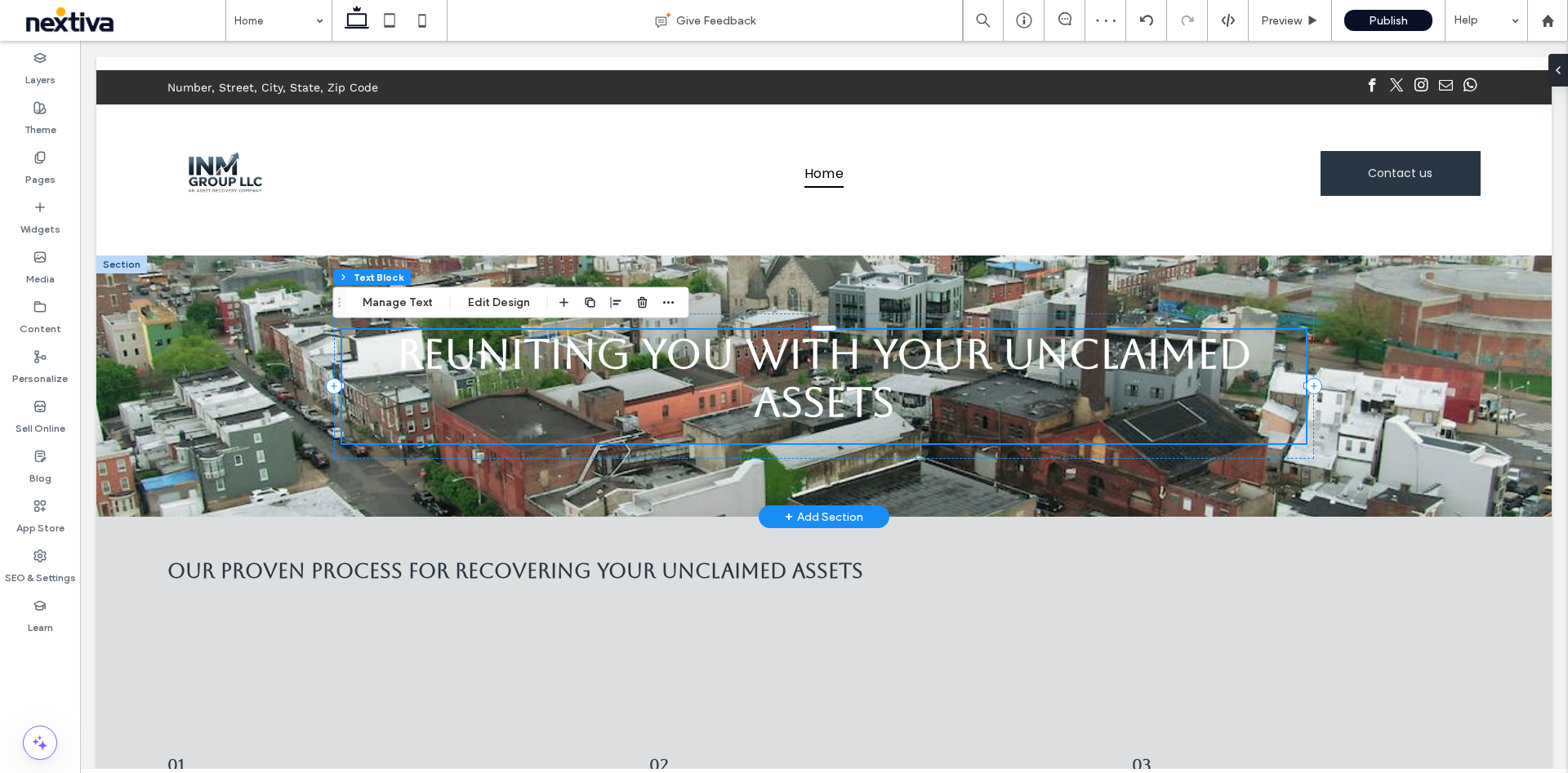
click at [463, 357] on span "Reuniting You with Your Unclaimed Assets" at bounding box center [824, 378] width 855 height 96
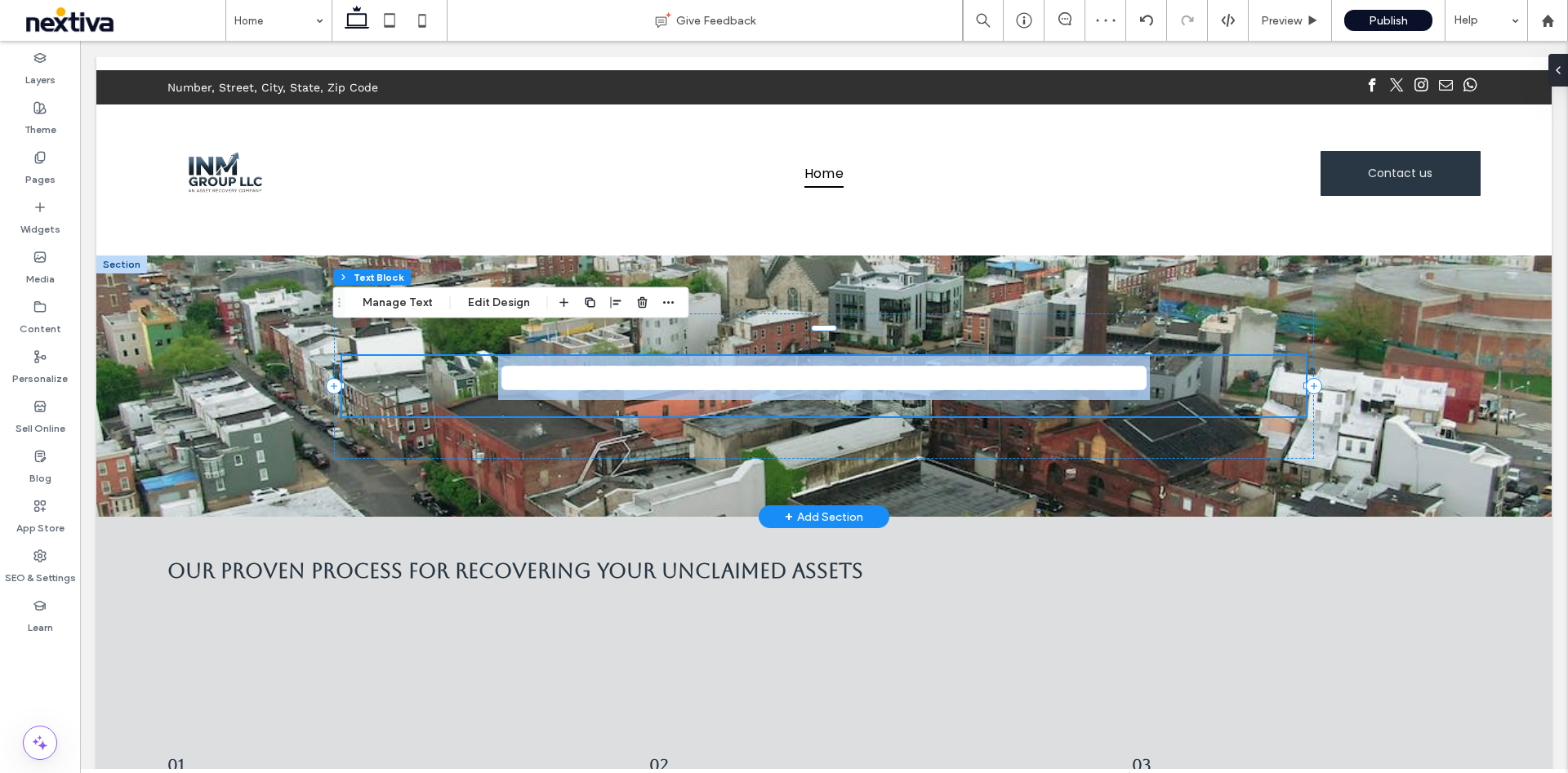
click at [498, 358] on span "**********" at bounding box center [824, 378] width 651 height 40
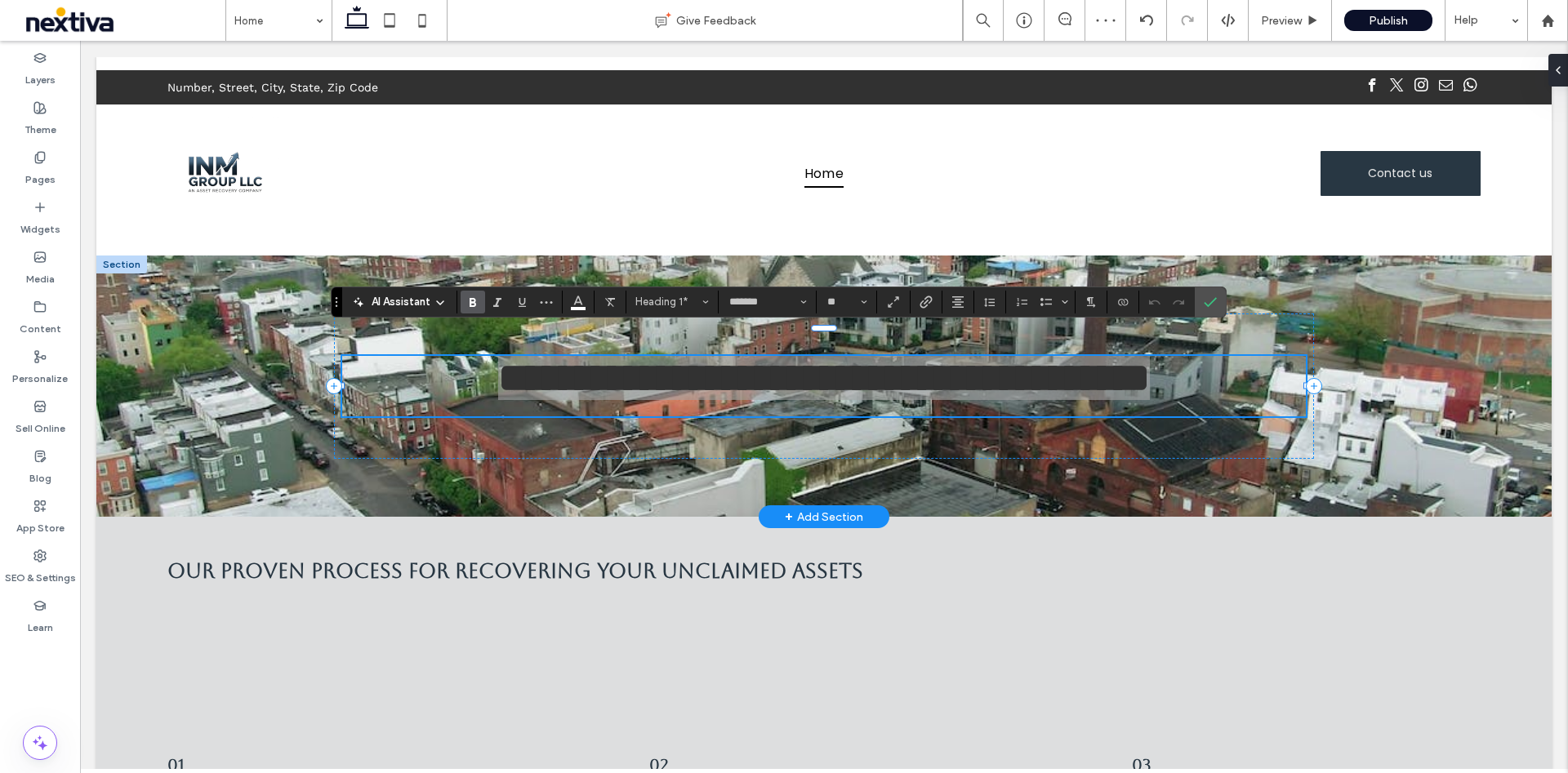
click at [472, 307] on icon "Bold" at bounding box center [473, 302] width 13 height 13
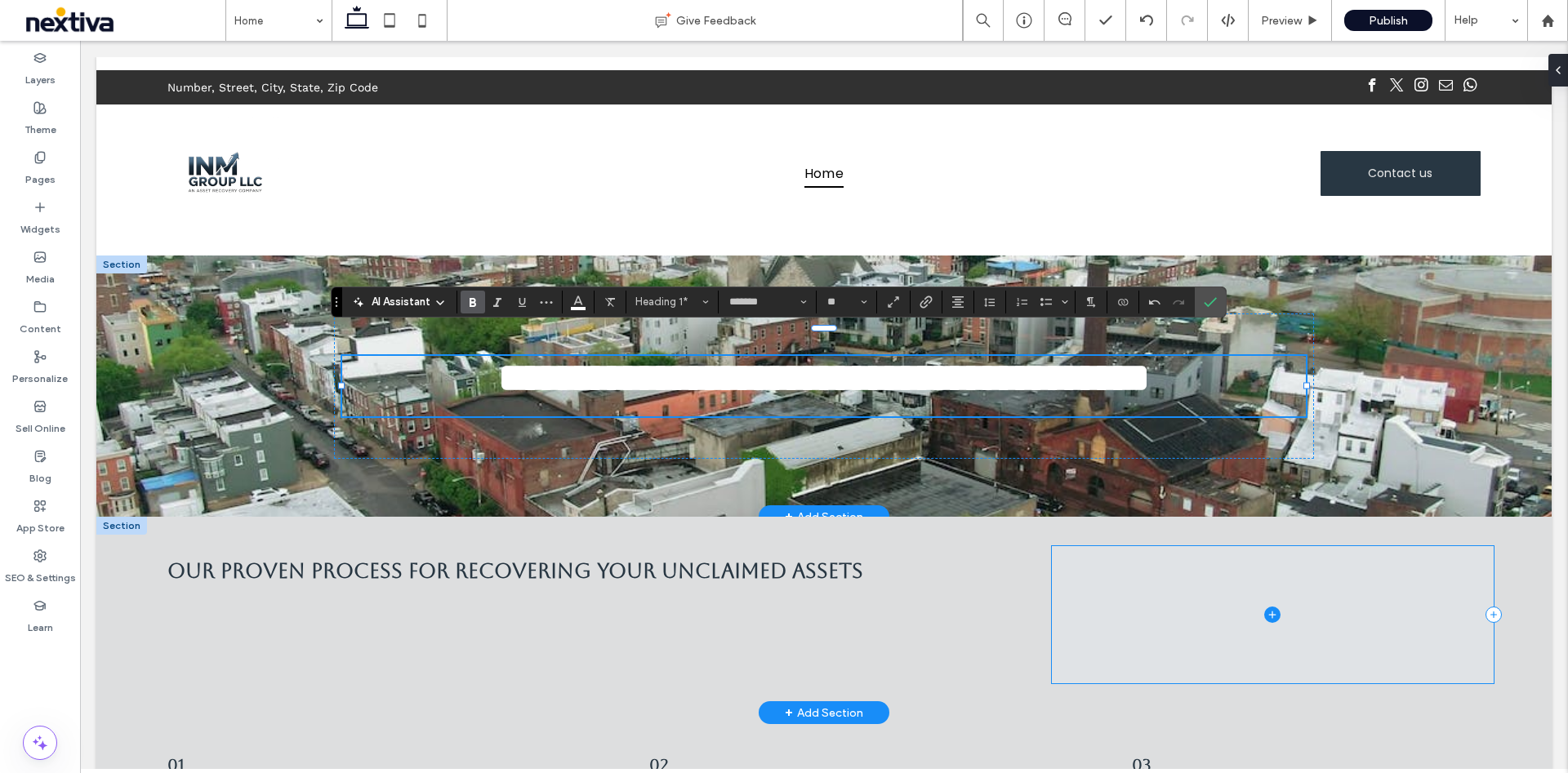
click at [1222, 580] on span at bounding box center [1273, 615] width 442 height 138
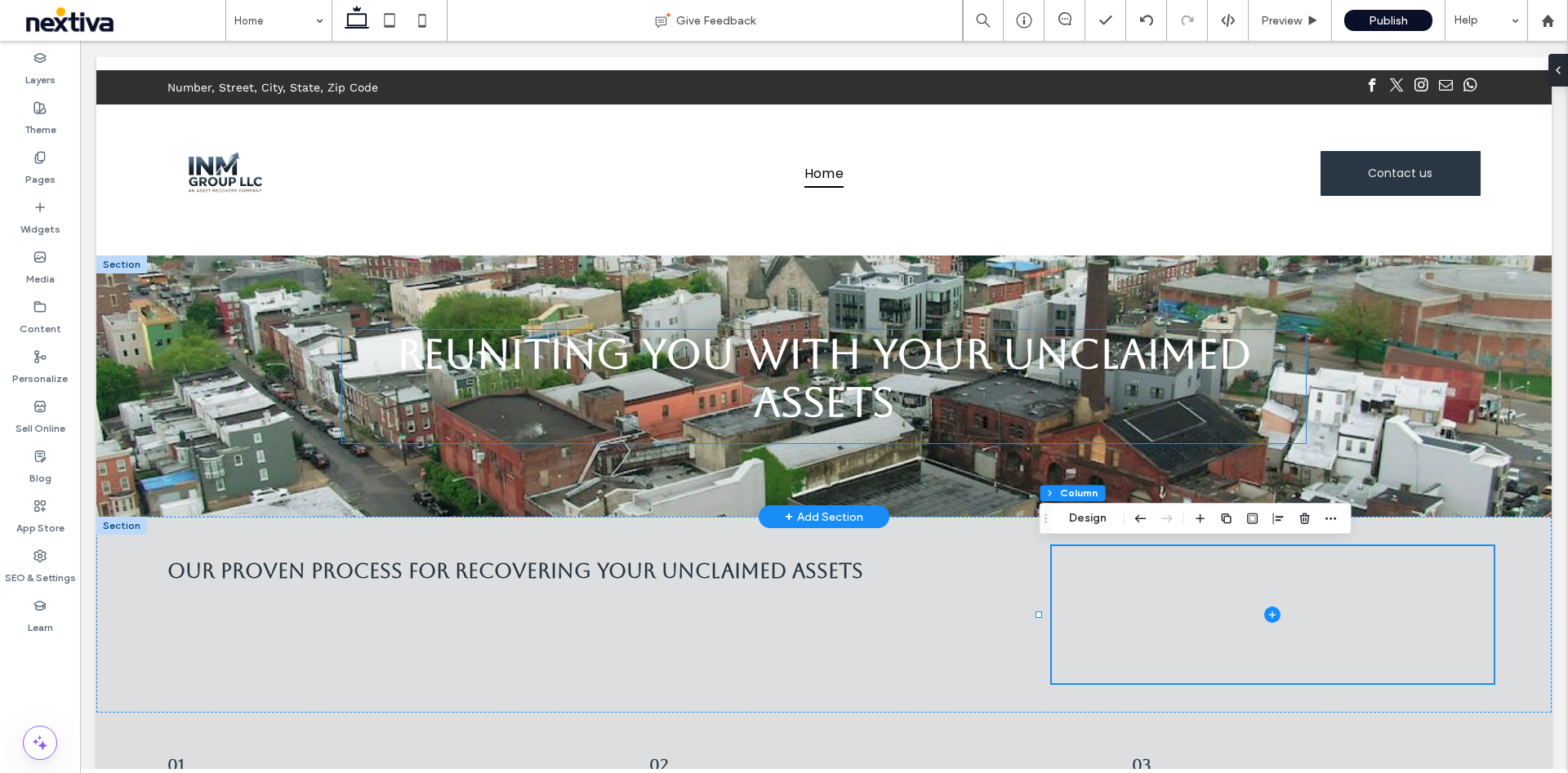
click at [848, 395] on strong "Reuniting You with Your Unclaimed Assets" at bounding box center [824, 378] width 855 height 96
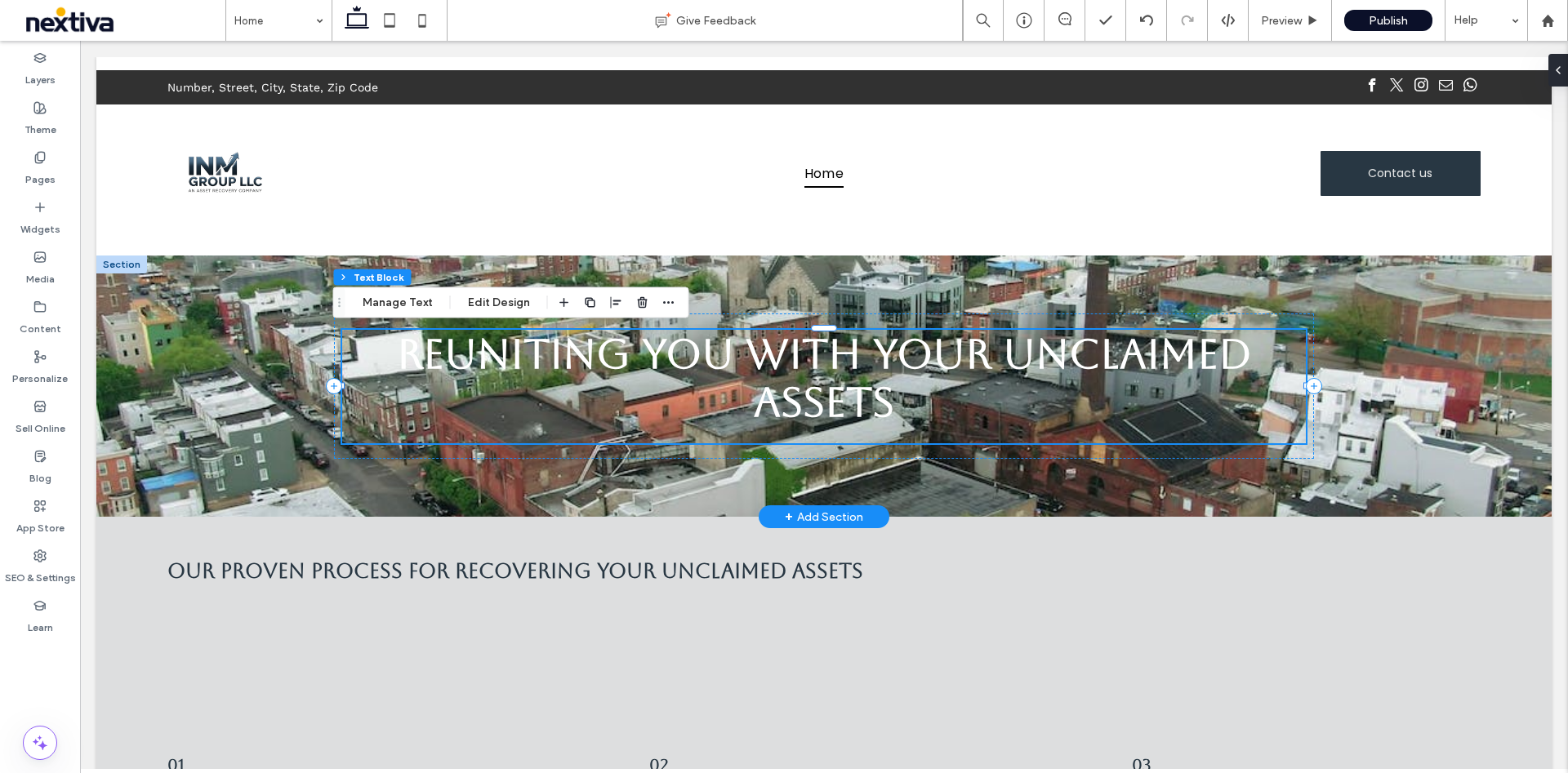
click at [848, 395] on strong "Reuniting You with Your Unclaimed Assets" at bounding box center [824, 378] width 855 height 96
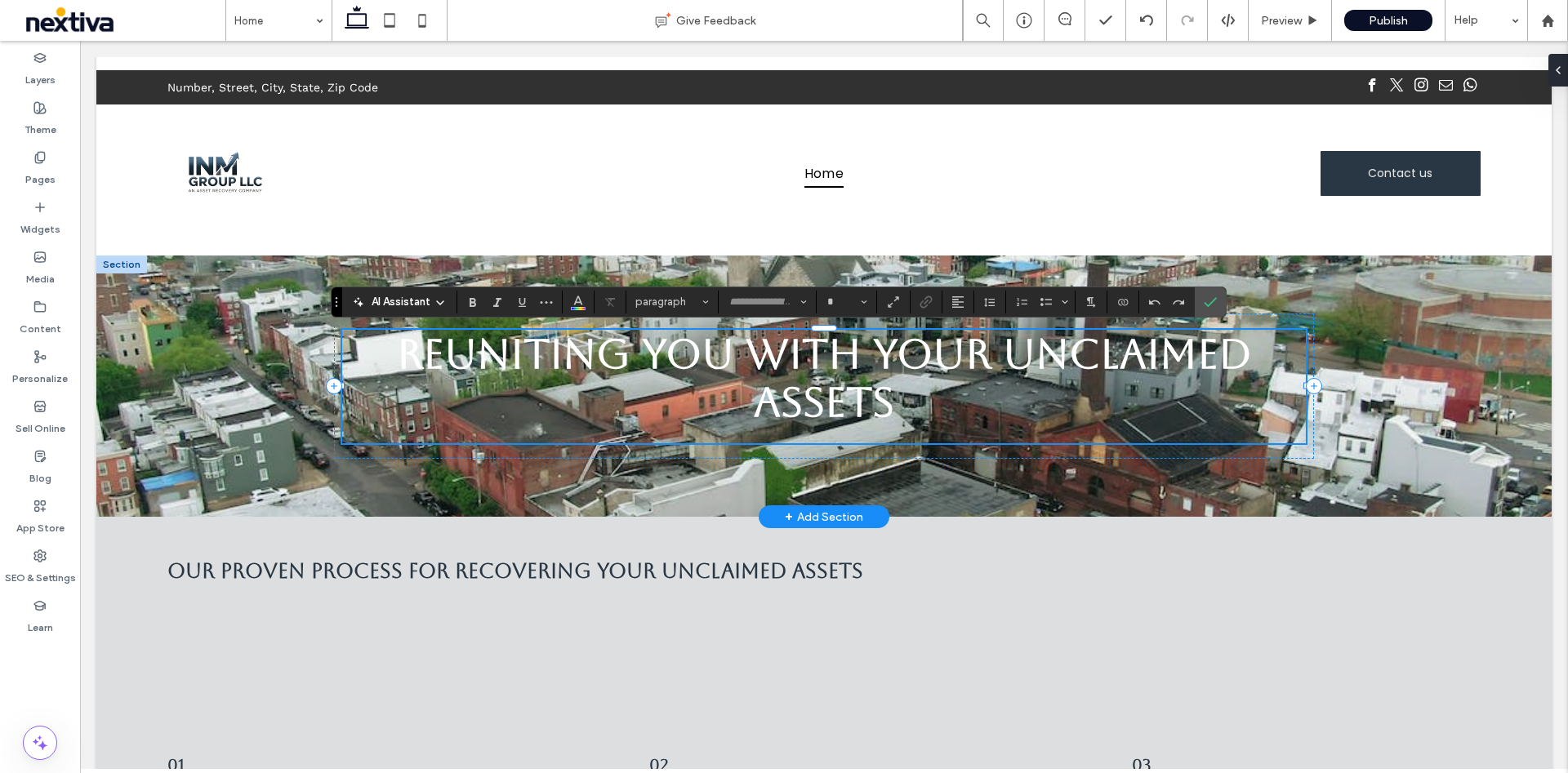
type input "*******"
type input "**"
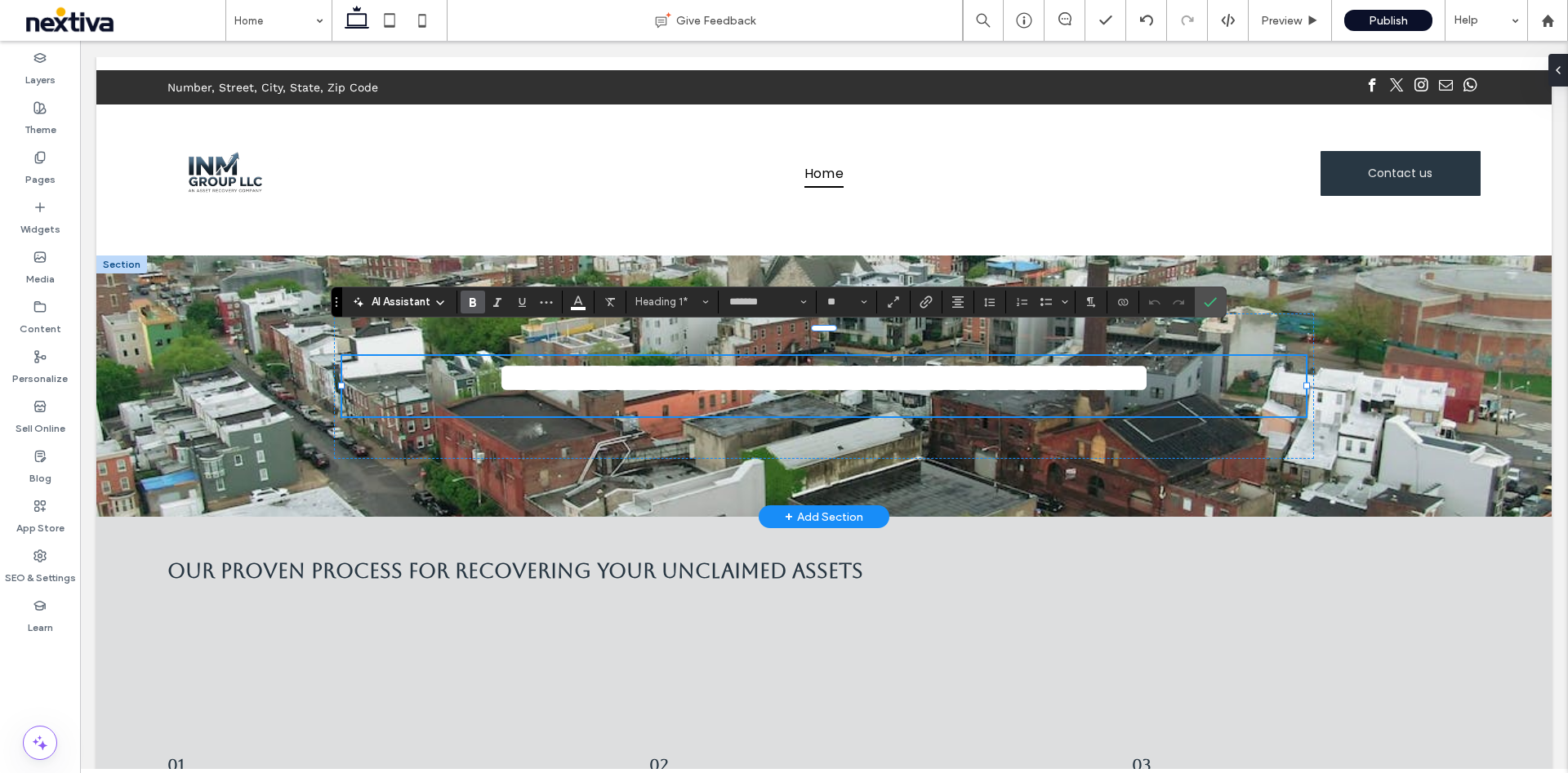
click at [1415, 345] on div "**********" at bounding box center [823, 386] width 1455 height 261
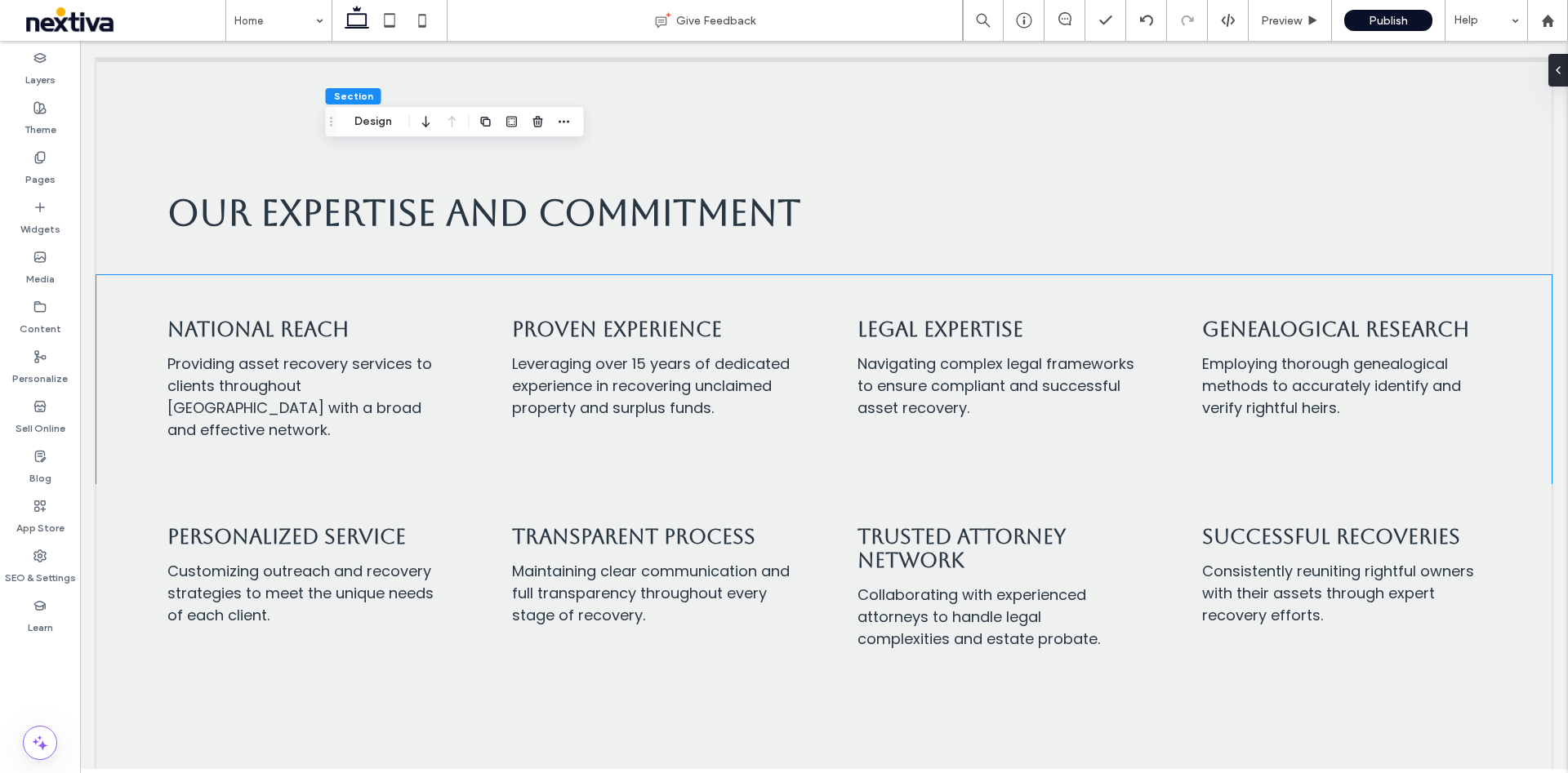
scroll to position [1347, 0]
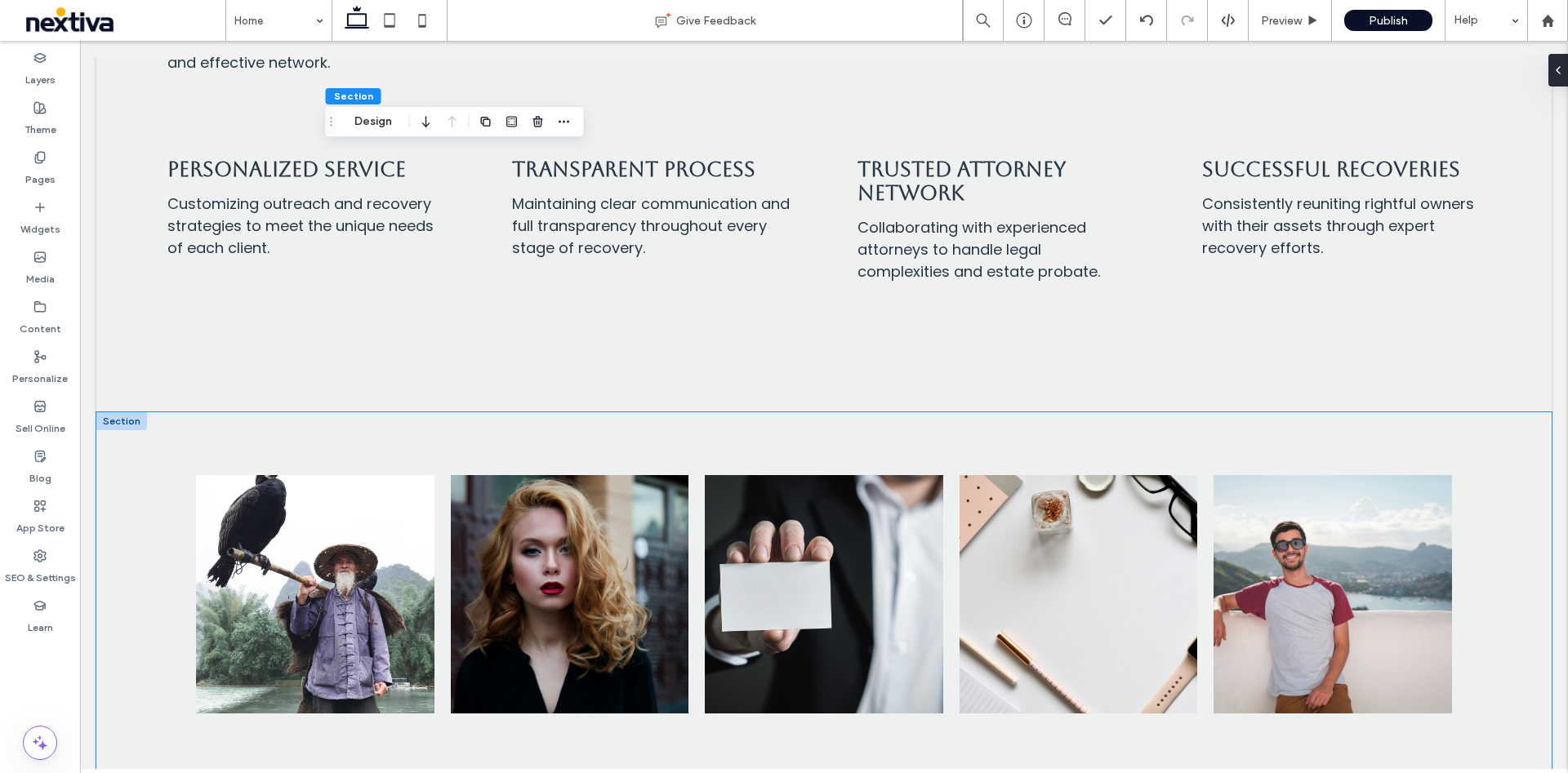
click at [146, 441] on div "Button Button Button Button Button View more" at bounding box center [823, 616] width 1455 height 408
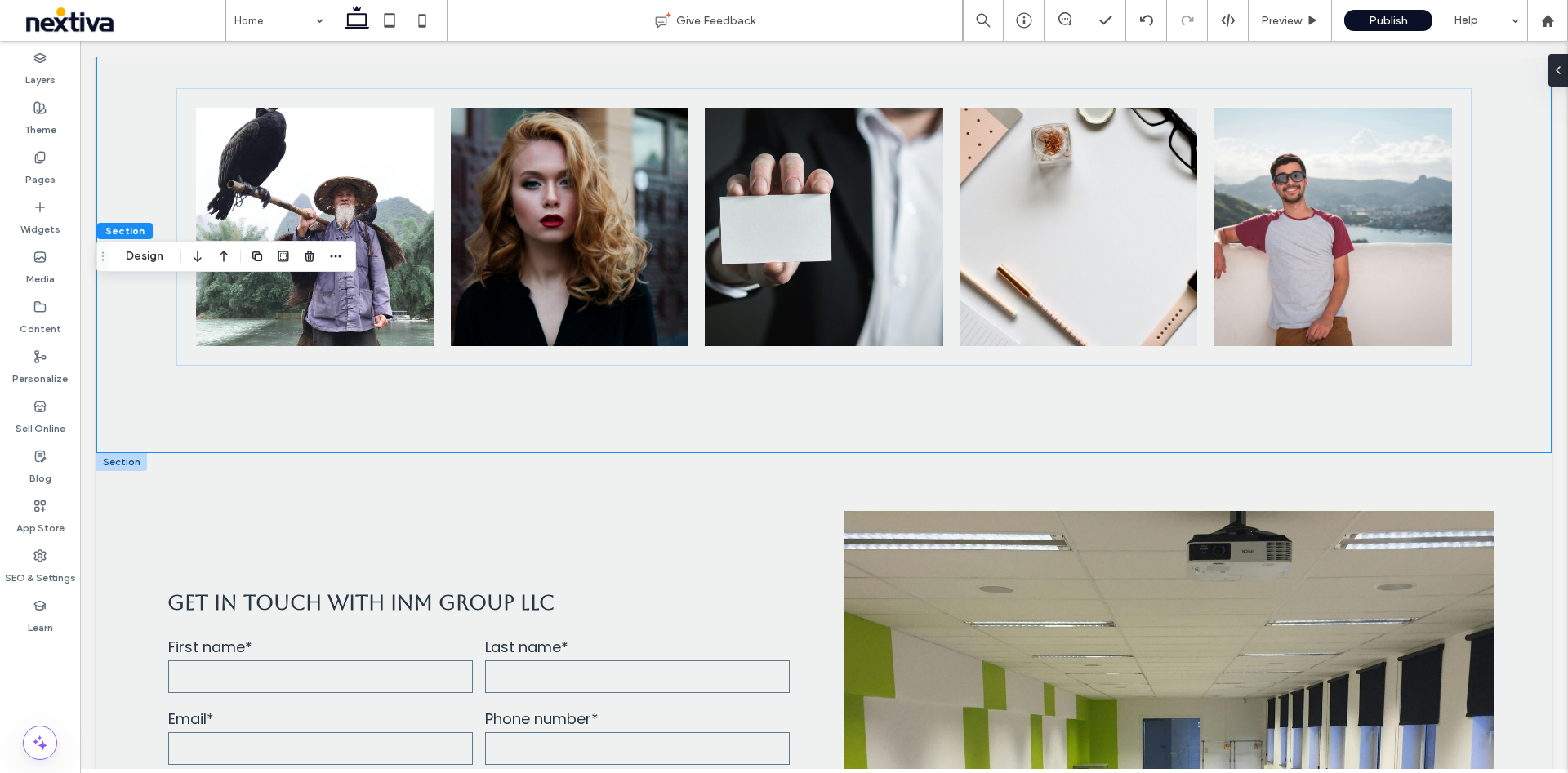
scroll to position [1470, 0]
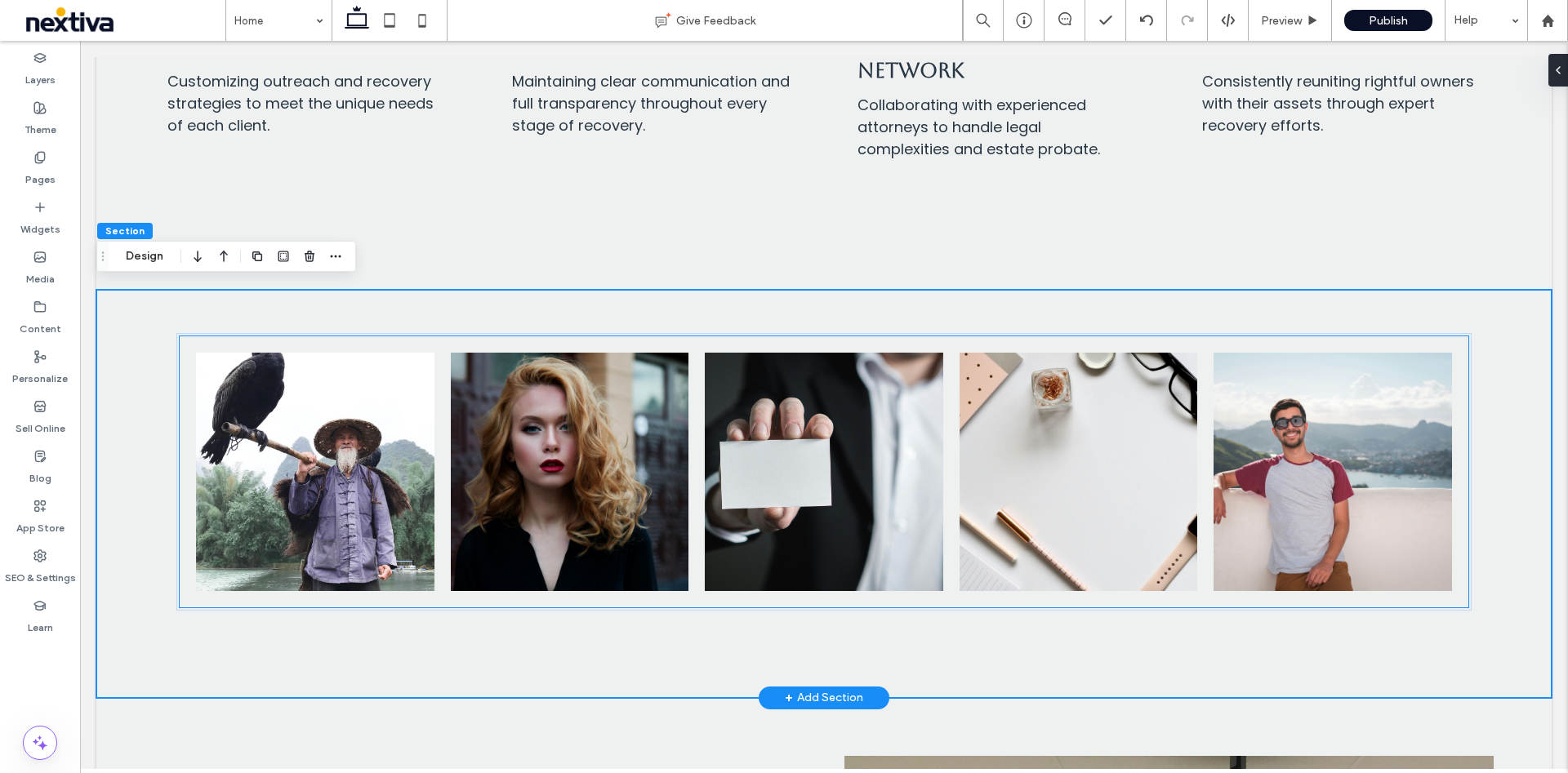
click at [209, 402] on link at bounding box center [314, 471] width 252 height 252
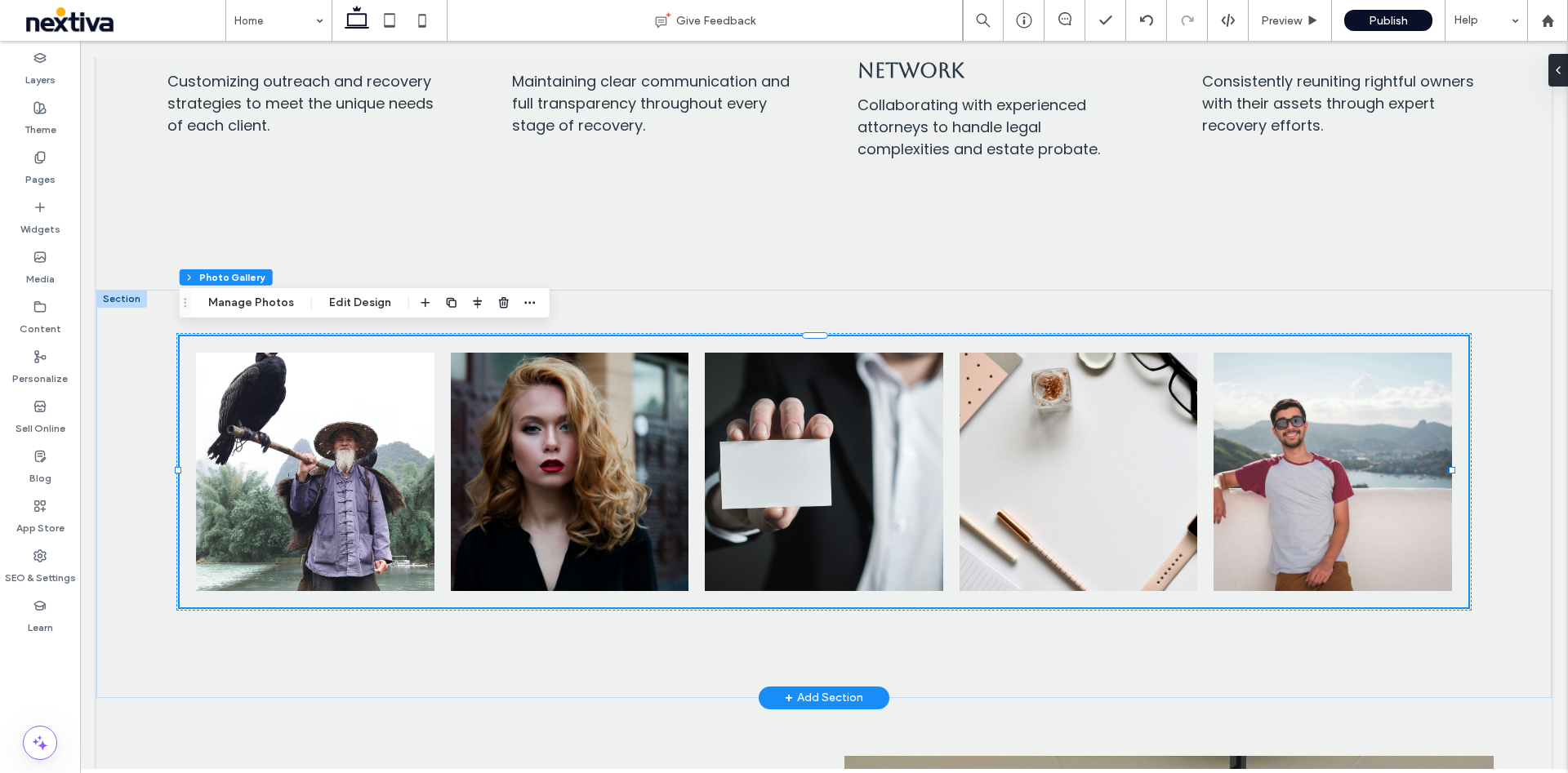
click at [124, 291] on div at bounding box center [122, 298] width 51 height 18
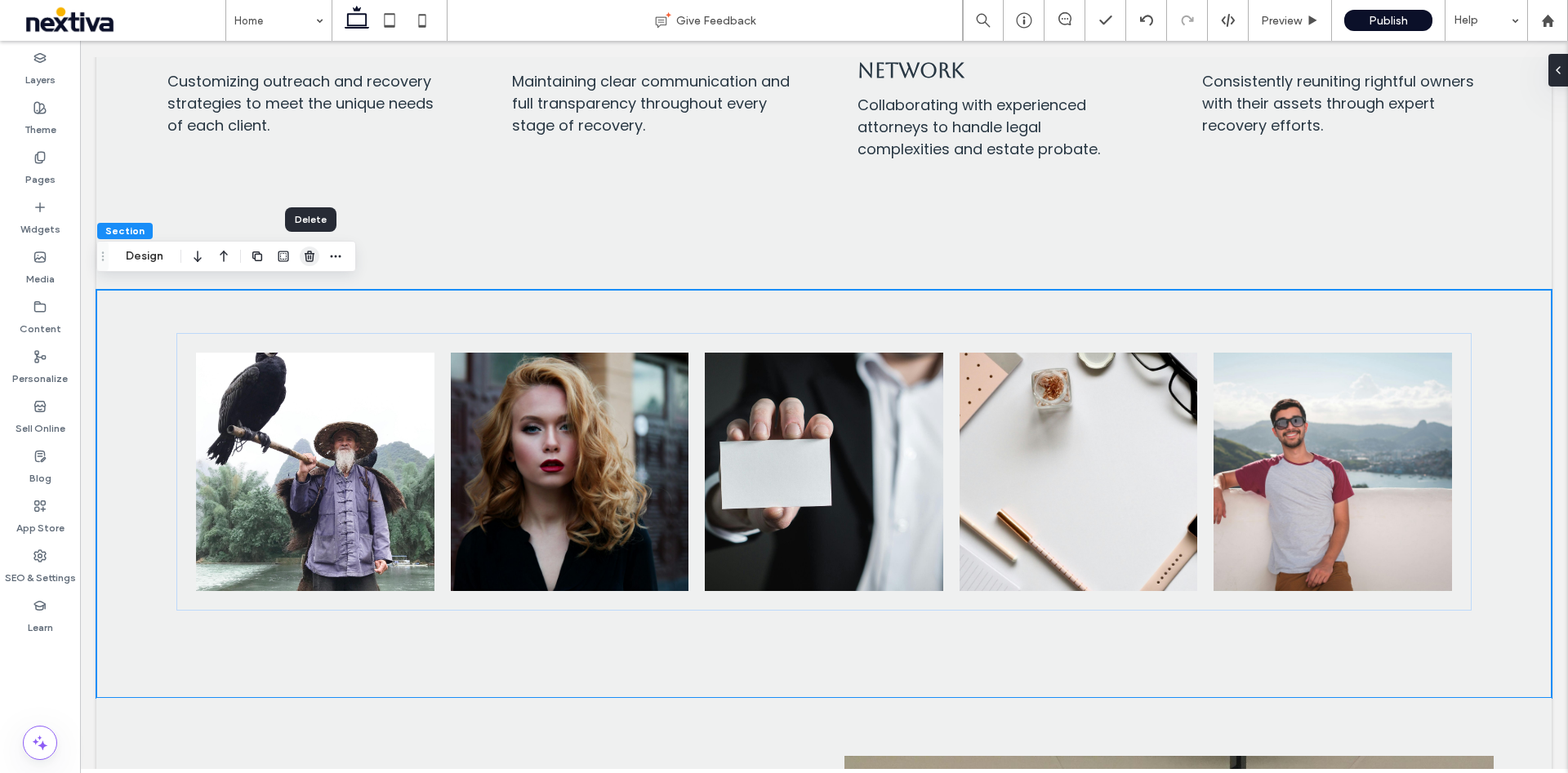
click at [314, 262] on span "button" at bounding box center [309, 256] width 20 height 20
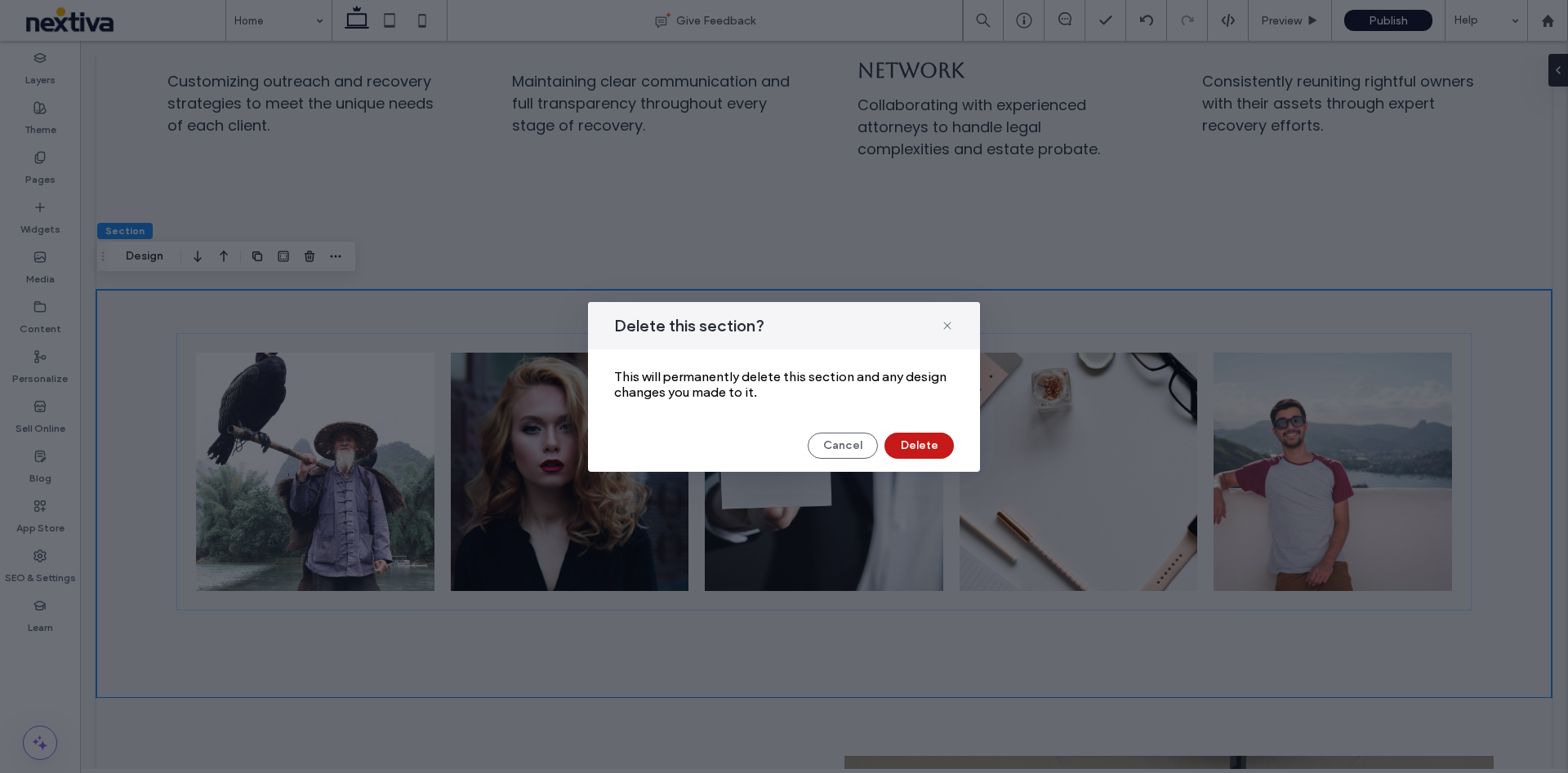
click at [927, 453] on button "Delete" at bounding box center [919, 445] width 70 height 26
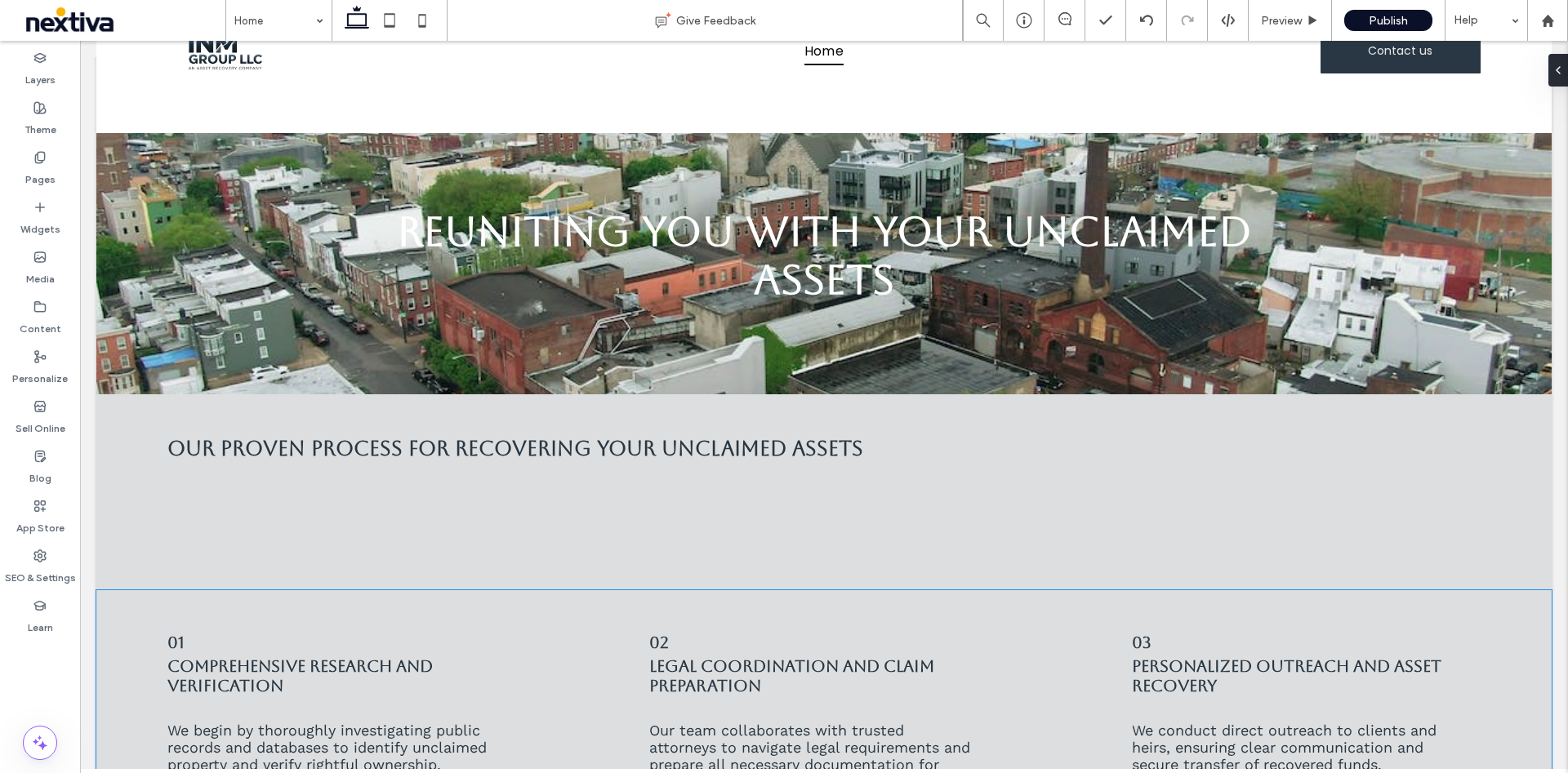
scroll to position [0, 0]
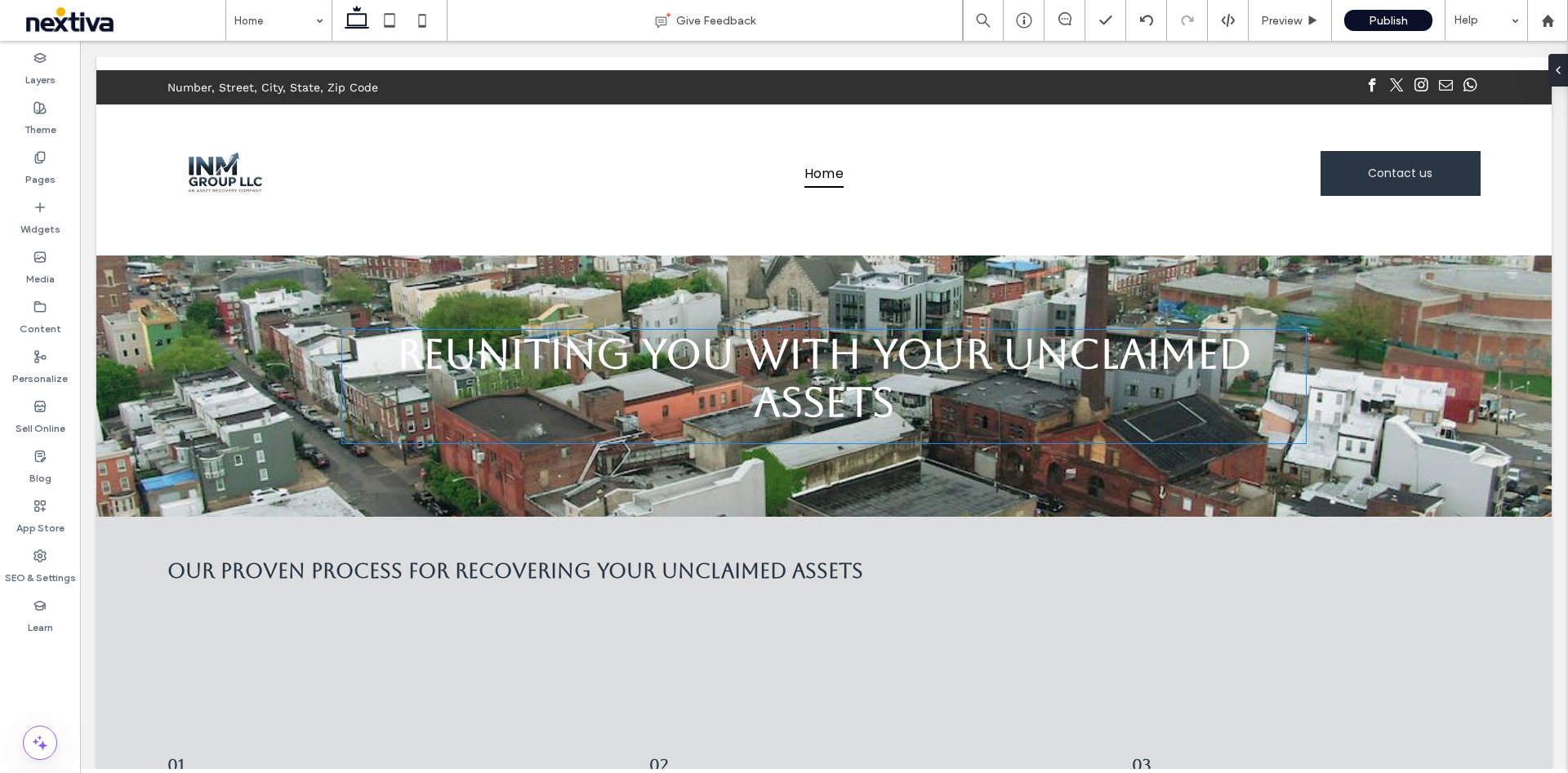
click at [752, 353] on strong "Reuniting You with Your Unclaimed Assets" at bounding box center [824, 378] width 855 height 96
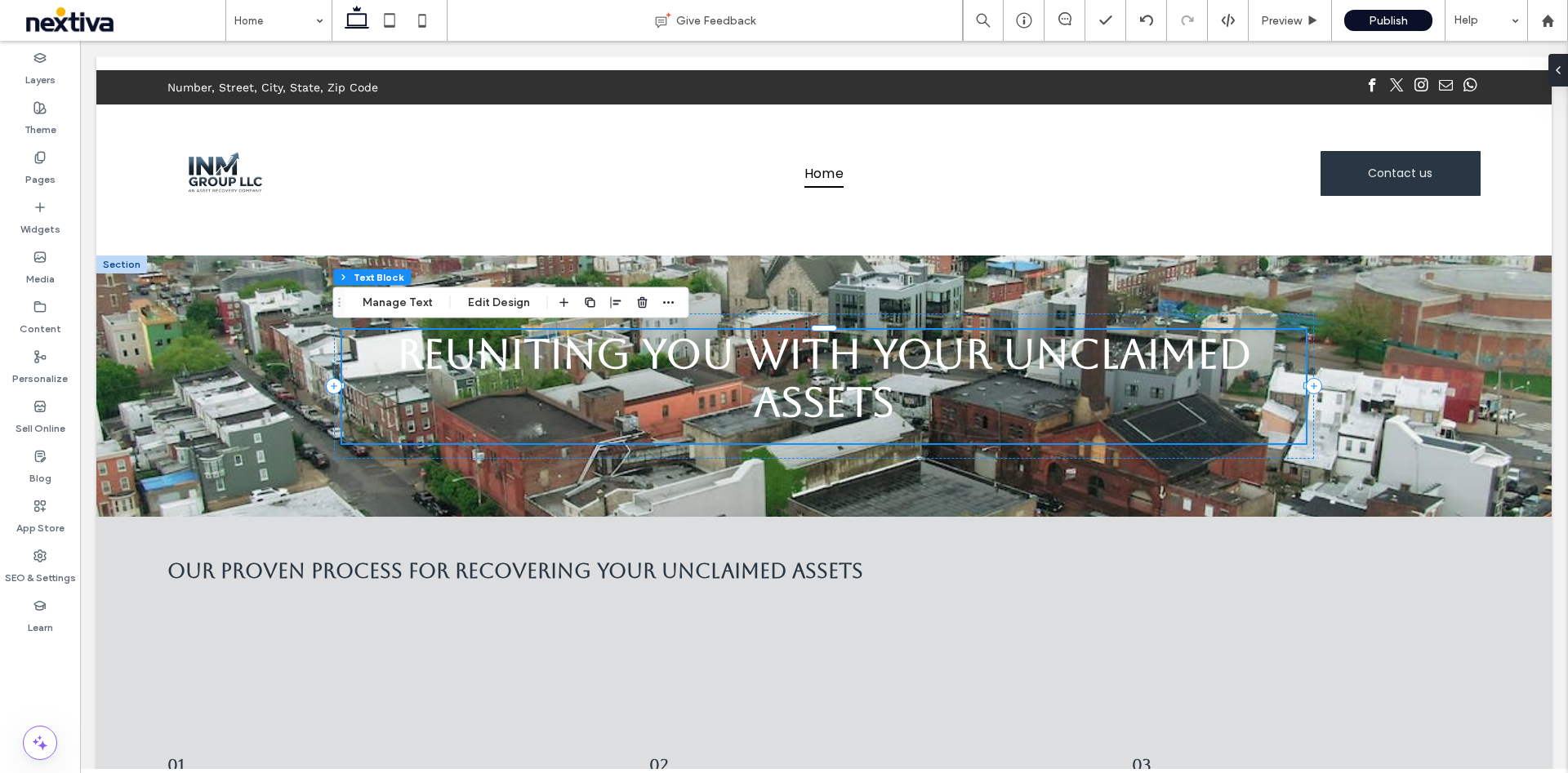
click at [752, 353] on strong "Reuniting You with Your Unclaimed Assets" at bounding box center [824, 378] width 855 height 96
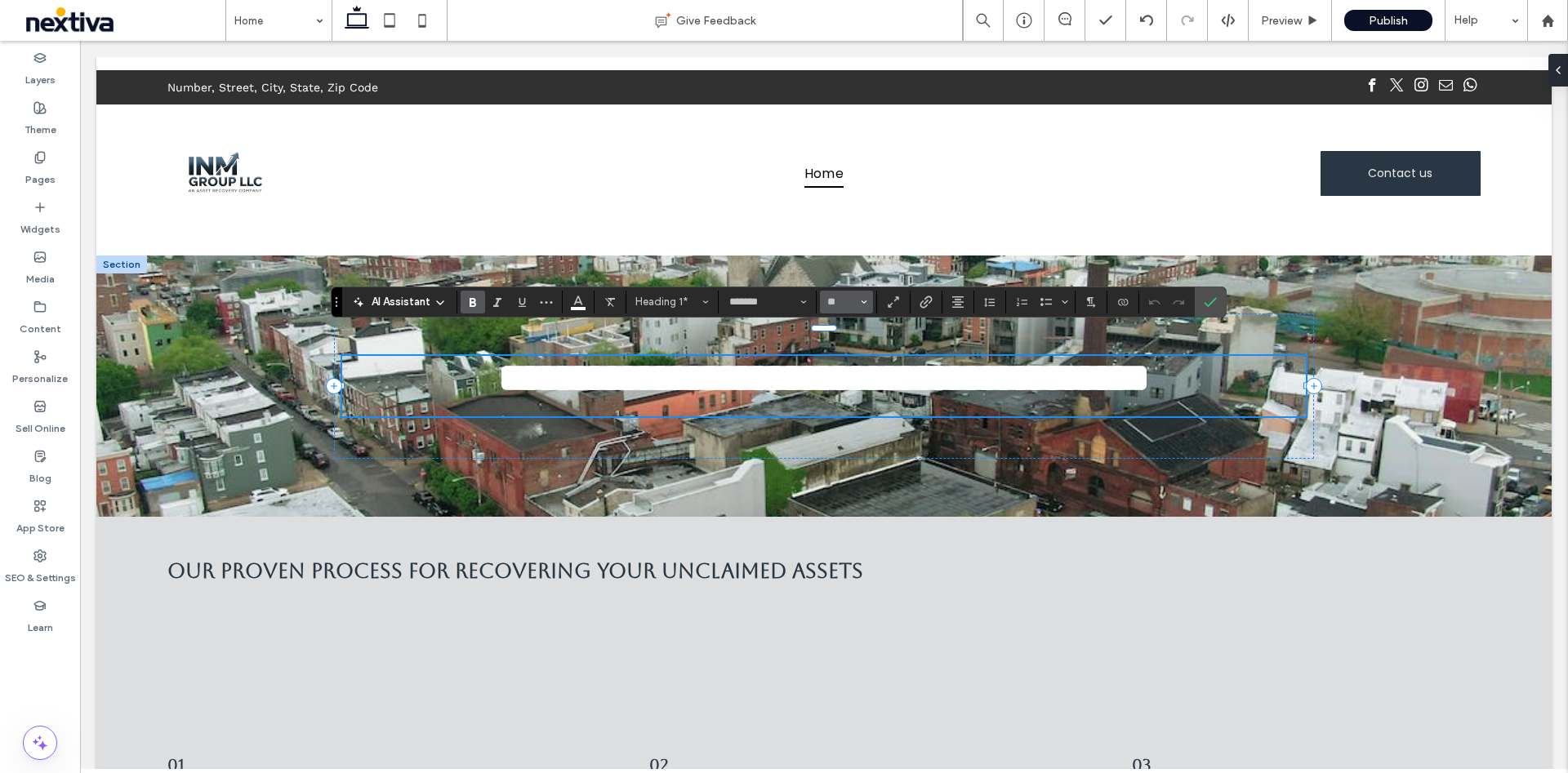
click at [840, 307] on input "**" at bounding box center [841, 302] width 32 height 13
click at [836, 461] on label "72" at bounding box center [845, 472] width 52 height 23
type input "**"
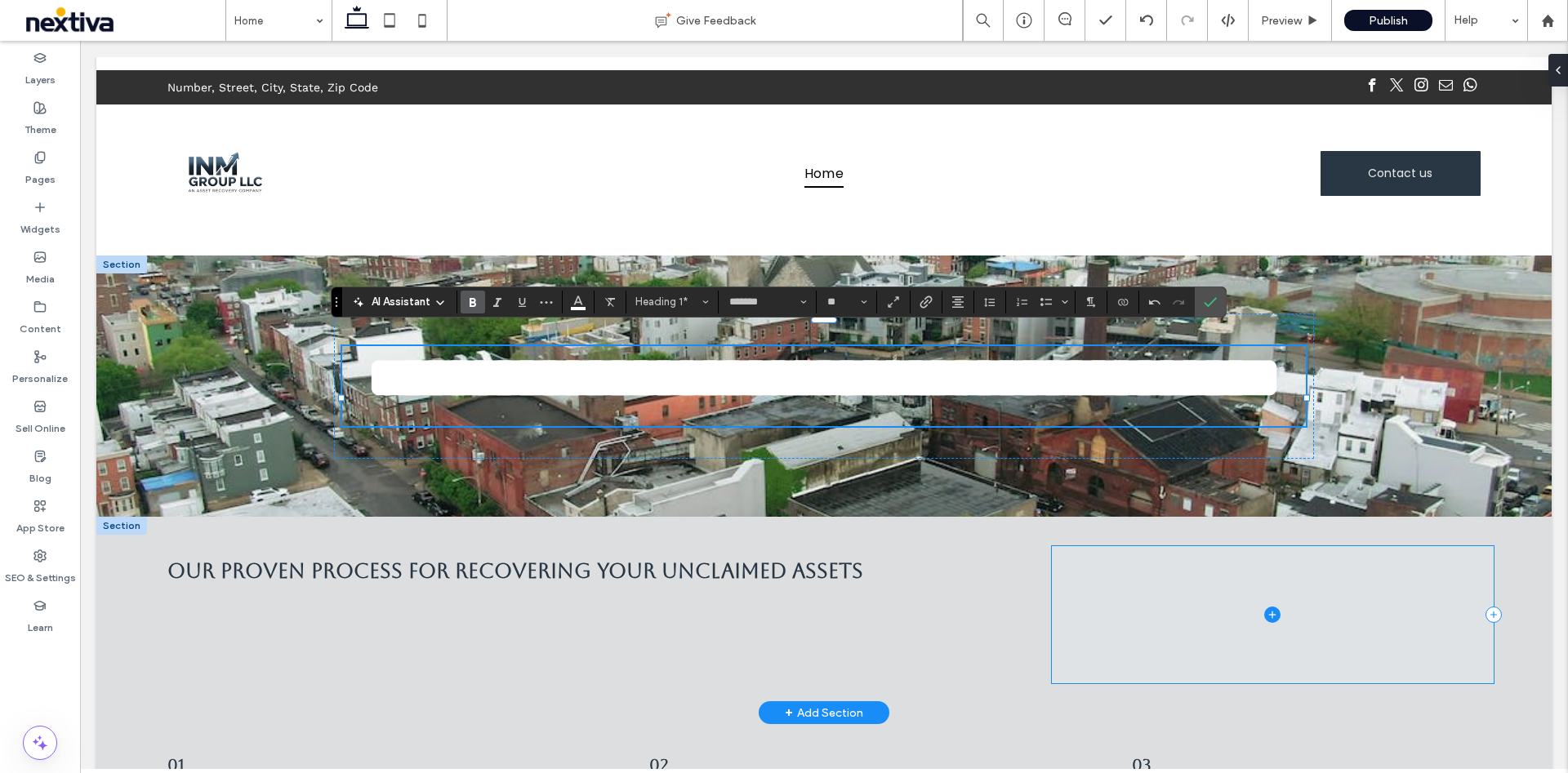
click at [1492, 614] on div "Our Proven Process for Recovering Your Unclaimed Assets" at bounding box center [823, 614] width 1455 height 196
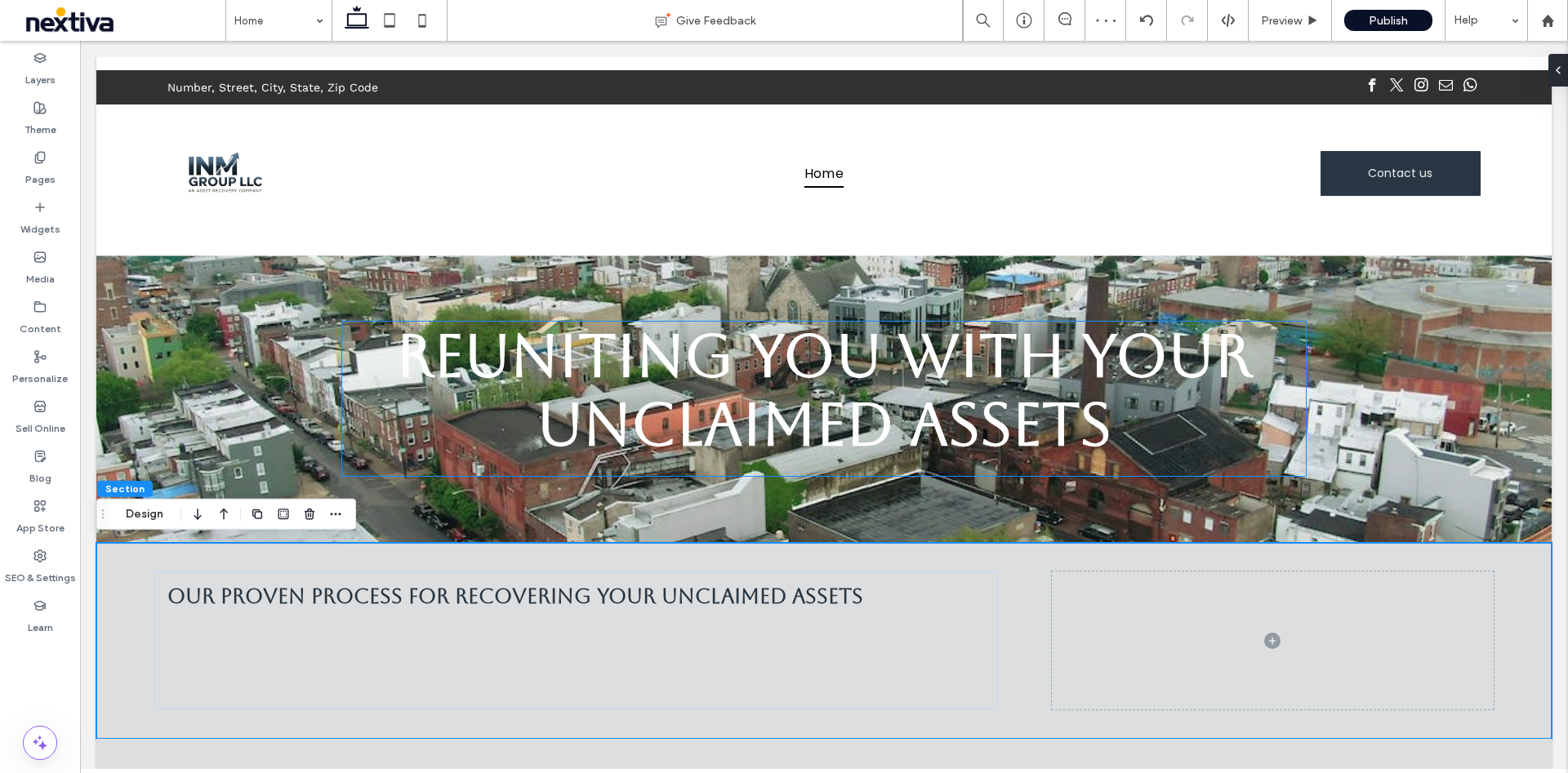
click at [1071, 353] on strong "Reuniting You with Your Unclaimed Assets" at bounding box center [823, 390] width 855 height 137
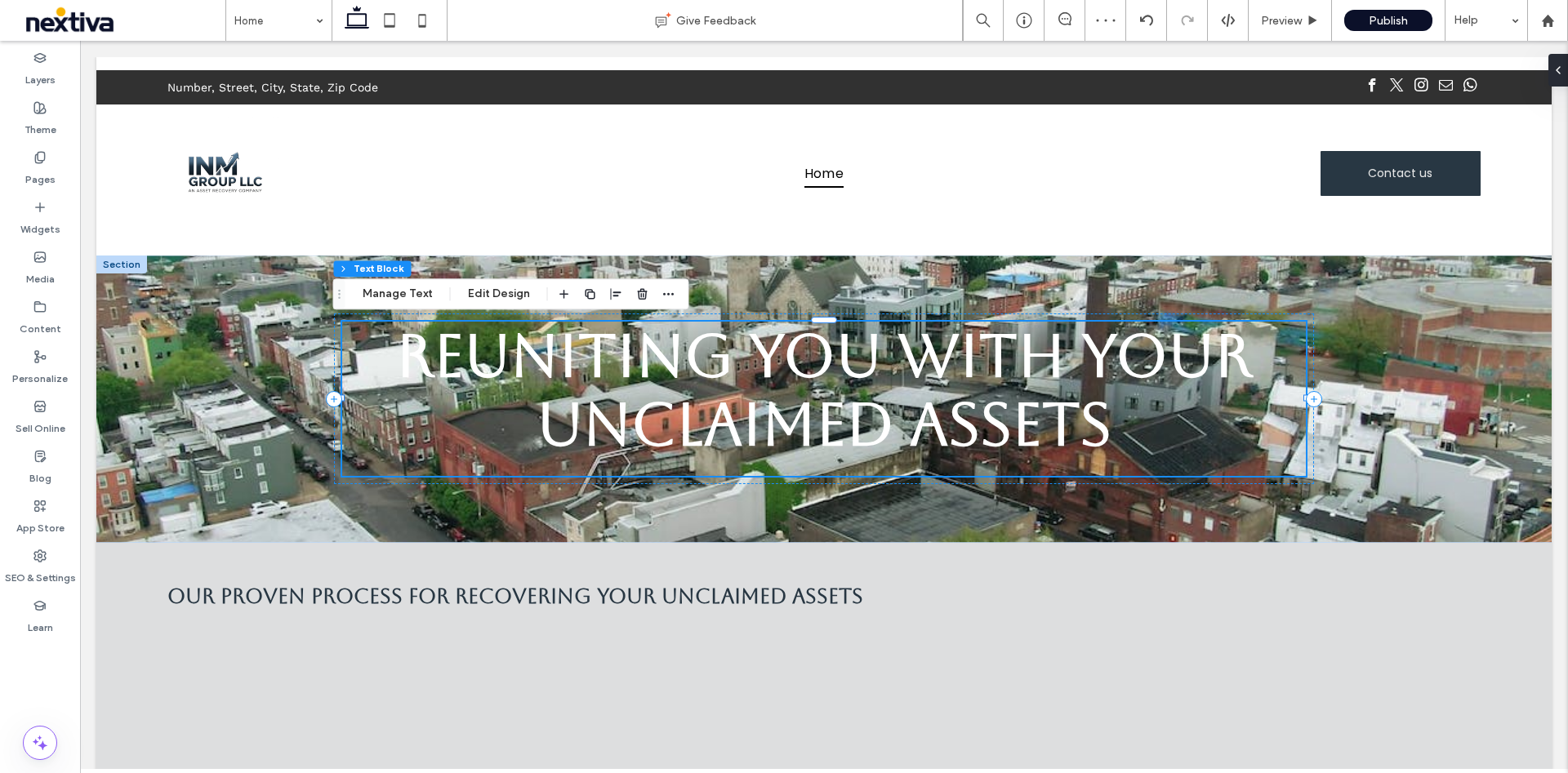
click at [1071, 353] on strong "Reuniting You with Your Unclaimed Assets" at bounding box center [823, 390] width 855 height 137
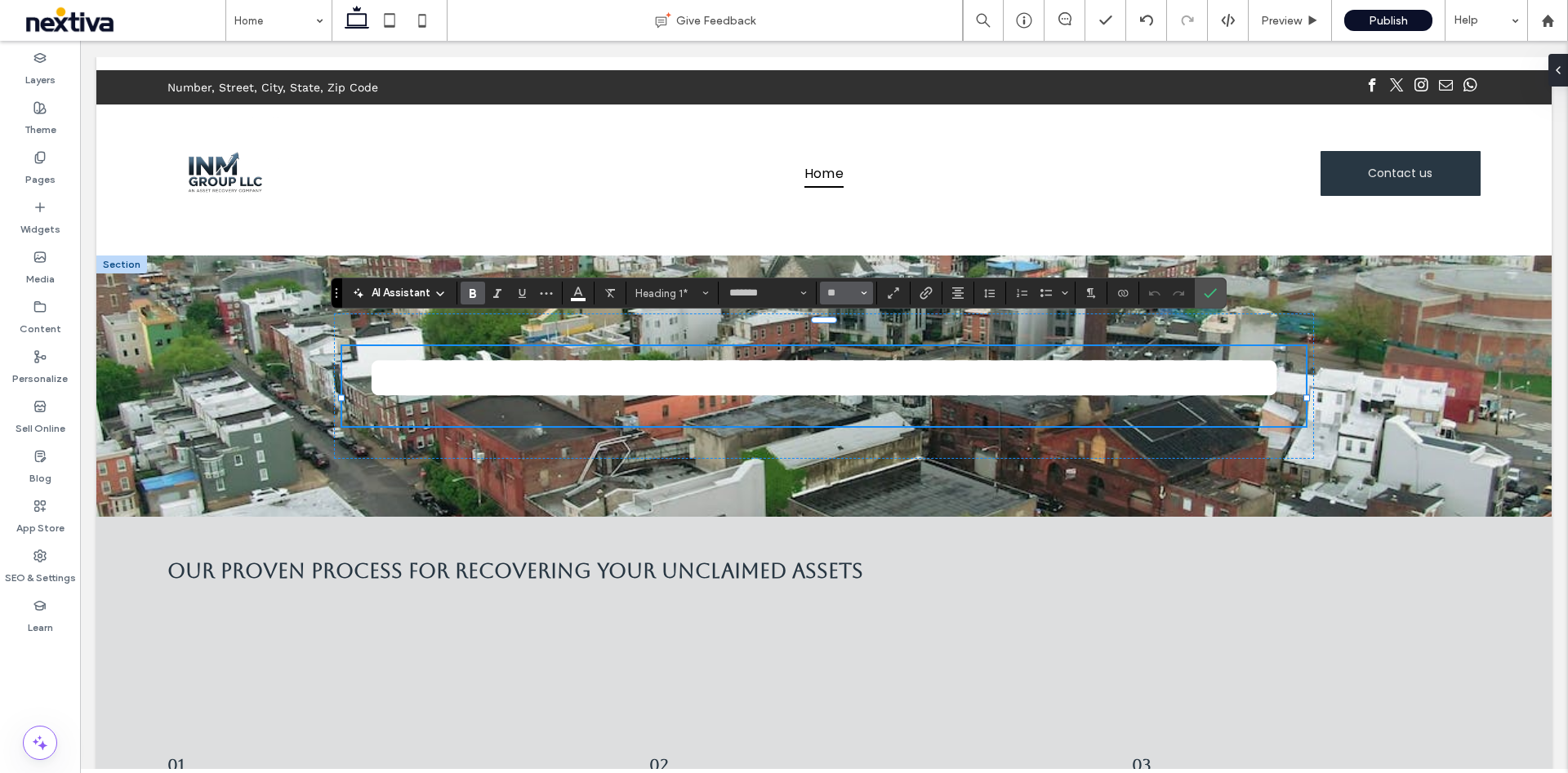
click at [866, 293] on use "Size" at bounding box center [864, 294] width 6 height 3
click at [855, 474] on label "96" at bounding box center [845, 485] width 52 height 23
type input "**"
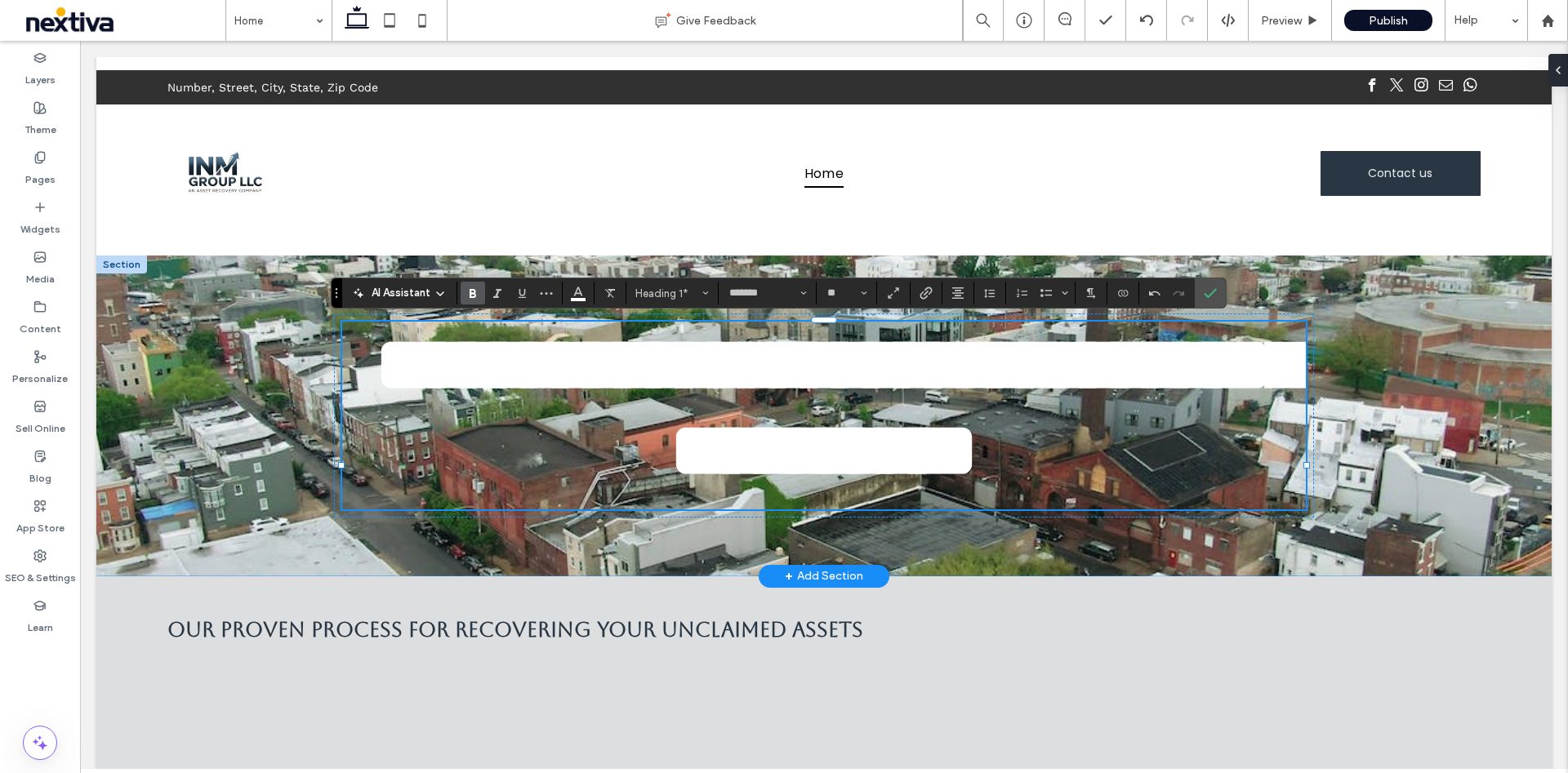
click at [1438, 454] on div "**********" at bounding box center [823, 416] width 1455 height 321
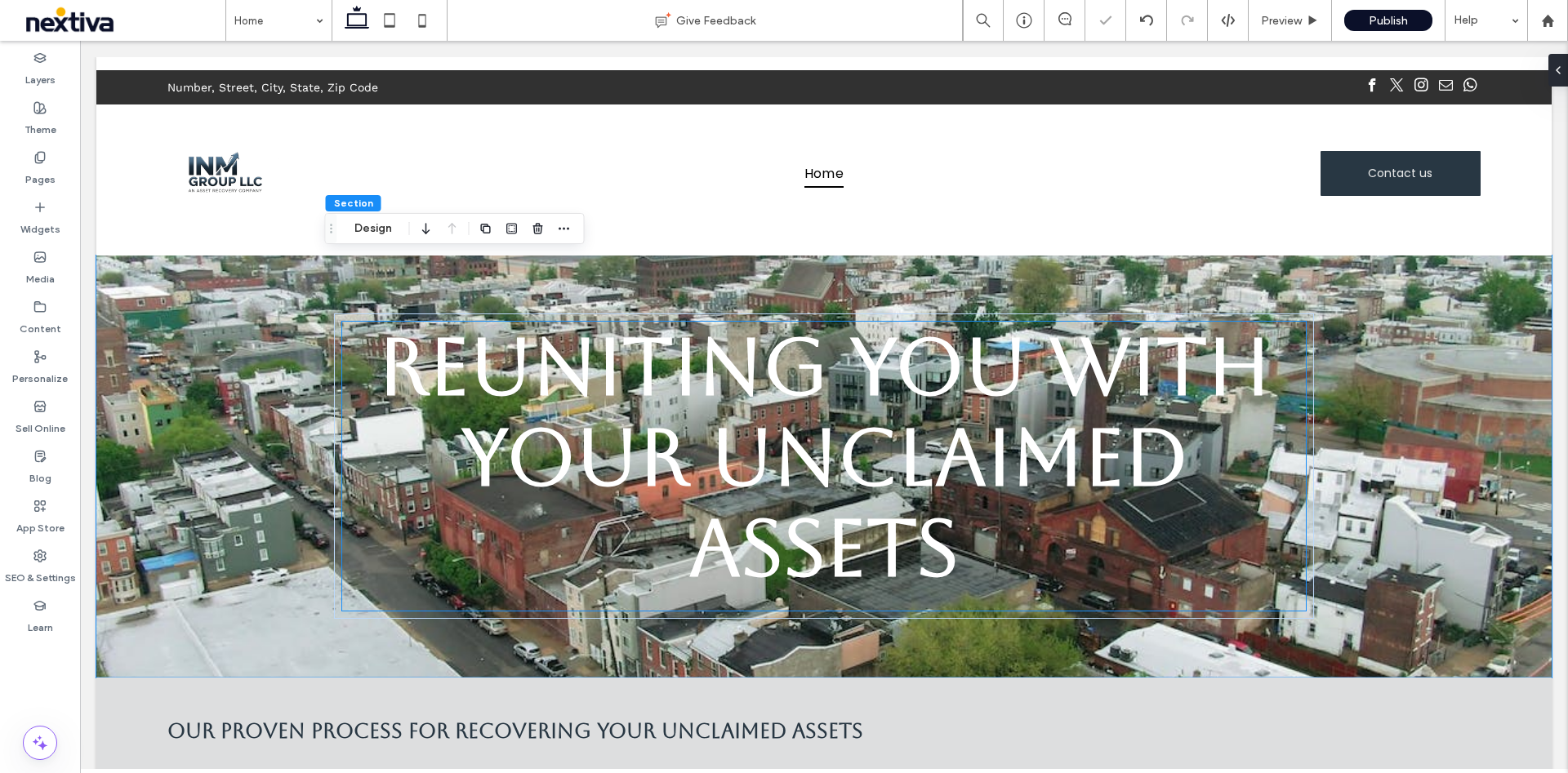
click at [927, 371] on strong "Reuniting You with Your Unclaimed Assets" at bounding box center [823, 458] width 892 height 272
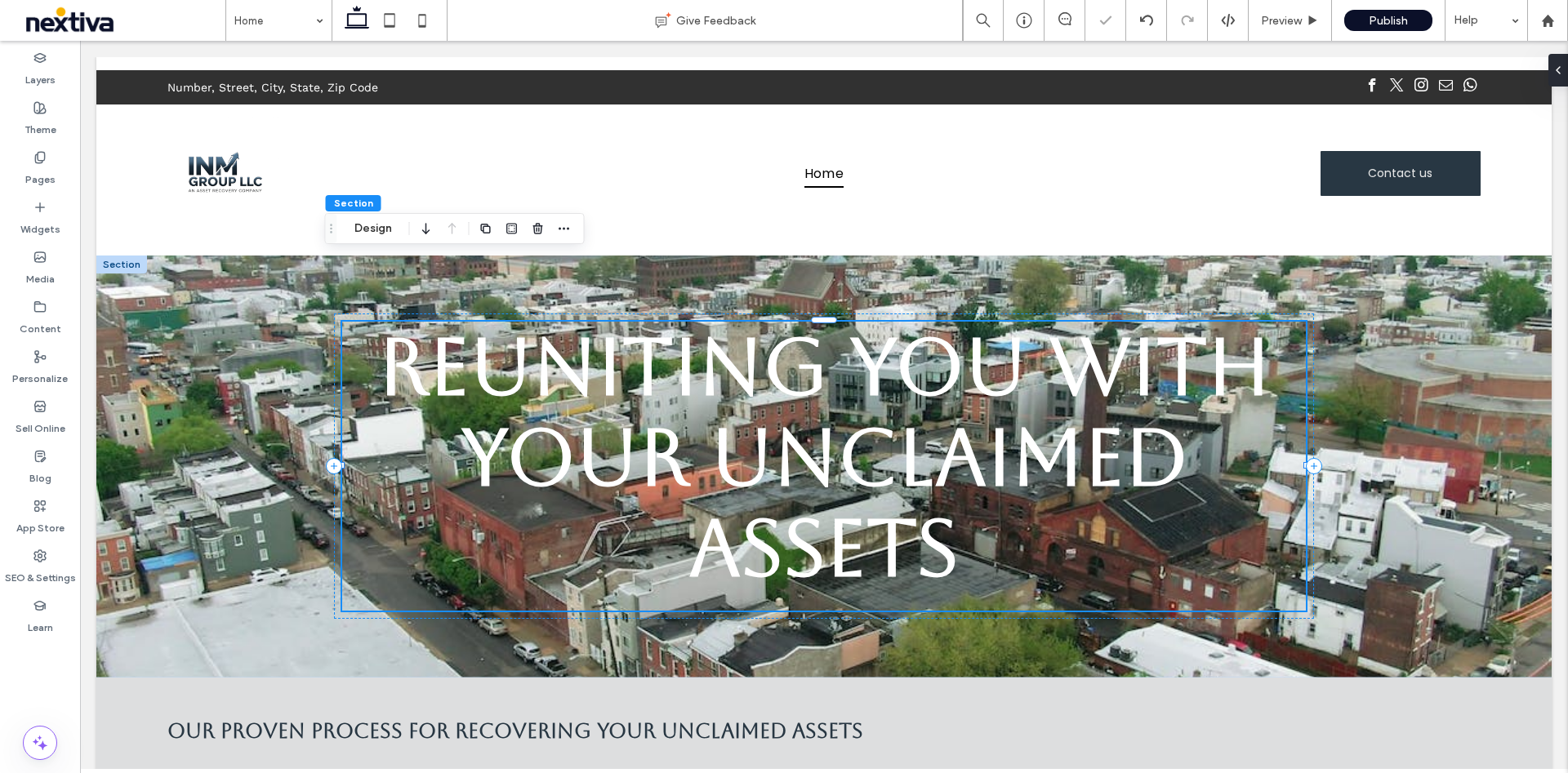
click at [927, 371] on strong "Reuniting You with Your Unclaimed Assets" at bounding box center [823, 458] width 892 height 272
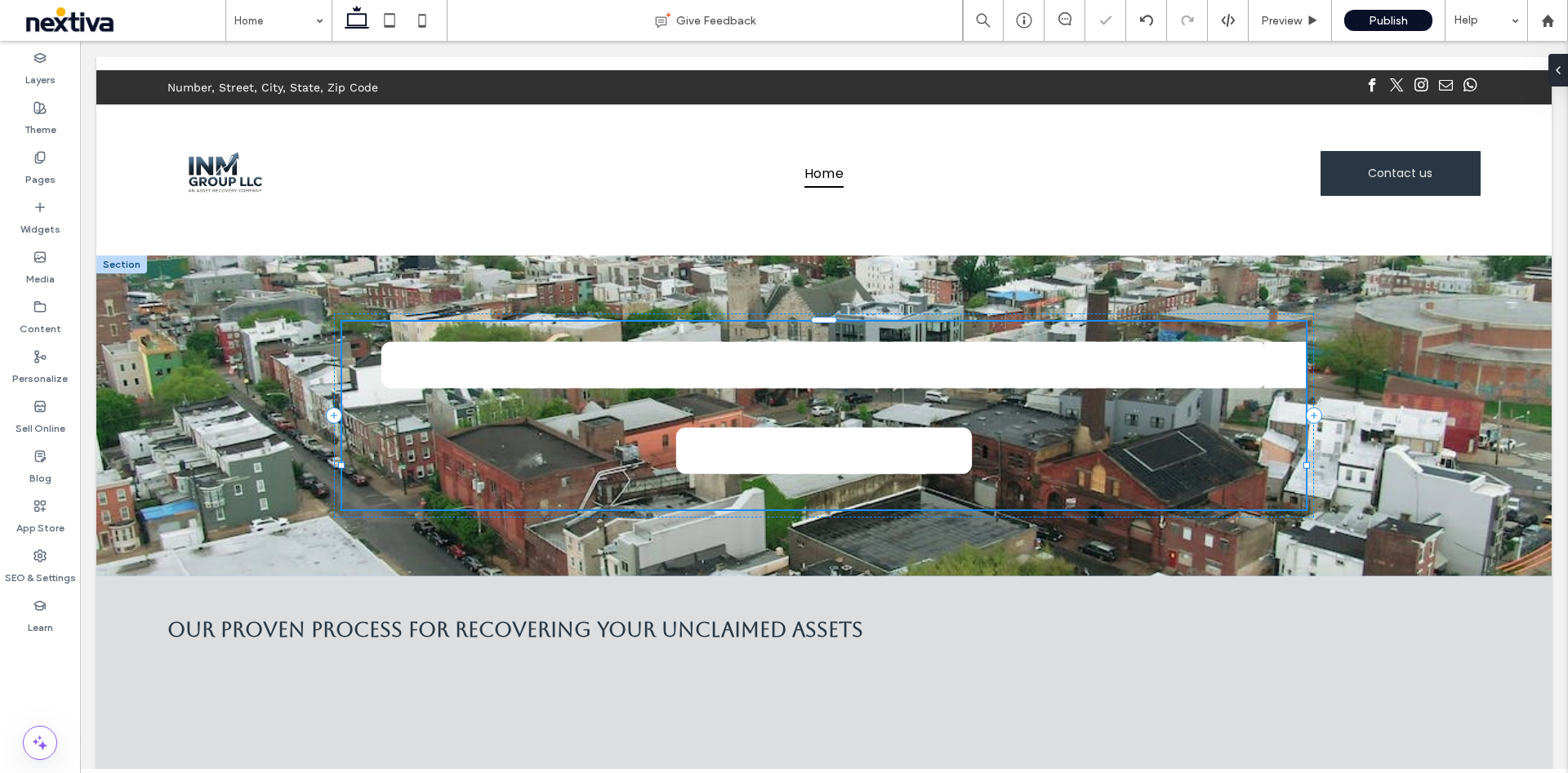
type input "*******"
type input "**"
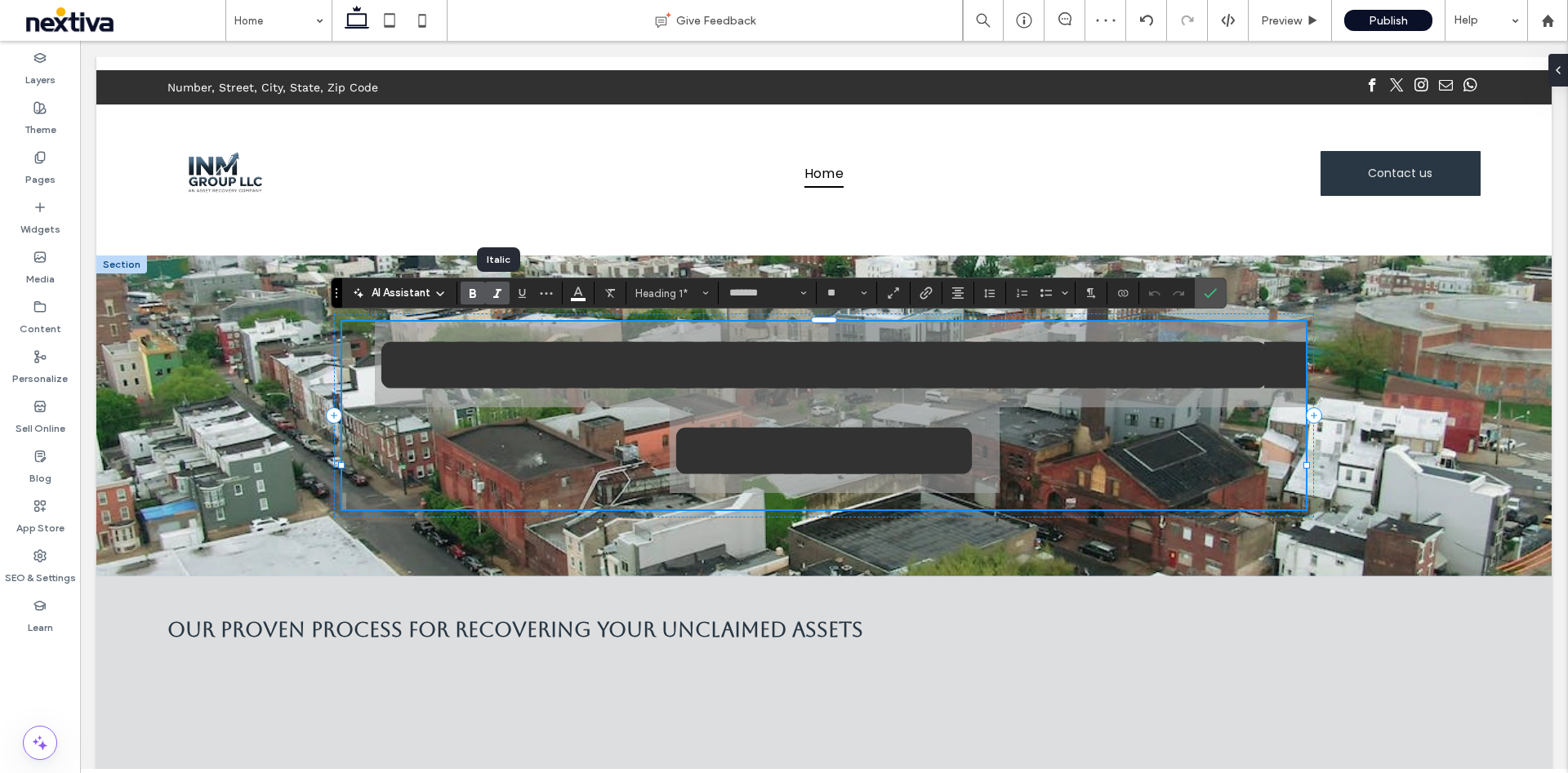
click at [499, 291] on use "Italic" at bounding box center [497, 294] width 8 height 9
click at [497, 294] on use "Italic" at bounding box center [497, 294] width 8 height 9
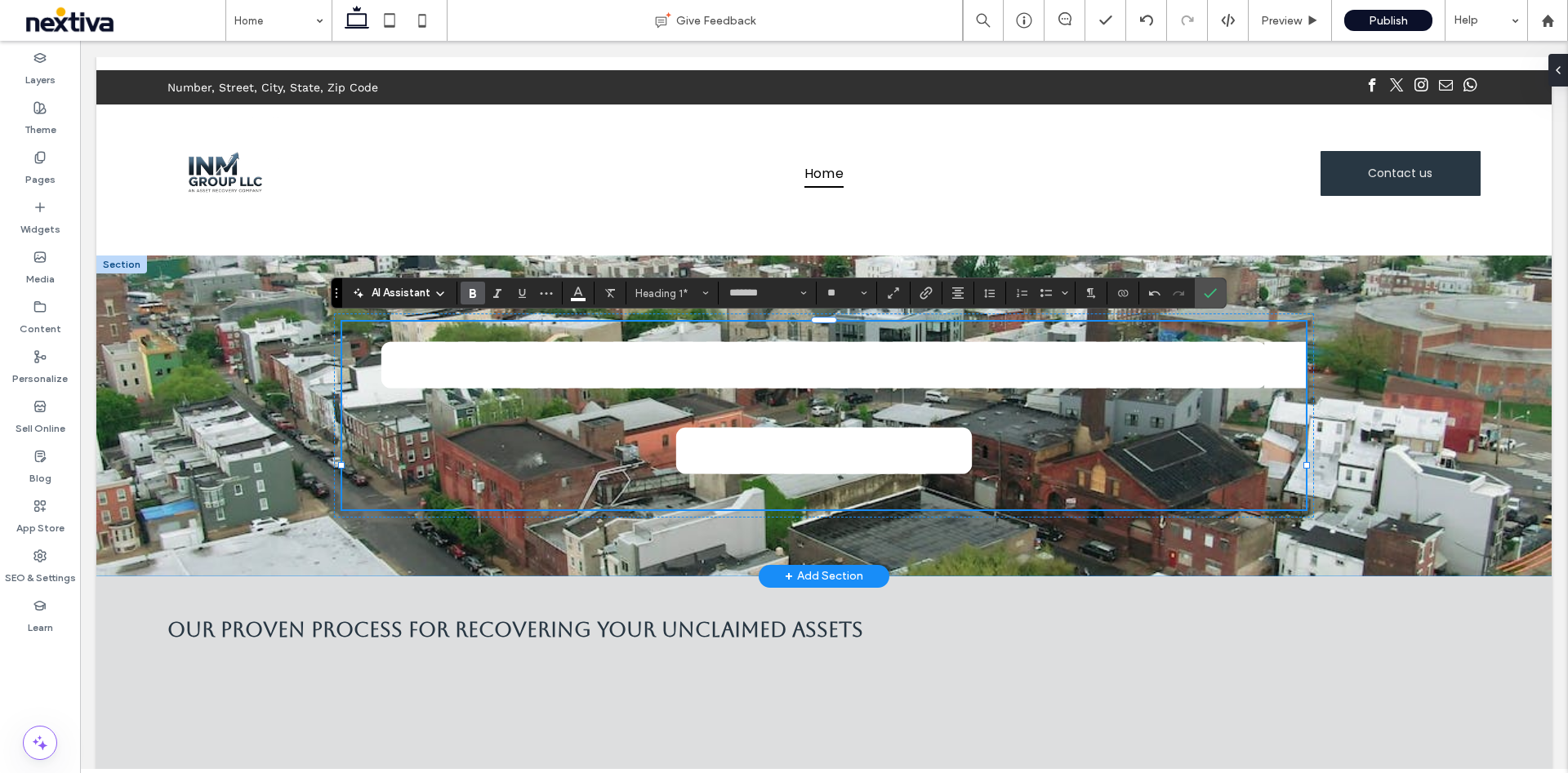
click at [1503, 450] on div "**********" at bounding box center [823, 416] width 1455 height 321
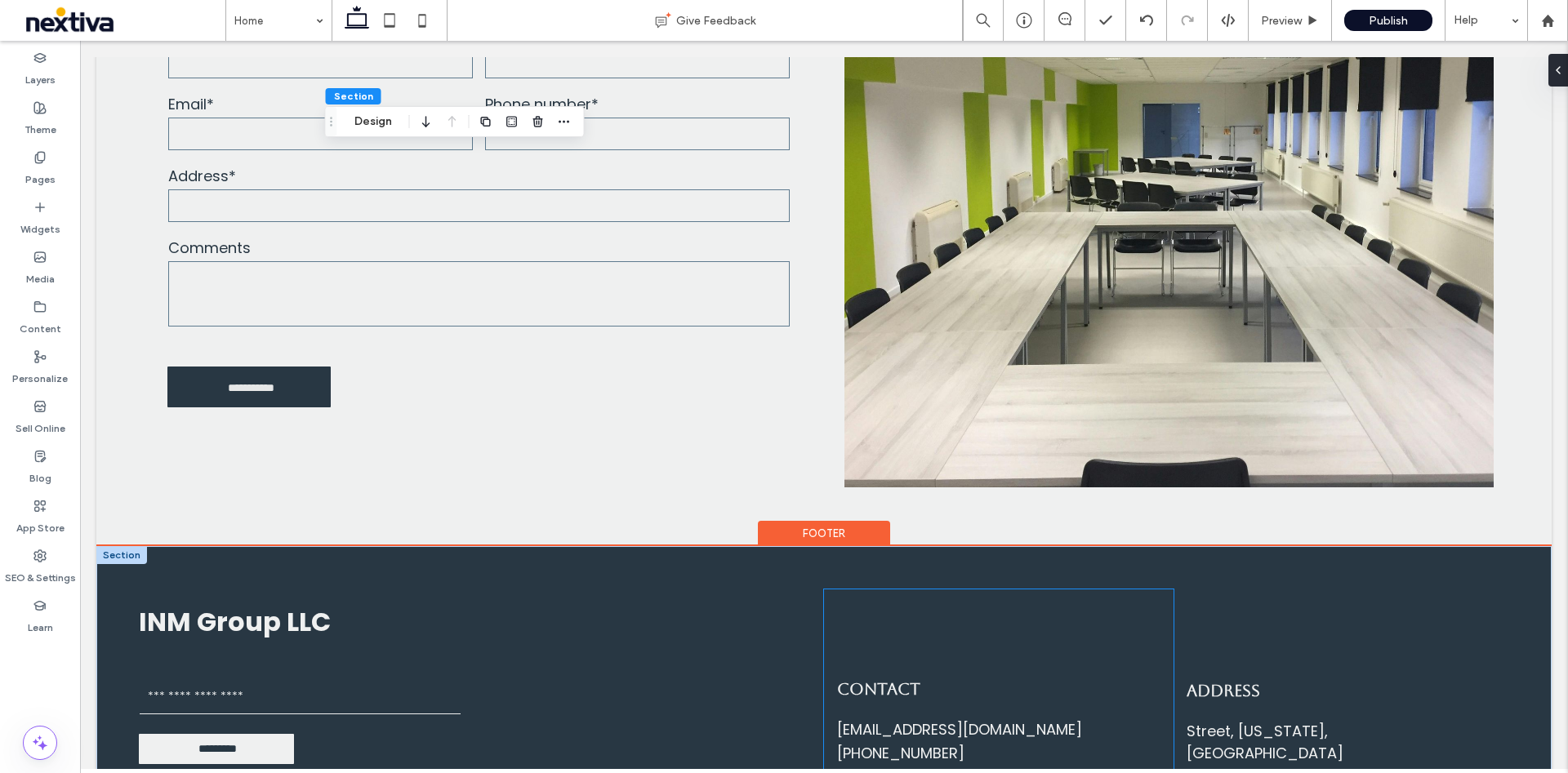
scroll to position [2233, 0]
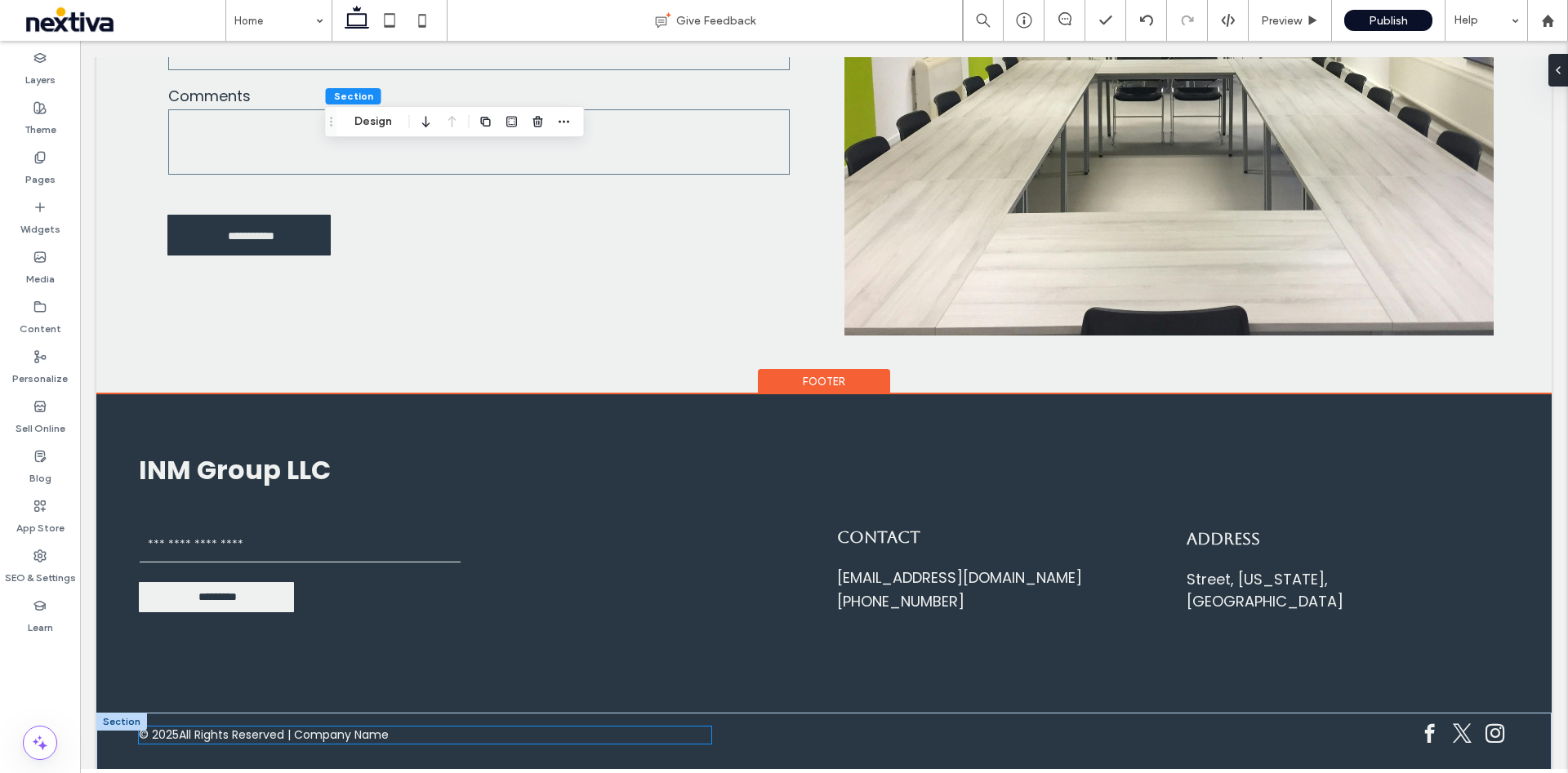
click at [307, 728] on span "All Rights Reserved | Company Name" at bounding box center [283, 735] width 210 height 17
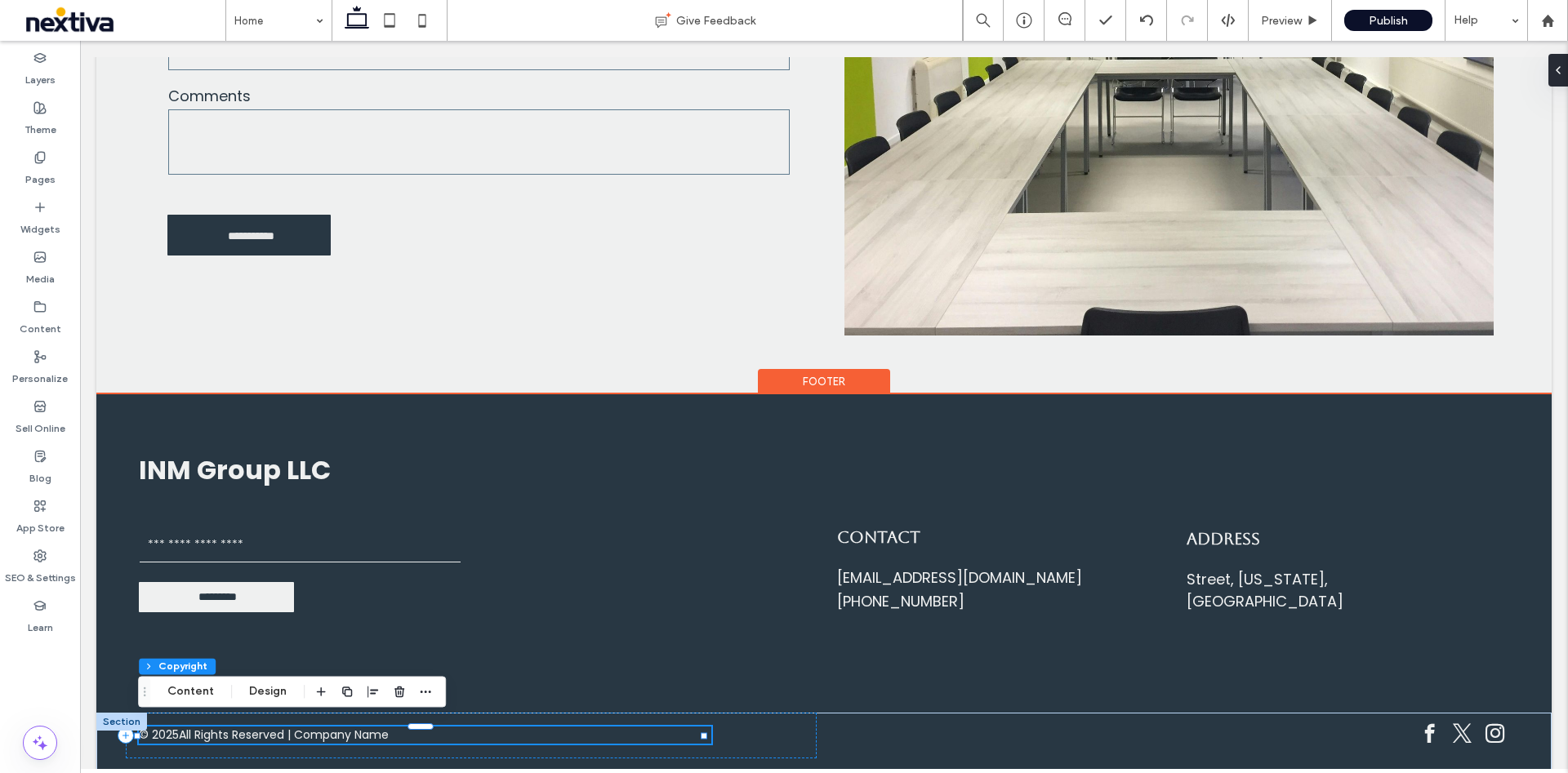
click at [321, 732] on span "All Rights Reserved | Company Name" at bounding box center [283, 735] width 210 height 17
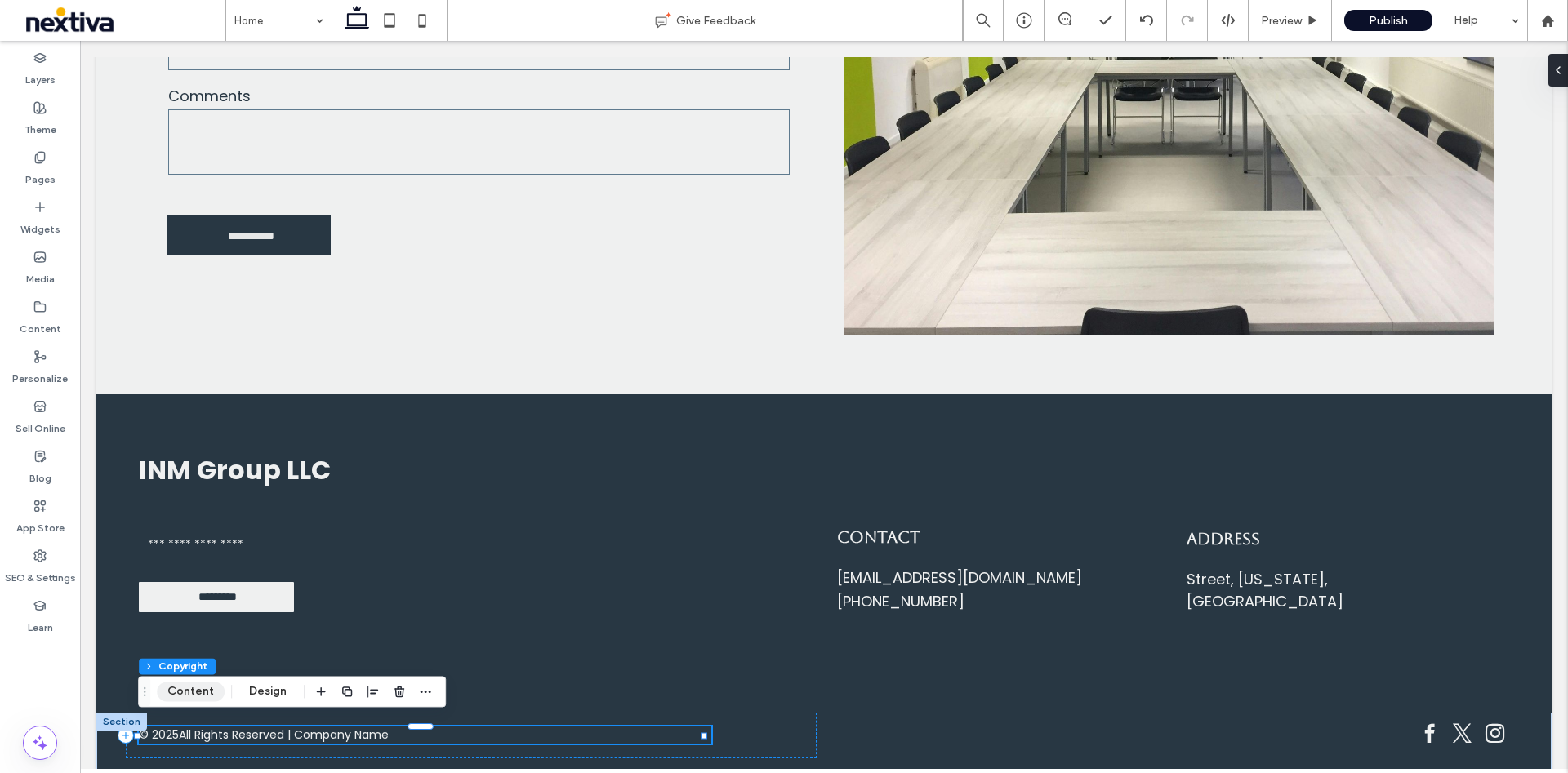
click at [196, 696] on button "Content" at bounding box center [191, 691] width 68 height 20
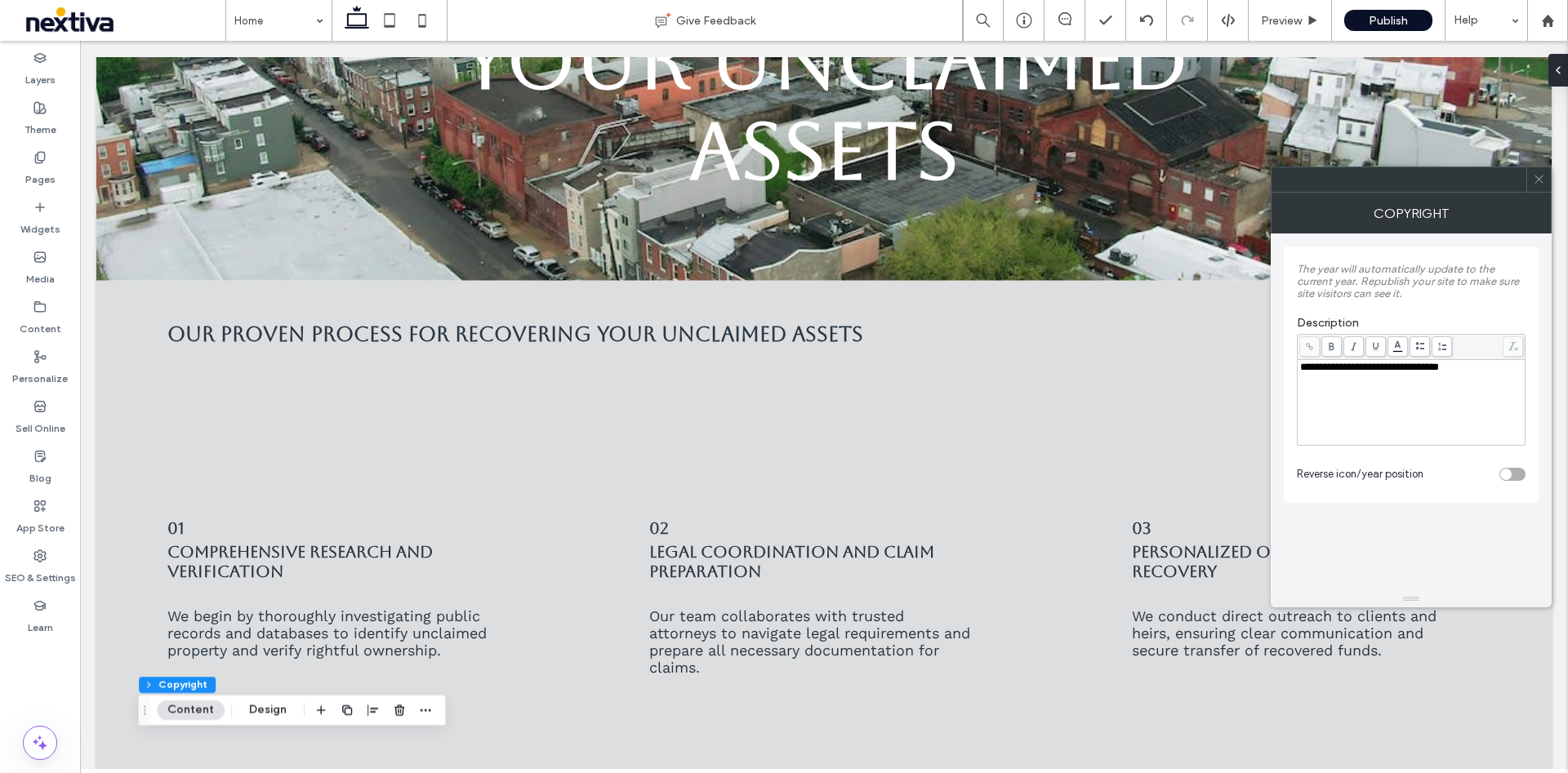
scroll to position [0, 0]
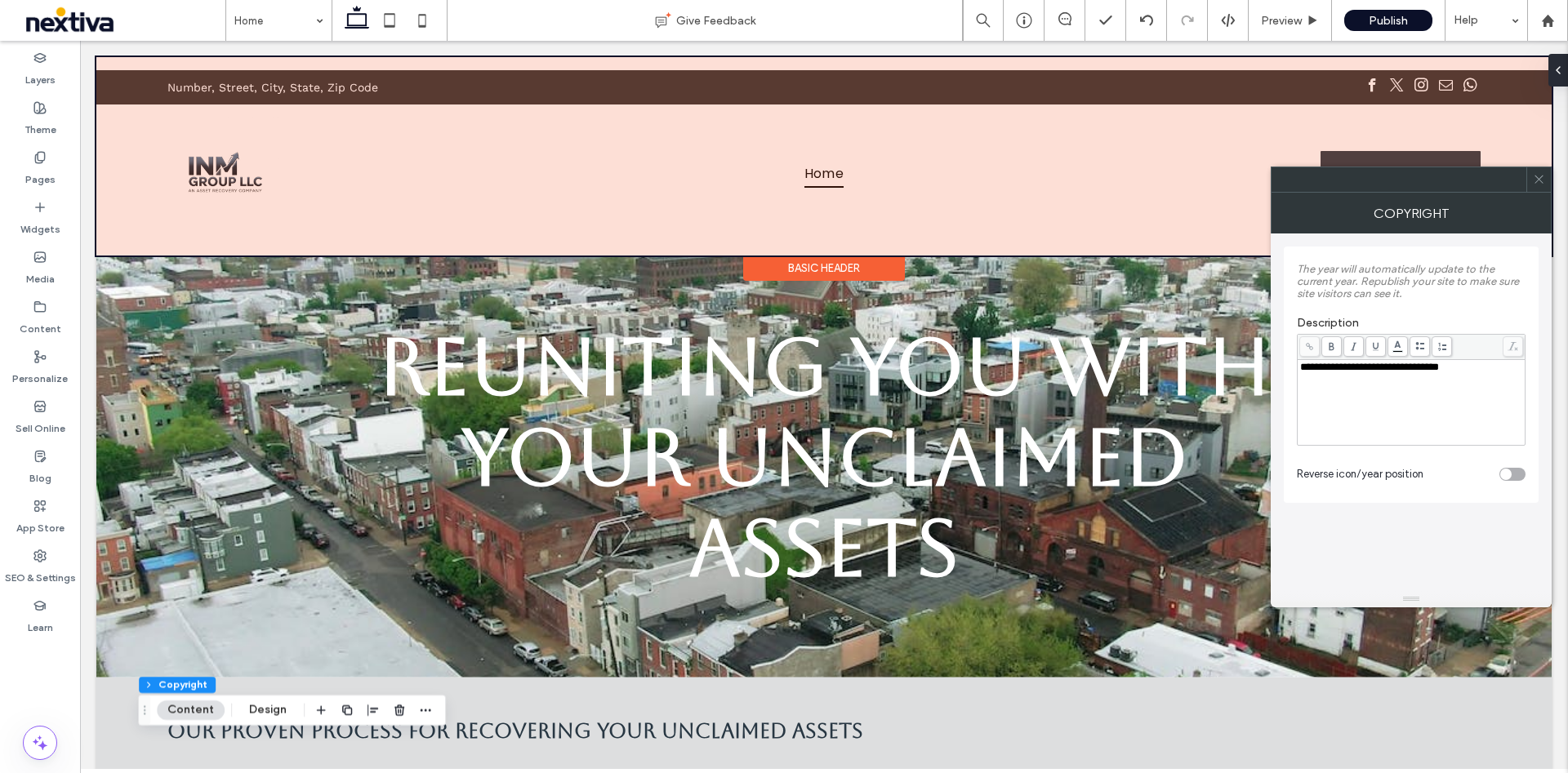
click at [222, 160] on div at bounding box center [823, 157] width 1455 height 198
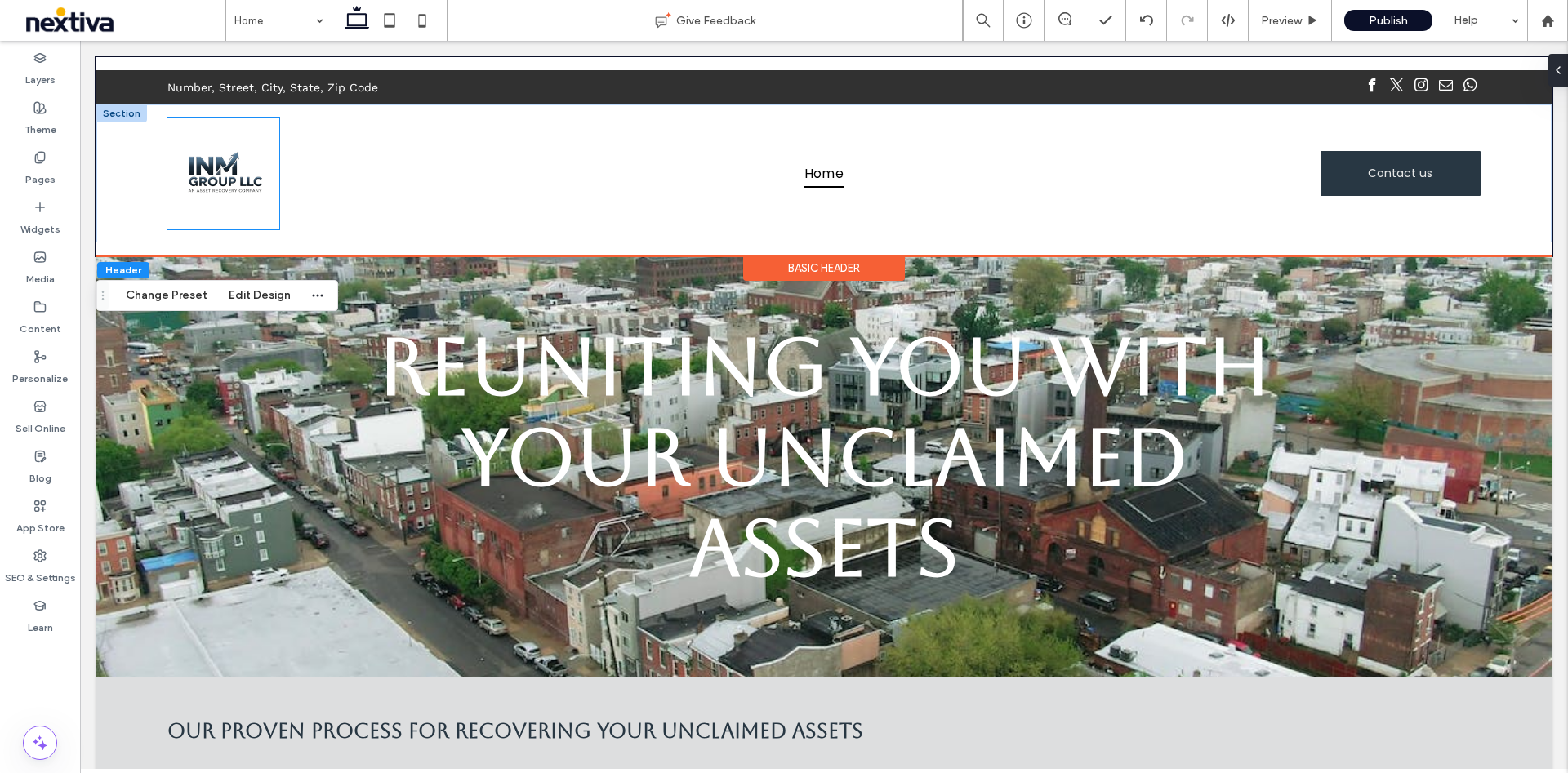
click at [269, 191] on img at bounding box center [223, 174] width 111 height 111
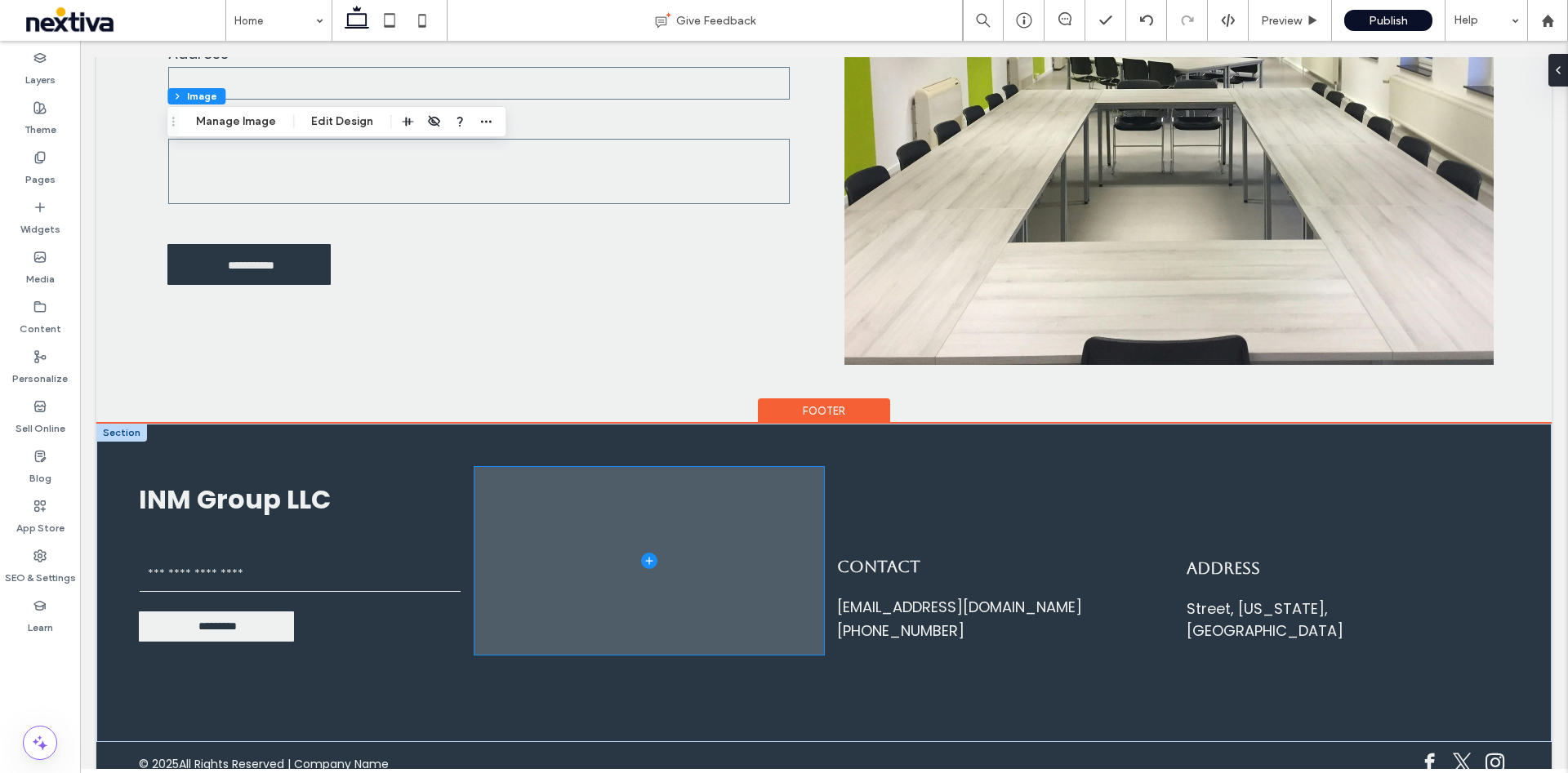
scroll to position [2233, 0]
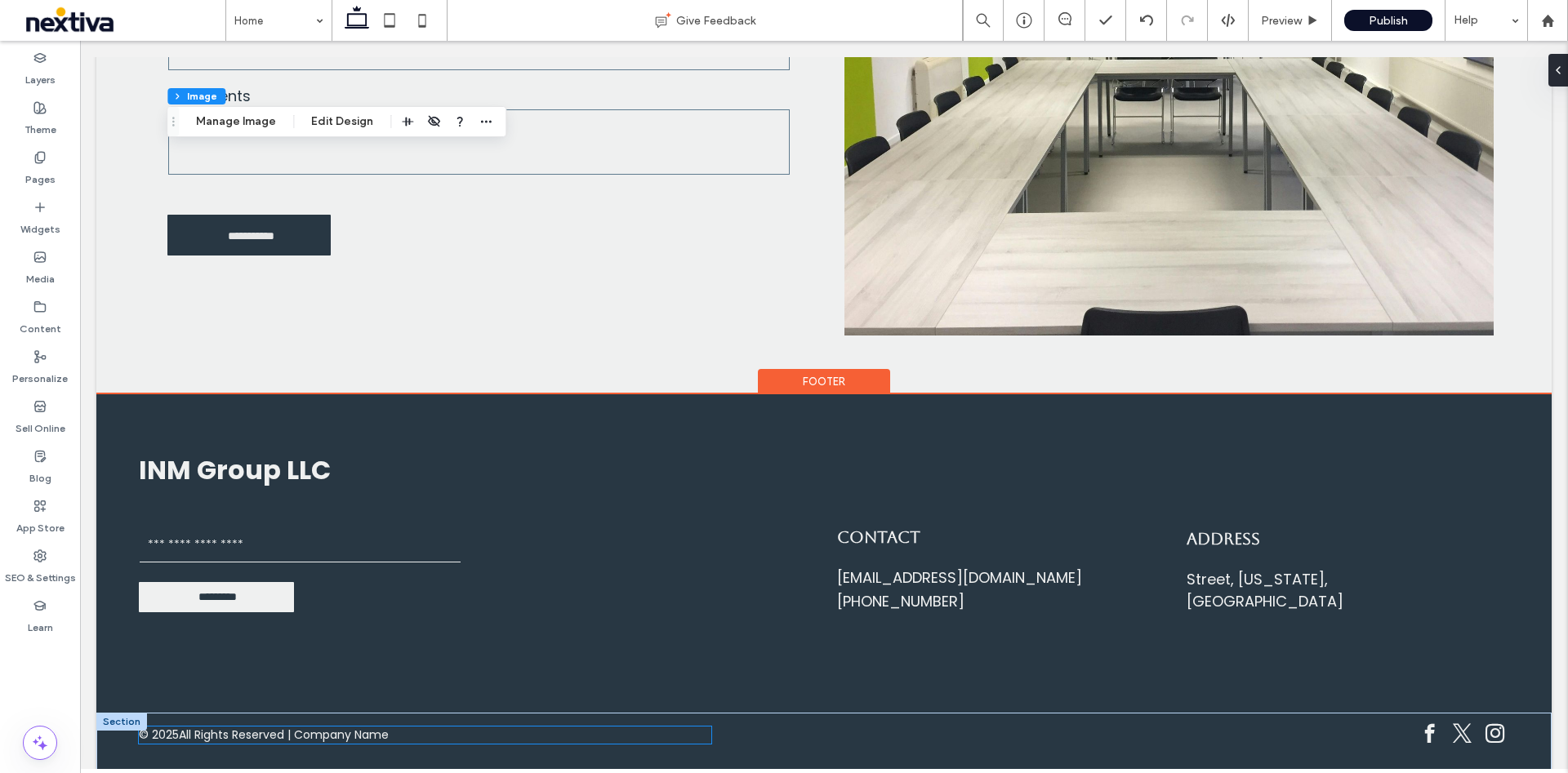
click at [365, 727] on span "All Rights Reserved | Company Name" at bounding box center [283, 735] width 210 height 17
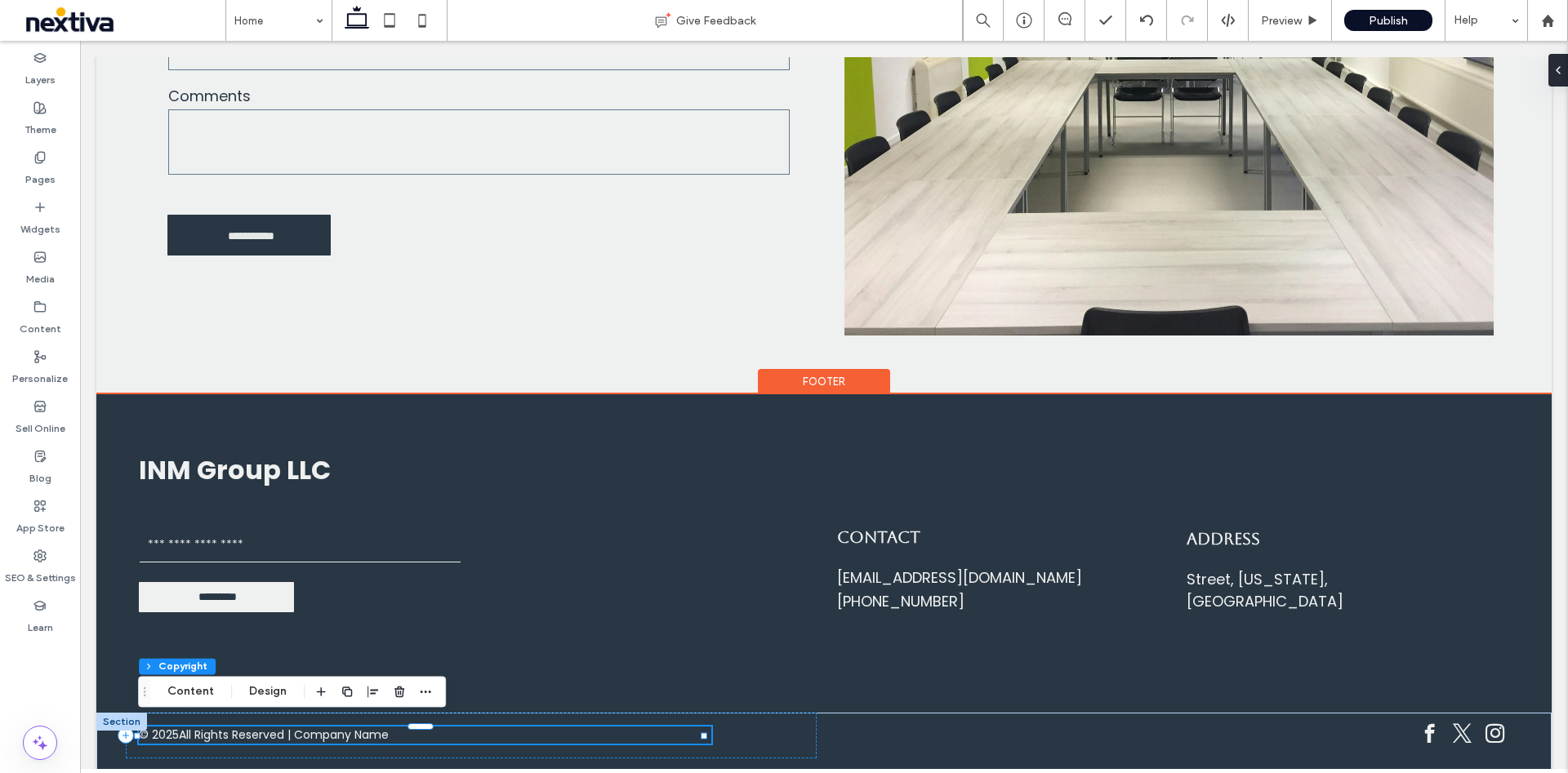
click at [378, 727] on span "All Rights Reserved | Company Name" at bounding box center [283, 735] width 210 height 17
click at [387, 728] on span "All Rights Reserved | Company Name" at bounding box center [283, 735] width 210 height 17
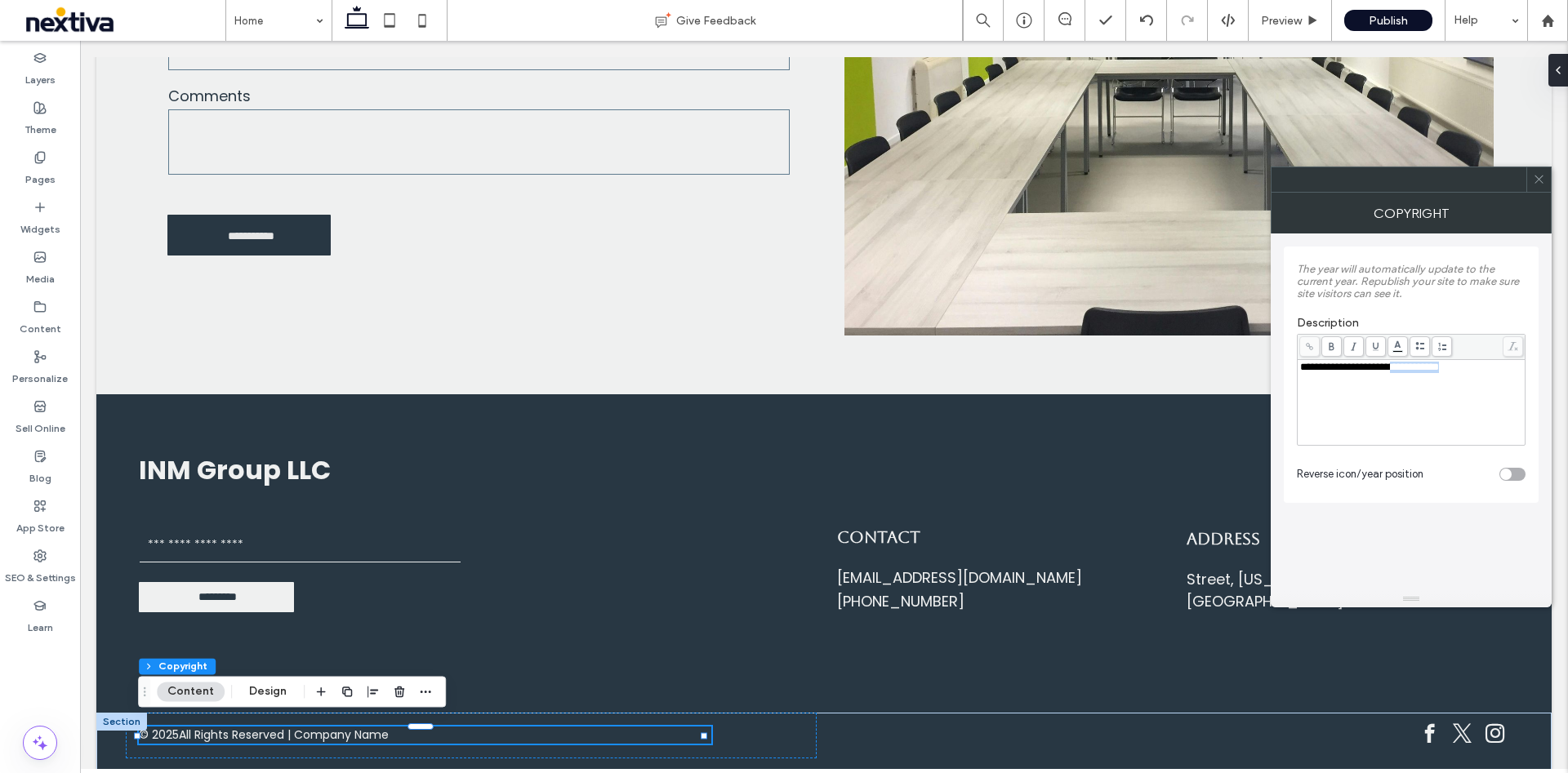
drag, startPoint x: 1495, startPoint y: 366, endPoint x: 1403, endPoint y: 367, distance: 92.0
click at [1403, 367] on div "**********" at bounding box center [1411, 367] width 223 height 11
click at [1544, 178] on div at bounding box center [1538, 179] width 25 height 25
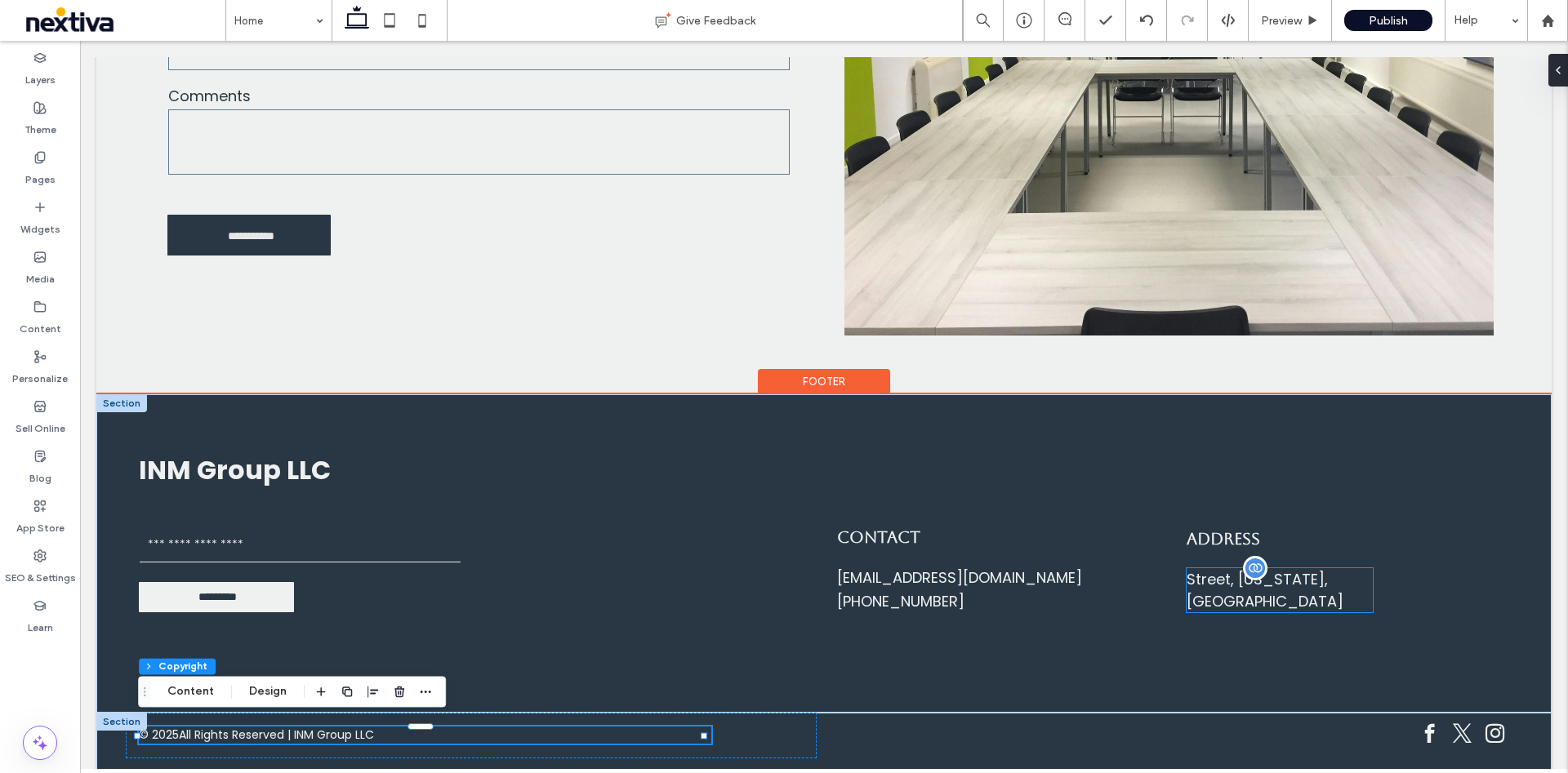
click at [1281, 584] on div "Street, Maryland, United States" at bounding box center [1280, 590] width 187 height 44
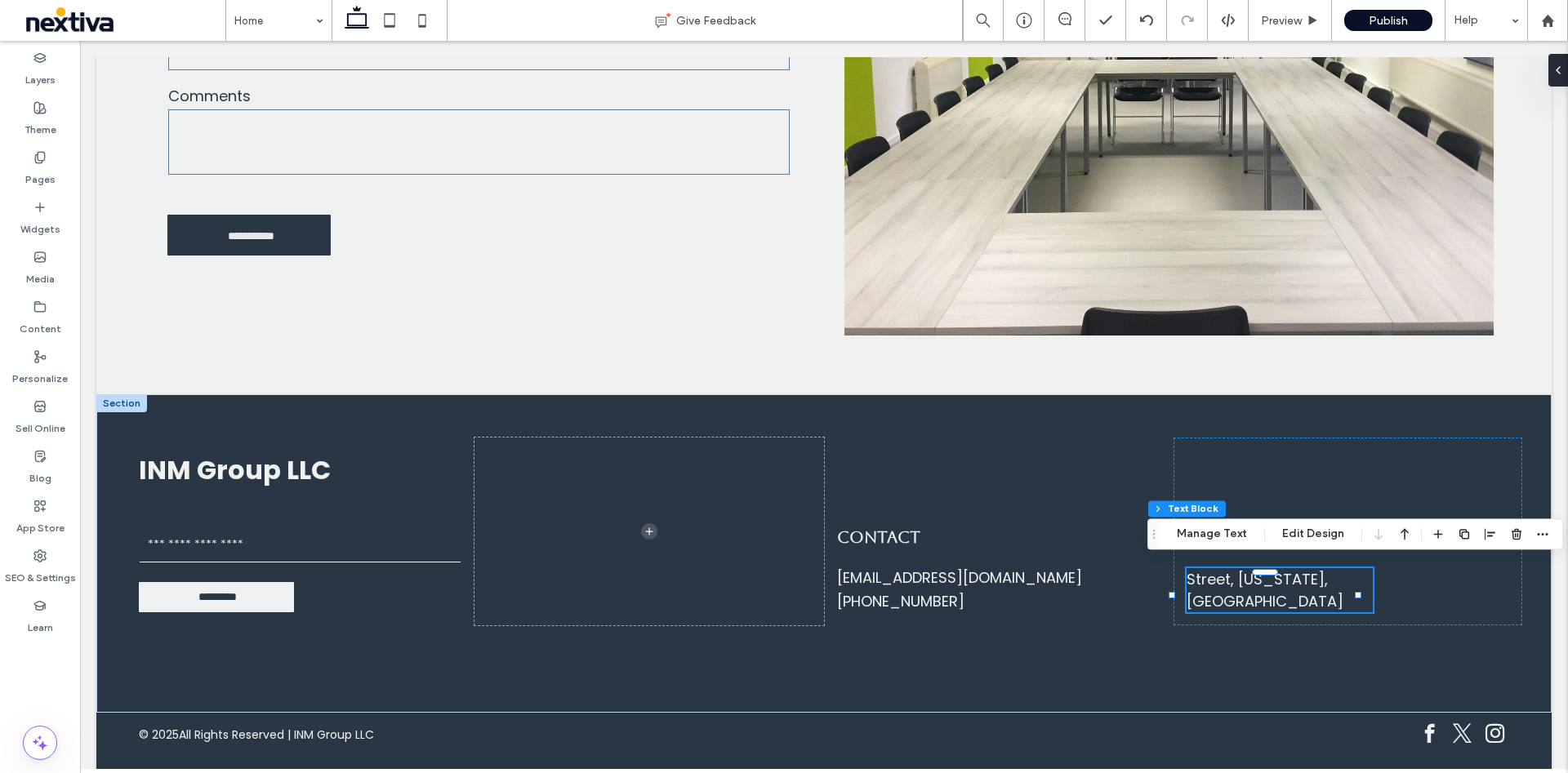
click at [1218, 544] on div "Footer Section Column Text Block Manage Text Edit Design" at bounding box center [1355, 533] width 415 height 31
click at [1218, 534] on button "Manage Text" at bounding box center [1211, 533] width 92 height 20
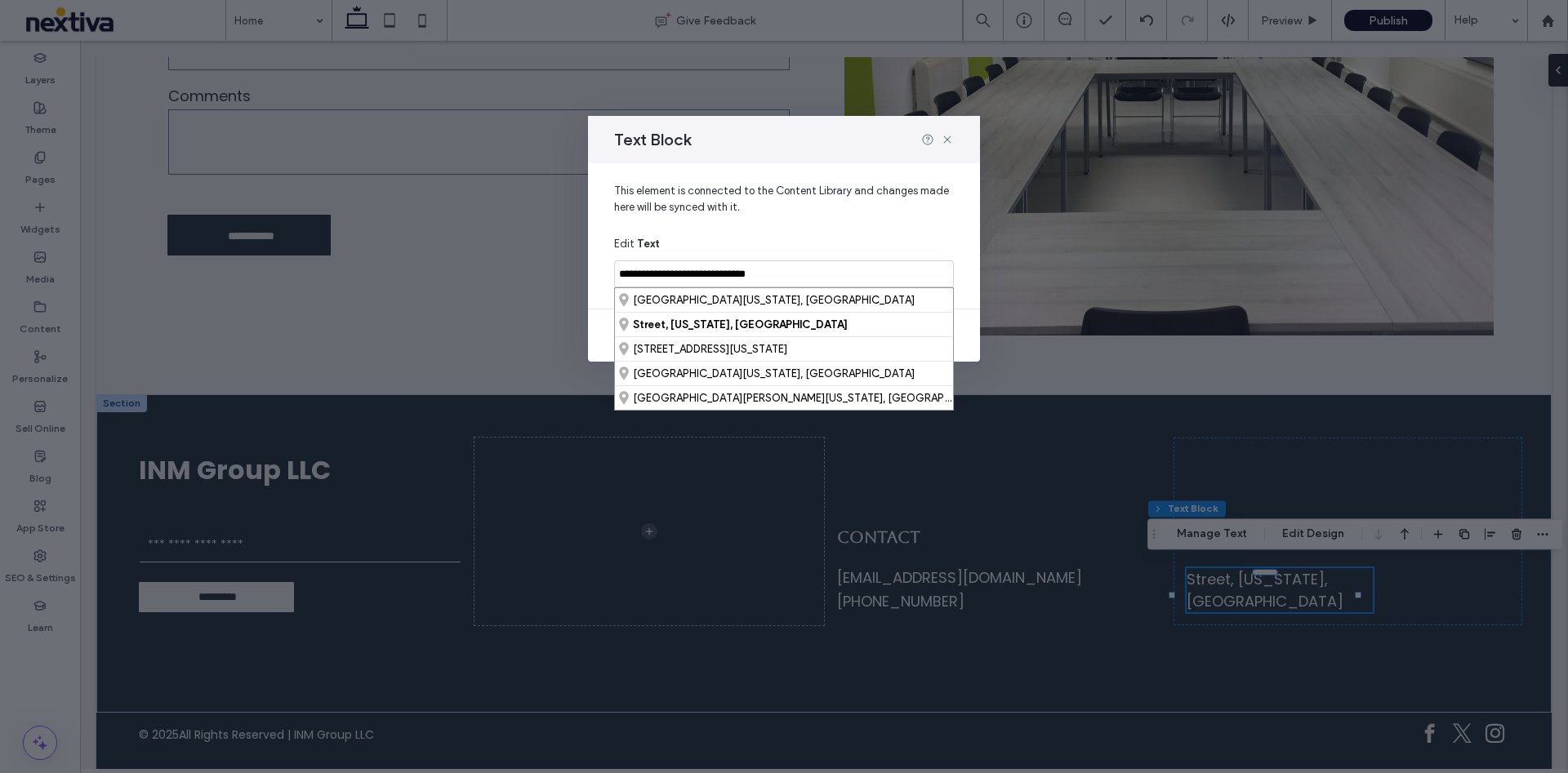
drag, startPoint x: 829, startPoint y: 270, endPoint x: 581, endPoint y: 257, distance: 248.3
click at [581, 257] on div "**********" at bounding box center [784, 386] width 1568 height 773
paste input "**********"
click at [936, 298] on div "45 East City Avenue, Bala Cynwyd, Pennsylvania 19004, United States" at bounding box center [784, 299] width 338 height 24
type input "**********"
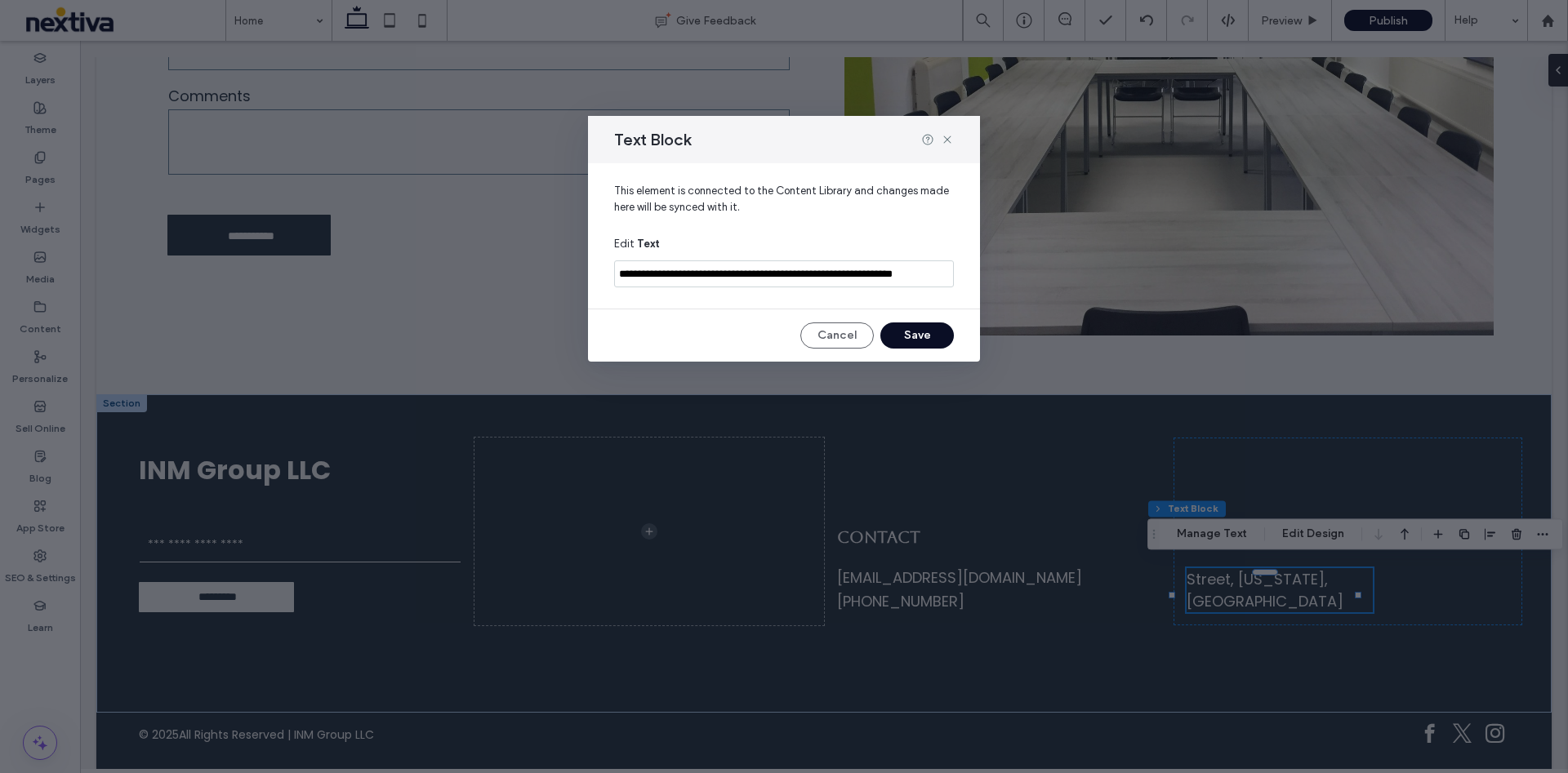
click at [927, 342] on button "Save" at bounding box center [917, 336] width 74 height 26
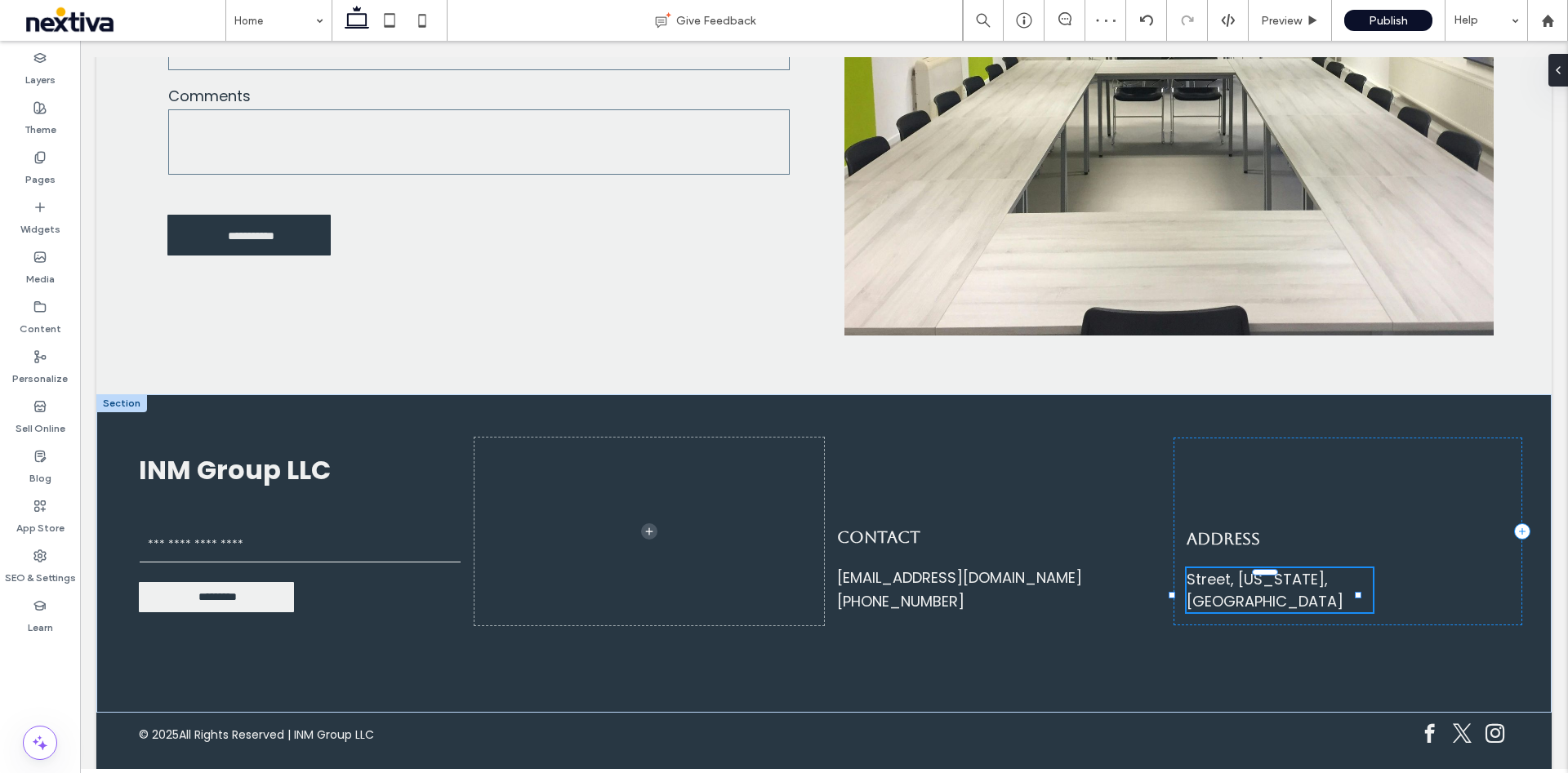
type input "***"
type input "****"
type input "**"
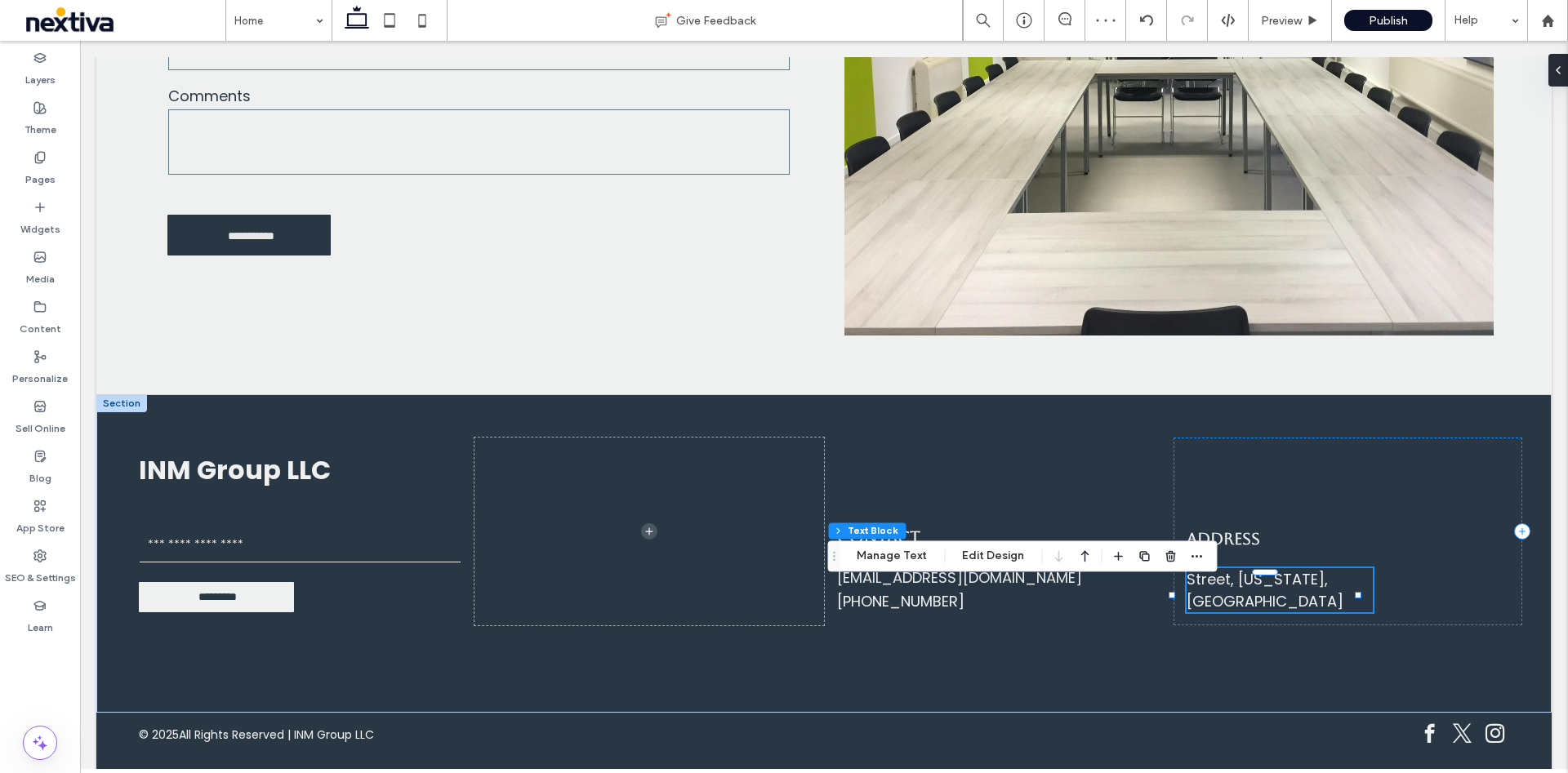
click at [905, 566] on div "Footer Section Column Inner Column Text Block Manage Text Edit Design" at bounding box center [1021, 556] width 390 height 31
click at [909, 554] on button "Manage Text" at bounding box center [891, 556] width 92 height 20
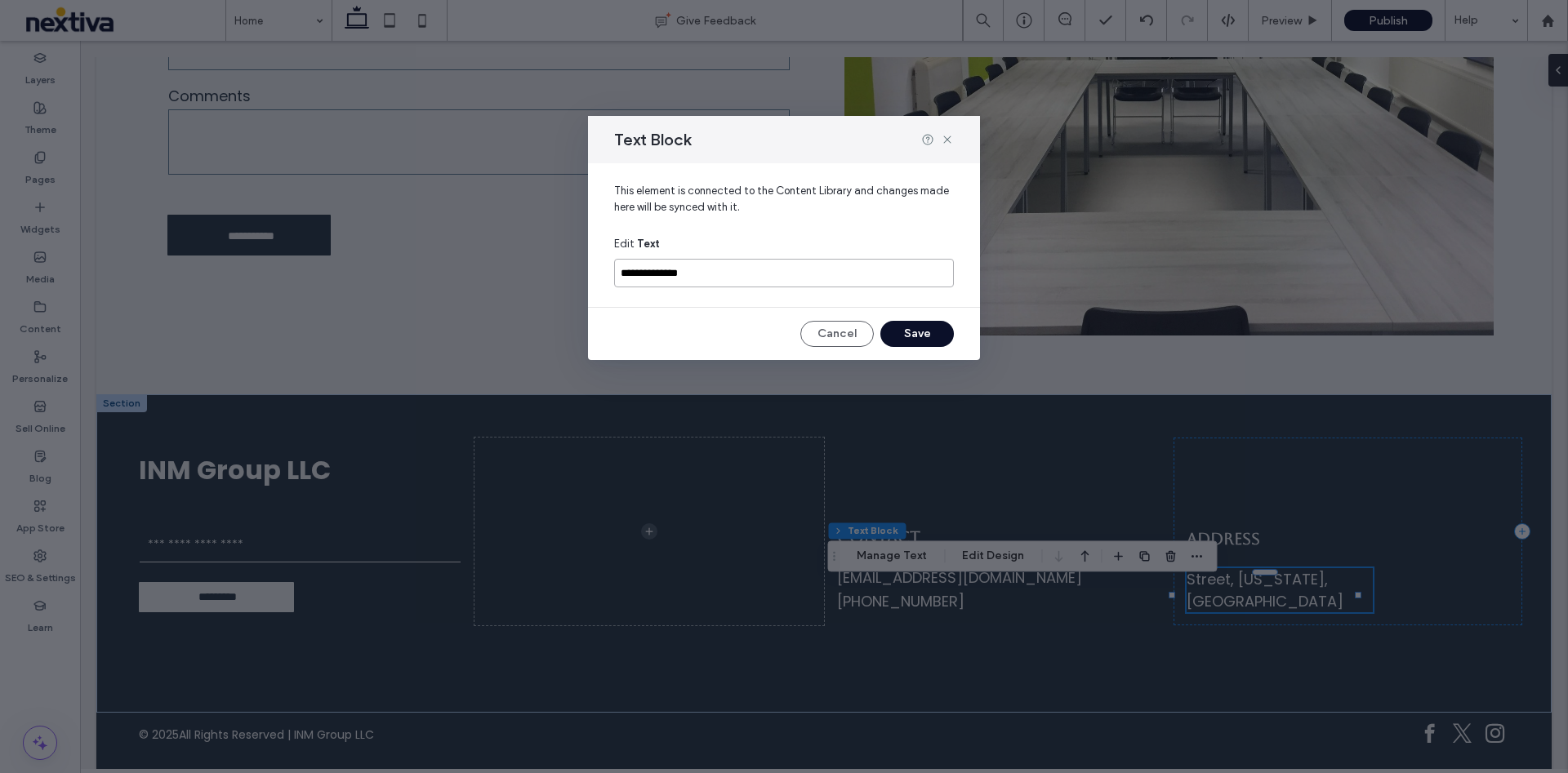
click at [832, 277] on input "**********" at bounding box center [784, 273] width 340 height 28
paste input
type input "**********"
click at [934, 331] on button "Save" at bounding box center [917, 334] width 74 height 26
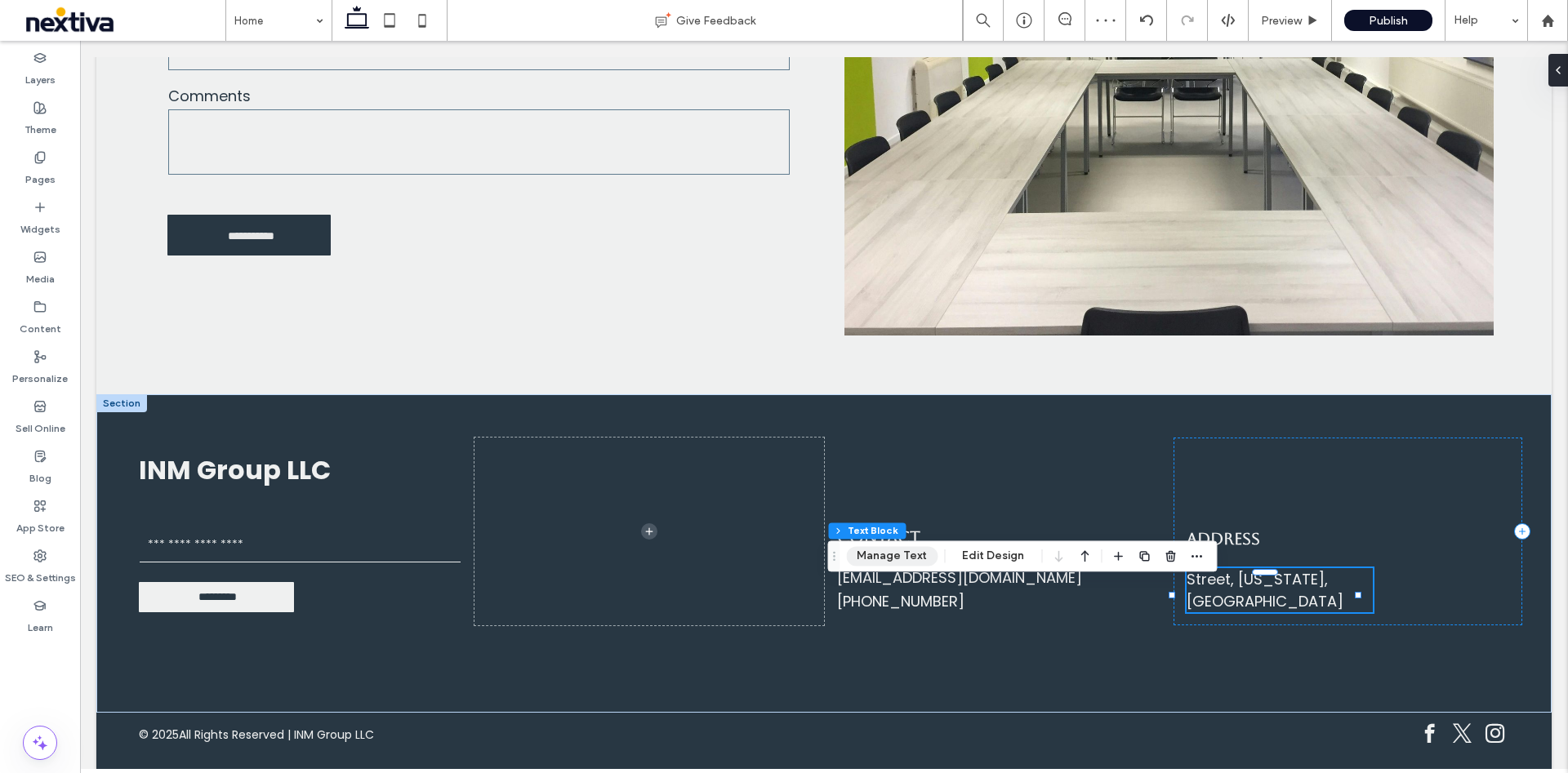
click at [892, 550] on button "Manage Text" at bounding box center [891, 556] width 92 height 20
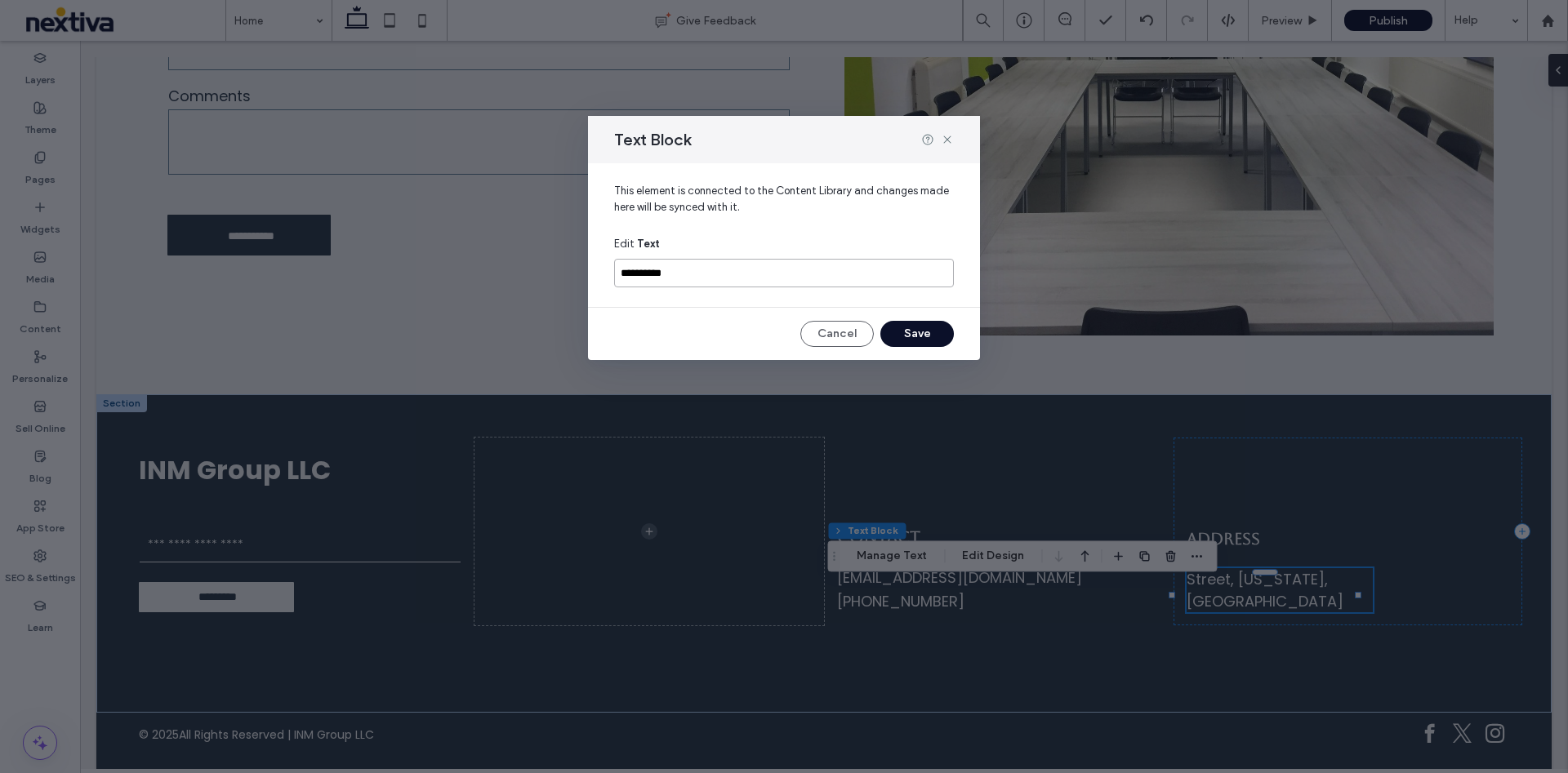
click at [635, 270] on input "**********" at bounding box center [784, 273] width 340 height 28
type input "**********"
click at [931, 330] on button "Save" at bounding box center [917, 334] width 74 height 26
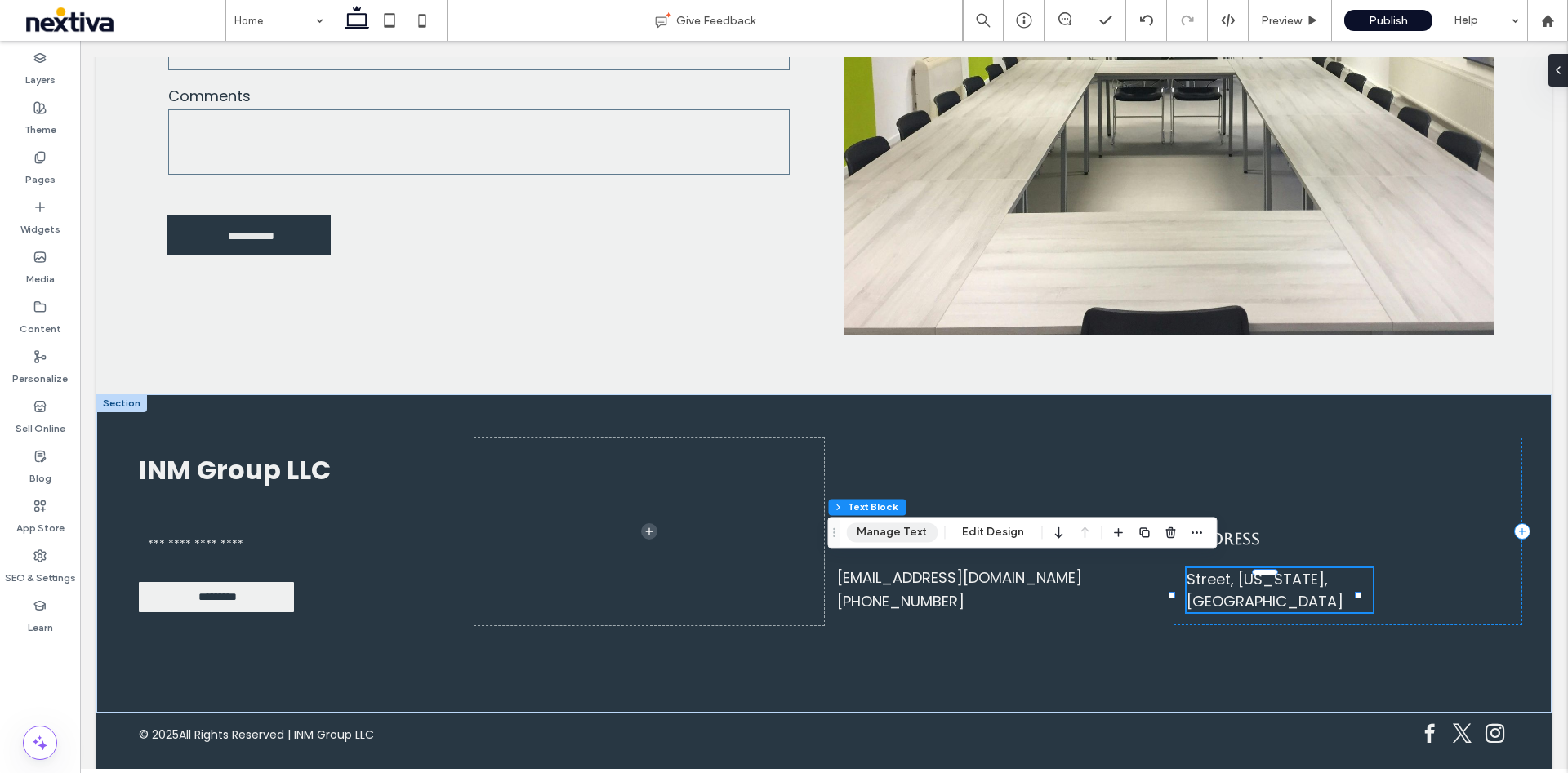
click at [896, 528] on button "Manage Text" at bounding box center [891, 532] width 92 height 20
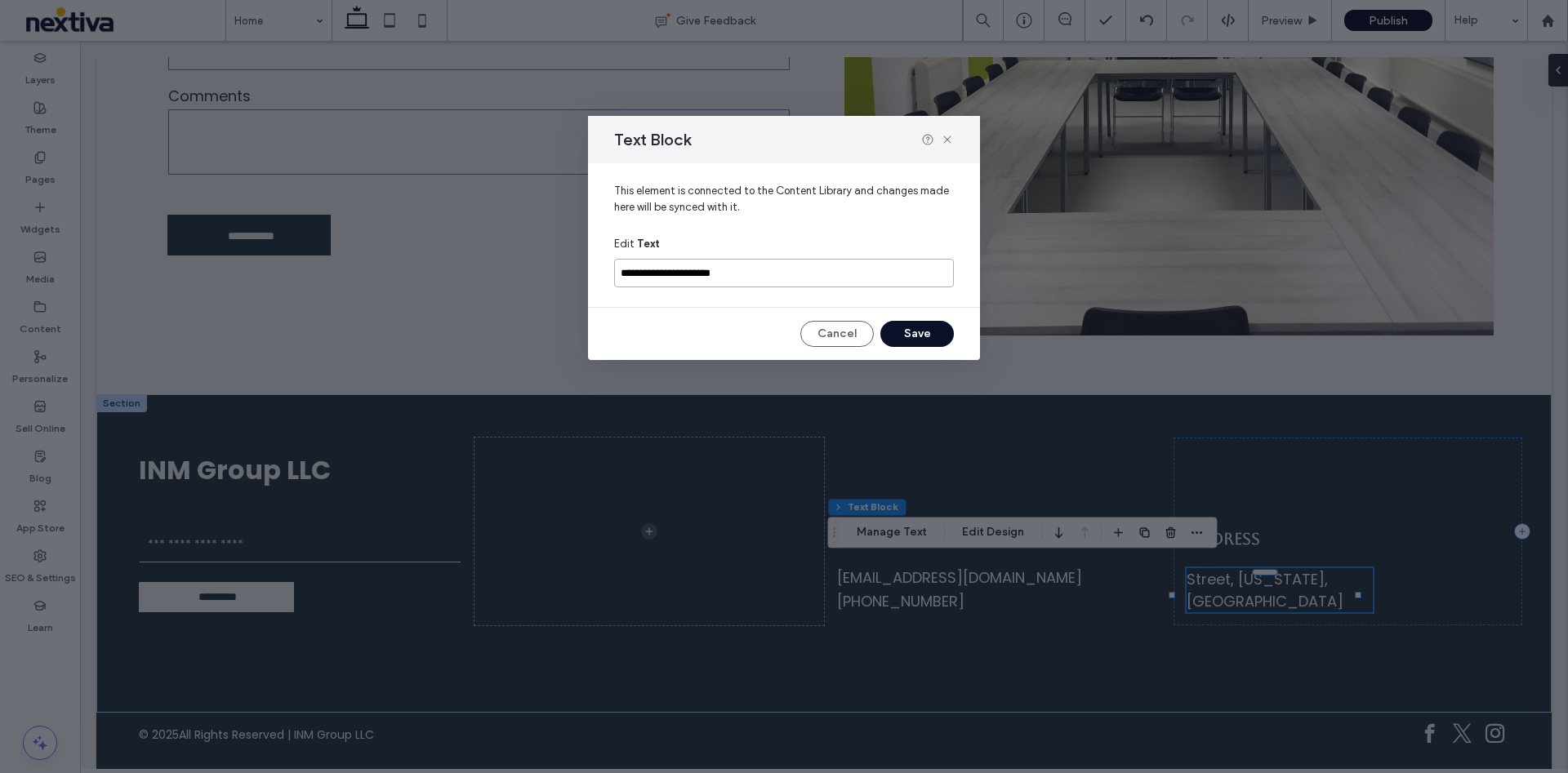
click at [791, 259] on input "**********" at bounding box center [784, 273] width 340 height 28
paste input "***"
type input "**********"
click at [934, 329] on button "Save" at bounding box center [917, 334] width 74 height 26
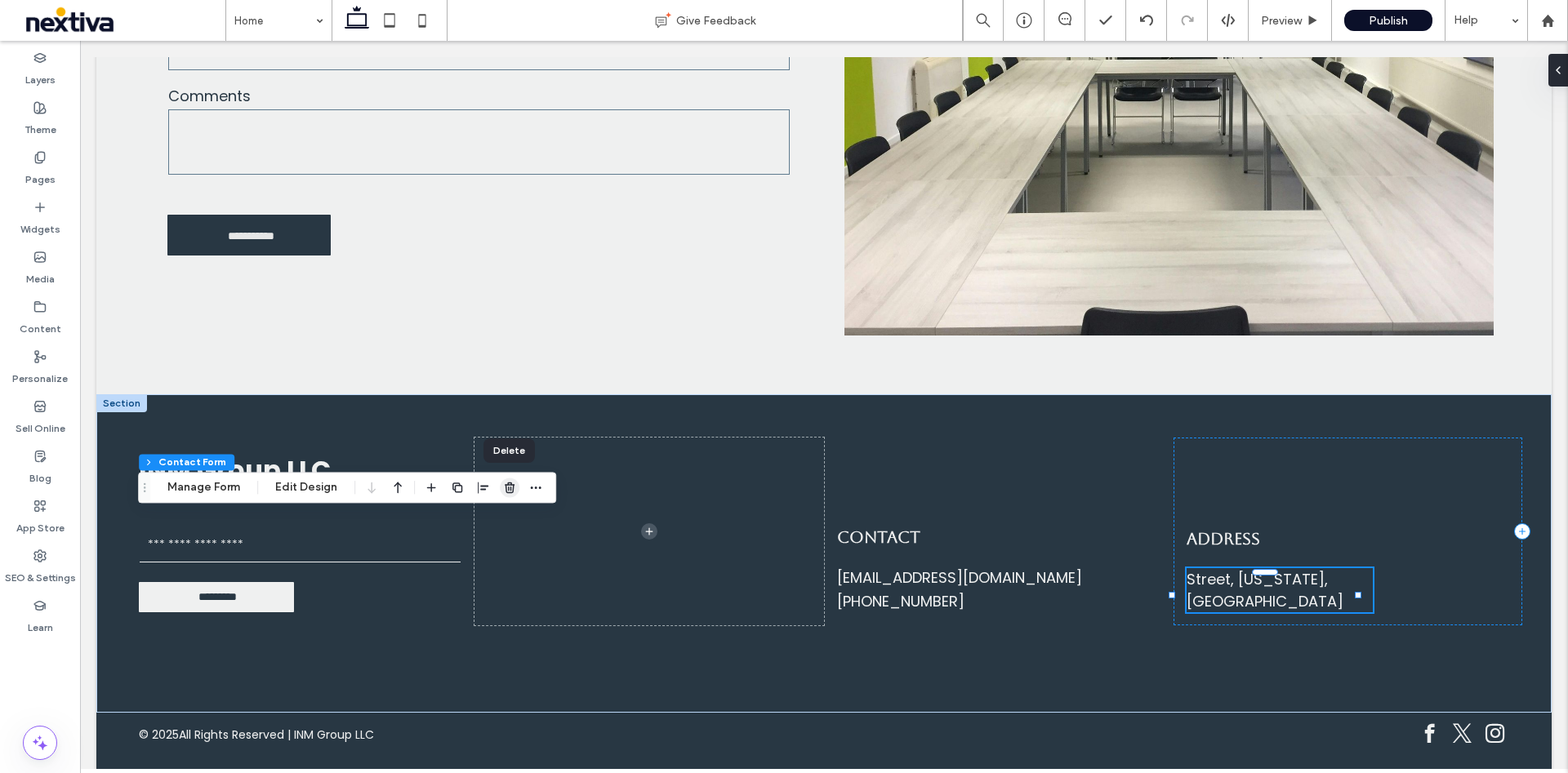
click at [504, 493] on icon "button" at bounding box center [510, 487] width 13 height 13
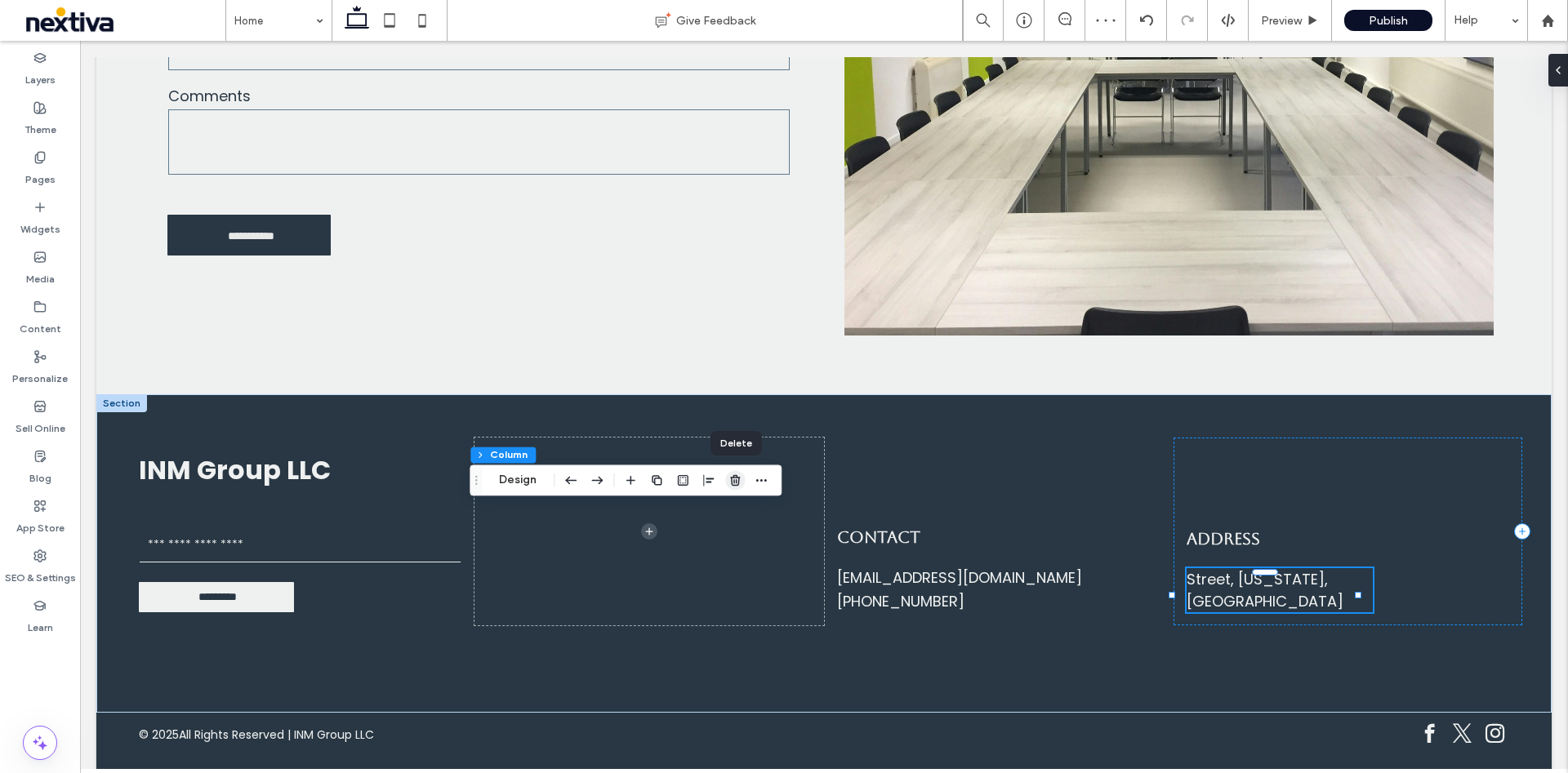
click at [738, 474] on icon "button" at bounding box center [734, 480] width 13 height 13
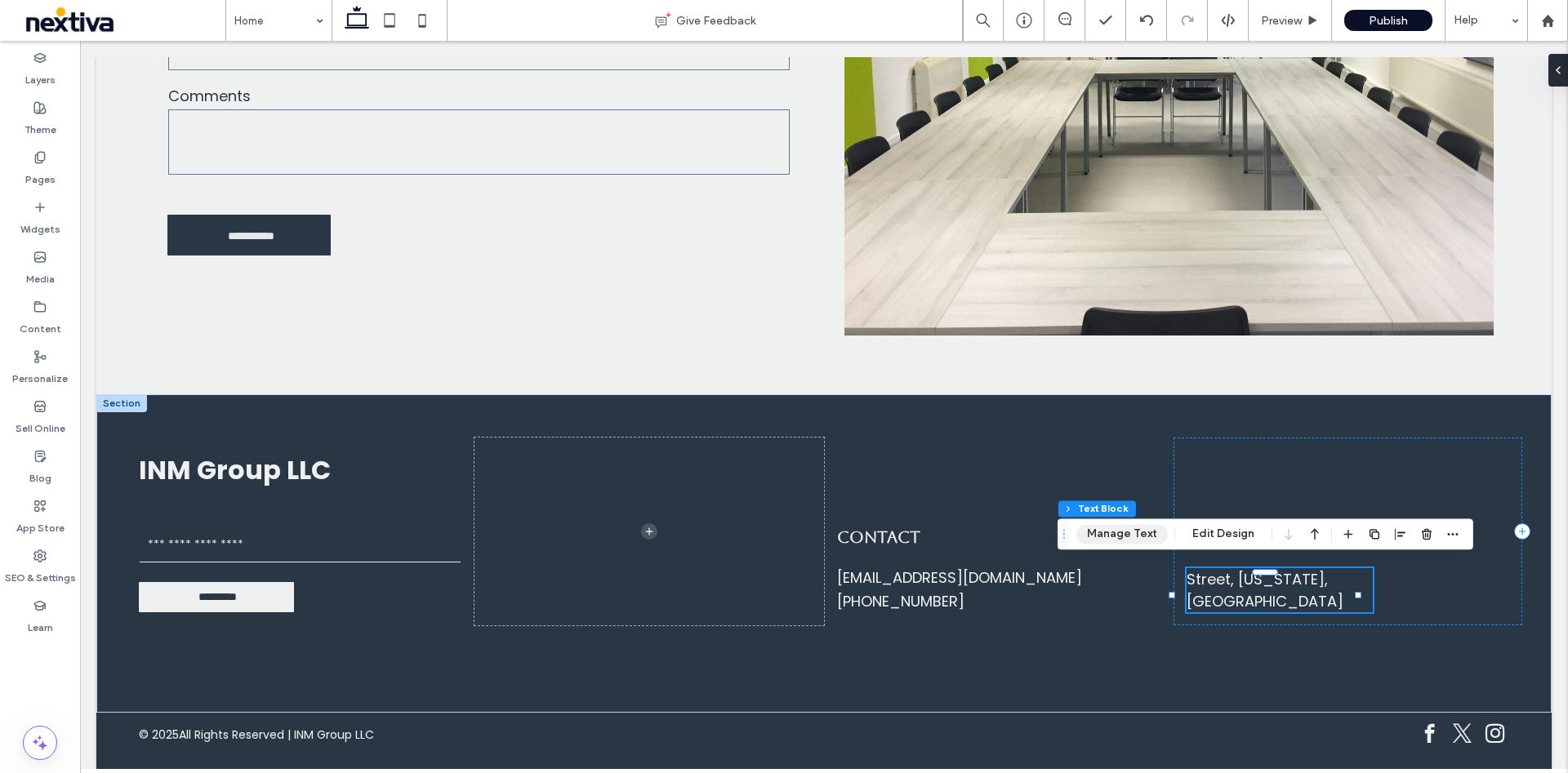
click at [1111, 529] on button "Manage Text" at bounding box center [1121, 533] width 92 height 20
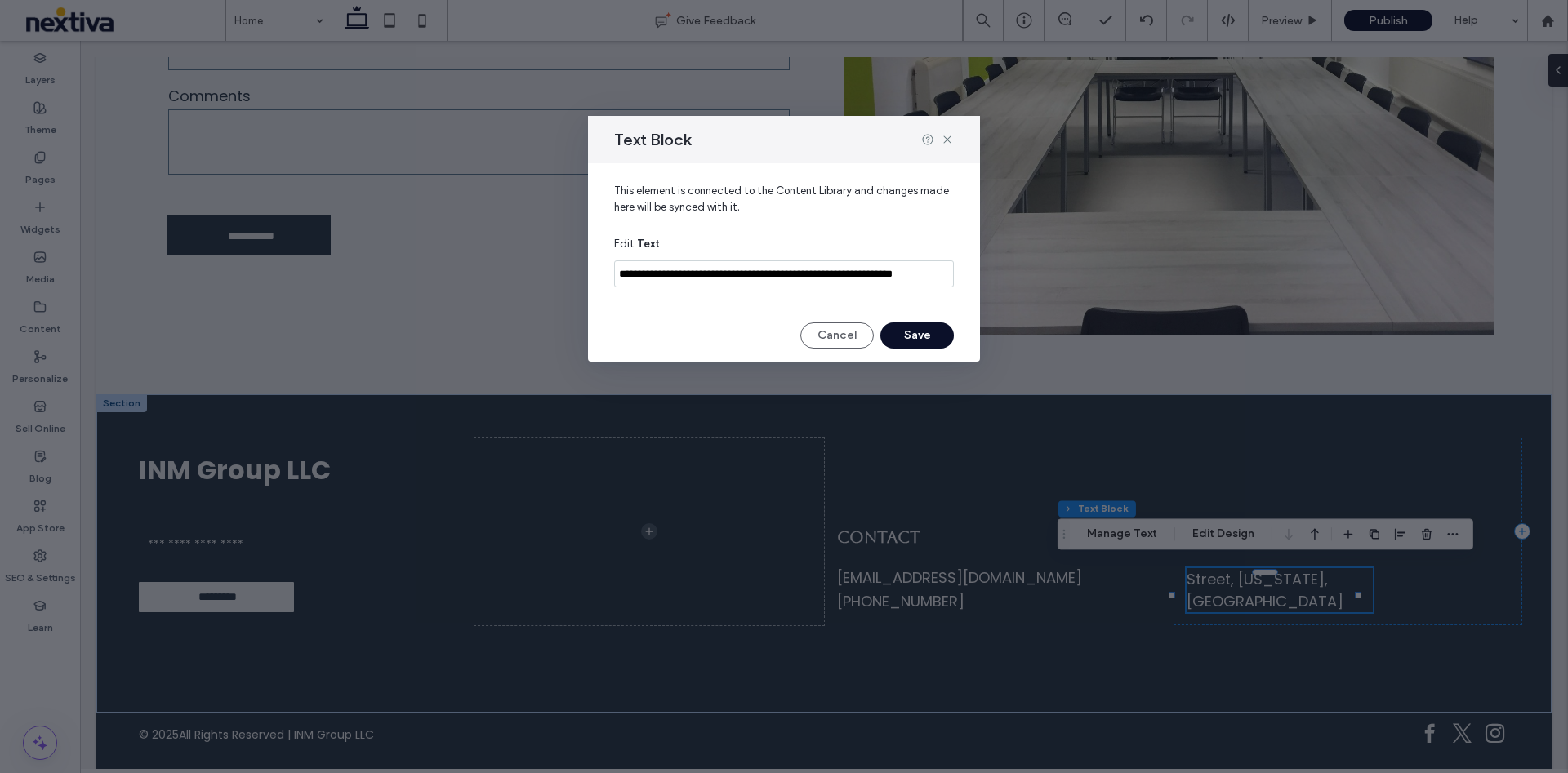
click at [877, 271] on input "**********" at bounding box center [784, 274] width 340 height 27
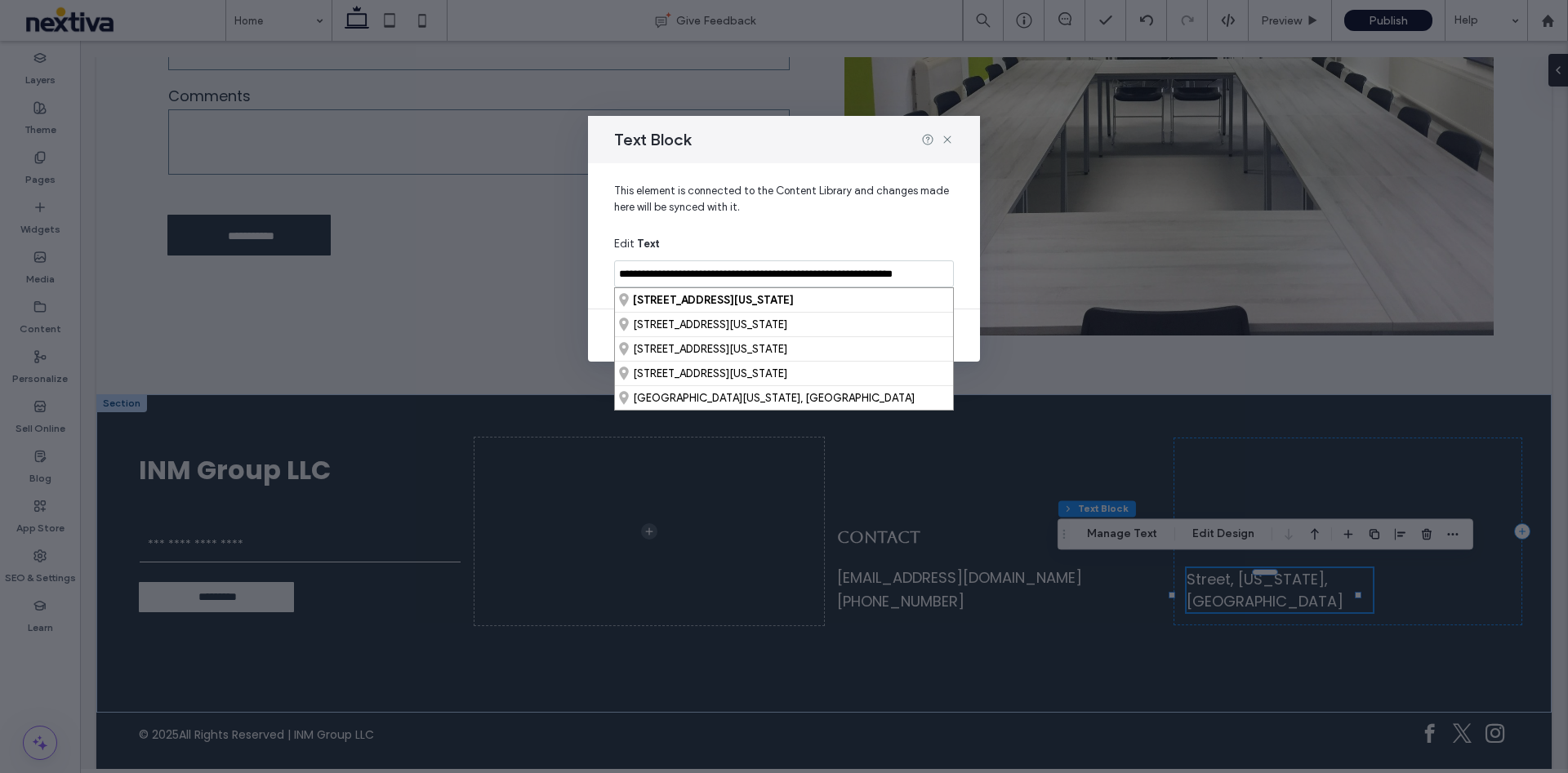
click at [902, 248] on div "**********" at bounding box center [784, 265] width 340 height 60
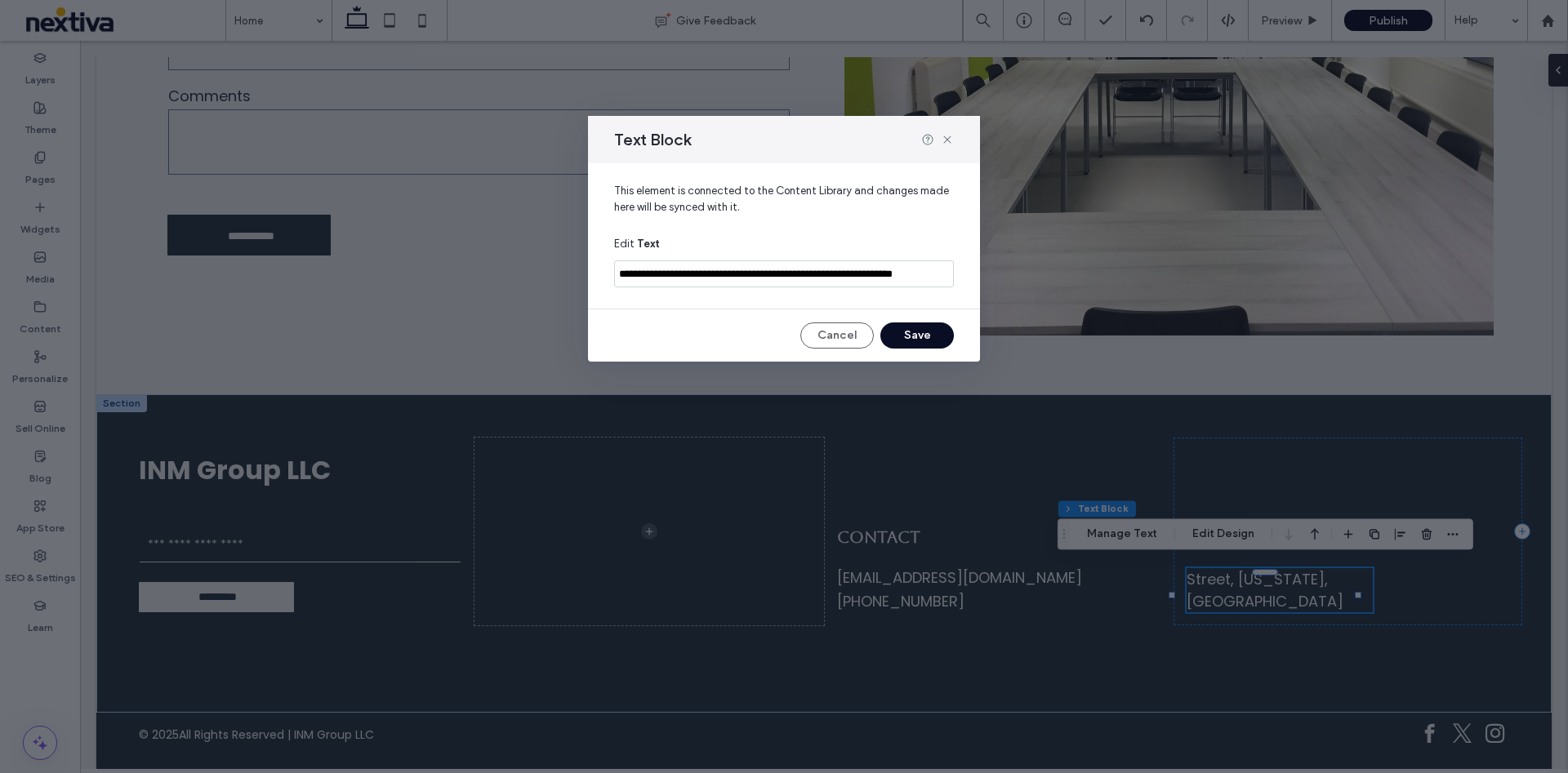
click at [936, 339] on button "Save" at bounding box center [917, 336] width 74 height 26
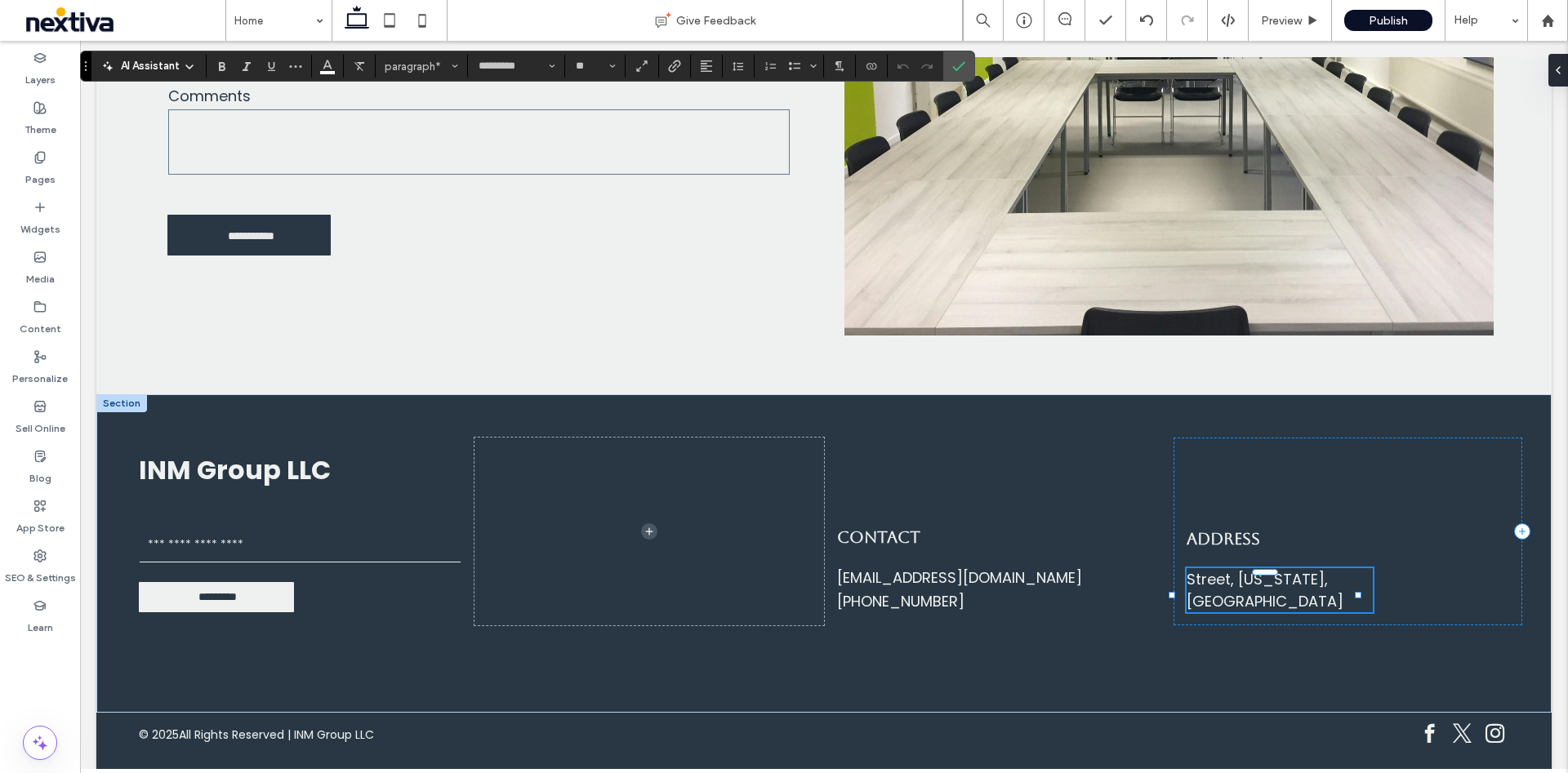
type input "*******"
type input "**"
click at [964, 57] on span "Confirm" at bounding box center [958, 65] width 13 height 27
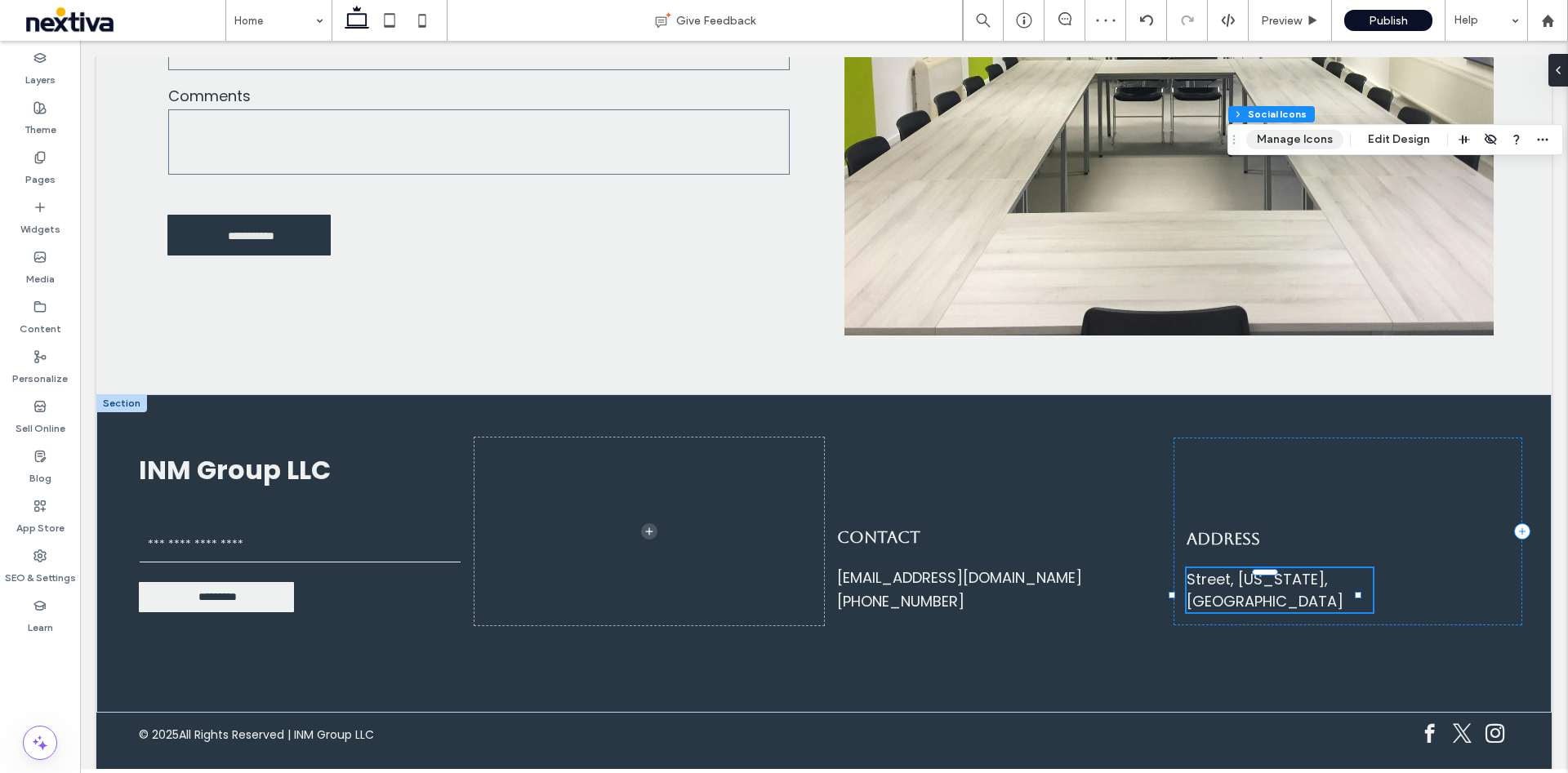
click at [1285, 141] on button "Manage Icons" at bounding box center [1294, 140] width 97 height 20
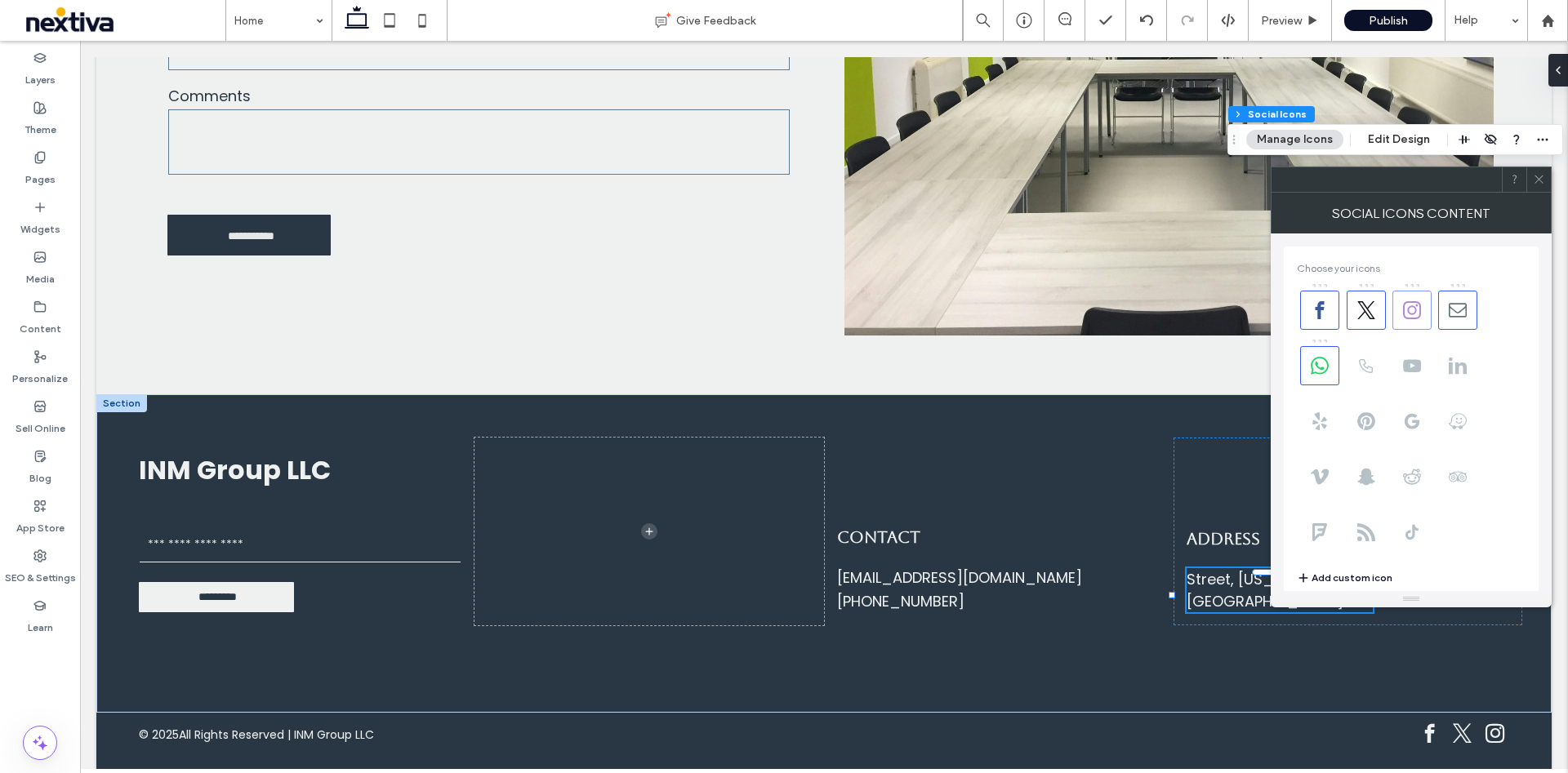
click at [1419, 313] on use at bounding box center [1411, 310] width 18 height 18
click at [1413, 311] on icon at bounding box center [1411, 310] width 18 height 18
click at [1326, 357] on icon at bounding box center [1319, 365] width 18 height 18
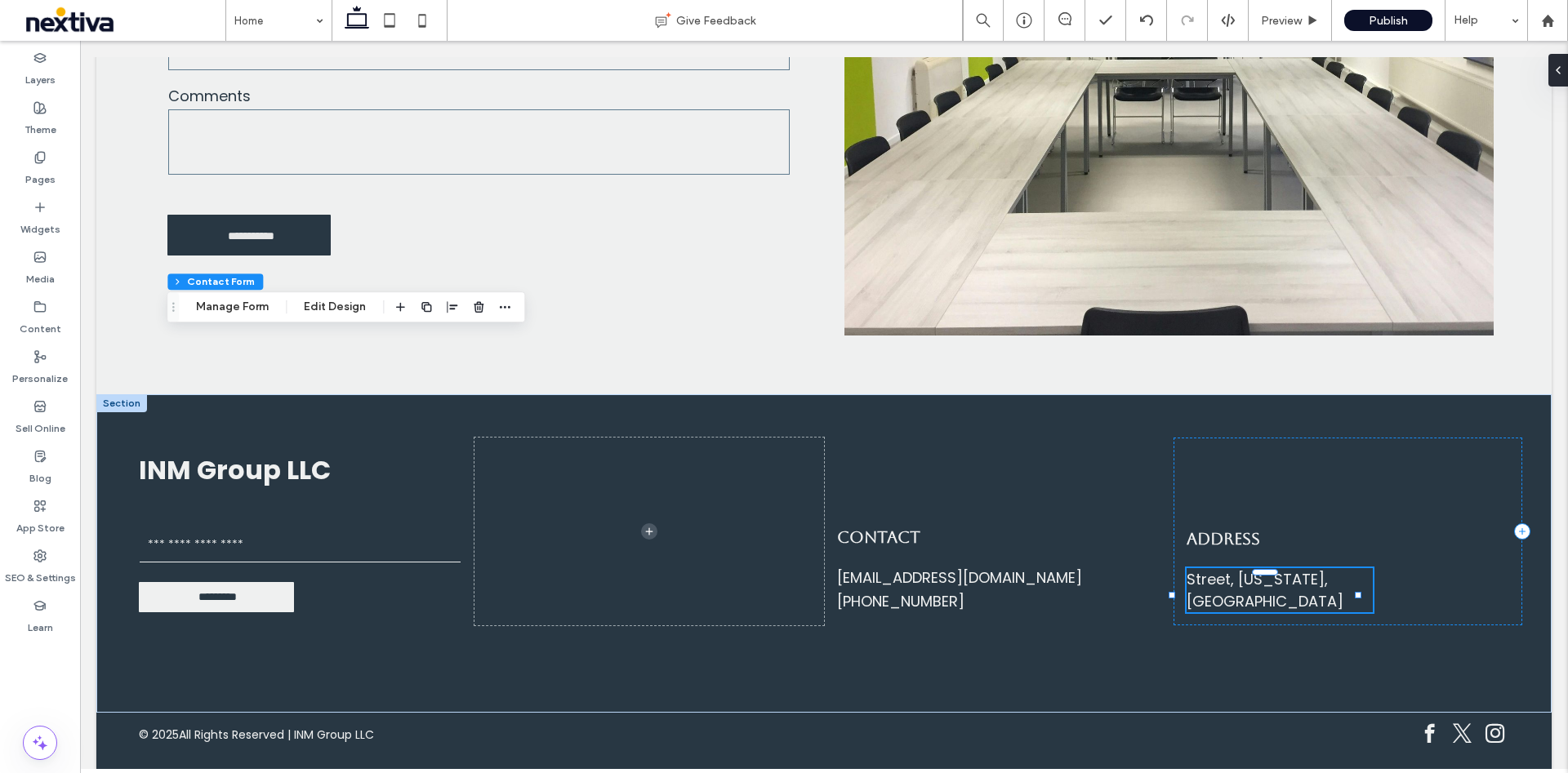
type input "*"
type input "***"
type input "*"
type input "***"
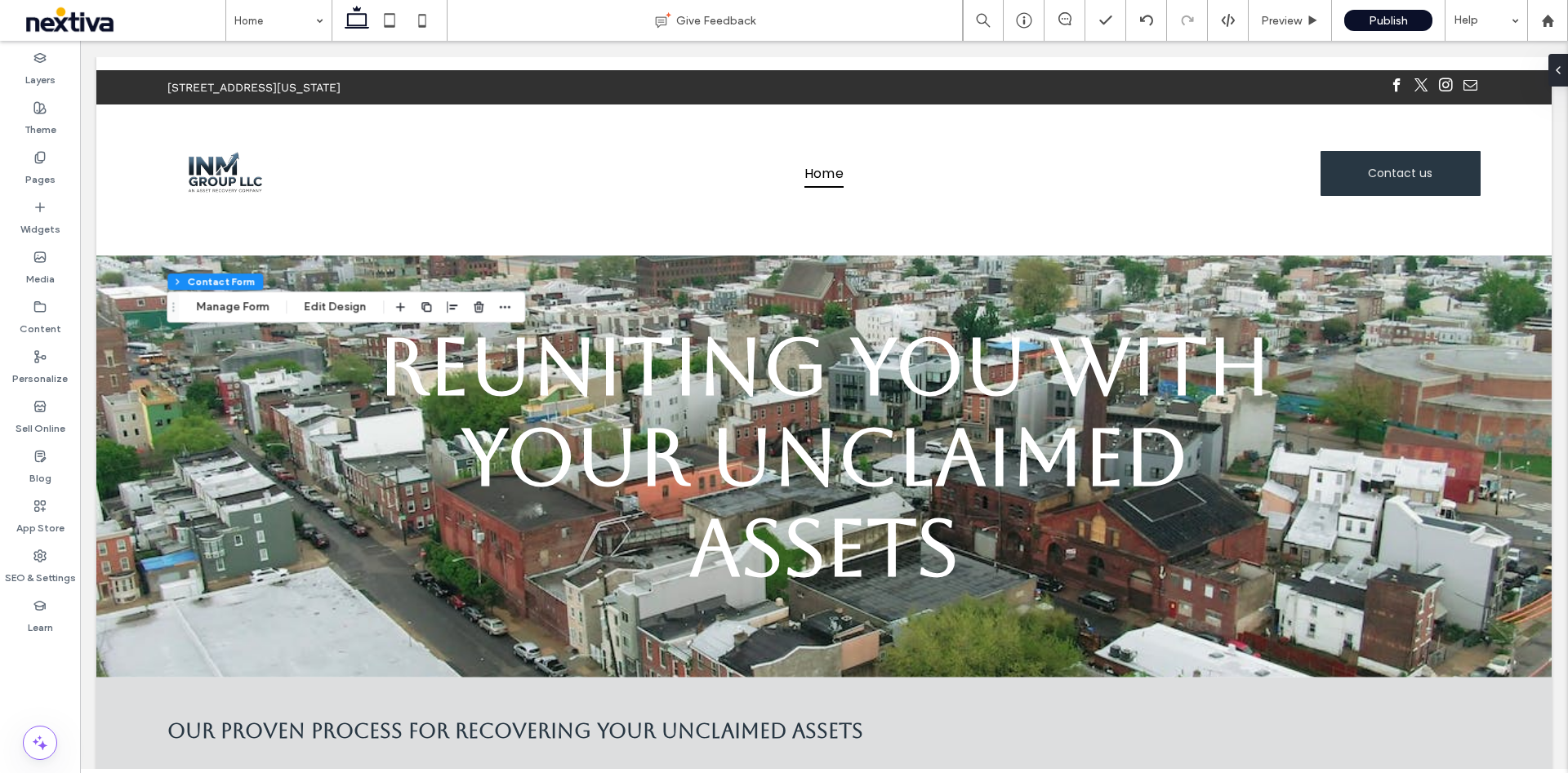
scroll to position [1714, 0]
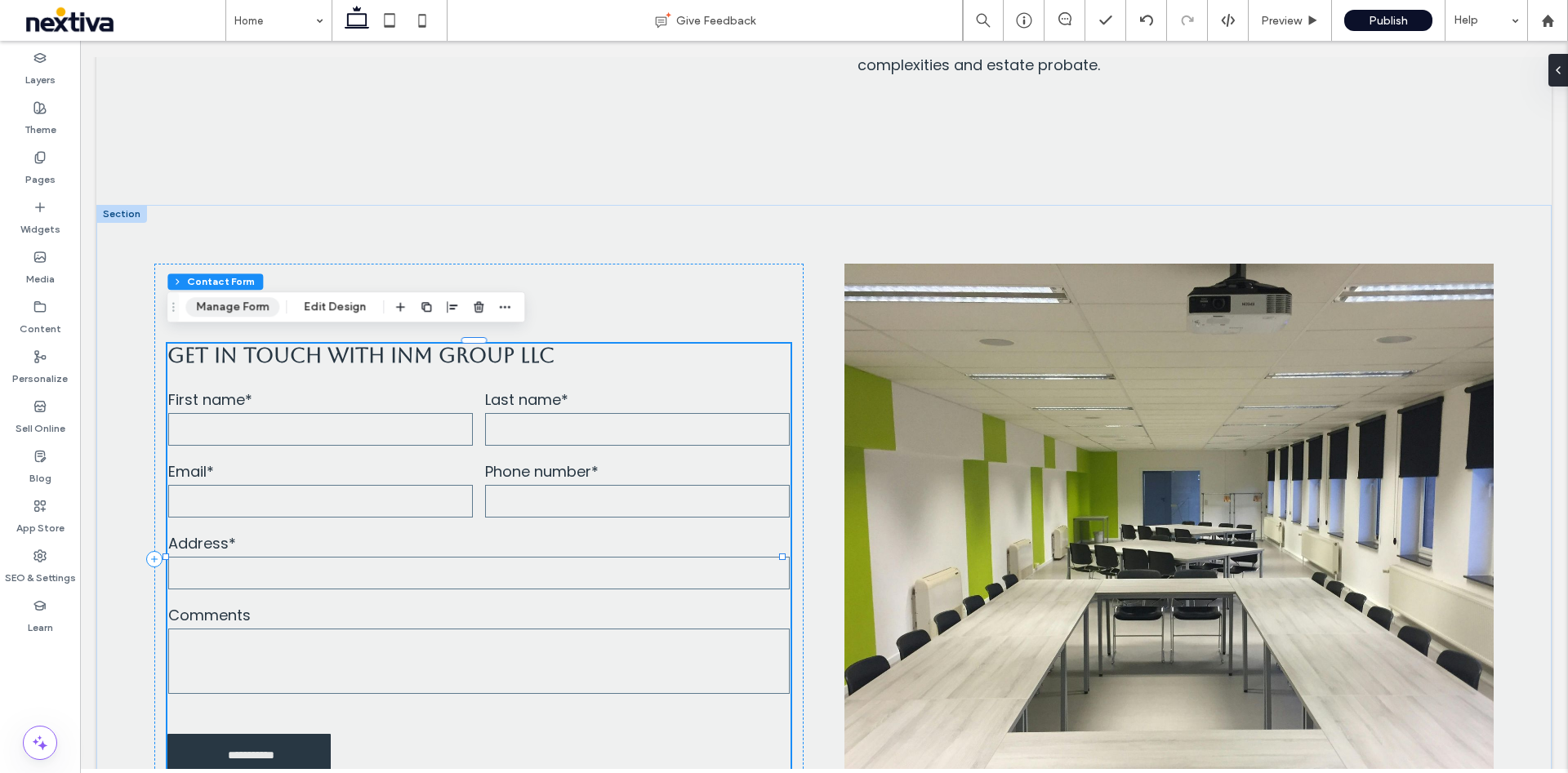
click at [252, 311] on button "Manage Form" at bounding box center [231, 307] width 93 height 20
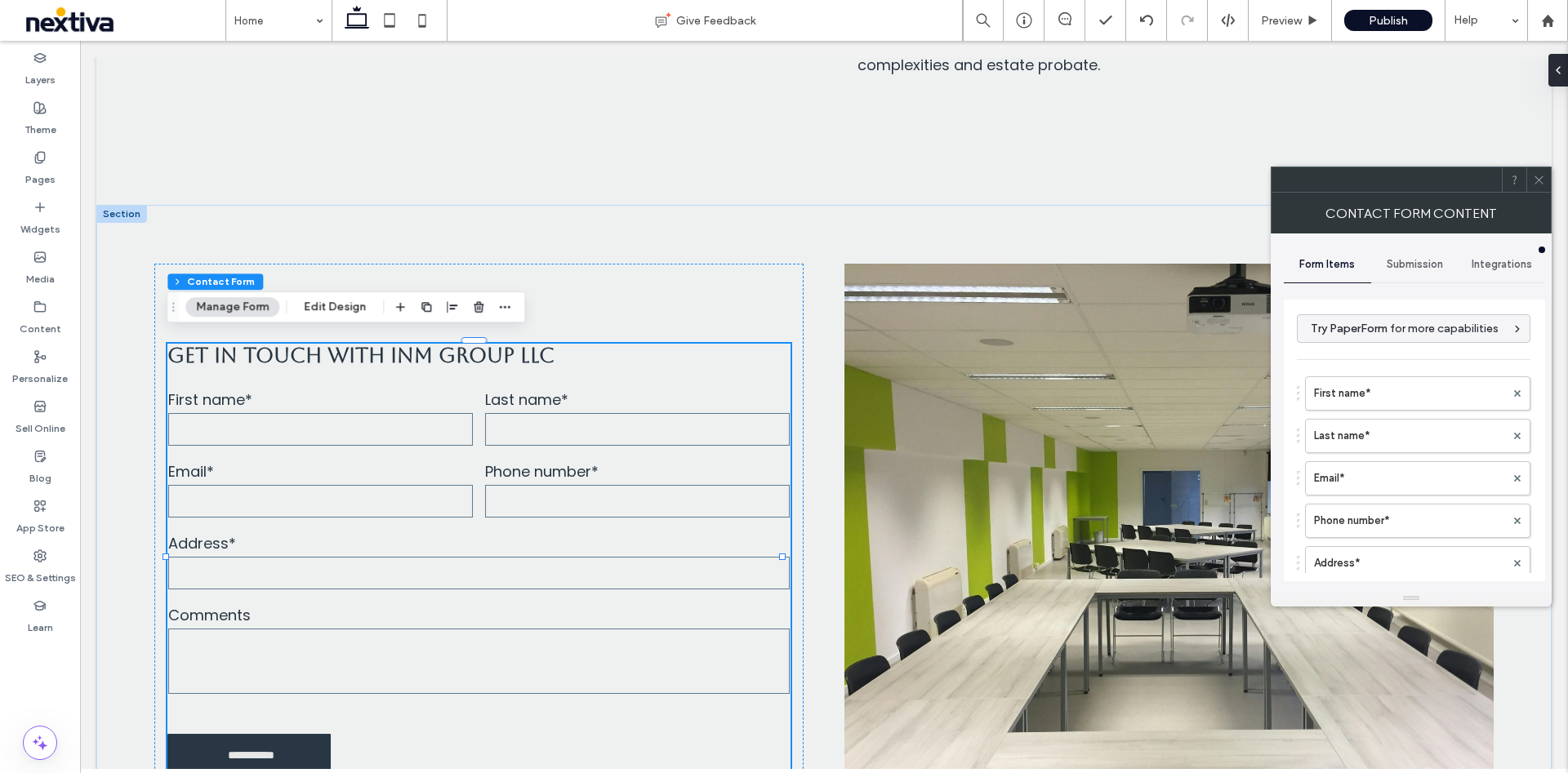
click at [1541, 180] on icon at bounding box center [1538, 179] width 12 height 12
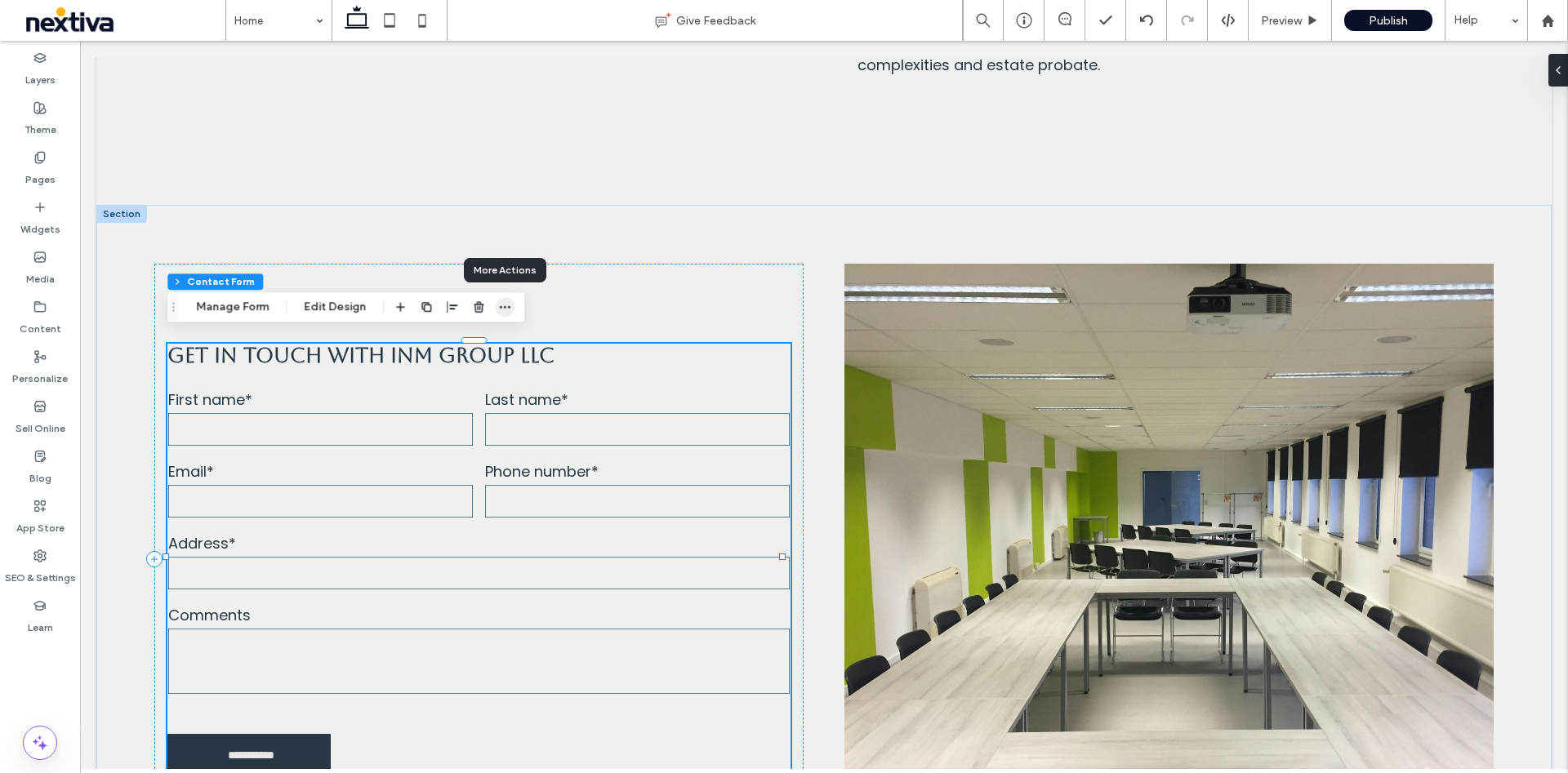
click at [504, 305] on icon "button" at bounding box center [505, 307] width 13 height 13
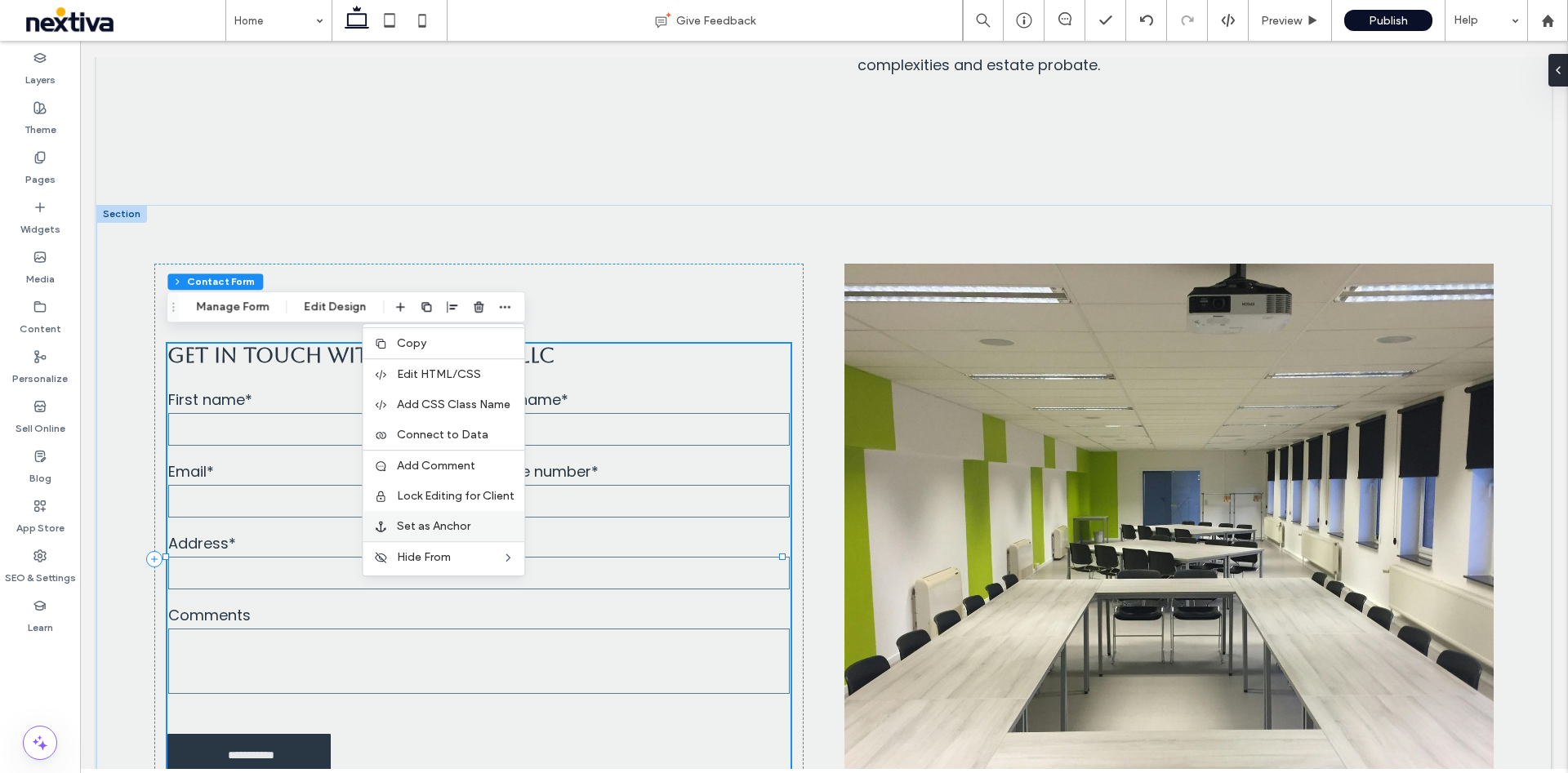
click at [463, 519] on span "Set as Anchor" at bounding box center [433, 526] width 74 height 14
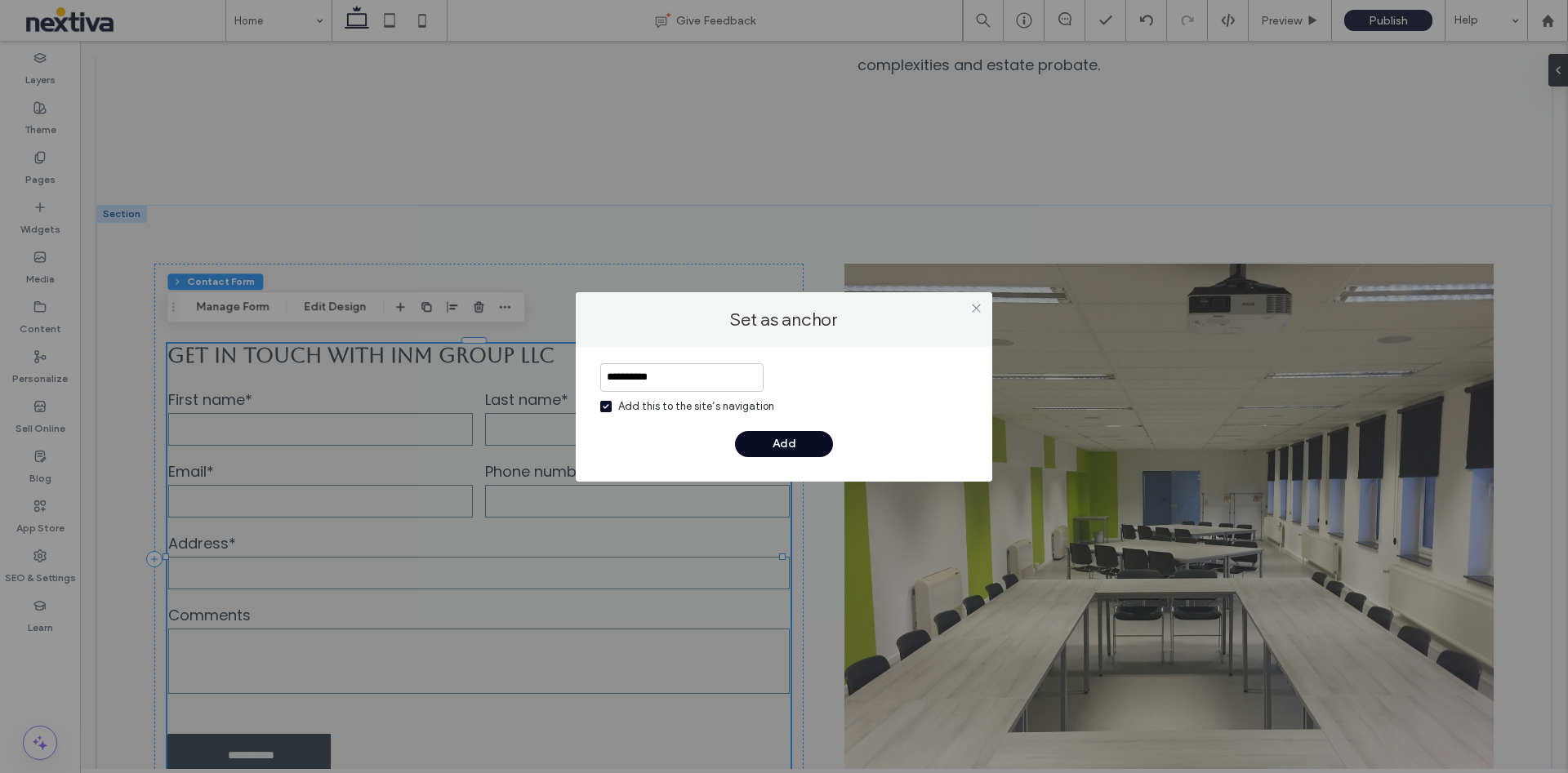
type input "**********"
click at [798, 440] on button "Add" at bounding box center [784, 445] width 98 height 26
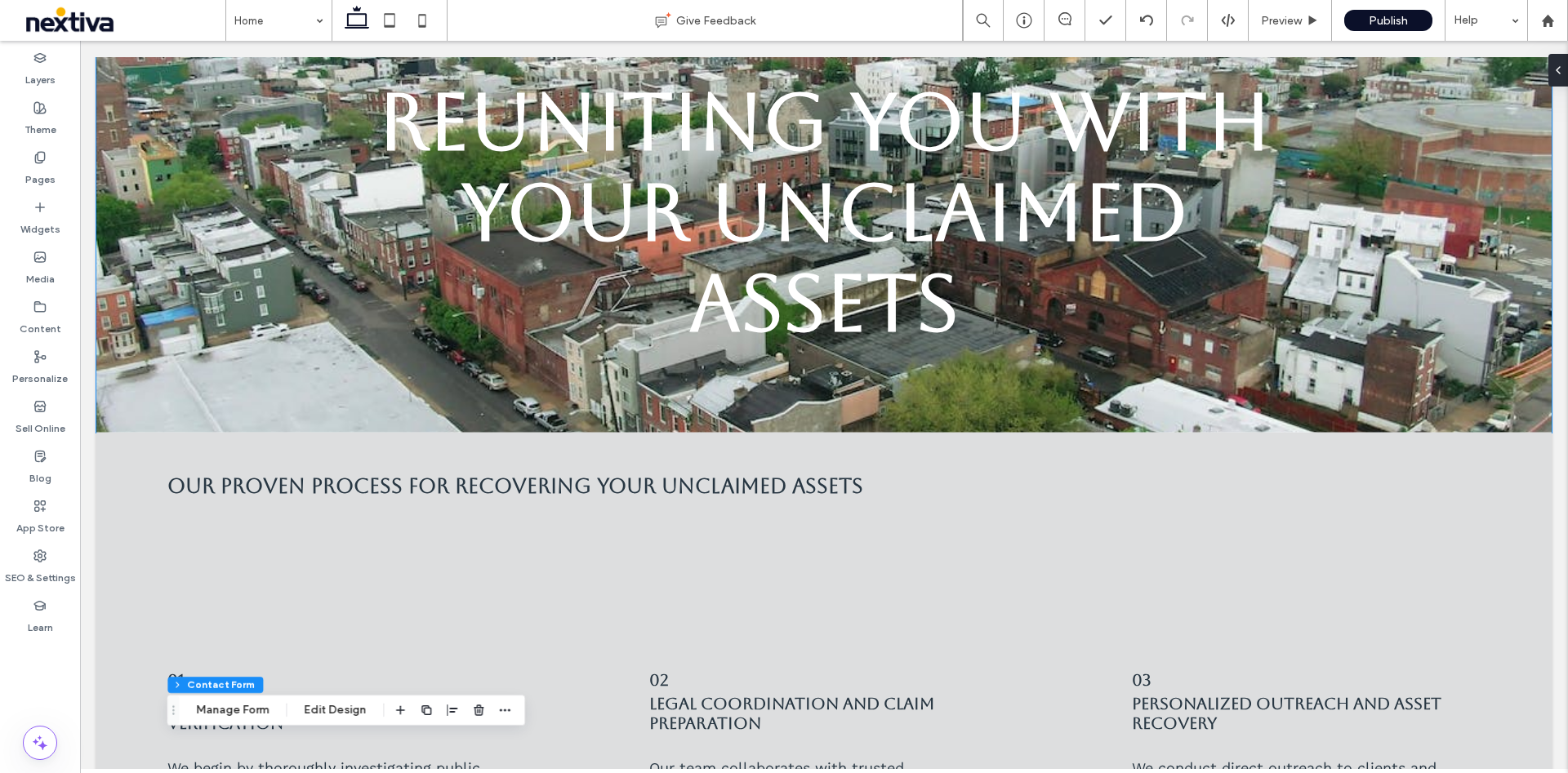
scroll to position [0, 0]
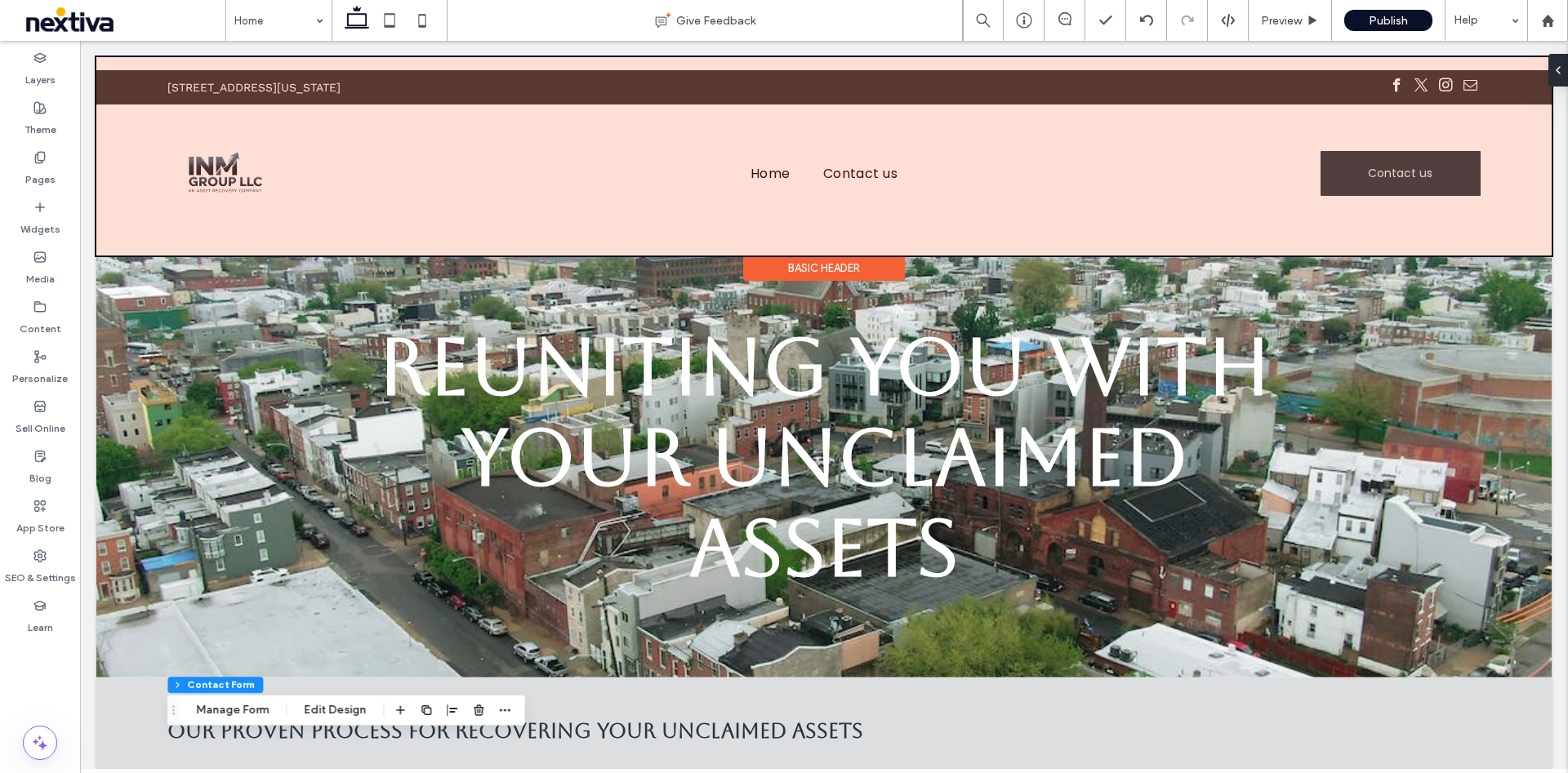
click at [1431, 168] on div at bounding box center [823, 157] width 1455 height 198
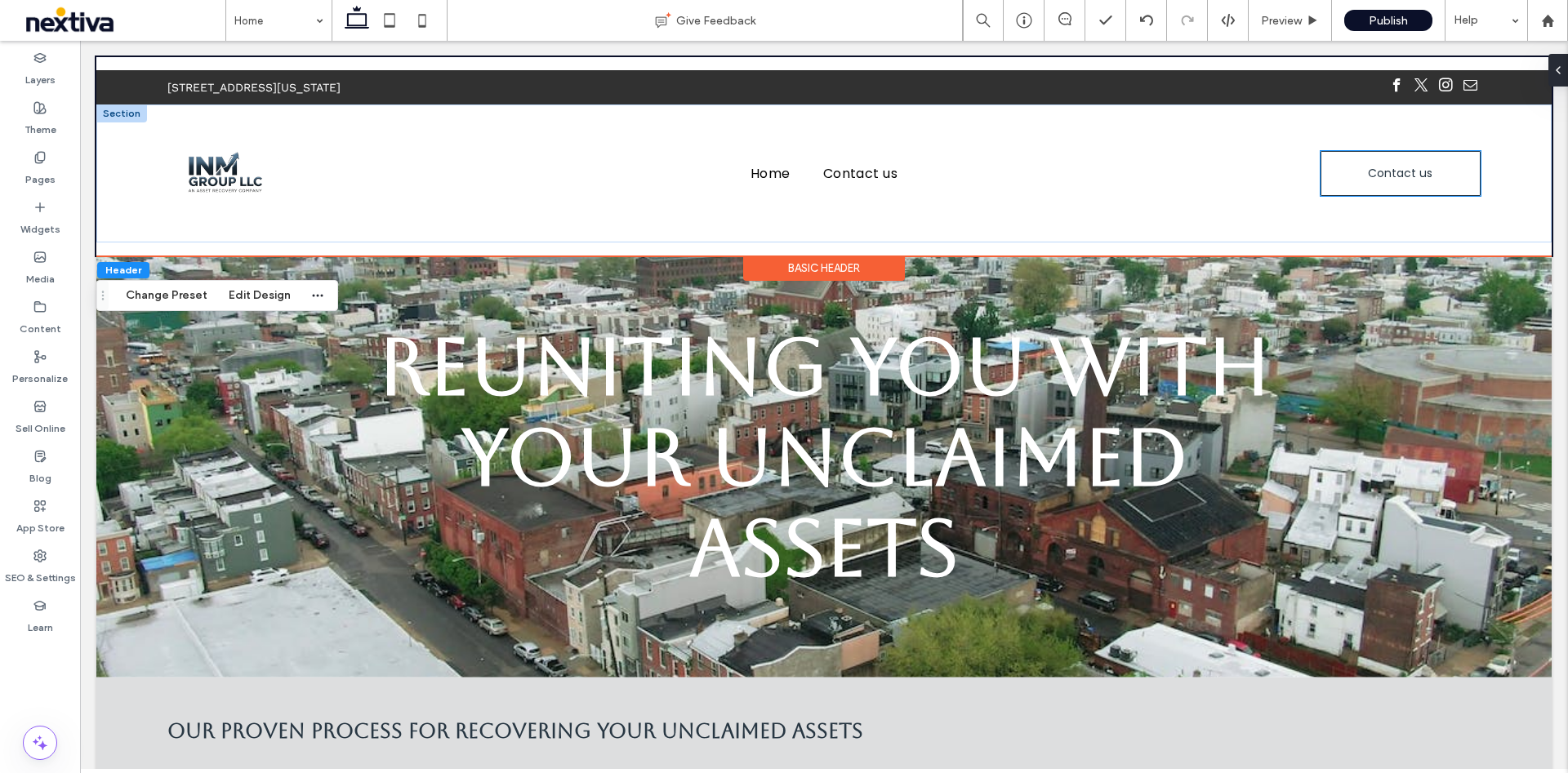
click at [1437, 171] on link "Contact us" at bounding box center [1400, 174] width 160 height 45
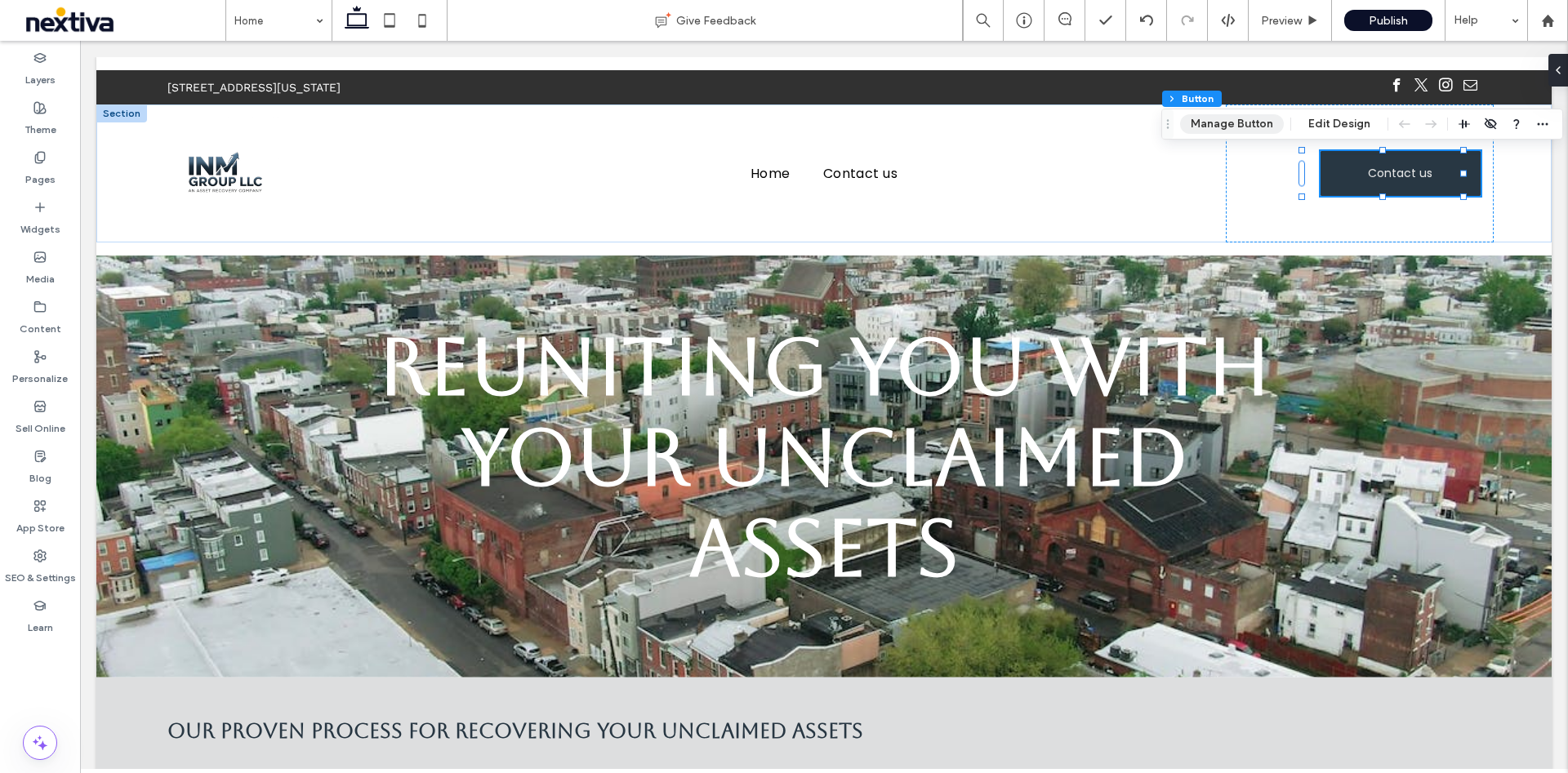
click at [1248, 125] on button "Manage Button" at bounding box center [1232, 124] width 104 height 20
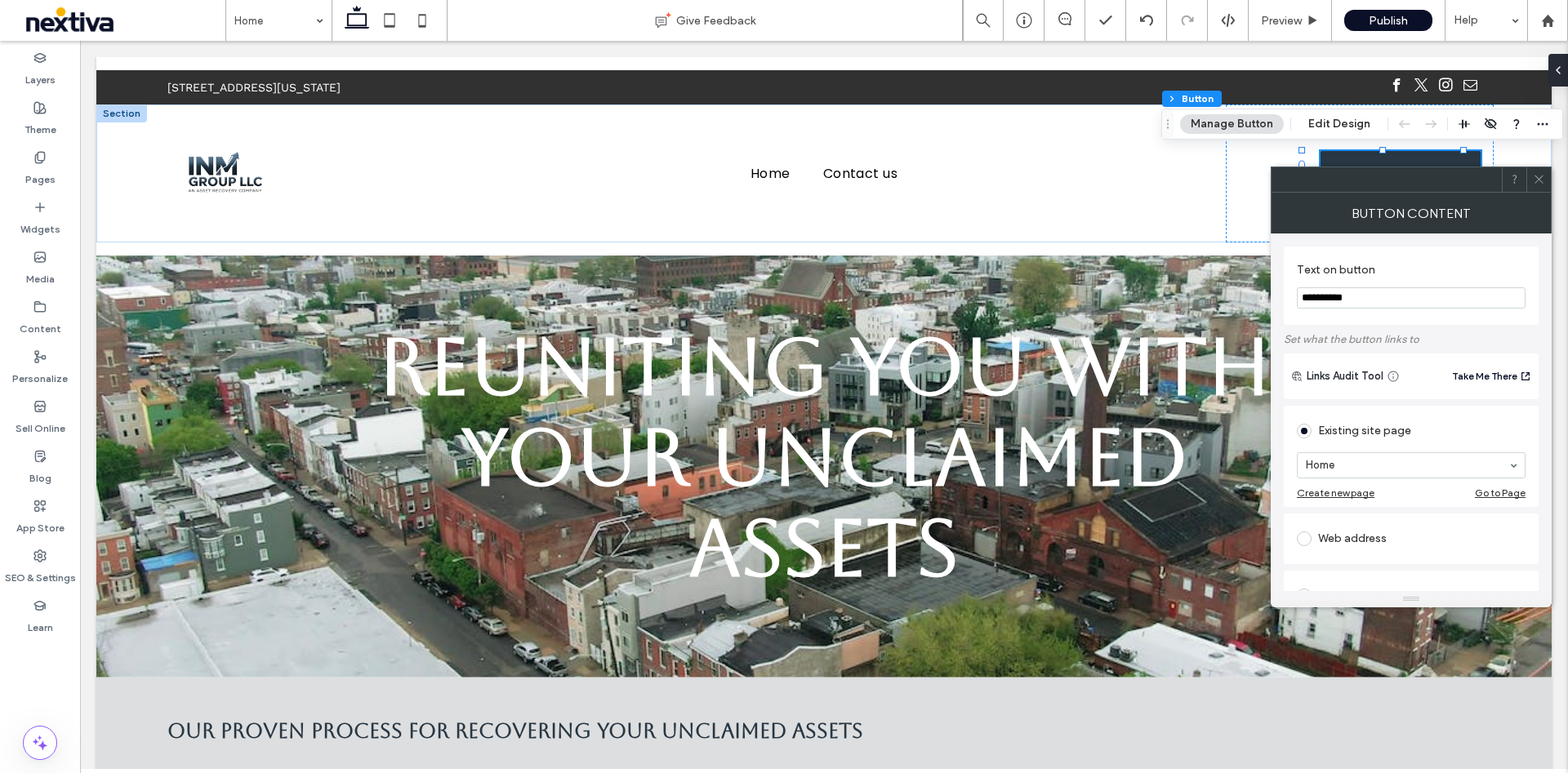
scroll to position [123, 0]
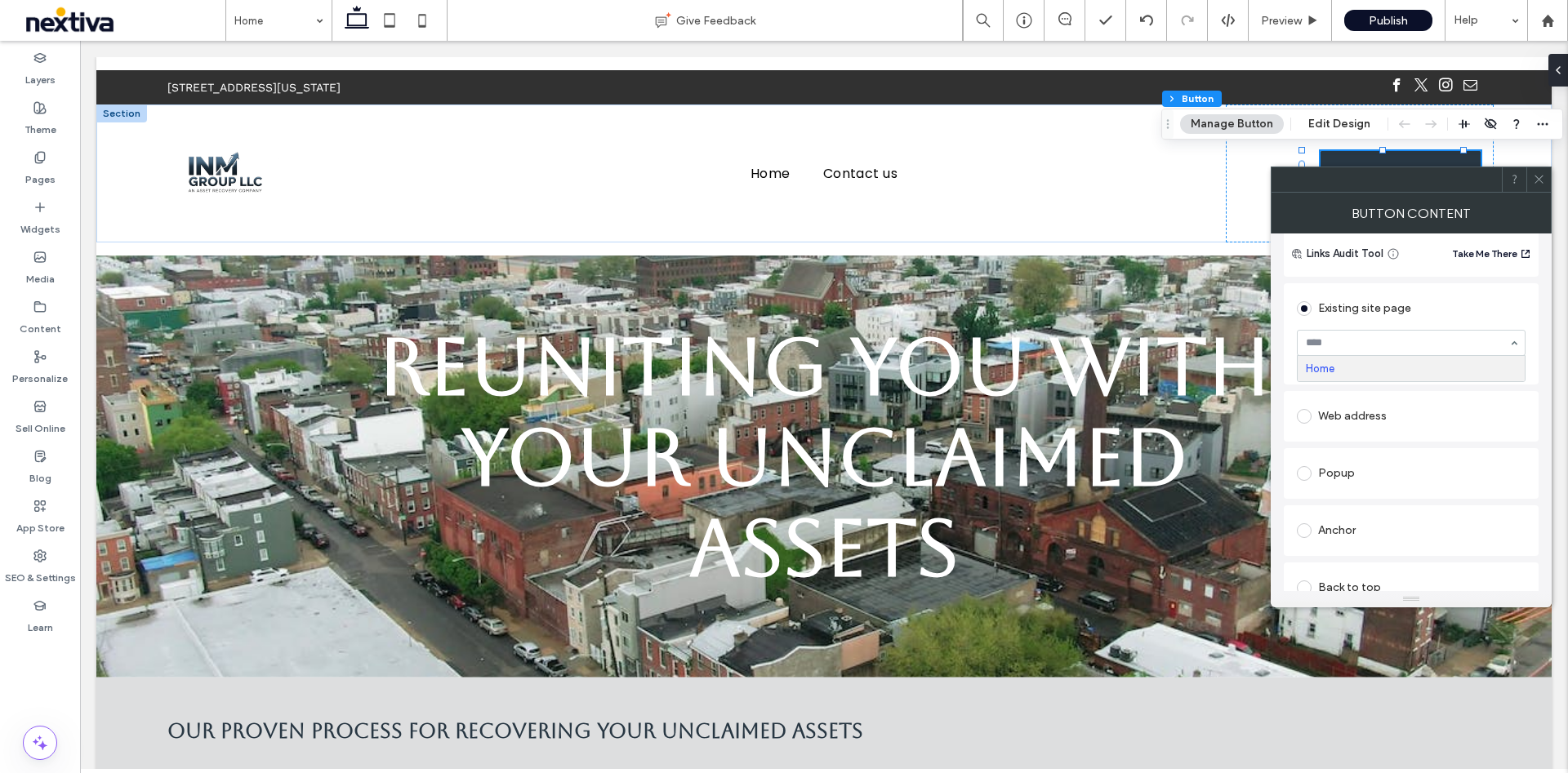
click at [1471, 312] on div "Existing site page" at bounding box center [1410, 309] width 228 height 26
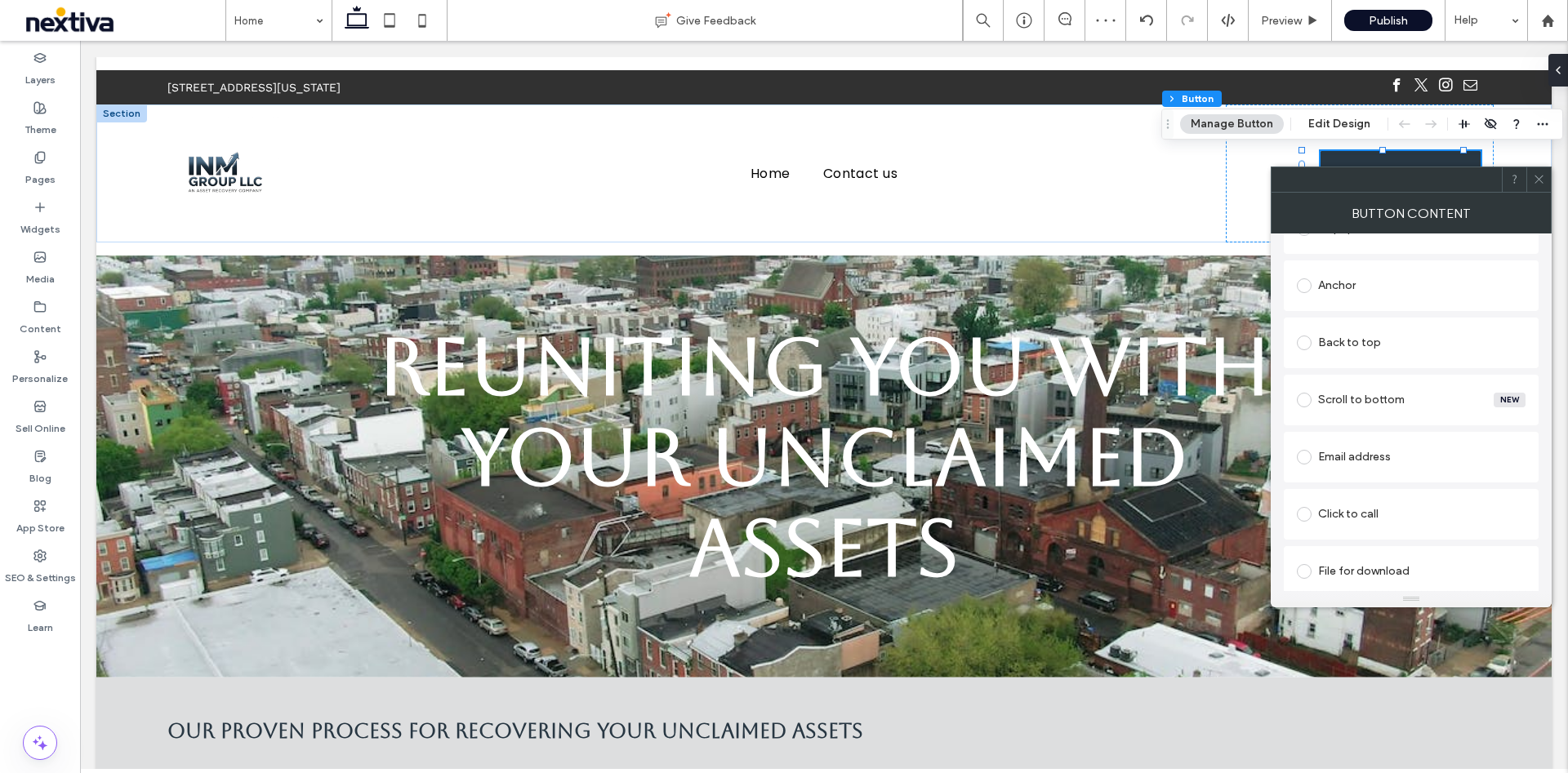
click at [1398, 296] on div "Anchor" at bounding box center [1410, 286] width 228 height 26
click at [1410, 287] on div "Anchor" at bounding box center [1410, 286] width 228 height 26
click at [1543, 180] on icon at bounding box center [1538, 178] width 12 height 12
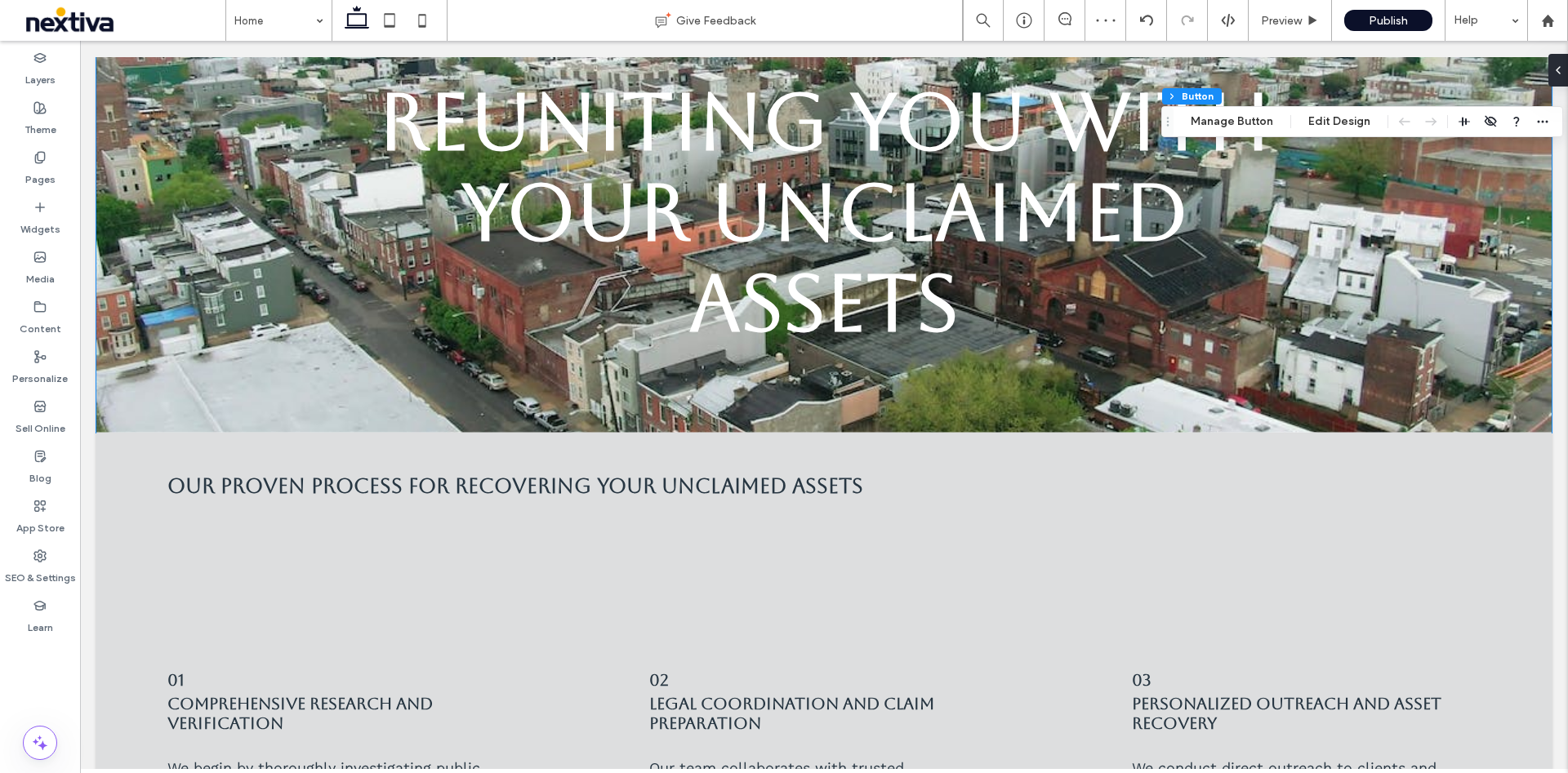
scroll to position [0, 0]
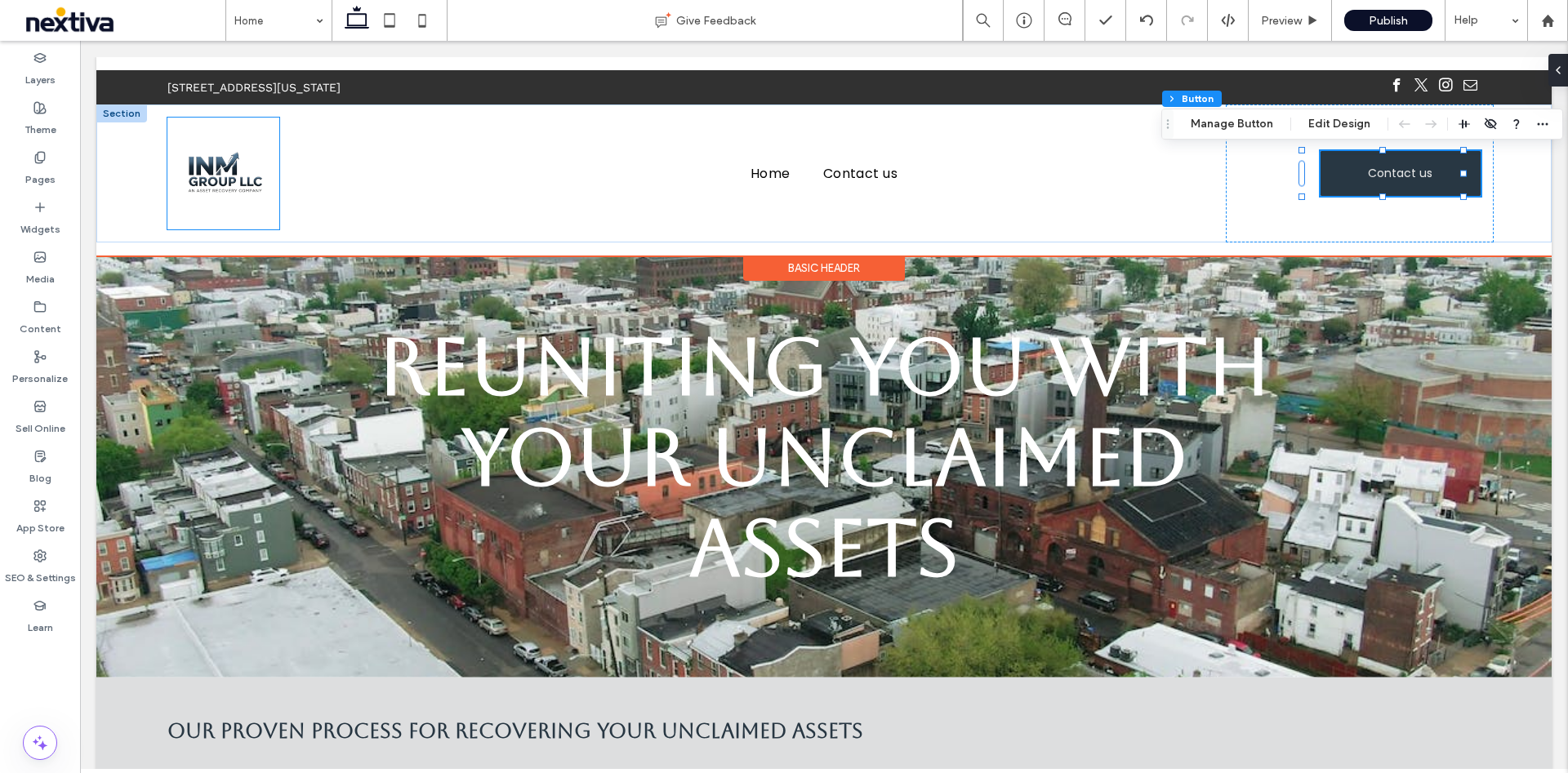
click at [210, 156] on img at bounding box center [223, 174] width 111 height 111
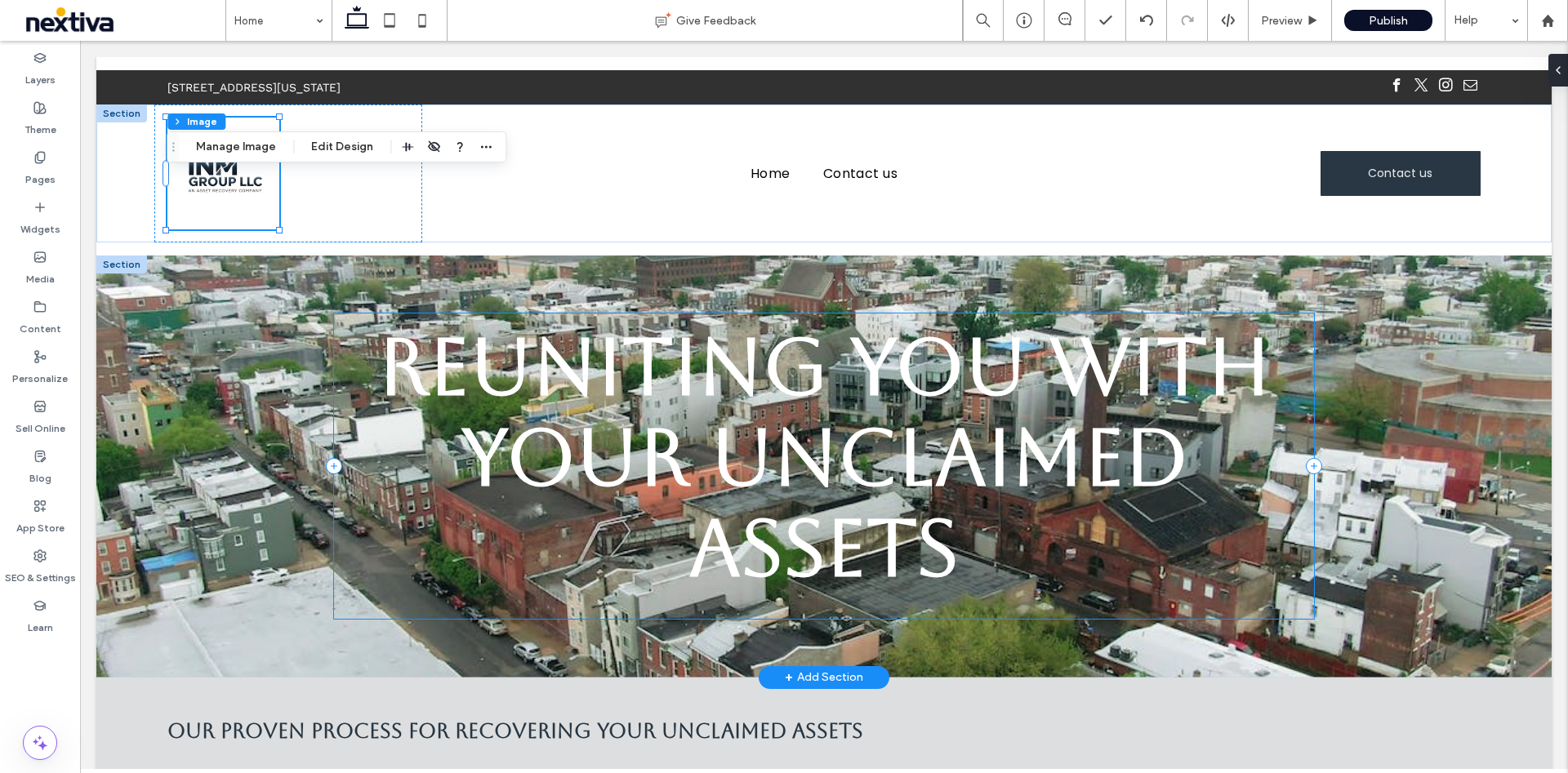
scroll to position [367, 0]
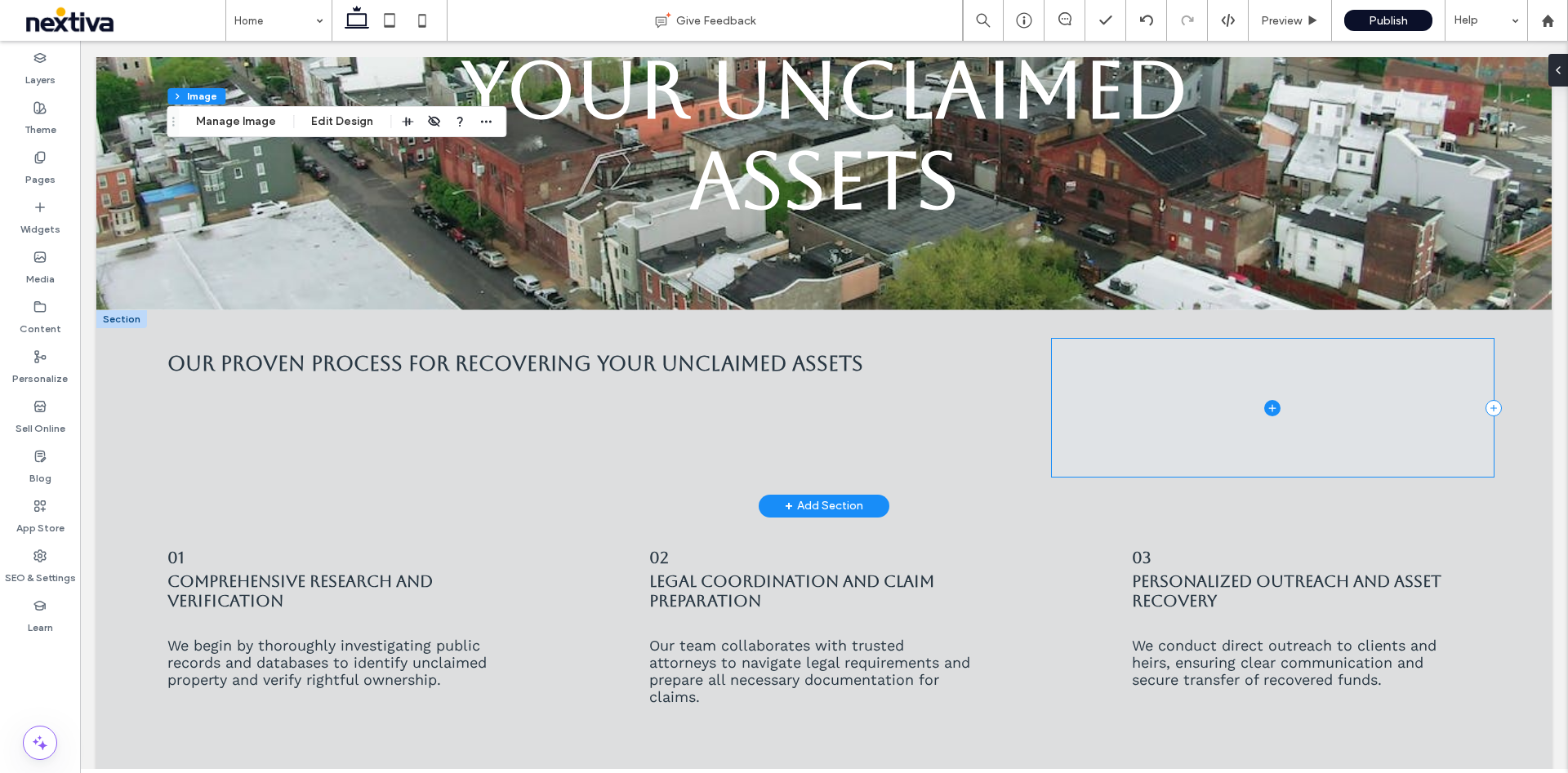
click at [1158, 372] on span at bounding box center [1273, 408] width 442 height 138
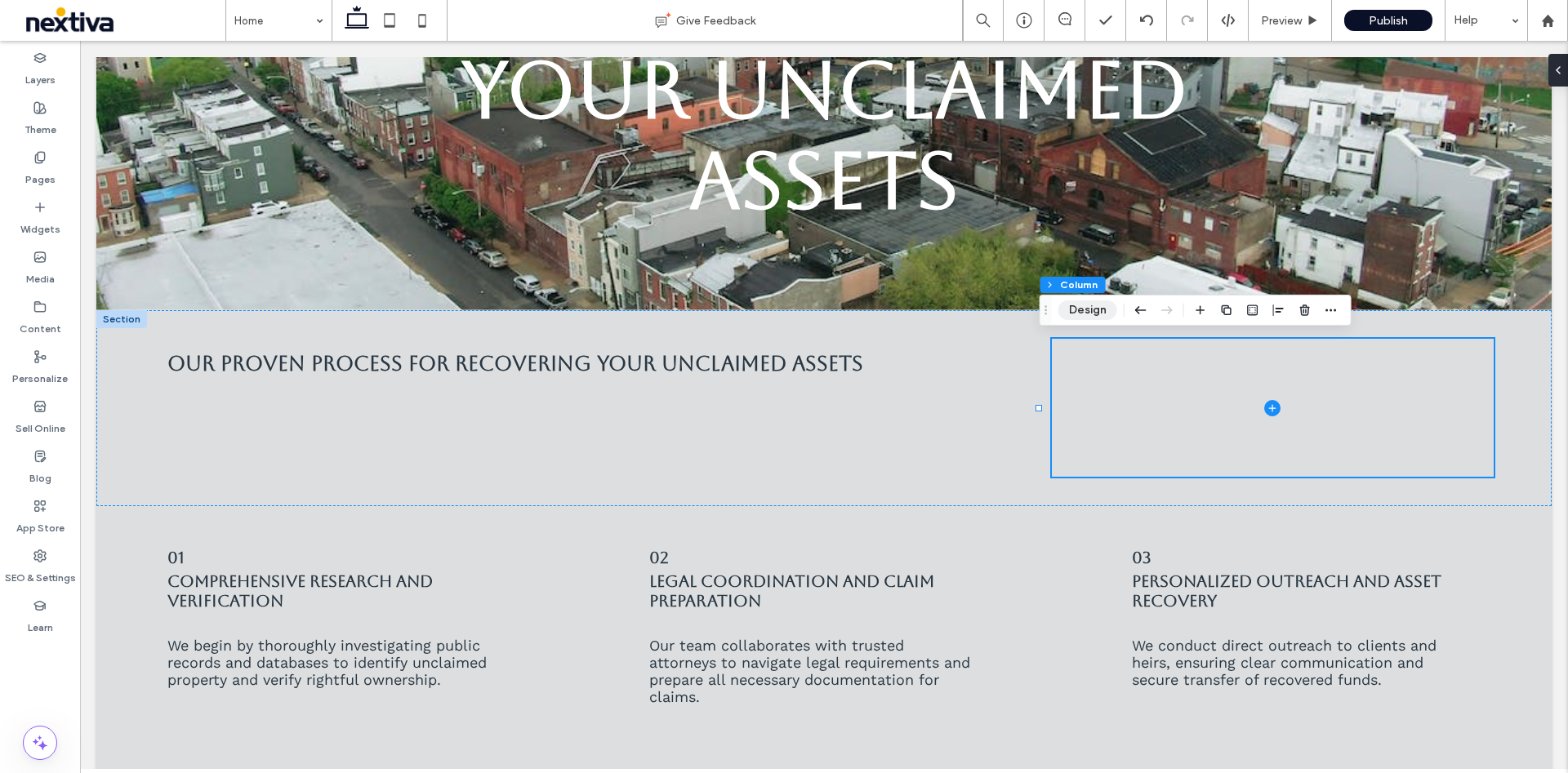
click at [1079, 311] on button "Design" at bounding box center [1087, 310] width 59 height 20
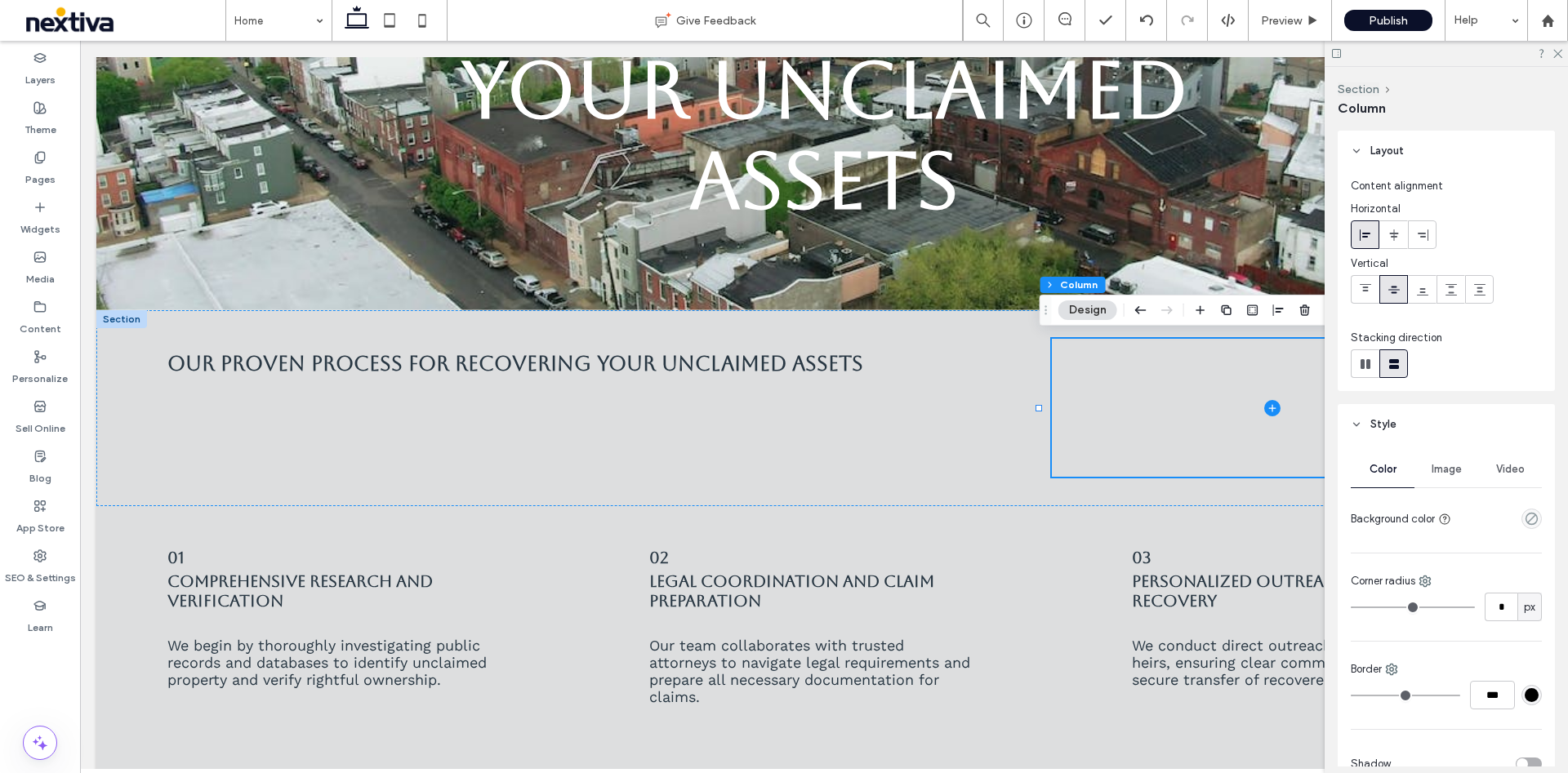
click at [1454, 472] on span "Image" at bounding box center [1446, 469] width 30 height 13
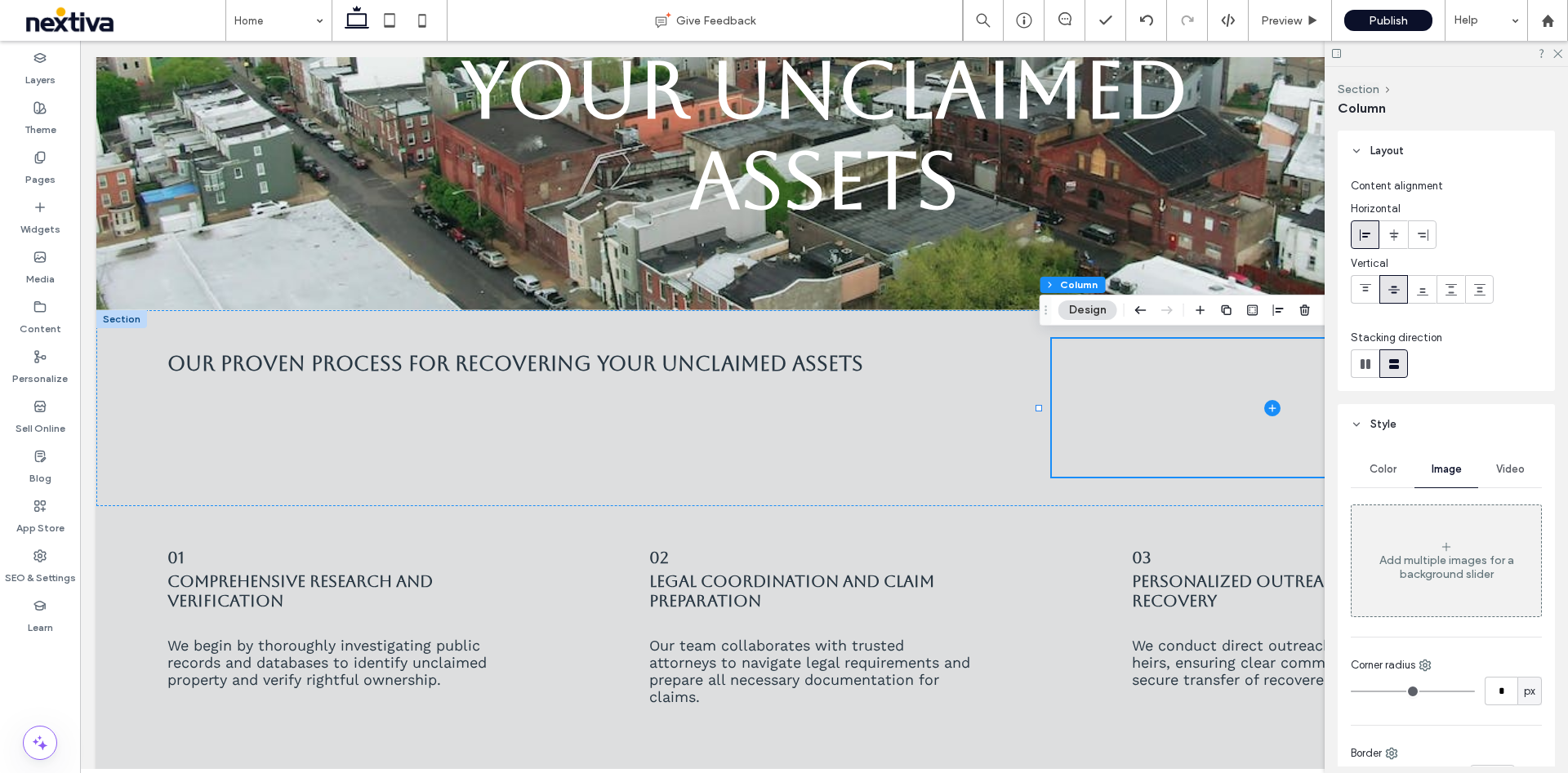
click at [1458, 540] on div "Add multiple images for a background slider" at bounding box center [1445, 561] width 190 height 108
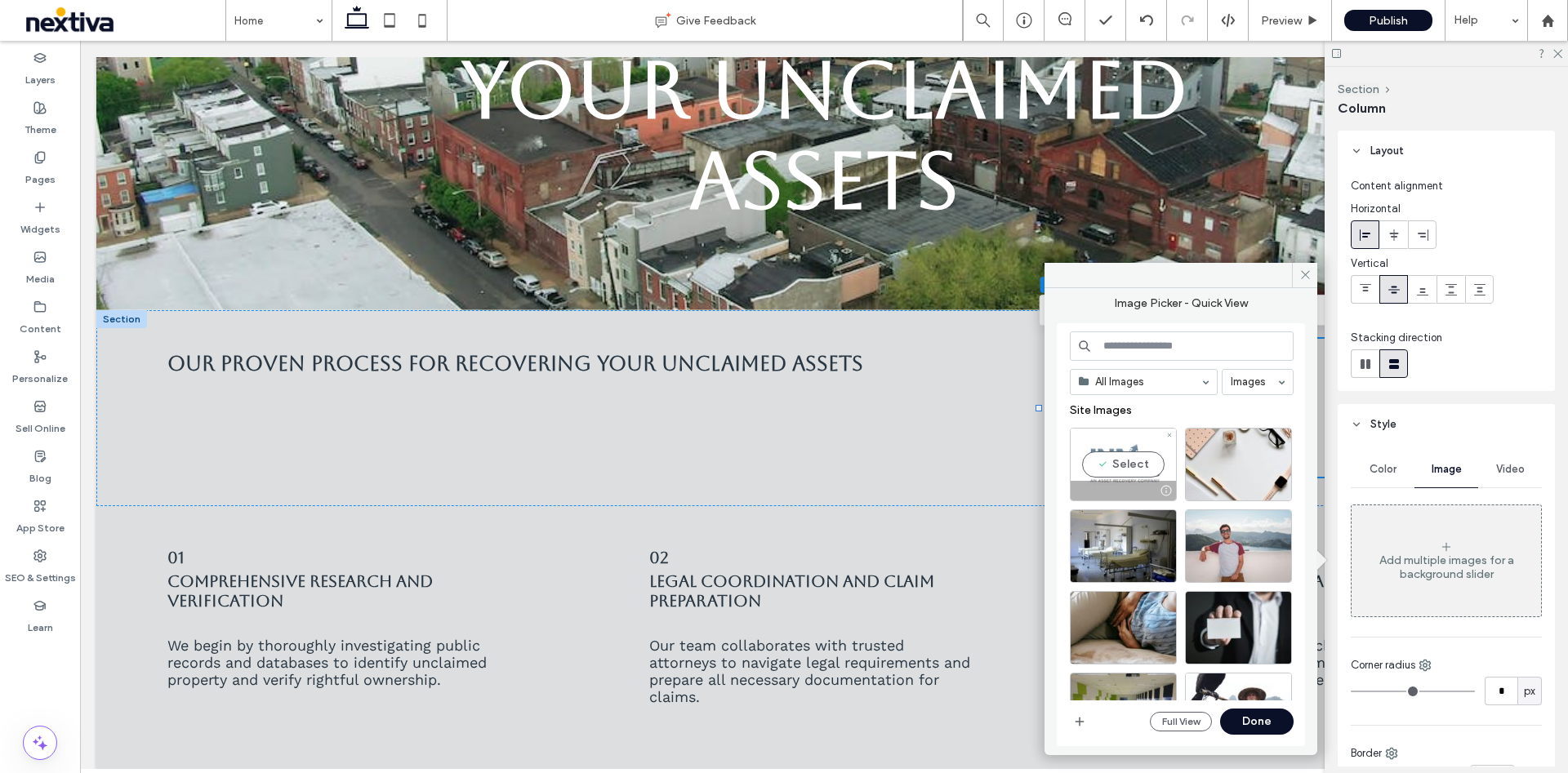
click at [1138, 447] on div "Select" at bounding box center [1122, 464] width 107 height 74
click at [1273, 718] on button "Done" at bounding box center [1256, 722] width 74 height 26
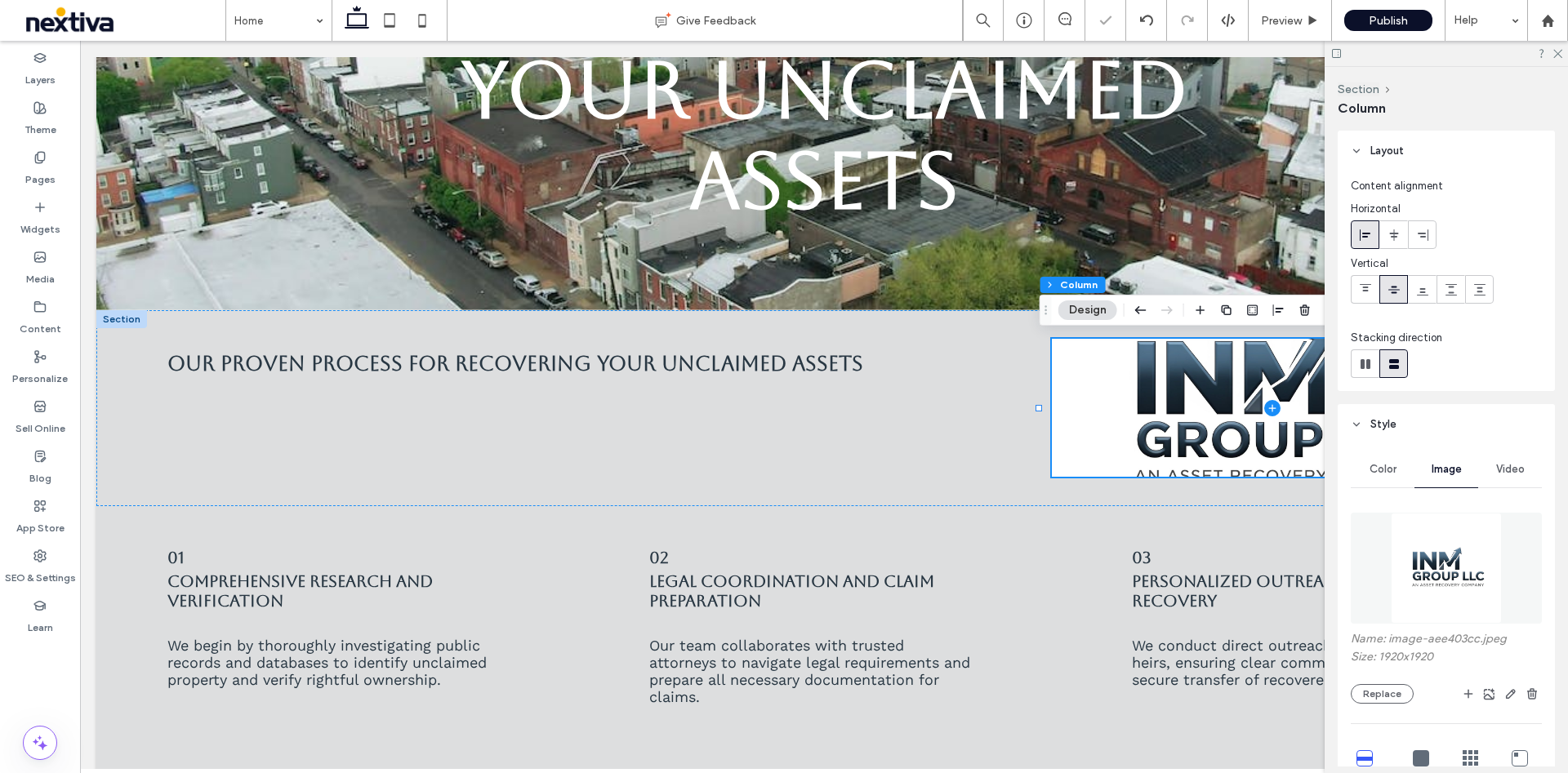
click at [1462, 750] on icon at bounding box center [1470, 758] width 16 height 16
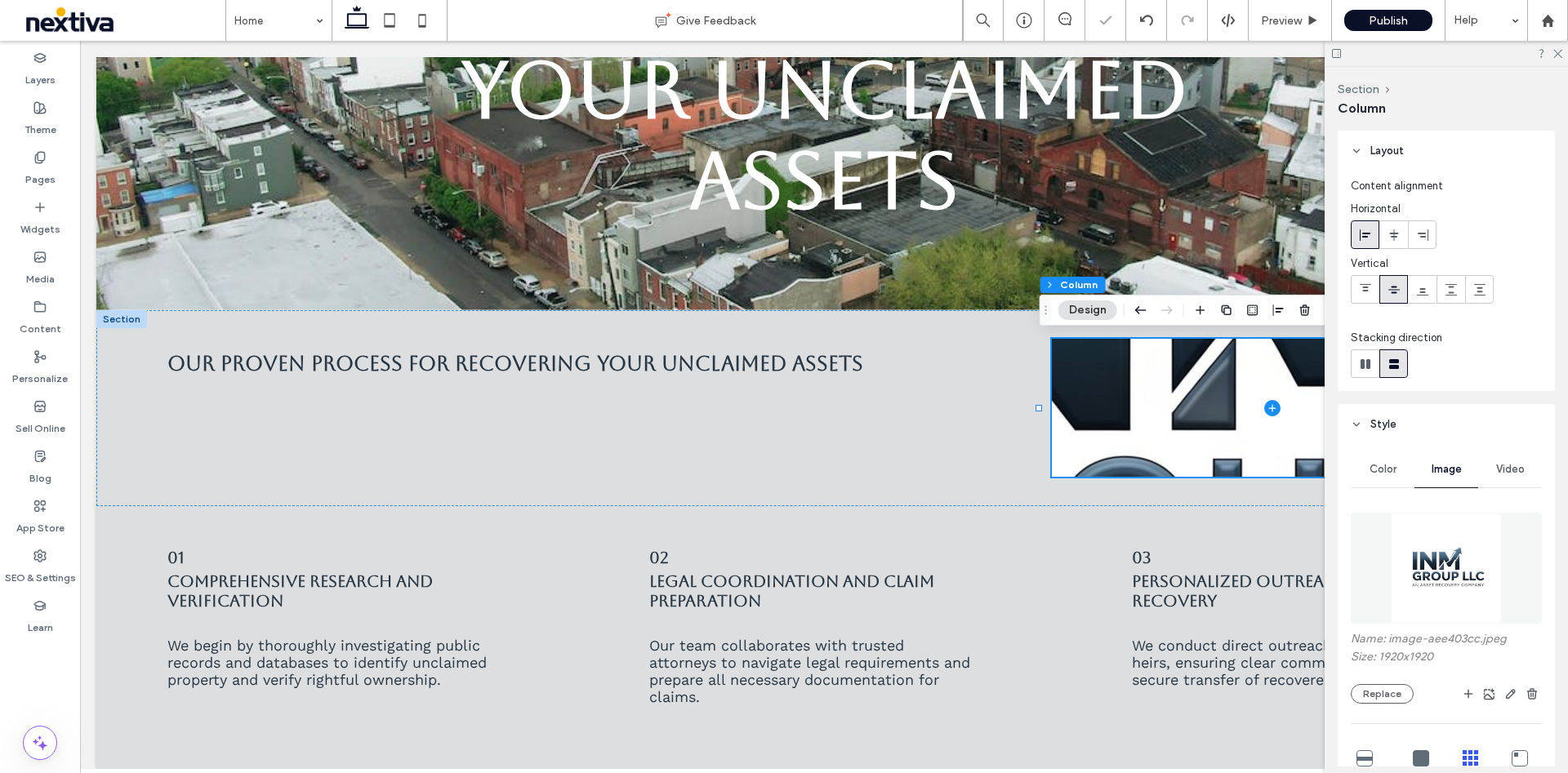
click at [1423, 753] on icon at bounding box center [1420, 758] width 16 height 16
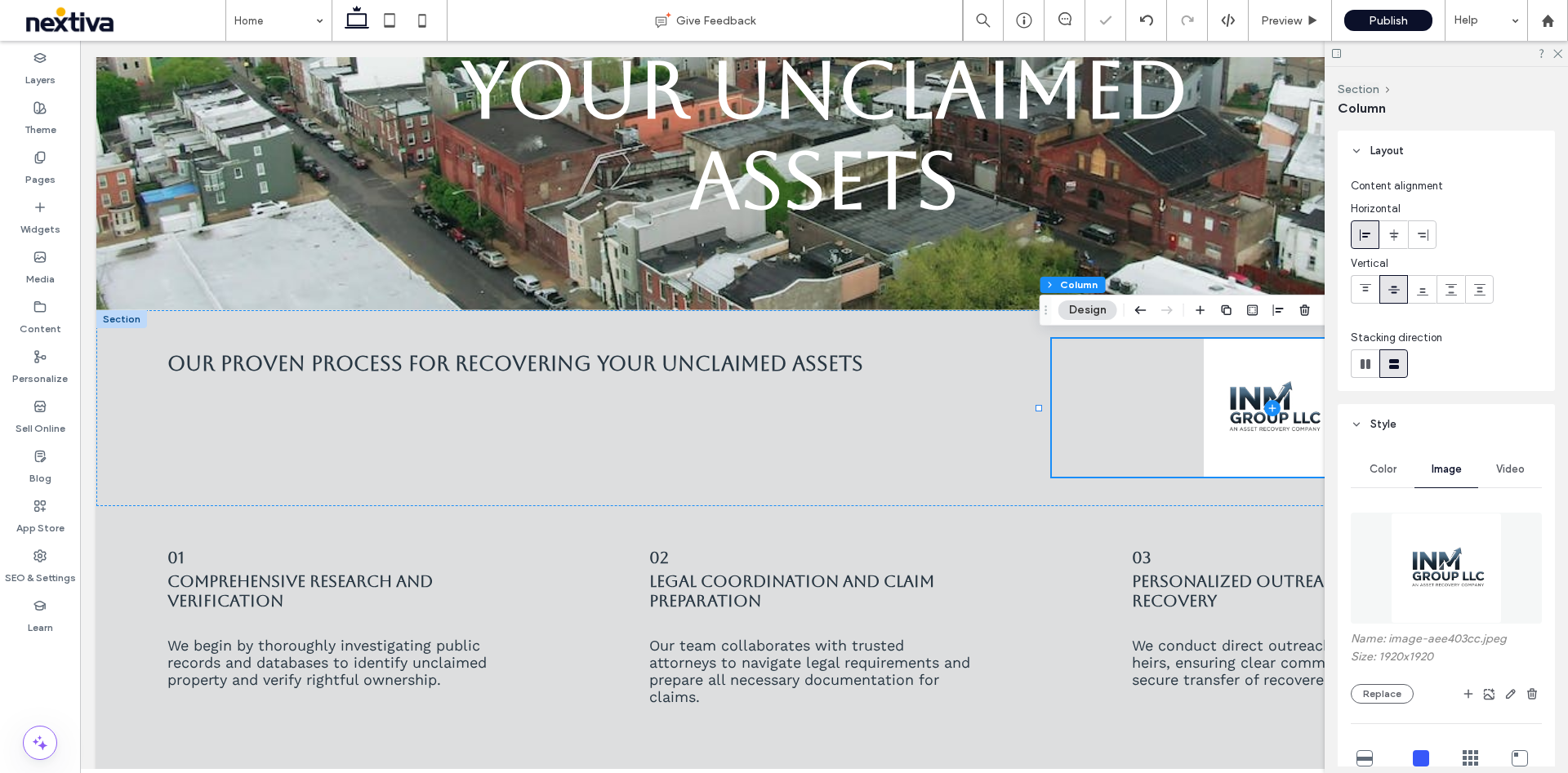
scroll to position [123, 0]
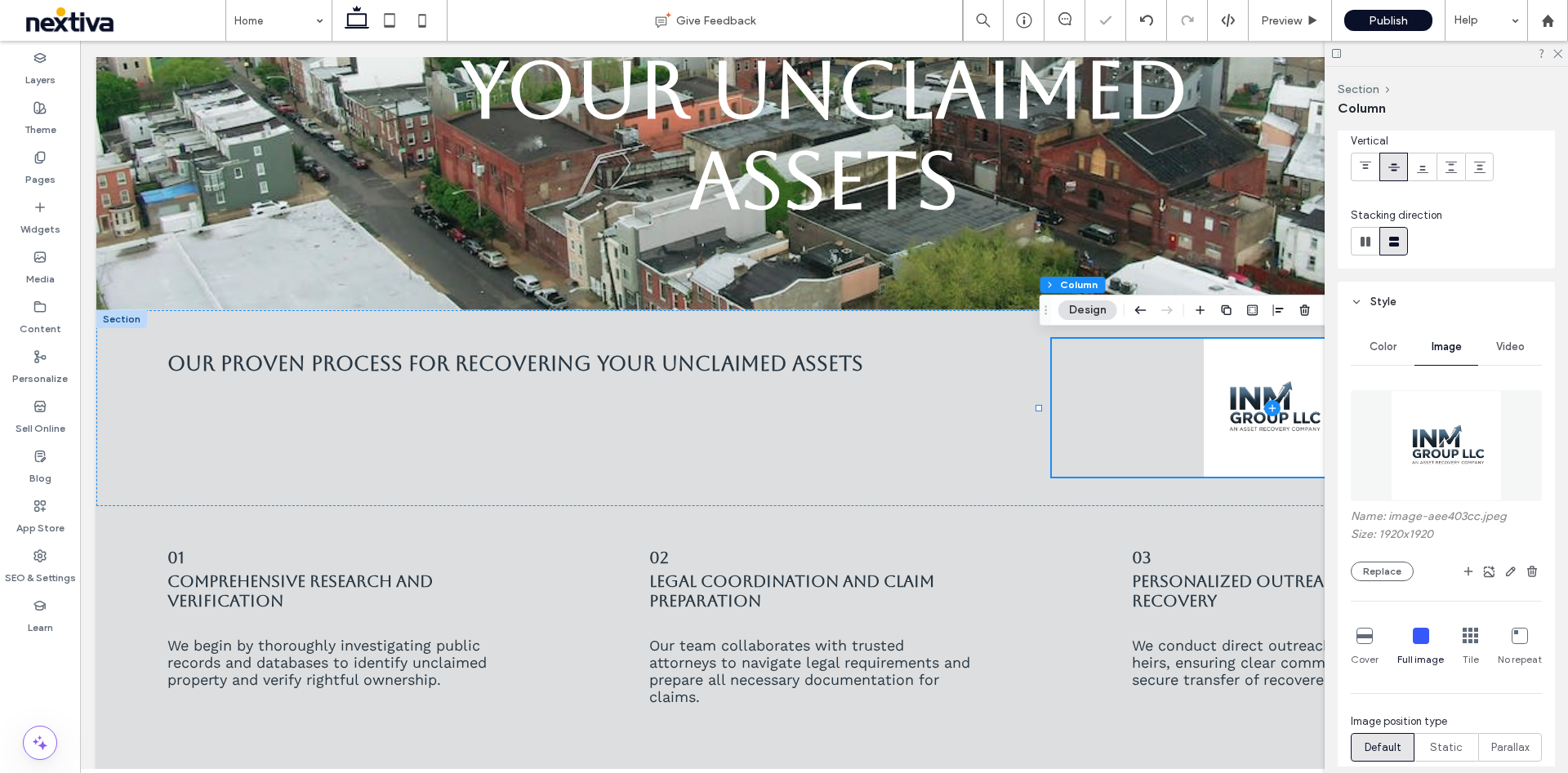
click at [1366, 642] on icon at bounding box center [1364, 635] width 16 height 16
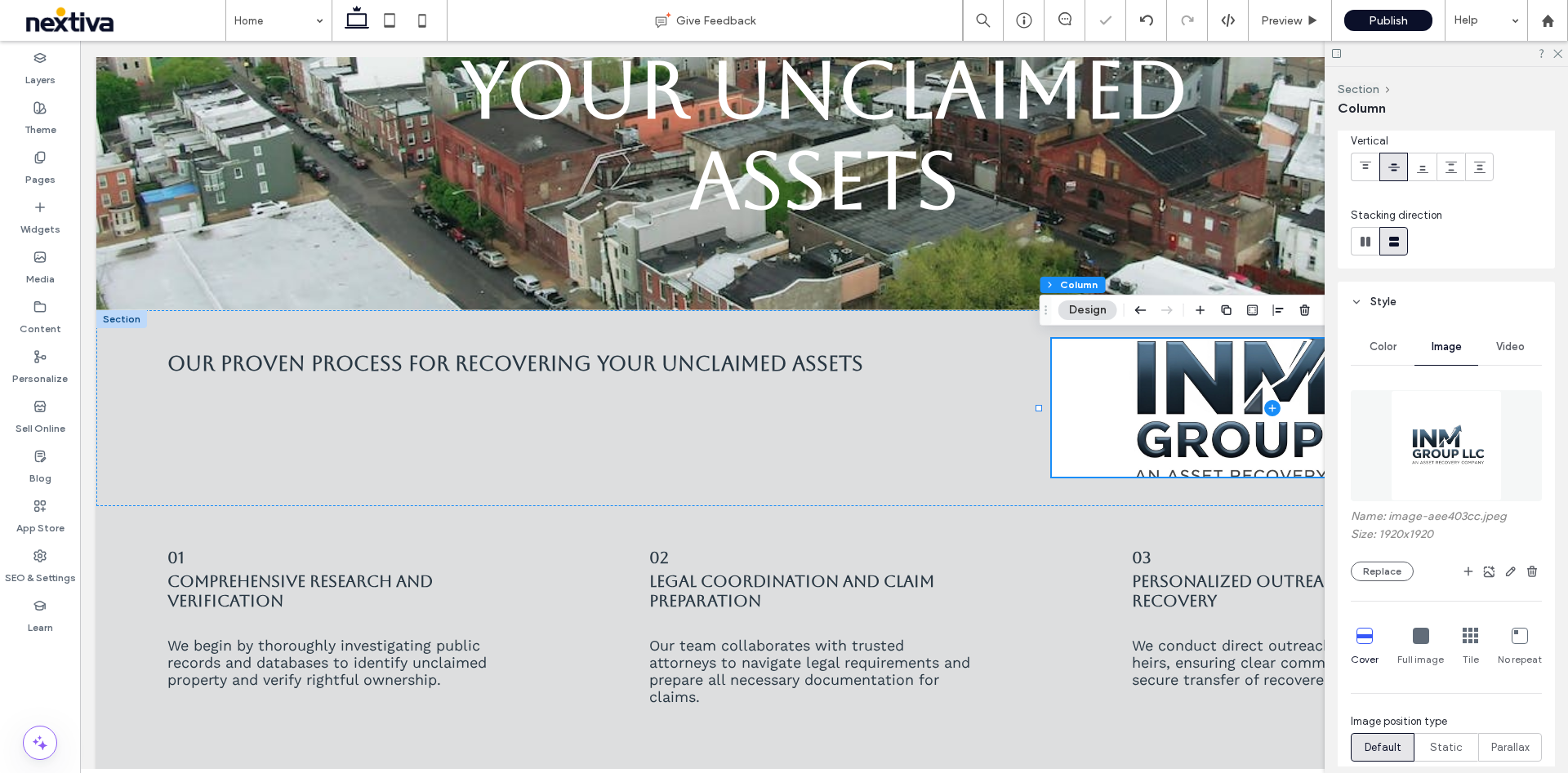
click at [1511, 633] on icon at bounding box center [1519, 635] width 16 height 16
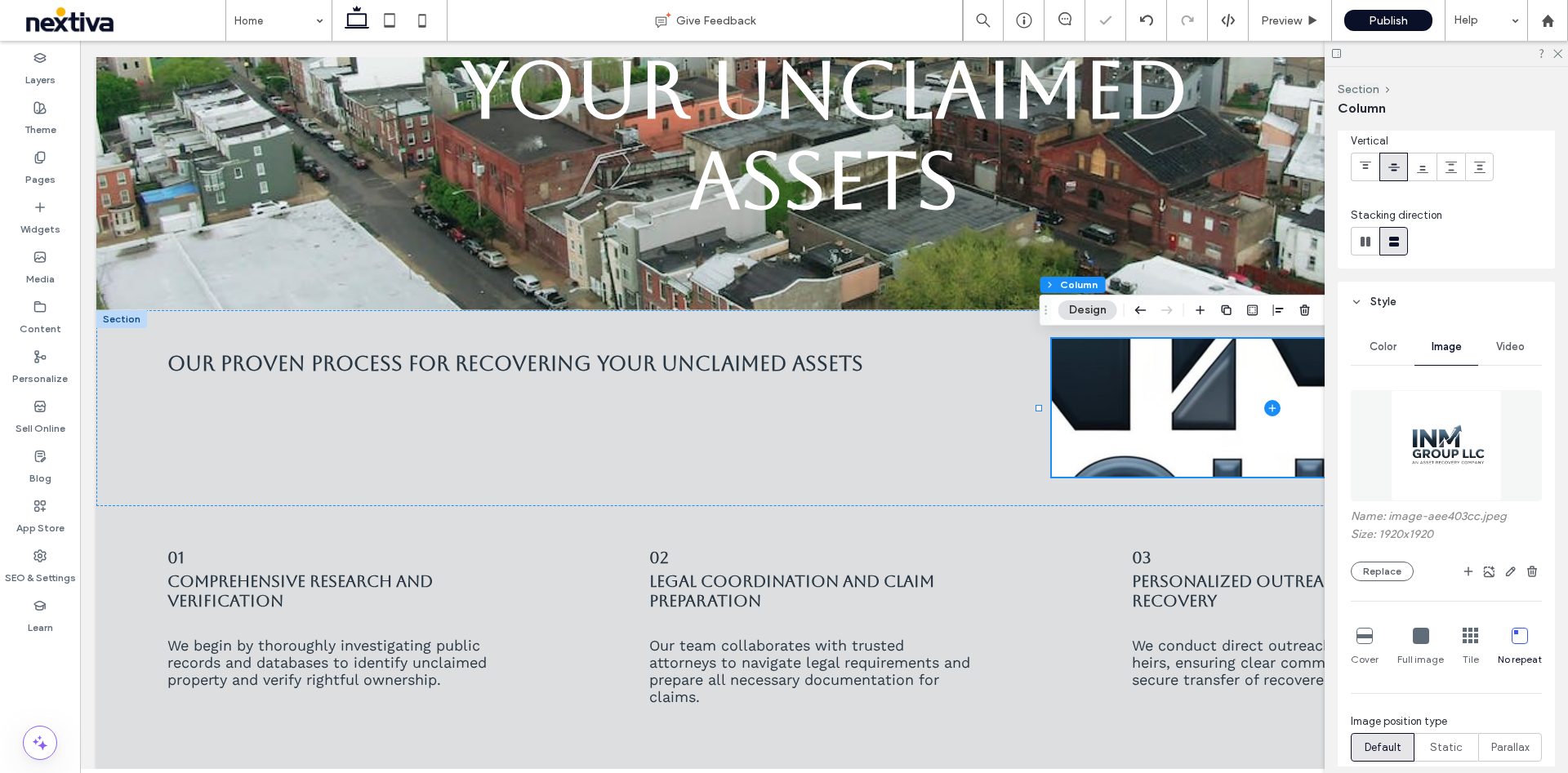
click at [1453, 638] on div "Cover Full image Tile No repeat" at bounding box center [1445, 647] width 191 height 52
click at [1462, 638] on icon at bounding box center [1470, 635] width 16 height 16
click at [1462, 632] on icon at bounding box center [1470, 635] width 16 height 16
click at [1403, 635] on div "Full image" at bounding box center [1420, 647] width 46 height 52
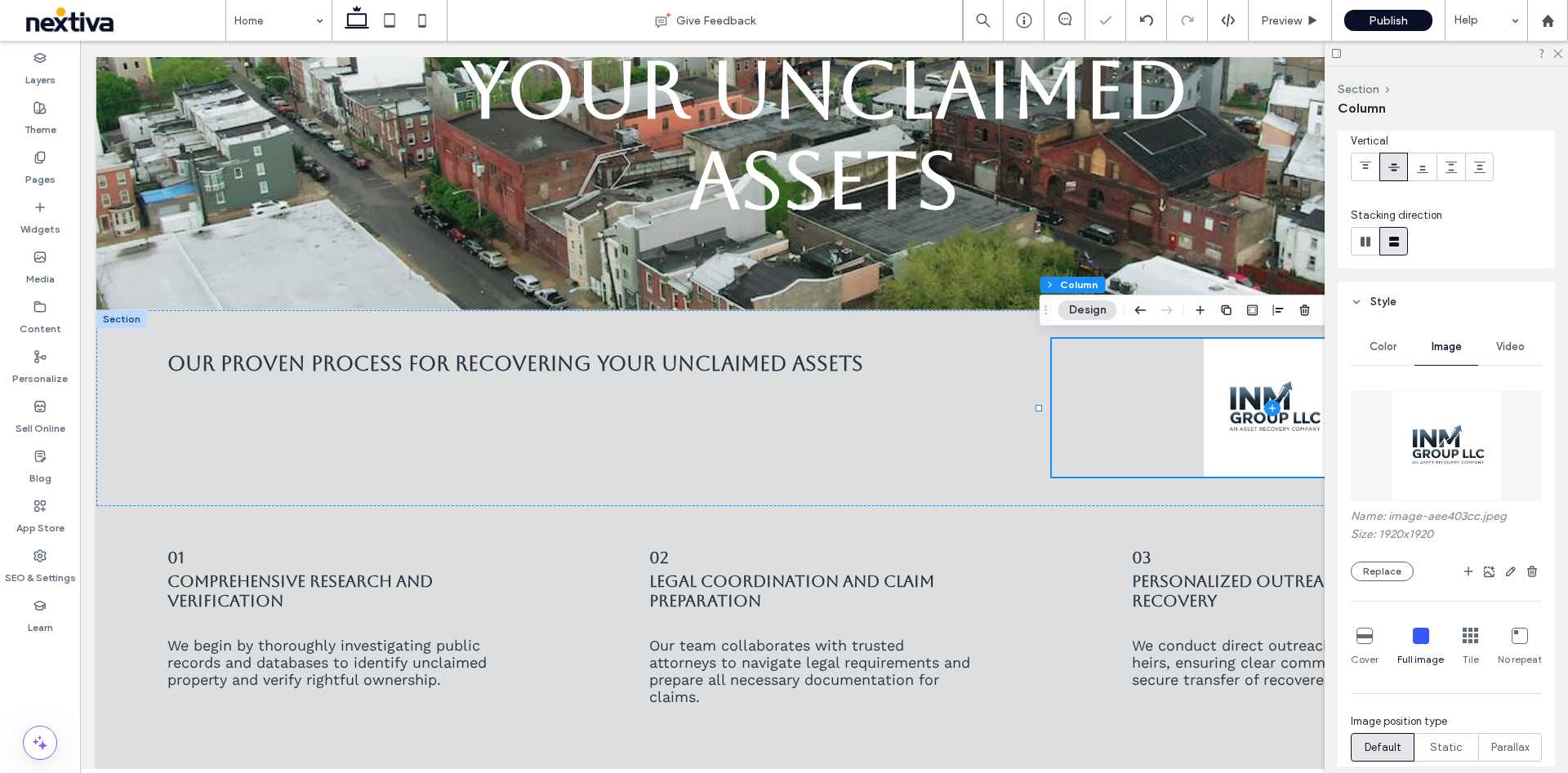
click at [1369, 639] on icon at bounding box center [1364, 635] width 16 height 16
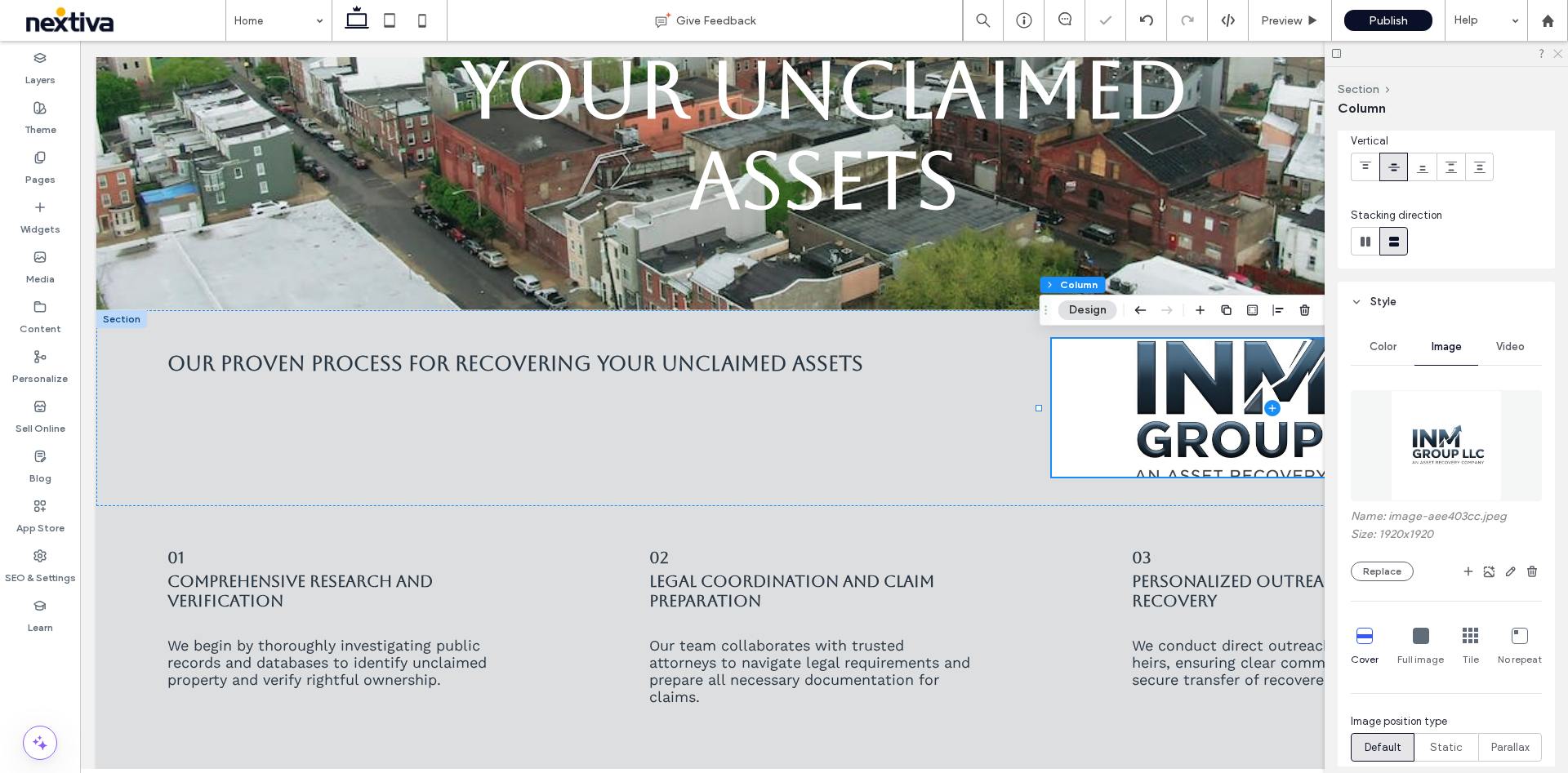
click at [1556, 47] on icon at bounding box center [1556, 52] width 10 height 10
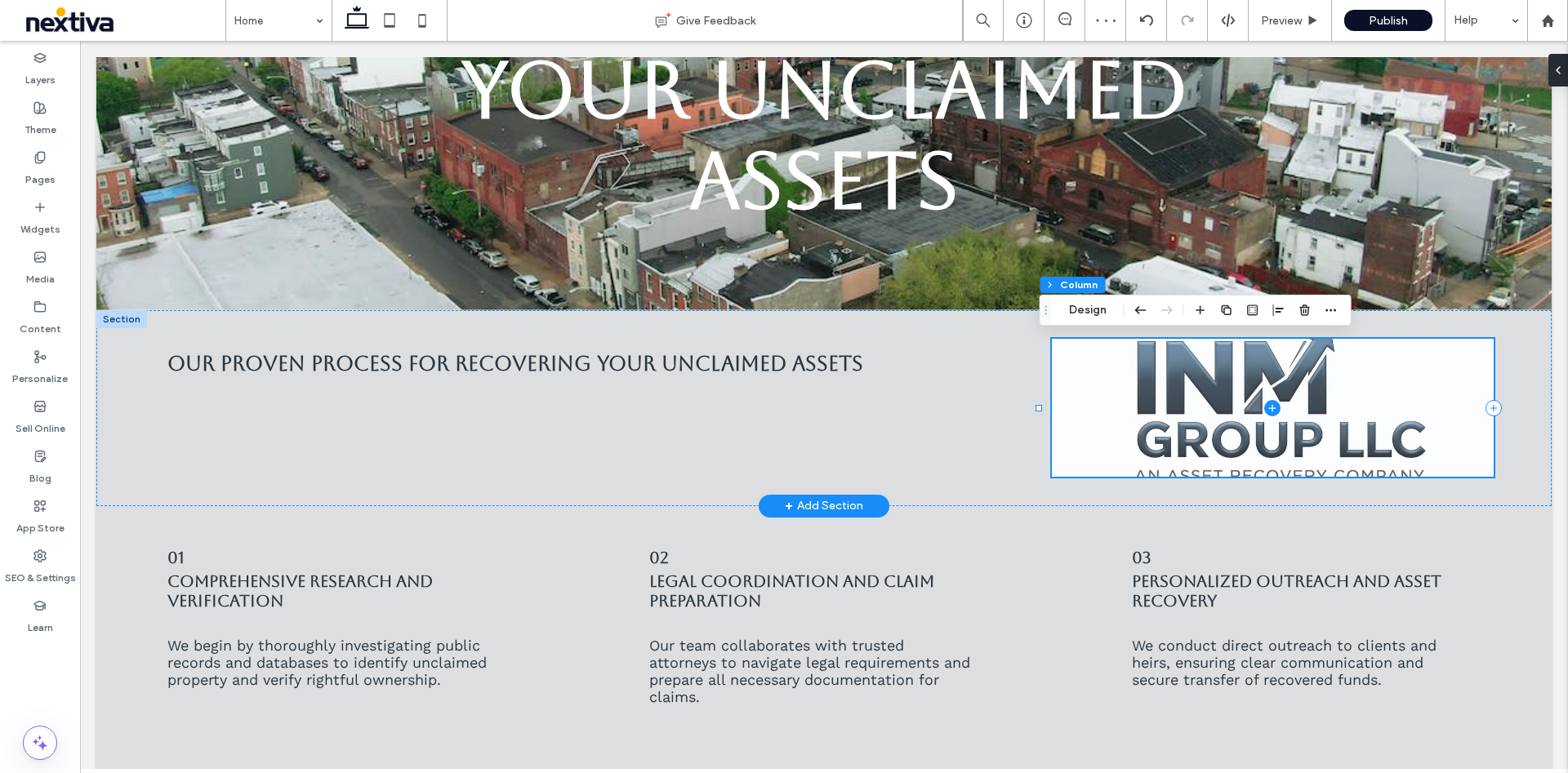
click at [1445, 450] on span at bounding box center [1273, 408] width 442 height 138
drag, startPoint x: 1043, startPoint y: 409, endPoint x: 1081, endPoint y: 405, distance: 38.2
click at [1083, 405] on span at bounding box center [1273, 408] width 442 height 138
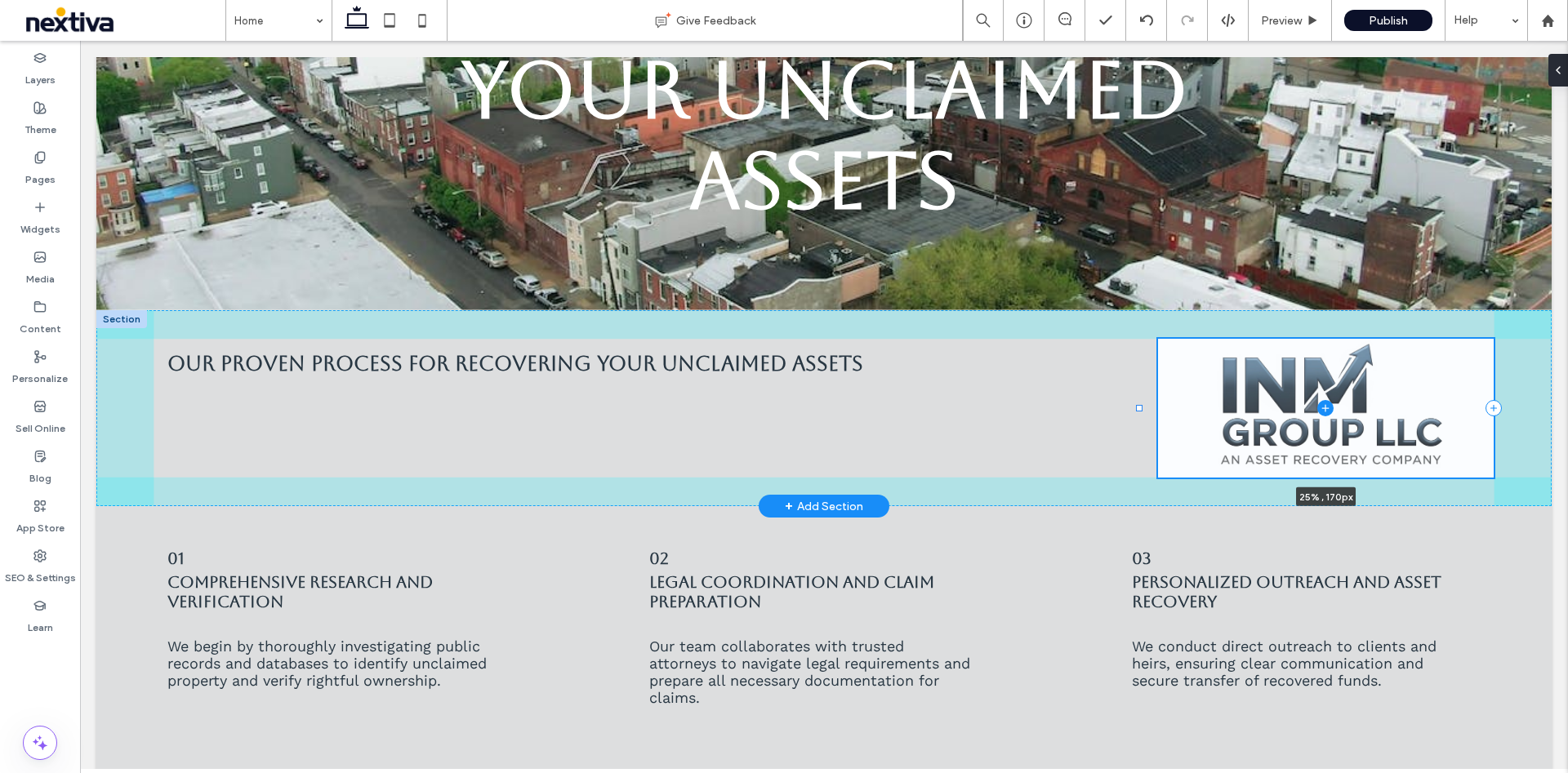
drag, startPoint x: 1037, startPoint y: 404, endPoint x: 1137, endPoint y: 398, distance: 100.2
click at [1137, 398] on div "Our Proven Process for Recovering Your Unclaimed Assets 25% , 170px" at bounding box center [823, 409] width 1455 height 196
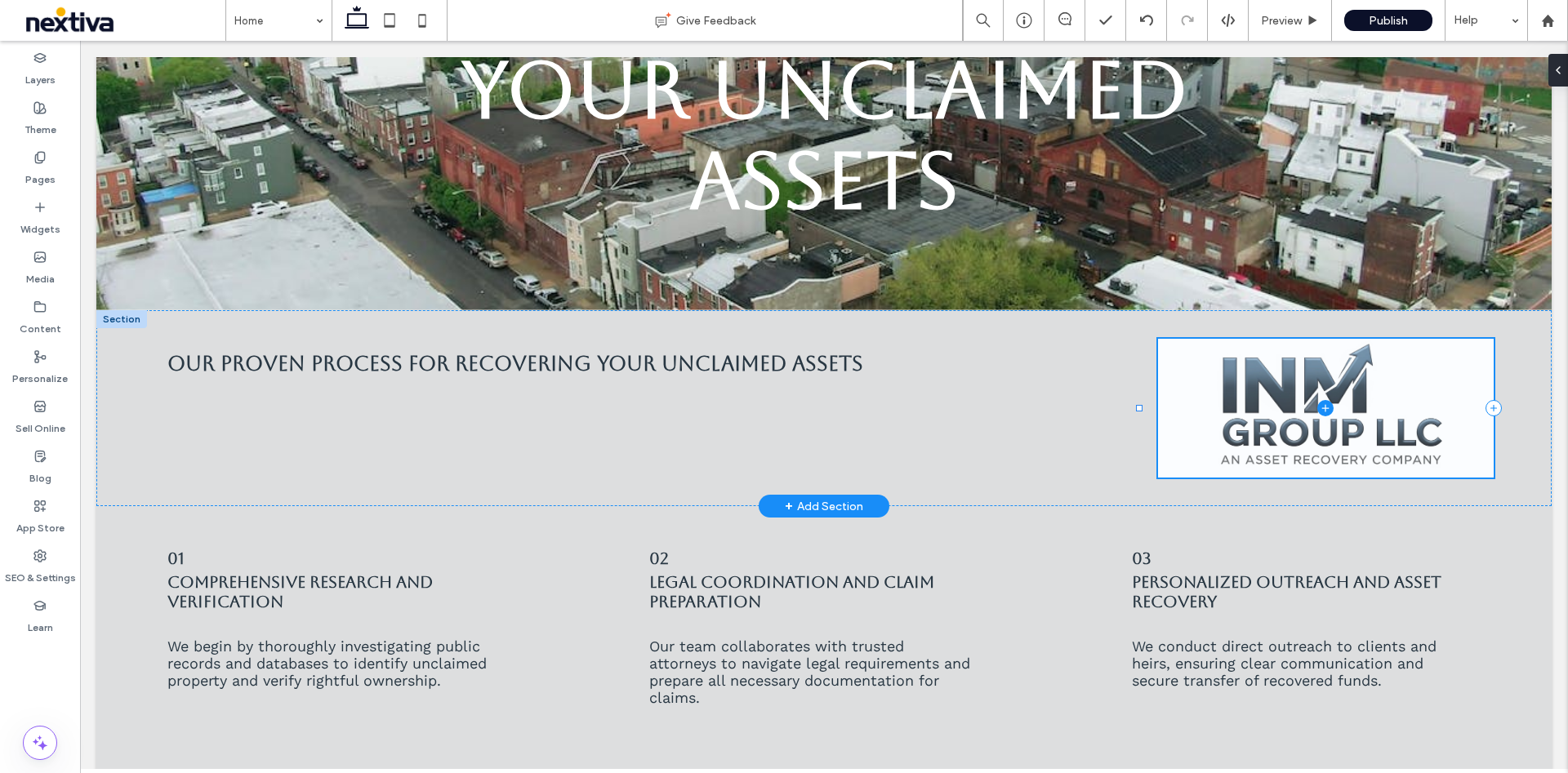
type input "**"
type input "*****"
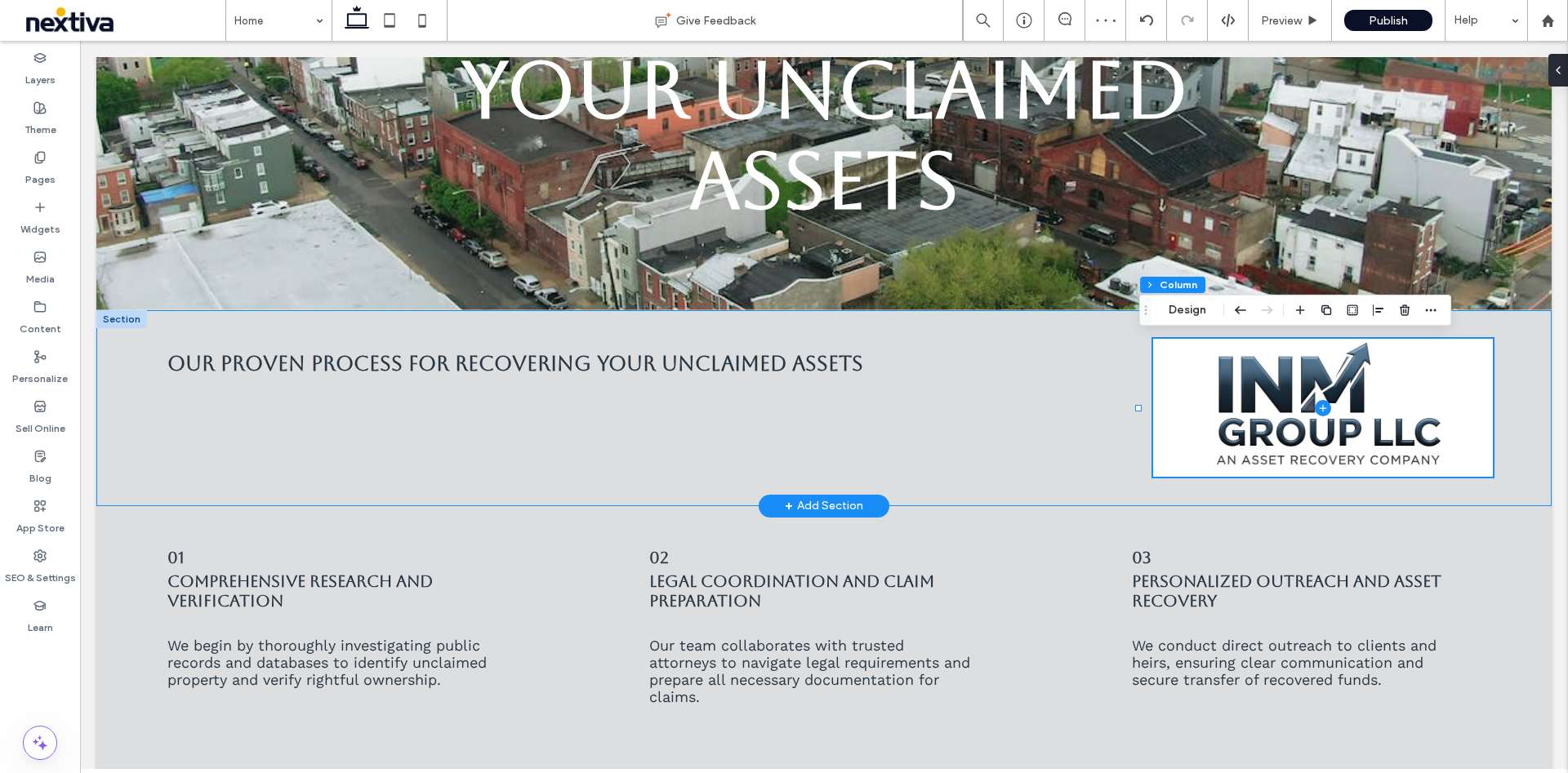
click at [1100, 371] on div "Our Proven Process for Recovering Your Unclaimed Assets 25% , 170px" at bounding box center [823, 409] width 1455 height 196
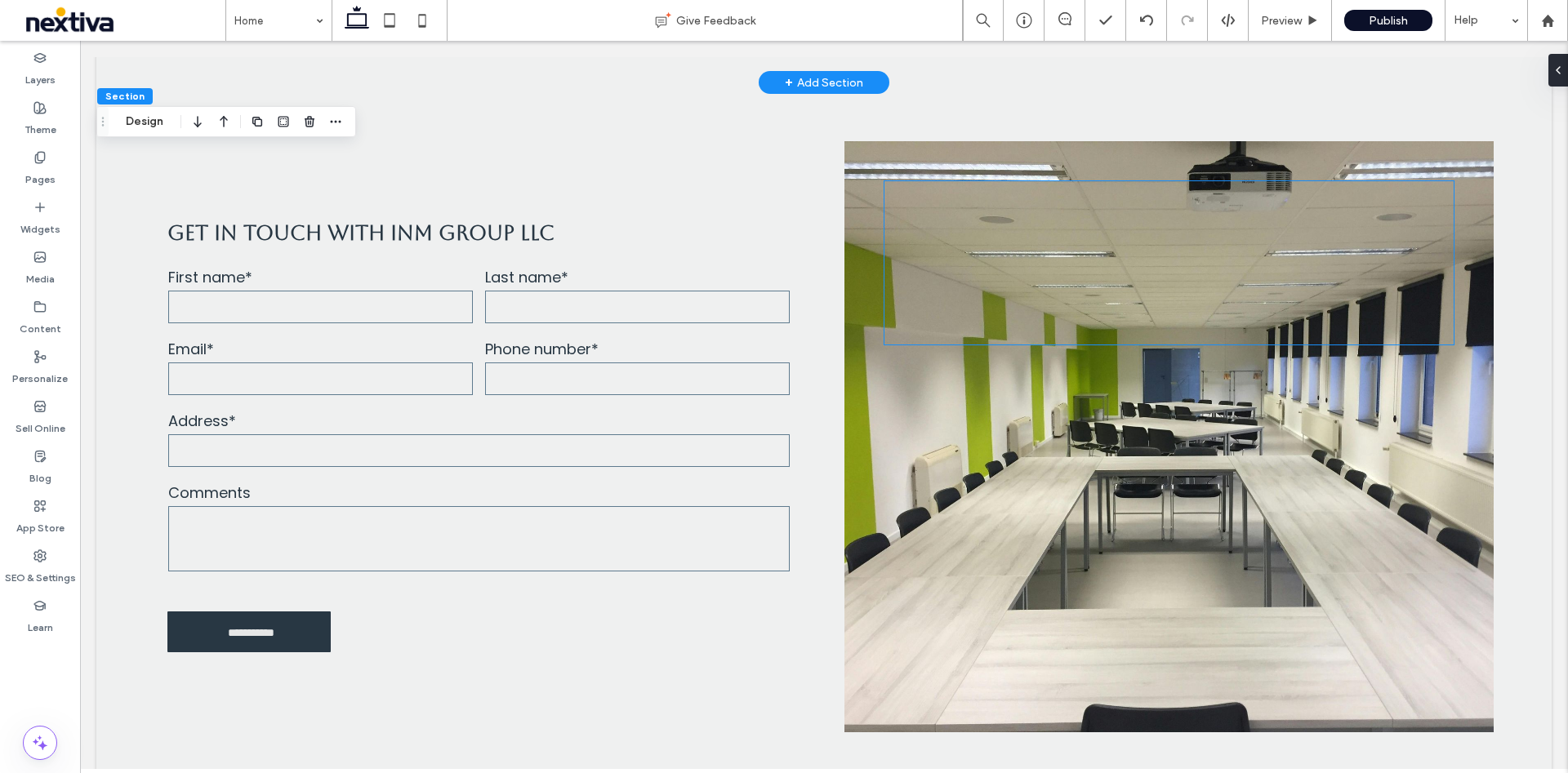
scroll to position [1959, 0]
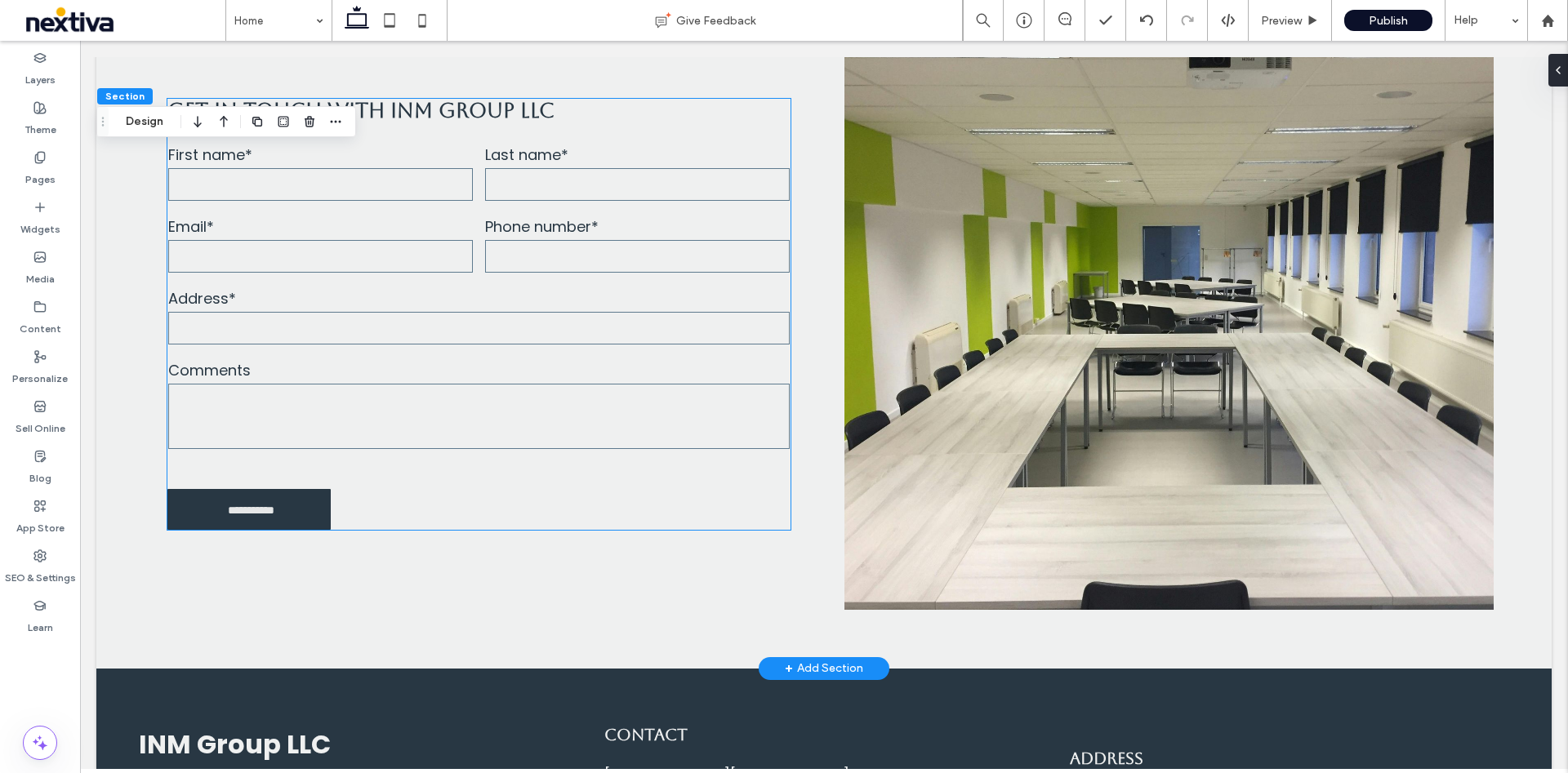
click at [651, 240] on input "tel" at bounding box center [637, 256] width 305 height 33
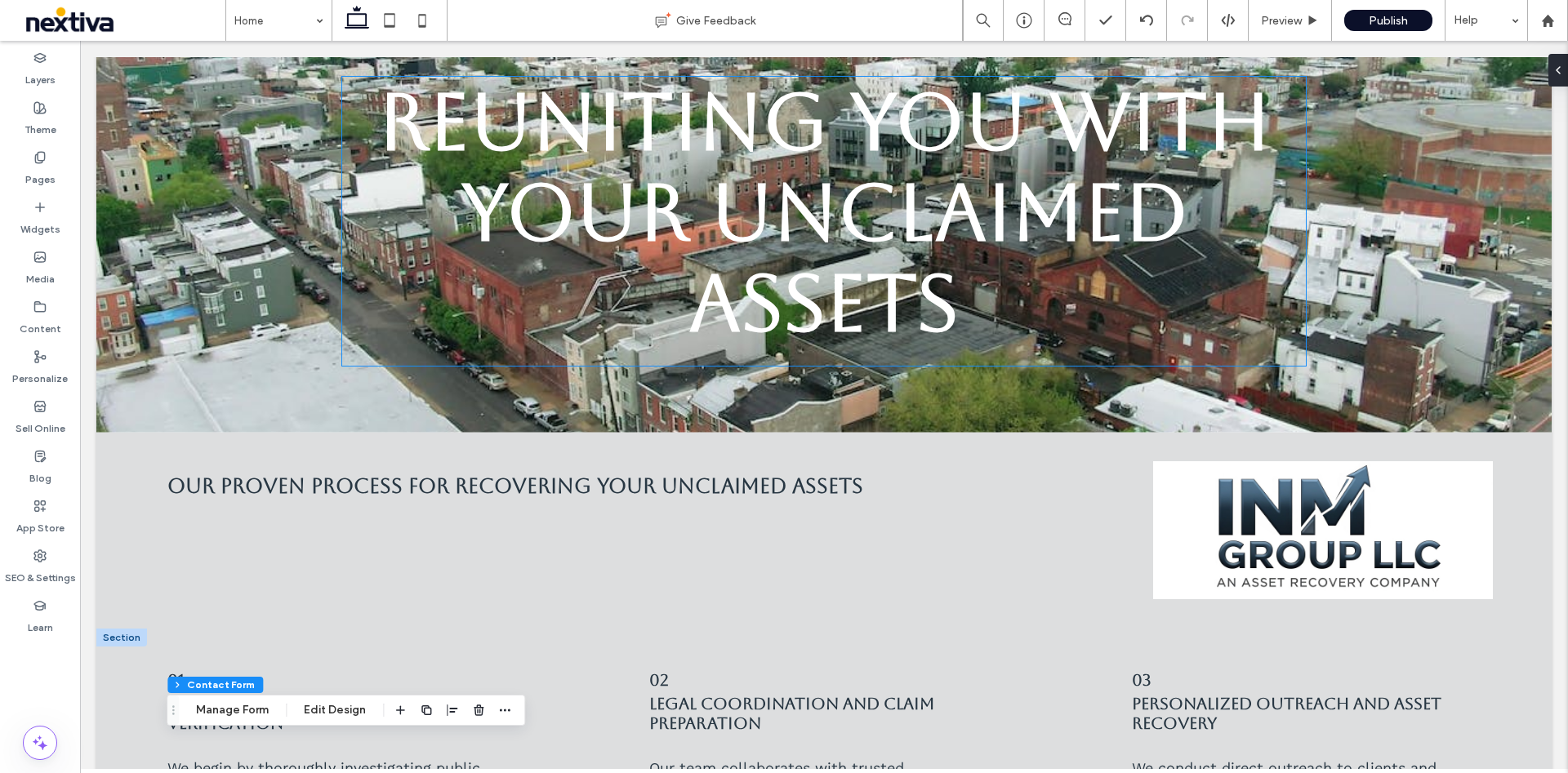
scroll to position [0, 0]
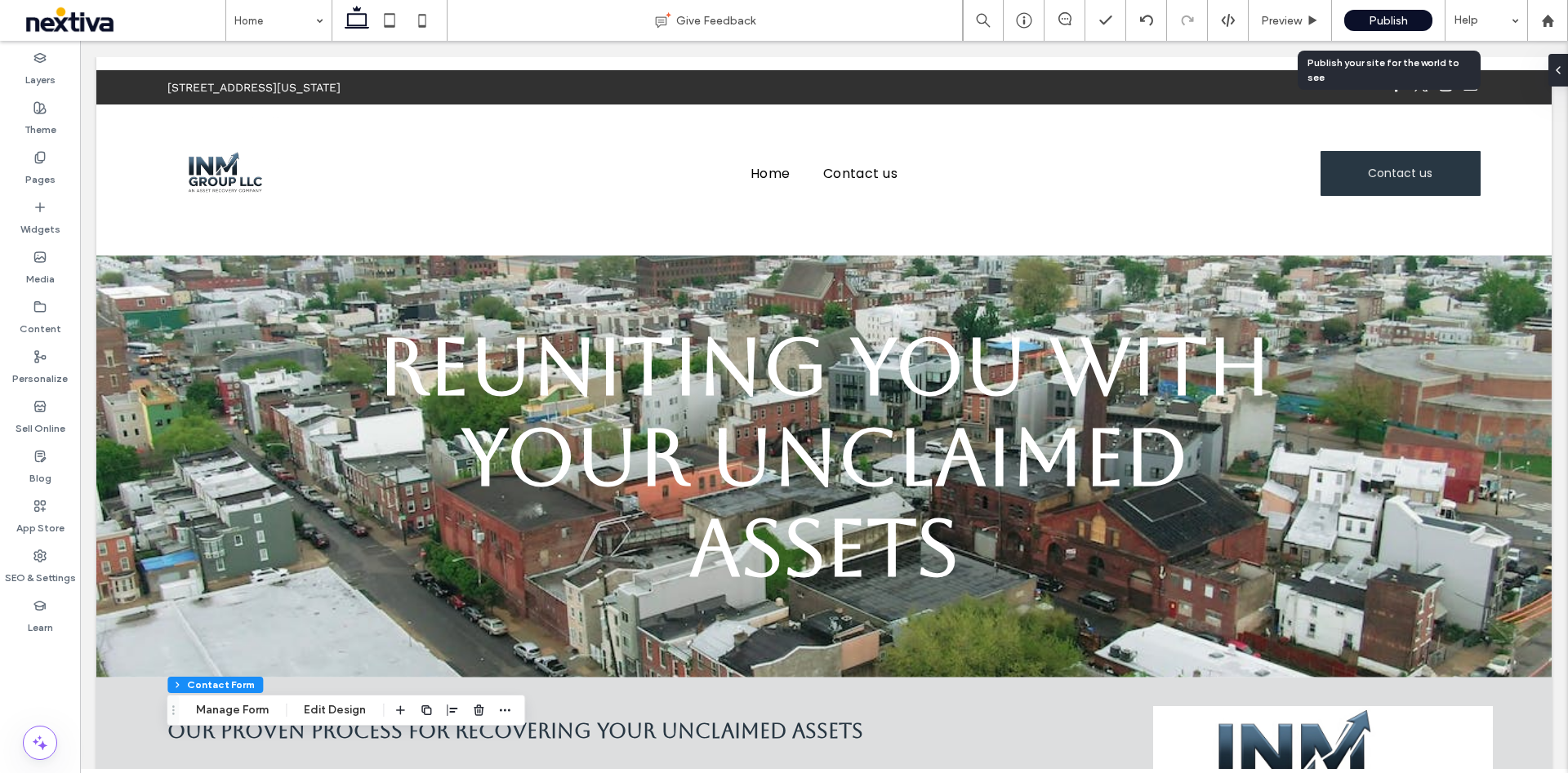
click at [1379, 10] on div "Publish" at bounding box center [1388, 20] width 88 height 21
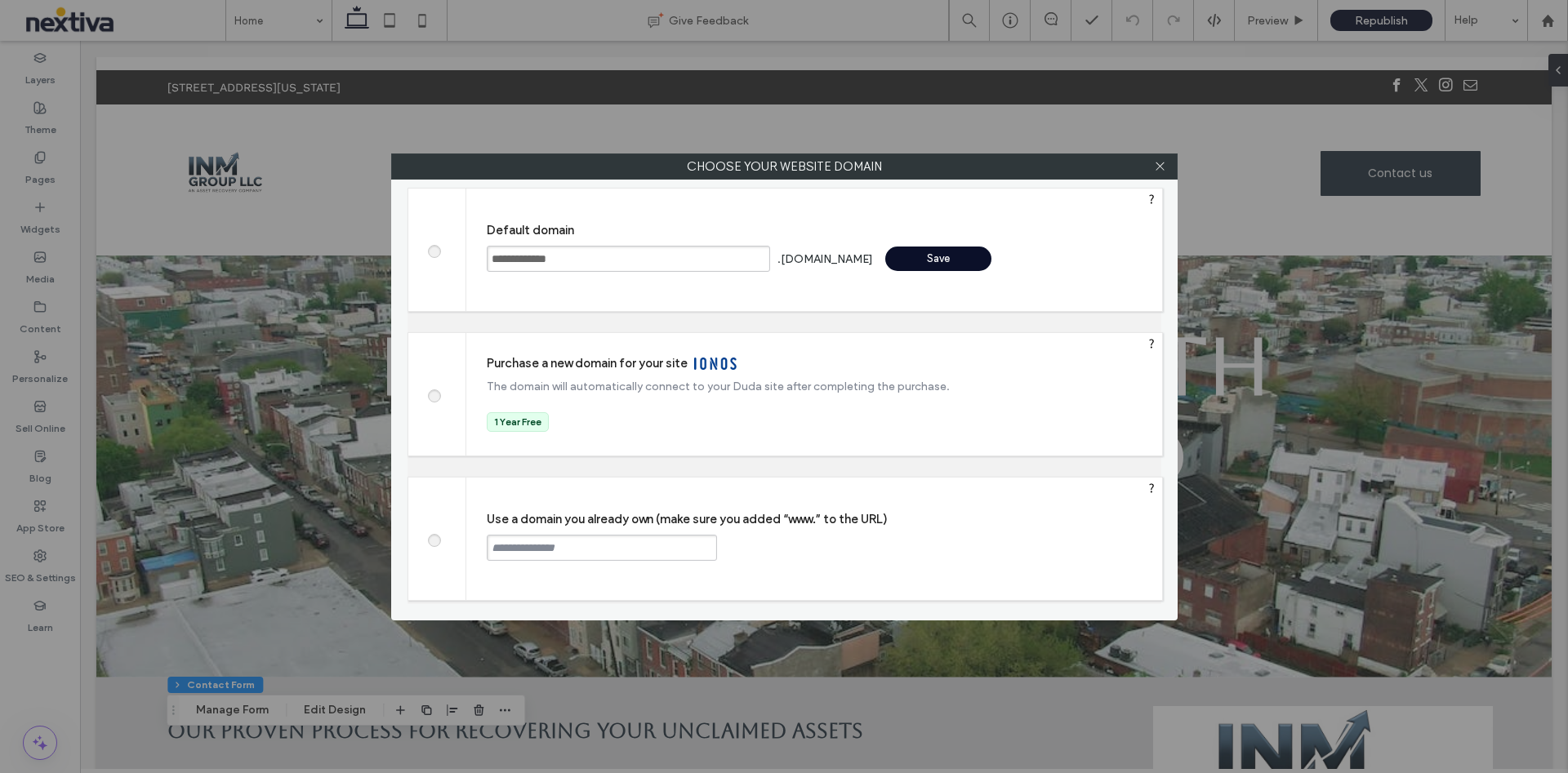
click at [889, 257] on div "Save" at bounding box center [938, 259] width 106 height 25
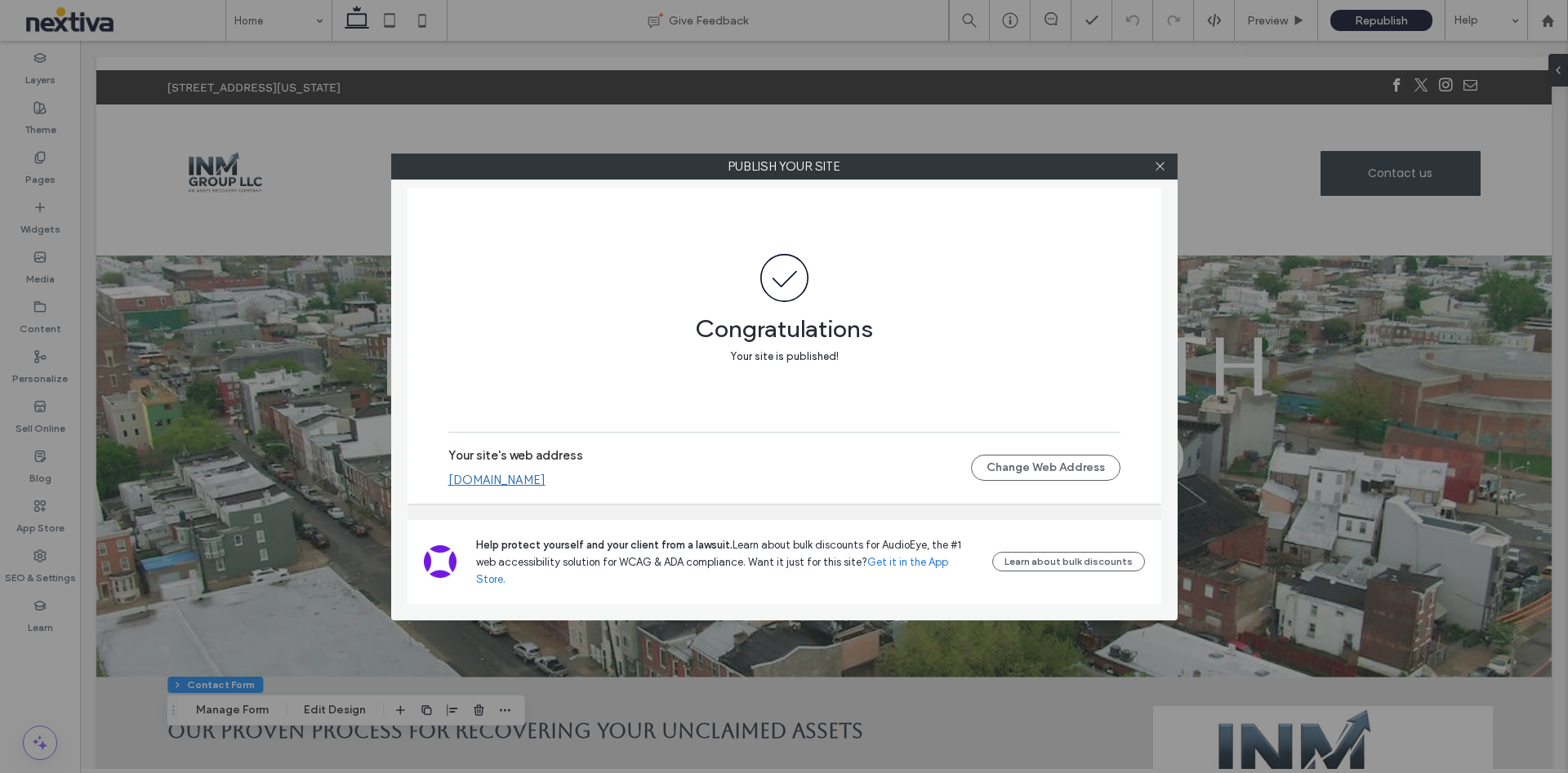
click at [503, 487] on link "inm-group-llc.nextiva.site" at bounding box center [497, 480] width 97 height 15
click at [1158, 168] on icon at bounding box center [1159, 166] width 12 height 12
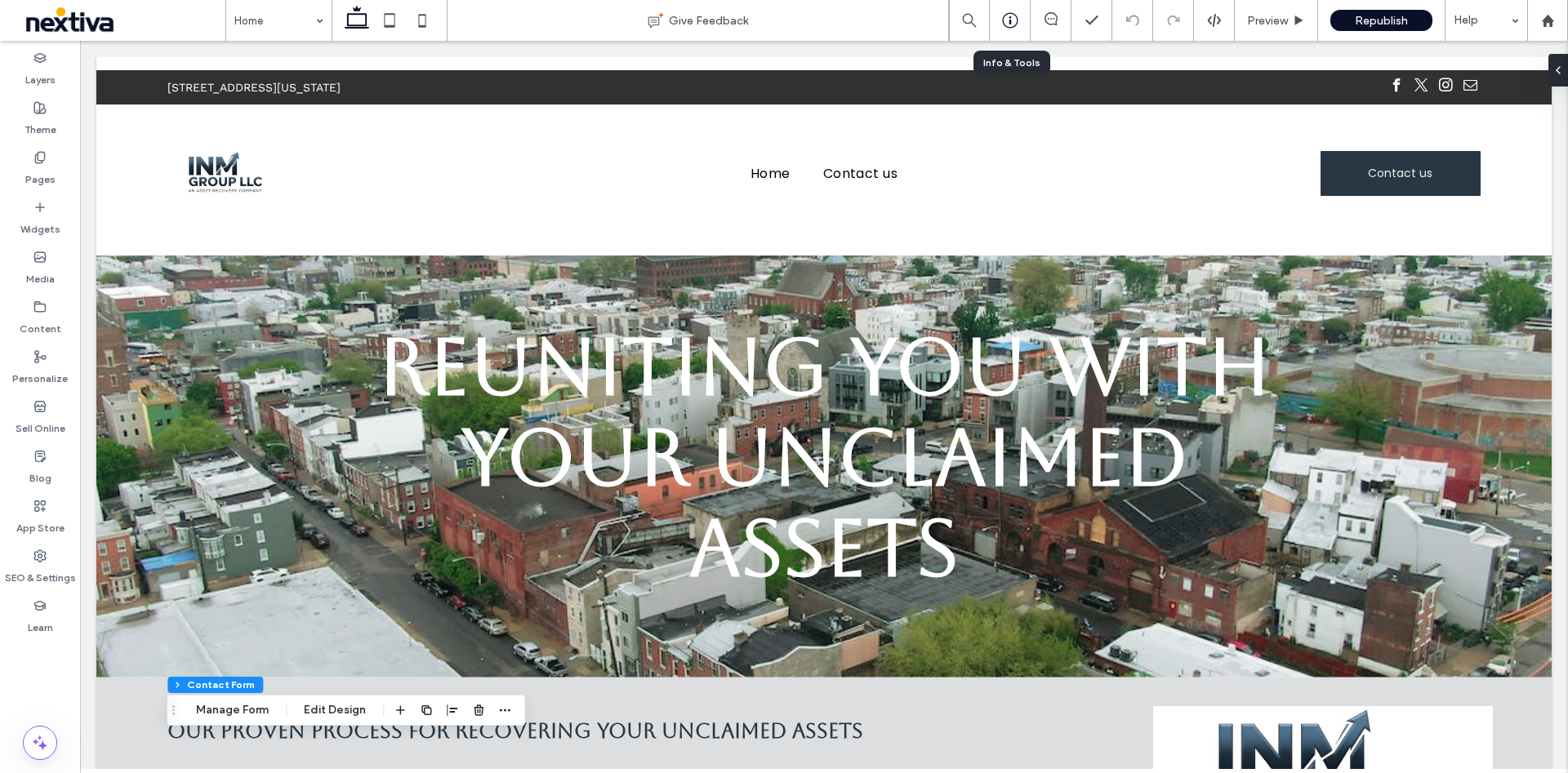
click at [1011, 27] on use at bounding box center [1009, 21] width 15 height 15
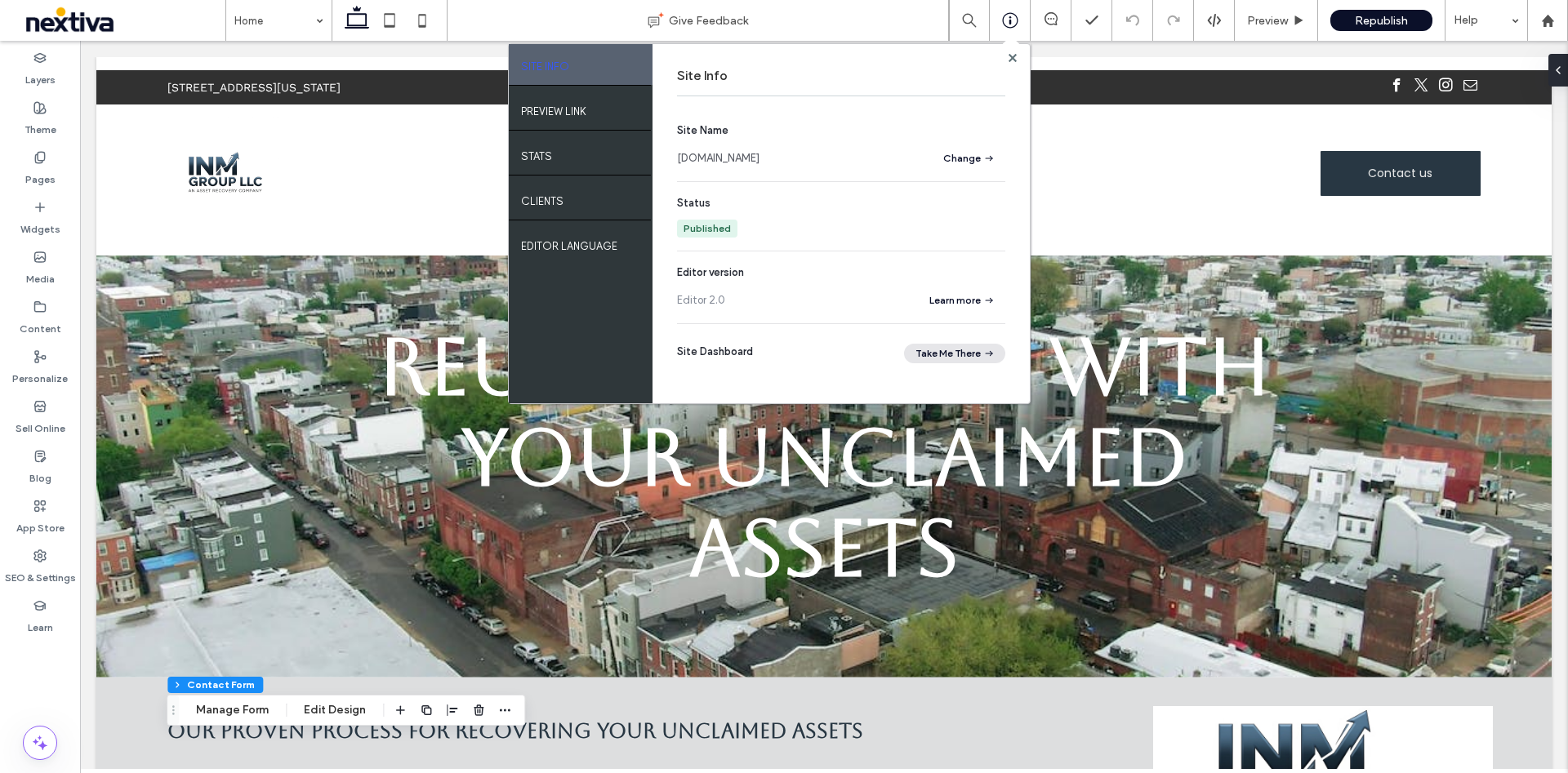
click at [961, 349] on button "Take Me There" at bounding box center [953, 353] width 101 height 20
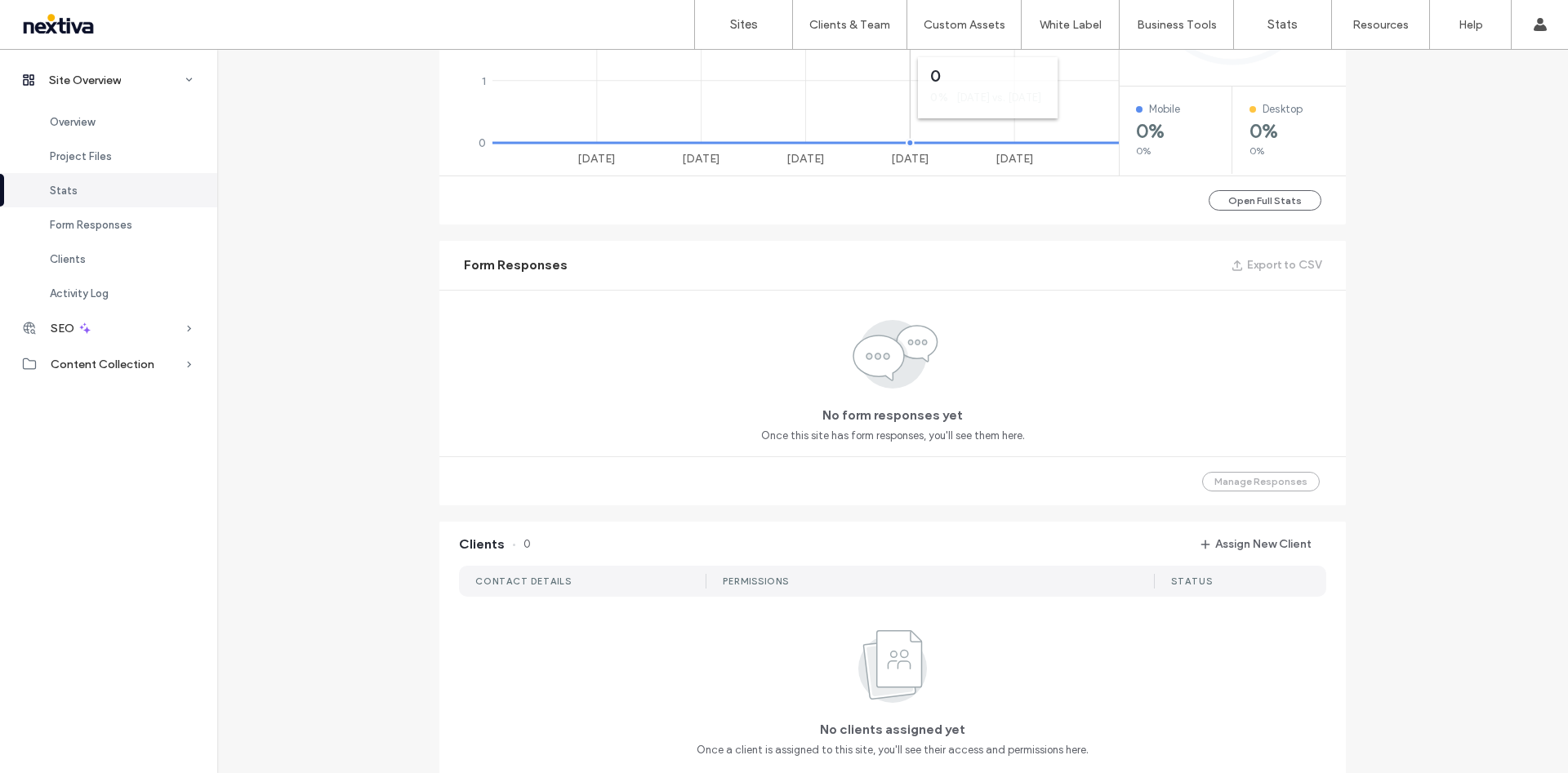
scroll to position [133, 0]
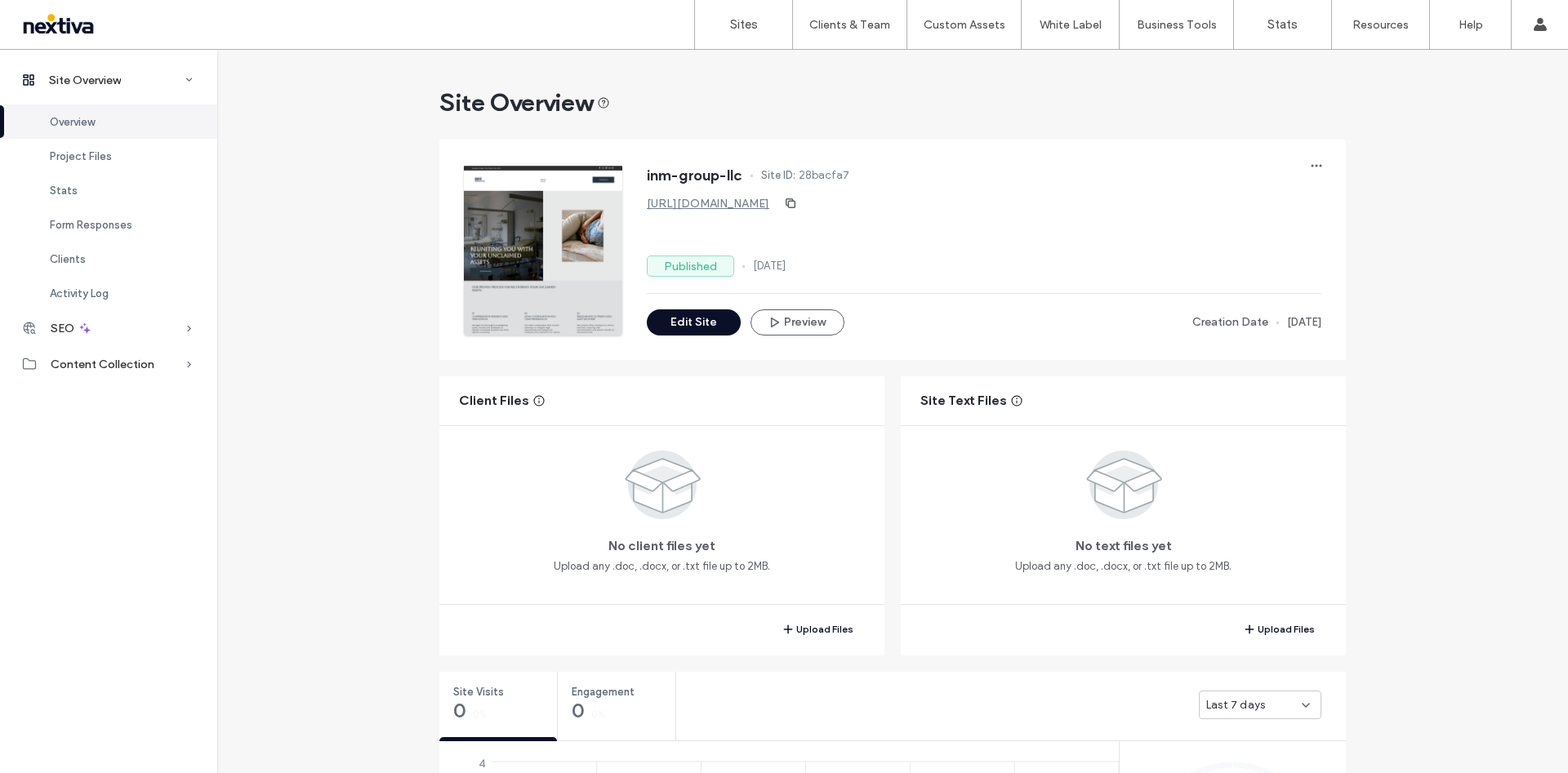
click at [799, 171] on span "28bacfa7" at bounding box center [824, 175] width 51 height 16
copy span "28bacfa7"
click at [828, 176] on span "28bacfa7" at bounding box center [824, 175] width 51 height 16
click at [828, 170] on span "28bacfa7" at bounding box center [824, 175] width 51 height 16
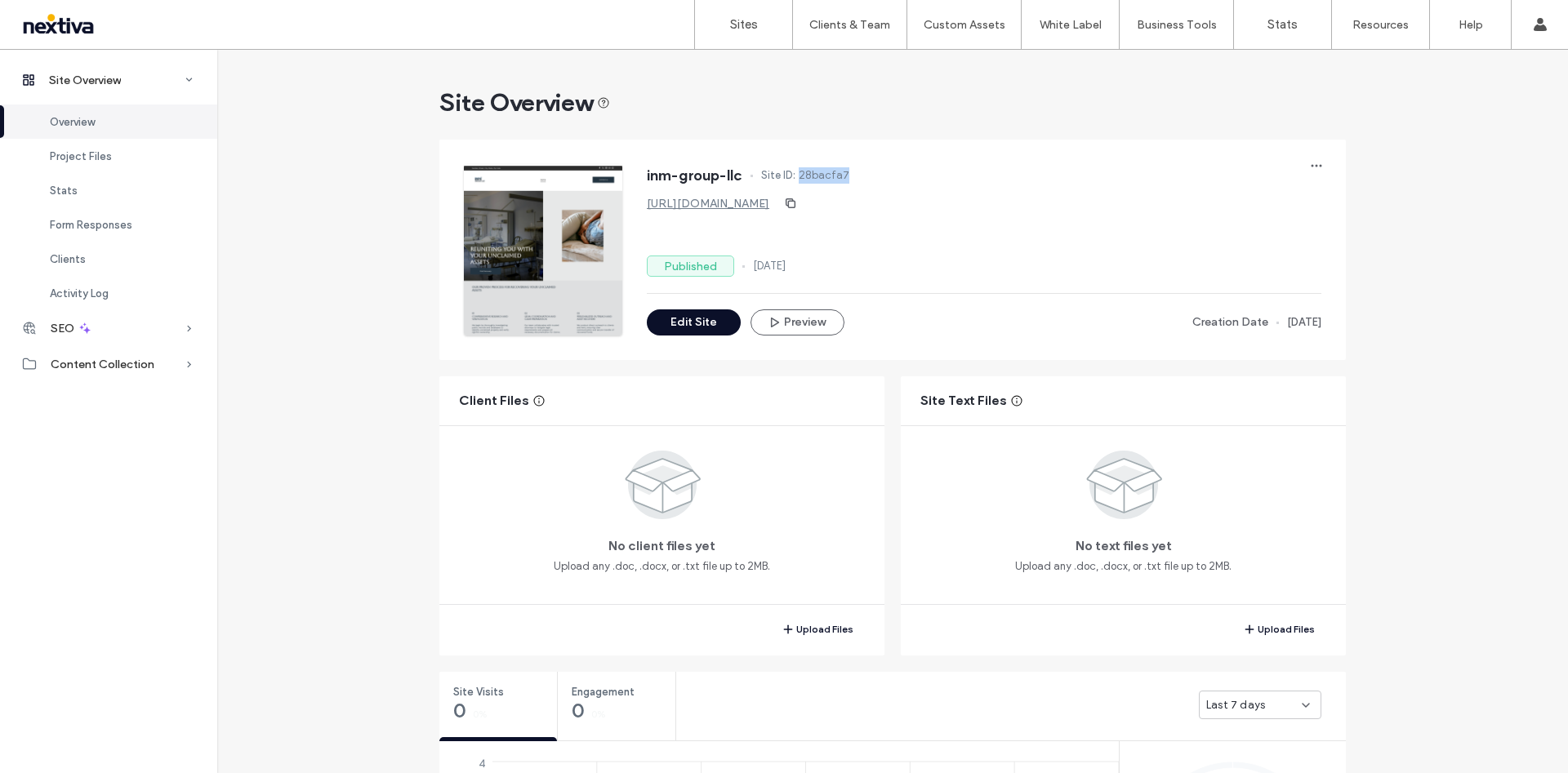
click at [828, 170] on span "28bacfa7" at bounding box center [824, 175] width 51 height 16
copy span "28bacfa7"
